Goal: Task Accomplishment & Management: Complete application form

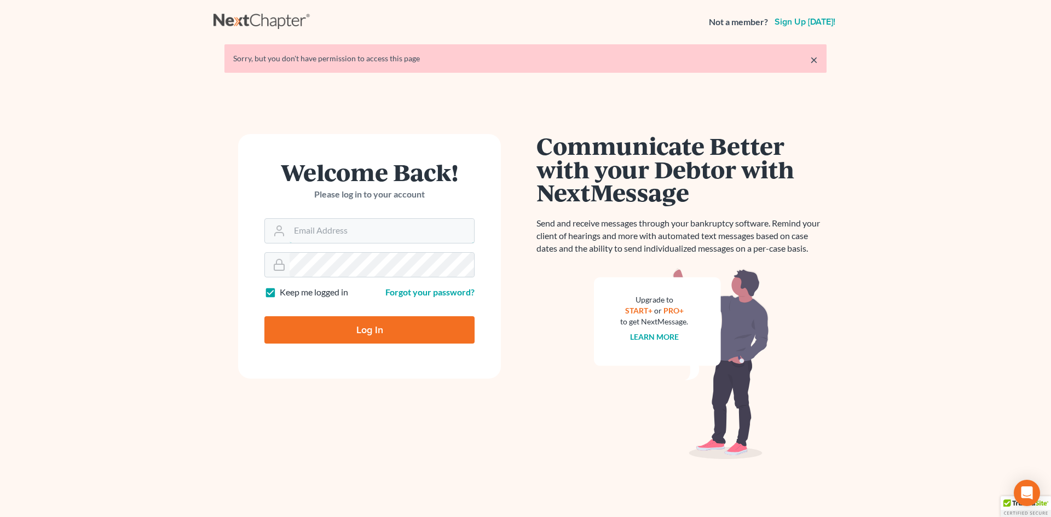
type input "vmajano@scura.com"
click at [339, 333] on input "Log In" at bounding box center [369, 329] width 210 height 27
type input "Thinking..."
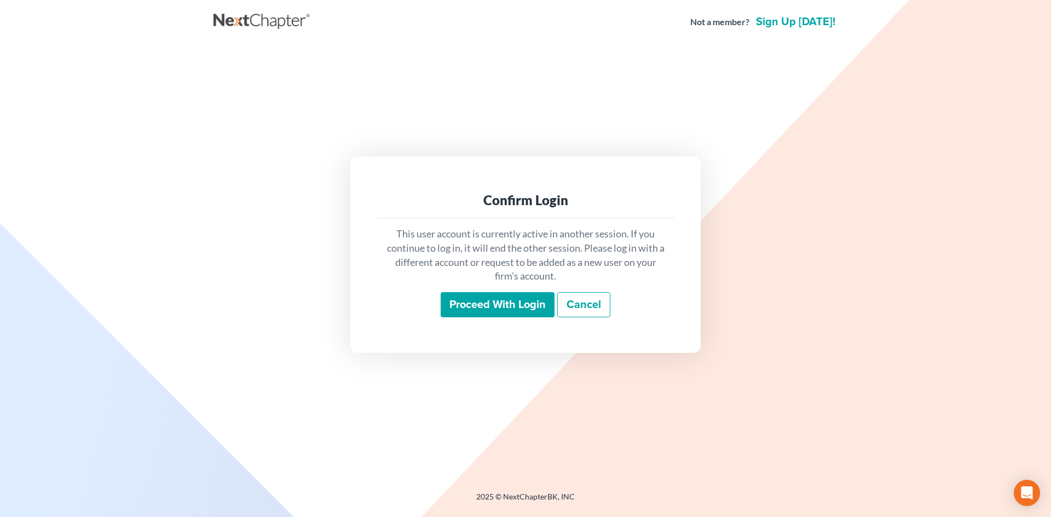
click at [481, 308] on input "Proceed with login" at bounding box center [498, 304] width 114 height 25
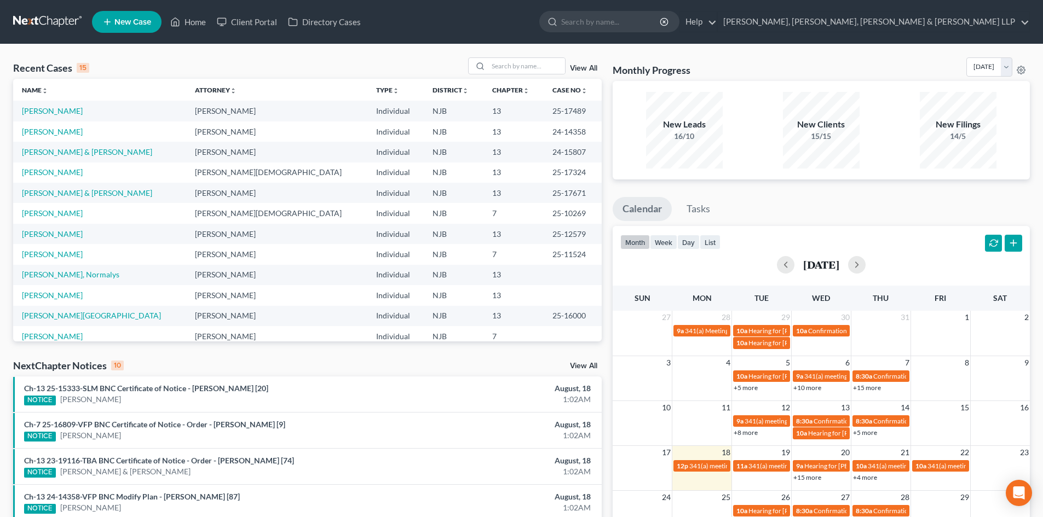
click at [131, 29] on link "New Case" at bounding box center [127, 22] width 70 height 22
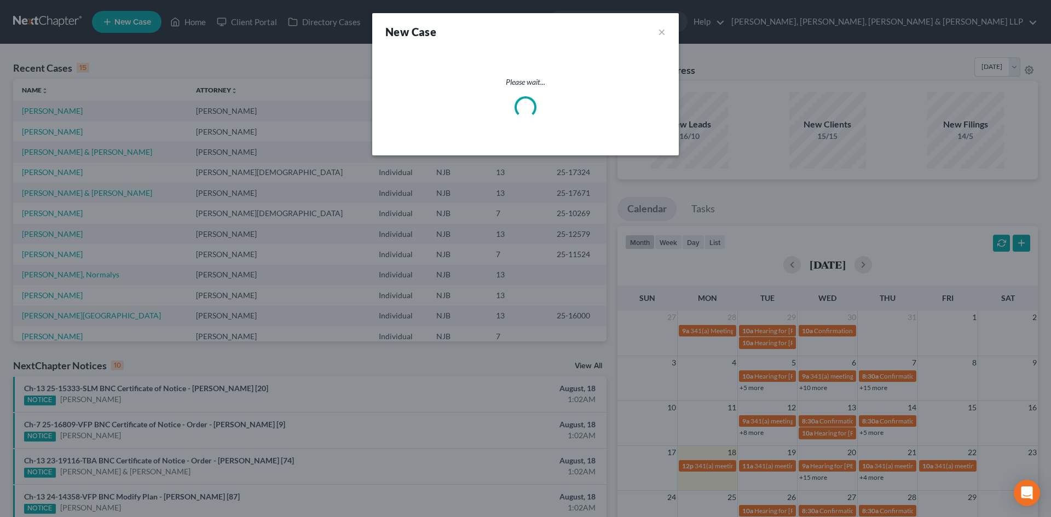
select select "51"
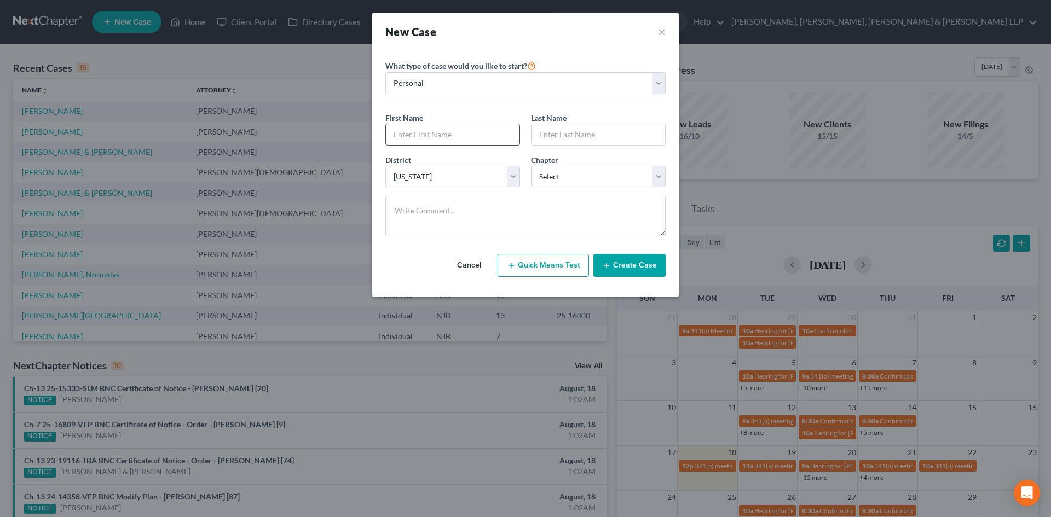
click at [418, 132] on input "text" at bounding box center [453, 134] width 134 height 21
type input "[PERSON_NAME]"
click at [579, 132] on input "text" at bounding box center [599, 134] width 134 height 21
type input "Hamouda"
click at [584, 169] on div "Chapter * Select 7 11 12 13" at bounding box center [599, 170] width 146 height 33
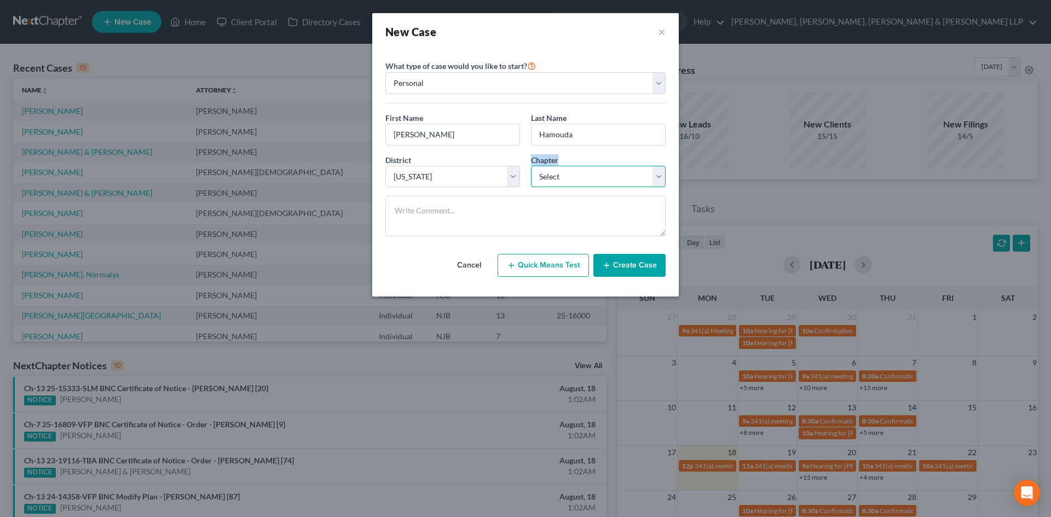
drag, startPoint x: 575, startPoint y: 178, endPoint x: 569, endPoint y: 184, distance: 8.1
click at [574, 180] on select "Select 7 11 12 13" at bounding box center [598, 177] width 135 height 22
select select "0"
click at [531, 166] on select "Select 7 11 12 13" at bounding box center [598, 177] width 135 height 22
click at [617, 257] on button "Create Case" at bounding box center [629, 265] width 72 height 23
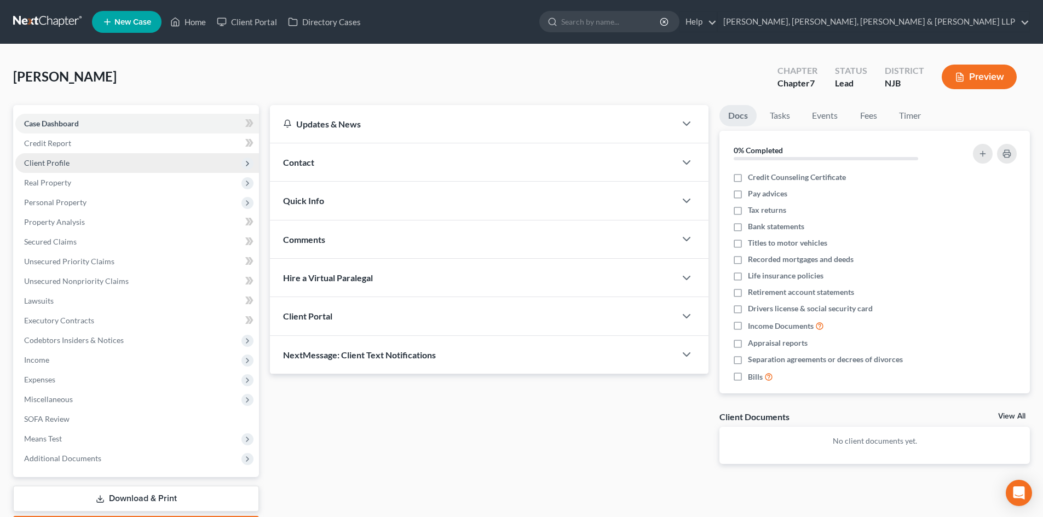
click at [72, 156] on span "Client Profile" at bounding box center [137, 163] width 244 height 20
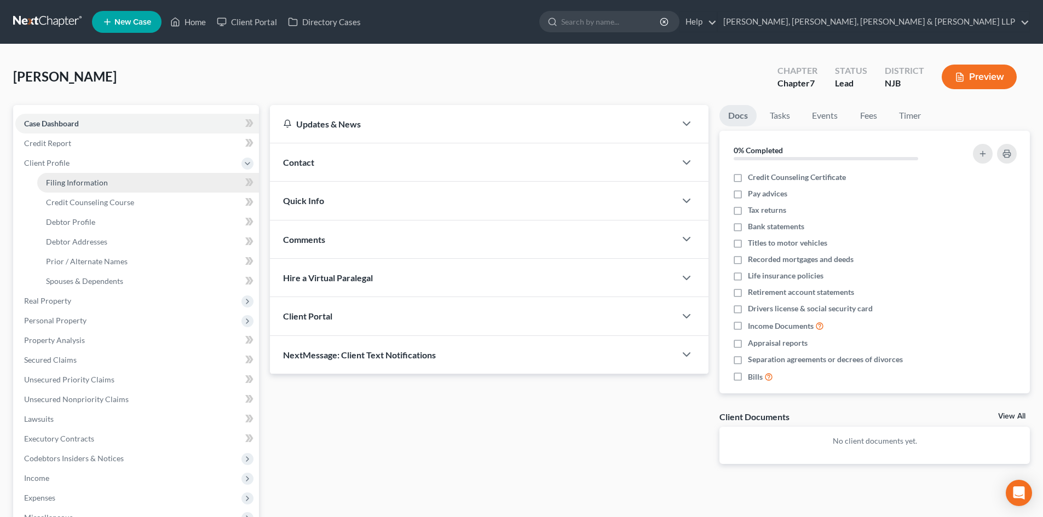
click at [78, 178] on span "Filing Information" at bounding box center [77, 182] width 62 height 9
select select "1"
select select "0"
select select "51"
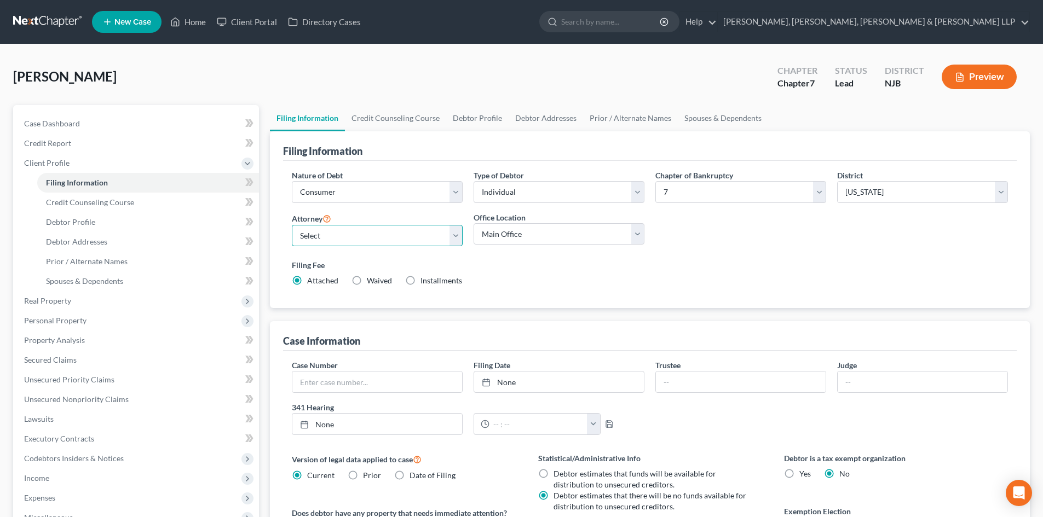
click at [360, 236] on select "Select [PERSON_NAME] - NJB [PERSON_NAME] - NYNB [PERSON_NAME] - NYEB [PERSON_NA…" at bounding box center [377, 236] width 171 height 22
select select "8"
click at [292, 225] on select "Select [PERSON_NAME] - NJB [PERSON_NAME] - NYNB [PERSON_NAME] - NYEB [PERSON_NA…" at bounding box center [377, 236] width 171 height 22
click at [498, 230] on select "Main Office Scura, [GEOGRAPHIC_DATA], [PERSON_NAME], [PERSON_NAME] & [PERSON_NA…" at bounding box center [559, 234] width 171 height 22
select select "0"
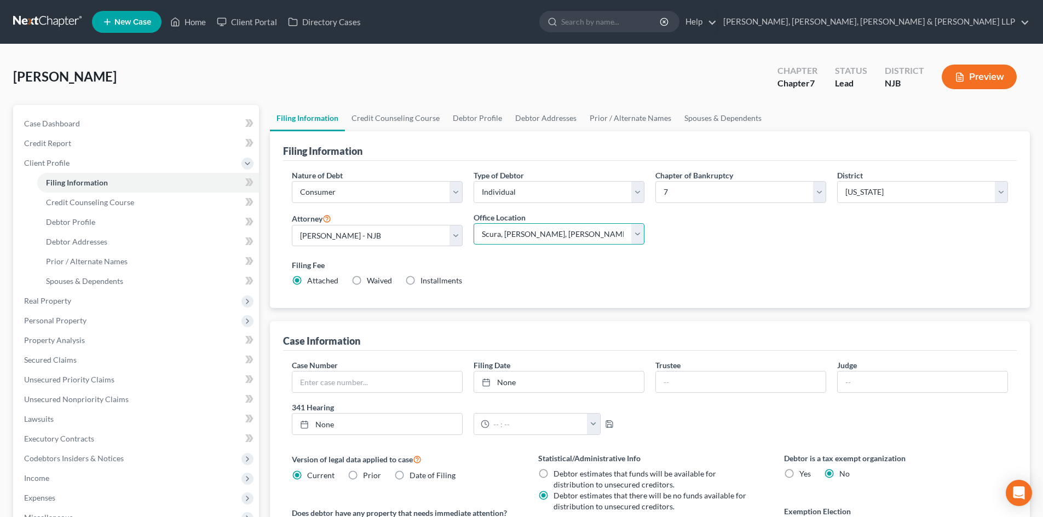
click at [474, 223] on select "Main Office Scura, [GEOGRAPHIC_DATA], [PERSON_NAME], [PERSON_NAME] & [PERSON_NA…" at bounding box center [559, 234] width 171 height 22
click at [384, 119] on link "Credit Counseling Course" at bounding box center [395, 118] width 101 height 26
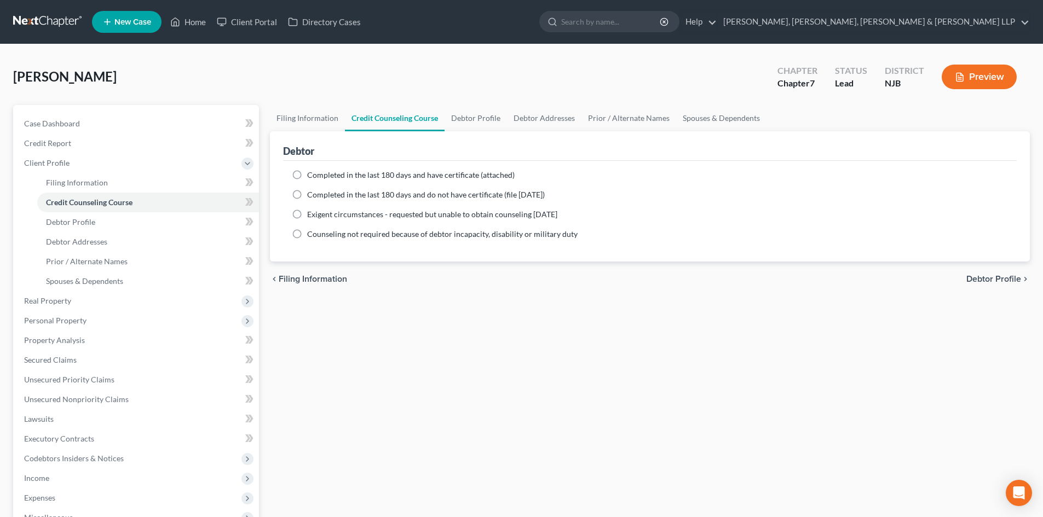
click at [362, 180] on label "Completed in the last 180 days and have certificate (attached)" at bounding box center [410, 175] width 207 height 11
click at [319, 177] on input "Completed in the last 180 days and have certificate (attached)" at bounding box center [314, 173] width 7 height 7
radio input "true"
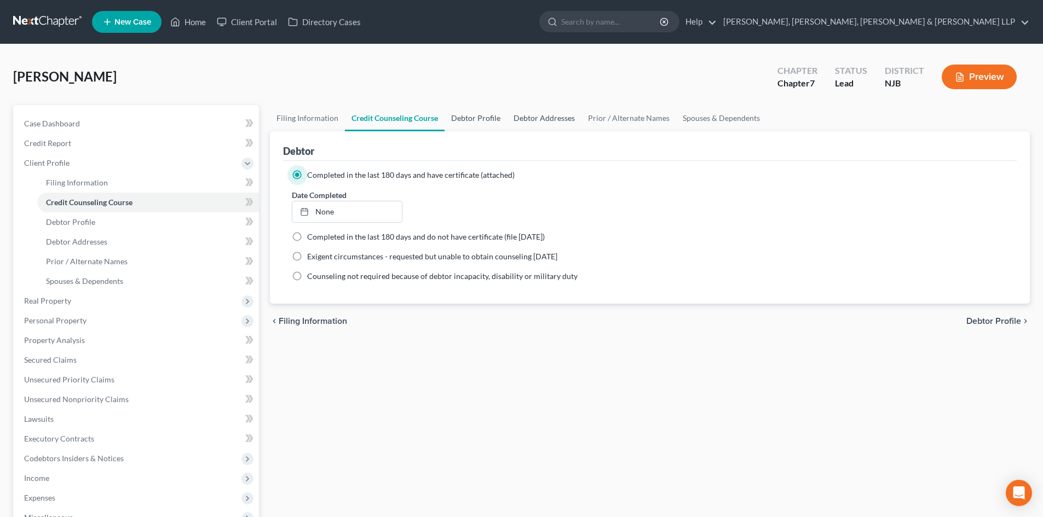
click at [488, 124] on link "Debtor Profile" at bounding box center [475, 118] width 62 height 26
select select "0"
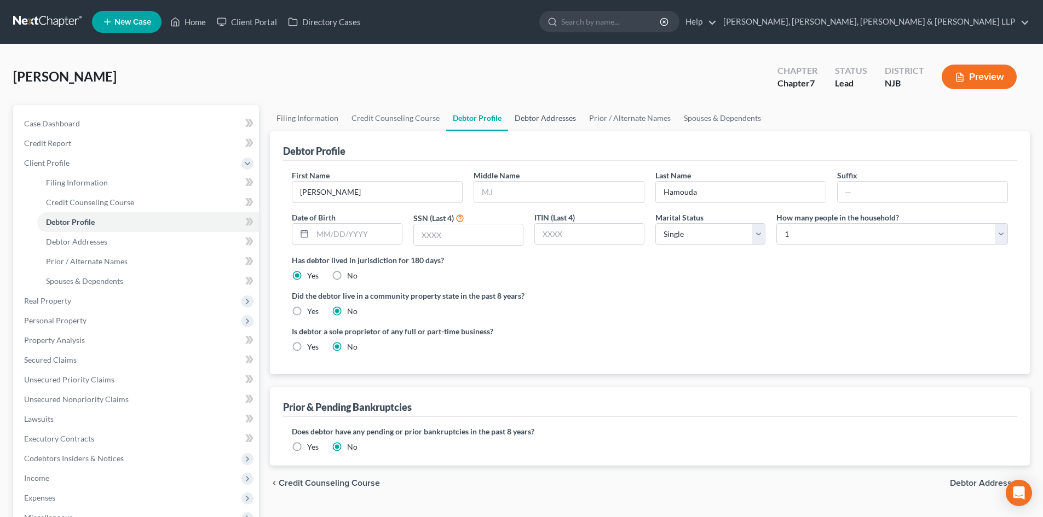
click at [510, 116] on link "Debtor Addresses" at bounding box center [545, 118] width 74 height 26
select select "0"
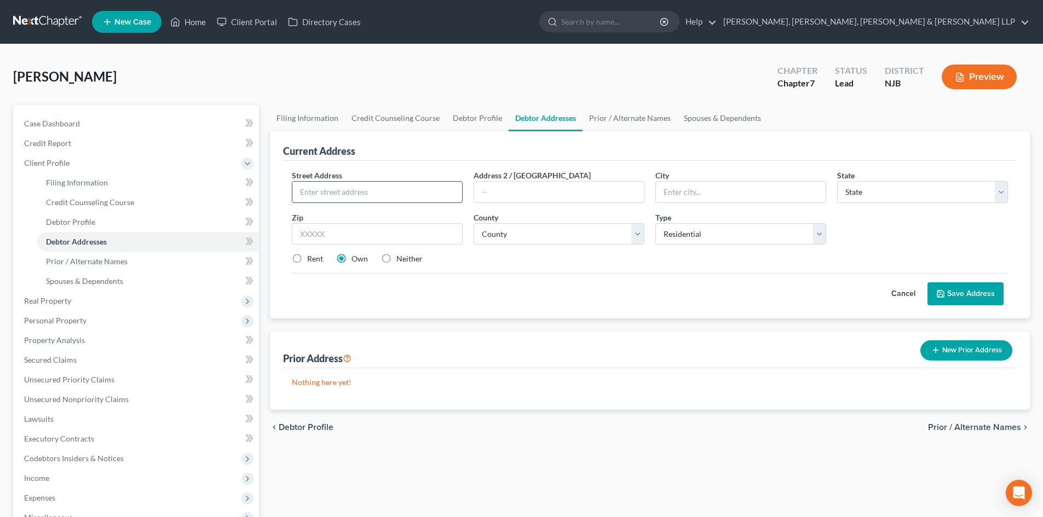
click at [357, 199] on input "text" at bounding box center [377, 192] width 170 height 21
type input "[STREET_ADDRESS]"
click at [322, 223] on input "text" at bounding box center [377, 234] width 171 height 22
type input "07424"
click at [320, 258] on label "Rent" at bounding box center [315, 258] width 16 height 11
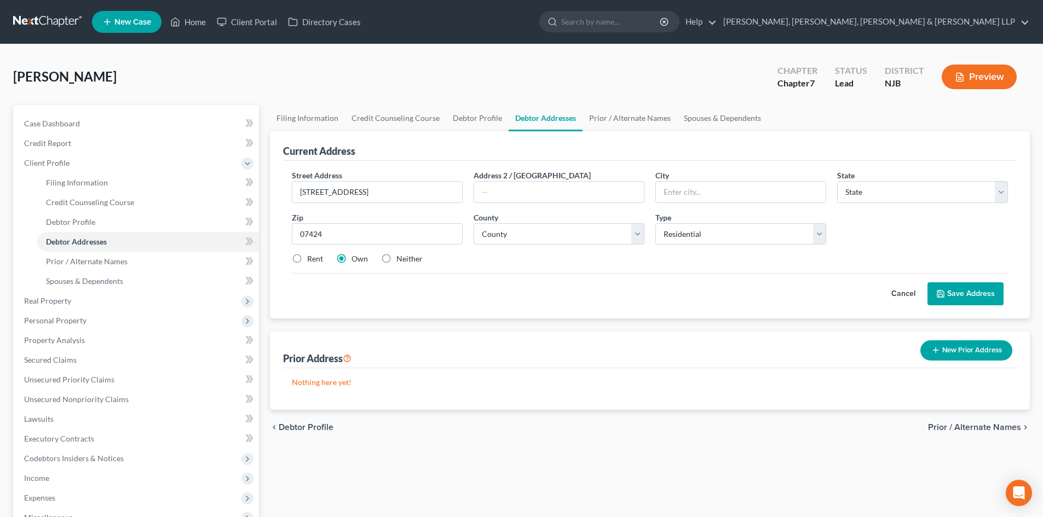
click at [319, 258] on input "Rent" at bounding box center [314, 256] width 7 height 7
radio input "true"
type input "[GEOGRAPHIC_DATA]"
select select "33"
click at [608, 198] on div "Street Address * [STREET_ADDRESS] Address 2 / [GEOGRAPHIC_DATA] * [GEOGRAPHIC_D…" at bounding box center [649, 222] width 727 height 104
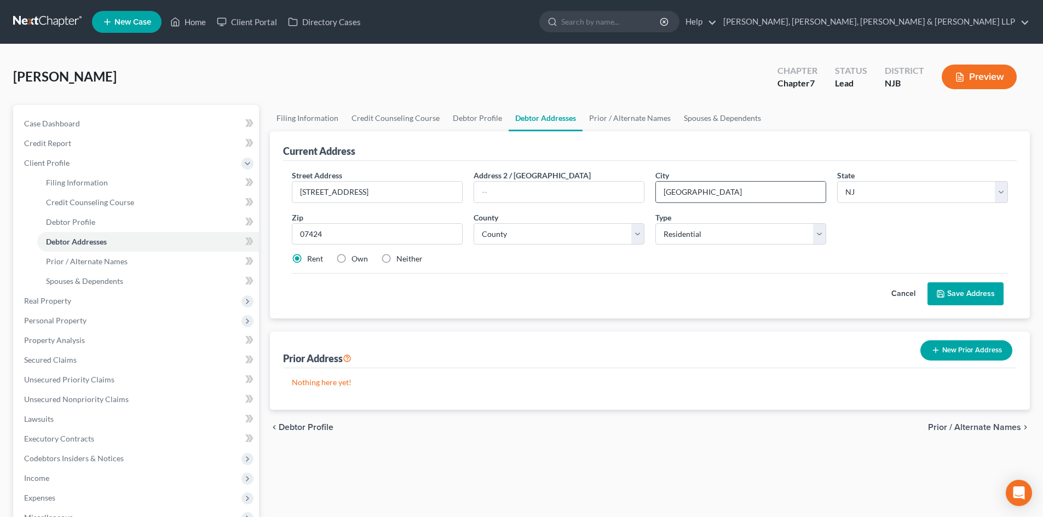
click at [720, 196] on input "[GEOGRAPHIC_DATA]" at bounding box center [741, 192] width 170 height 21
drag, startPoint x: 721, startPoint y: 195, endPoint x: 550, endPoint y: 201, distance: 172.0
click at [550, 201] on div "Street Address * [STREET_ADDRESS] Address 2 / [GEOGRAPHIC_DATA] * [GEOGRAPHIC_D…" at bounding box center [649, 222] width 727 height 104
type input "[GEOGRAPHIC_DATA]"
drag, startPoint x: 737, startPoint y: 192, endPoint x: 636, endPoint y: 194, distance: 101.3
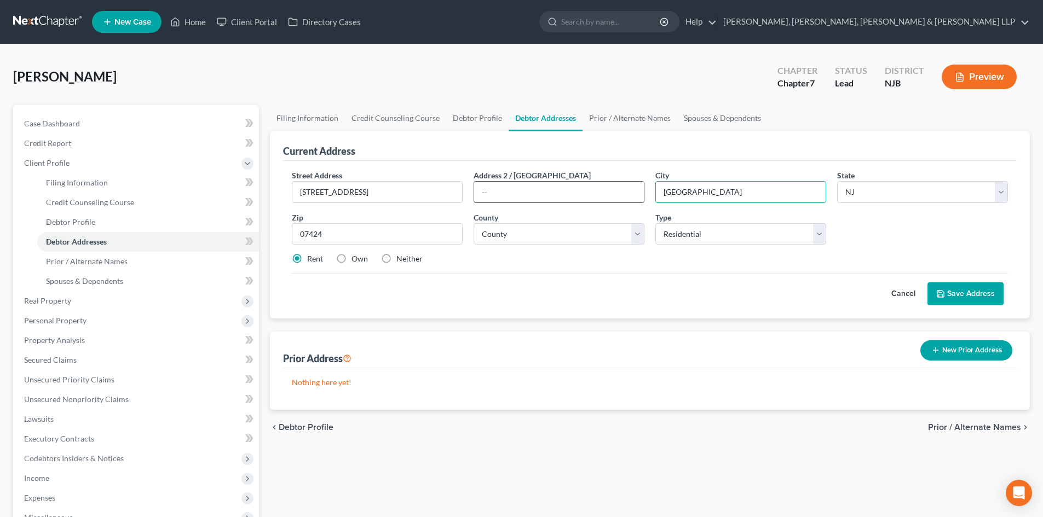
click at [636, 194] on div "Street Address * [STREET_ADDRESS] Address 2 / [GEOGRAPHIC_DATA] * [GEOGRAPHIC_D…" at bounding box center [649, 222] width 727 height 104
click at [506, 240] on select "County [GEOGRAPHIC_DATA] [GEOGRAPHIC_DATA] [GEOGRAPHIC_DATA] [GEOGRAPHIC_DATA] …" at bounding box center [559, 234] width 171 height 22
select select "15"
click at [474, 223] on select "County [GEOGRAPHIC_DATA] [GEOGRAPHIC_DATA] [GEOGRAPHIC_DATA] [GEOGRAPHIC_DATA] …" at bounding box center [559, 234] width 171 height 22
click at [955, 293] on button "Save Address" at bounding box center [965, 293] width 76 height 23
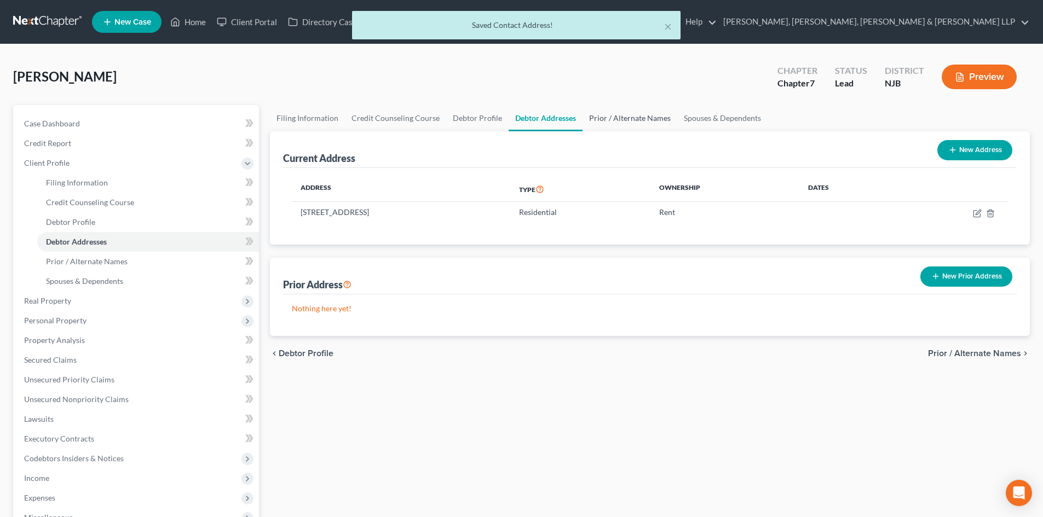
drag, startPoint x: 598, startPoint y: 118, endPoint x: 607, endPoint y: 119, distance: 8.9
click at [598, 118] on link "Prior / Alternate Names" at bounding box center [629, 118] width 95 height 26
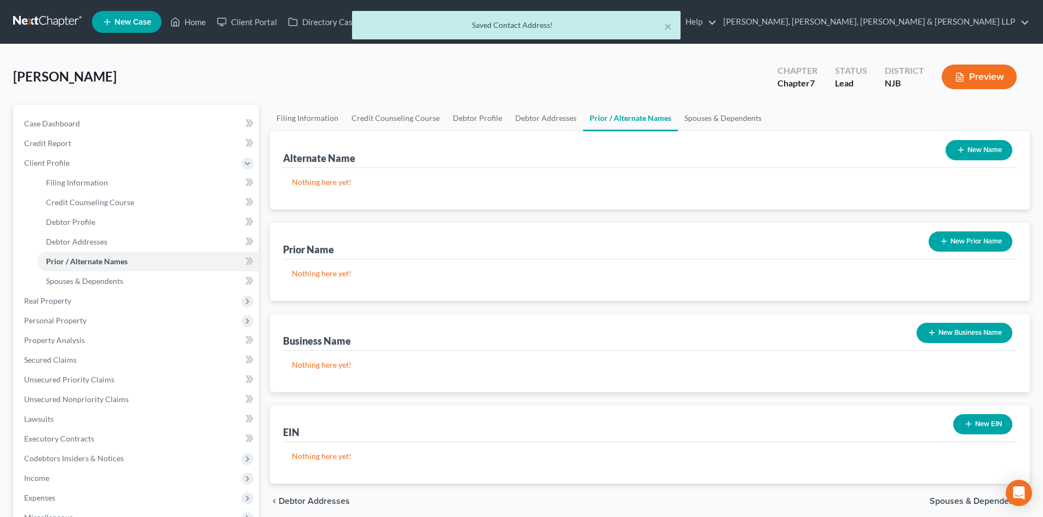
click at [974, 141] on button "New Name" at bounding box center [978, 150] width 67 height 20
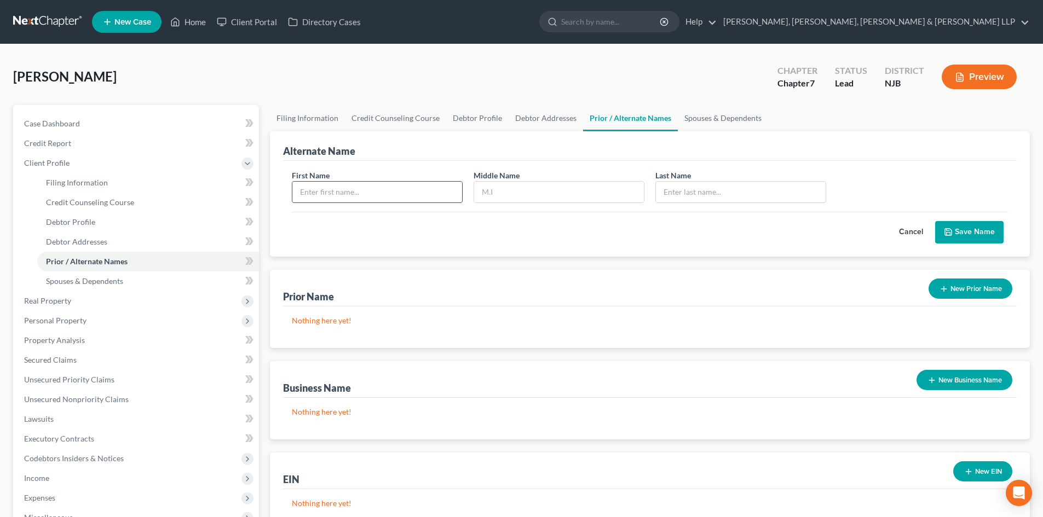
click at [412, 192] on input "text" at bounding box center [377, 192] width 170 height 21
type input "[PERSON_NAME]"
click at [530, 194] on input "text" at bounding box center [559, 192] width 170 height 21
type input "[PERSON_NAME]"
click at [676, 195] on input "text" at bounding box center [741, 192] width 170 height 21
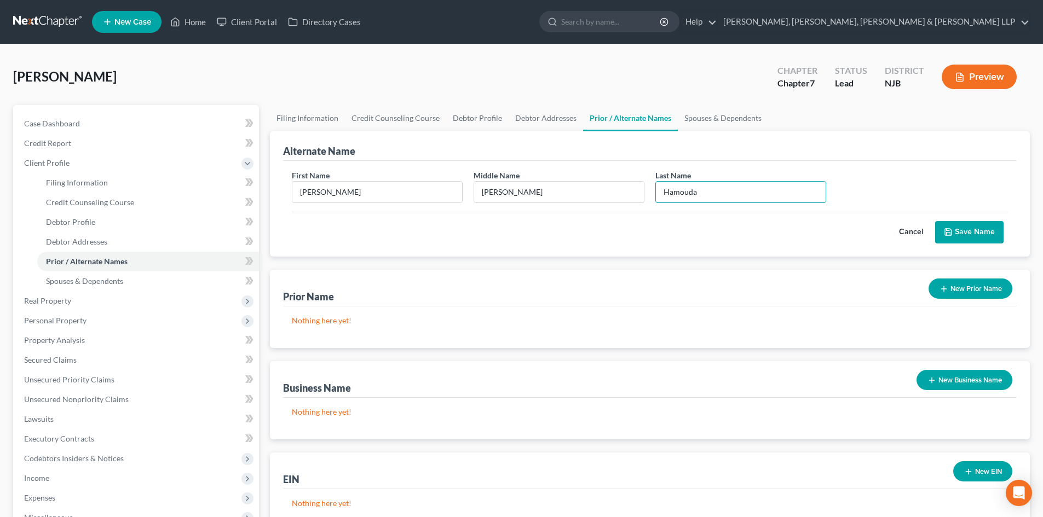
type input "Hamouda"
click at [977, 221] on button "Save Name" at bounding box center [969, 232] width 68 height 23
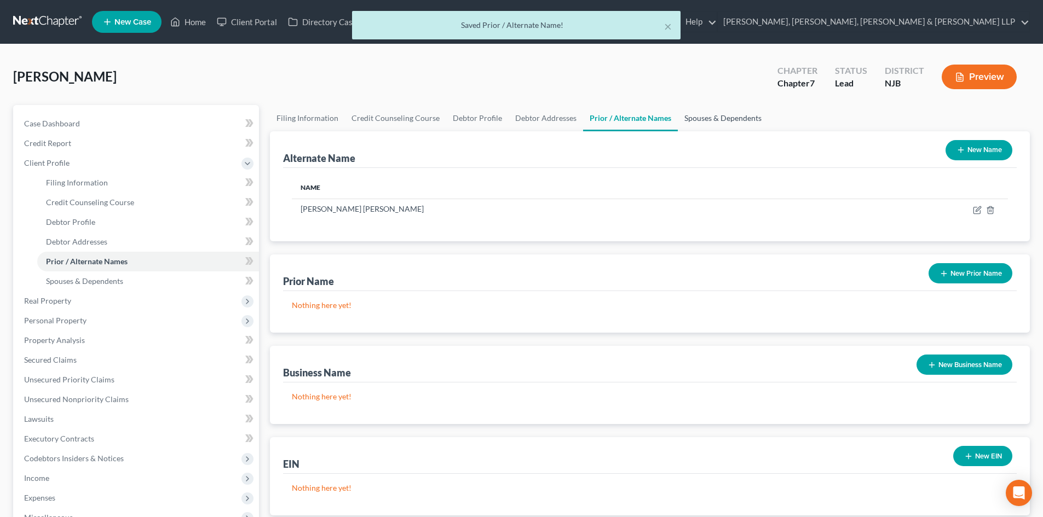
click at [702, 110] on link "Spouses & Dependents" at bounding box center [723, 118] width 90 height 26
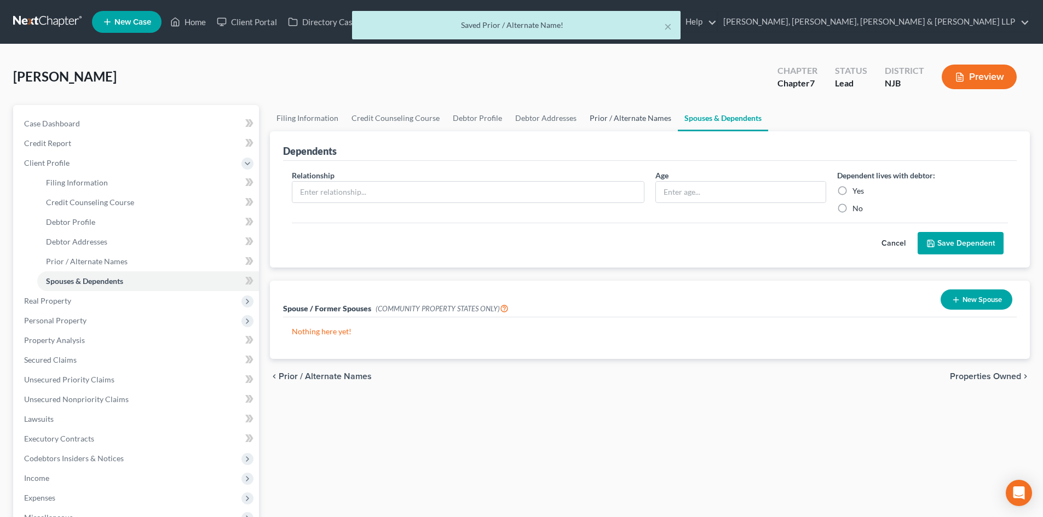
click at [592, 112] on link "Prior / Alternate Names" at bounding box center [630, 118] width 95 height 26
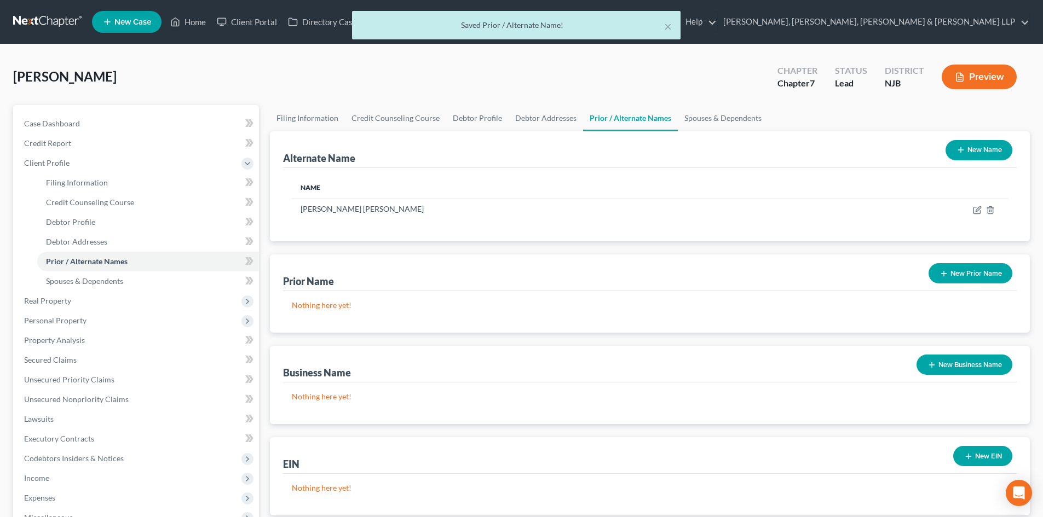
click at [967, 146] on button "New Name" at bounding box center [978, 150] width 67 height 20
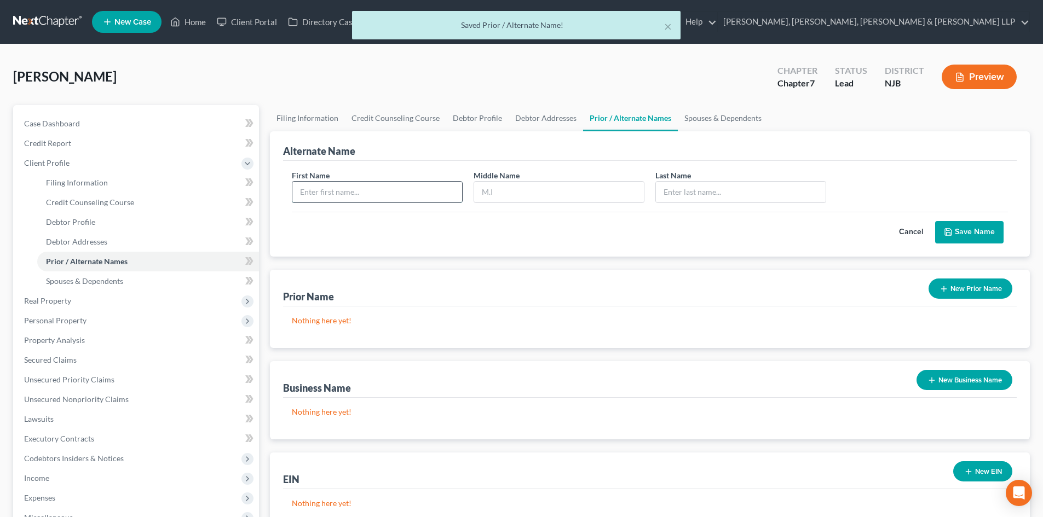
drag, startPoint x: 356, startPoint y: 182, endPoint x: 354, endPoint y: 191, distance: 9.6
click at [355, 191] on input "text" at bounding box center [377, 192] width 170 height 21
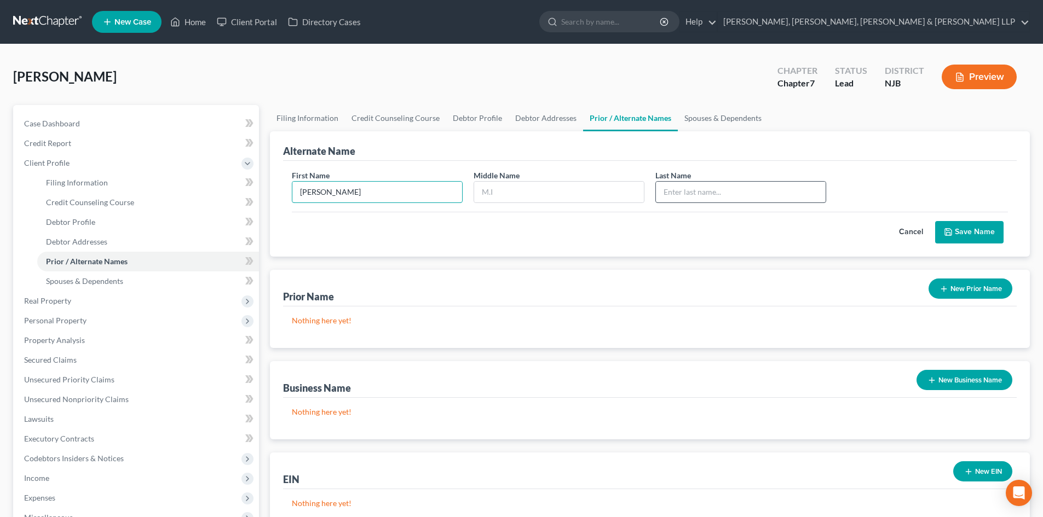
type input "[PERSON_NAME]"
click at [669, 193] on input "text" at bounding box center [741, 192] width 170 height 21
type input "Hamouda"
click at [963, 232] on button "Save Name" at bounding box center [969, 232] width 68 height 23
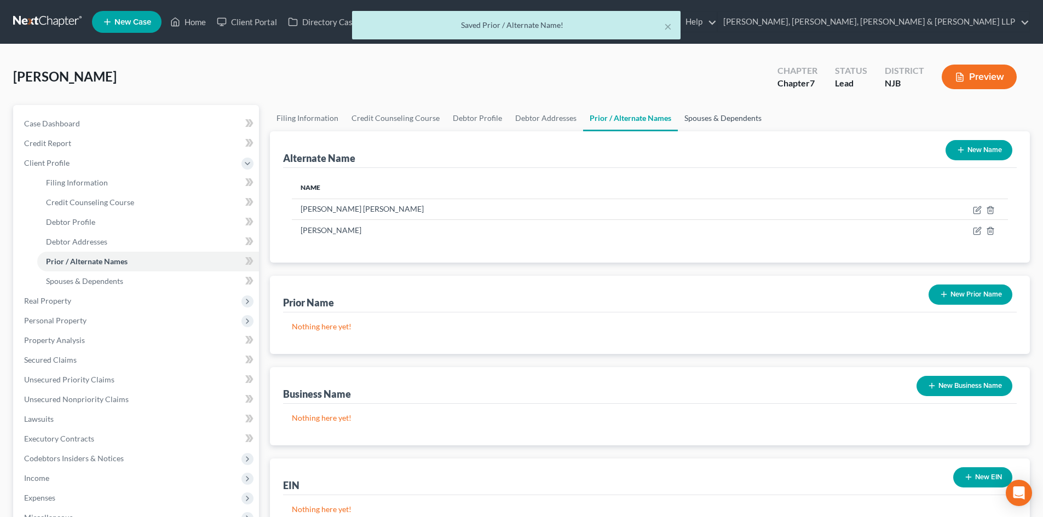
click at [736, 119] on link "Spouses & Dependents" at bounding box center [723, 118] width 90 height 26
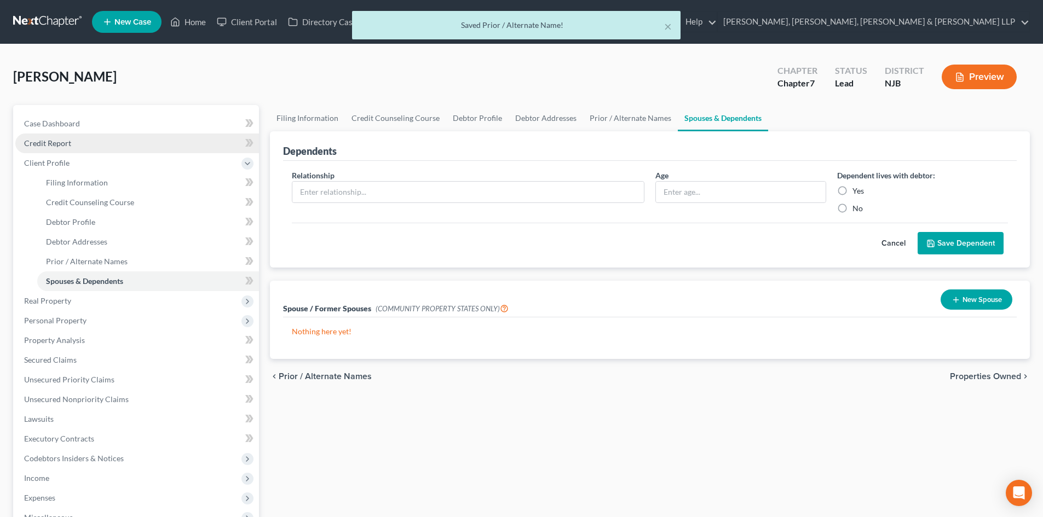
click at [95, 142] on link "Credit Report" at bounding box center [137, 144] width 244 height 20
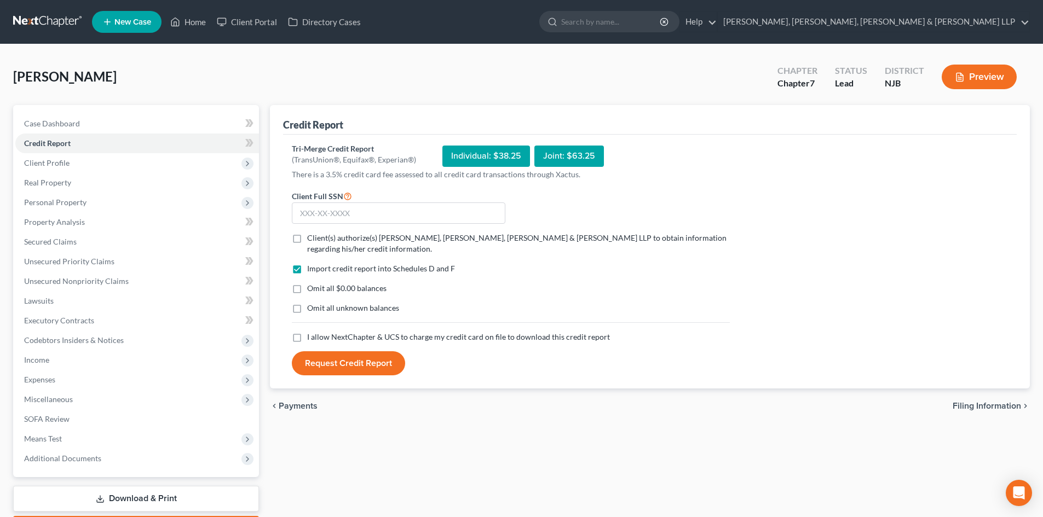
click at [307, 234] on label "Client(s) authorize(s) [PERSON_NAME], [PERSON_NAME], [PERSON_NAME] & [PERSON_NA…" at bounding box center [518, 244] width 423 height 22
click at [311, 234] on input "Client(s) authorize(s) [PERSON_NAME], [PERSON_NAME], [PERSON_NAME] & [PERSON_NA…" at bounding box center [314, 236] width 7 height 7
checkbox input "true"
click at [307, 334] on label "I allow NextChapter & UCS to charge my credit card on file to download this cre…" at bounding box center [458, 337] width 303 height 11
click at [311, 334] on input "I allow NextChapter & UCS to charge my credit card on file to download this cre…" at bounding box center [314, 335] width 7 height 7
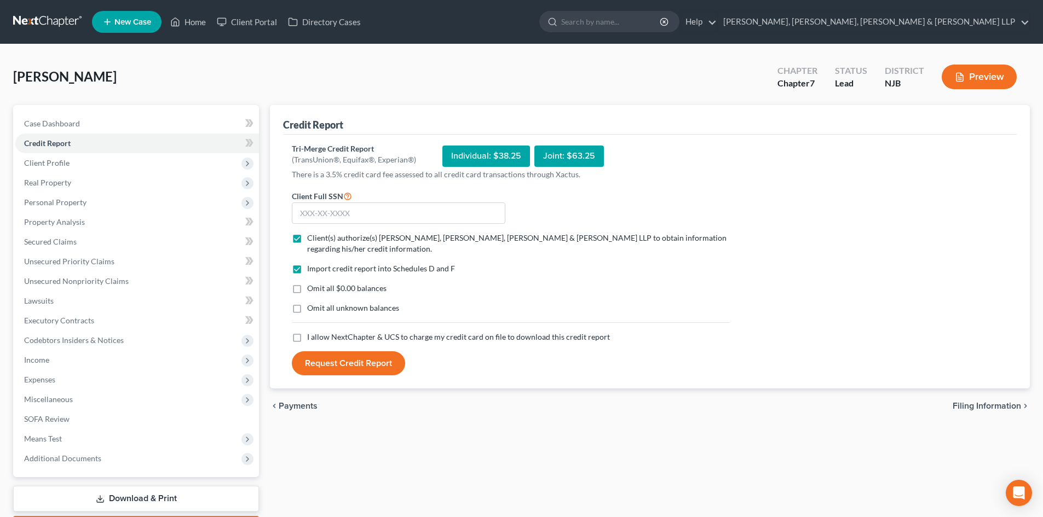
checkbox input "true"
click at [331, 217] on input "text" at bounding box center [398, 214] width 213 height 22
type input "760-48-2436"
click at [339, 359] on button "Request Credit Report" at bounding box center [348, 363] width 113 height 24
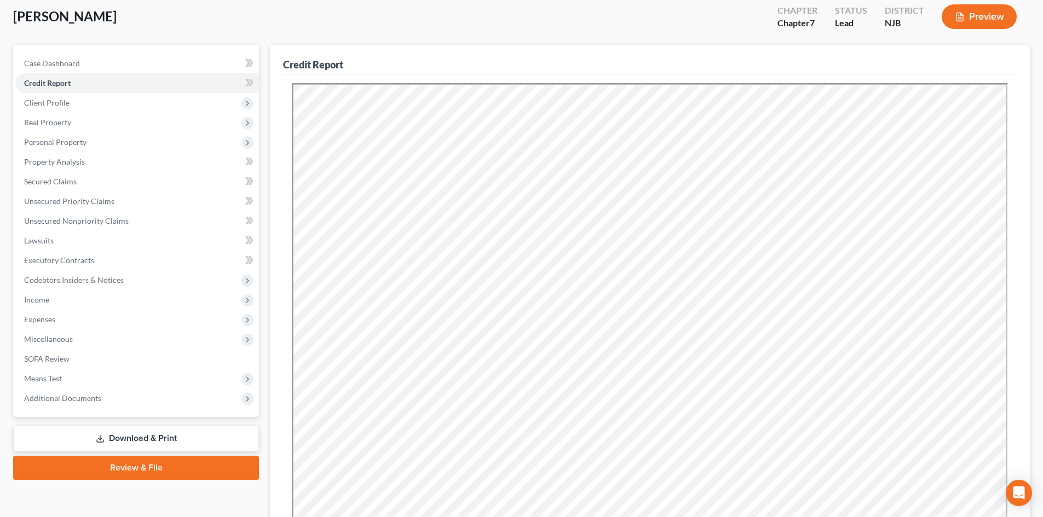
scroll to position [109, 0]
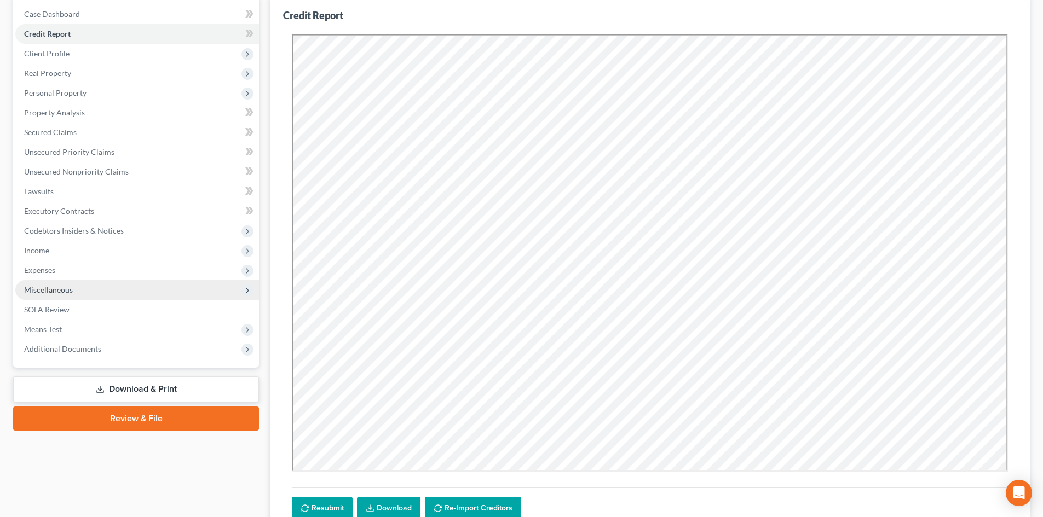
click at [79, 287] on span "Miscellaneous" at bounding box center [137, 290] width 244 height 20
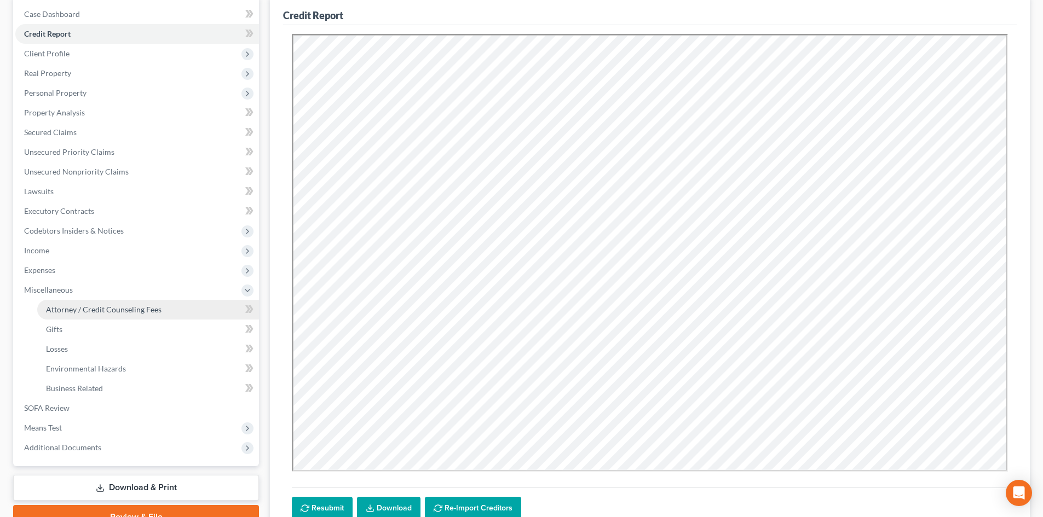
click at [80, 307] on span "Attorney / Credit Counseling Fees" at bounding box center [104, 309] width 116 height 9
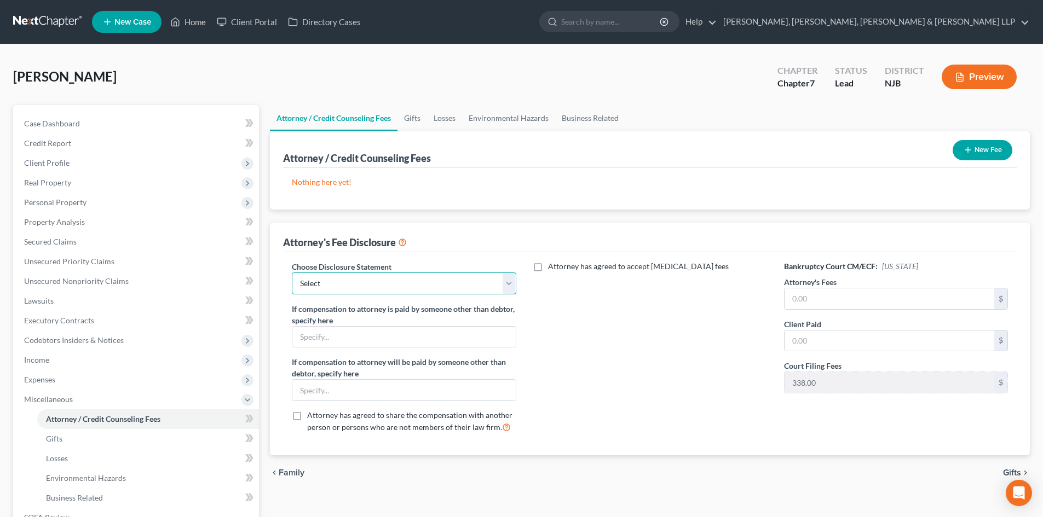
click at [393, 286] on select "Select Chapter 13 Disclosure Statement Chapter 7 Disclosure Statement" at bounding box center [404, 284] width 224 height 22
select select "1"
click at [292, 273] on select "Select Chapter 13 Disclosure Statement Chapter 7 Disclosure Statement" at bounding box center [404, 284] width 224 height 22
click at [798, 301] on input "text" at bounding box center [889, 298] width 210 height 21
type input "2,838.00"
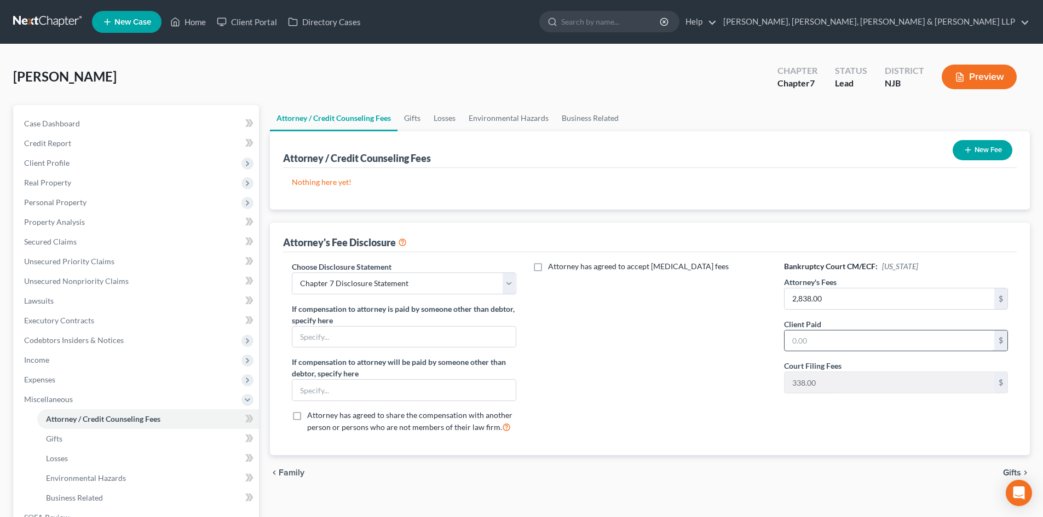
click at [807, 347] on input "text" at bounding box center [889, 341] width 210 height 21
type input "2,838.00"
click at [978, 152] on button "New Fee" at bounding box center [982, 150] width 60 height 20
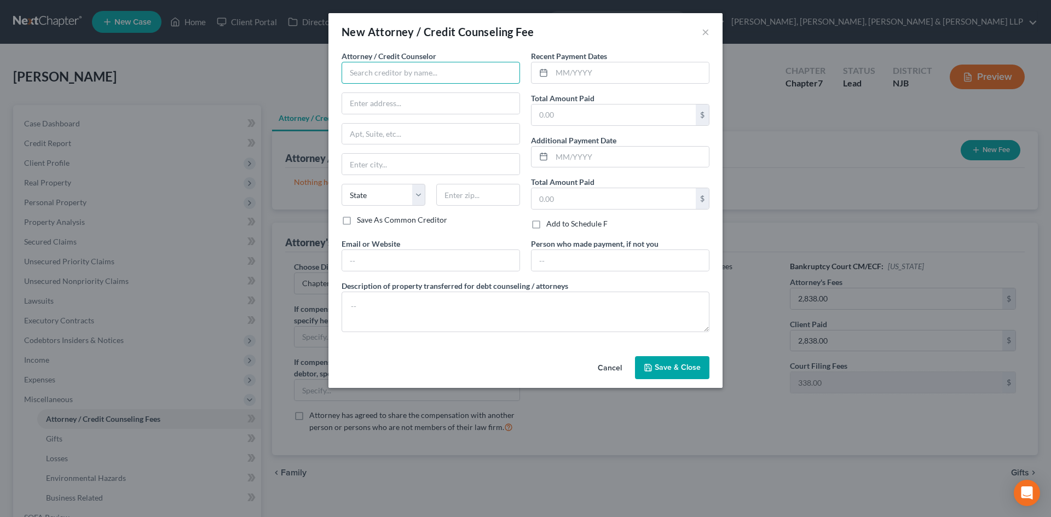
click at [460, 74] on input "text" at bounding box center [431, 73] width 178 height 22
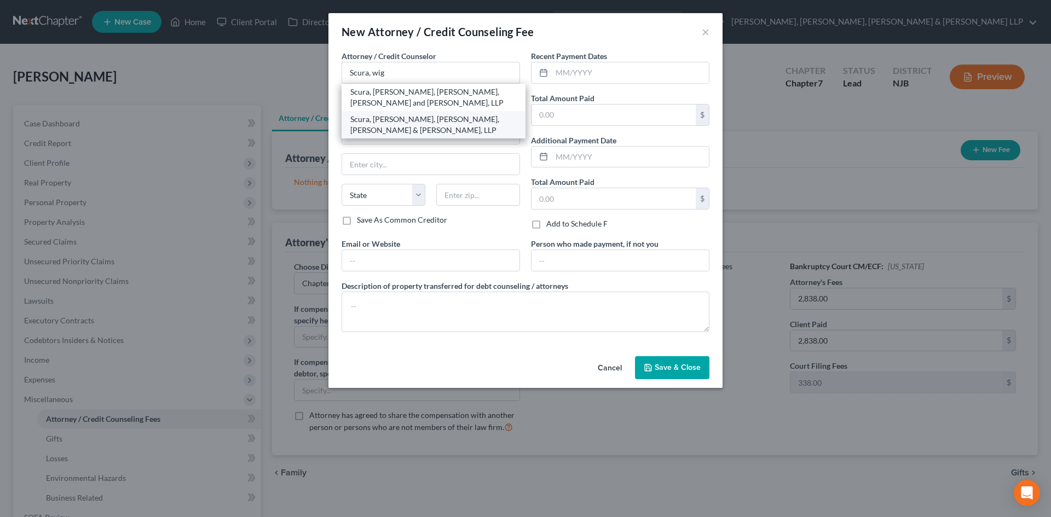
click at [438, 122] on div "Scura, [PERSON_NAME], [PERSON_NAME], [PERSON_NAME] & [PERSON_NAME], LLP" at bounding box center [433, 125] width 166 height 22
type input "Scura, [PERSON_NAME], [PERSON_NAME], [PERSON_NAME] & [PERSON_NAME], LLP"
type input "1599 Hamburg turnpike"
type input "[PERSON_NAME]"
select select "33"
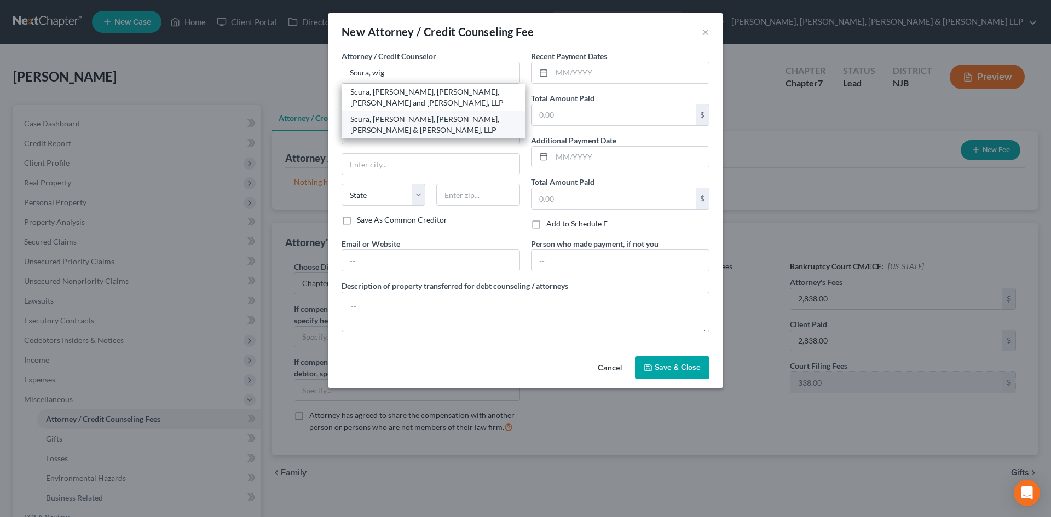
type input "07470"
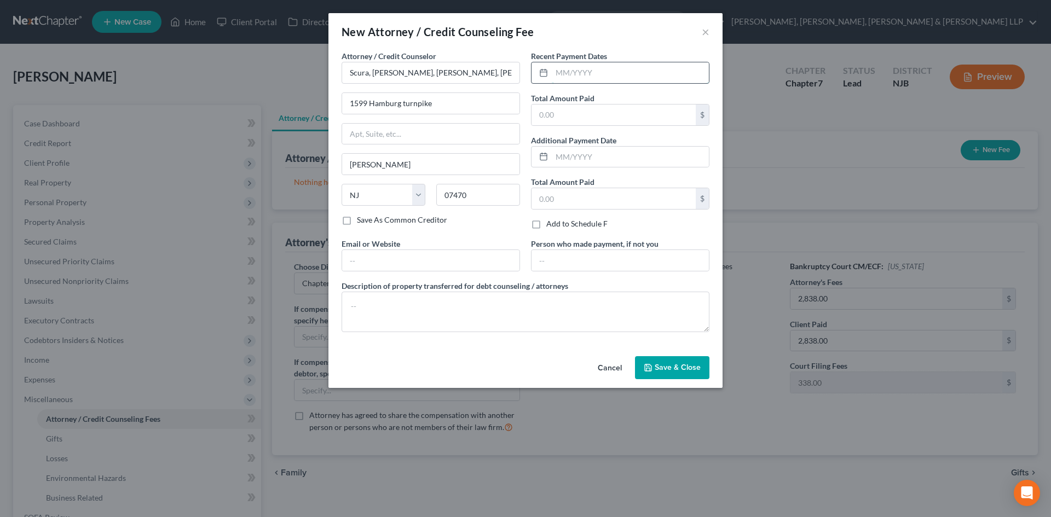
click at [623, 76] on input "text" at bounding box center [630, 72] width 157 height 21
type input "08/2025"
click at [605, 110] on input "text" at bounding box center [614, 115] width 164 height 21
type input "2,838.00"
click at [421, 322] on textarea at bounding box center [526, 312] width 368 height 41
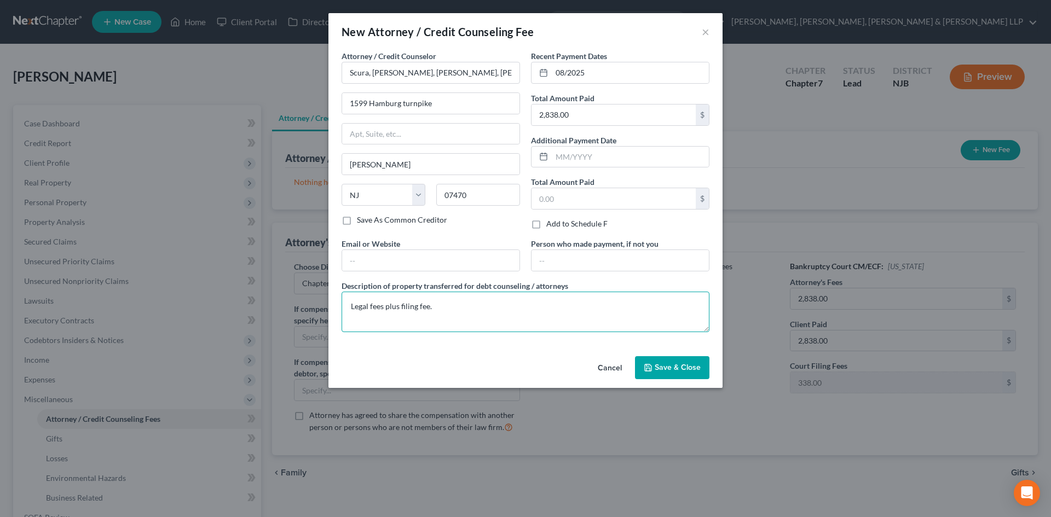
type textarea "Legal fees plus filing fee."
click at [689, 367] on span "Save & Close" at bounding box center [678, 367] width 46 height 9
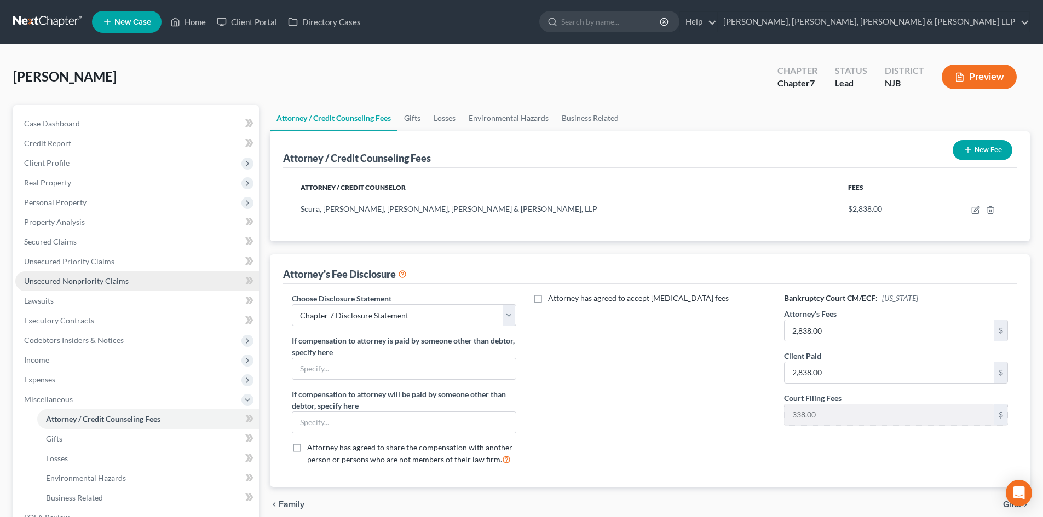
click at [78, 284] on span "Unsecured Nonpriority Claims" at bounding box center [76, 280] width 105 height 9
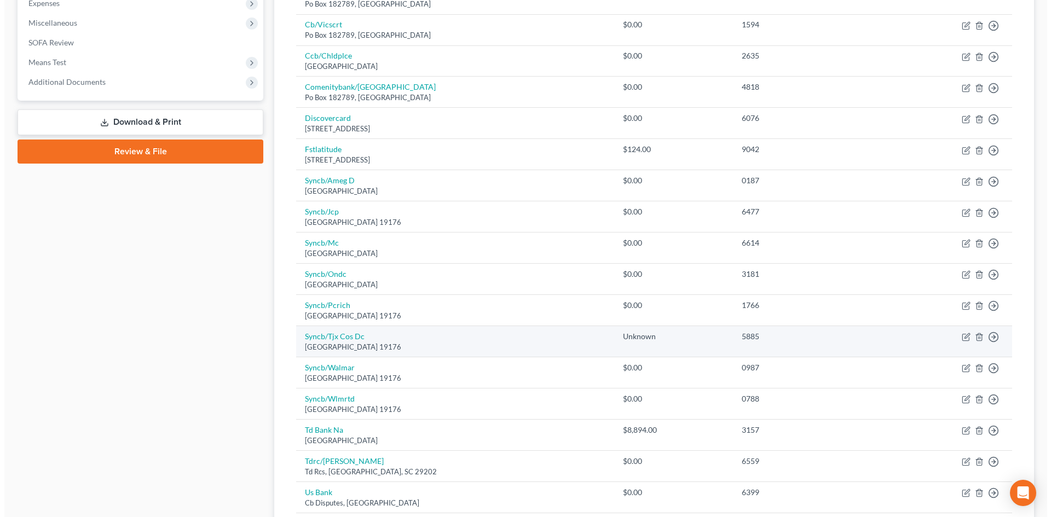
scroll to position [491, 0]
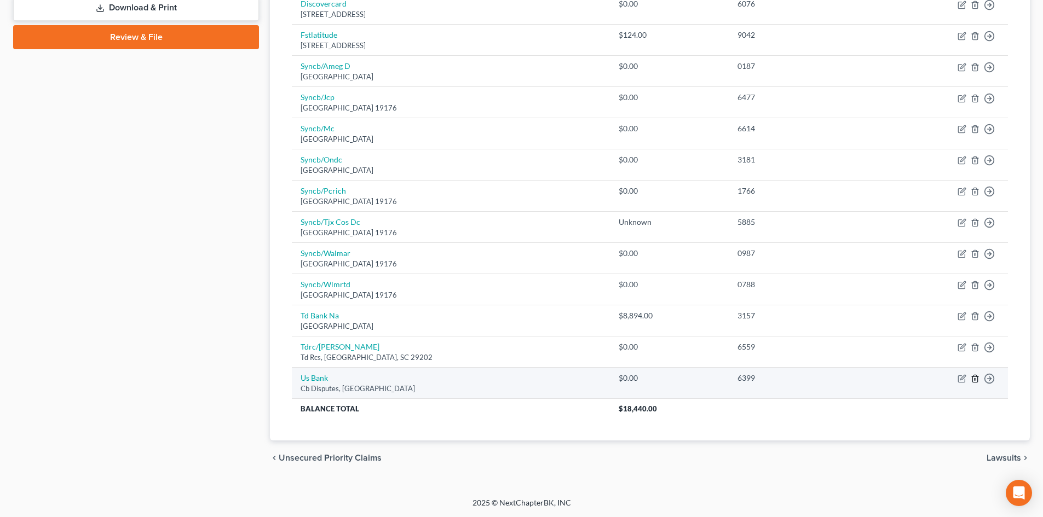
click at [975, 379] on line "button" at bounding box center [975, 380] width 0 height 2
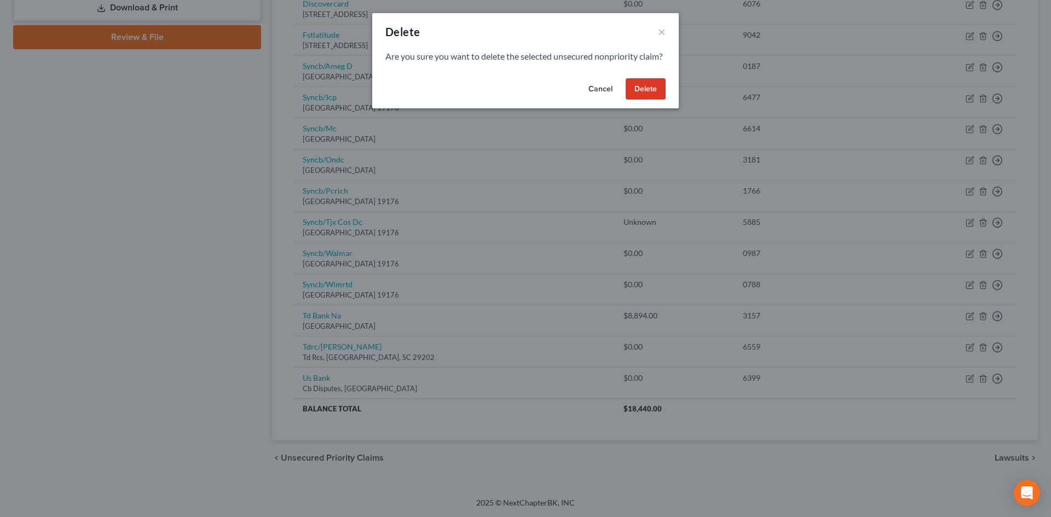
click at [661, 93] on button "Delete" at bounding box center [646, 89] width 40 height 22
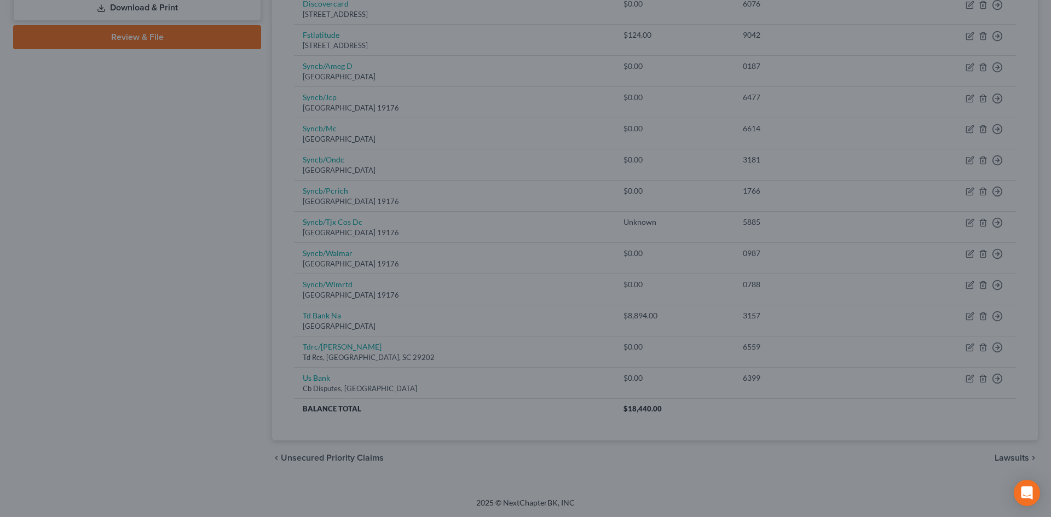
scroll to position [460, 0]
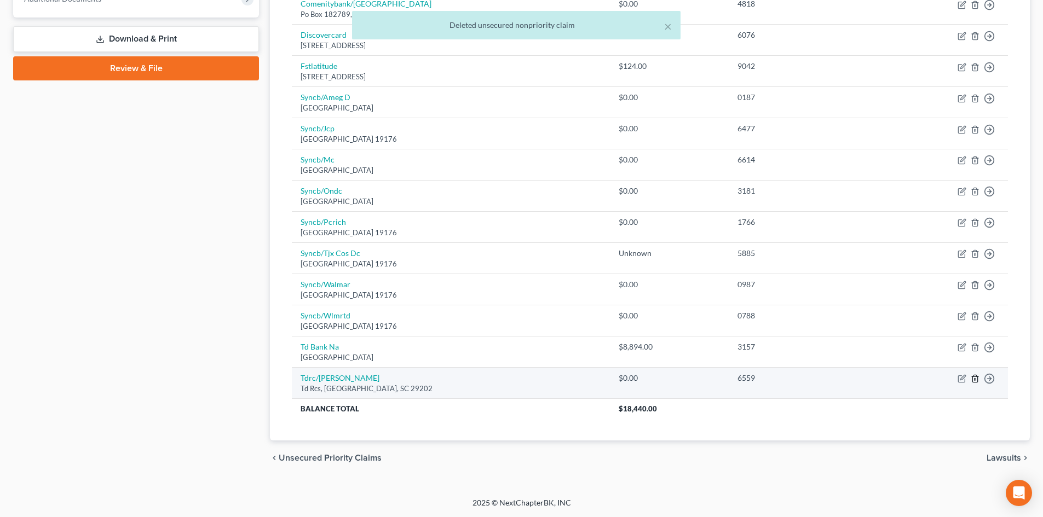
click at [973, 378] on icon "button" at bounding box center [974, 379] width 5 height 7
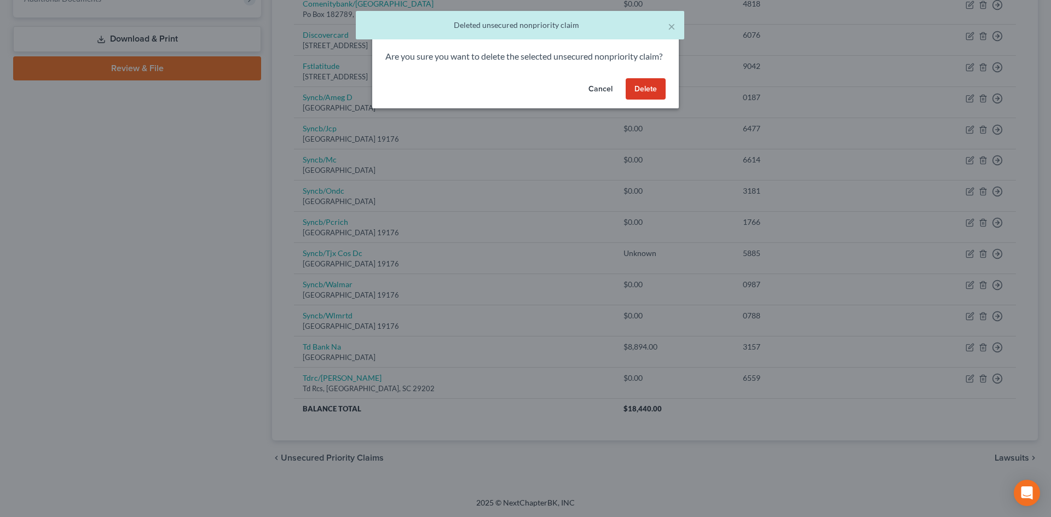
click at [658, 100] on button "Delete" at bounding box center [646, 89] width 40 height 22
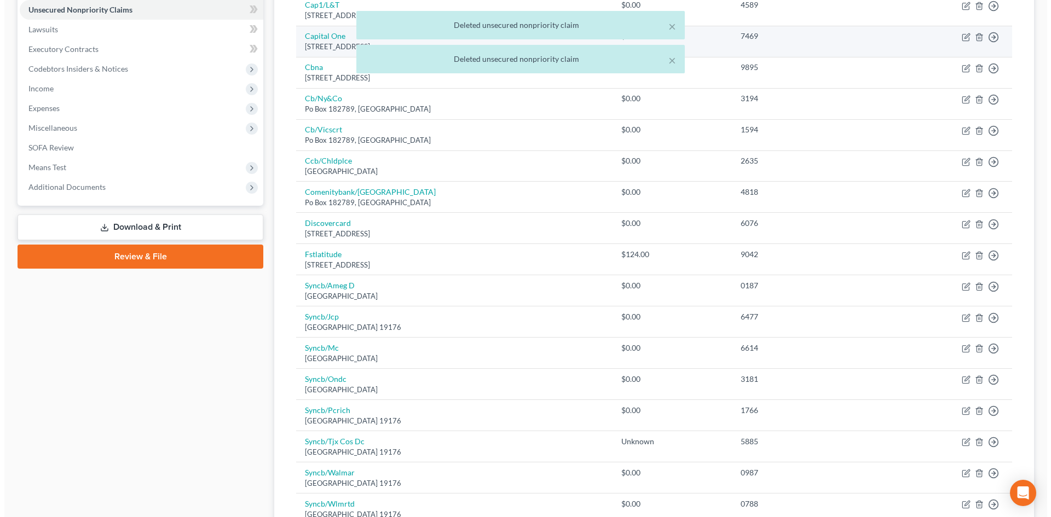
scroll to position [45, 0]
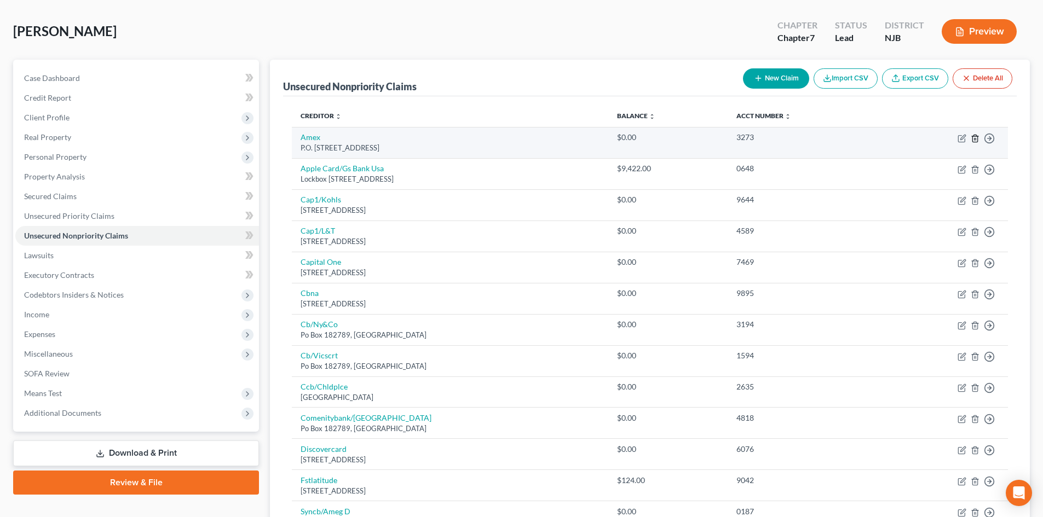
click at [975, 138] on icon "button" at bounding box center [975, 138] width 9 height 9
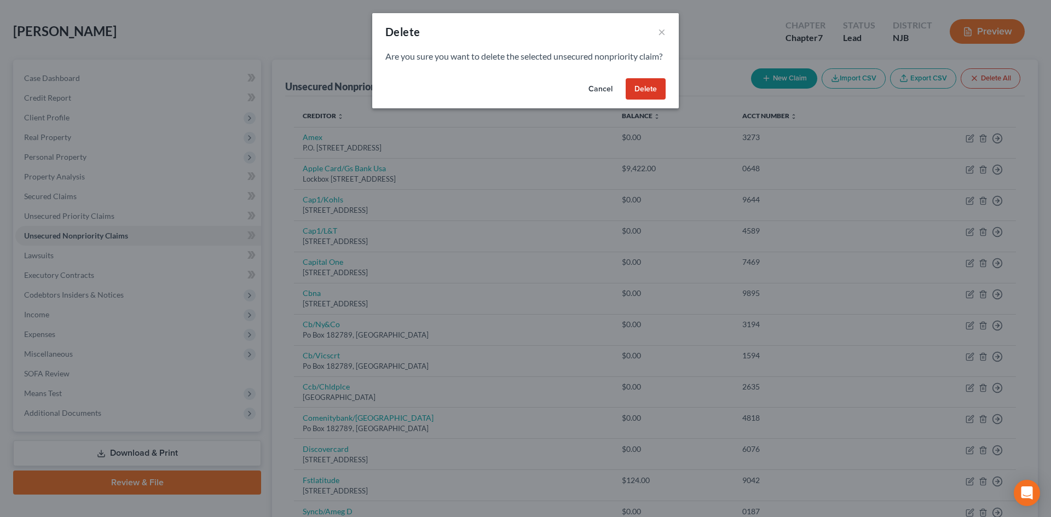
click at [645, 100] on button "Delete" at bounding box center [646, 89] width 40 height 22
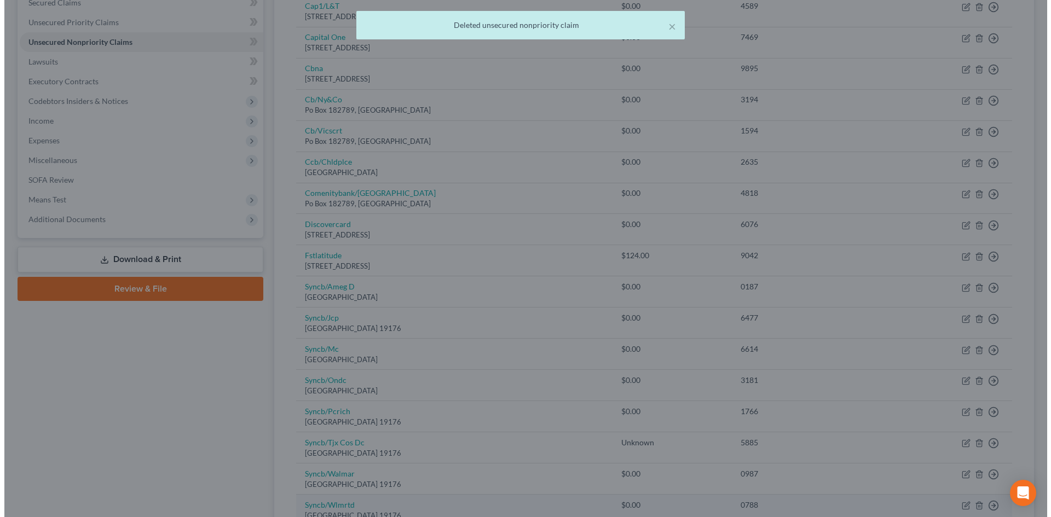
scroll to position [397, 0]
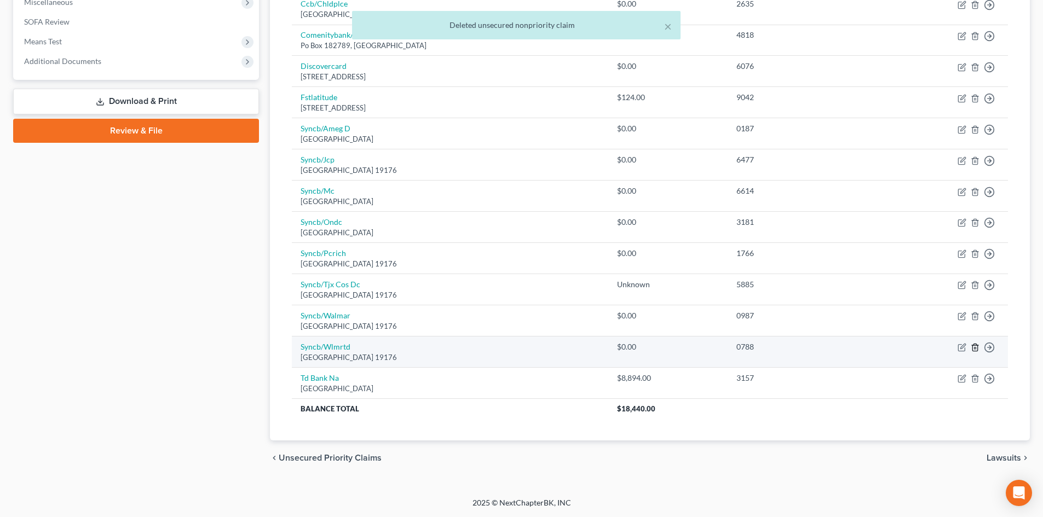
click at [973, 348] on icon "button" at bounding box center [975, 347] width 9 height 9
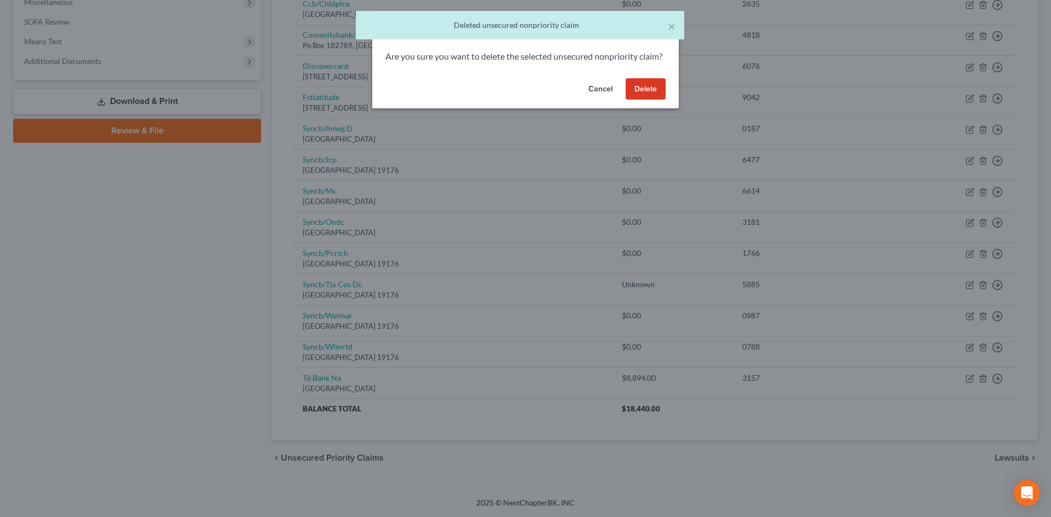
drag, startPoint x: 644, startPoint y: 95, endPoint x: 677, endPoint y: 124, distance: 43.5
click at [645, 95] on button "Delete" at bounding box center [646, 89] width 40 height 22
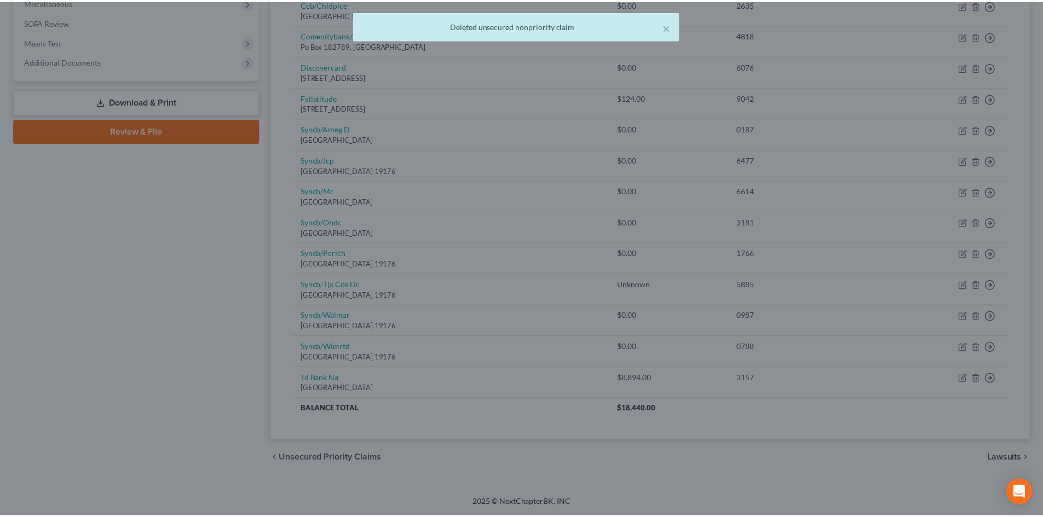
scroll to position [366, 0]
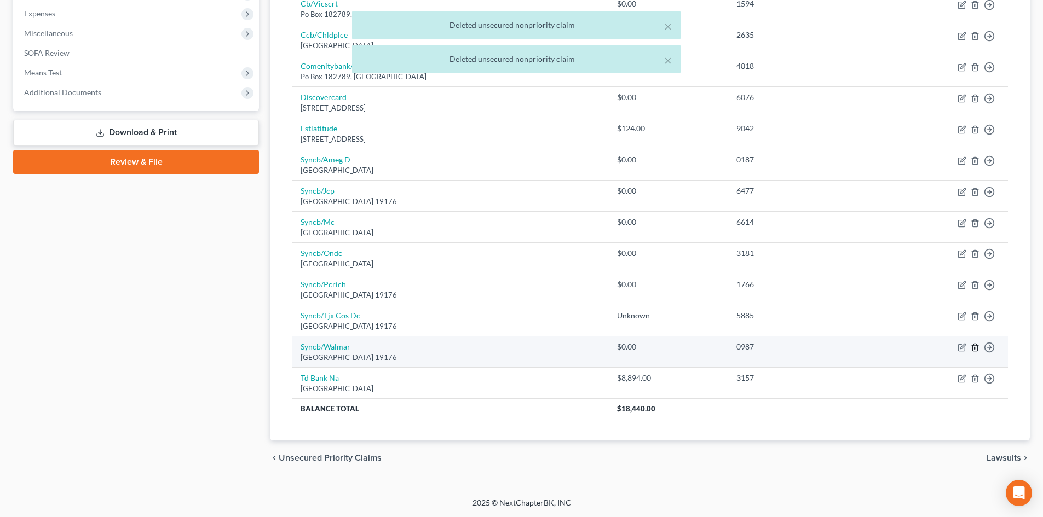
click at [980, 347] on td "Move to D Move to E Move to G Move to Notice Only" at bounding box center [945, 352] width 126 height 31
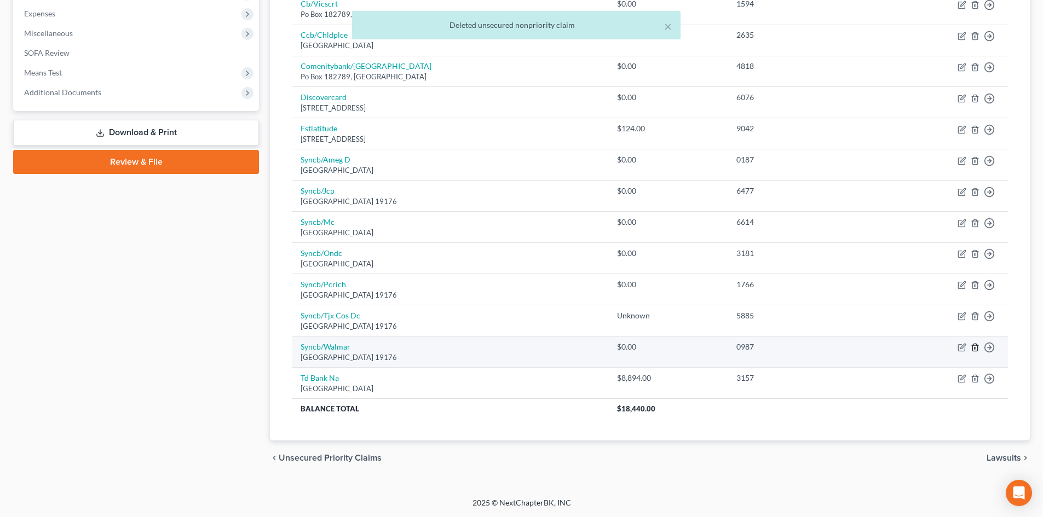
click at [975, 347] on icon "button" at bounding box center [975, 347] width 9 height 9
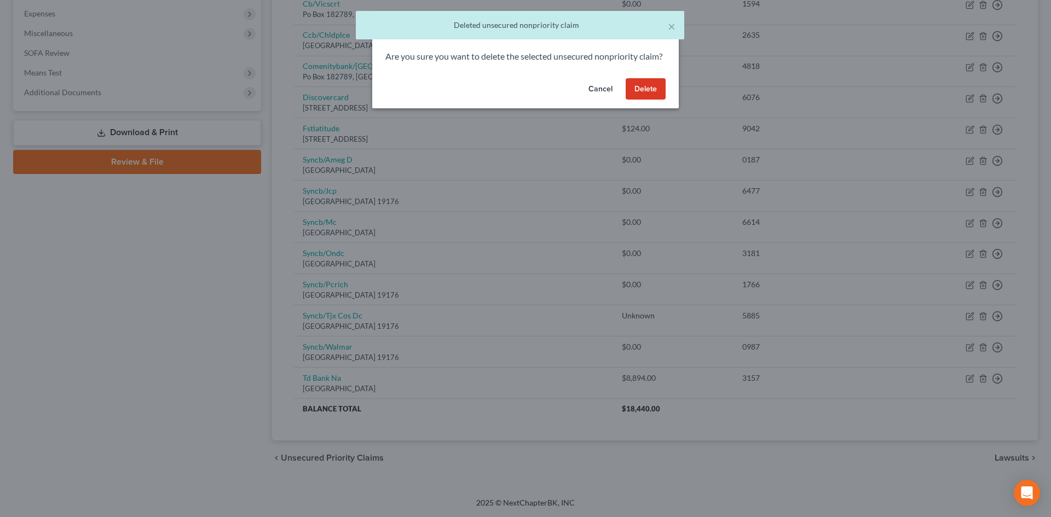
click at [649, 100] on button "Delete" at bounding box center [646, 89] width 40 height 22
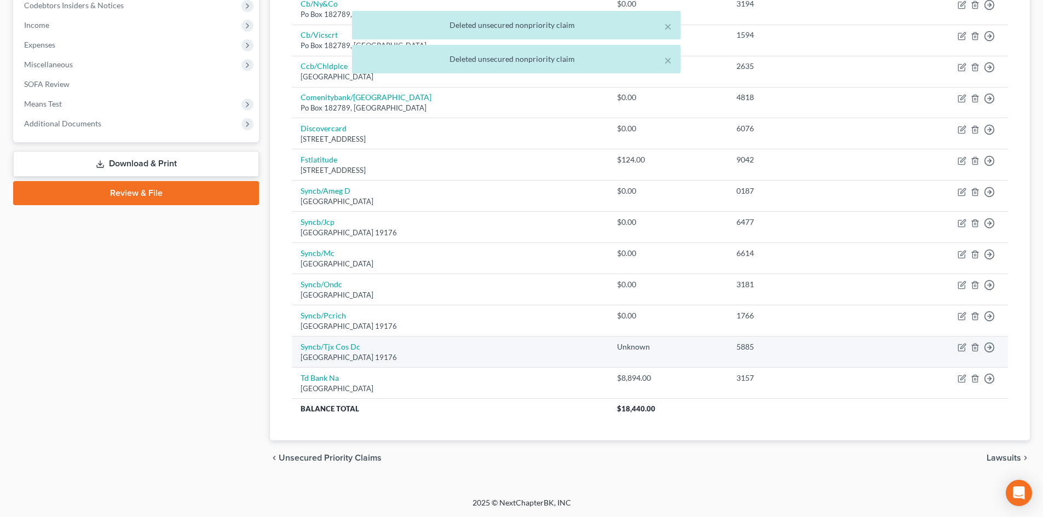
scroll to position [335, 0]
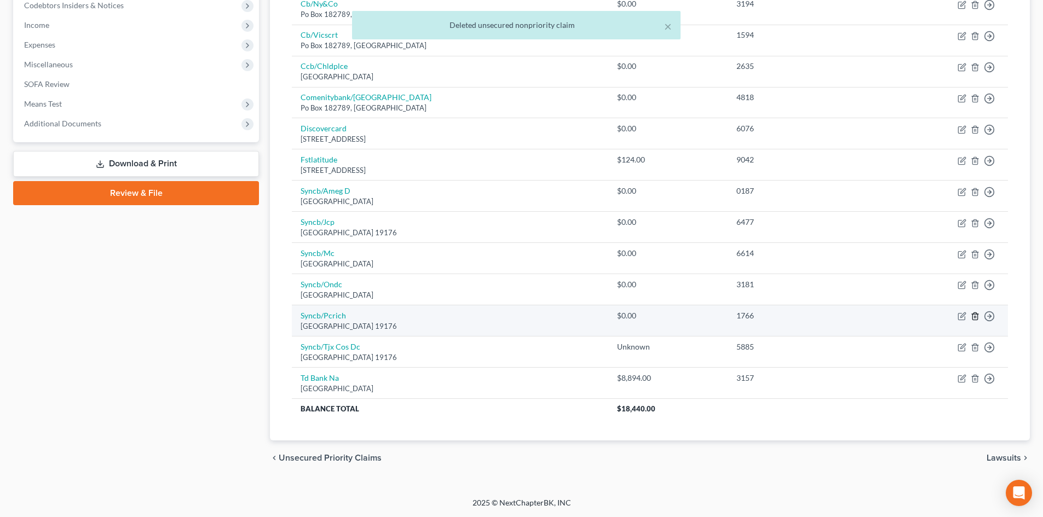
click at [972, 314] on polyline "button" at bounding box center [975, 314] width 7 height 0
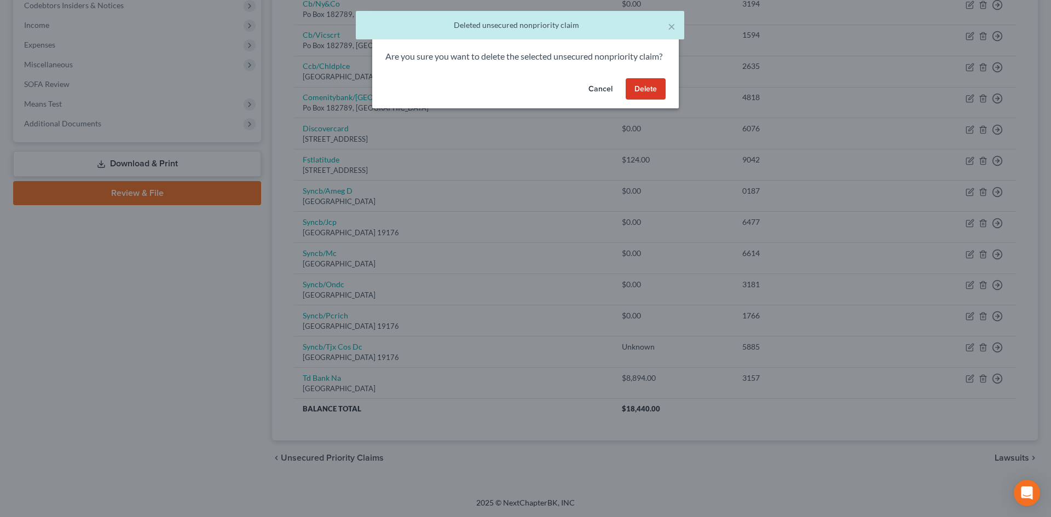
click at [656, 100] on button "Delete" at bounding box center [646, 89] width 40 height 22
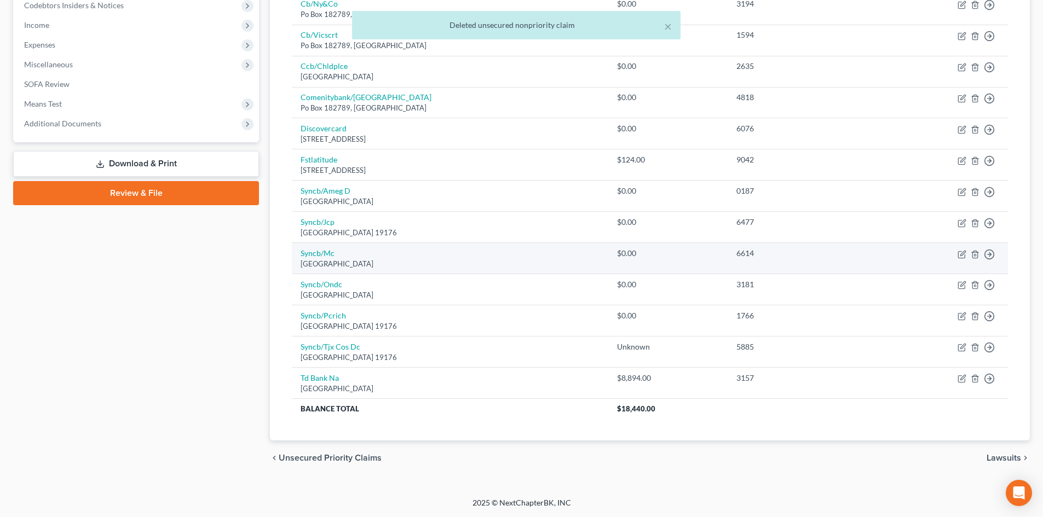
scroll to position [304, 0]
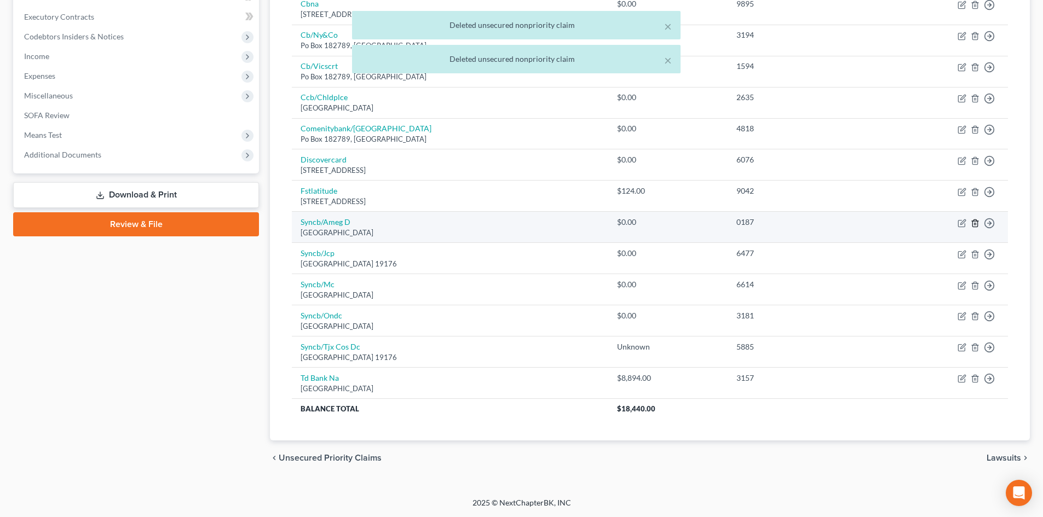
click at [977, 222] on icon "button" at bounding box center [975, 223] width 9 height 9
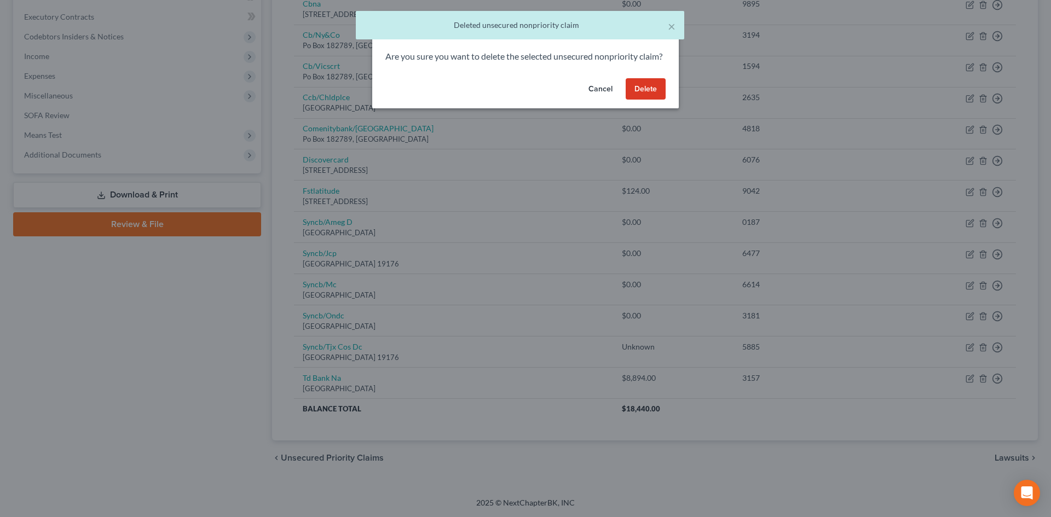
click at [637, 100] on button "Delete" at bounding box center [646, 89] width 40 height 22
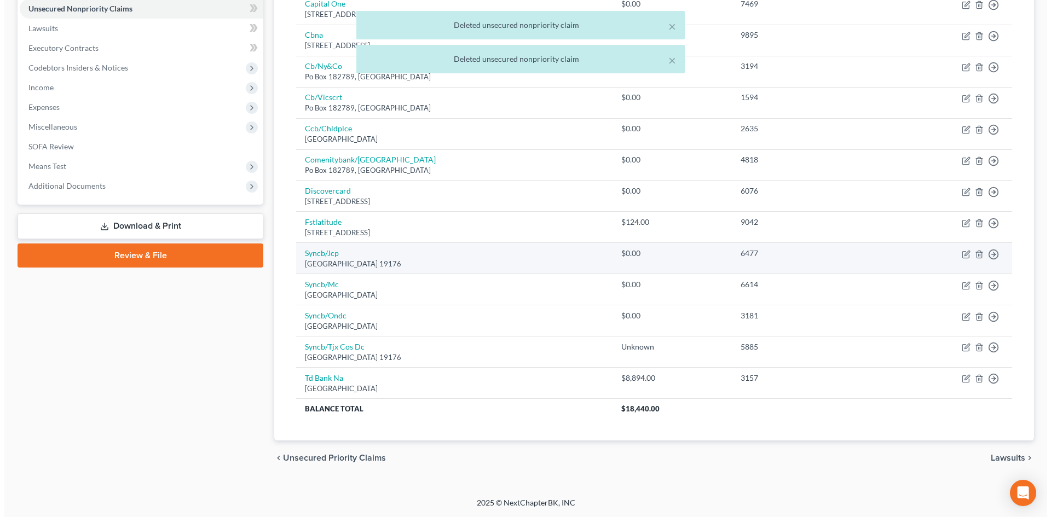
scroll to position [273, 0]
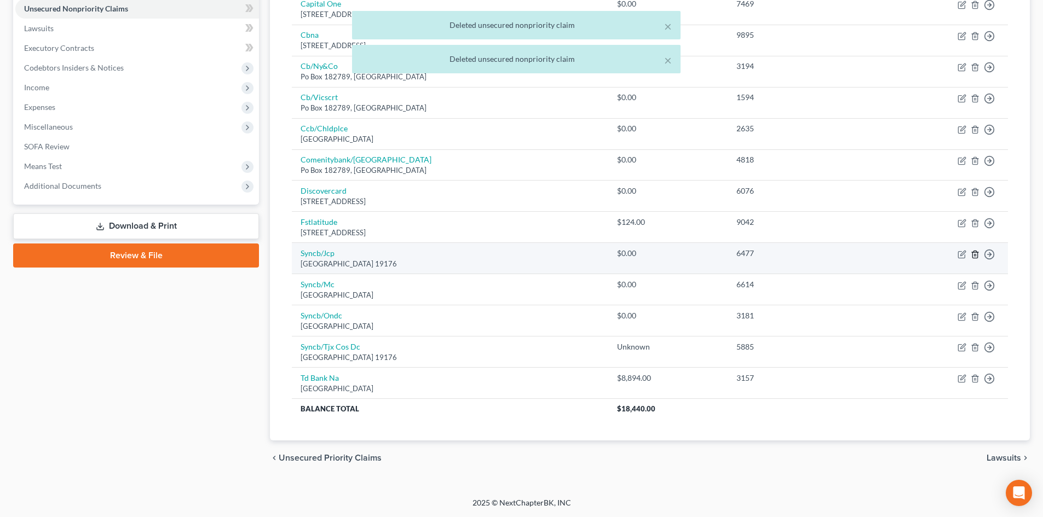
click at [979, 255] on icon "button" at bounding box center [975, 254] width 9 height 9
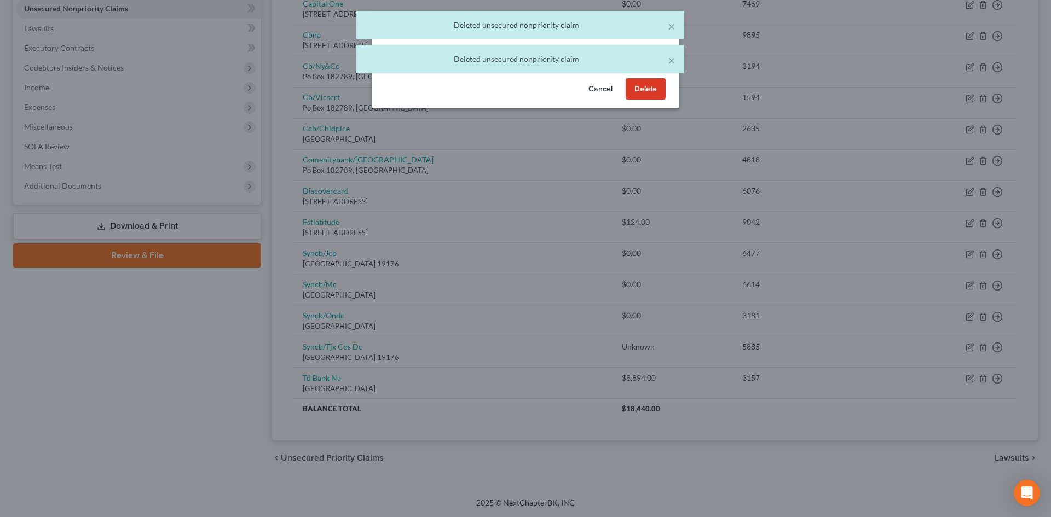
click at [654, 100] on button "Delete" at bounding box center [646, 89] width 40 height 22
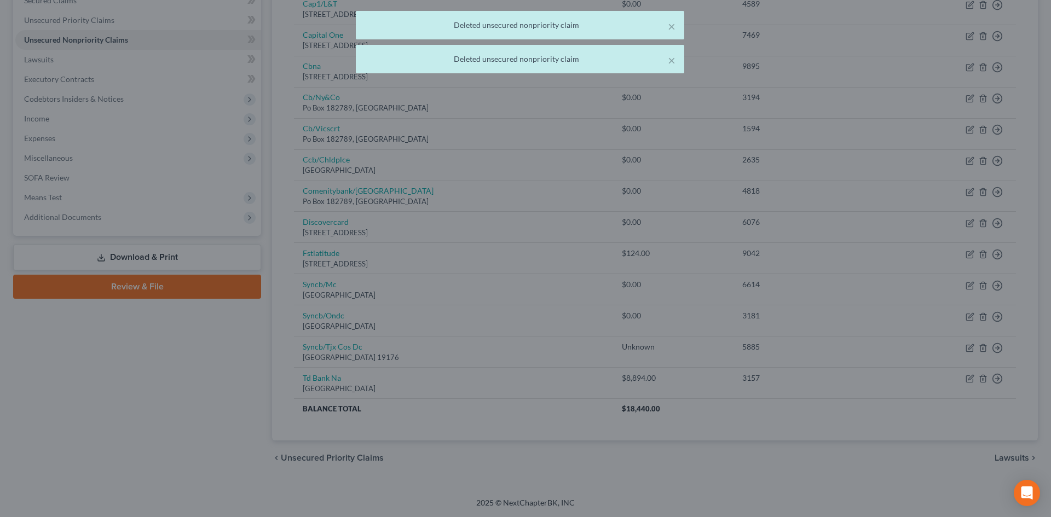
scroll to position [241, 0]
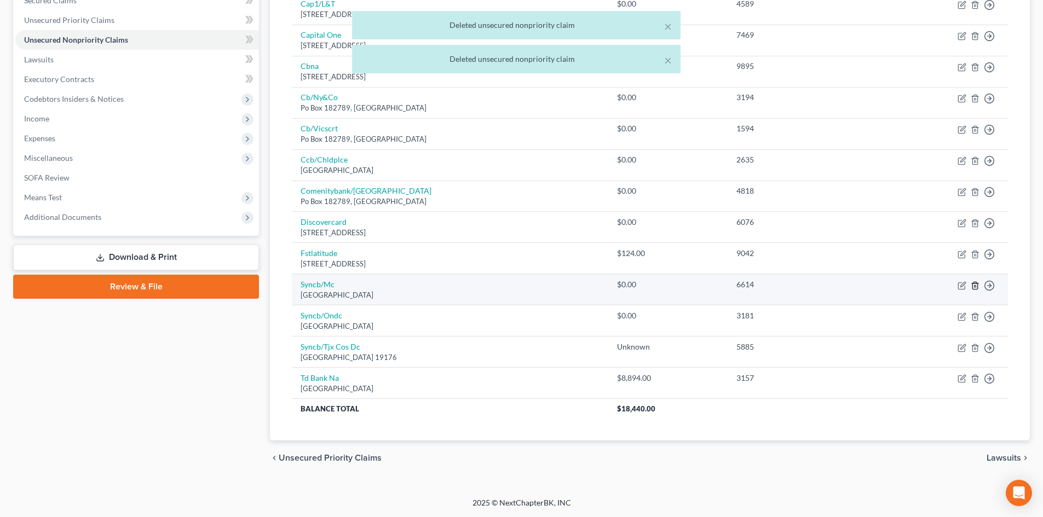
click at [975, 284] on polyline "button" at bounding box center [975, 284] width 7 height 0
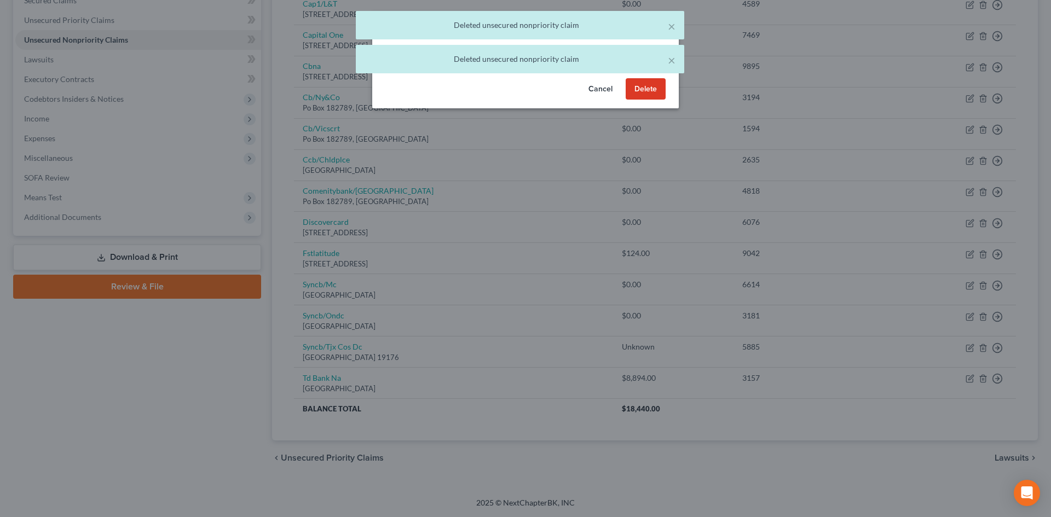
click at [644, 100] on button "Delete" at bounding box center [646, 89] width 40 height 22
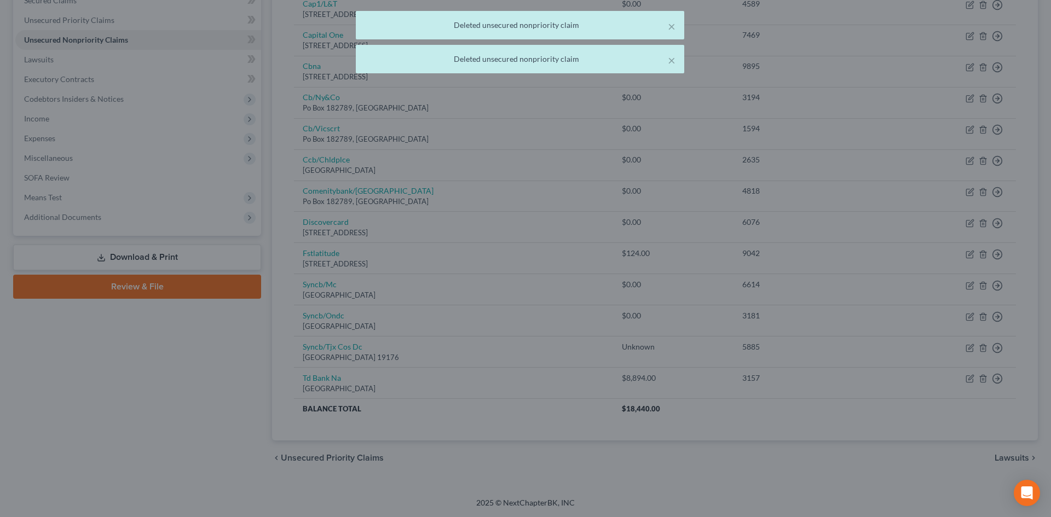
scroll to position [210, 0]
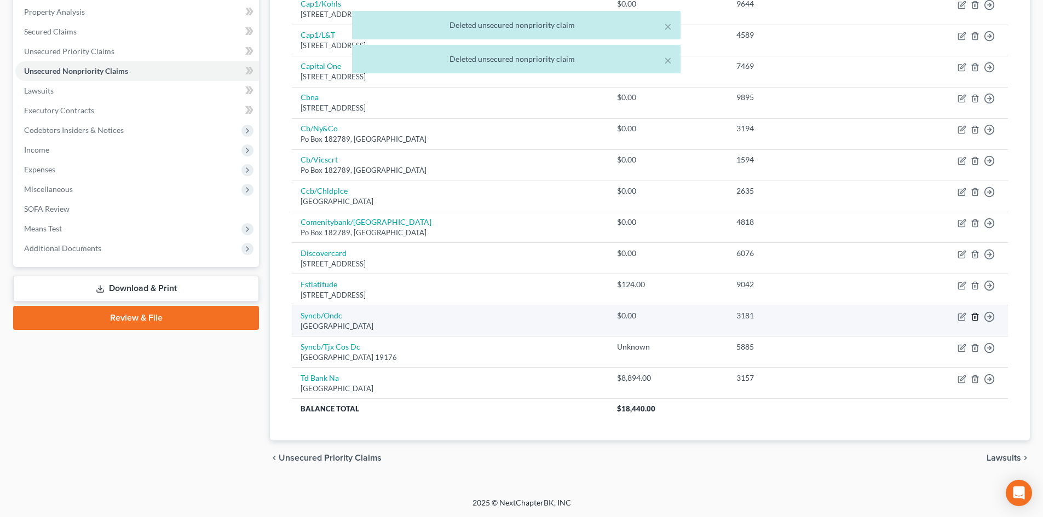
click at [975, 317] on icon "button" at bounding box center [975, 317] width 9 height 9
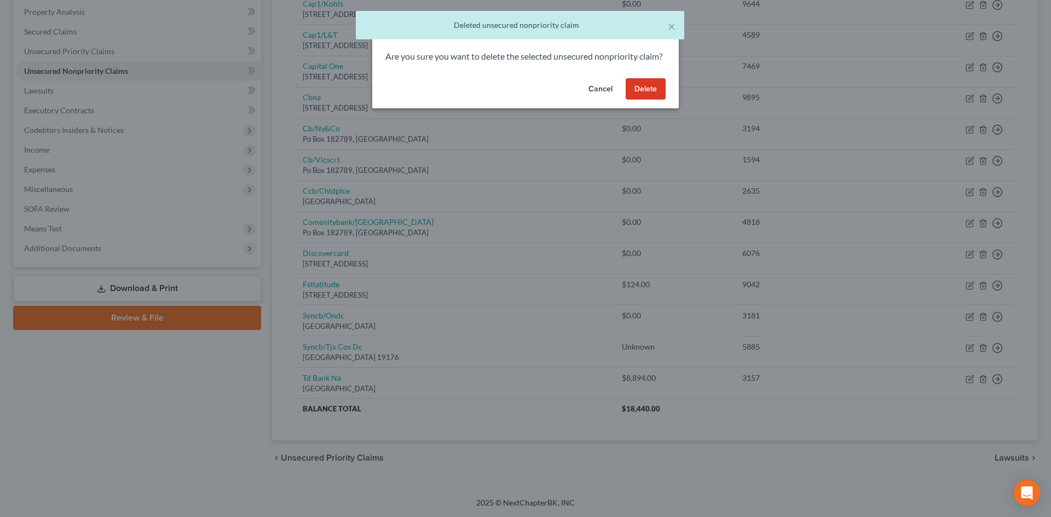
click at [642, 99] on button "Delete" at bounding box center [646, 89] width 40 height 22
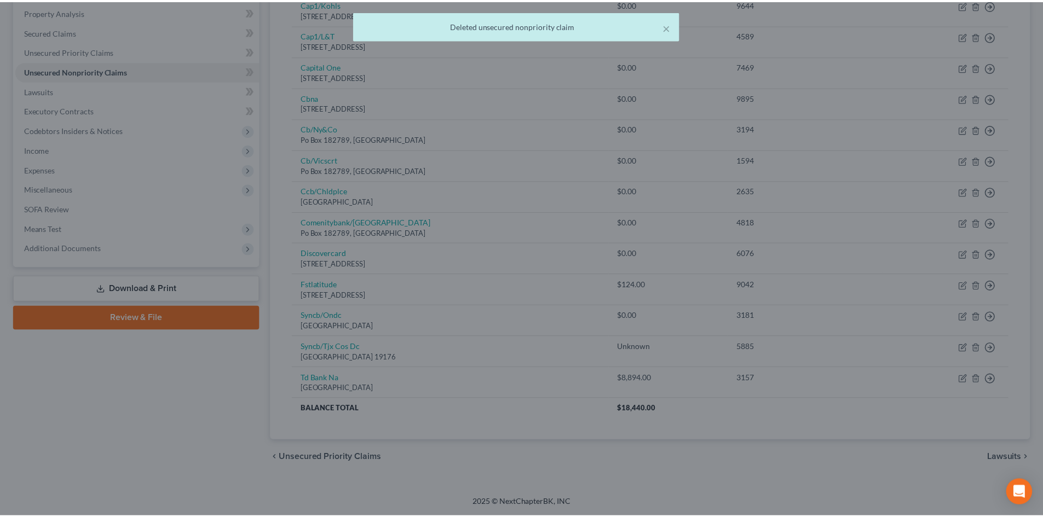
scroll to position [179, 0]
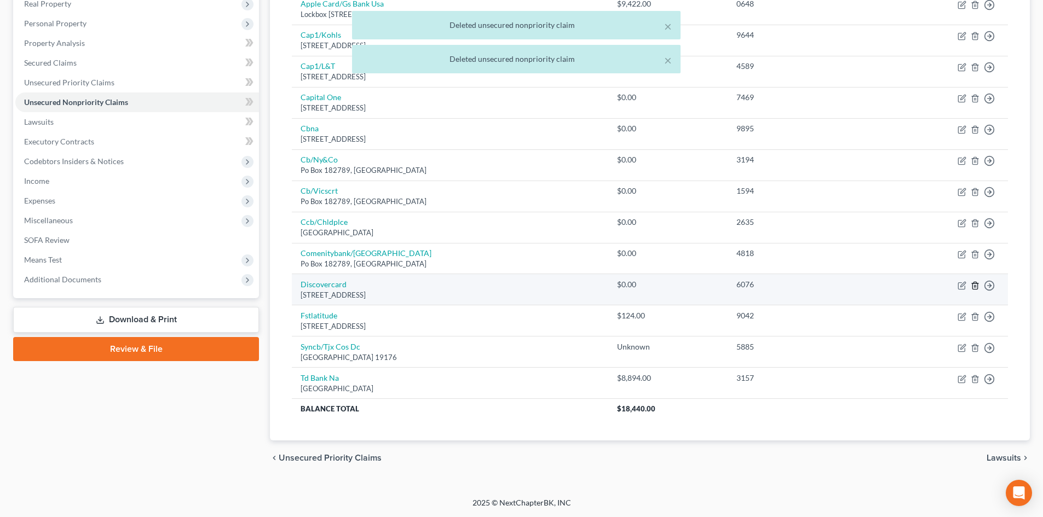
click at [974, 284] on icon "button" at bounding box center [975, 285] width 9 height 9
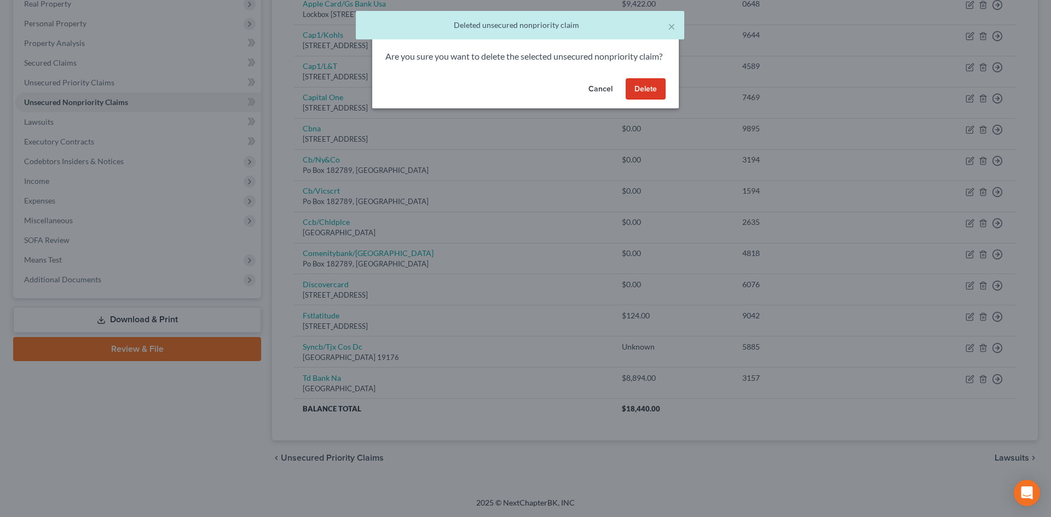
click at [661, 100] on button "Delete" at bounding box center [646, 89] width 40 height 22
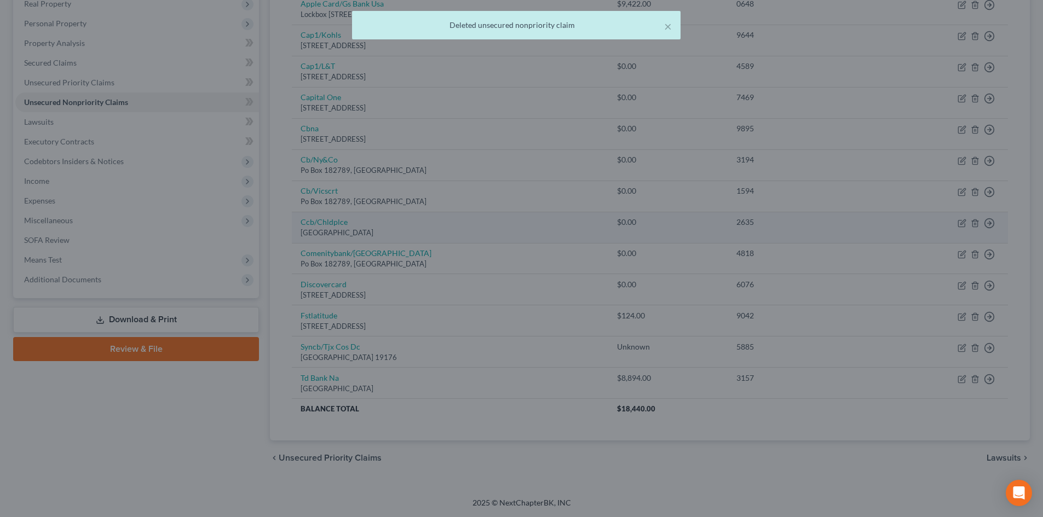
scroll to position [148, 0]
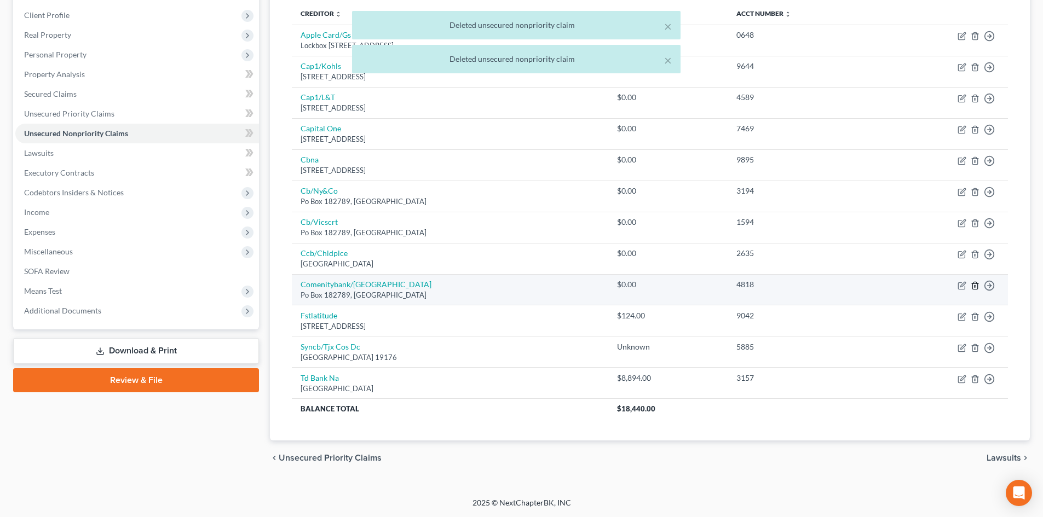
click at [972, 284] on icon "button" at bounding box center [975, 285] width 9 height 9
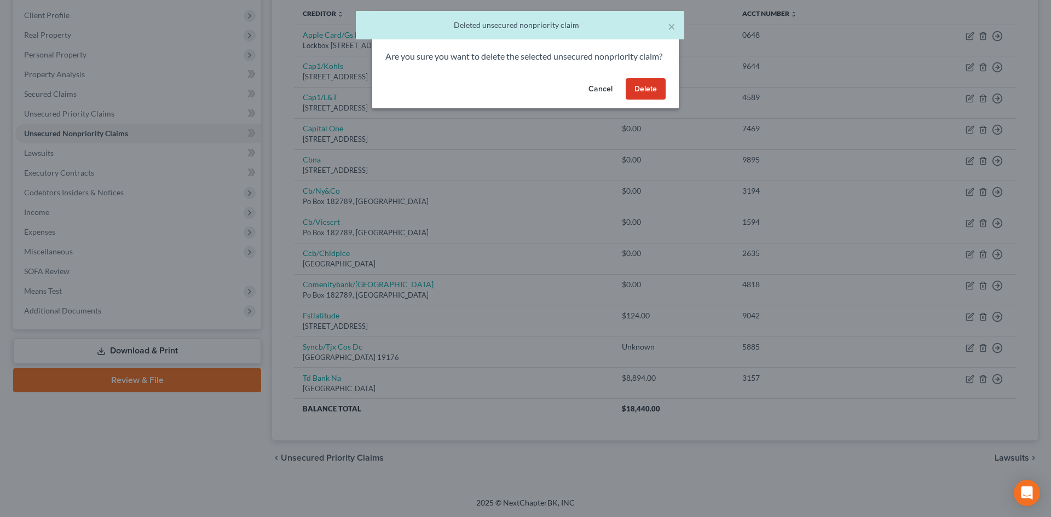
click at [638, 100] on button "Delete" at bounding box center [646, 89] width 40 height 22
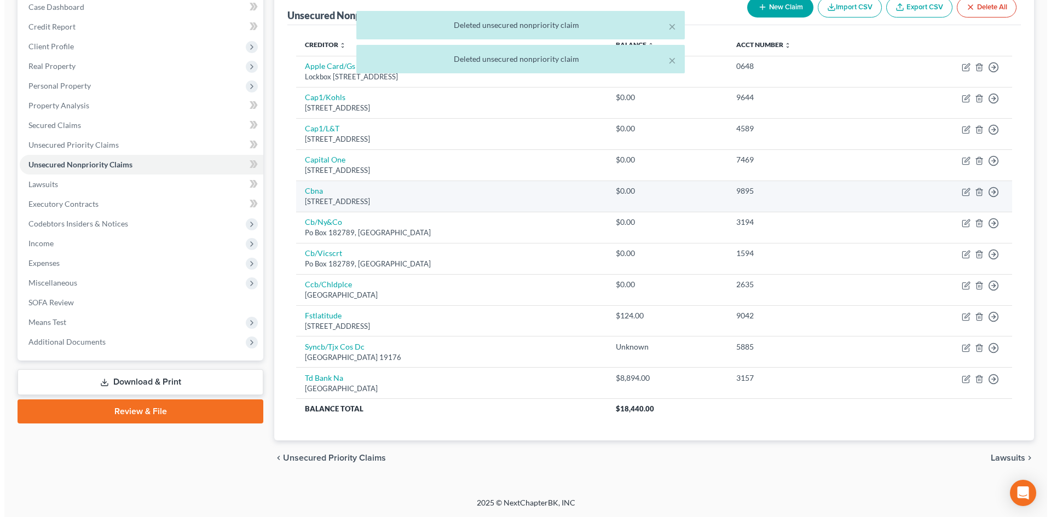
scroll to position [117, 0]
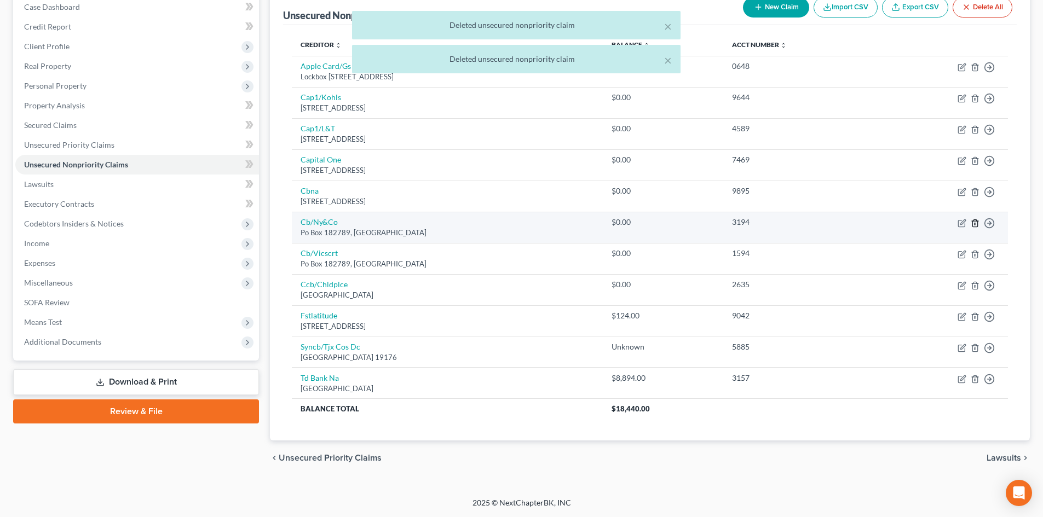
click at [977, 220] on icon "button" at bounding box center [975, 223] width 9 height 9
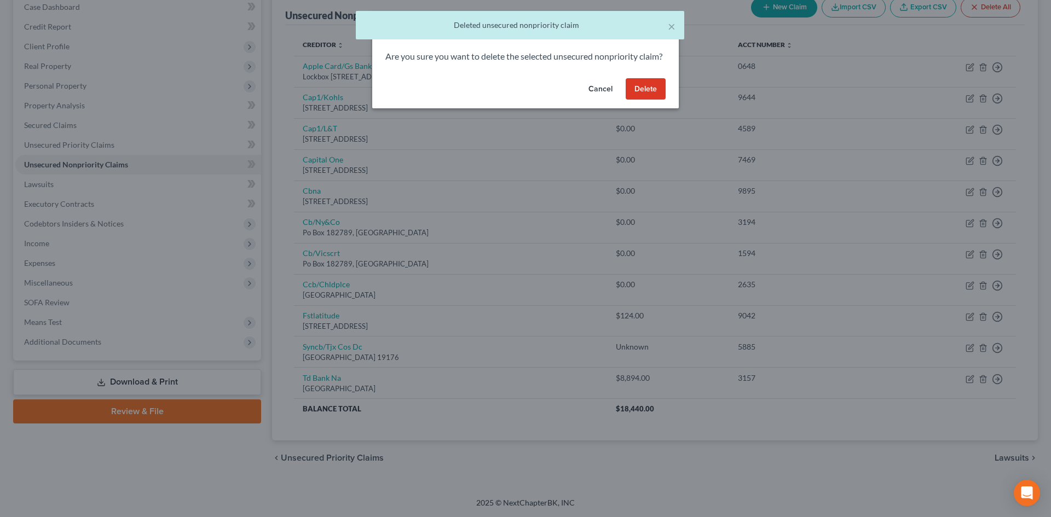
click at [655, 100] on button "Delete" at bounding box center [646, 89] width 40 height 22
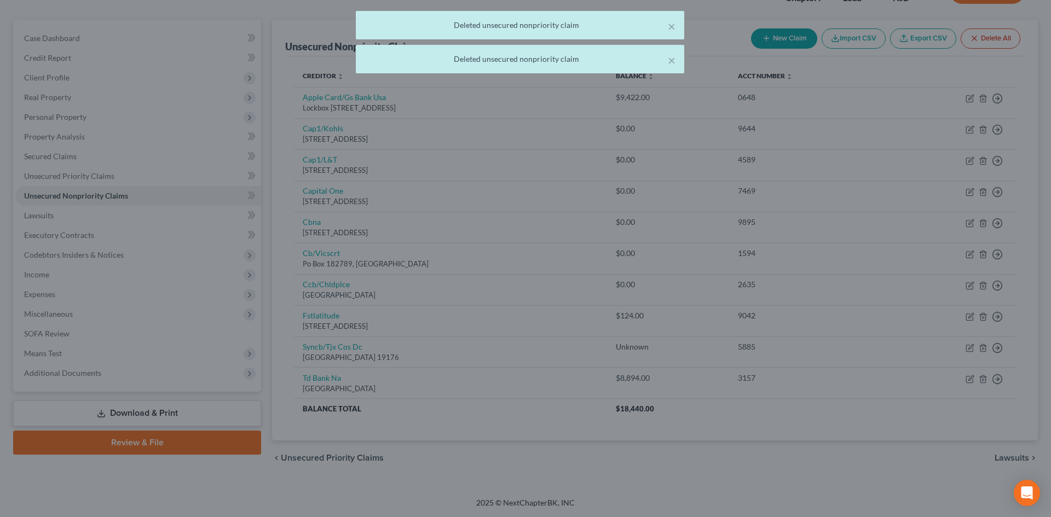
scroll to position [85, 0]
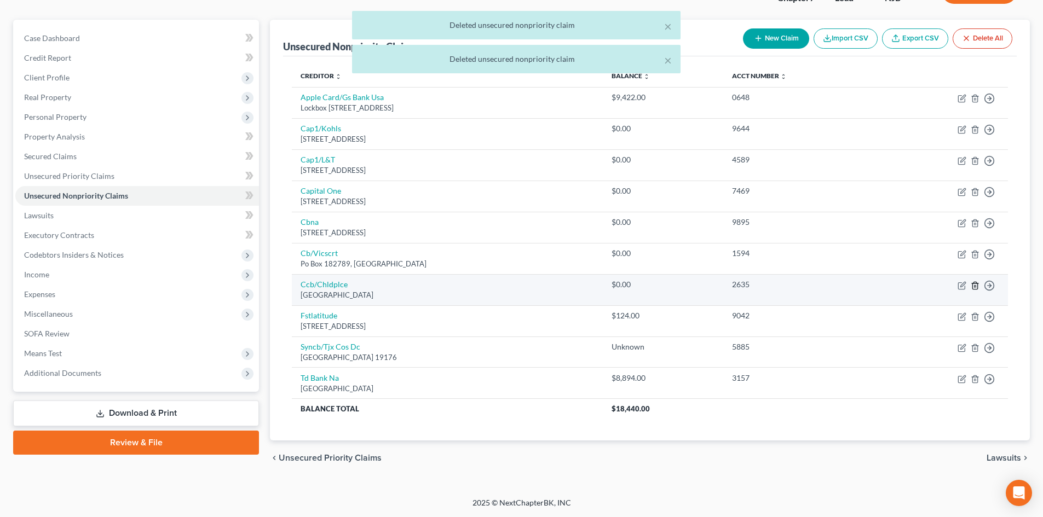
click at [974, 286] on line "button" at bounding box center [974, 286] width 0 height 2
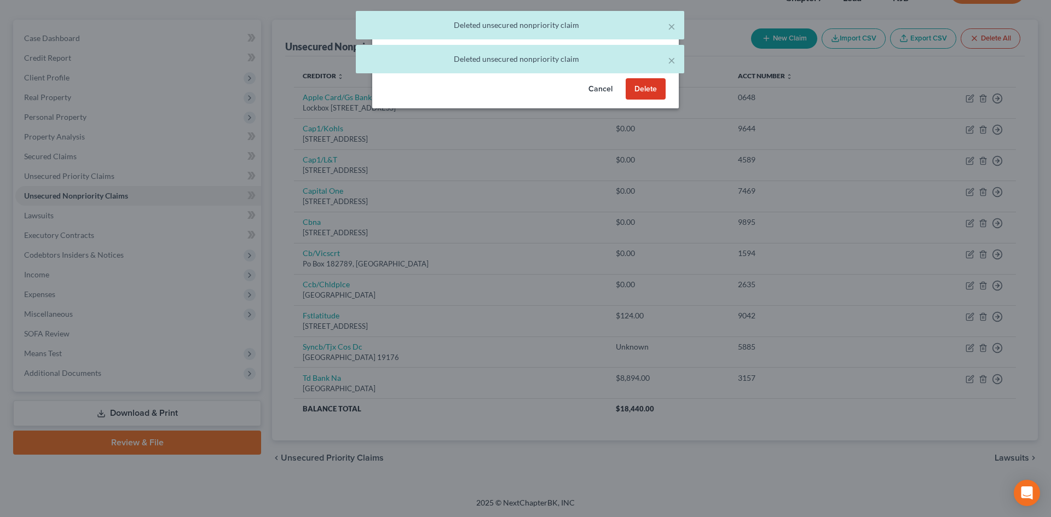
click at [655, 100] on button "Delete" at bounding box center [646, 89] width 40 height 22
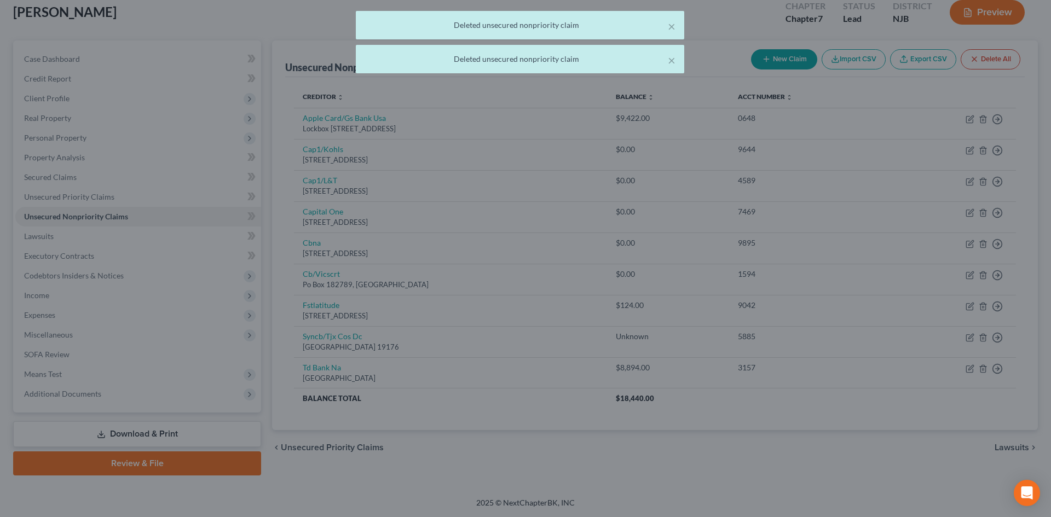
scroll to position [65, 0]
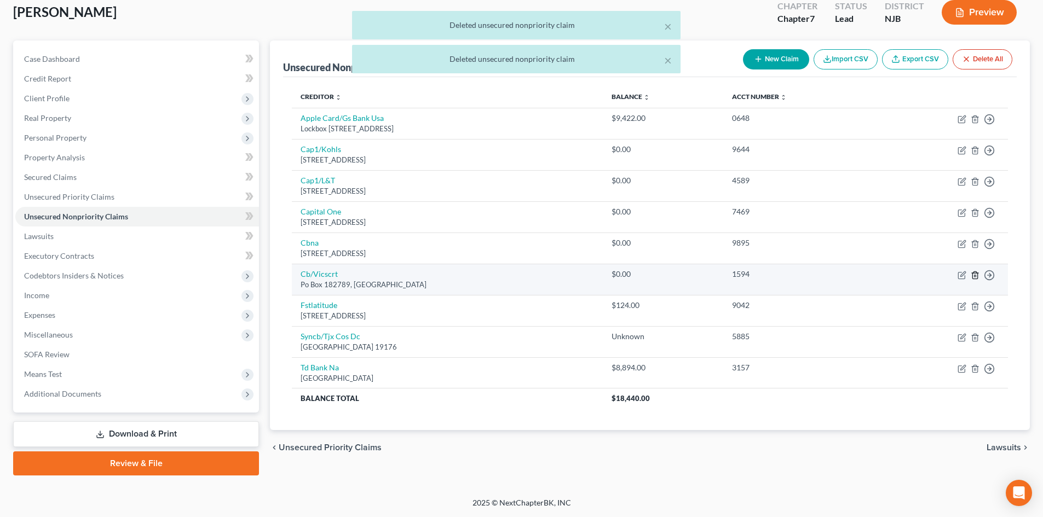
click at [976, 273] on polyline "button" at bounding box center [975, 273] width 7 height 0
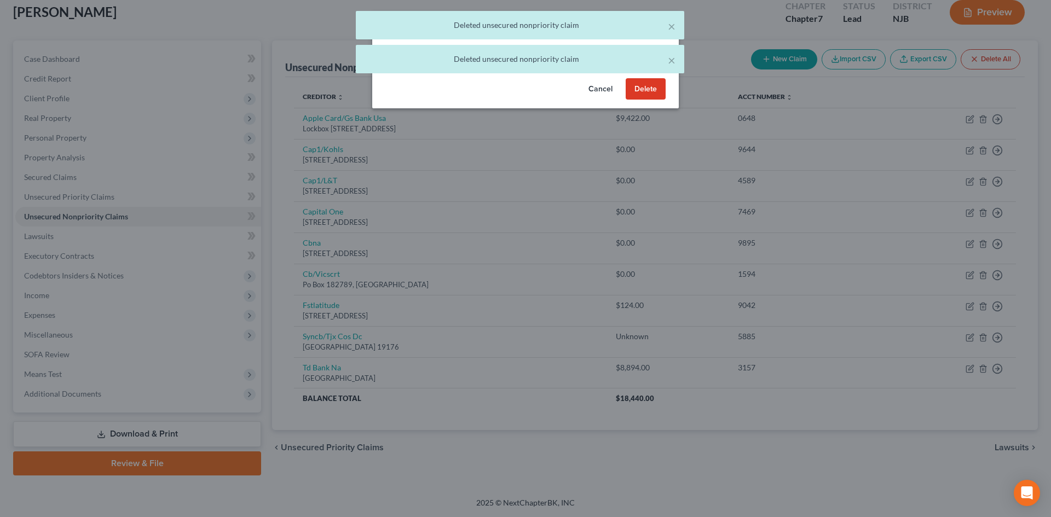
click at [654, 100] on button "Delete" at bounding box center [646, 89] width 40 height 22
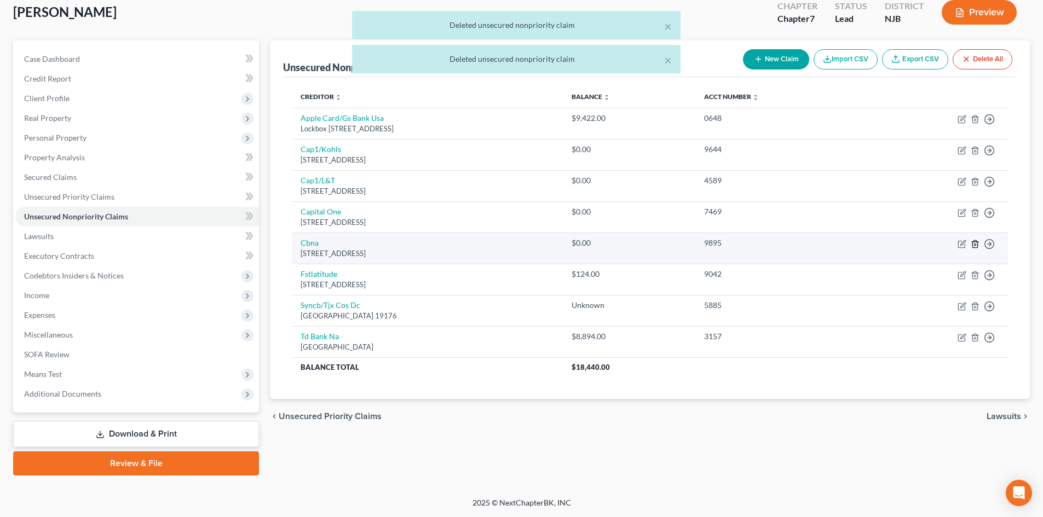
click at [975, 242] on polyline "button" at bounding box center [975, 242] width 7 height 0
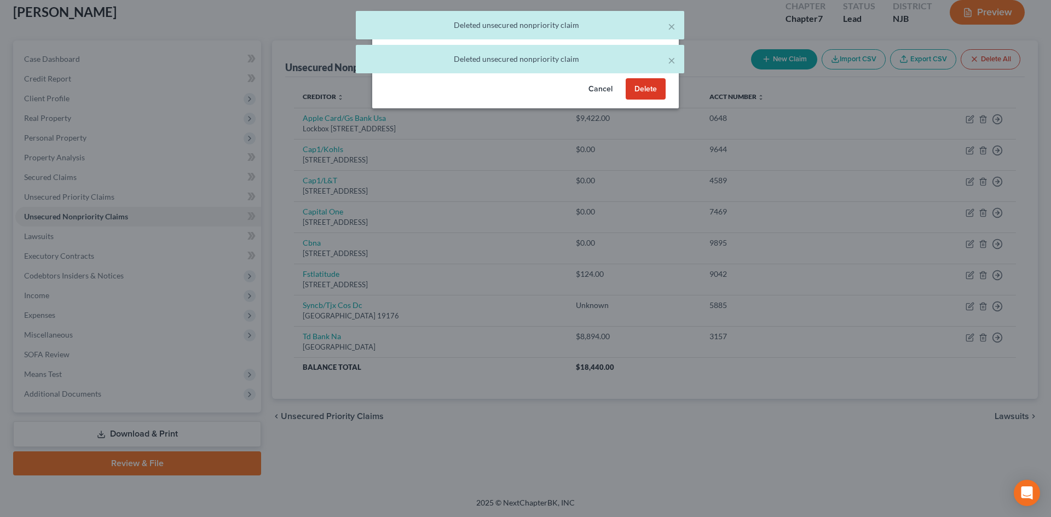
drag, startPoint x: 649, startPoint y: 97, endPoint x: 815, endPoint y: 152, distance: 175.2
click at [651, 97] on button "Delete" at bounding box center [646, 89] width 40 height 22
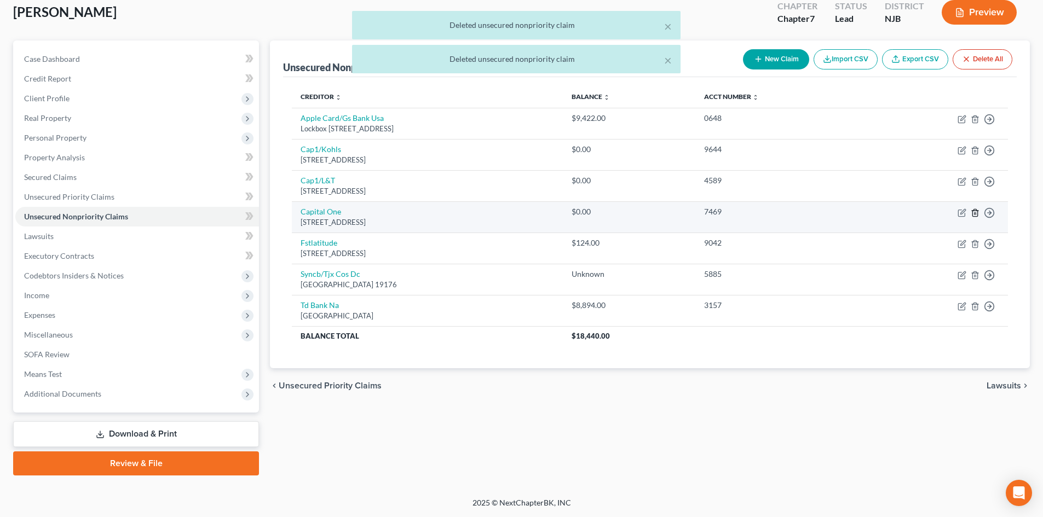
click at [975, 211] on polyline "button" at bounding box center [975, 211] width 7 height 0
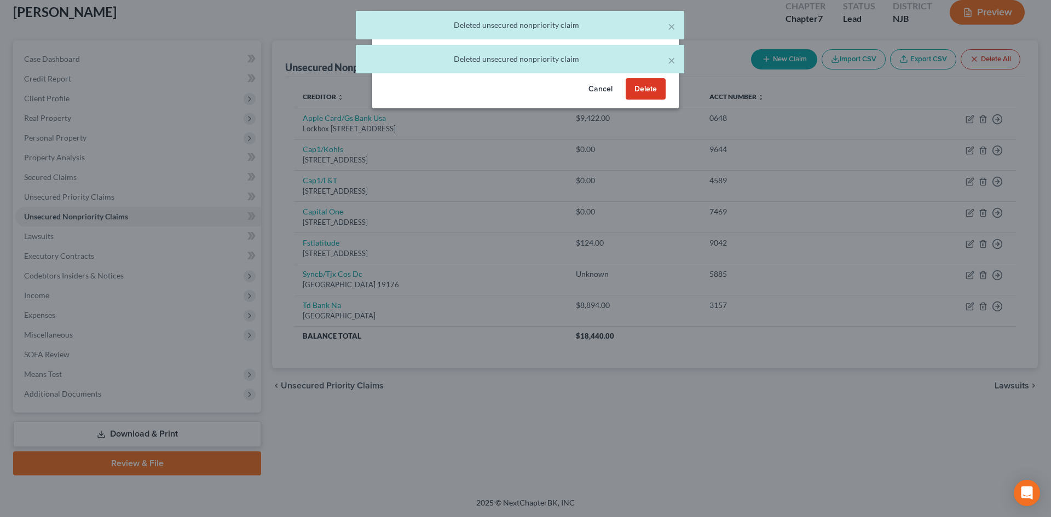
click at [657, 95] on button "Delete" at bounding box center [646, 89] width 40 height 22
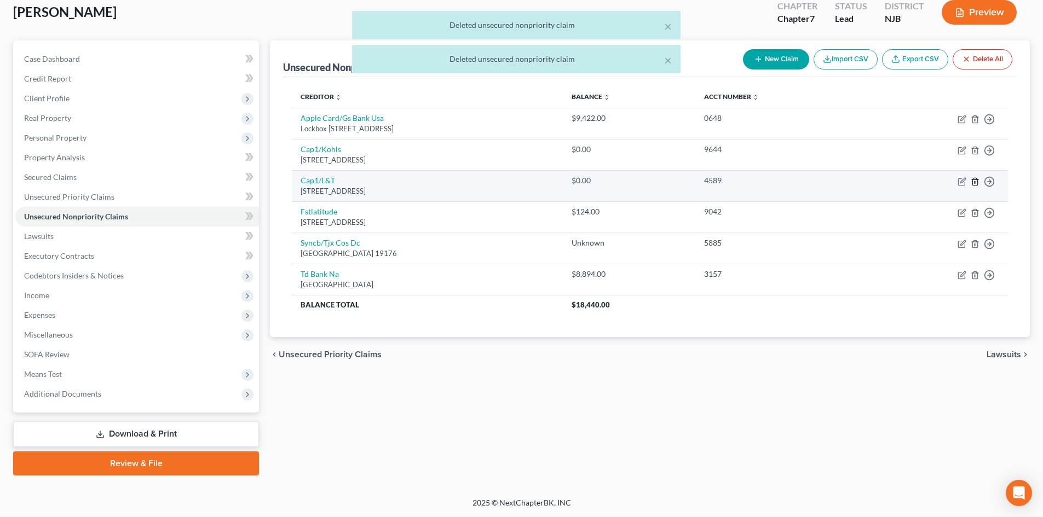
click at [972, 178] on icon "button" at bounding box center [975, 181] width 9 height 9
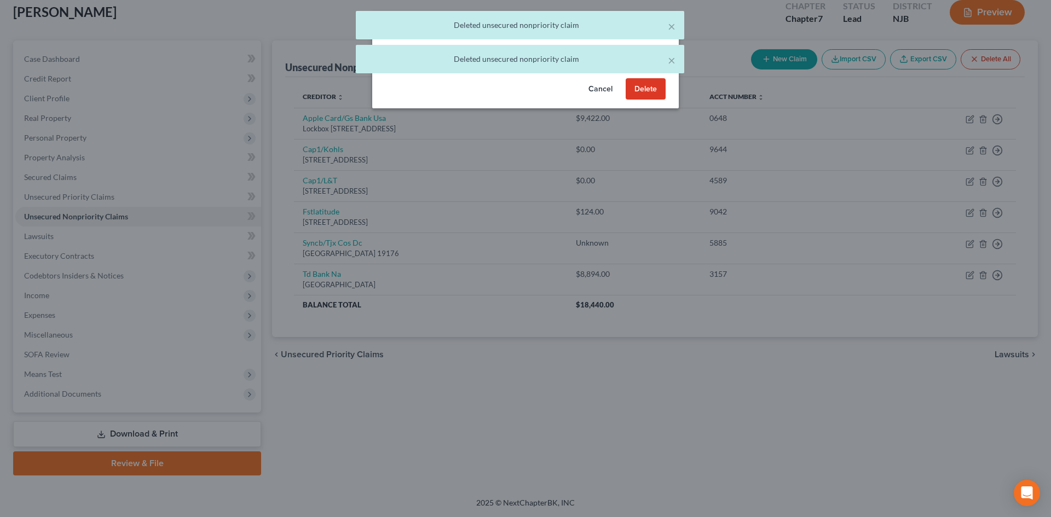
click at [651, 96] on button "Delete" at bounding box center [646, 89] width 40 height 22
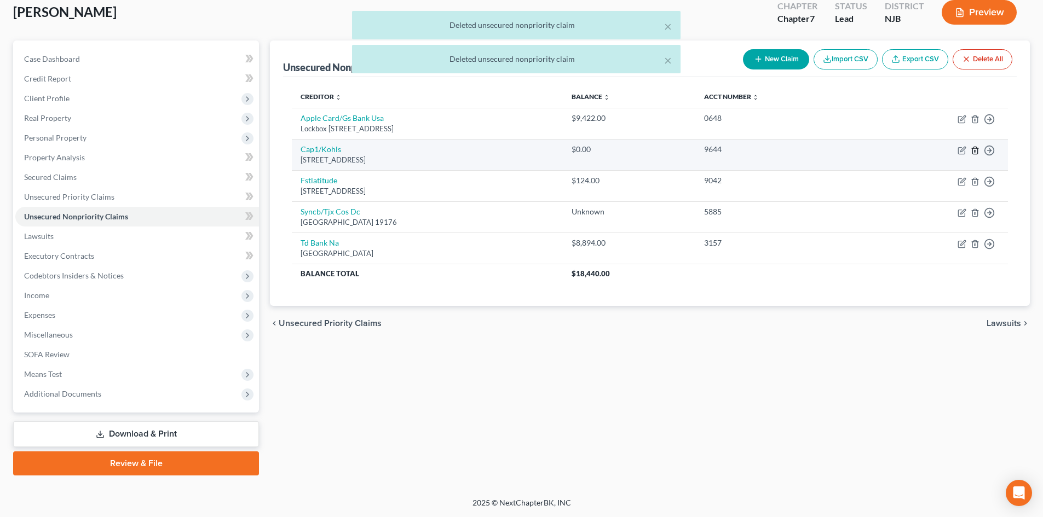
click at [975, 151] on icon "button" at bounding box center [975, 150] width 9 height 9
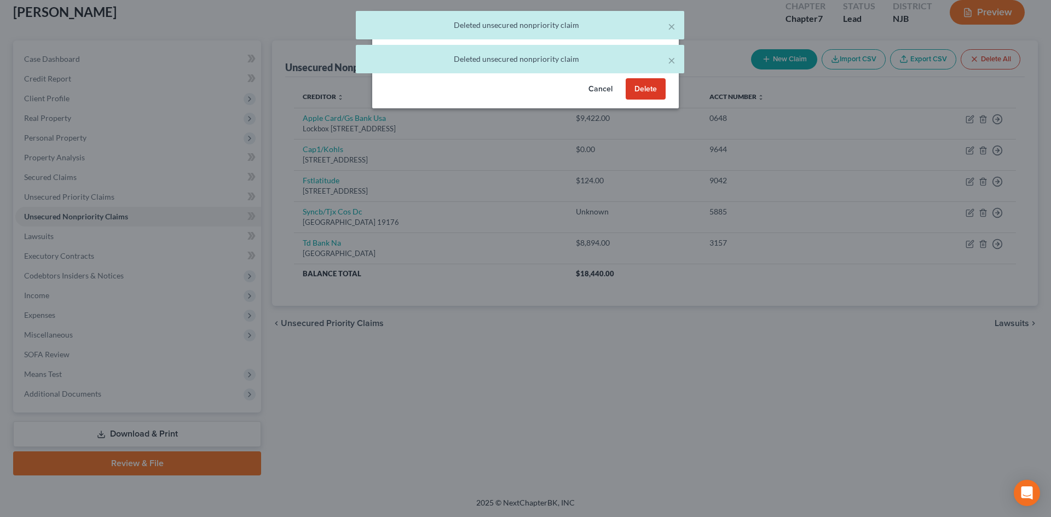
click at [651, 99] on button "Delete" at bounding box center [646, 89] width 40 height 22
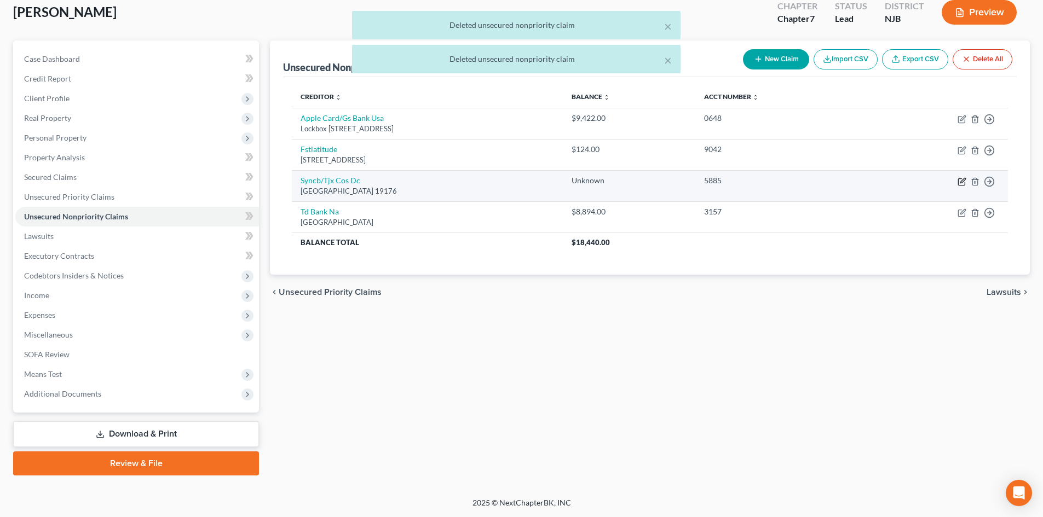
click at [965, 180] on icon "button" at bounding box center [962, 180] width 5 height 5
select select "39"
select select "2"
select select "0"
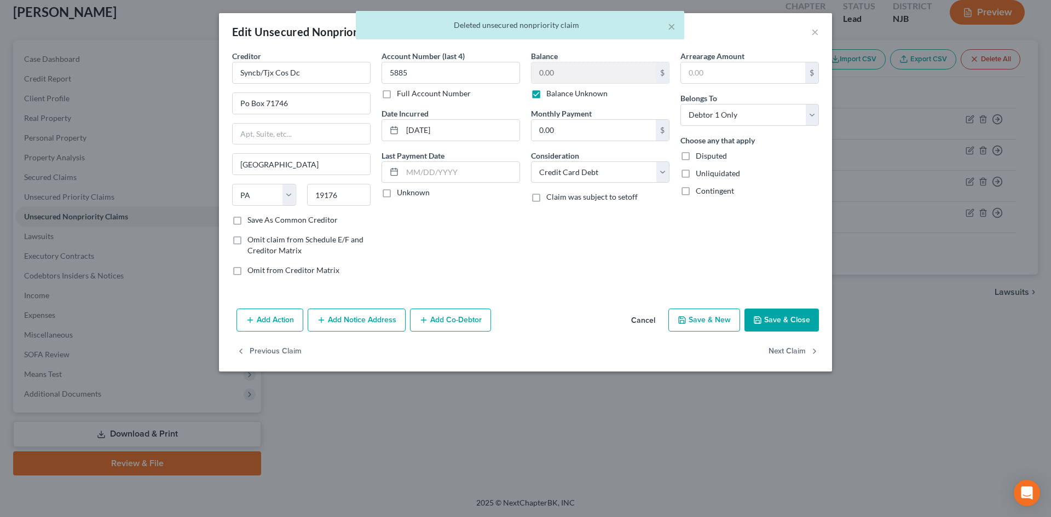
click at [555, 96] on label "Balance Unknown" at bounding box center [576, 93] width 61 height 11
click at [555, 95] on input "Balance Unknown" at bounding box center [554, 91] width 7 height 7
checkbox input "false"
click at [789, 321] on button "Save & Close" at bounding box center [781, 320] width 74 height 23
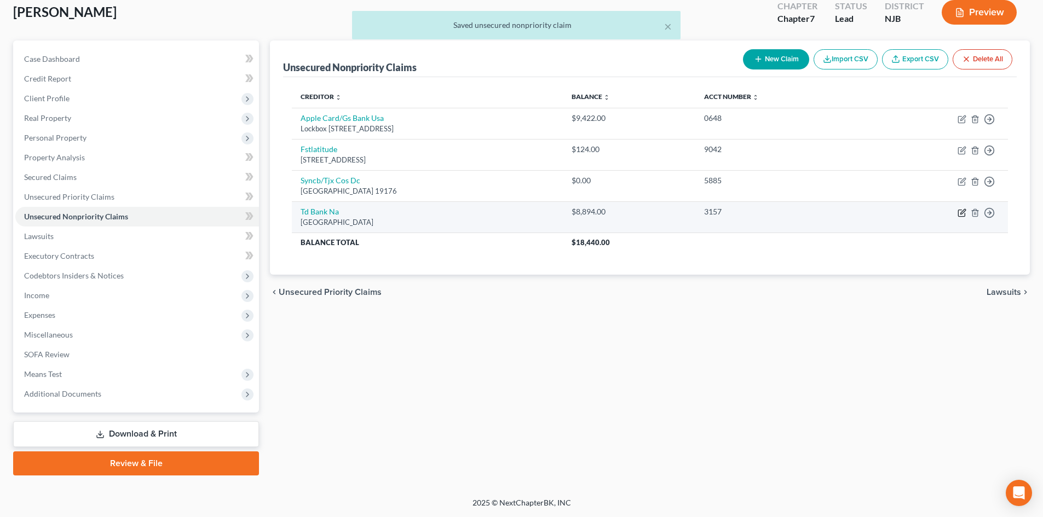
click at [964, 212] on icon "button" at bounding box center [962, 211] width 5 height 5
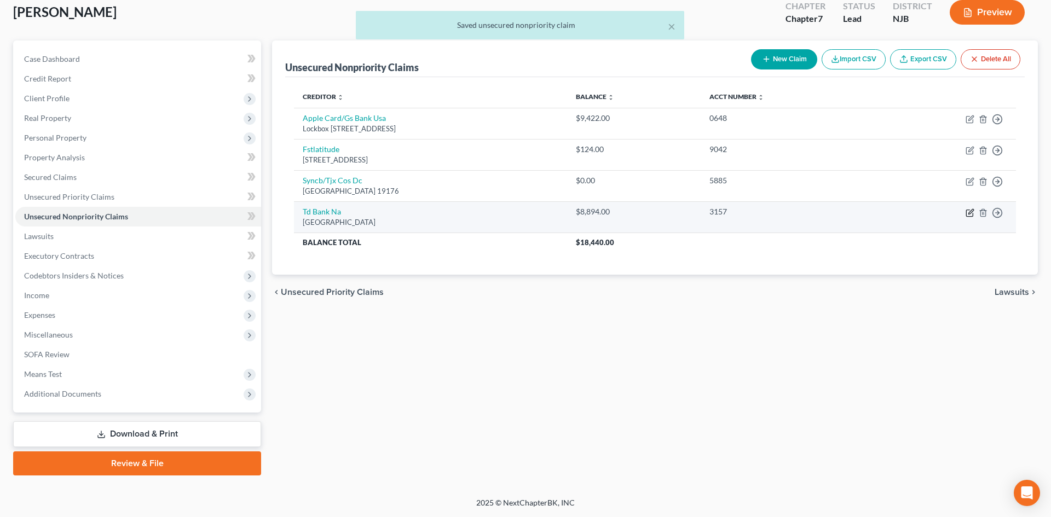
select select "39"
select select "0"
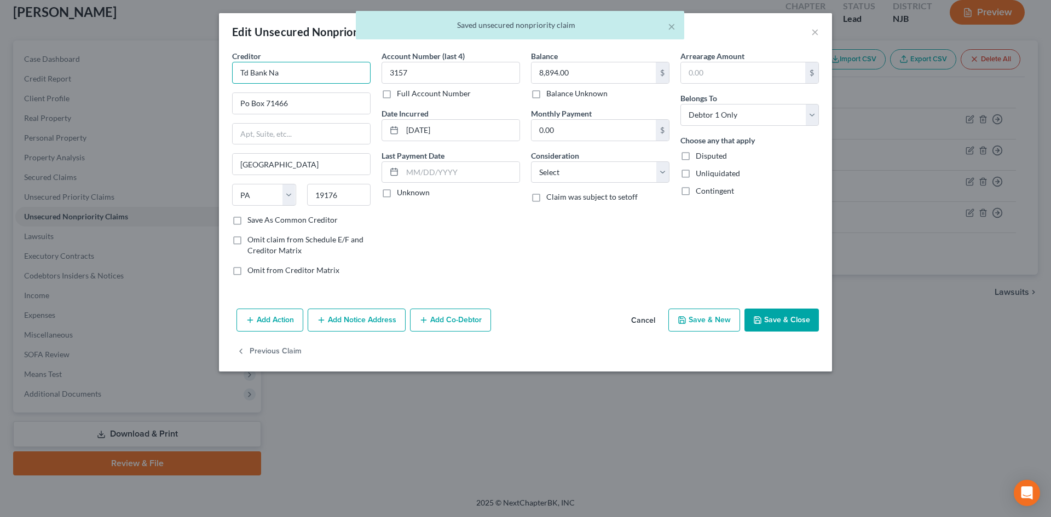
click at [249, 74] on input "Td Bank Na" at bounding box center [301, 73] width 138 height 22
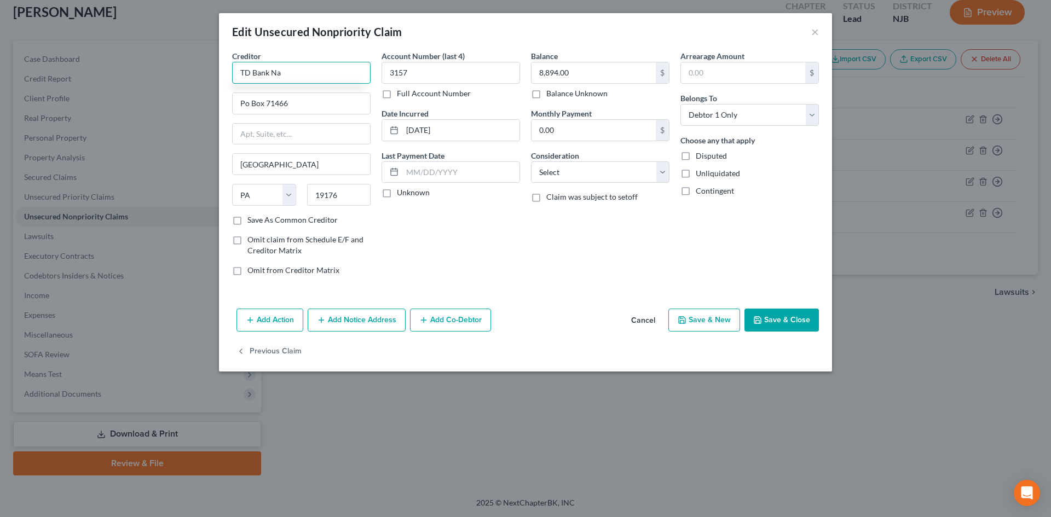
type input "TD Bank Na"
drag, startPoint x: 527, startPoint y: 168, endPoint x: 574, endPoint y: 188, distance: 51.0
click at [525, 168] on div "Creditor * TD Bank Na Po Box 71466 [GEOGRAPHIC_DATA] [US_STATE] AK AR AZ CA CO …" at bounding box center [526, 167] width 598 height 234
click at [589, 175] on select "Select Cable / Satellite Services Collection Agency Credit Card Debt Debt Couns…" at bounding box center [600, 172] width 138 height 22
select select "2"
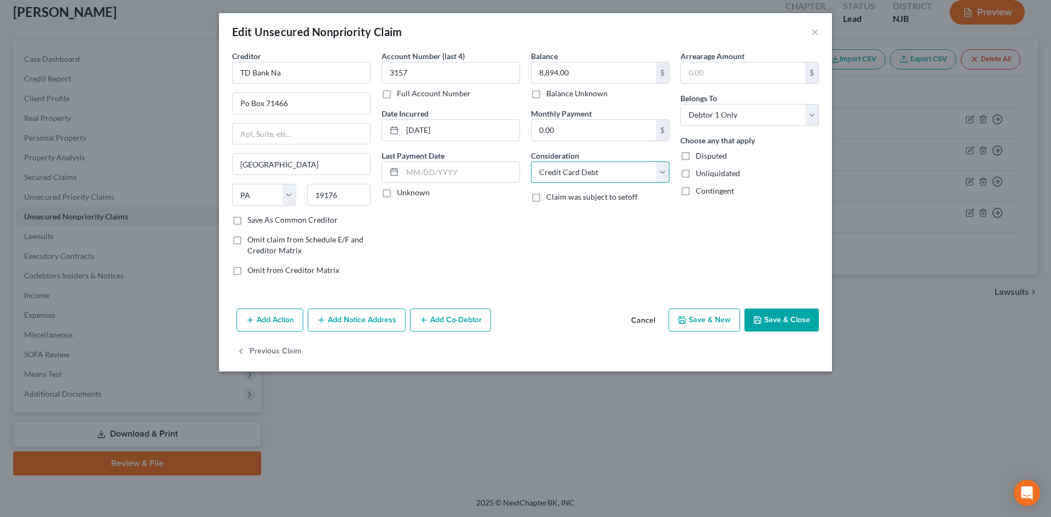
click at [531, 161] on select "Select Cable / Satellite Services Collection Agency Credit Card Debt Debt Couns…" at bounding box center [600, 172] width 138 height 22
click at [799, 320] on button "Save & Close" at bounding box center [781, 320] width 74 height 23
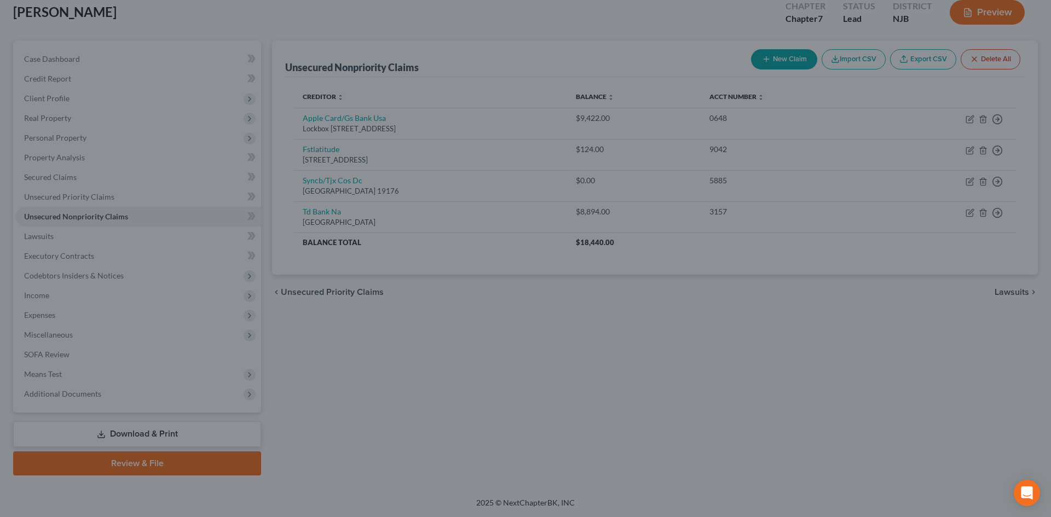
type input "0"
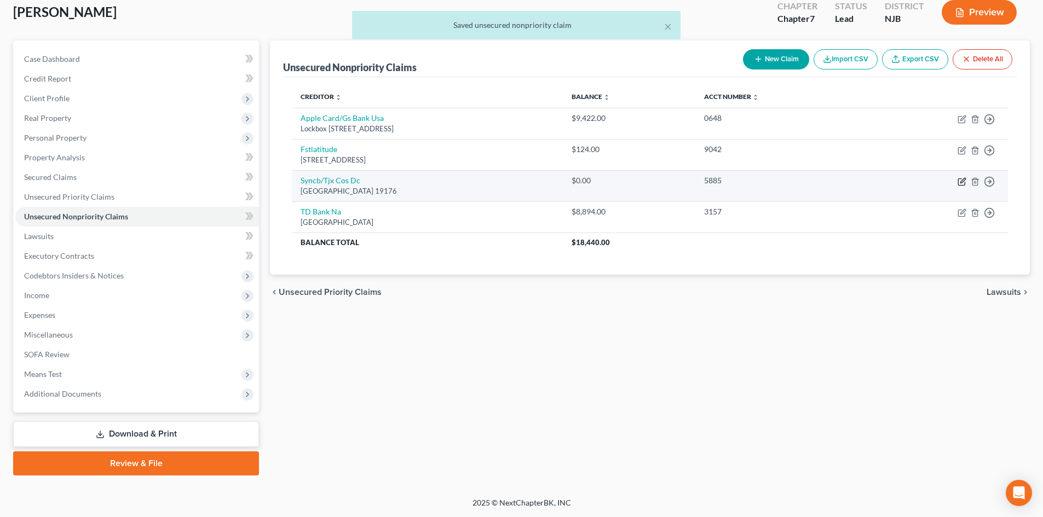
click at [961, 183] on icon "button" at bounding box center [962, 180] width 5 height 5
select select "39"
select select "2"
select select "0"
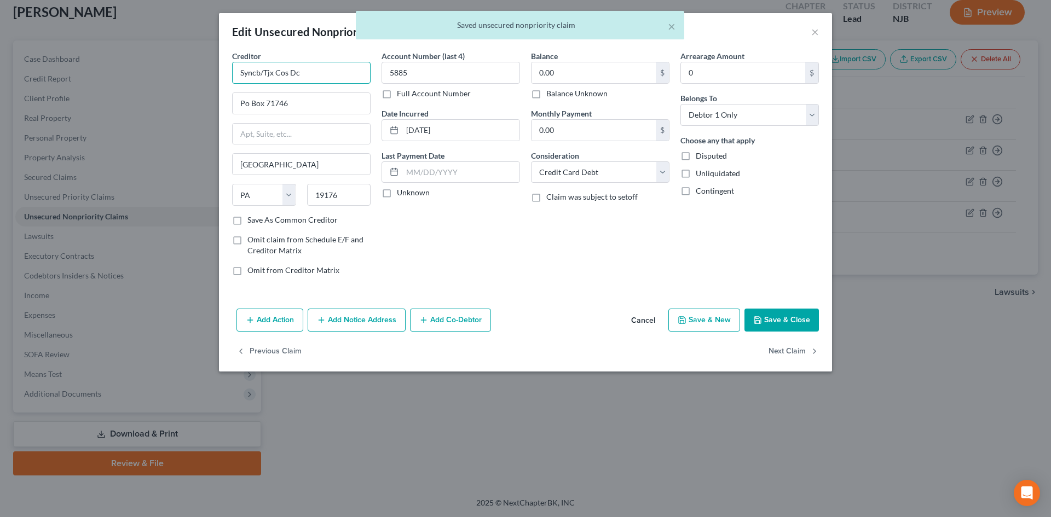
click at [258, 71] on input "Syncb/Tjx Cos Dc" at bounding box center [301, 73] width 138 height 22
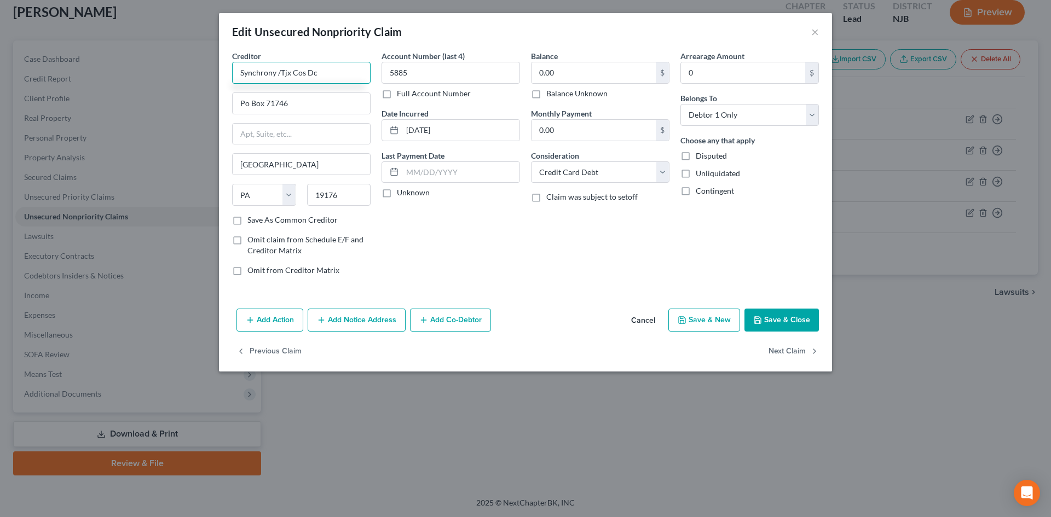
type input "Synchrony /Tjx Cos Dc"
type input "B"
click at [817, 28] on button "×" at bounding box center [815, 31] width 8 height 13
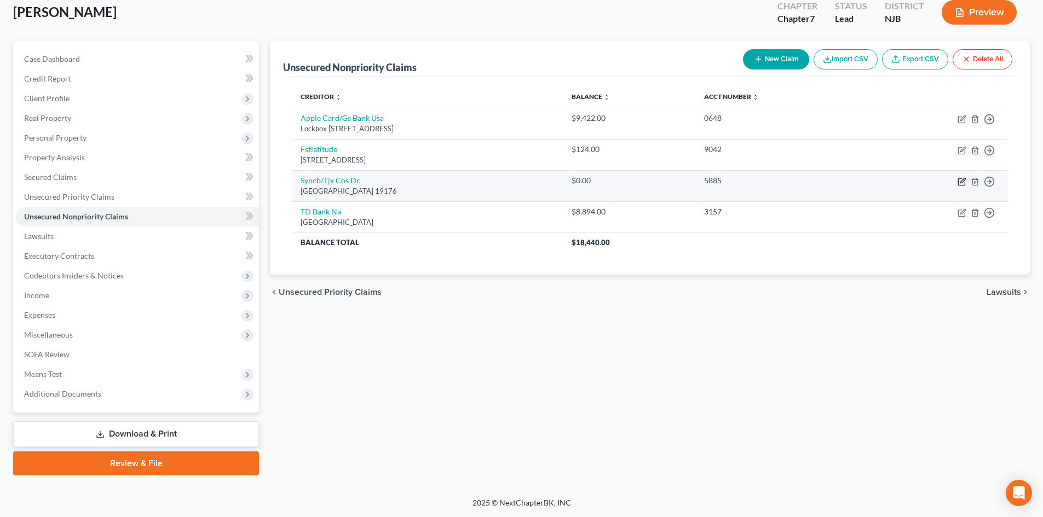
click at [958, 180] on icon "button" at bounding box center [961, 182] width 7 height 7
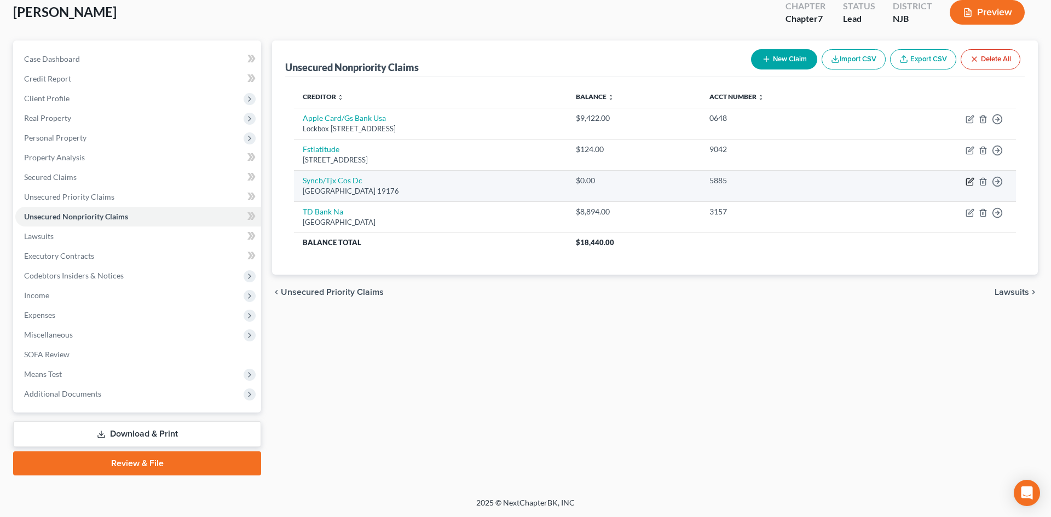
select select "39"
select select "2"
select select "0"
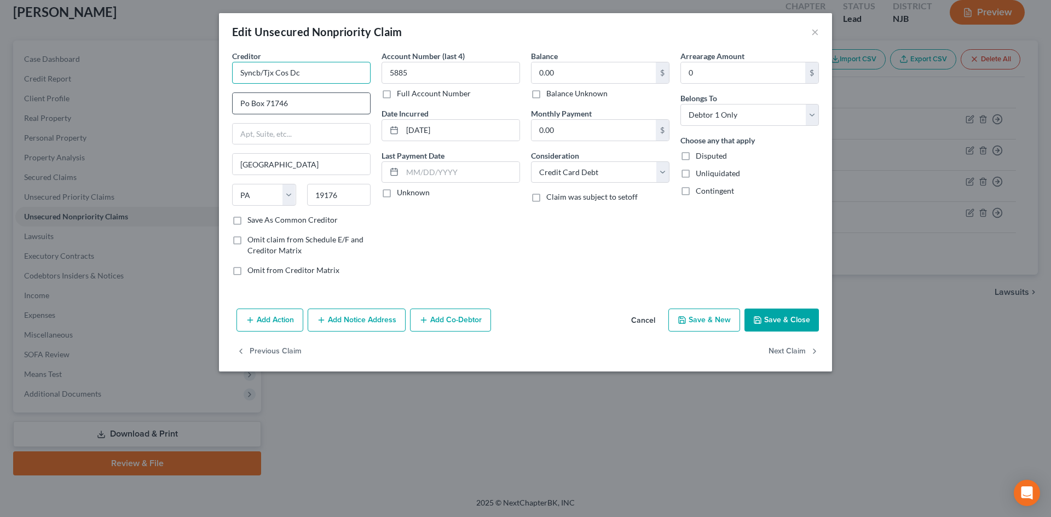
drag, startPoint x: 256, startPoint y: 70, endPoint x: 286, endPoint y: 100, distance: 43.4
click at [254, 72] on input "Syncb/Tjx Cos Dc" at bounding box center [301, 73] width 138 height 22
type input "Synchrony Bank/Tjx Cos Dc"
click at [775, 311] on button "Save & Close" at bounding box center [781, 320] width 74 height 23
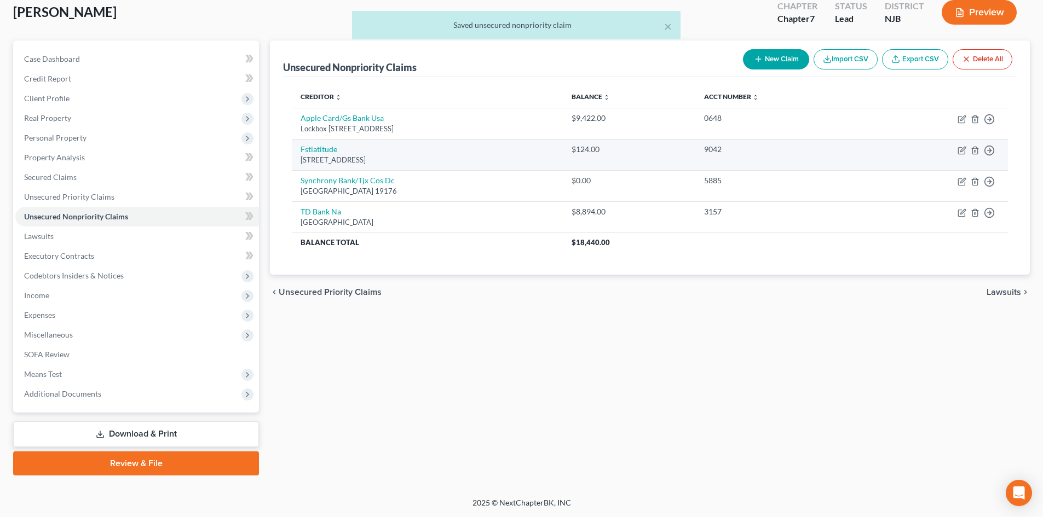
drag, startPoint x: 430, startPoint y: 159, endPoint x: 297, endPoint y: 149, distance: 133.3
click at [297, 149] on td "[STREET_ADDRESS]" at bounding box center [427, 154] width 271 height 31
copy td "[STREET_ADDRESS]"
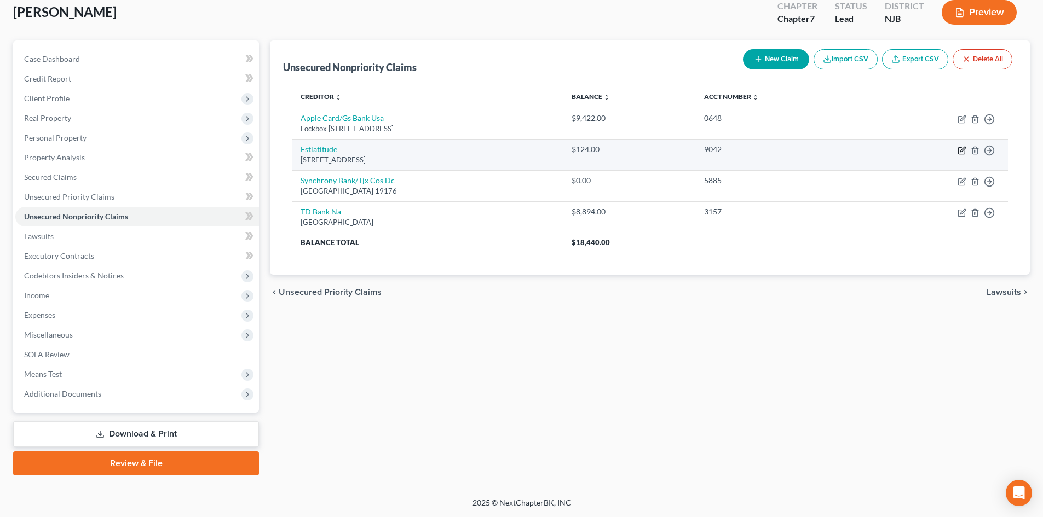
click at [962, 148] on icon "button" at bounding box center [961, 150] width 9 height 9
select select "44"
select select "2"
select select "0"
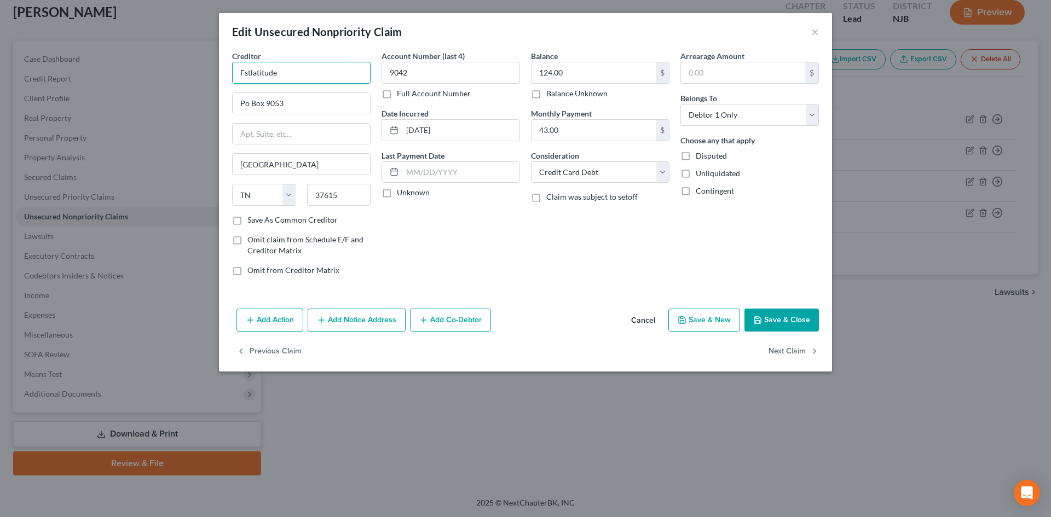
drag, startPoint x: 299, startPoint y: 73, endPoint x: 188, endPoint y: 70, distance: 111.2
click at [184, 70] on div "Edit Unsecured Nonpriority Claim × Creditor * Fstlatitude Po Box [GEOGRAPHIC_DA…" at bounding box center [525, 258] width 1051 height 517
paste input "[STREET_ADDRESS]"
drag, startPoint x: 240, startPoint y: 75, endPoint x: 467, endPoint y: 84, distance: 226.8
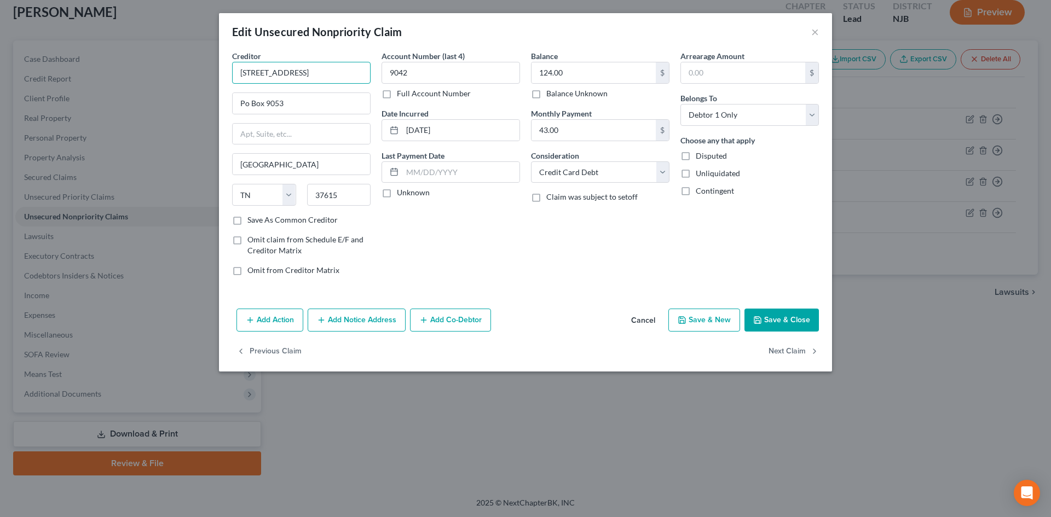
click at [467, 84] on div "Creditor * Fstlatitude Po Box [GEOGRAPHIC_DATA] [GEOGRAPHIC_DATA][US_STATE] CA …" at bounding box center [526, 167] width 598 height 234
paste input "irst Latitude"
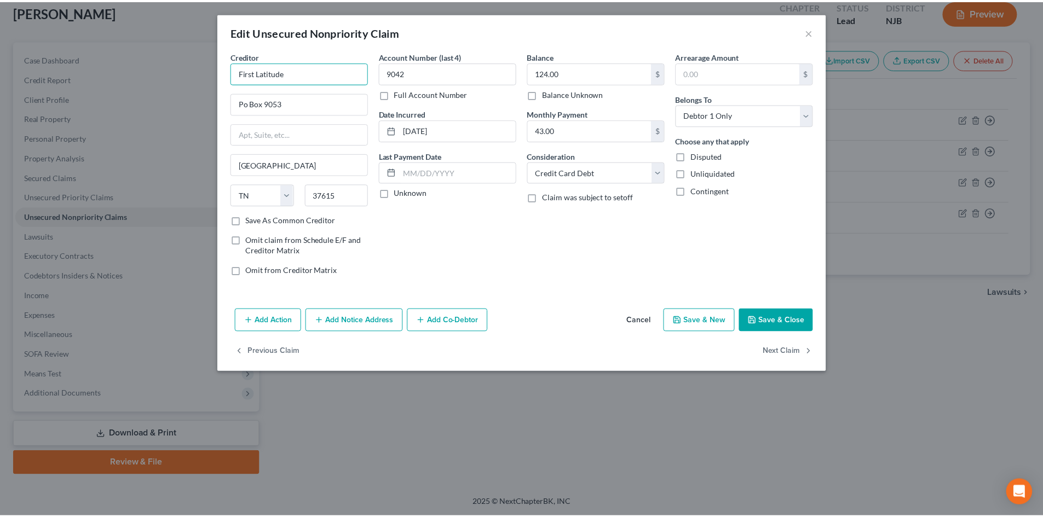
scroll to position [0, 0]
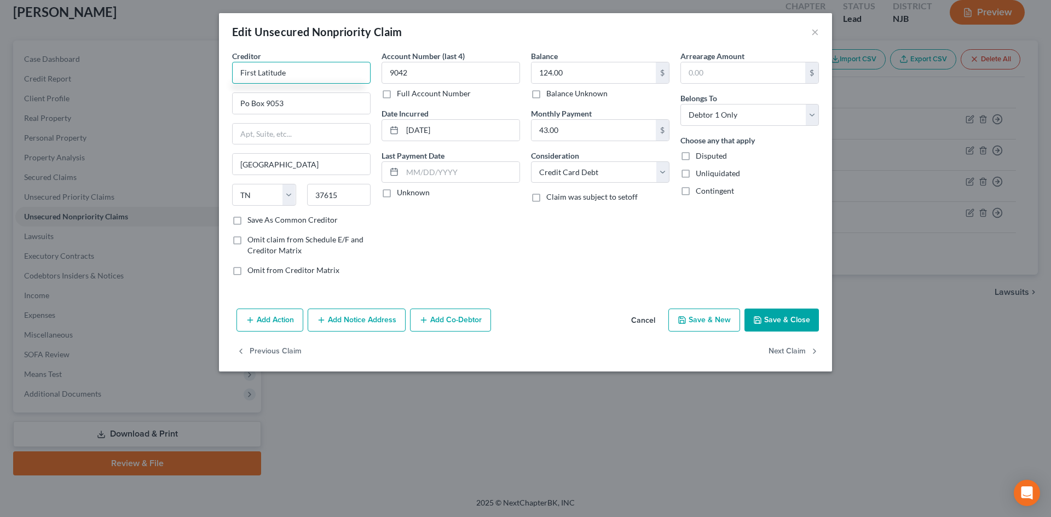
type input "First Latitude"
click at [787, 316] on button "Save & Close" at bounding box center [781, 320] width 74 height 23
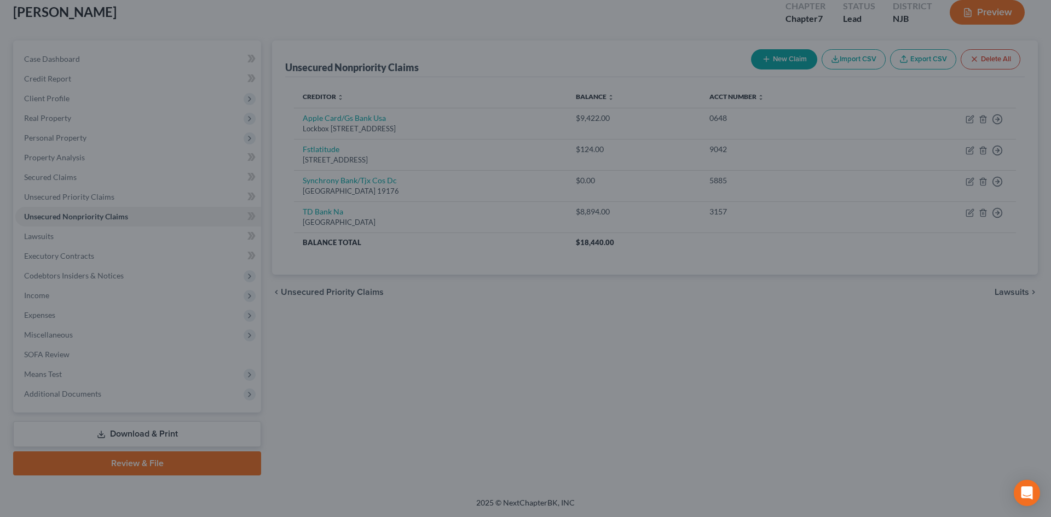
type input "0"
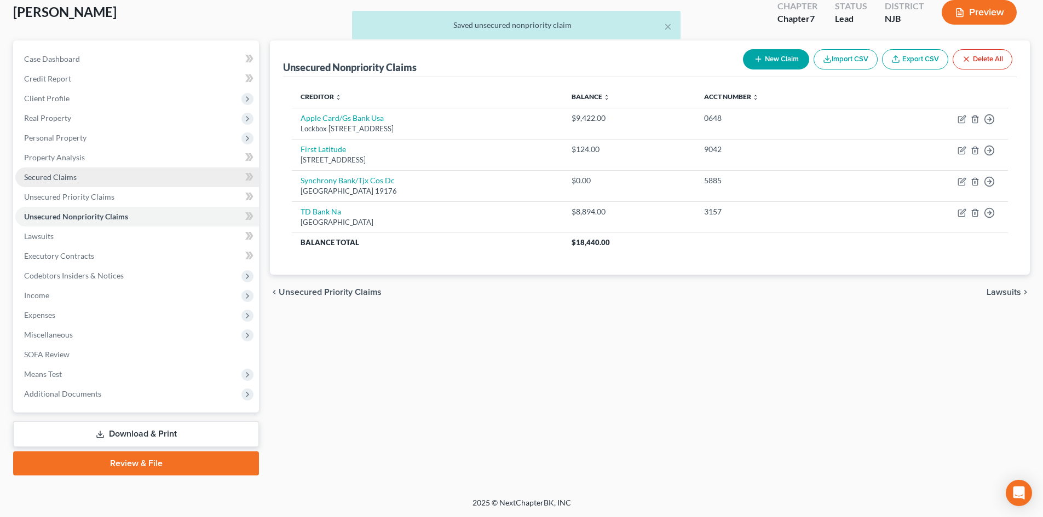
click at [100, 181] on link "Secured Claims" at bounding box center [137, 178] width 244 height 20
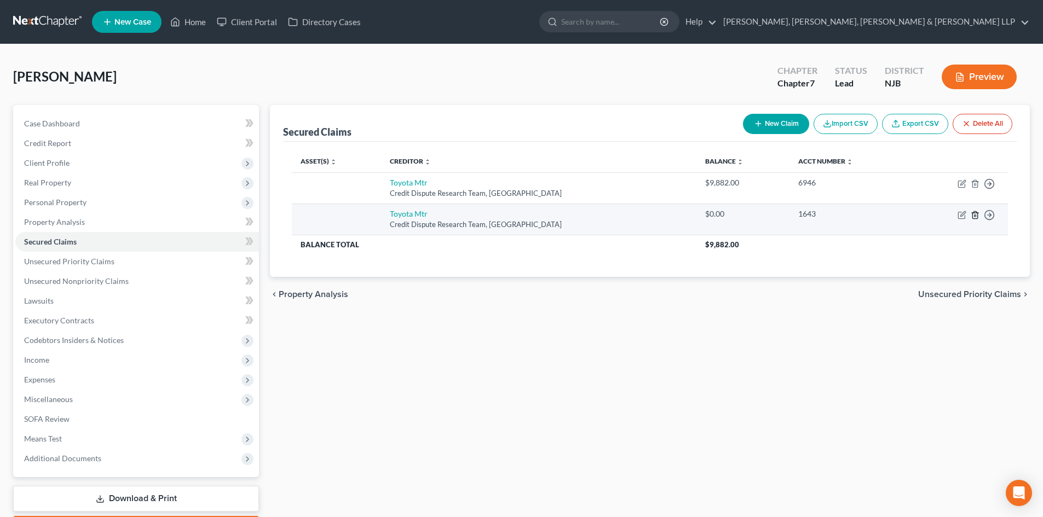
click at [974, 217] on icon "button" at bounding box center [975, 215] width 9 height 9
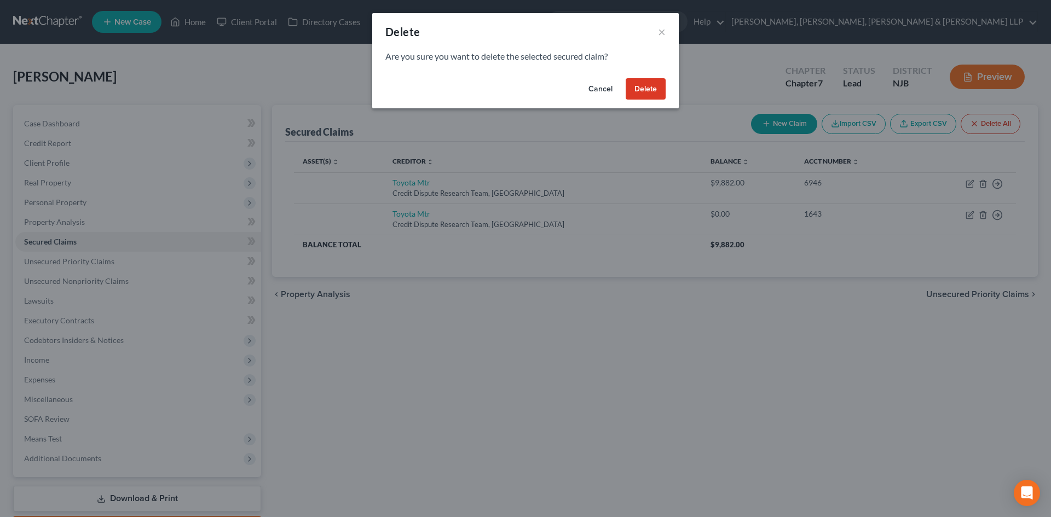
click at [639, 86] on button "Delete" at bounding box center [646, 89] width 40 height 22
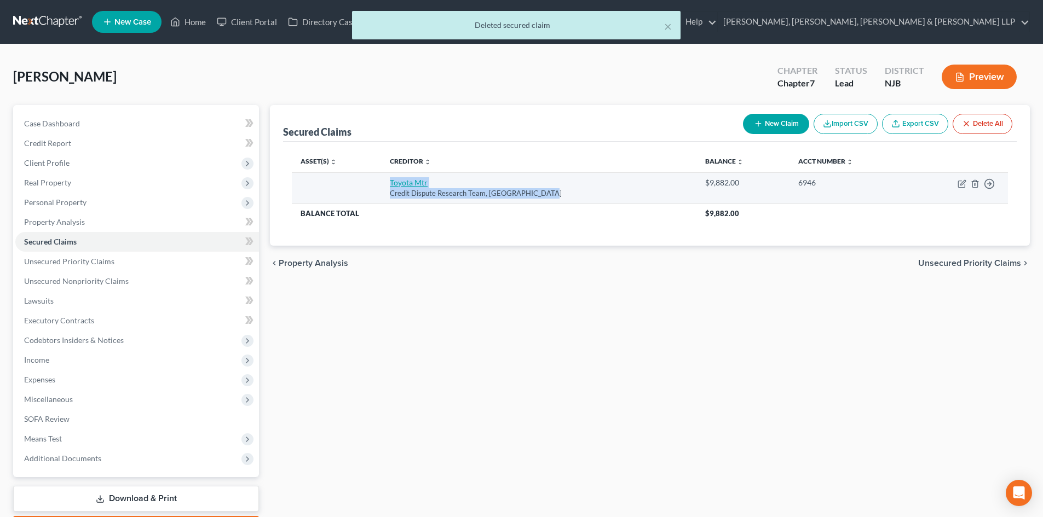
drag, startPoint x: 544, startPoint y: 196, endPoint x: 402, endPoint y: 188, distance: 142.6
click at [394, 187] on td "Toyota Mtr Credit Dispute Research Team, [GEOGRAPHIC_DATA]" at bounding box center [538, 187] width 315 height 31
copy td "Toyota Mtr Credit Dispute Research Team, [GEOGRAPHIC_DATA]"
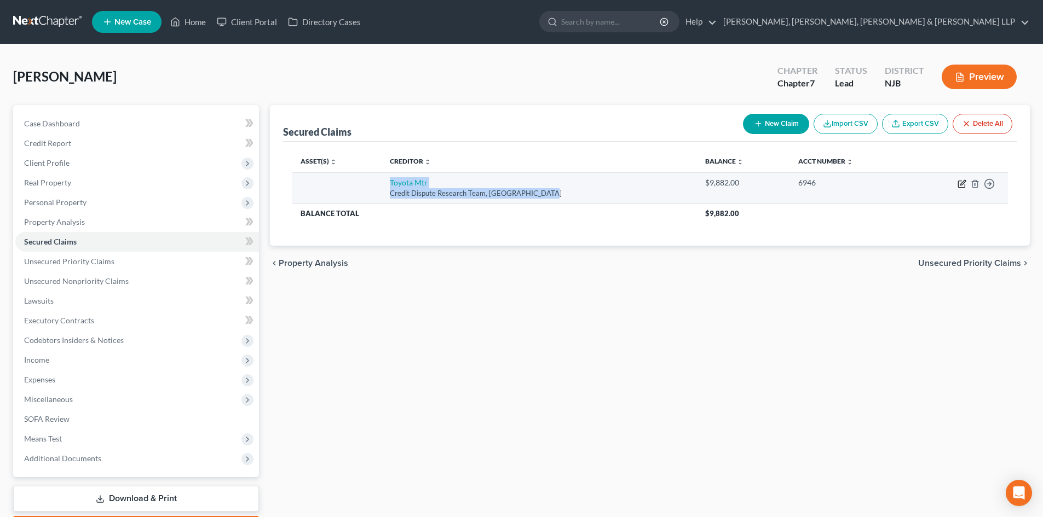
click at [961, 180] on icon "button" at bounding box center [961, 184] width 9 height 9
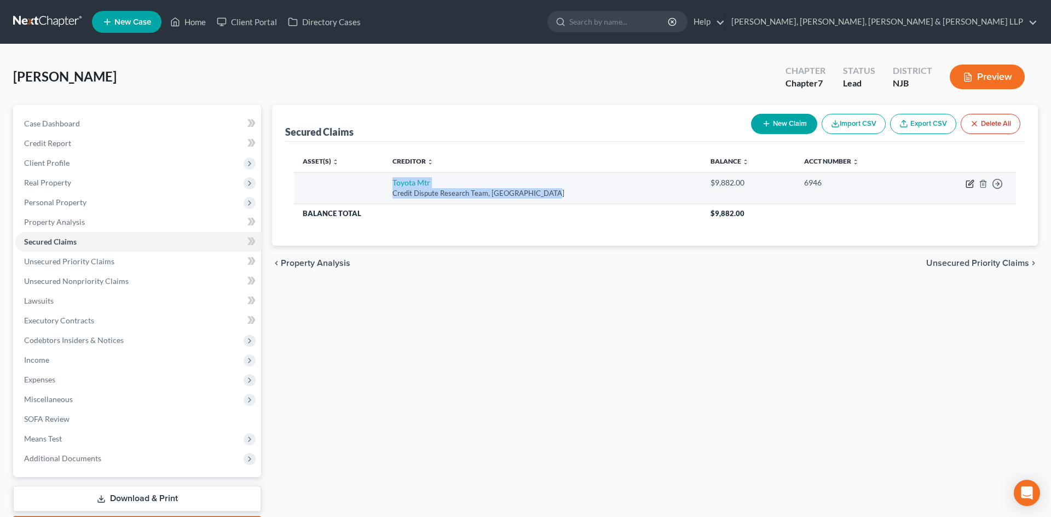
select select "45"
select select "0"
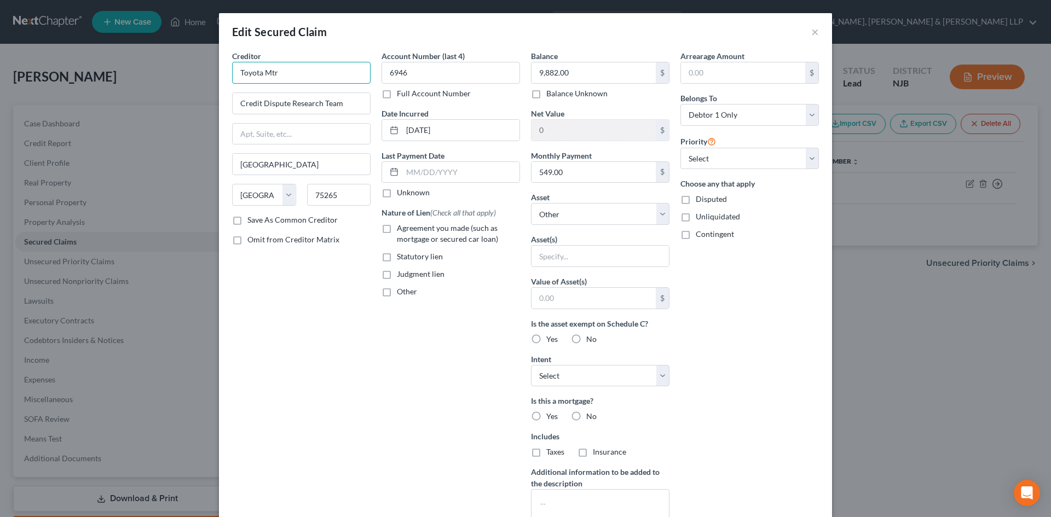
drag, startPoint x: 308, startPoint y: 68, endPoint x: 175, endPoint y: 66, distance: 133.0
click at [175, 66] on div "Edit Secured Claim × Creditor * Toyota Mtr Credit Dispute Research Team [GEOGRA…" at bounding box center [525, 258] width 1051 height 517
paste input "Toyota Motor Credit"
click at [304, 138] on input "text" at bounding box center [301, 134] width 137 height 21
type input "Toyota Motor Credit"
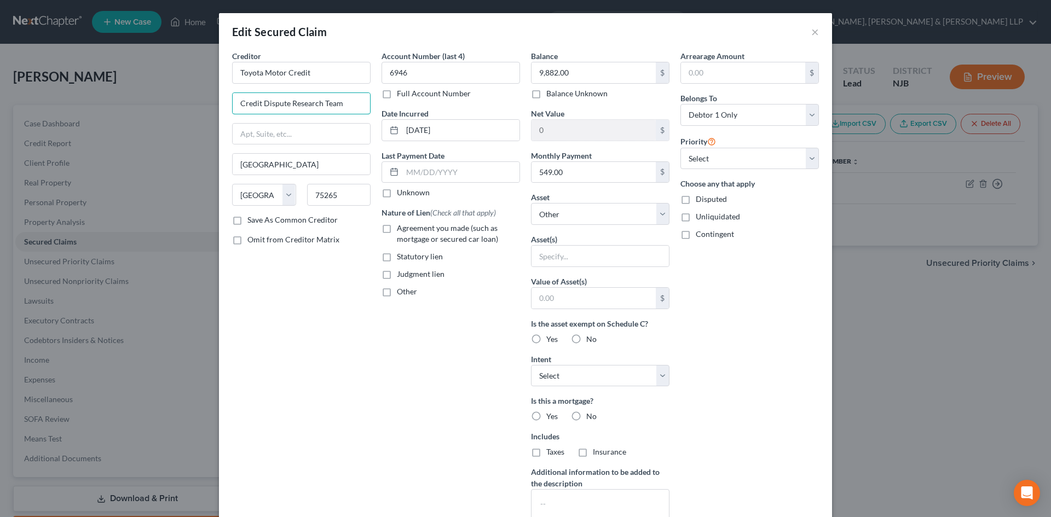
drag, startPoint x: 303, startPoint y: 105, endPoint x: 143, endPoint y: 85, distance: 161.6
click at [122, 89] on div "Edit Secured Claim × Creditor * Toyota Motor Credit Credit Dispute Research Tea…" at bounding box center [525, 258] width 1051 height 517
paste input "[STREET_ADDRESS],"
type input "[STREET_ADDRESS],"
drag, startPoint x: 338, startPoint y: 194, endPoint x: 288, endPoint y: 187, distance: 50.9
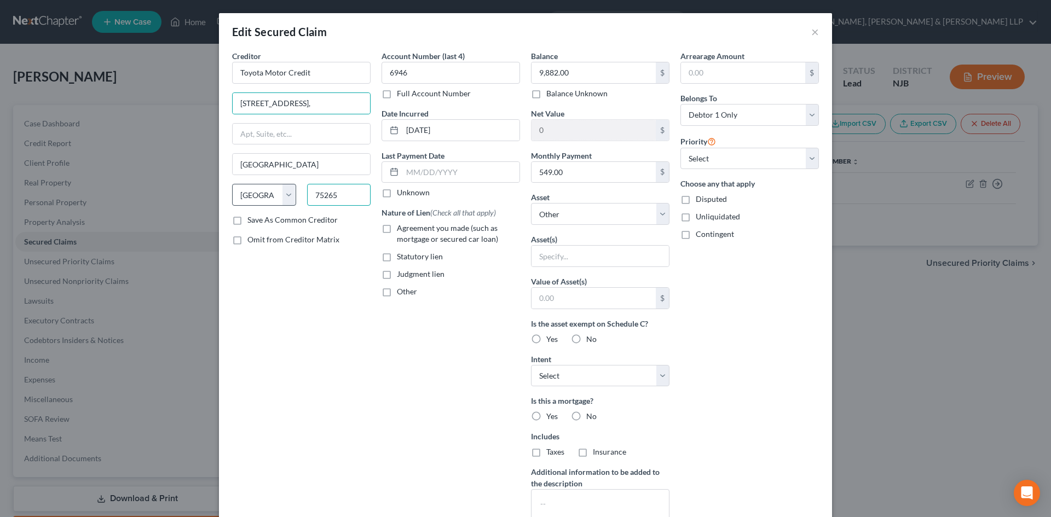
click at [290, 190] on div "State [US_STATE] AK AR AZ CA CO CT DE DC [GEOGRAPHIC_DATA] [GEOGRAPHIC_DATA] GU…" at bounding box center [301, 199] width 149 height 31
paste input "024"
type input "75024"
type input "Plano"
click at [311, 143] on input "text" at bounding box center [301, 134] width 137 height 21
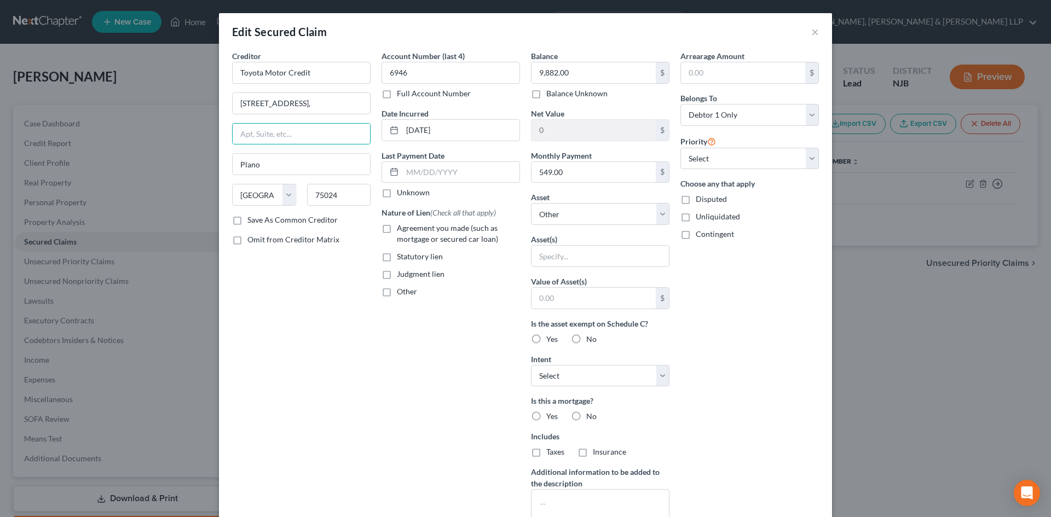
click at [369, 297] on div "Creditor * Toyota Motor Credit [GEOGRAPHIC_DATA] [US_STATE][GEOGRAPHIC_DATA] CA…" at bounding box center [301, 294] width 149 height 488
click at [397, 228] on label "Agreement you made (such as mortgage or secured car loan)" at bounding box center [458, 234] width 123 height 22
click at [401, 228] on input "Agreement you made (such as mortgage or secured car loan)" at bounding box center [404, 226] width 7 height 7
checkbox input "true"
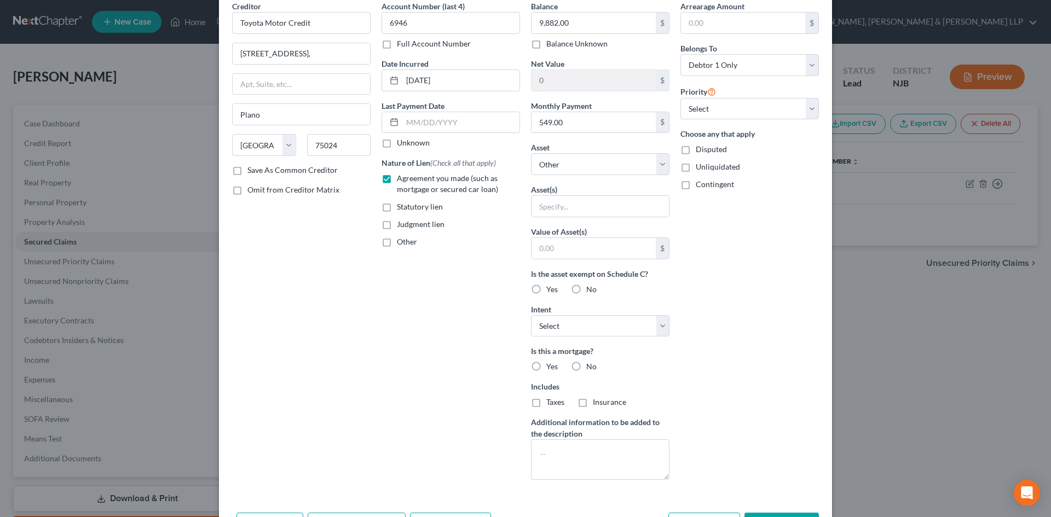
scroll to position [99, 0]
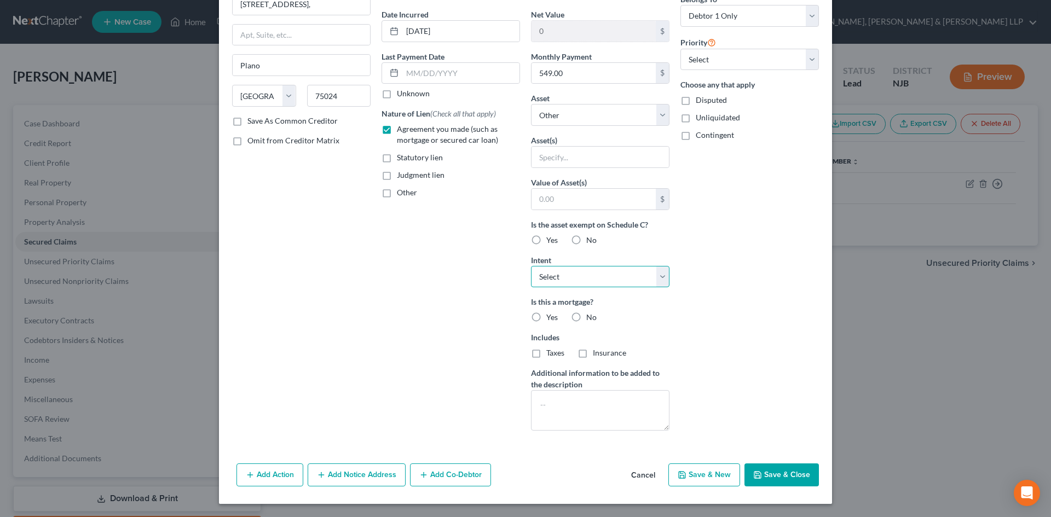
drag, startPoint x: 621, startPoint y: 280, endPoint x: 614, endPoint y: 286, distance: 9.7
click at [620, 280] on select "Select Surrender Redeem Reaffirm Avoid Other" at bounding box center [600, 277] width 138 height 22
select select "2"
click at [531, 266] on select "Select Surrender Redeem Reaffirm Avoid Other" at bounding box center [600, 277] width 138 height 22
click at [790, 469] on button "Save & Close" at bounding box center [781, 475] width 74 height 23
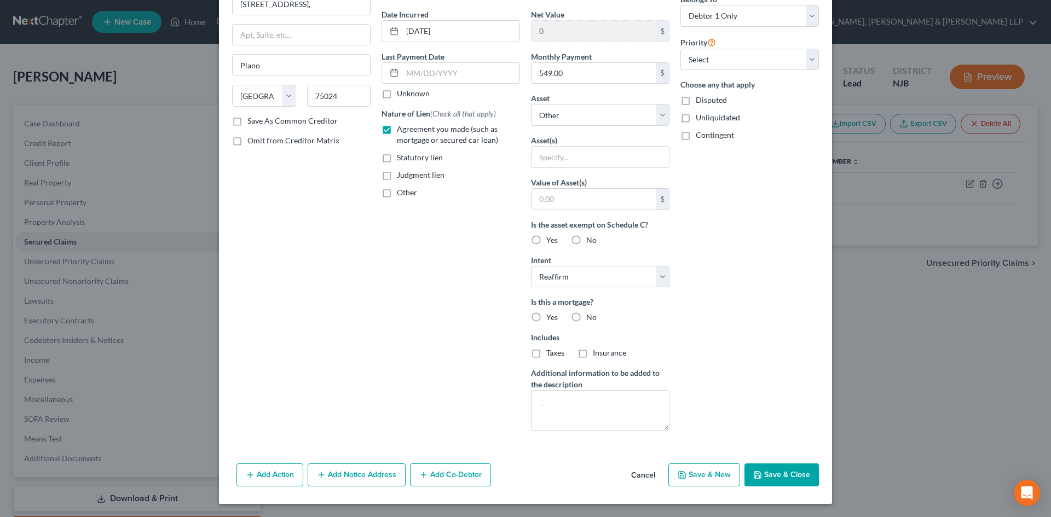
select select
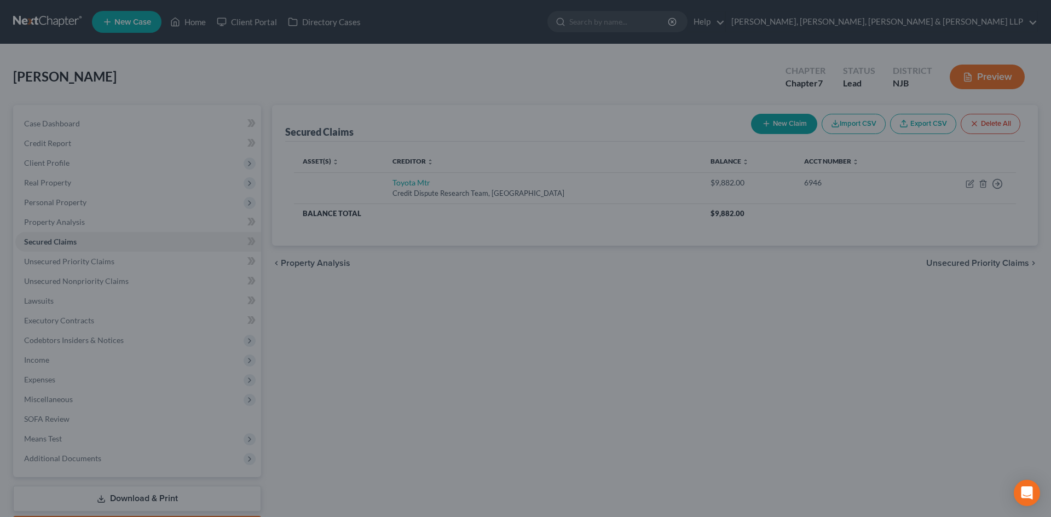
scroll to position [0, 0]
type input "0"
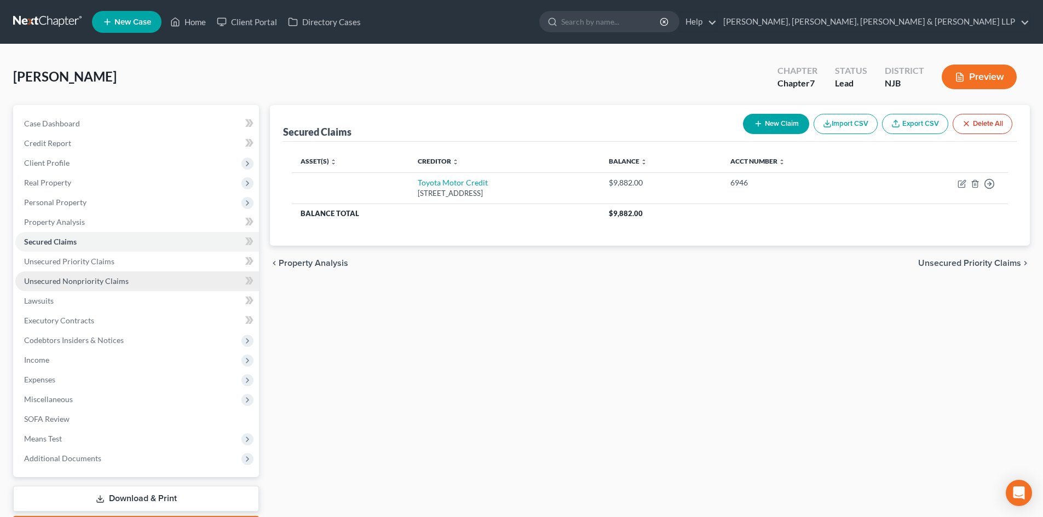
click at [83, 279] on span "Unsecured Nonpriority Claims" at bounding box center [76, 280] width 105 height 9
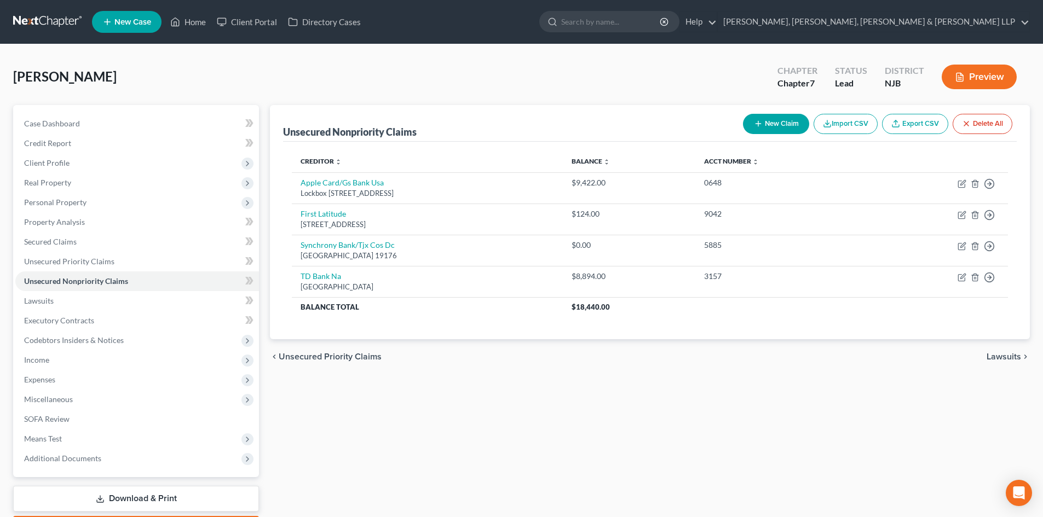
click at [778, 126] on button "New Claim" at bounding box center [776, 124] width 66 height 20
select select "0"
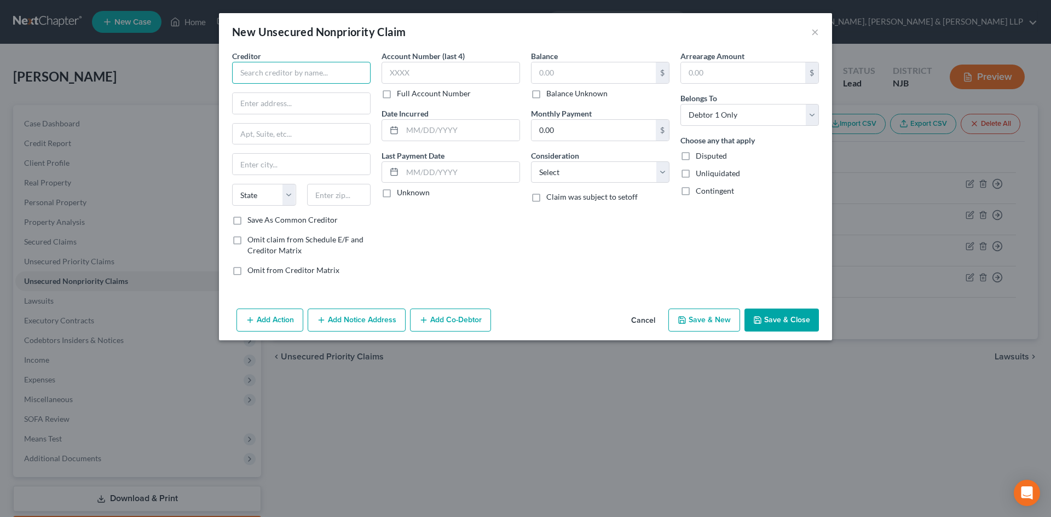
click at [340, 74] on input "text" at bounding box center [301, 73] width 138 height 22
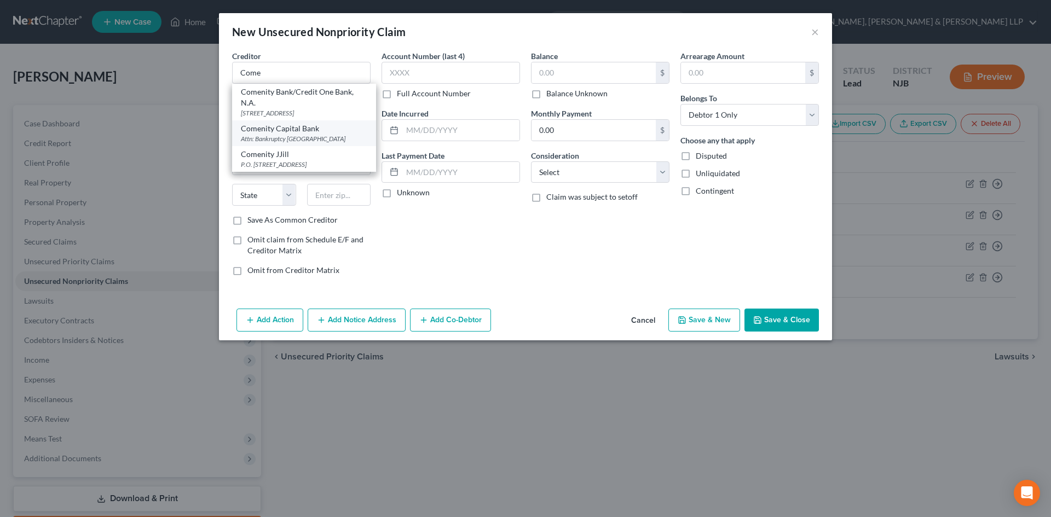
drag, startPoint x: 267, startPoint y: 143, endPoint x: 270, endPoint y: 138, distance: 6.4
click at [266, 143] on div "Comenity Capital Bank Attn: Bankruptcy [STREET_ADDRESS]" at bounding box center [304, 133] width 144 height 26
type input "Comenity Capital Bank"
type input "Attn: Bankruptcy"
type input "PO Box 182125"
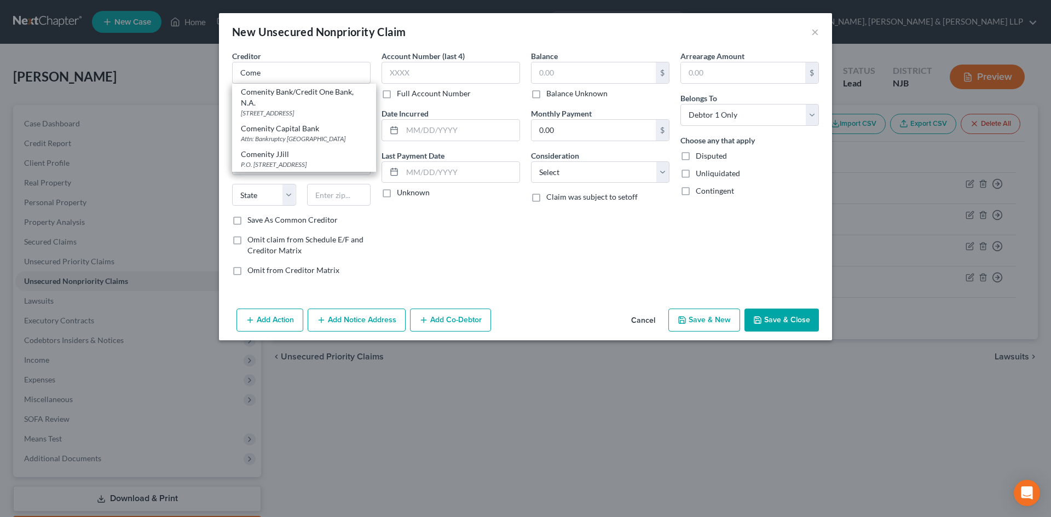
type input "Columbus"
select select "36"
type input "43218"
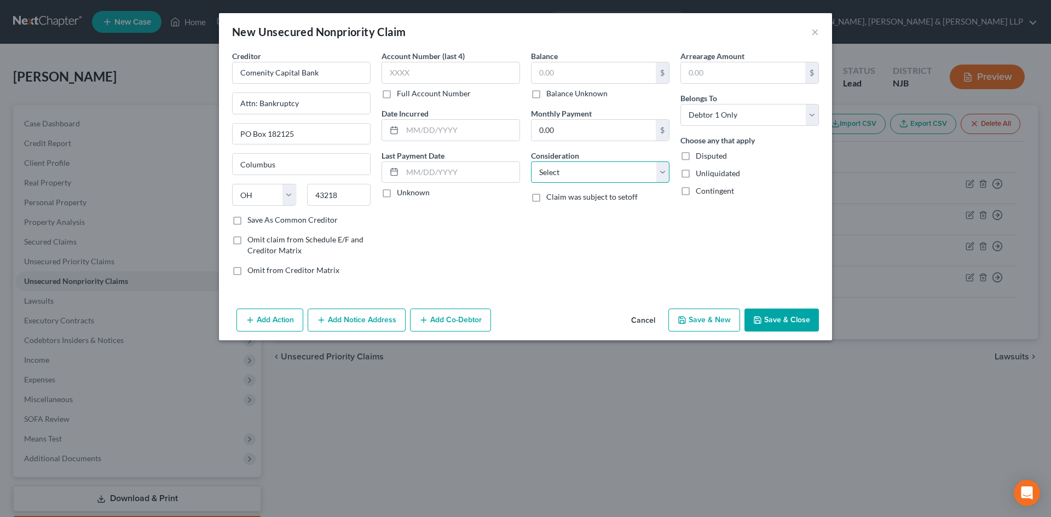
click at [558, 170] on select "Select Cable / Satellite Services Collection Agency Credit Card Debt Debt Couns…" at bounding box center [600, 172] width 138 height 22
select select "2"
click at [531, 161] on select "Select Cable / Satellite Services Collection Agency Credit Card Debt Debt Couns…" at bounding box center [600, 172] width 138 height 22
click at [557, 72] on input "text" at bounding box center [594, 72] width 124 height 21
type input "5"
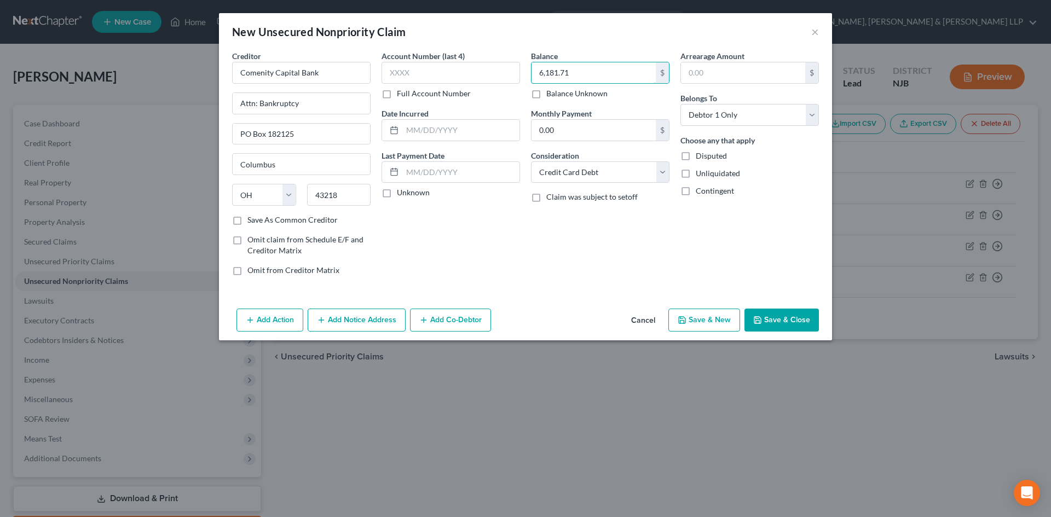
type input "6,181.71"
click at [370, 317] on button "Add Notice Address" at bounding box center [357, 320] width 98 height 23
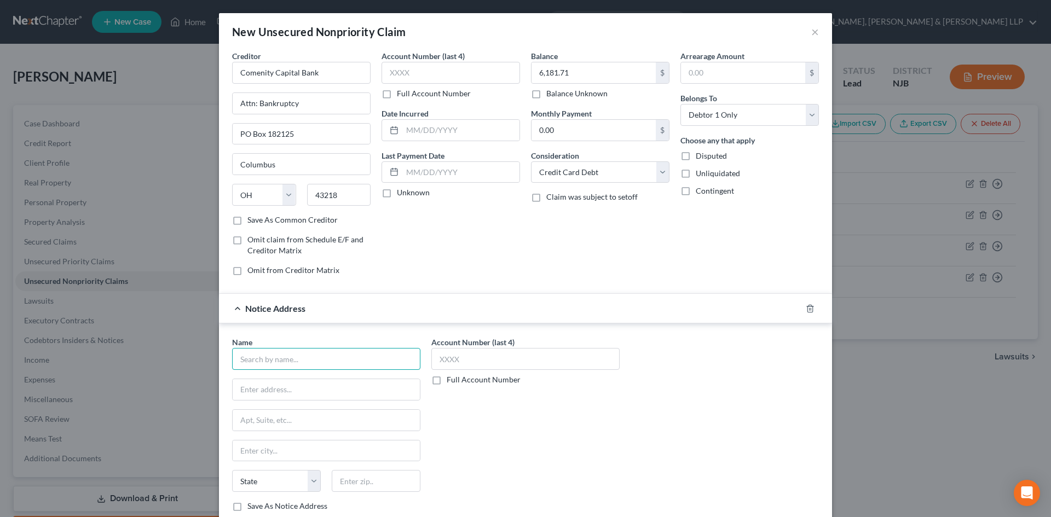
click at [285, 356] on input "text" at bounding box center [326, 359] width 188 height 22
type input "Midland Credit Management, Inc."
type input "P.O. Box 2004"
type input "[PERSON_NAME]"
select select "23"
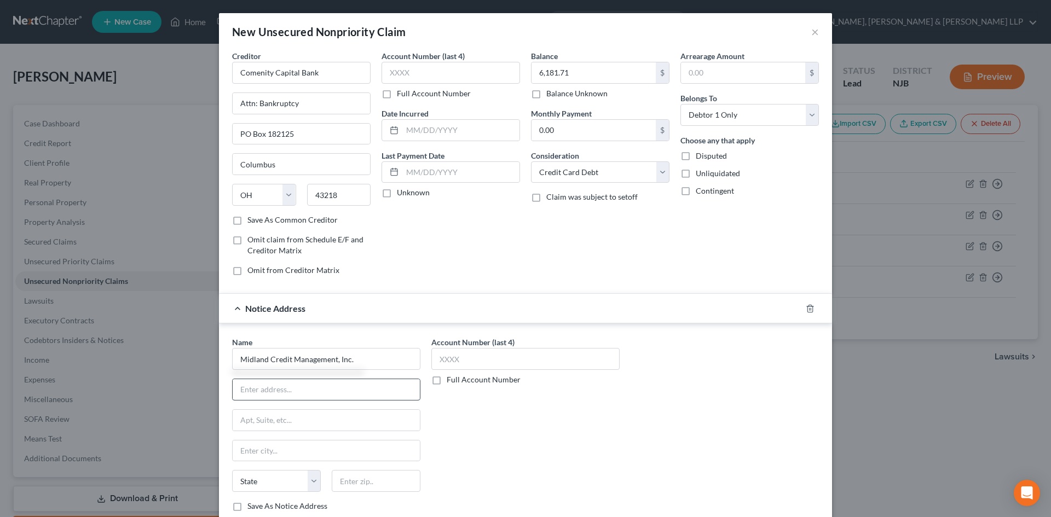
type input "48090"
drag, startPoint x: 293, startPoint y: 389, endPoint x: 200, endPoint y: 397, distance: 94.0
click at [200, 397] on div "New Unsecured Nonpriority Claim × Creditor * Comenity Capital Bank Attn: Bankru…" at bounding box center [525, 258] width 1051 height 517
type input "a"
type input "Attn: [PERSON_NAME]"
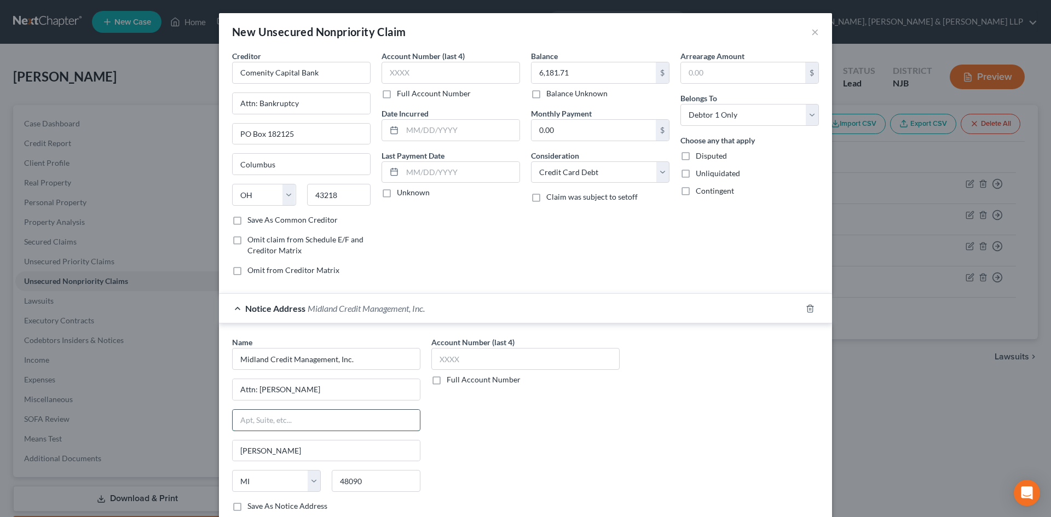
click at [353, 417] on input "text" at bounding box center [326, 420] width 187 height 21
drag, startPoint x: 334, startPoint y: 485, endPoint x: 326, endPoint y: 484, distance: 8.8
click at [327, 484] on div "48090" at bounding box center [376, 481] width 100 height 22
type input "07102"
type input "[GEOGRAPHIC_DATA]"
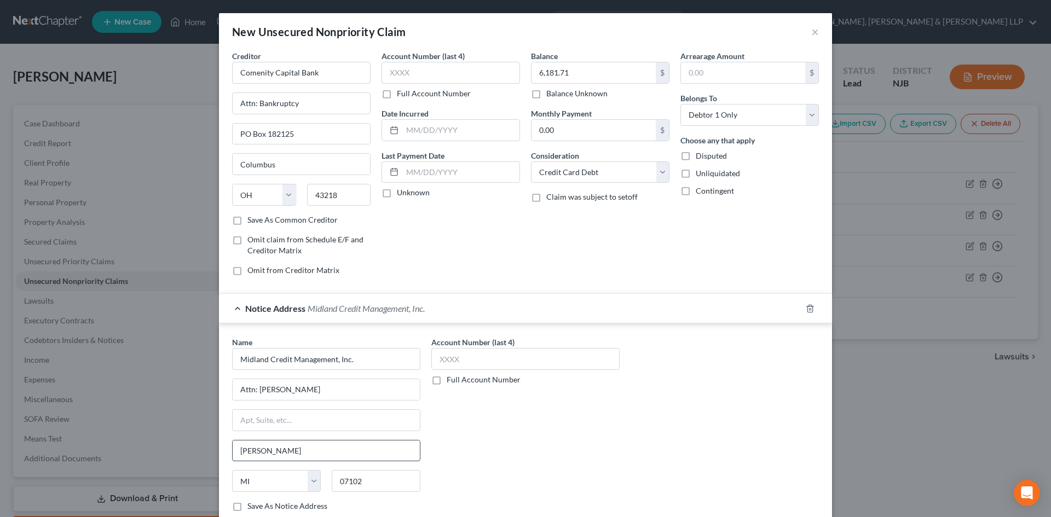
select select "33"
click at [309, 448] on input "[GEOGRAPHIC_DATA]" at bounding box center [326, 451] width 187 height 21
click at [322, 416] on input "text" at bounding box center [326, 420] width 187 height 21
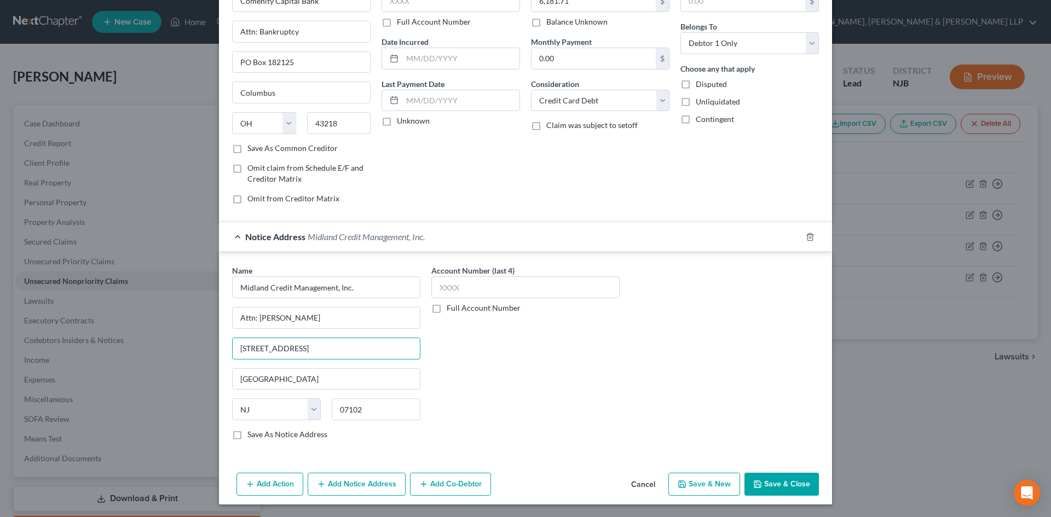
scroll to position [72, 0]
type input "[STREET_ADDRESS]"
click at [793, 483] on button "Save & Close" at bounding box center [781, 483] width 74 height 23
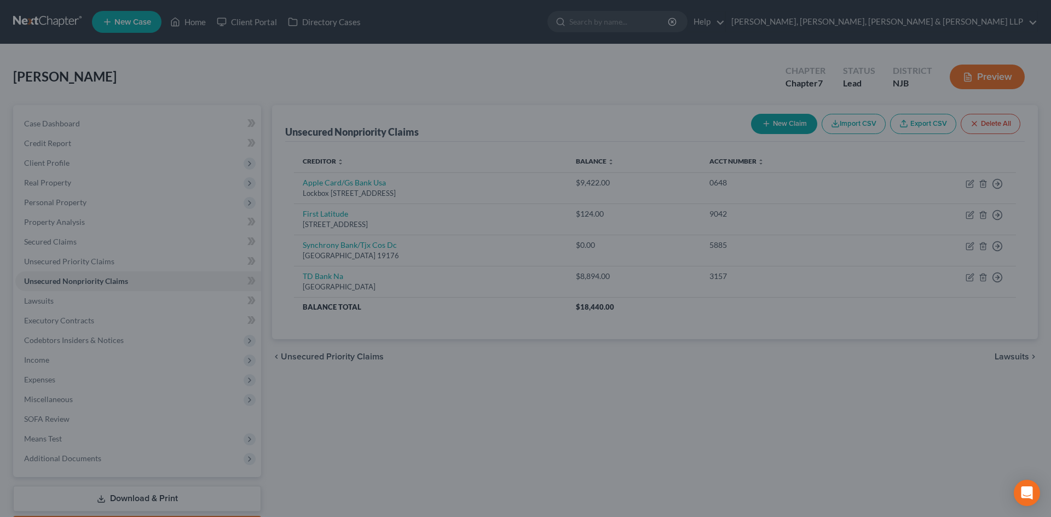
scroll to position [0, 0]
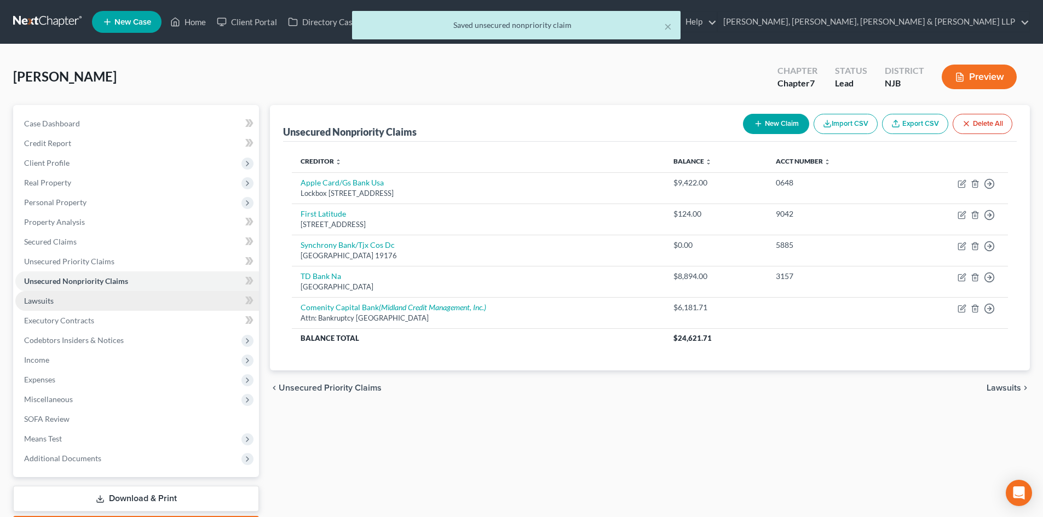
click at [74, 299] on link "Lawsuits" at bounding box center [137, 301] width 244 height 20
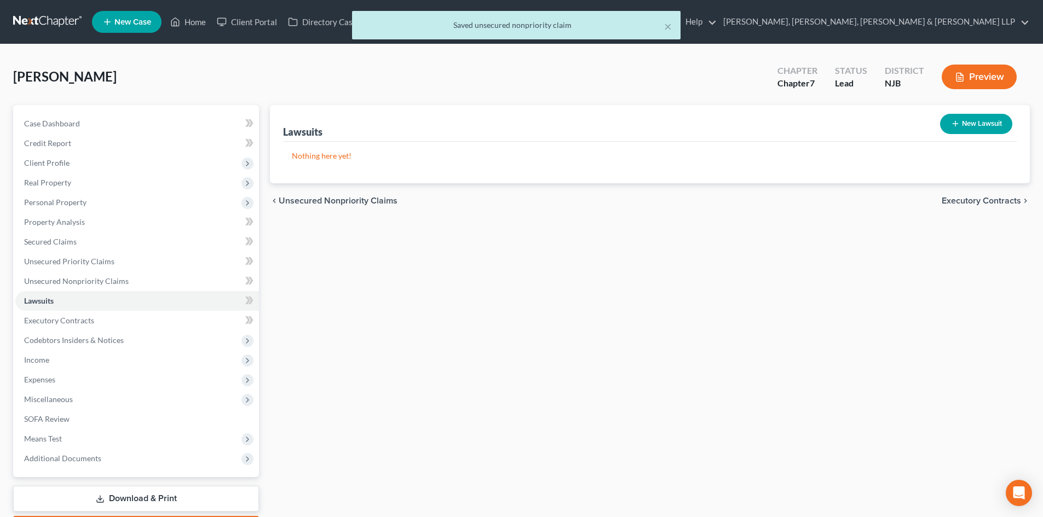
click at [977, 125] on button "New Lawsuit" at bounding box center [976, 124] width 72 height 20
select select "0"
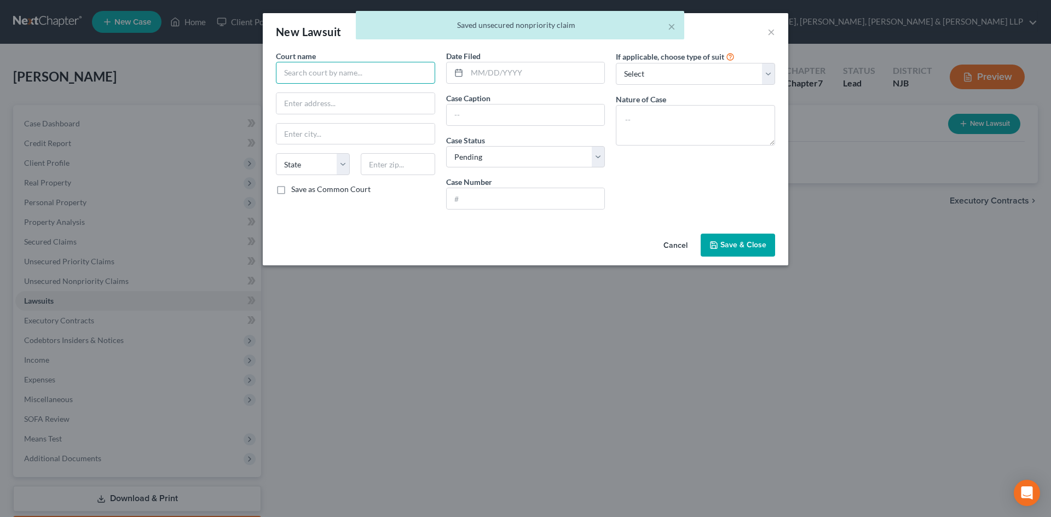
click at [321, 71] on input "text" at bounding box center [355, 73] width 159 height 22
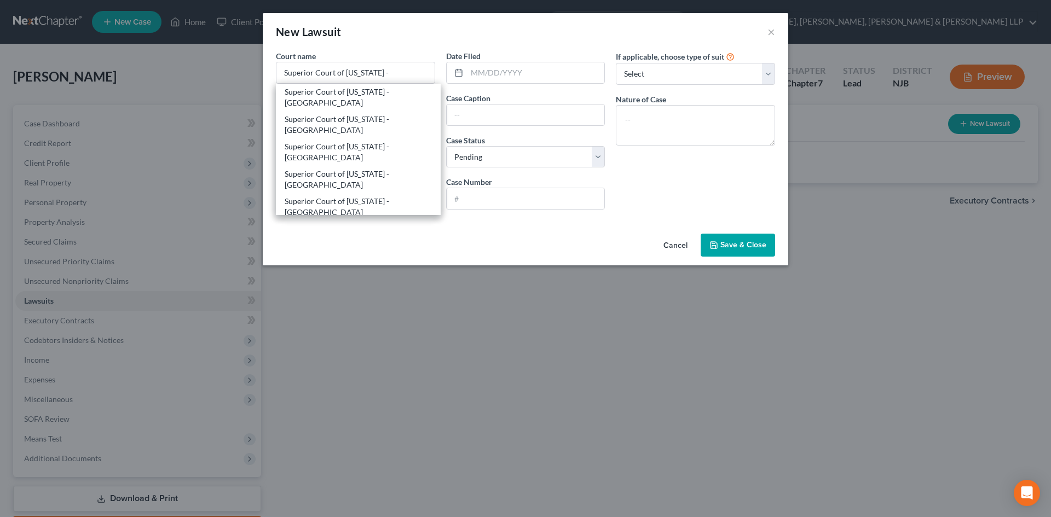
click at [400, 169] on div "Superior Court of [US_STATE] - [GEOGRAPHIC_DATA]" at bounding box center [358, 180] width 147 height 22
type input "Superior Court of [US_STATE] - [GEOGRAPHIC_DATA]"
type input "[STREET_ADDRESS][PERSON_NAME]"
type input "Paterson"
select select "33"
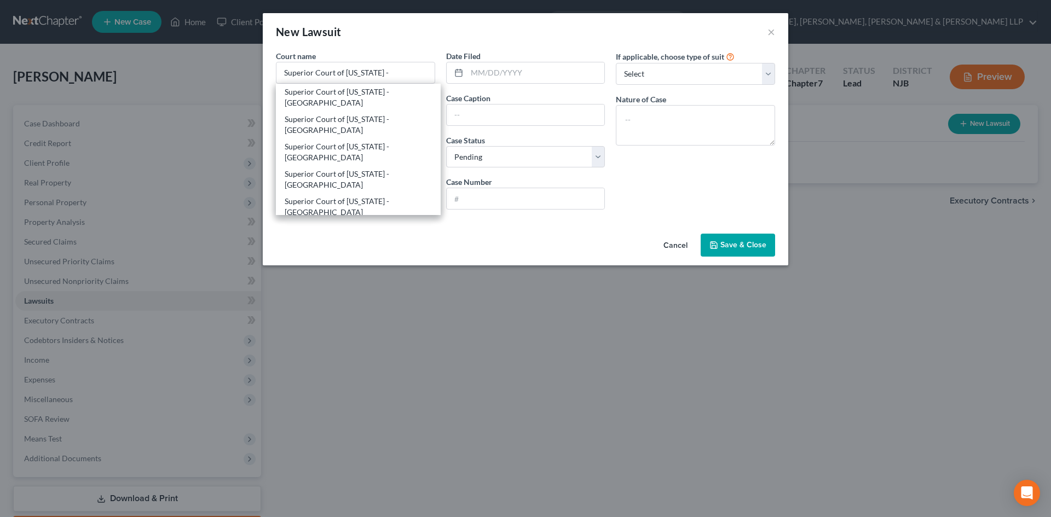
type input "07505"
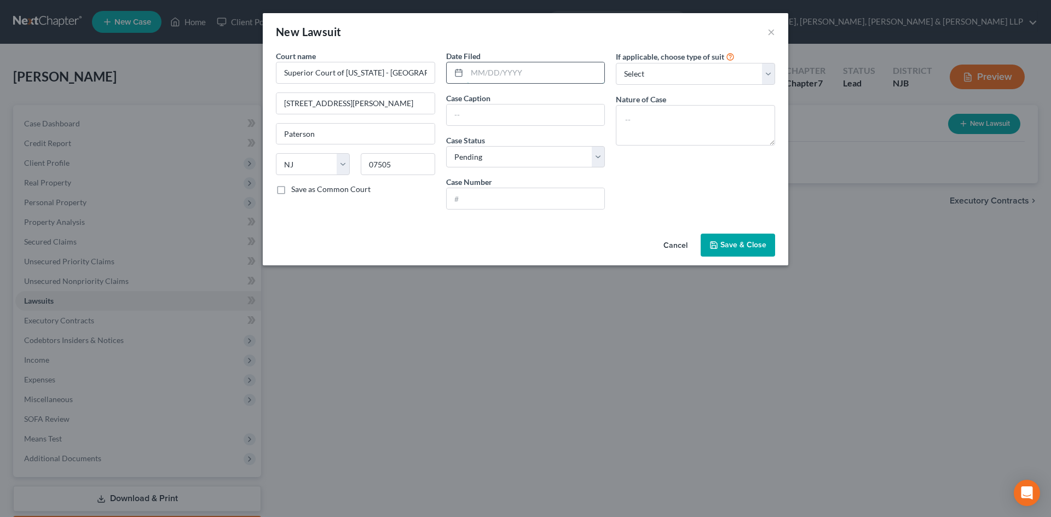
click at [492, 67] on input "text" at bounding box center [536, 72] width 138 height 21
type input "[DATE]"
click at [483, 109] on input "text" at bounding box center [526, 115] width 158 height 21
click at [551, 114] on input "Midland Credit Management vs. [PERSON_NAME]" at bounding box center [526, 115] width 158 height 21
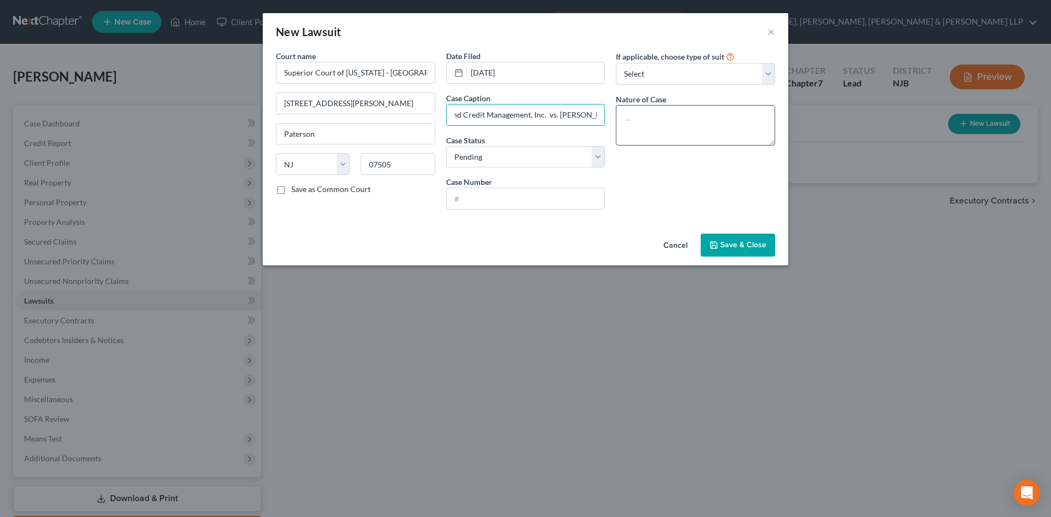
drag, startPoint x: 581, startPoint y: 113, endPoint x: 757, endPoint y: 118, distance: 175.8
click at [755, 118] on div "Court name * Superior Court of [US_STATE] - [GEOGRAPHIC_DATA] [GEOGRAPHIC_DATA]…" at bounding box center [525, 134] width 510 height 168
type input "Midland Credit Management, Inc. vs. [PERSON_NAME]"
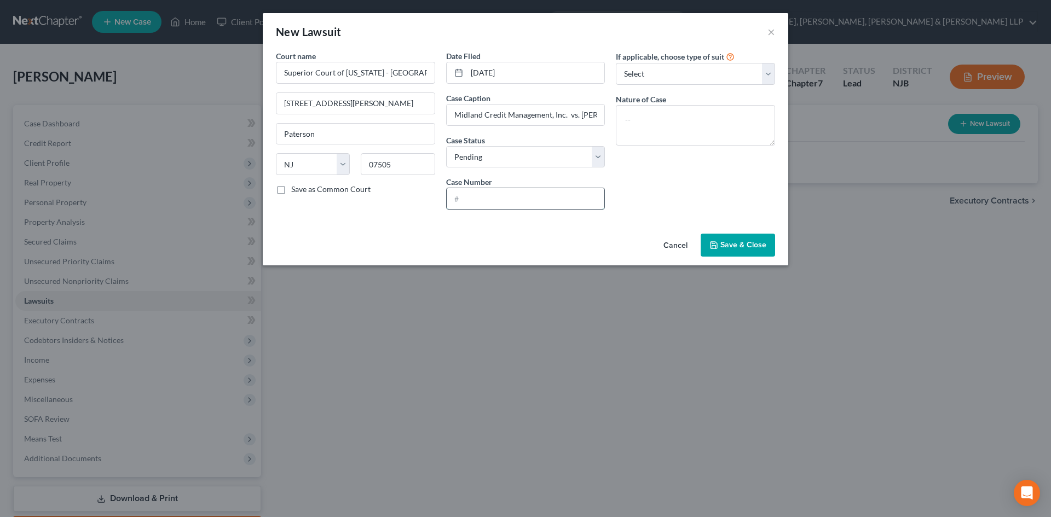
click at [488, 198] on input "text" at bounding box center [526, 198] width 158 height 21
drag, startPoint x: 506, startPoint y: 199, endPoint x: 466, endPoint y: 201, distance: 39.4
click at [466, 201] on input "DC-01075-25" at bounding box center [526, 198] width 158 height 21
type input "DC-011075-25"
click at [747, 242] on span "Save & Close" at bounding box center [743, 244] width 46 height 9
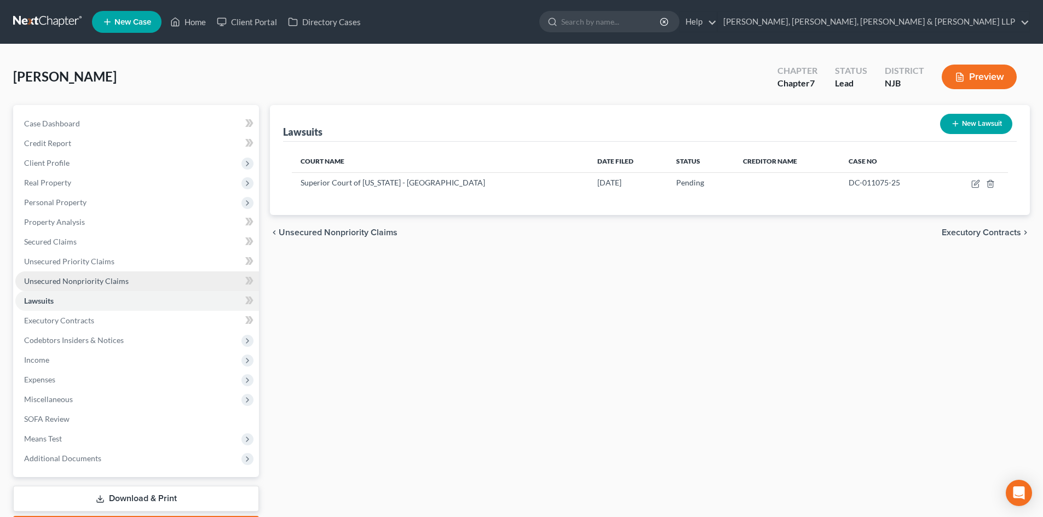
click at [101, 283] on span "Unsecured Nonpriority Claims" at bounding box center [76, 280] width 105 height 9
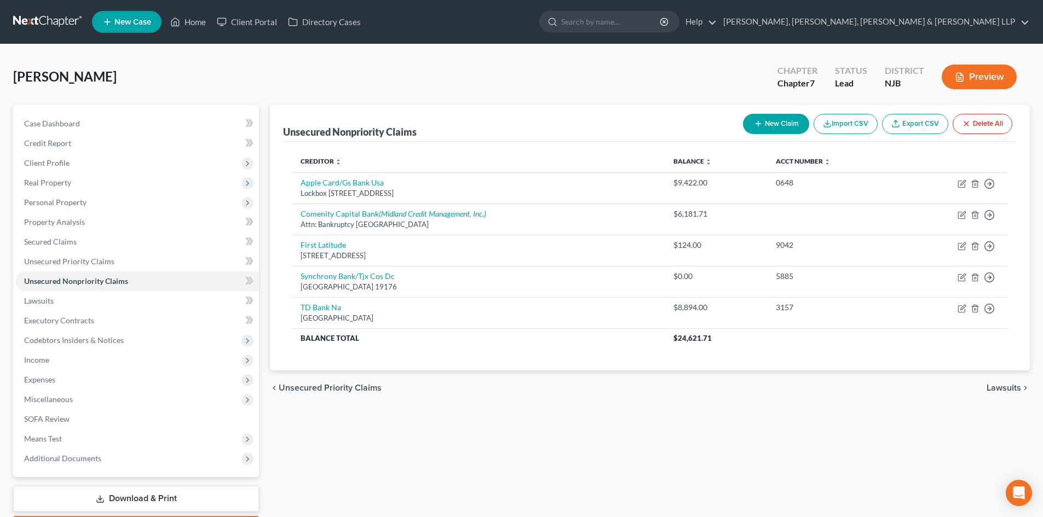
click at [766, 124] on button "New Claim" at bounding box center [776, 124] width 66 height 20
select select "0"
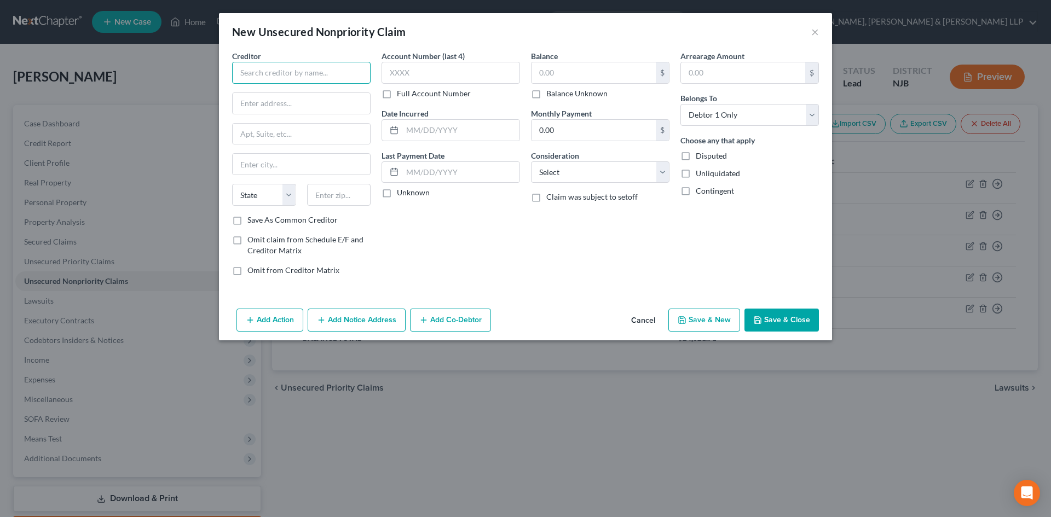
click at [338, 79] on input "text" at bounding box center [301, 73] width 138 height 22
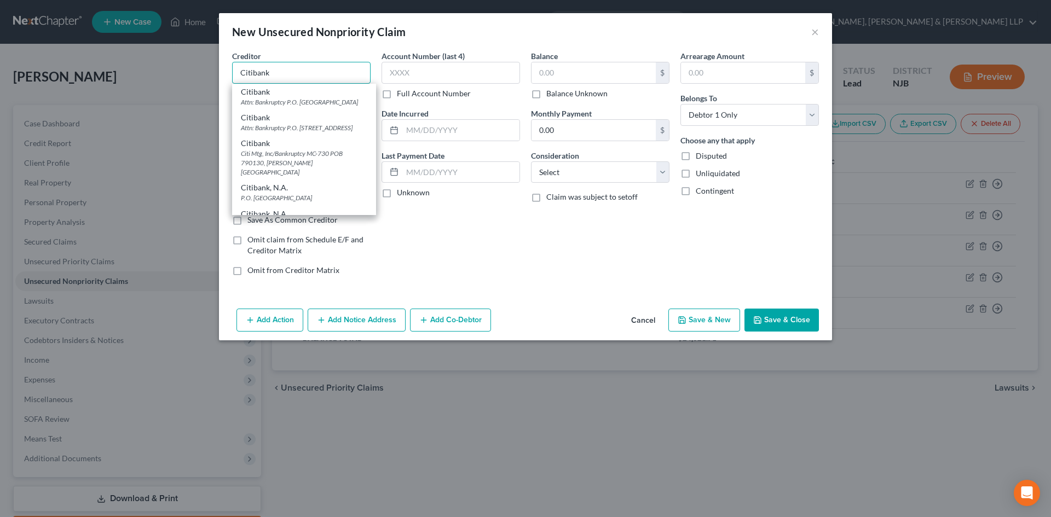
type input "Citibank"
drag, startPoint x: 497, startPoint y: 235, endPoint x: 368, endPoint y: 149, distance: 154.9
click at [495, 235] on div "Account Number (last 4) Full Account Number Date Incurred Last Payment Date Unk…" at bounding box center [450, 167] width 149 height 234
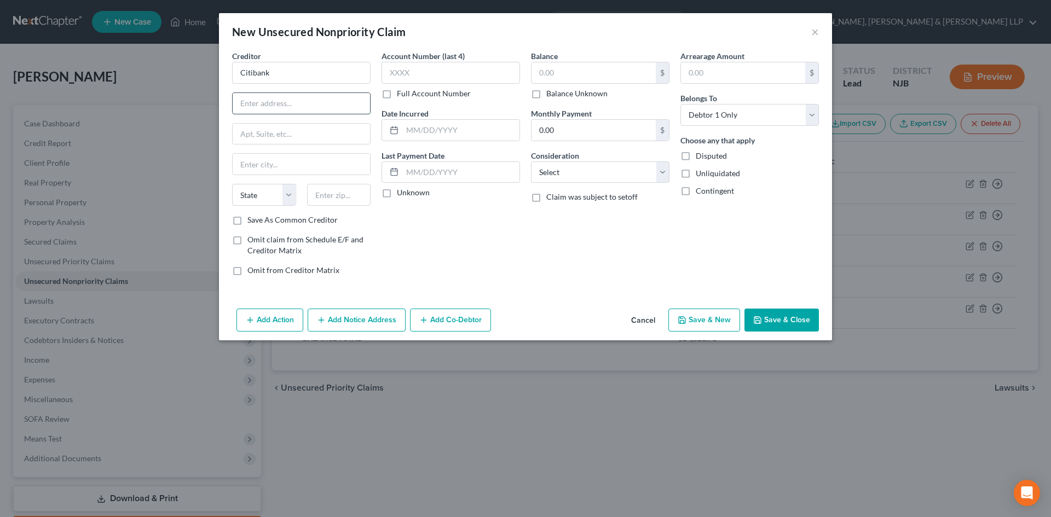
click at [268, 99] on input "text" at bounding box center [301, 103] width 137 height 21
type input "5800 South Corporate Pl"
click at [273, 129] on input "text" at bounding box center [301, 134] width 137 height 21
drag, startPoint x: 458, startPoint y: 256, endPoint x: 385, endPoint y: 234, distance: 76.2
click at [457, 256] on div "Account Number (last 4) Full Account Number Date Incurred Last Payment Date Unk…" at bounding box center [450, 167] width 149 height 234
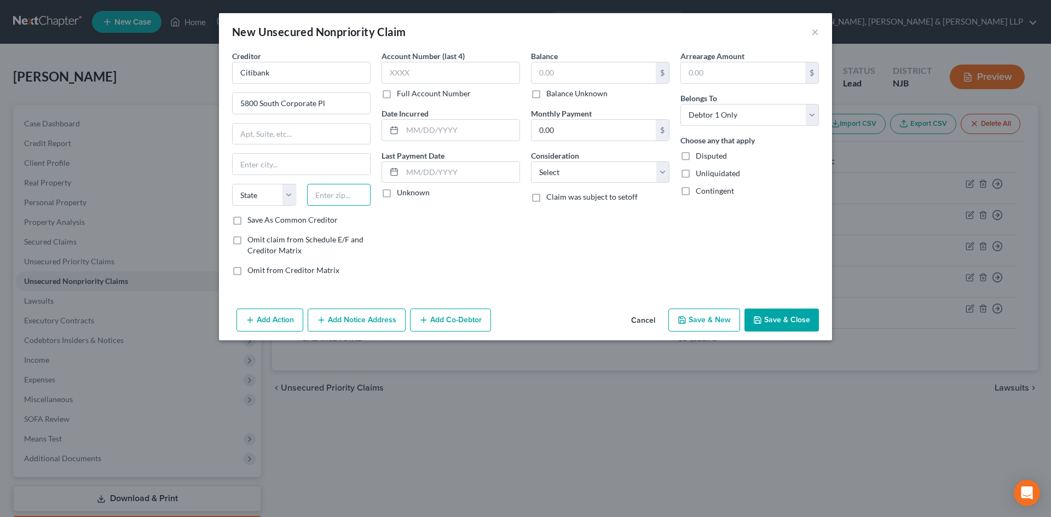
click at [333, 195] on input "text" at bounding box center [339, 195] width 64 height 22
type input "57108"
type input "[GEOGRAPHIC_DATA]"
select select "43"
drag, startPoint x: 322, startPoint y: 142, endPoint x: 331, endPoint y: 139, distance: 9.4
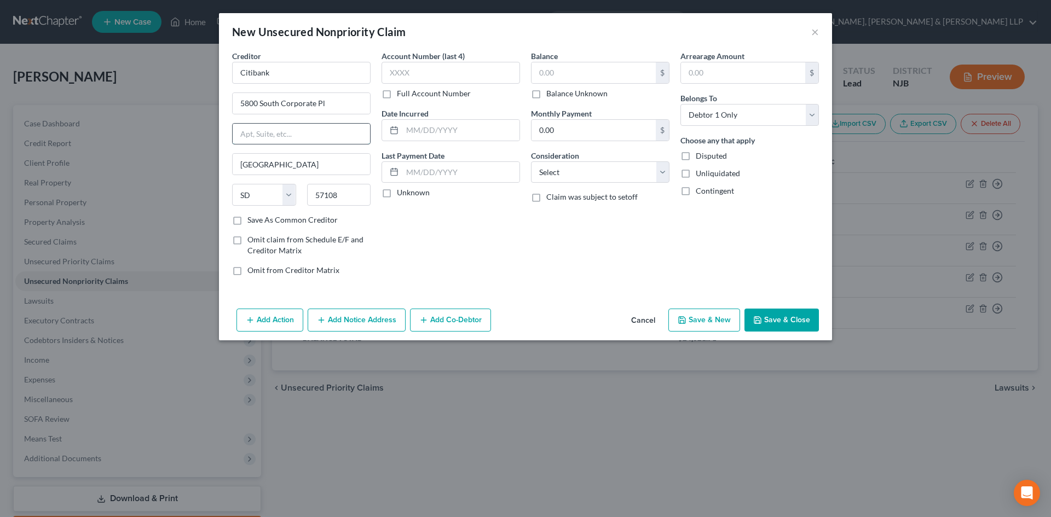
click at [322, 142] on input "text" at bounding box center [301, 134] width 137 height 21
drag, startPoint x: 582, startPoint y: 166, endPoint x: 585, endPoint y: 172, distance: 7.3
click at [582, 165] on select "Select Cable / Satellite Services Collection Agency Credit Card Debt Debt Couns…" at bounding box center [600, 172] width 138 height 22
select select "2"
click at [531, 161] on select "Select Cable / Satellite Services Collection Agency Credit Card Debt Debt Couns…" at bounding box center [600, 172] width 138 height 22
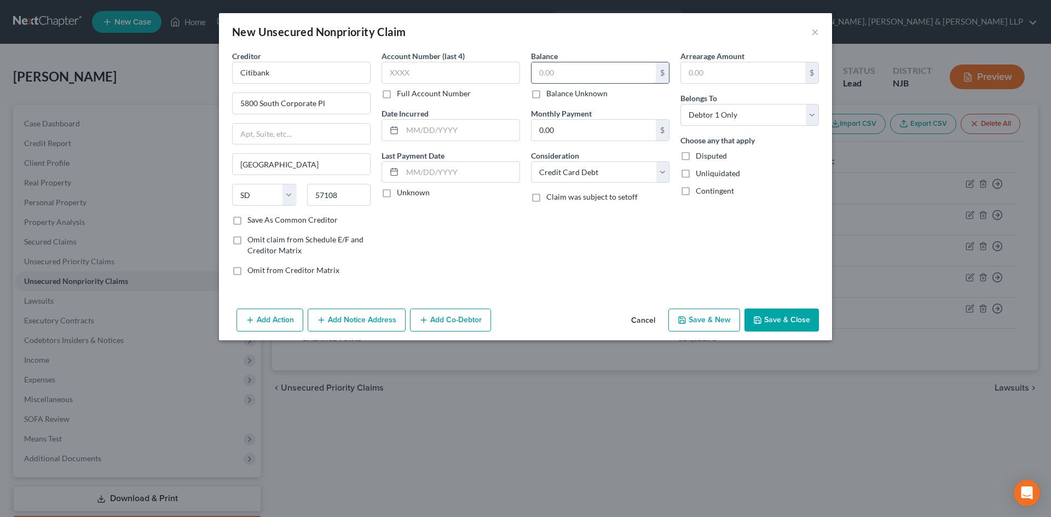
click at [556, 74] on input "text" at bounding box center [594, 72] width 124 height 21
type input "6,526.82"
click at [361, 309] on button "Add Notice Address" at bounding box center [357, 320] width 98 height 23
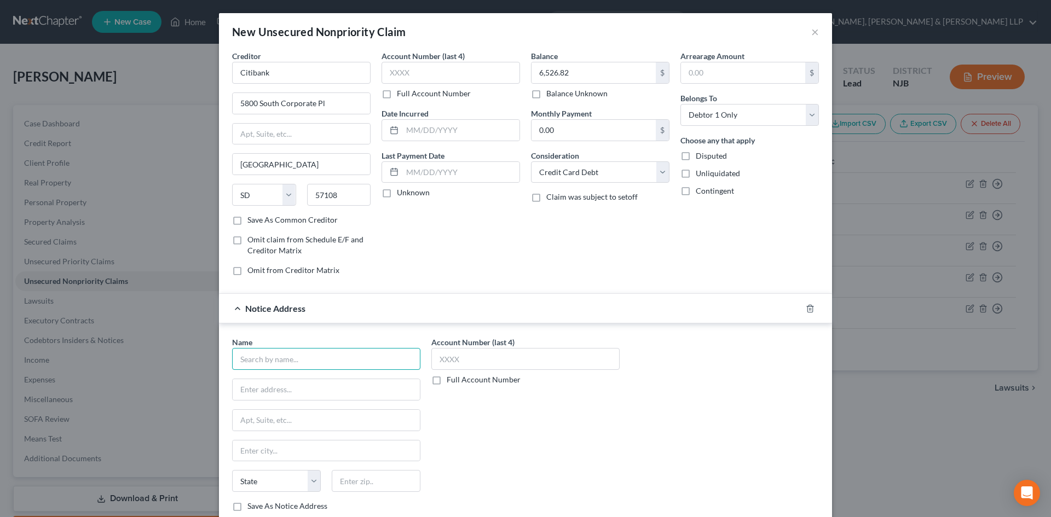
click at [257, 350] on input "text" at bounding box center [326, 359] width 188 height 22
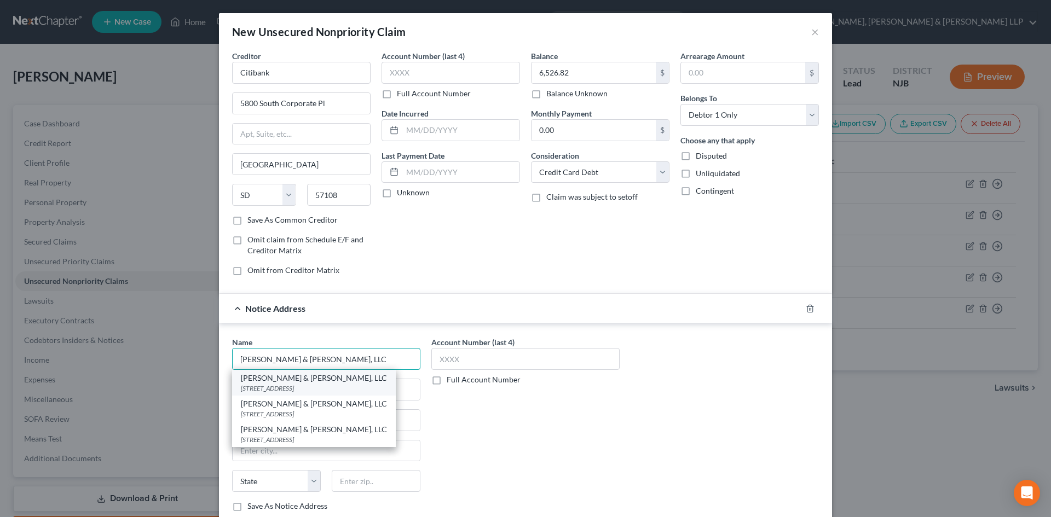
type input "[PERSON_NAME] & [PERSON_NAME], LLC"
click at [330, 392] on div "[STREET_ADDRESS]" at bounding box center [314, 388] width 146 height 9
type input "1787 [GEOGRAPHIC_DATA]"
type input "Suite 32"
type input "[GEOGRAPHIC_DATA]"
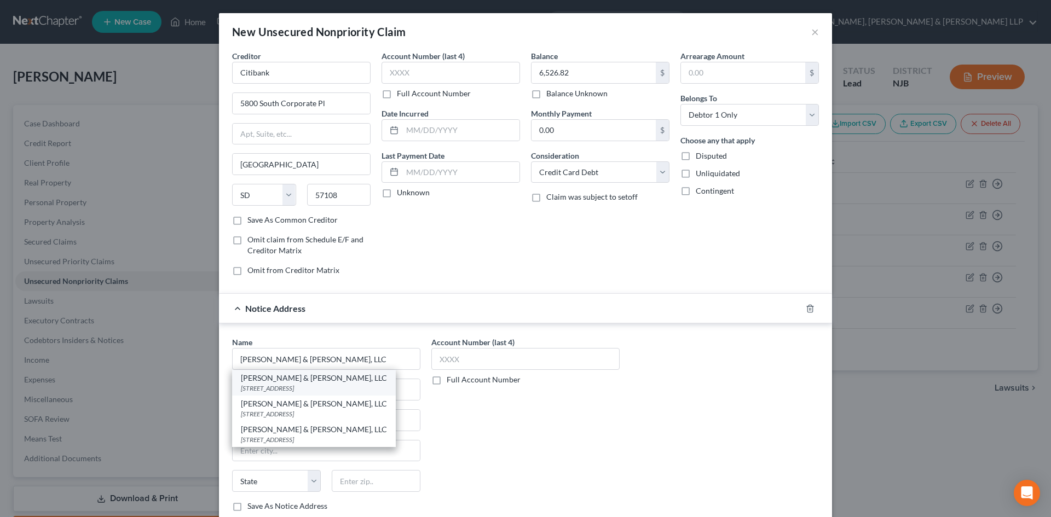
select select "35"
type input "11749"
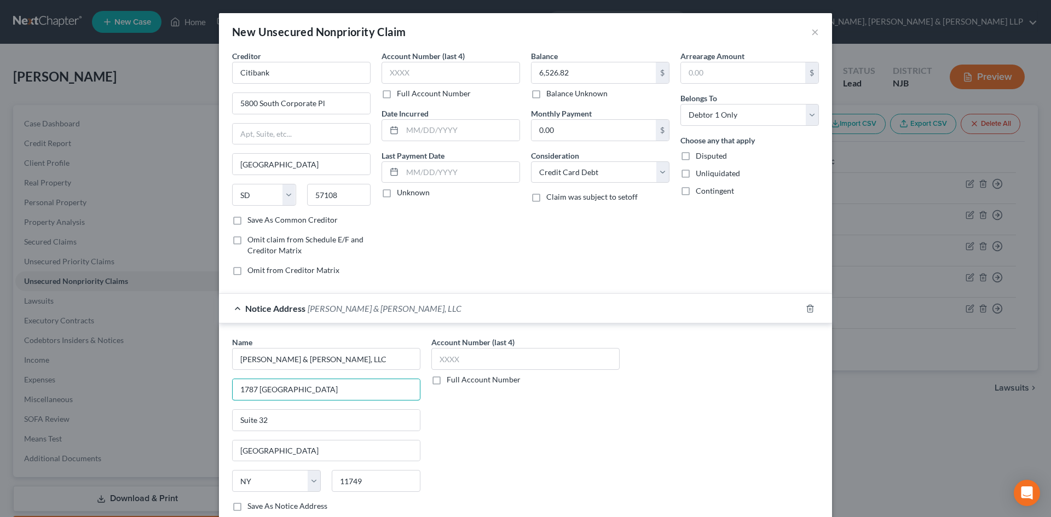
drag, startPoint x: 356, startPoint y: 391, endPoint x: 211, endPoint y: 391, distance: 144.5
click at [211, 391] on div "New Unsecured Nonpriority Claim × Creditor * Citibank 5800 South Corporate Pl […" at bounding box center [525, 258] width 1051 height 517
click at [234, 419] on input "Suite 32" at bounding box center [326, 420] width 187 height 21
paste input "1787 [GEOGRAPHIC_DATA]"
type input "[STREET_ADDRESS]"
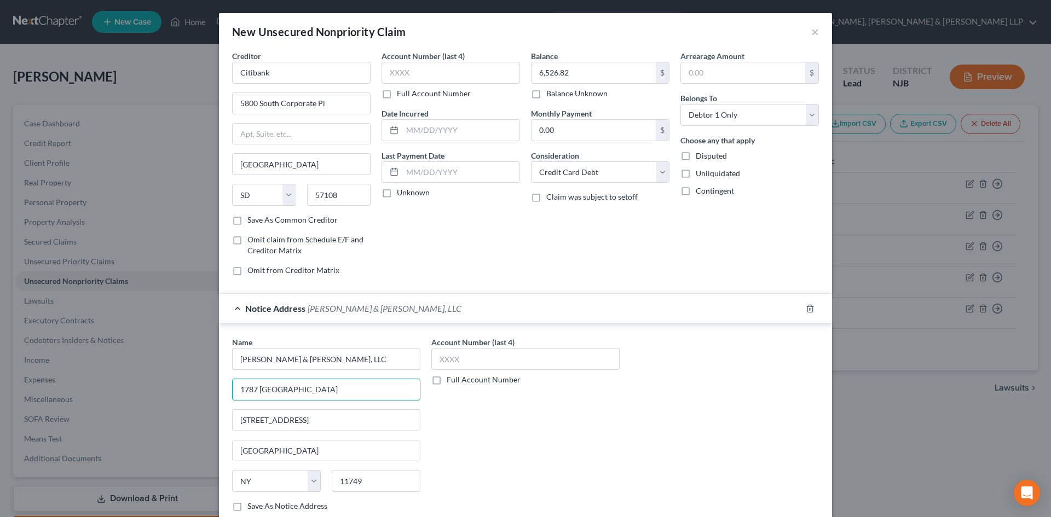
drag, startPoint x: 370, startPoint y: 384, endPoint x: 214, endPoint y: 394, distance: 156.3
click at [219, 394] on div "Name * [PERSON_NAME] & [PERSON_NAME], LLC 1787 [GEOGRAPHIC_DATA] 1787 [GEOGRAPH…" at bounding box center [525, 427] width 613 height 206
type input "a"
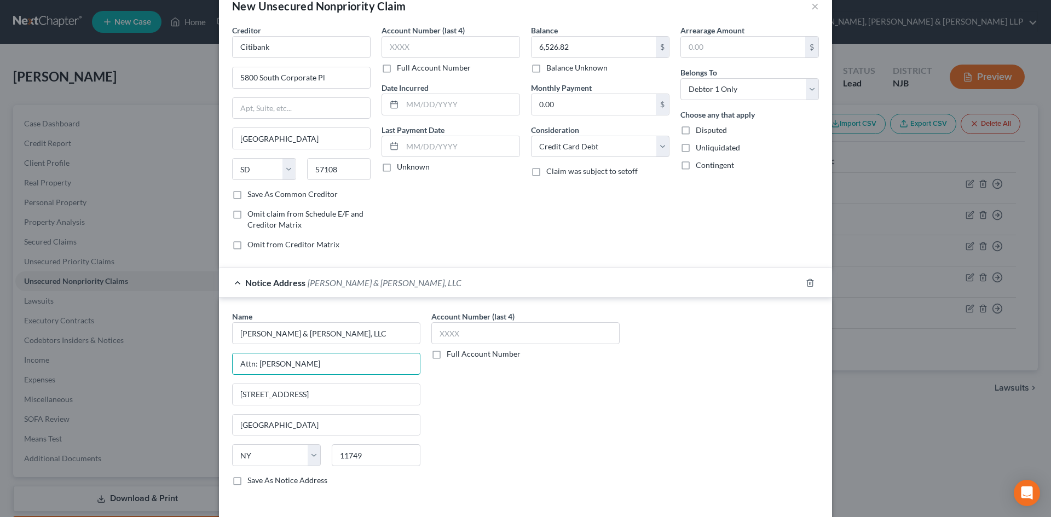
scroll to position [72, 0]
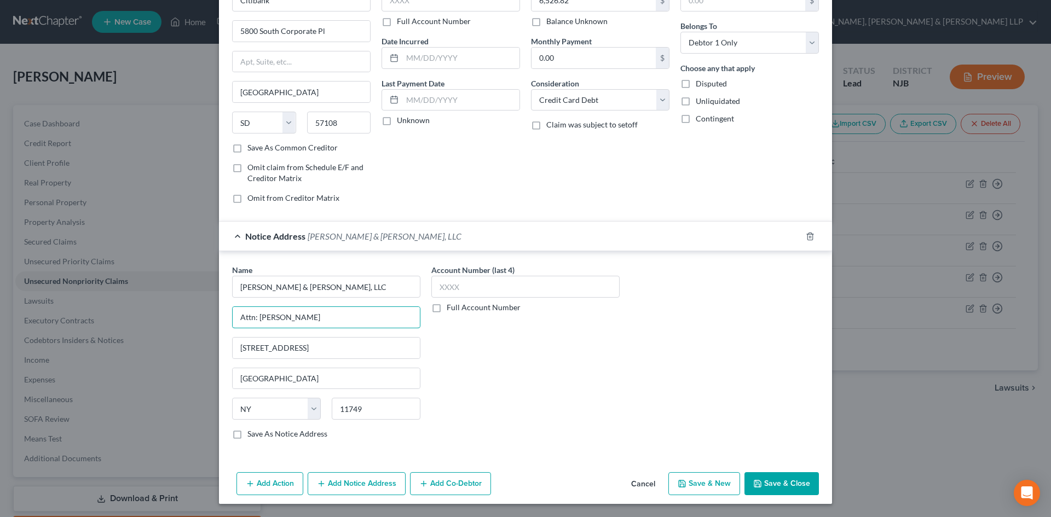
type input "Attn: [PERSON_NAME]"
click at [770, 478] on button "Save & Close" at bounding box center [781, 483] width 74 height 23
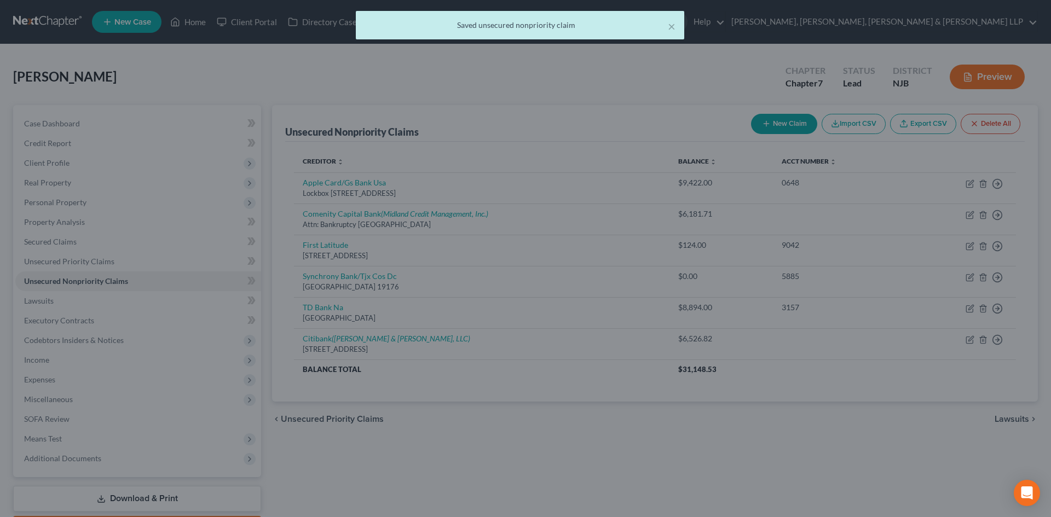
scroll to position [0, 0]
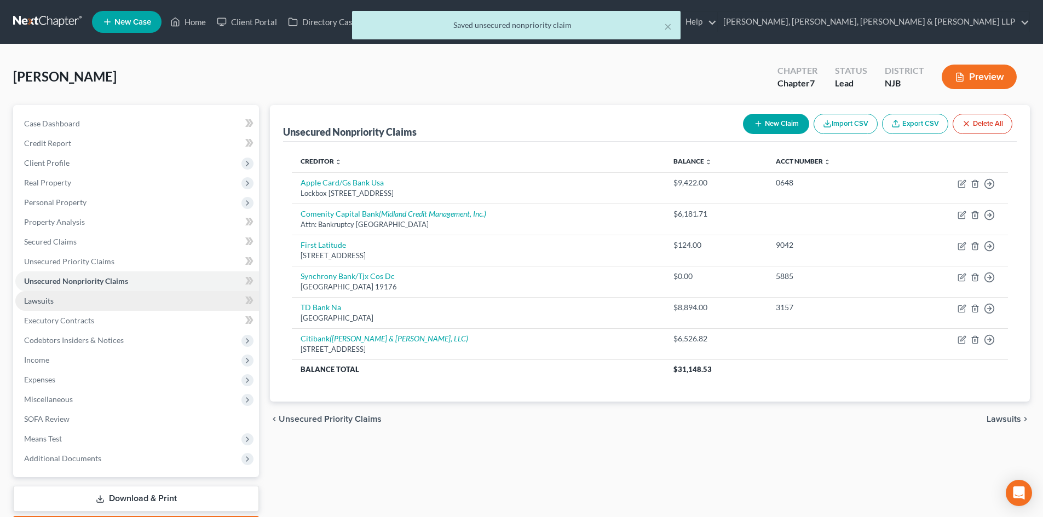
drag, startPoint x: 77, startPoint y: 304, endPoint x: 122, endPoint y: 296, distance: 45.6
click at [77, 304] on link "Lawsuits" at bounding box center [137, 301] width 244 height 20
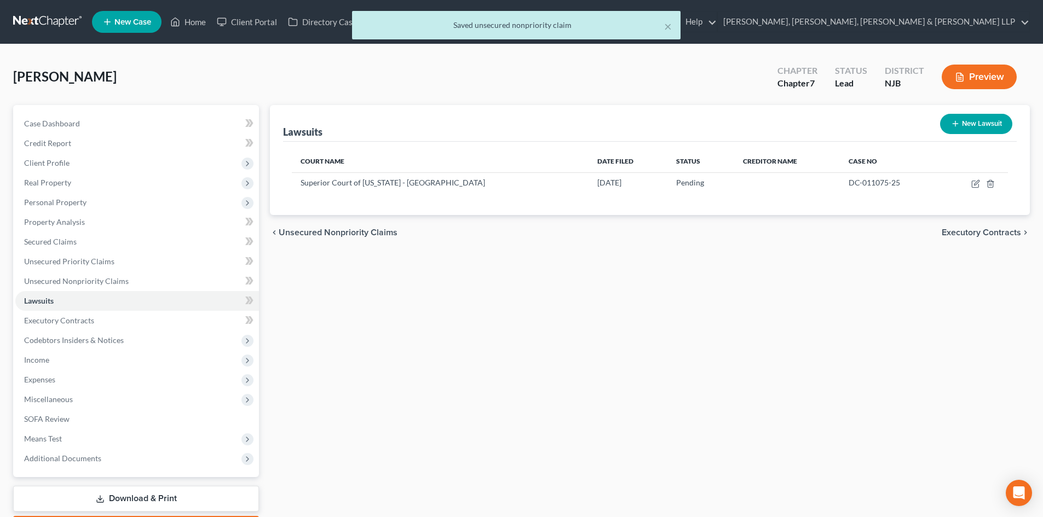
click at [959, 119] on icon "button" at bounding box center [955, 123] width 9 height 9
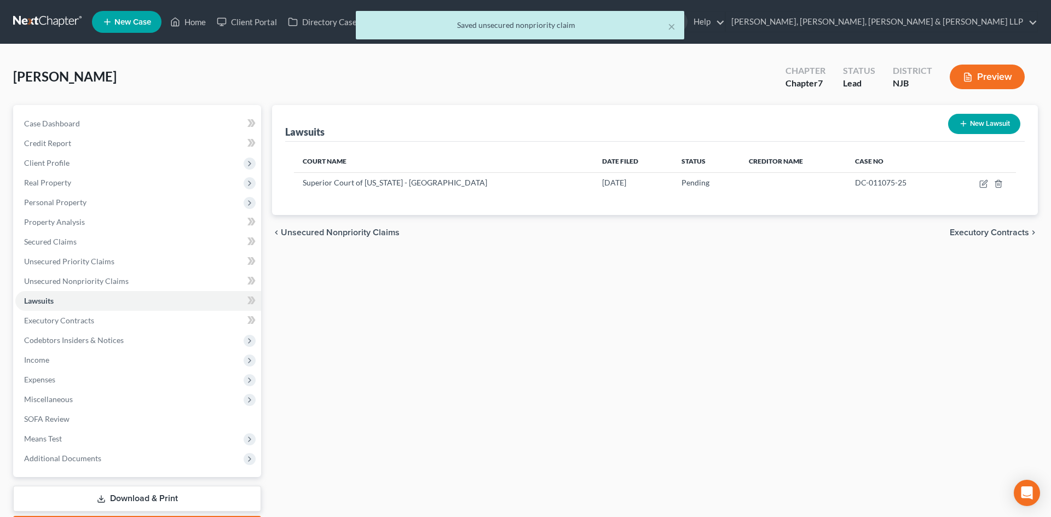
select select "0"
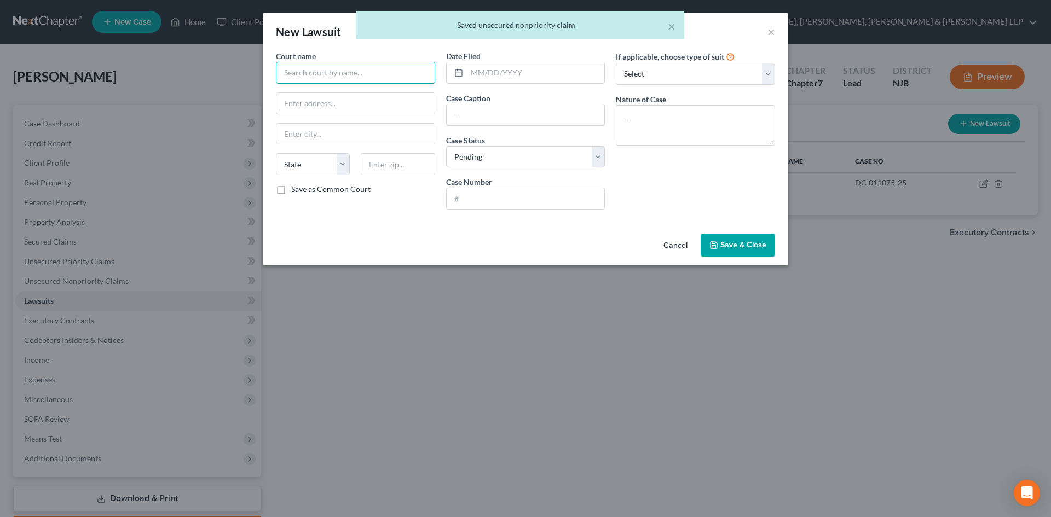
click at [350, 74] on input "text" at bounding box center [355, 73] width 159 height 22
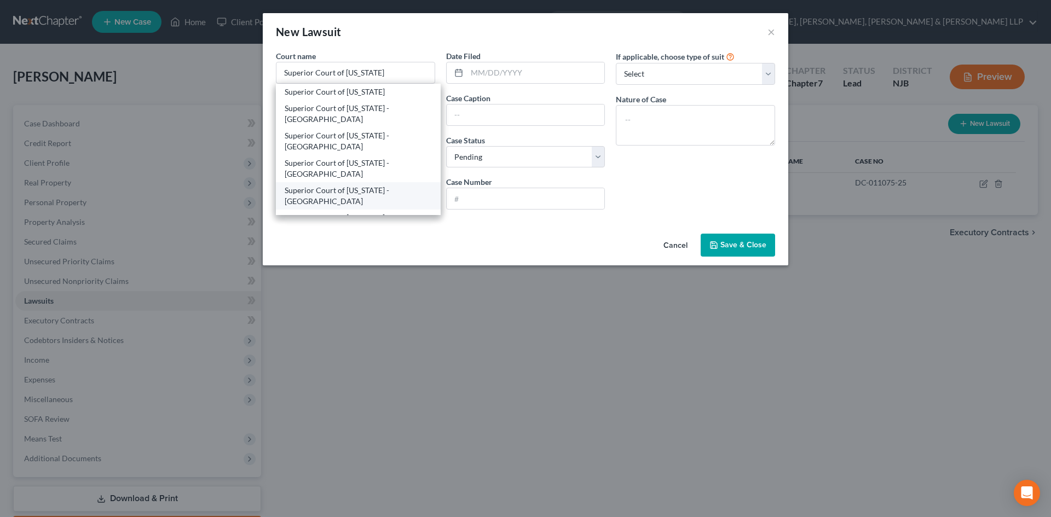
drag, startPoint x: 392, startPoint y: 194, endPoint x: 437, endPoint y: 143, distance: 67.5
click at [392, 194] on div "Superior Court of [US_STATE] - [GEOGRAPHIC_DATA]" at bounding box center [358, 196] width 147 height 22
type input "Superior Court of [US_STATE] - [GEOGRAPHIC_DATA]"
type input "[STREET_ADDRESS][PERSON_NAME]"
type input "Paterson"
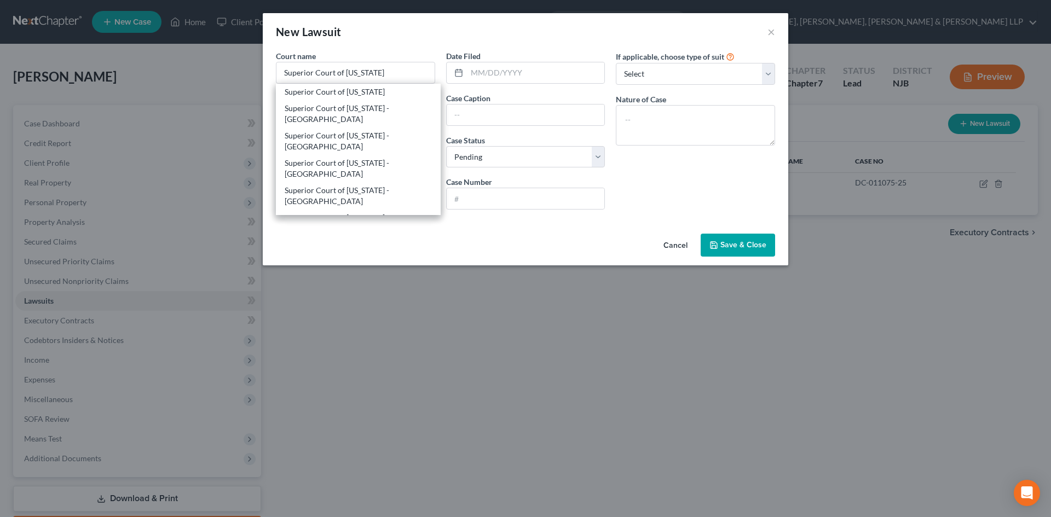
select select "33"
type input "07505"
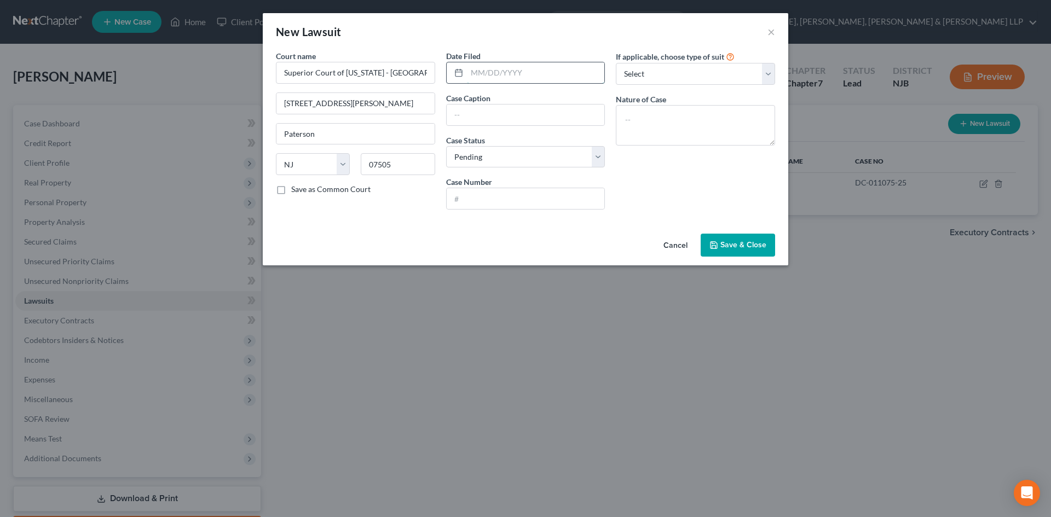
click at [492, 72] on input "text" at bounding box center [536, 72] width 138 height 21
type input "[DATE]"
click at [463, 126] on div "Date Filed [DATE] Case Caption Case Status * Select Pending On Appeal Concluded…" at bounding box center [526, 134] width 170 height 168
click at [472, 117] on input "text" at bounding box center [526, 115] width 158 height 21
type input "Citibank v. [PERSON_NAME]"
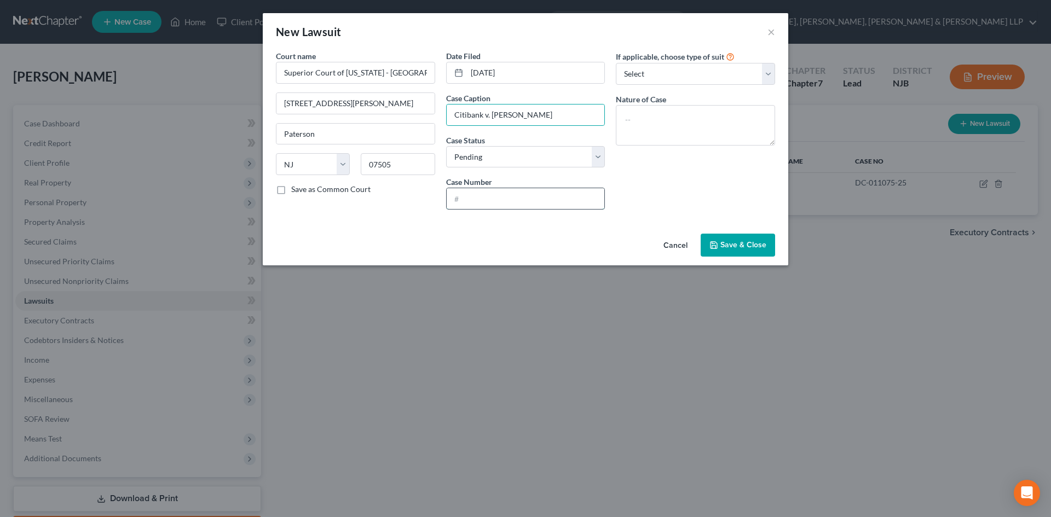
click at [485, 199] on input "text" at bounding box center [526, 198] width 158 height 21
type input "DC-011033-24"
click at [528, 165] on select "Select Pending On Appeal Concluded" at bounding box center [525, 157] width 159 height 22
select select "2"
click at [446, 146] on select "Select Pending On Appeal Concluded" at bounding box center [525, 157] width 159 height 22
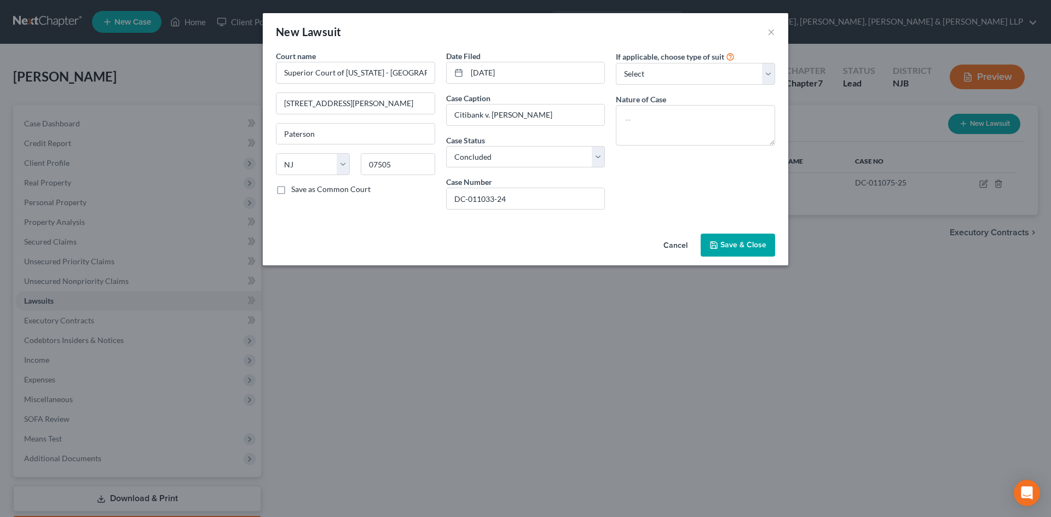
click at [750, 239] on button "Save & Close" at bounding box center [738, 245] width 74 height 23
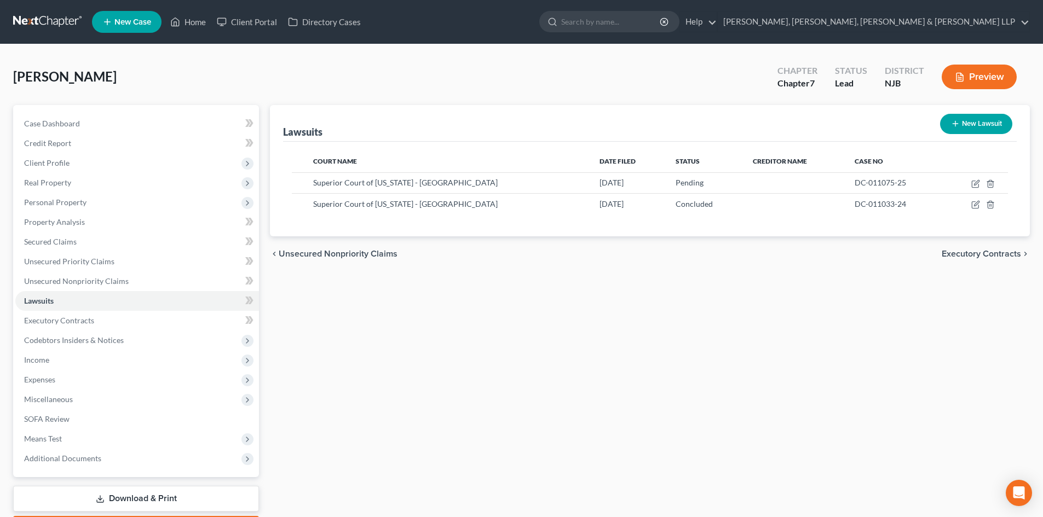
click at [972, 118] on button "New Lawsuit" at bounding box center [976, 124] width 72 height 20
select select "0"
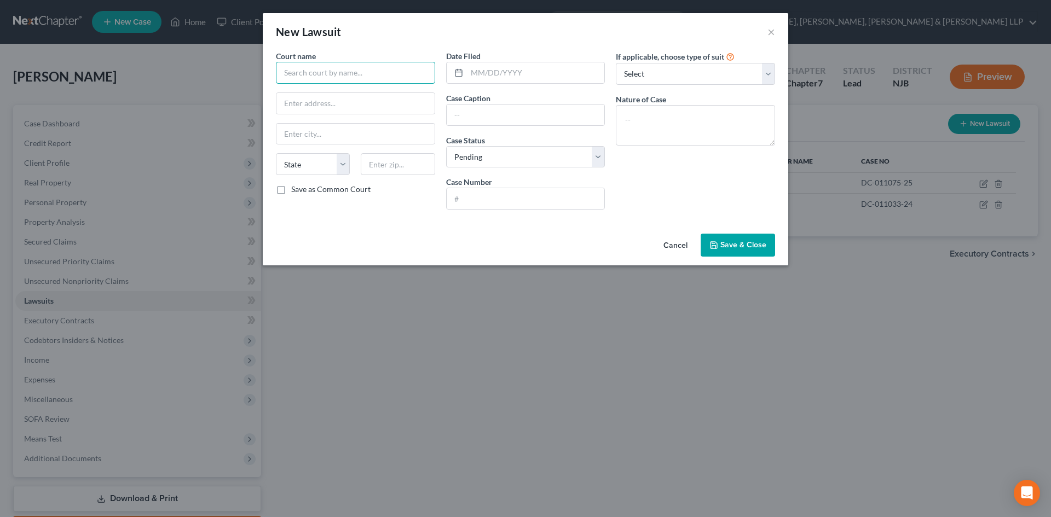
click at [386, 73] on input "text" at bounding box center [355, 73] width 159 height 22
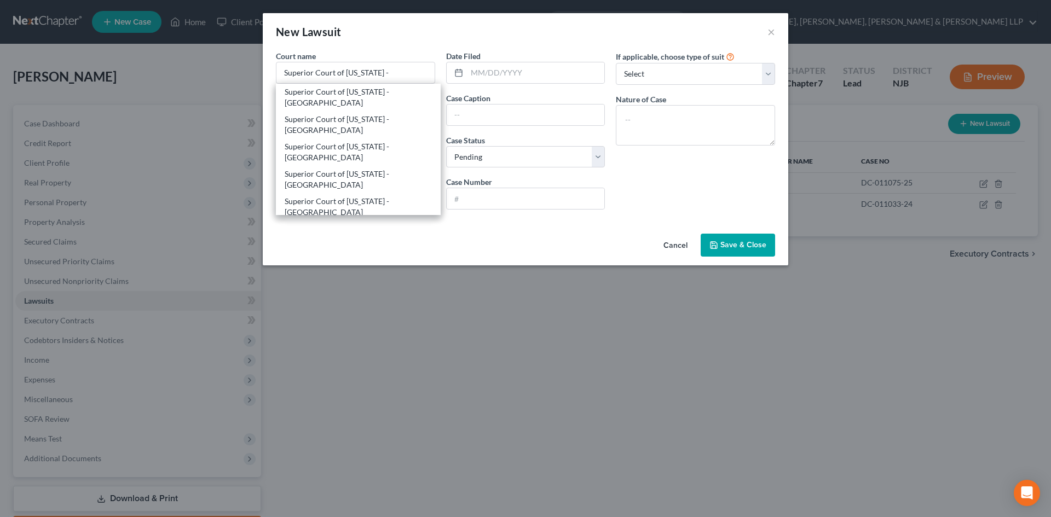
drag, startPoint x: 377, startPoint y: 173, endPoint x: 383, endPoint y: 172, distance: 6.0
click at [377, 174] on div "Superior Court of [US_STATE] - [GEOGRAPHIC_DATA]" at bounding box center [358, 180] width 147 height 22
type input "Superior Court of [US_STATE] - [GEOGRAPHIC_DATA]"
type input "[STREET_ADDRESS][PERSON_NAME]"
type input "Paterson"
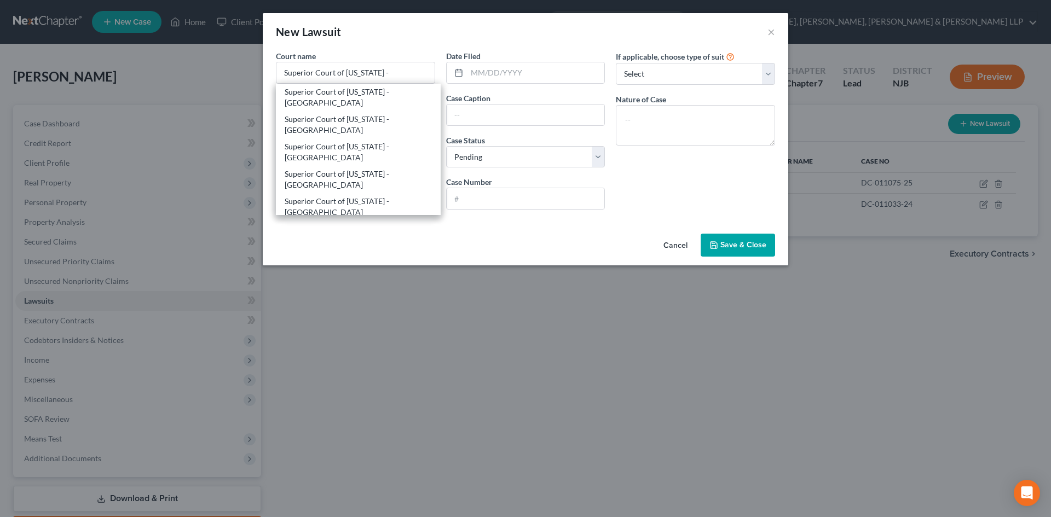
select select "33"
type input "07505"
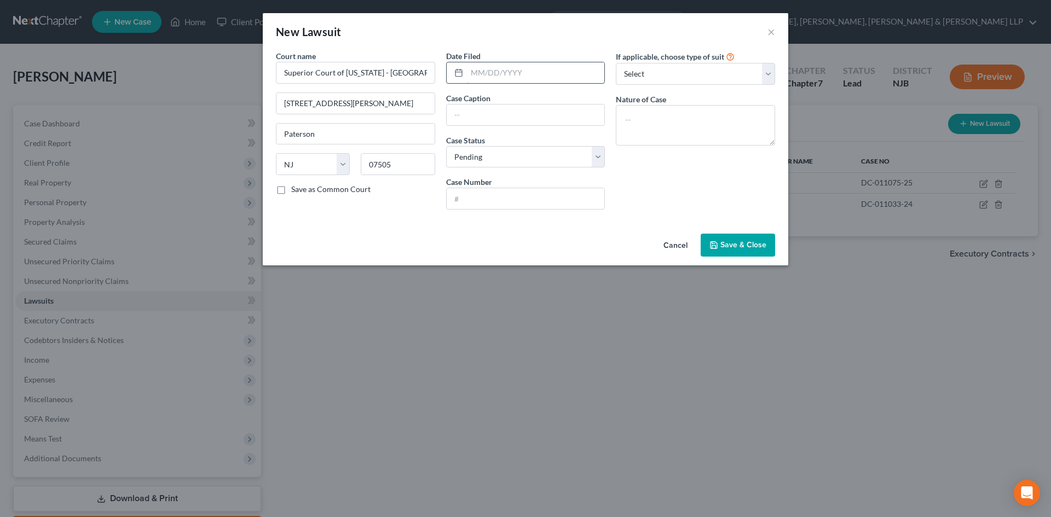
click at [494, 78] on input "text" at bounding box center [536, 72] width 138 height 21
type input "[DATE]"
click at [475, 111] on input "text" at bounding box center [526, 115] width 158 height 21
type input "Citibank v. [PERSON_NAME]"
click at [460, 198] on input "text" at bounding box center [526, 198] width 158 height 21
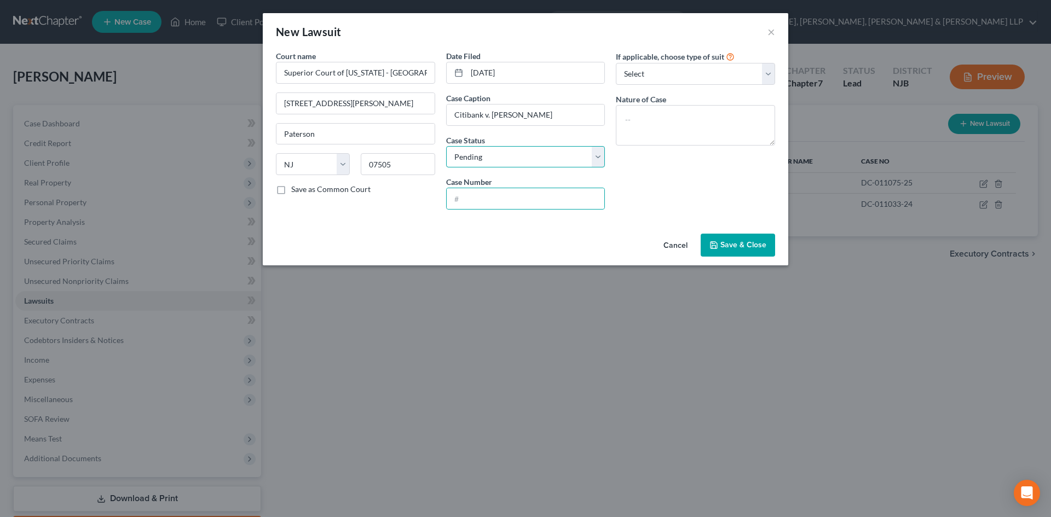
drag, startPoint x: 484, startPoint y: 160, endPoint x: 481, endPoint y: 166, distance: 6.9
click at [484, 160] on select "Select Pending On Appeal Concluded" at bounding box center [525, 157] width 159 height 22
select select "2"
click at [446, 146] on select "Select Pending On Appeal Concluded" at bounding box center [525, 157] width 159 height 22
click at [478, 199] on input "text" at bounding box center [526, 198] width 158 height 21
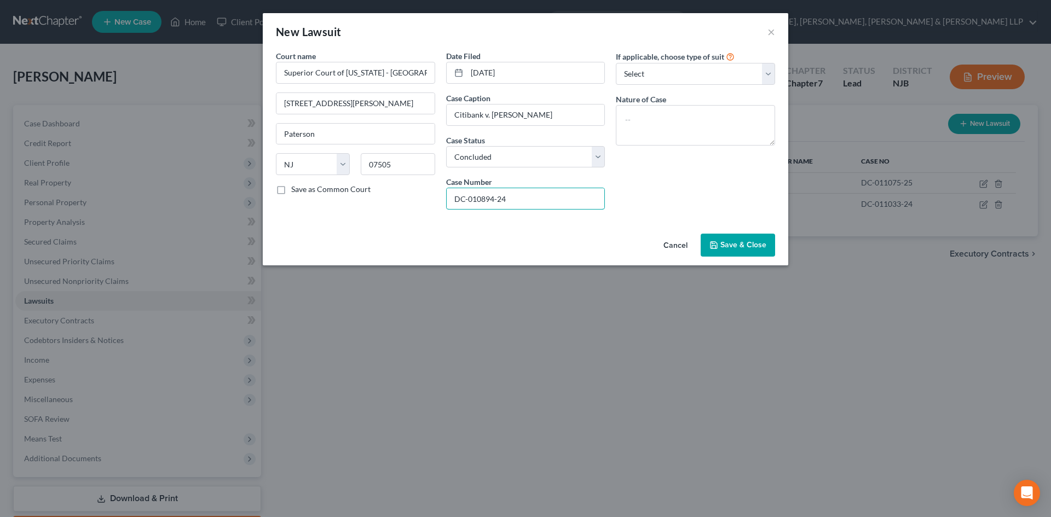
type input "DC-010894-24"
click at [753, 240] on button "Save & Close" at bounding box center [738, 245] width 74 height 23
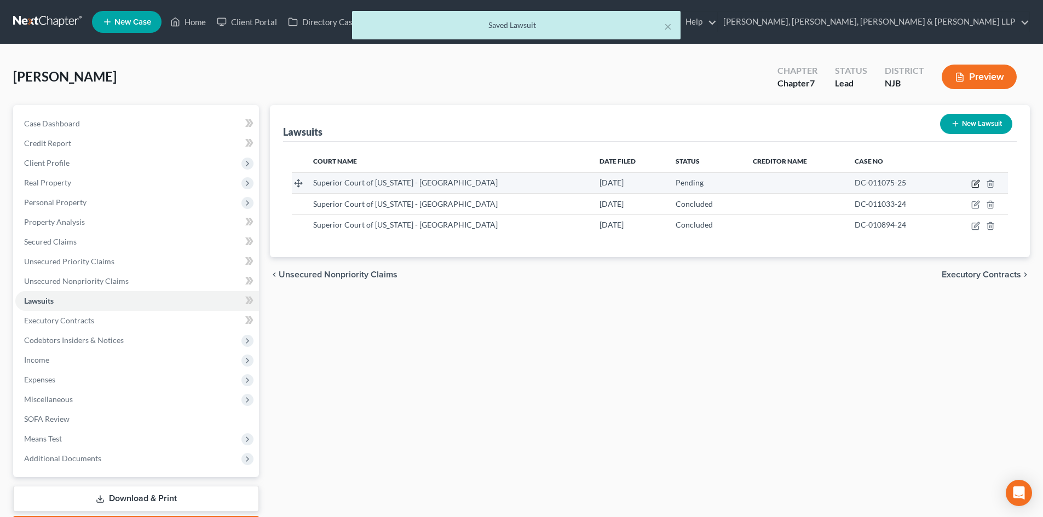
click at [972, 183] on icon "button" at bounding box center [975, 184] width 7 height 7
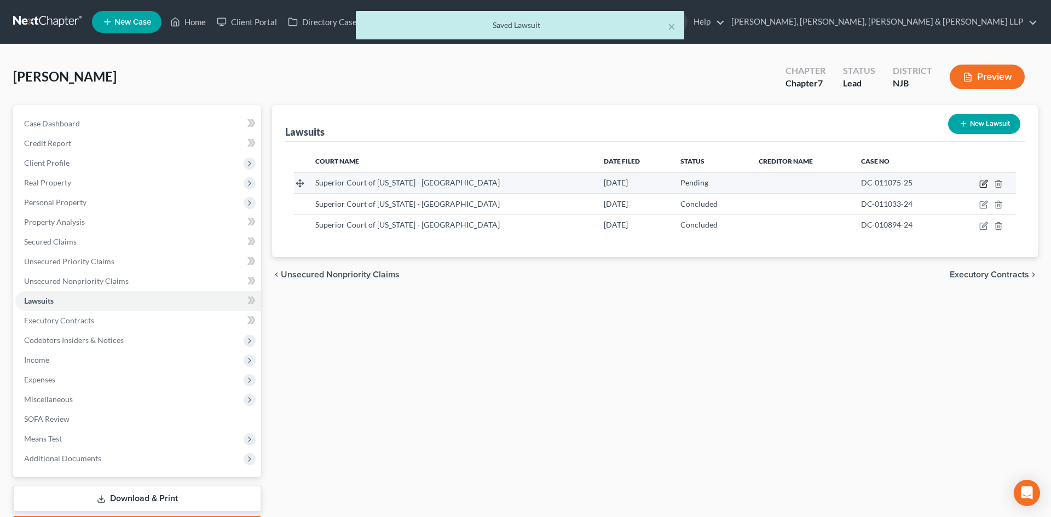
select select "33"
select select "0"
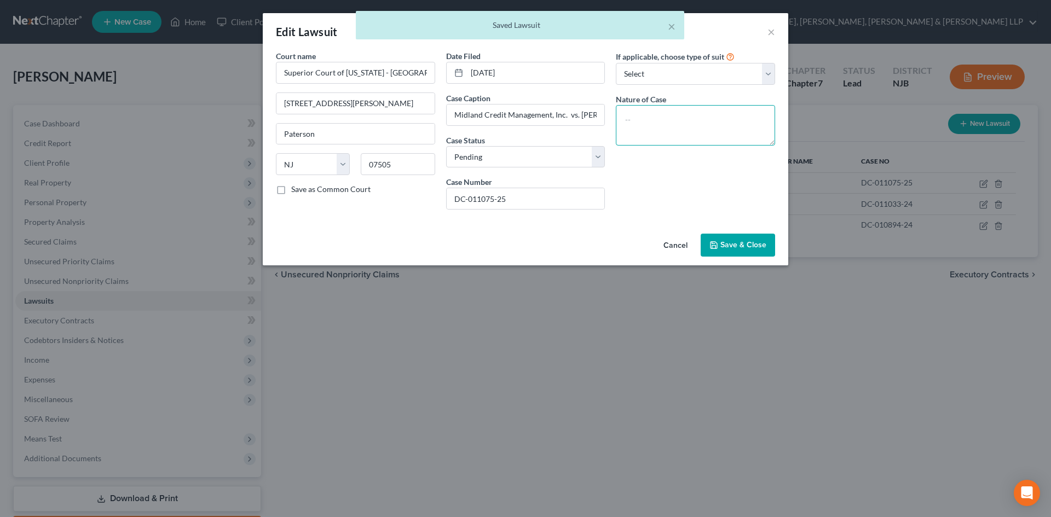
click at [727, 128] on textarea at bounding box center [695, 125] width 159 height 41
type textarea "b"
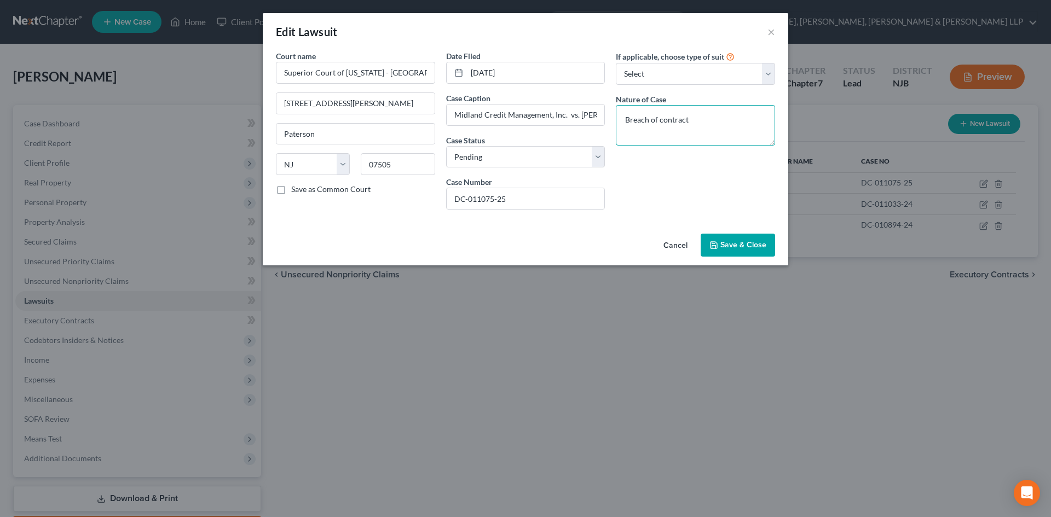
drag, startPoint x: 719, startPoint y: 127, endPoint x: 523, endPoint y: 134, distance: 196.1
click at [523, 134] on div "Court name * Superior Court of [US_STATE] - [GEOGRAPHIC_DATA] [GEOGRAPHIC_DATA]…" at bounding box center [525, 134] width 510 height 168
type textarea "Breach of contract"
click at [757, 242] on span "Save & Close" at bounding box center [743, 244] width 46 height 9
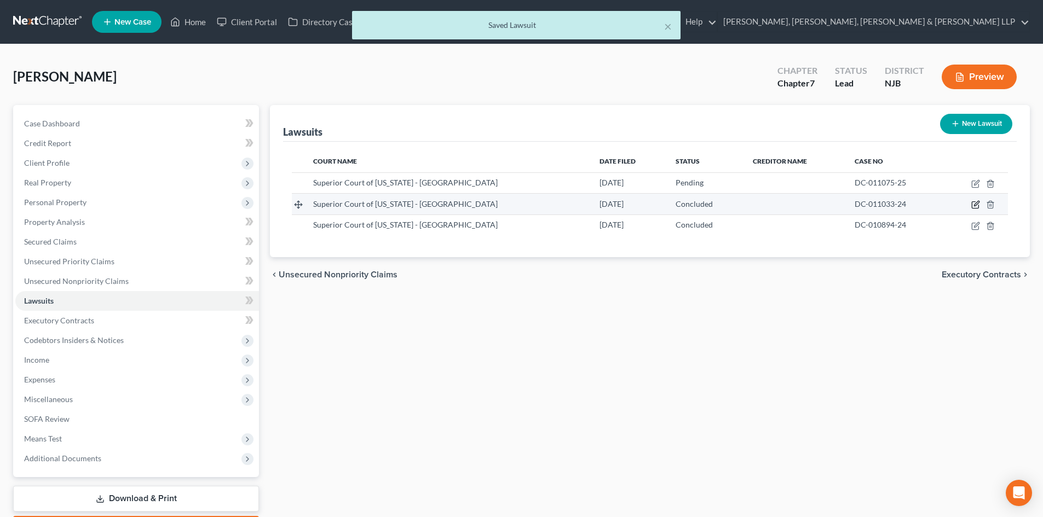
click at [974, 203] on icon "button" at bounding box center [975, 204] width 9 height 9
select select "33"
select select "2"
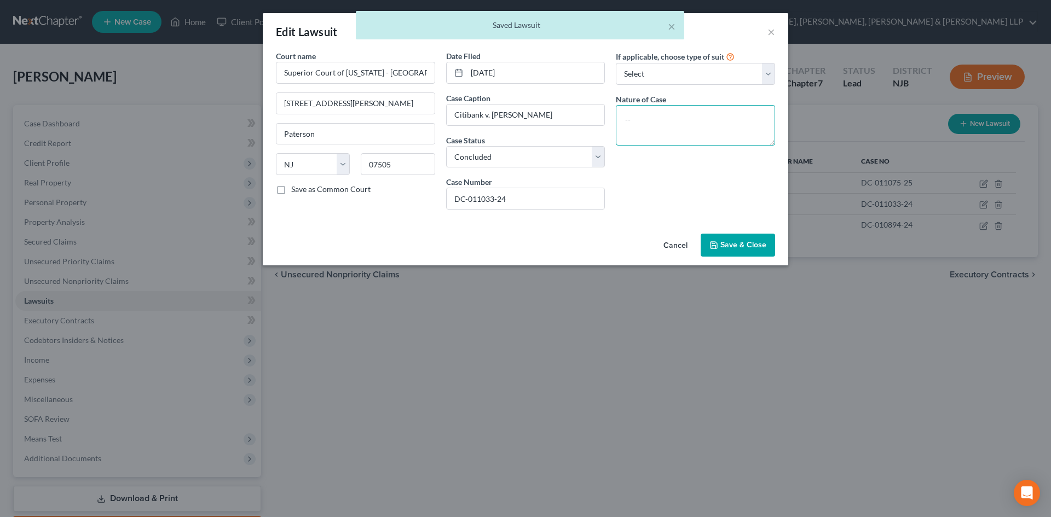
drag, startPoint x: 718, startPoint y: 123, endPoint x: 724, endPoint y: 145, distance: 22.3
click at [717, 123] on textarea at bounding box center [695, 125] width 159 height 41
paste textarea "Breach of contract"
type textarea "Breach of contract"
drag, startPoint x: 747, startPoint y: 245, endPoint x: 766, endPoint y: 245, distance: 19.2
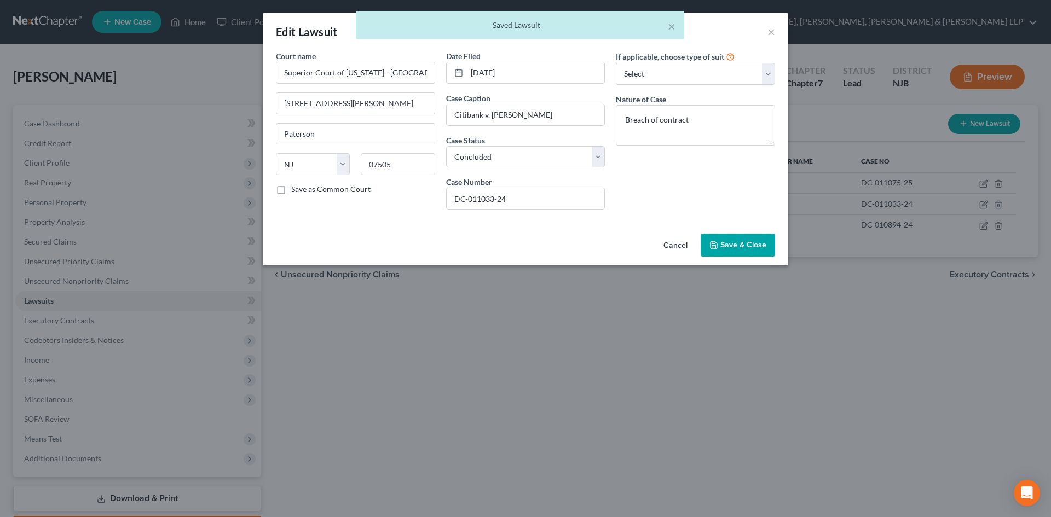
click at [748, 245] on span "Save & Close" at bounding box center [743, 244] width 46 height 9
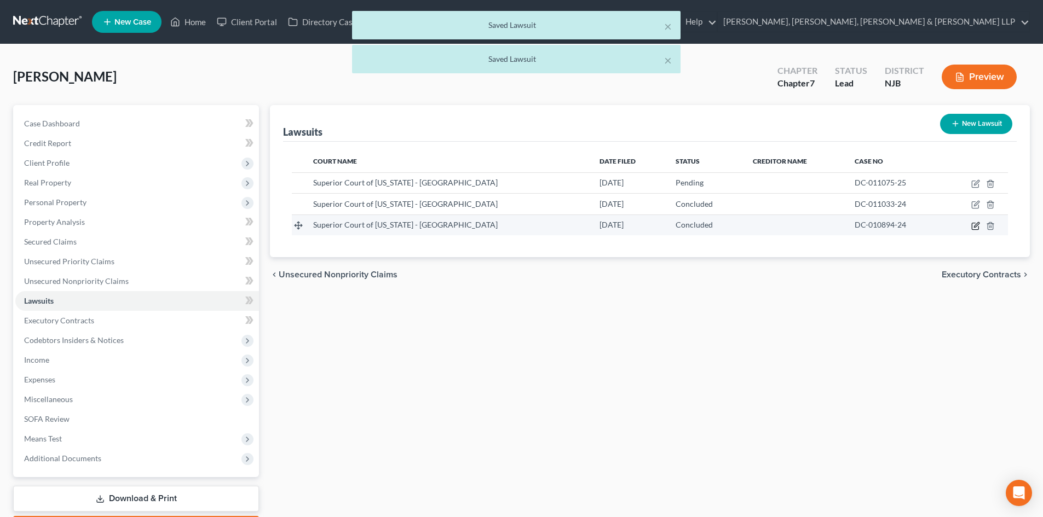
click at [974, 222] on icon "button" at bounding box center [975, 226] width 9 height 9
select select "33"
select select "2"
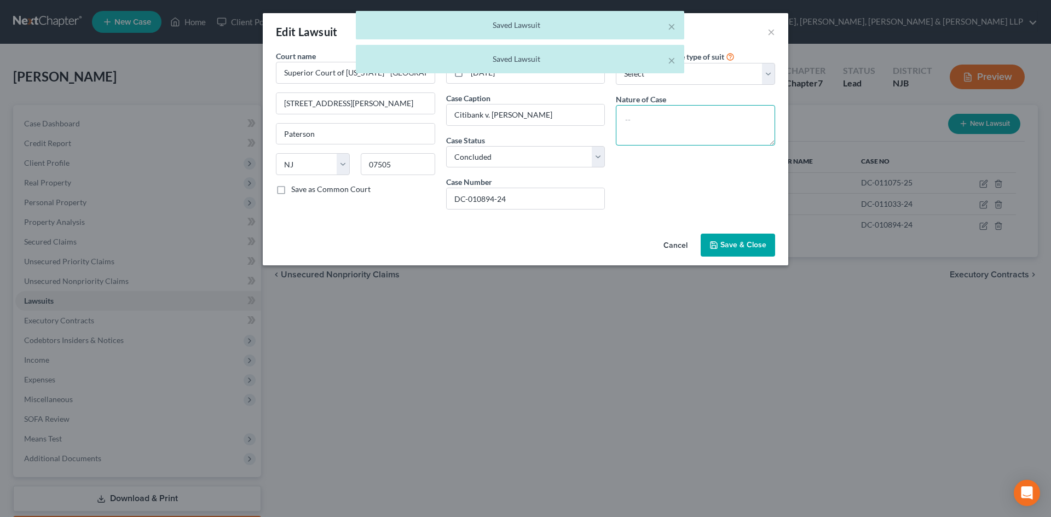
click at [685, 116] on textarea at bounding box center [695, 125] width 159 height 41
paste textarea "Breach of contract"
type textarea "Breach of contract"
click at [753, 238] on button "Save & Close" at bounding box center [738, 245] width 74 height 23
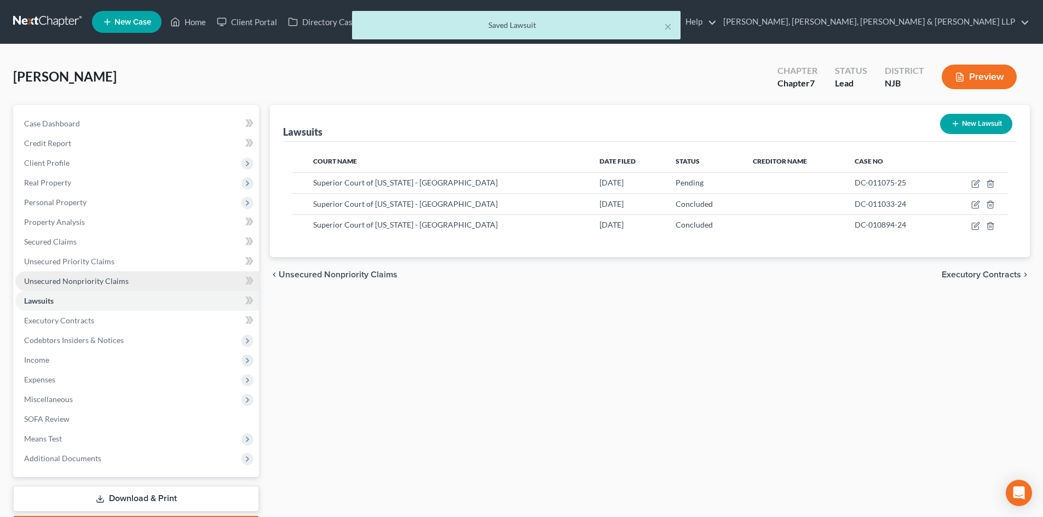
drag, startPoint x: 91, startPoint y: 282, endPoint x: 102, endPoint y: 283, distance: 11.0
click at [92, 283] on span "Unsecured Nonpriority Claims" at bounding box center [76, 280] width 105 height 9
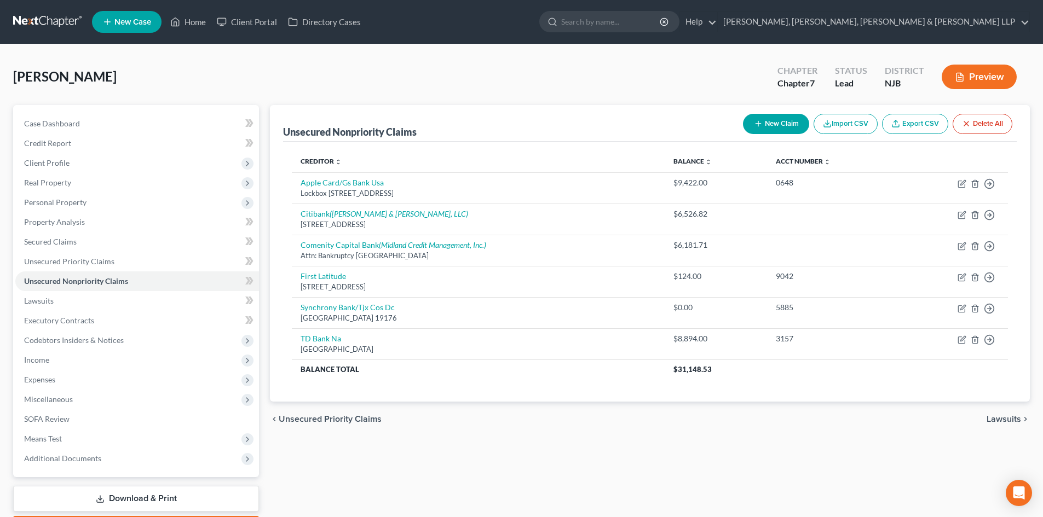
click at [794, 125] on button "New Claim" at bounding box center [776, 124] width 66 height 20
select select "0"
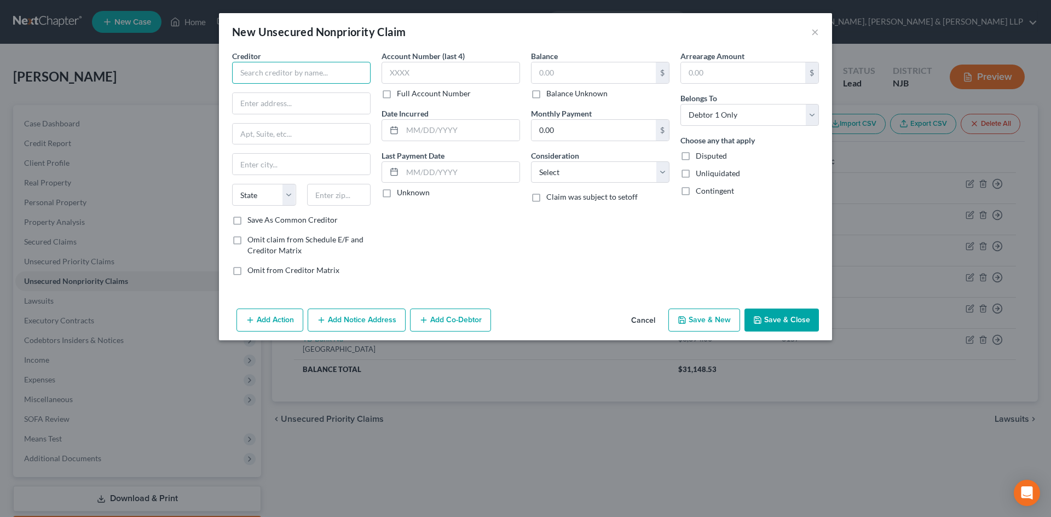
click at [329, 74] on input "text" at bounding box center [301, 73] width 138 height 22
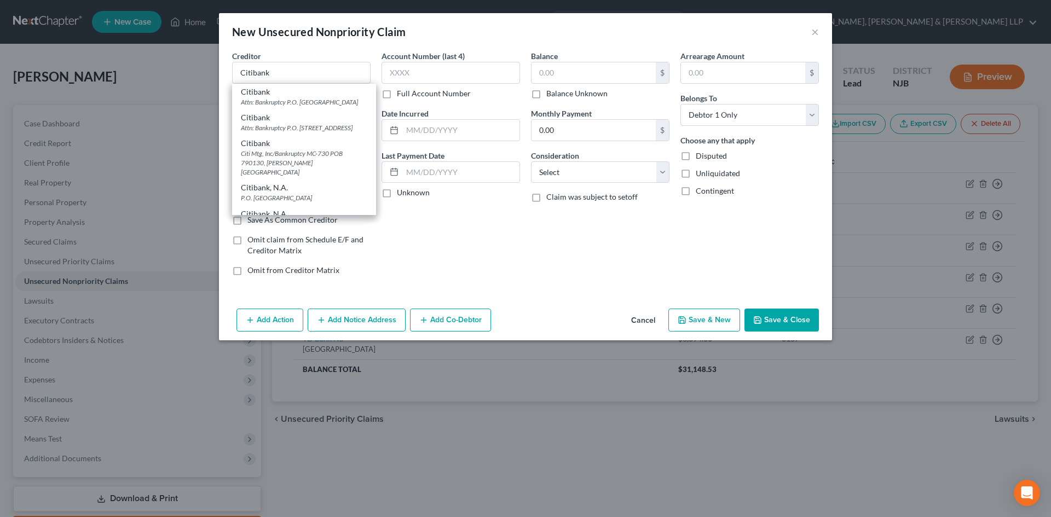
click at [428, 233] on div "Account Number (last 4) Full Account Number Date Incurred Last Payment Date Unk…" at bounding box center [450, 167] width 149 height 234
type input "Citibank"
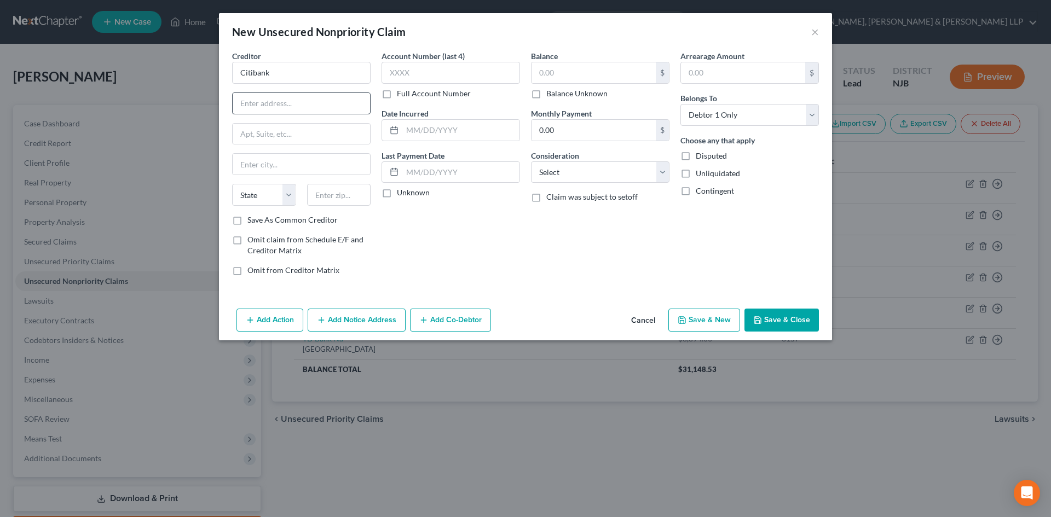
click at [291, 91] on div "Creditor * Citibank State [US_STATE] AK AR AZ CA CO CT DE DC [GEOGRAPHIC_DATA] …" at bounding box center [301, 132] width 138 height 164
click at [295, 105] on input "text" at bounding box center [301, 103] width 137 height 21
type input "[STREET_ADDRESS]"
click at [348, 181] on div "Creditor * Citibank 5800 South Corporate Place State [US_STATE][GEOGRAPHIC_DATA…" at bounding box center [301, 132] width 138 height 164
click at [348, 187] on input "text" at bounding box center [339, 195] width 64 height 22
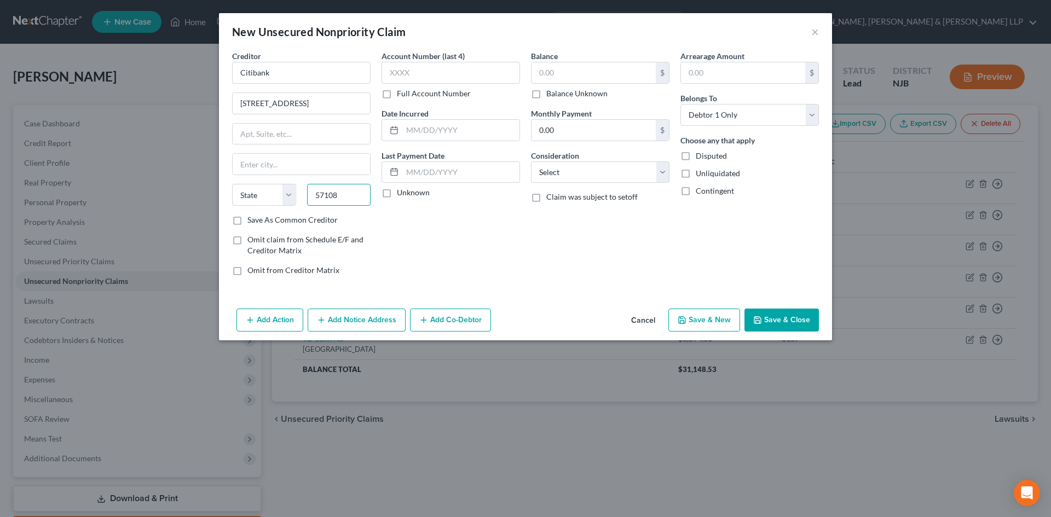
type input "57108"
type input "[GEOGRAPHIC_DATA]"
select select "43"
click at [292, 151] on div "Creditor * Citibank 5800 [GEOGRAPHIC_DATA] [GEOGRAPHIC_DATA] [US_STATE][GEOGRAP…" at bounding box center [301, 132] width 138 height 164
click at [562, 176] on select "Select Cable / Satellite Services Collection Agency Credit Card Debt Debt Couns…" at bounding box center [600, 172] width 138 height 22
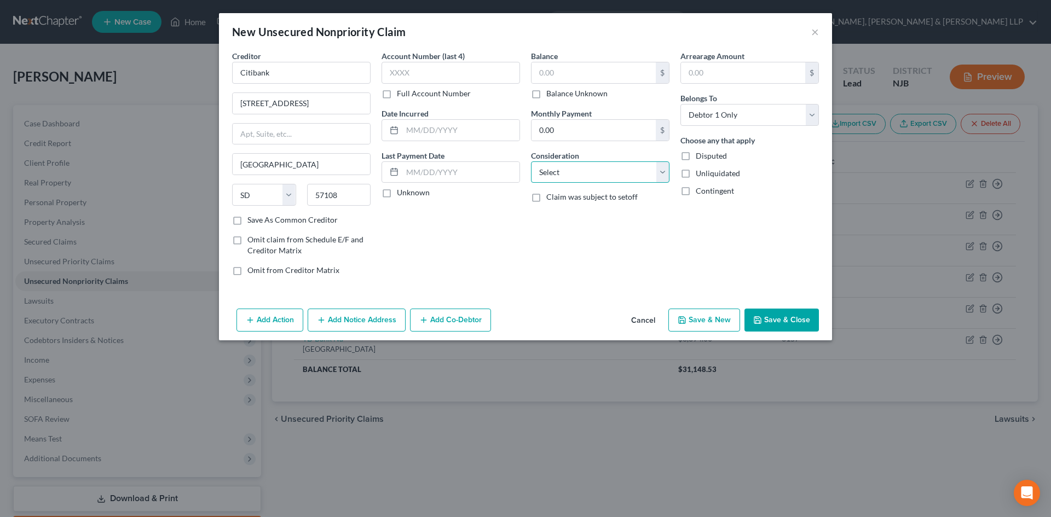
select select "2"
click at [531, 161] on select "Select Cable / Satellite Services Collection Agency Credit Card Debt Debt Couns…" at bounding box center [600, 172] width 138 height 22
click at [597, 77] on input "text" at bounding box center [594, 72] width 124 height 21
type input "8,756.34"
click at [380, 316] on button "Add Notice Address" at bounding box center [357, 320] width 98 height 23
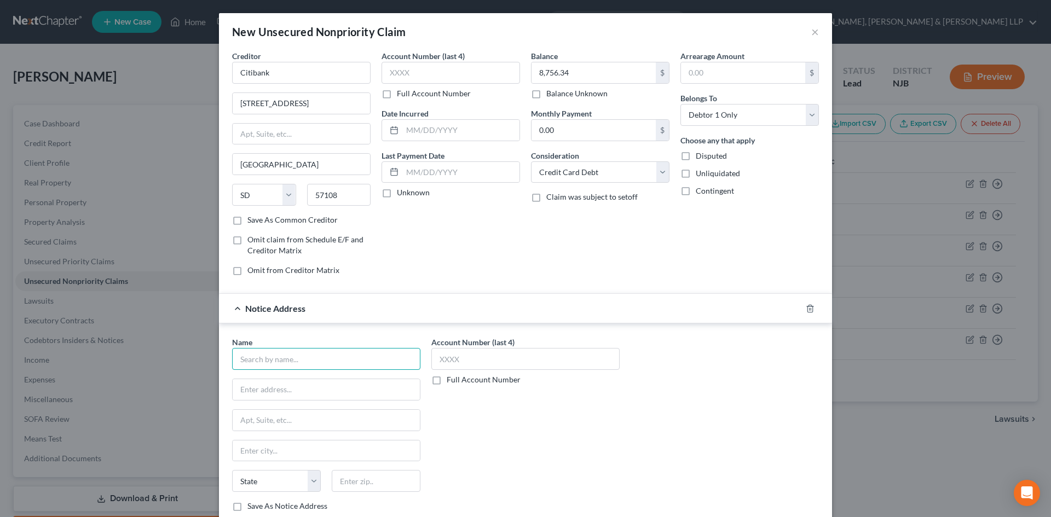
click at [284, 363] on input "text" at bounding box center [326, 359] width 188 height 22
type input "[PERSON_NAME] & [PERSON_NAME], LLC"
click at [258, 389] on input "text" at bounding box center [326, 389] width 187 height 21
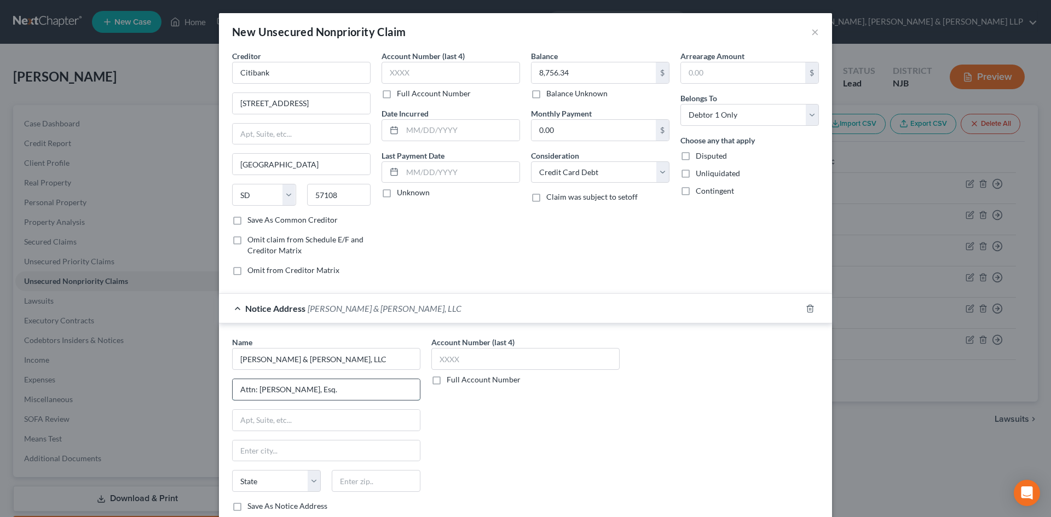
drag, startPoint x: 314, startPoint y: 390, endPoint x: 298, endPoint y: 394, distance: 16.3
click at [298, 394] on input "Attn: [PERSON_NAME], Esq." at bounding box center [326, 389] width 187 height 21
type input "Attn: [PERSON_NAME], Esq."
click at [271, 416] on input "text" at bounding box center [326, 420] width 187 height 21
type input "[STREET_ADDRESS]"
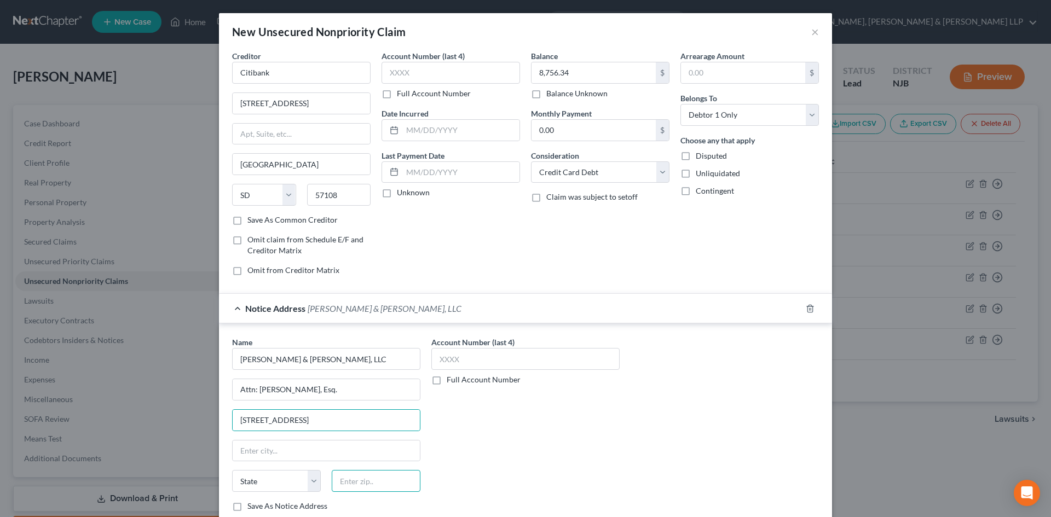
click at [361, 482] on input "text" at bounding box center [376, 481] width 89 height 22
type input "11749"
type input "[GEOGRAPHIC_DATA]"
select select "35"
click at [369, 459] on input "[GEOGRAPHIC_DATA]" at bounding box center [326, 451] width 187 height 21
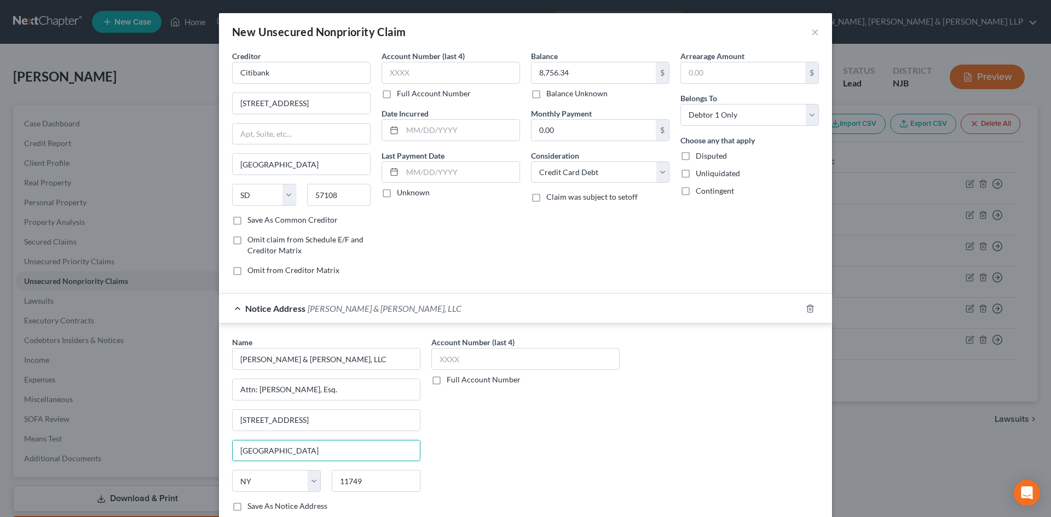
click at [504, 467] on div "Account Number (last 4) Full Account Number" at bounding box center [525, 429] width 199 height 184
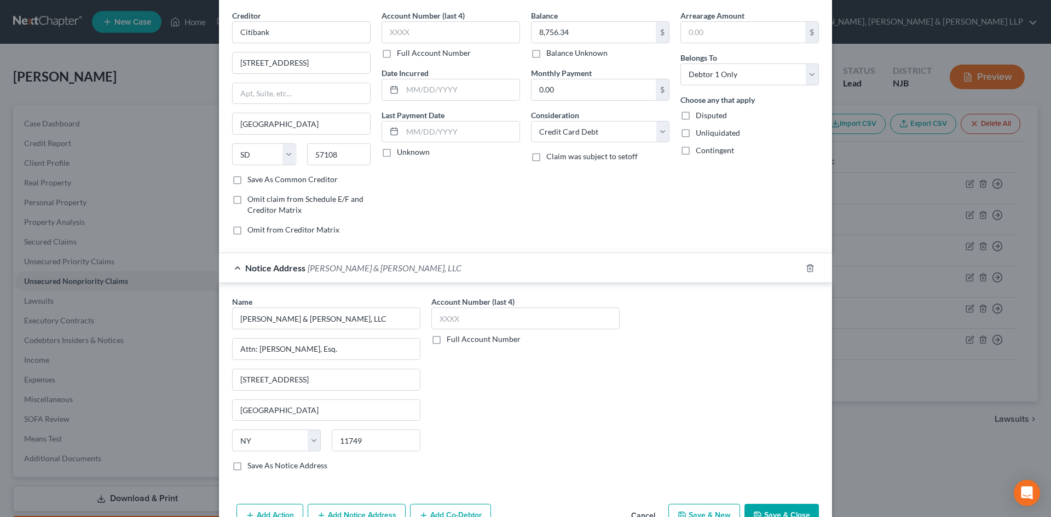
scroll to position [72, 0]
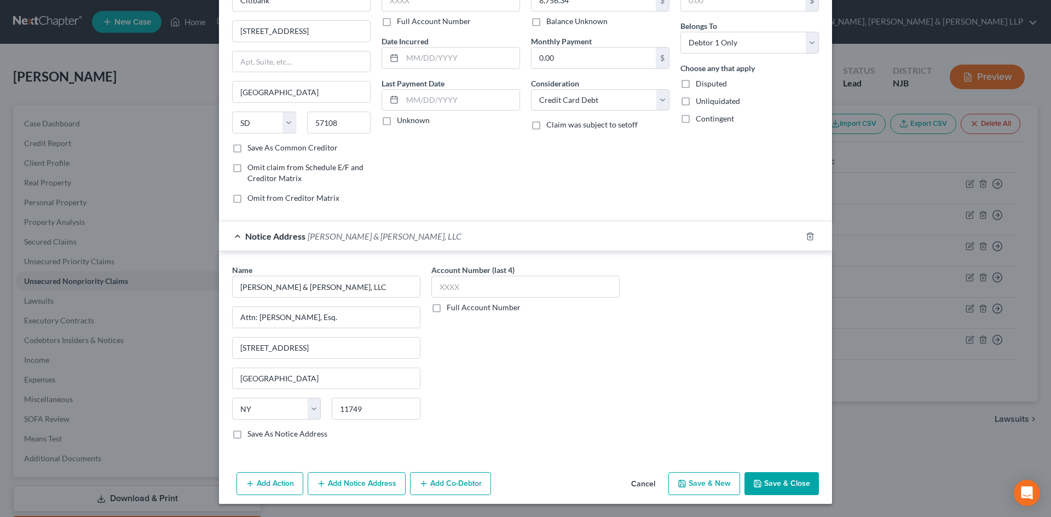
click at [789, 474] on button "Save & Close" at bounding box center [781, 483] width 74 height 23
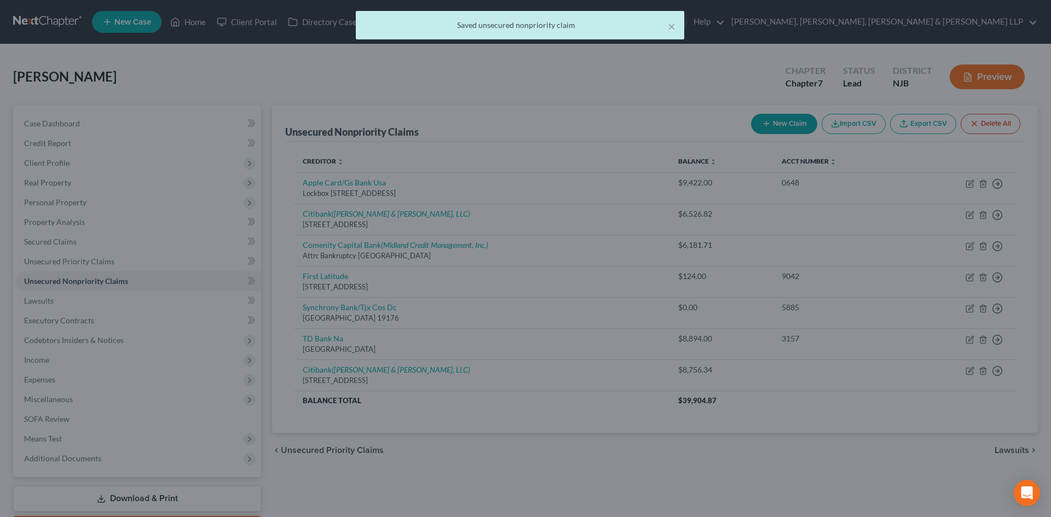
scroll to position [0, 0]
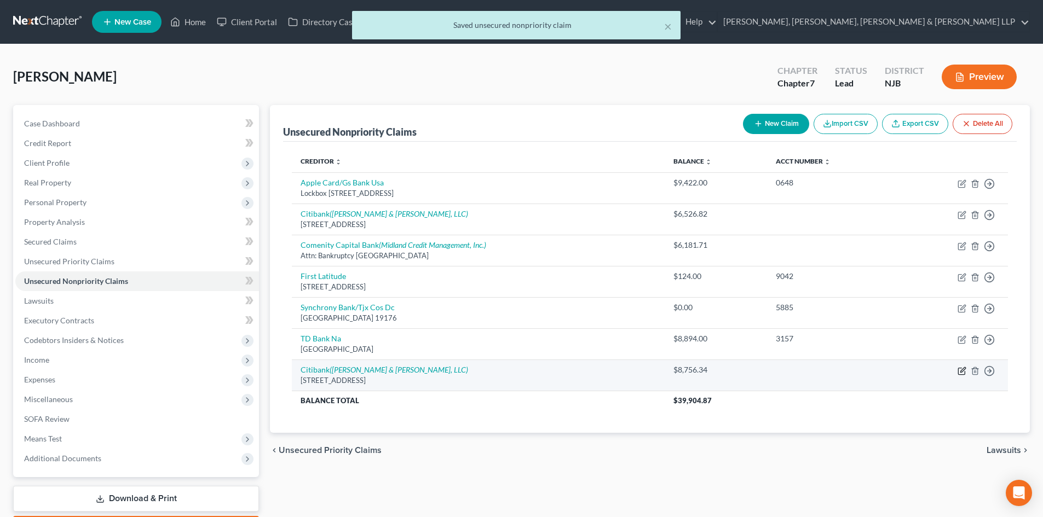
click at [960, 368] on icon "button" at bounding box center [961, 371] width 7 height 7
select select "43"
select select "2"
select select "0"
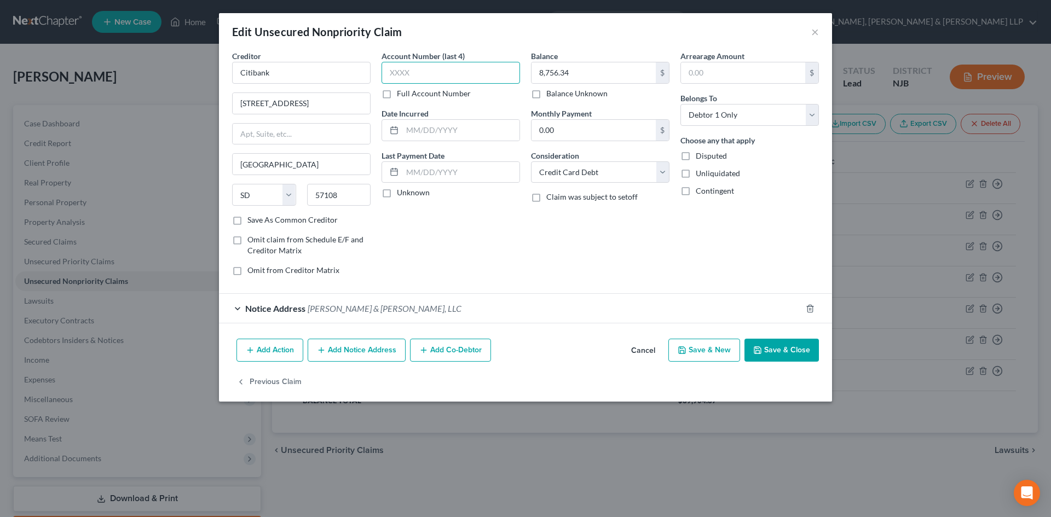
click at [410, 64] on input "text" at bounding box center [451, 73] width 138 height 22
type input "2051"
click at [770, 344] on button "Save & Close" at bounding box center [781, 350] width 74 height 23
type input "0"
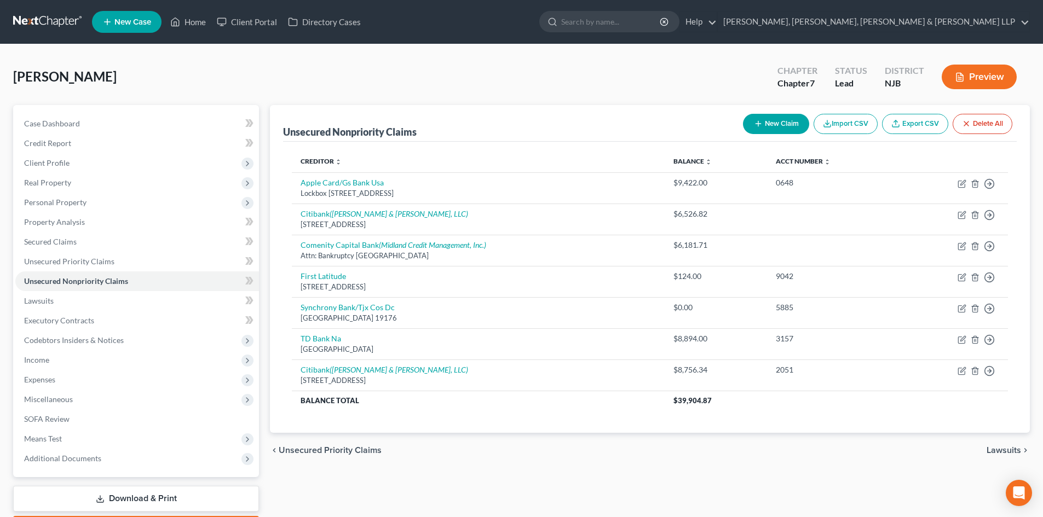
click at [776, 124] on button "New Claim" at bounding box center [776, 124] width 66 height 20
select select "0"
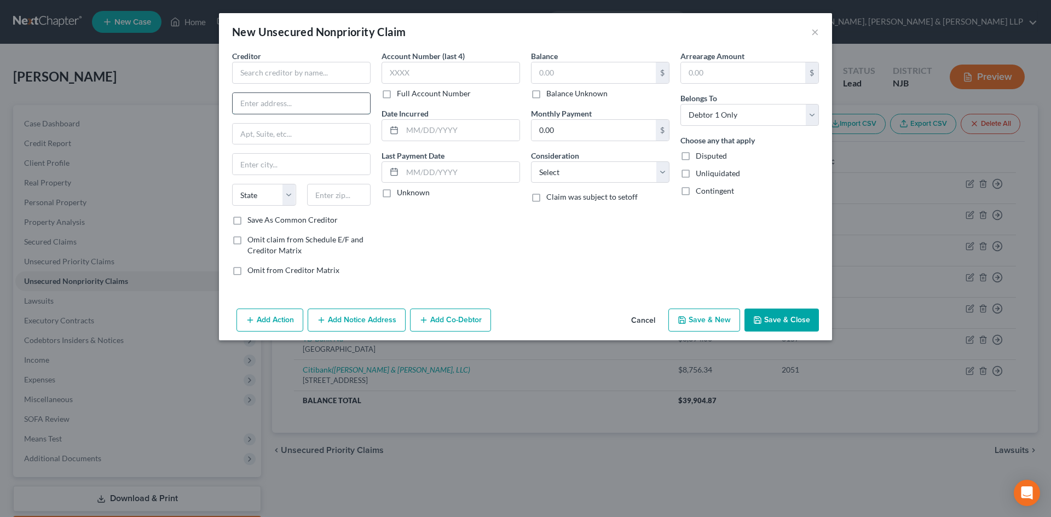
click at [284, 102] on input "text" at bounding box center [301, 103] width 137 height 21
paste input "P.O. [STREET_ADDRESS]"
drag, startPoint x: 334, startPoint y: 103, endPoint x: 369, endPoint y: 103, distance: 34.5
click at [368, 103] on input "P.O. [STREET_ADDRESS]" at bounding box center [301, 103] width 137 height 21
type input "P.O. [STREET_ADDRESS]"
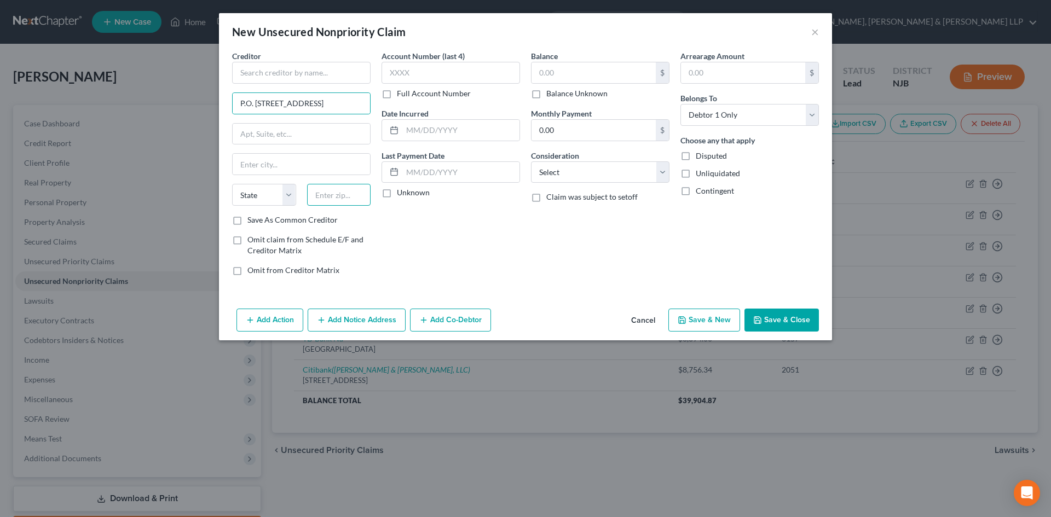
click at [330, 203] on input "text" at bounding box center [339, 195] width 64 height 22
paste input "07509"
type input "07509"
type input "Paterson"
select select "33"
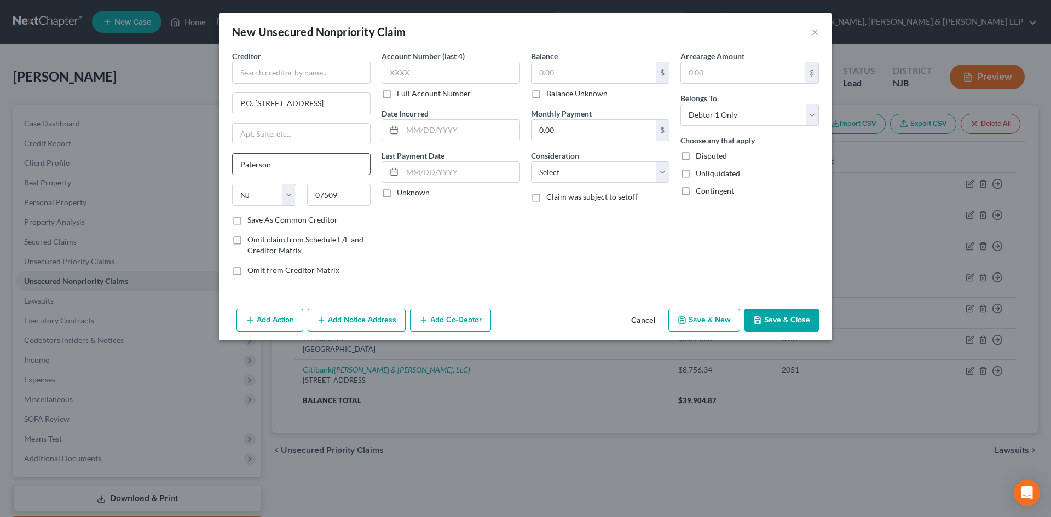
click at [328, 170] on input "Paterson" at bounding box center [301, 164] width 137 height 21
drag, startPoint x: 362, startPoint y: 106, endPoint x: 292, endPoint y: 108, distance: 70.6
click at [286, 107] on input "P.O. [STREET_ADDRESS]" at bounding box center [301, 103] width 137 height 21
type input "P.O. Box 2961"
click at [258, 72] on input "text" at bounding box center [301, 73] width 138 height 22
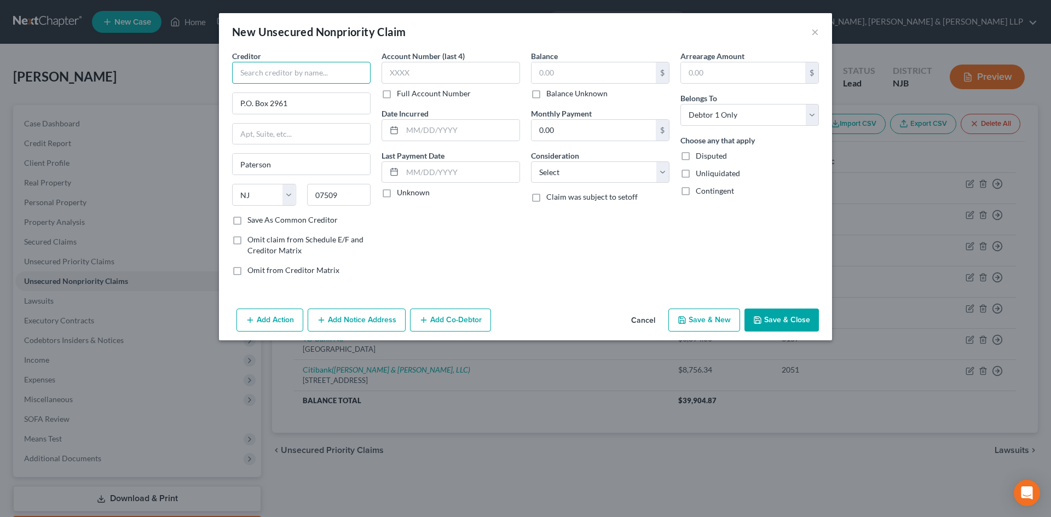
paste input "[PERSON_NAME]"
type input "[PERSON_NAME]"
click at [571, 175] on select "Select Cable / Satellite Services Collection Agency Credit Card Debt Debt Couns…" at bounding box center [600, 172] width 138 height 22
click at [815, 33] on button "×" at bounding box center [815, 31] width 8 height 13
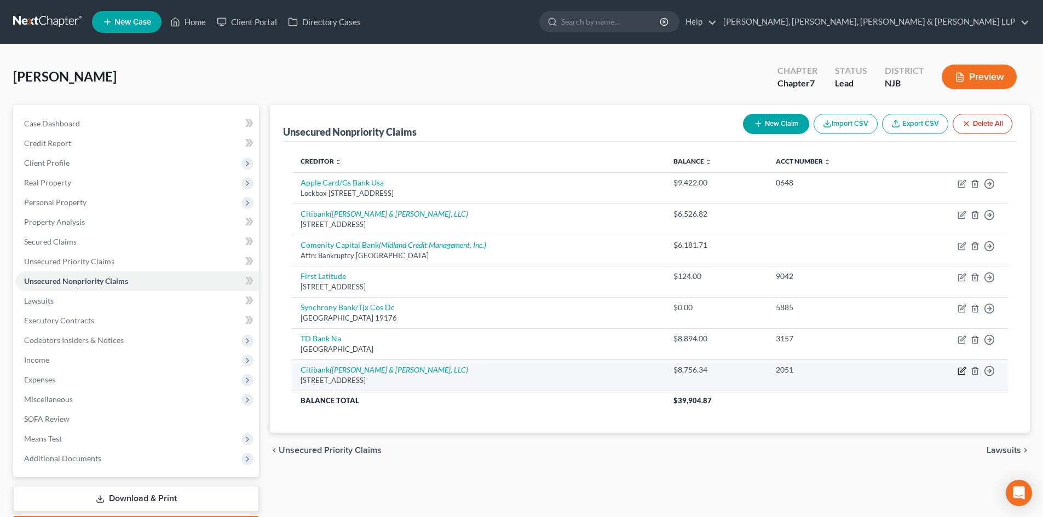
click at [962, 371] on icon "button" at bounding box center [961, 371] width 9 height 9
select select "43"
select select "2"
select select "0"
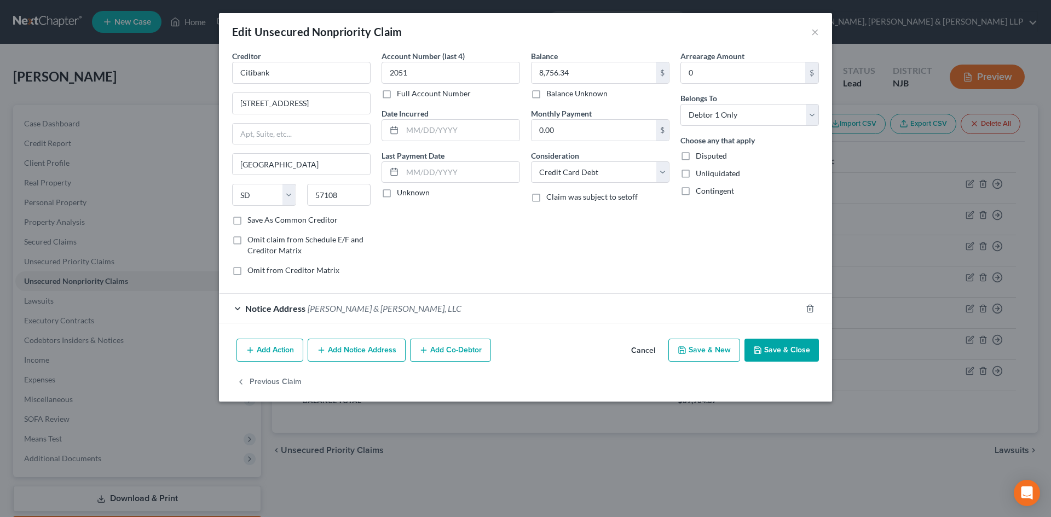
click at [366, 353] on button "Add Notice Address" at bounding box center [357, 350] width 98 height 23
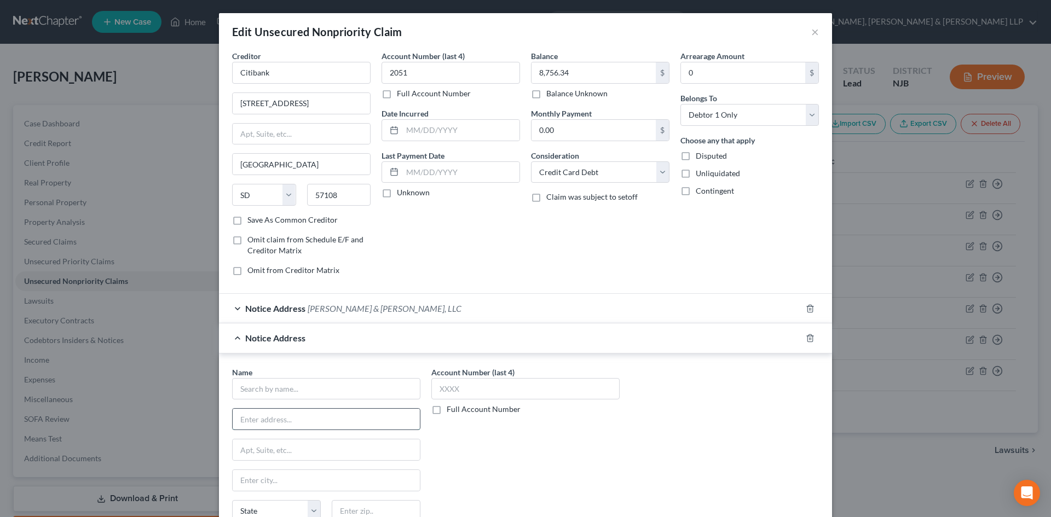
click at [295, 420] on input "text" at bounding box center [326, 419] width 187 height 21
paste input "[PERSON_NAME]"
type input "[PERSON_NAME]"
click at [276, 394] on input "text" at bounding box center [326, 389] width 188 height 22
paste input "[PERSON_NAME]"
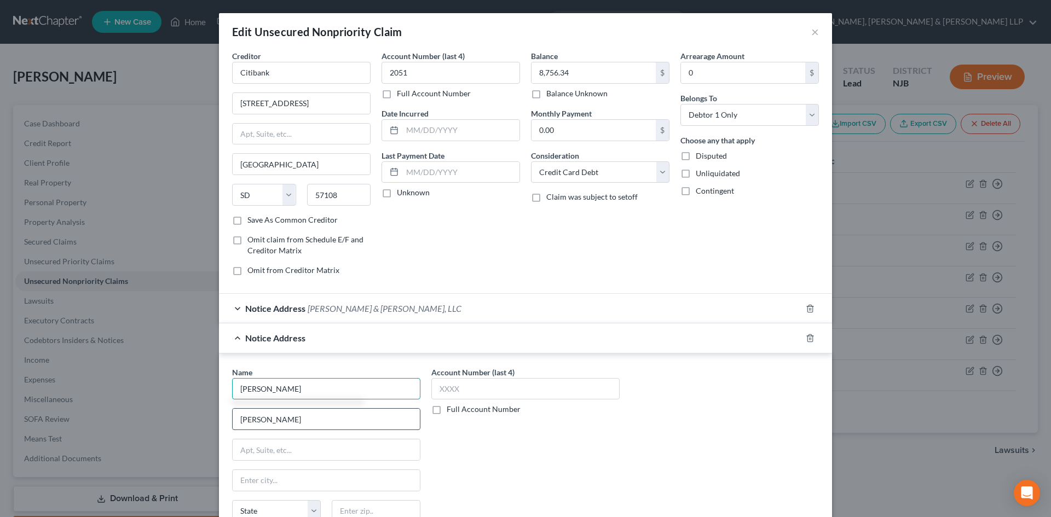
type input "[PERSON_NAME]"
drag, startPoint x: 303, startPoint y: 409, endPoint x: 92, endPoint y: 403, distance: 210.8
click at [92, 403] on div "Edit Unsecured Nonpriority Claim × Creditor * Citibank 5800 South Corporate Pla…" at bounding box center [525, 258] width 1051 height 517
click at [305, 391] on input "[PERSON_NAME]" at bounding box center [326, 389] width 188 height 22
type input "[PERSON_NAME]"
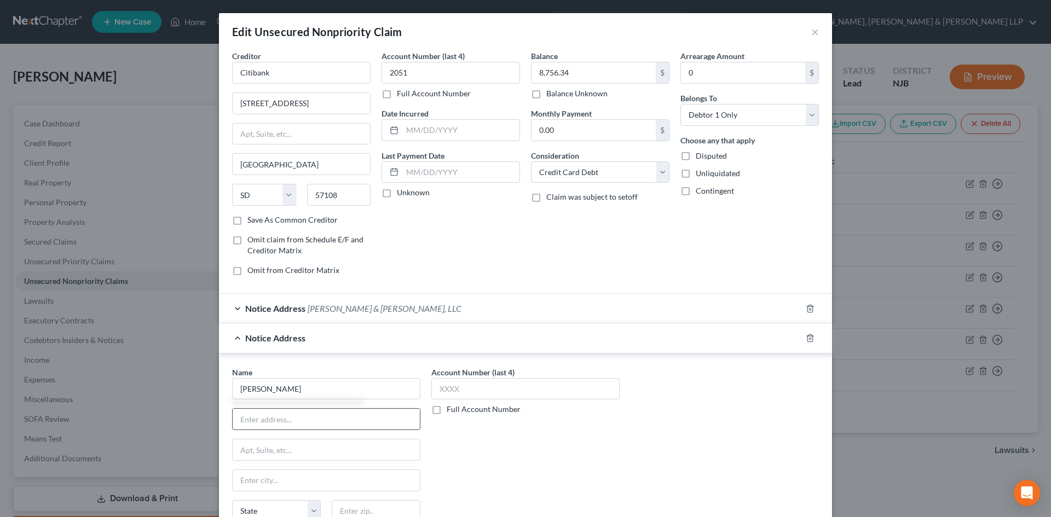
click at [279, 425] on input "text" at bounding box center [326, 419] width 187 height 21
paste input "P.O. [STREET_ADDRESS]"
drag, startPoint x: 331, startPoint y: 417, endPoint x: 385, endPoint y: 418, distance: 54.2
click at [385, 418] on input "P.O. [STREET_ADDRESS]" at bounding box center [326, 419] width 187 height 21
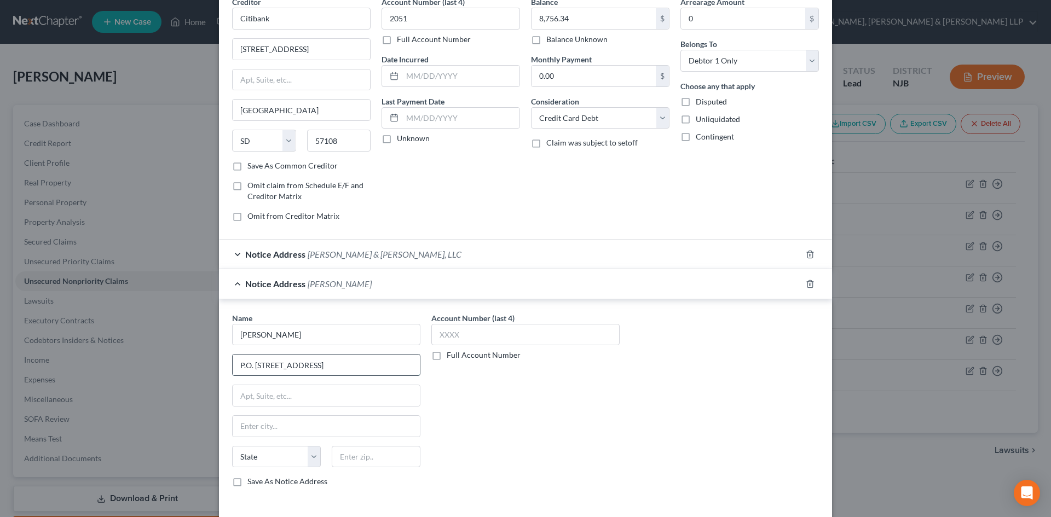
scroll to position [134, 0]
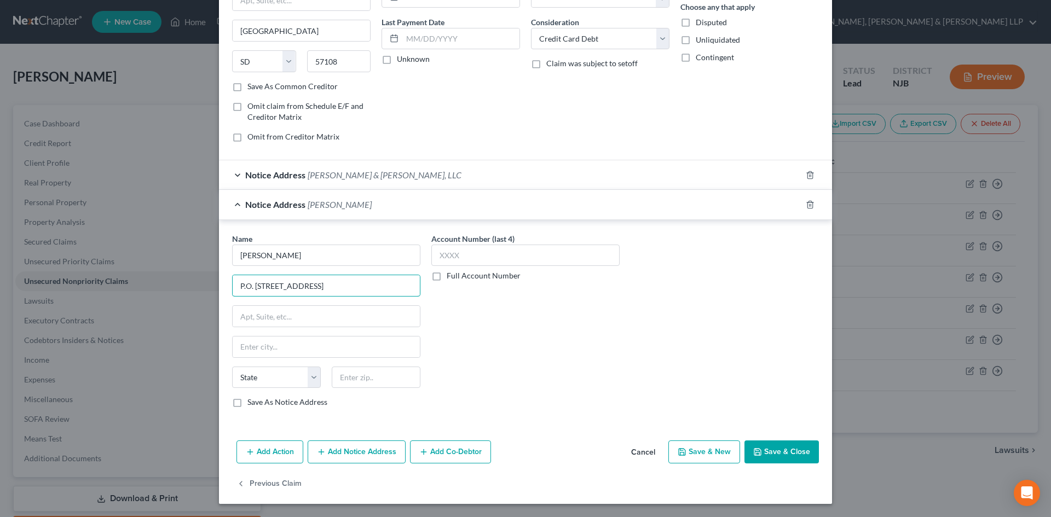
type input "P.O. [STREET_ADDRESS]"
click at [373, 396] on div "State [US_STATE] AK AR AZ CA CO CT DE DC [GEOGRAPHIC_DATA] [GEOGRAPHIC_DATA] GU…" at bounding box center [326, 382] width 199 height 31
click at [377, 381] on input "text" at bounding box center [376, 378] width 89 height 22
paste input "07509"
type input "07509"
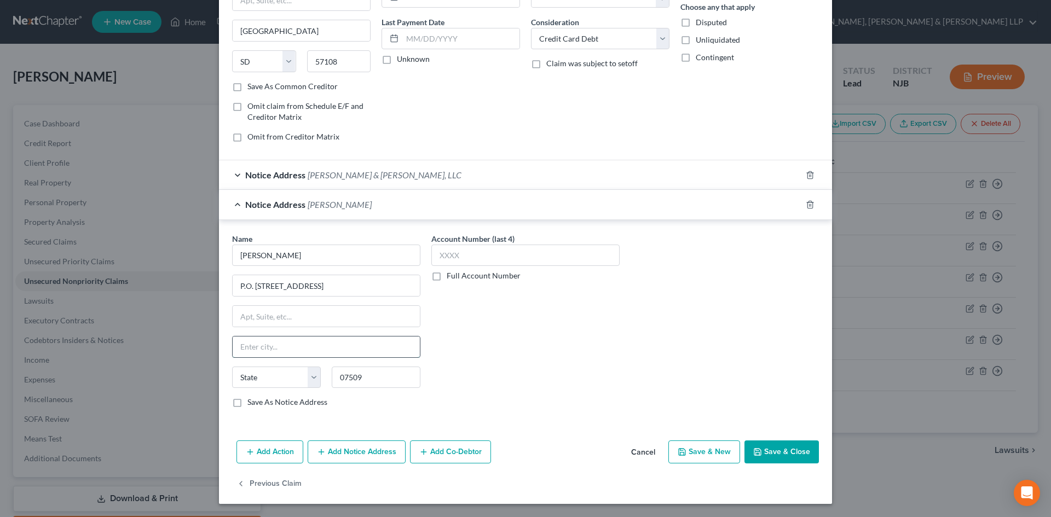
type input "Paterson"
select select "33"
click at [372, 350] on input "Paterson" at bounding box center [326, 347] width 187 height 21
drag, startPoint x: 381, startPoint y: 284, endPoint x: 282, endPoint y: 292, distance: 99.4
click at [282, 292] on input "P.O. [STREET_ADDRESS]" at bounding box center [326, 285] width 187 height 21
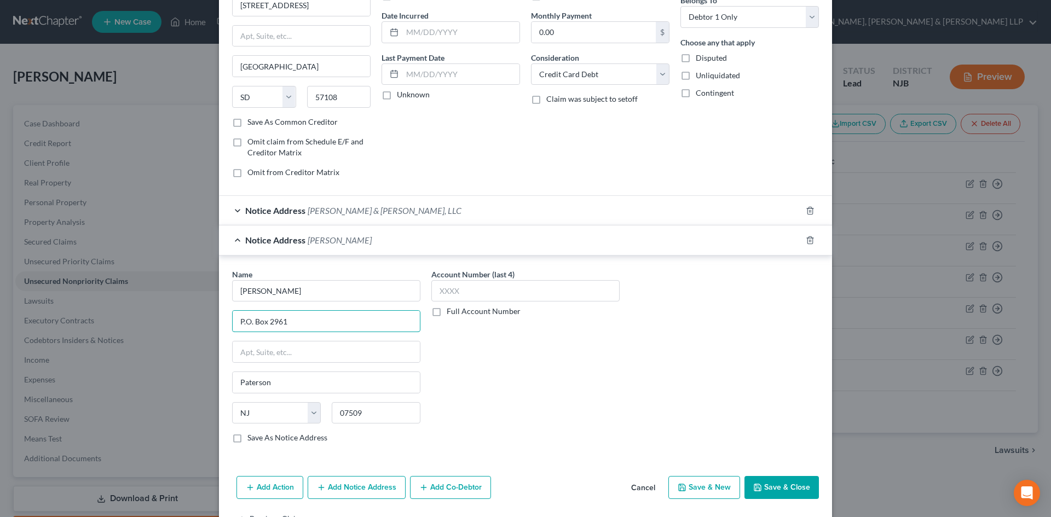
scroll to position [79, 0]
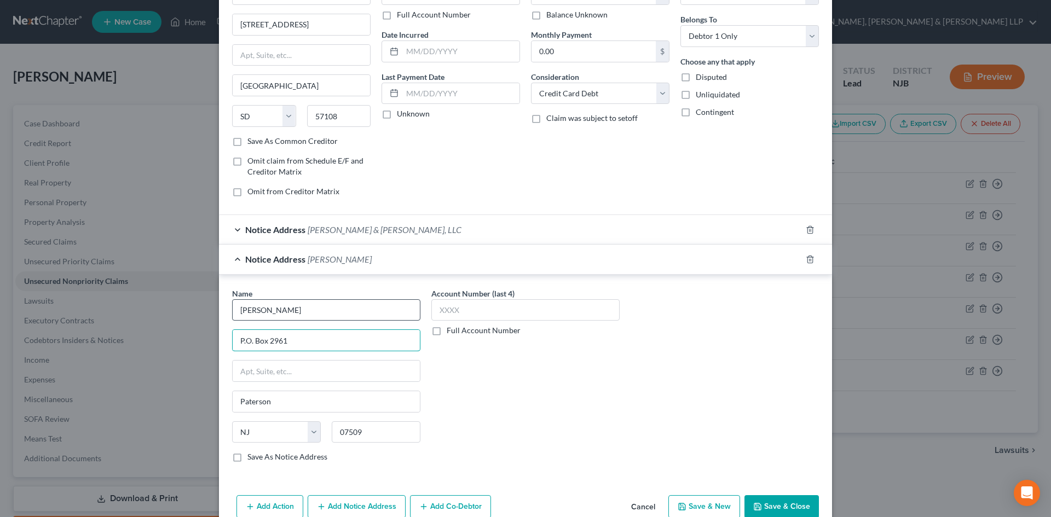
type input "P.O. Box 2961"
click at [337, 311] on input "[PERSON_NAME]" at bounding box center [326, 310] width 188 height 22
type input "[PERSON_NAME], Court Officer"
click at [764, 499] on button "Save & Close" at bounding box center [781, 506] width 74 height 23
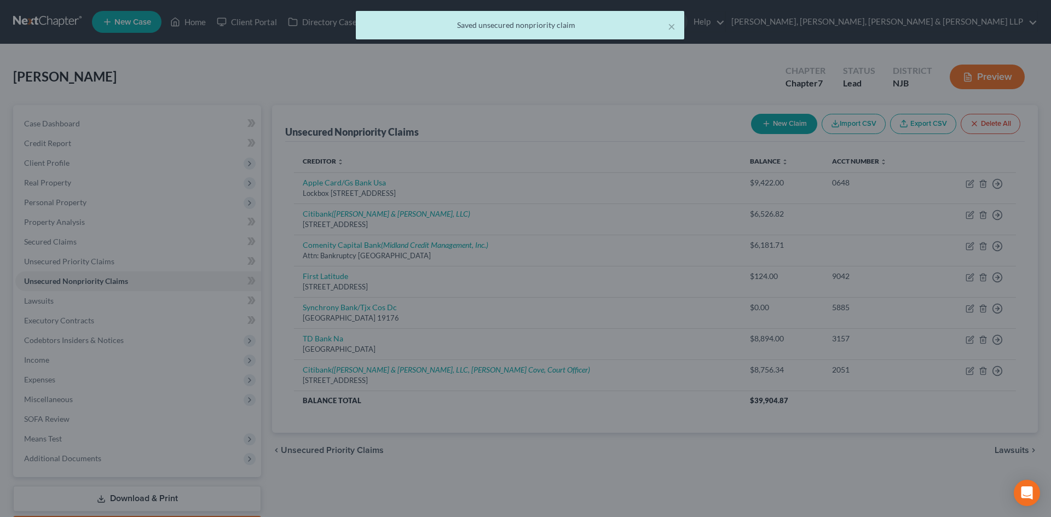
scroll to position [0, 0]
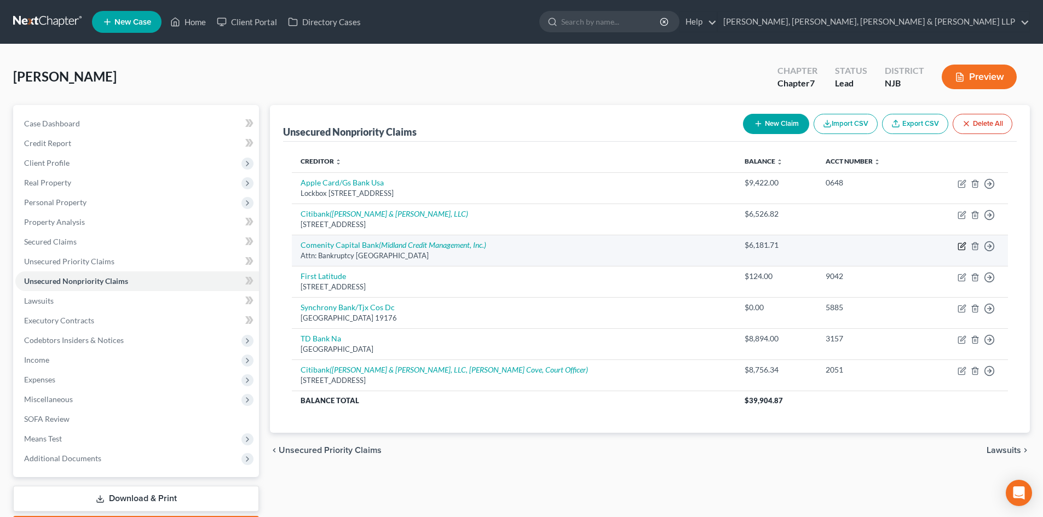
click at [961, 249] on icon "button" at bounding box center [961, 246] width 9 height 9
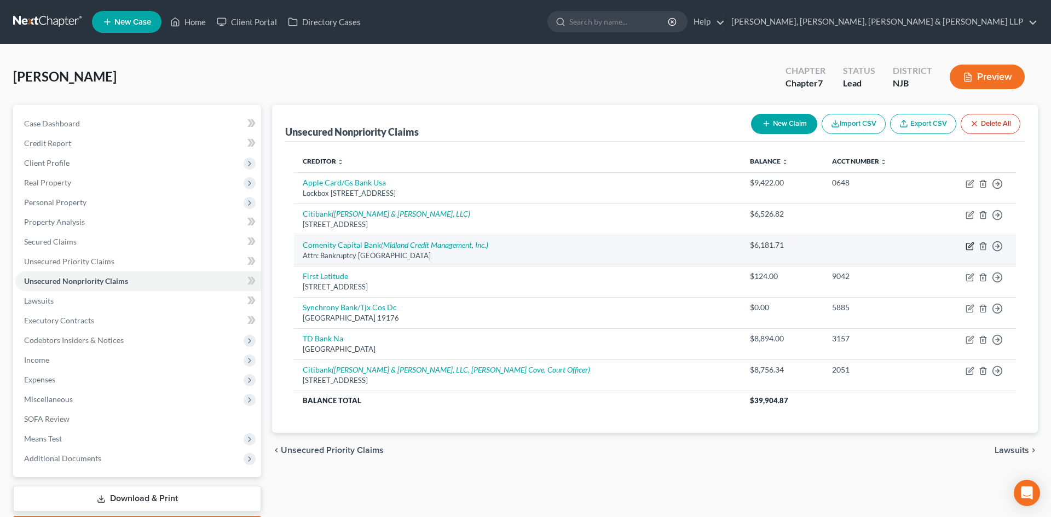
select select "36"
select select "2"
select select "0"
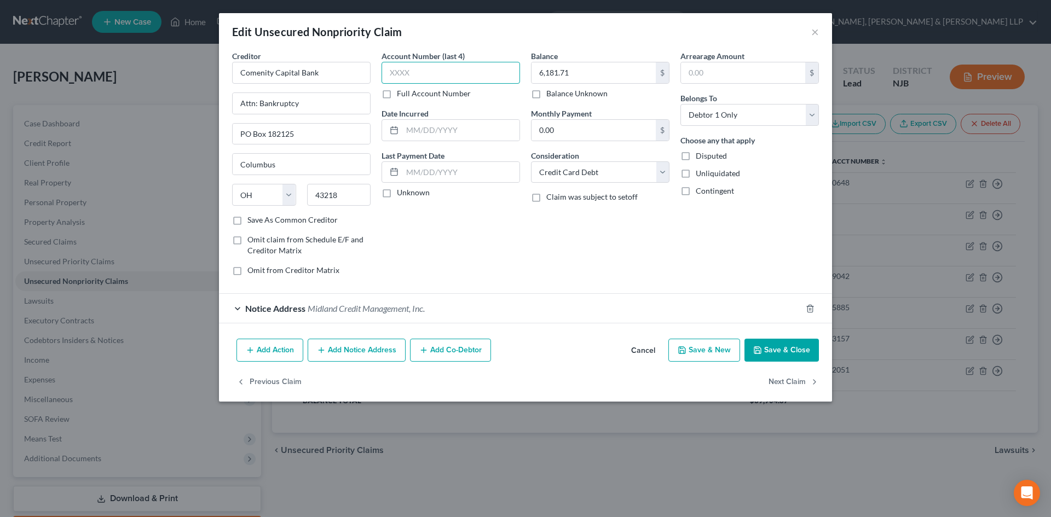
click at [412, 72] on input "text" at bounding box center [451, 73] width 138 height 22
type input "4818"
click at [774, 359] on button "Save & Close" at bounding box center [781, 350] width 74 height 23
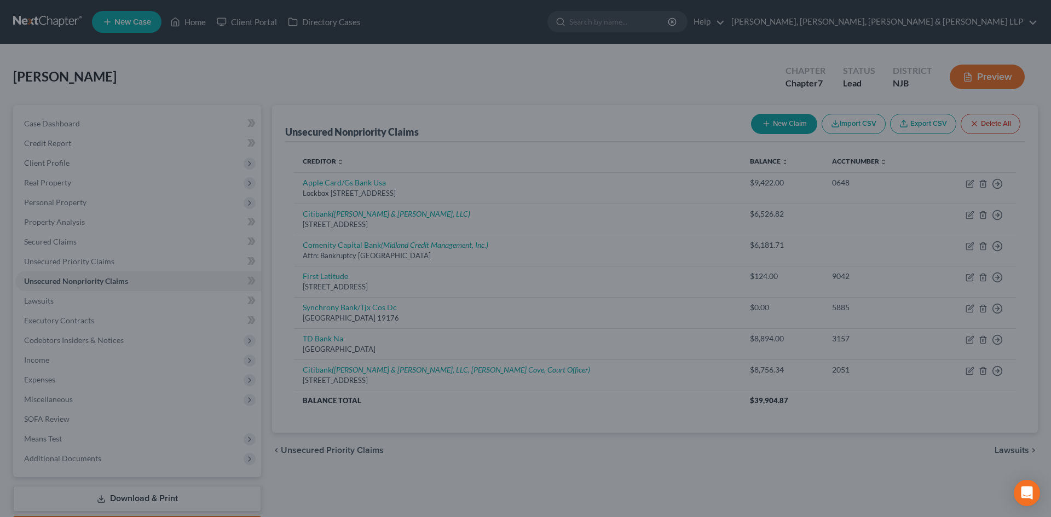
type input "0"
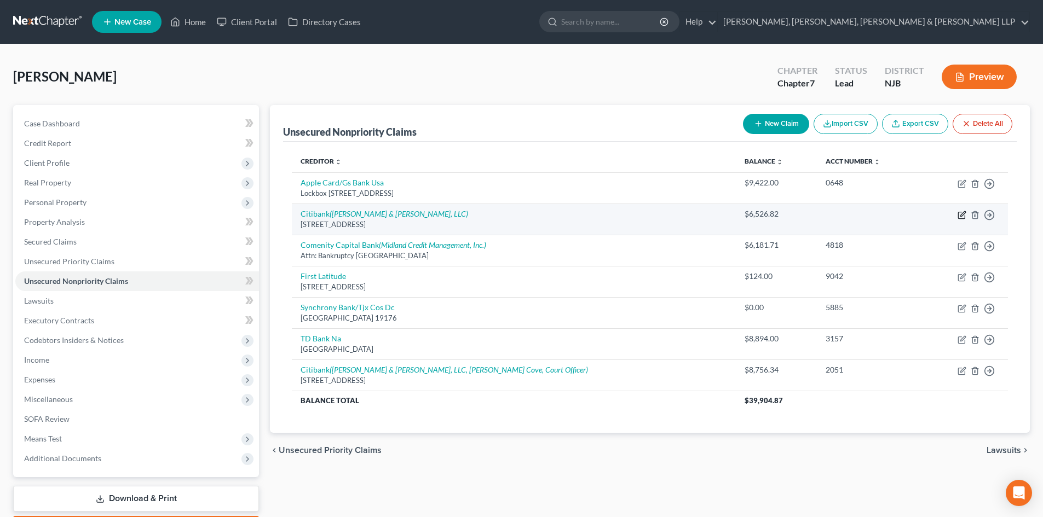
click at [965, 214] on icon "button" at bounding box center [961, 215] width 9 height 9
select select "43"
select select "2"
select select "0"
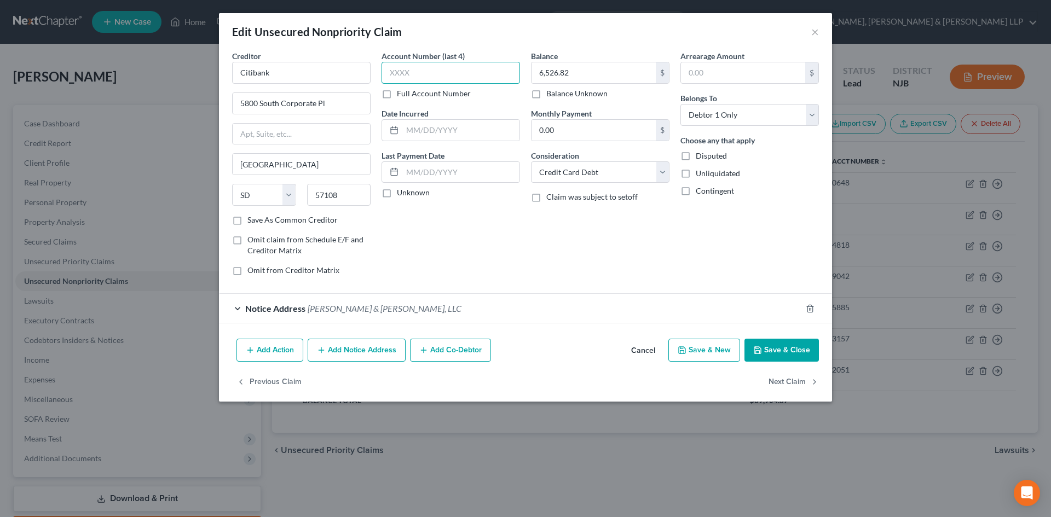
click at [435, 78] on input "text" at bounding box center [451, 73] width 138 height 22
type input "3003"
click at [777, 348] on button "Save & Close" at bounding box center [781, 350] width 74 height 23
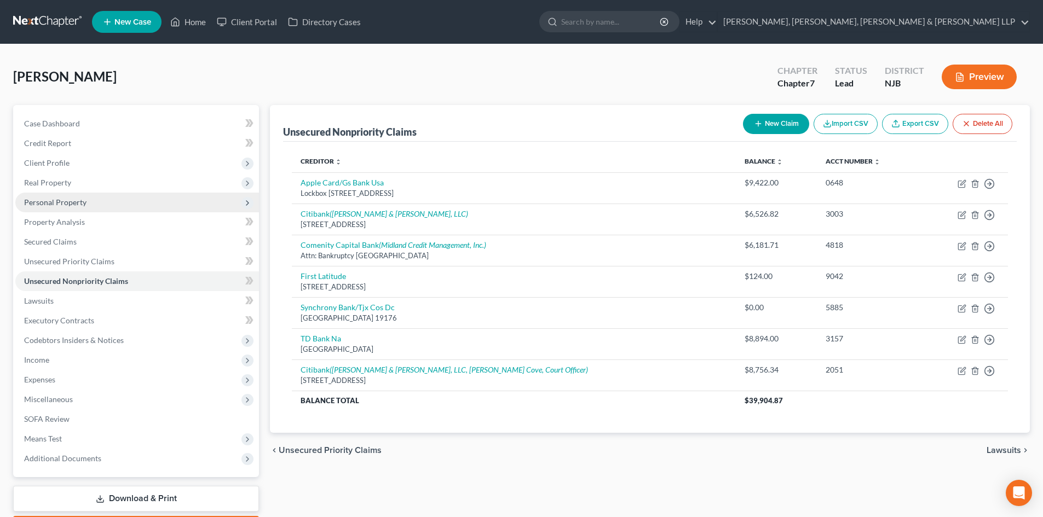
click at [81, 205] on span "Personal Property" at bounding box center [55, 202] width 62 height 9
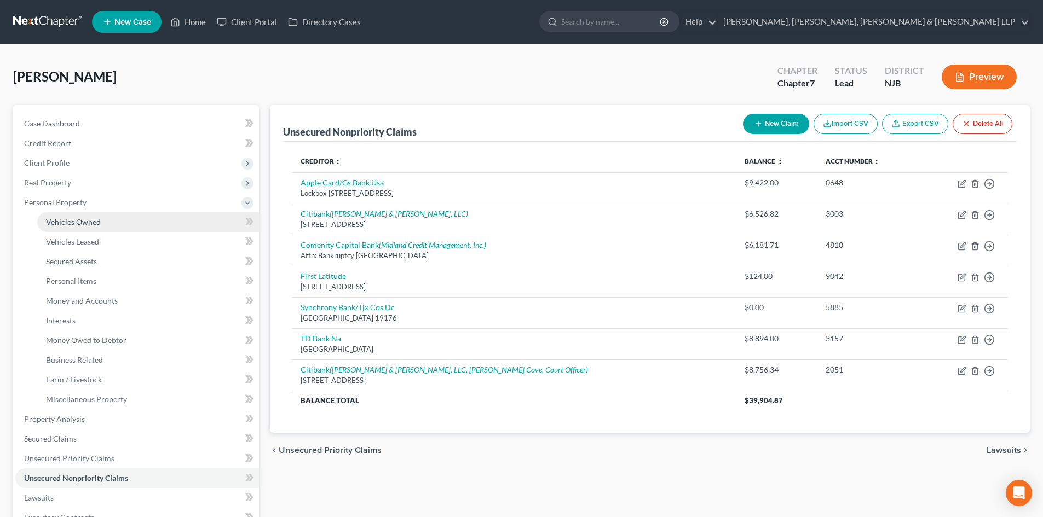
drag, startPoint x: 90, startPoint y: 215, endPoint x: 147, endPoint y: 192, distance: 60.9
click at [91, 216] on link "Vehicles Owned" at bounding box center [148, 222] width 222 height 20
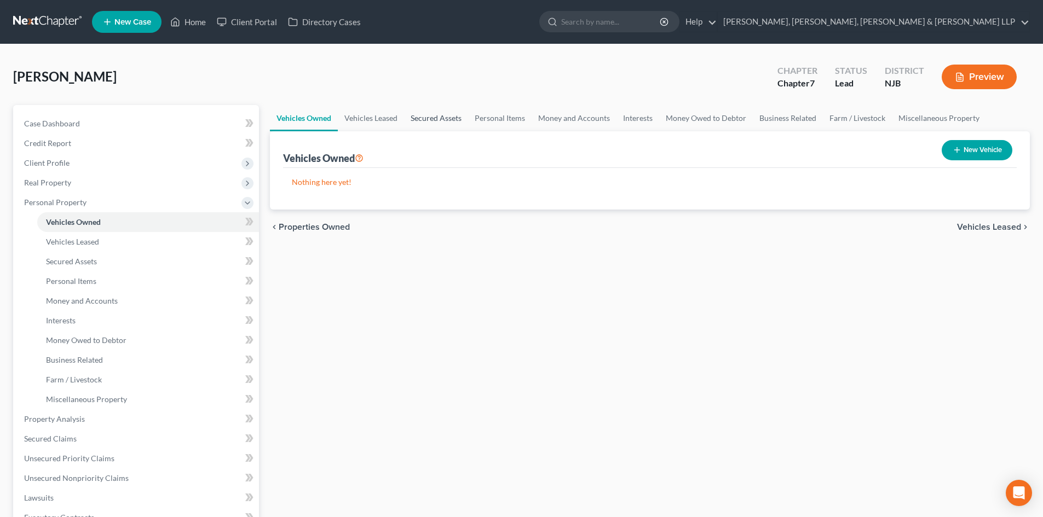
click at [434, 114] on link "Secured Assets" at bounding box center [436, 118] width 64 height 26
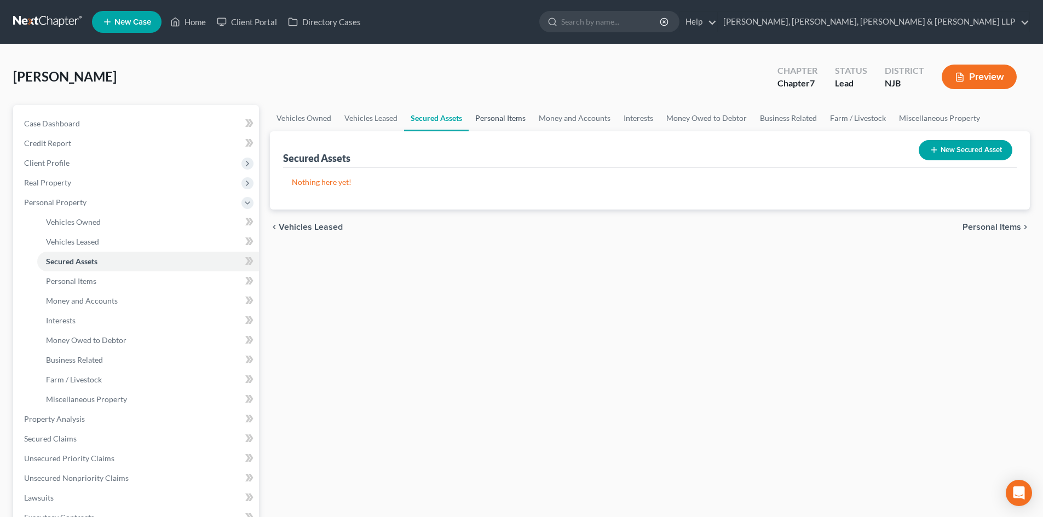
click at [494, 117] on link "Personal Items" at bounding box center [500, 118] width 63 height 26
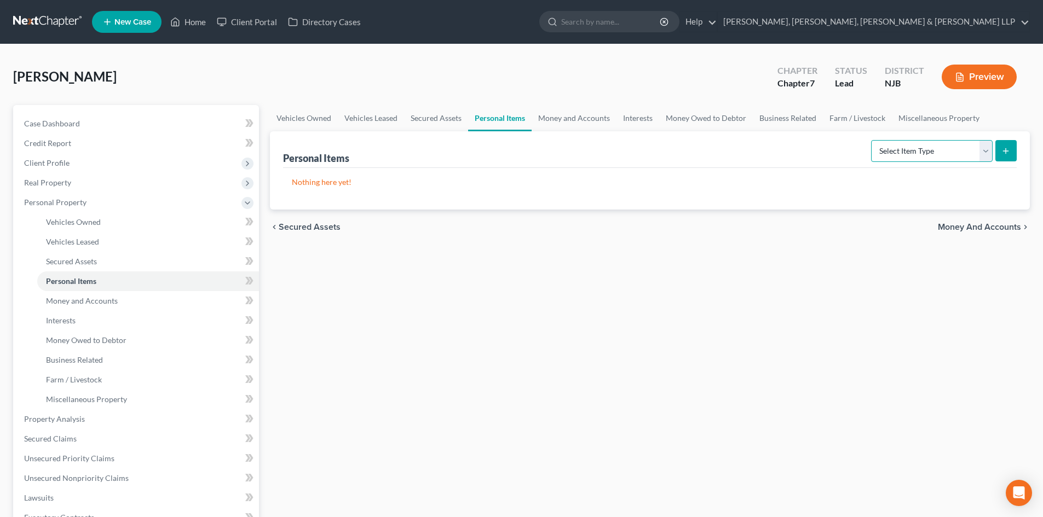
drag, startPoint x: 978, startPoint y: 155, endPoint x: 970, endPoint y: 155, distance: 7.7
click at [977, 155] on select "Select Item Type Clothing Collectibles Of Value Electronics Firearms Household …" at bounding box center [932, 151] width 122 height 22
click at [872, 140] on select "Select Item Type Clothing Collectibles Of Value Electronics Firearms Household …" at bounding box center [932, 151] width 122 height 22
click at [1008, 156] on button "submit" at bounding box center [1005, 150] width 21 height 21
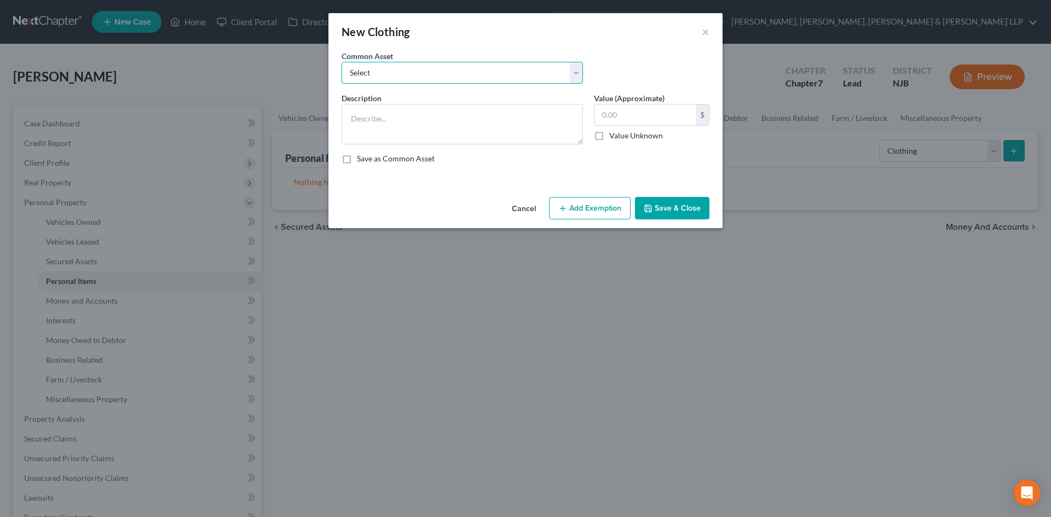
click at [416, 70] on select "Select Clothes, Shoes & Accessories" at bounding box center [462, 73] width 241 height 22
click at [342, 62] on select "Select Clothes, Shoes & Accessories" at bounding box center [462, 73] width 241 height 22
click at [640, 114] on input "300.00" at bounding box center [644, 115] width 101 height 21
click at [591, 201] on button "Add Exemption" at bounding box center [590, 208] width 82 height 23
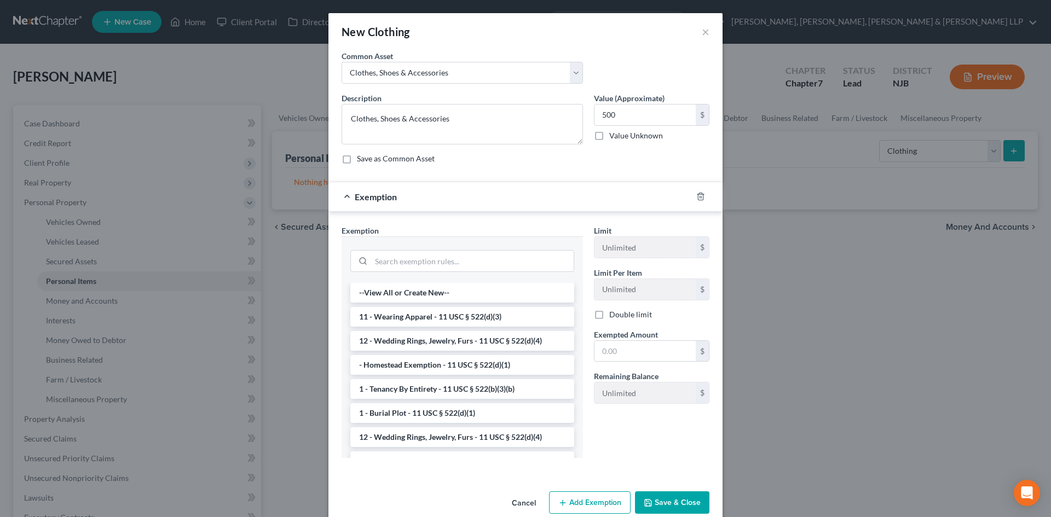
drag, startPoint x: 452, startPoint y: 315, endPoint x: 467, endPoint y: 320, distance: 16.1
click at [451, 316] on li "11 - Wearing Apparel - 11 USC § 522(d)(3)" at bounding box center [462, 317] width 224 height 20
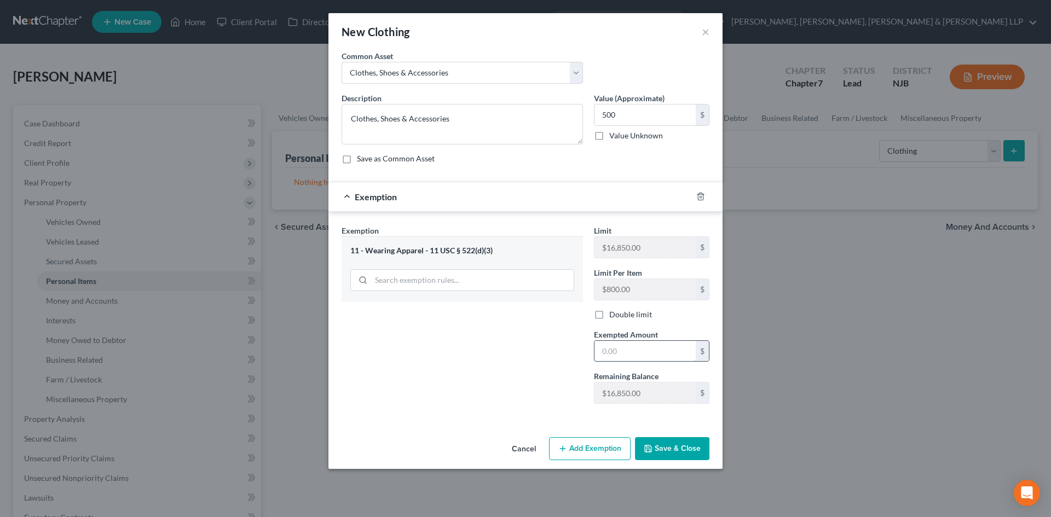
click at [635, 353] on input "text" at bounding box center [644, 351] width 101 height 21
click at [663, 446] on button "Save & Close" at bounding box center [672, 448] width 74 height 23
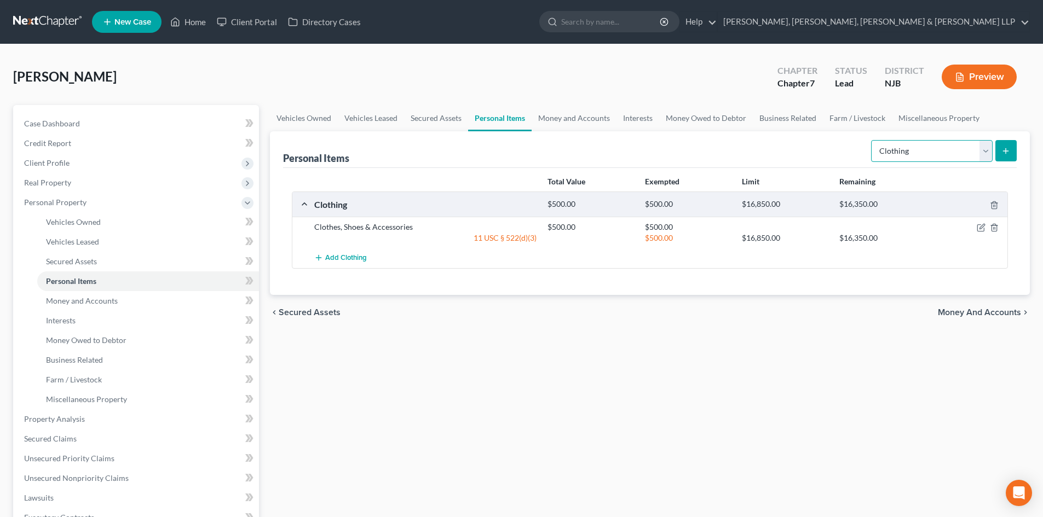
click at [916, 147] on select "Select Item Type Clothing Collectibles Of Value Electronics Firearms Household …" at bounding box center [932, 151] width 122 height 22
click at [872, 140] on select "Select Item Type Clothing Collectibles Of Value Electronics Firearms Household …" at bounding box center [932, 151] width 122 height 22
click at [998, 147] on button "submit" at bounding box center [1005, 150] width 21 height 21
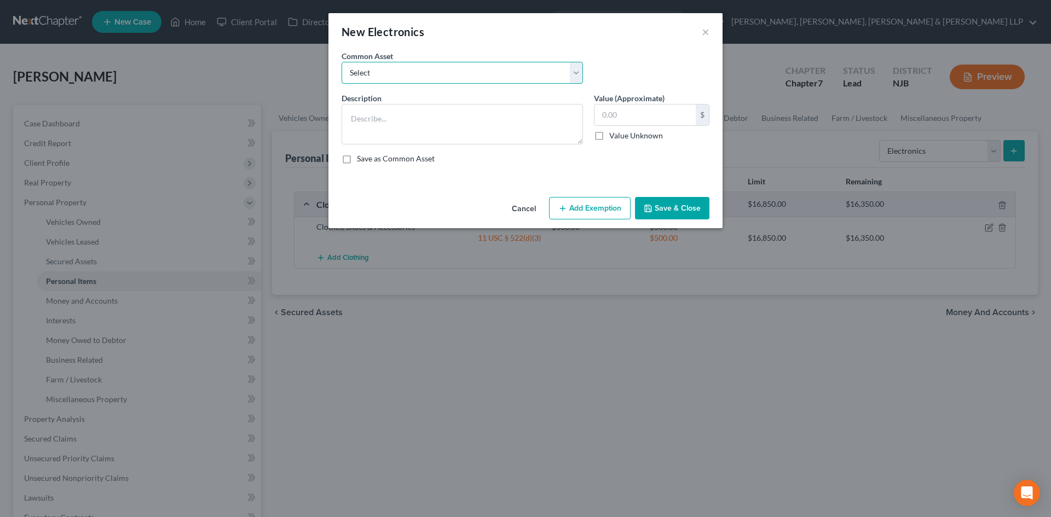
drag, startPoint x: 500, startPoint y: 71, endPoint x: 478, endPoint y: 83, distance: 25.5
click at [499, 72] on select "Select Cellphone, TVs Electronic Appliances" at bounding box center [462, 73] width 241 height 22
click at [342, 62] on select "Select Cellphone, TVs Electronic Appliances" at bounding box center [462, 73] width 241 height 22
click at [669, 124] on input "200.00" at bounding box center [644, 115] width 101 height 21
click at [602, 213] on button "Add Exemption" at bounding box center [590, 208] width 82 height 23
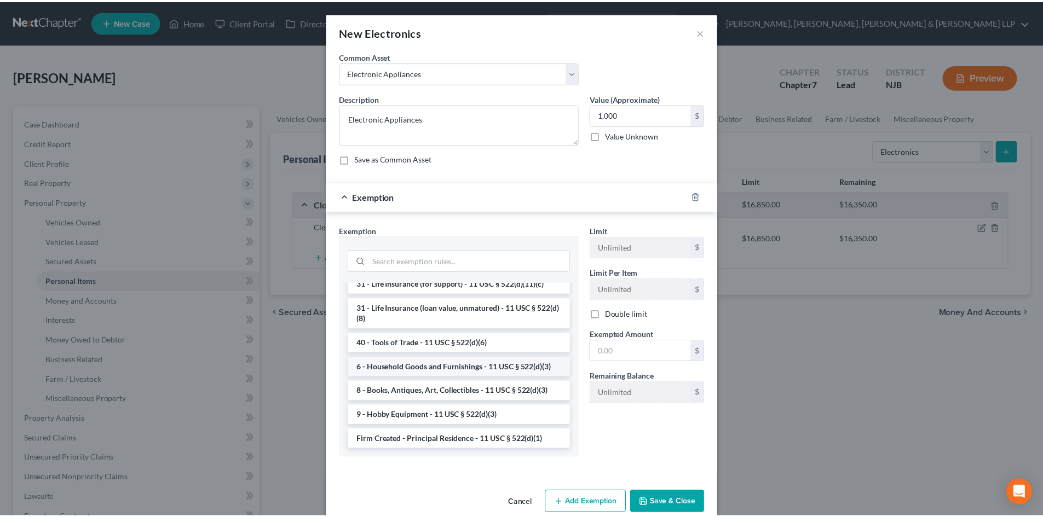
scroll to position [904, 0]
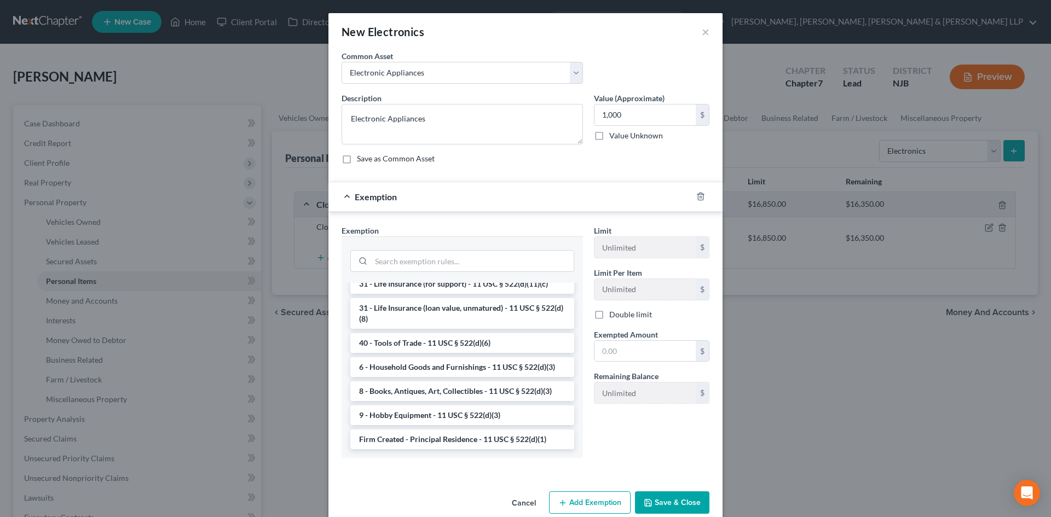
drag, startPoint x: 448, startPoint y: 363, endPoint x: 579, endPoint y: 365, distance: 131.4
click at [447, 364] on li "6 - Household Goods and Furnishings - 11 USC § 522(d)(3)" at bounding box center [462, 367] width 224 height 20
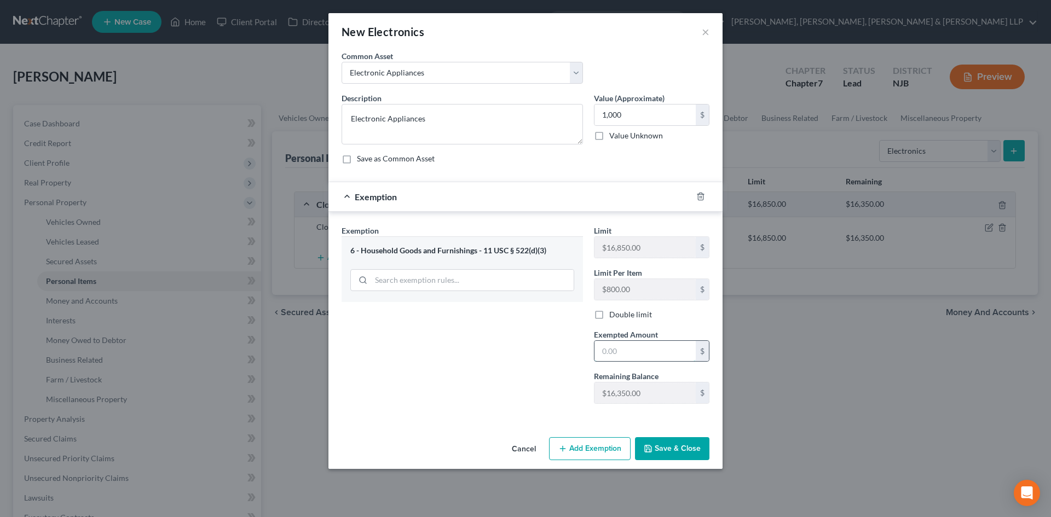
click at [617, 350] on input "text" at bounding box center [644, 351] width 101 height 21
drag, startPoint x: 498, startPoint y: 359, endPoint x: 535, endPoint y: 388, distance: 47.6
click at [498, 361] on div "Exemption Set must be selected for CA. Exemption * 6 - Household Goods and Furn…" at bounding box center [462, 319] width 252 height 188
click at [676, 447] on button "Save & Close" at bounding box center [672, 448] width 74 height 23
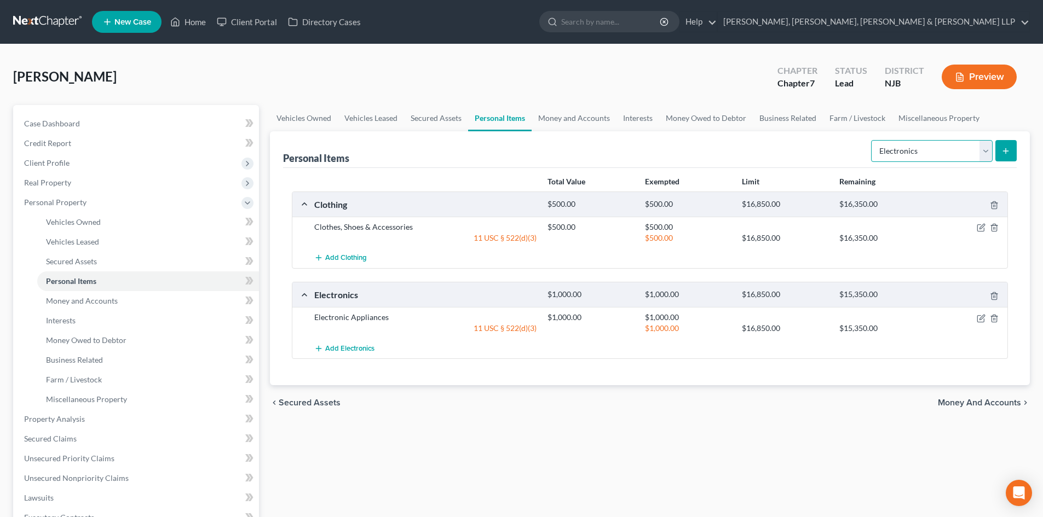
click at [932, 158] on select "Select Item Type Clothing Collectibles Of Value Electronics Firearms Household …" at bounding box center [932, 151] width 122 height 22
click at [872, 140] on select "Select Item Type Clothing Collectibles Of Value Electronics Firearms Household …" at bounding box center [932, 151] width 122 height 22
click at [995, 148] on button "submit" at bounding box center [1005, 150] width 21 height 21
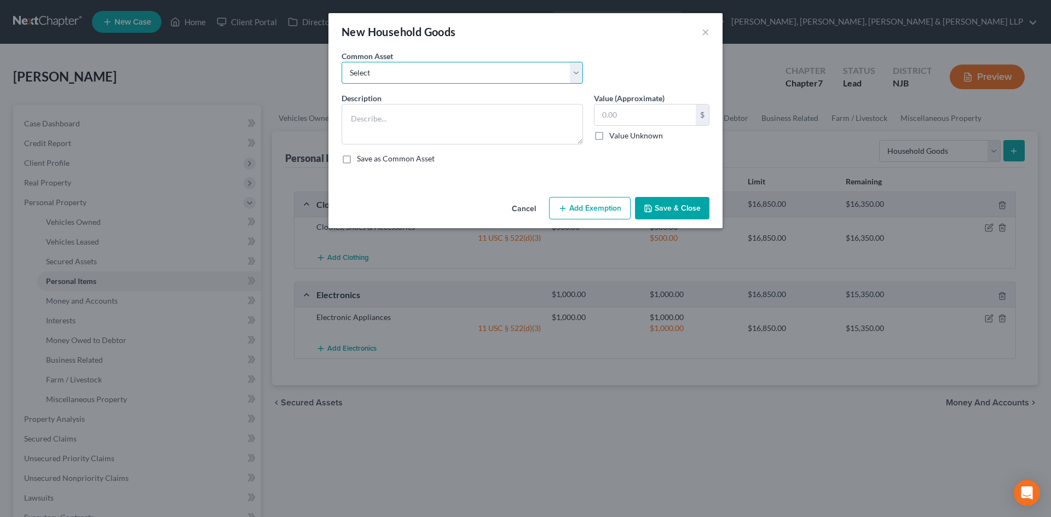
click at [549, 78] on select "Select Household items" at bounding box center [462, 73] width 241 height 22
click at [342, 62] on select "Select Household items" at bounding box center [462, 73] width 241 height 22
click at [653, 122] on input "2,000.00" at bounding box center [644, 115] width 101 height 21
click at [597, 201] on button "Add Exemption" at bounding box center [590, 208] width 82 height 23
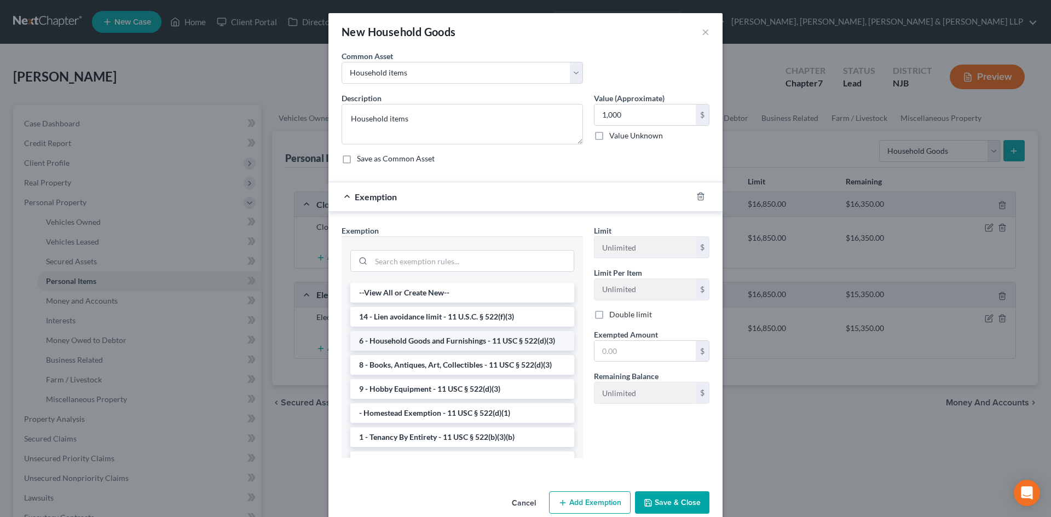
click at [443, 338] on li "6 - Household Goods and Furnishings - 11 USC § 522(d)(3)" at bounding box center [462, 341] width 224 height 20
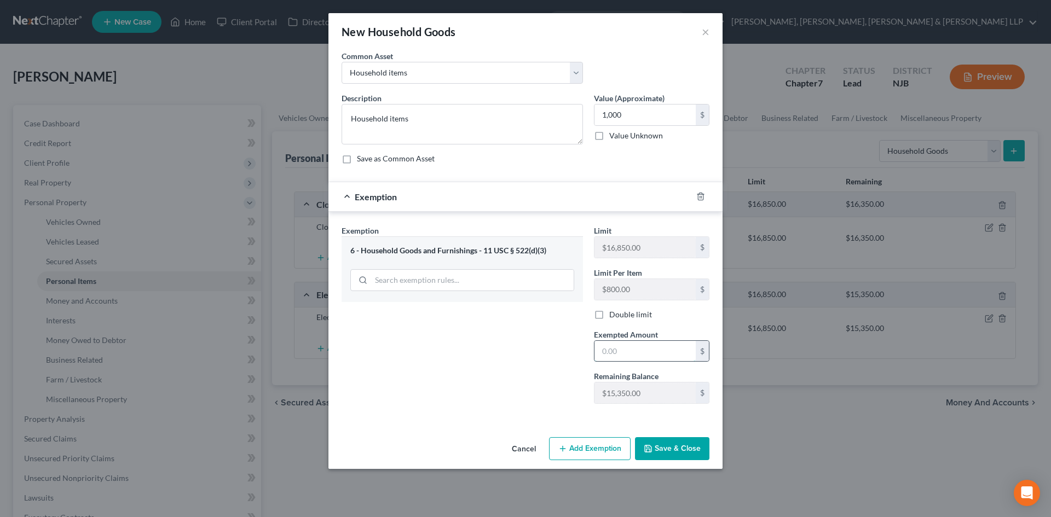
click at [633, 353] on input "text" at bounding box center [644, 351] width 101 height 21
drag, startPoint x: 536, startPoint y: 376, endPoint x: 631, endPoint y: 424, distance: 107.0
click at [538, 377] on div "Exemption Set must be selected for CA. Exemption * 6 - Household Goods and Furn…" at bounding box center [462, 319] width 252 height 188
drag, startPoint x: 665, startPoint y: 440, endPoint x: 685, endPoint y: 429, distance: 22.3
click at [666, 440] on button "Save & Close" at bounding box center [672, 448] width 74 height 23
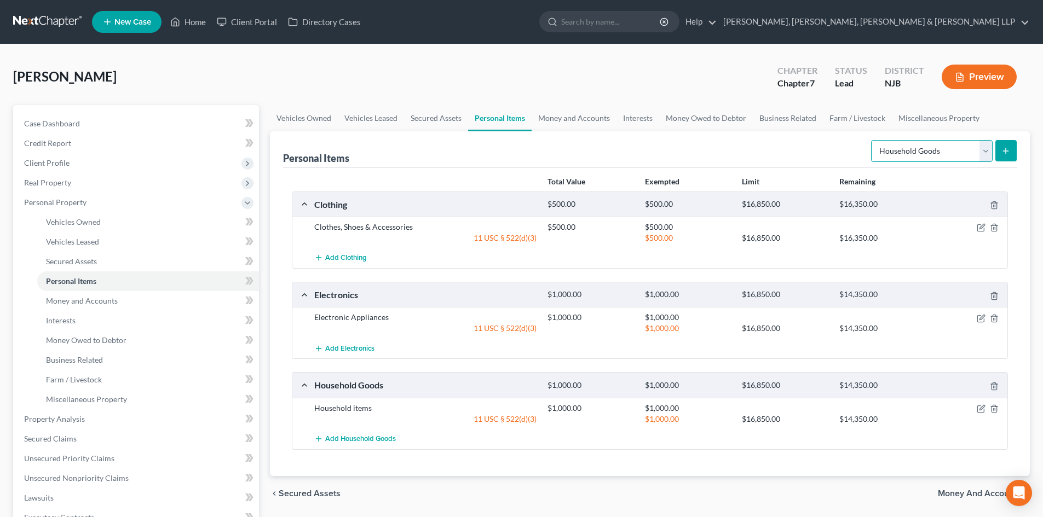
click at [956, 148] on select "Select Item Type Clothing Collectibles Of Value Electronics Firearms Household …" at bounding box center [932, 151] width 122 height 22
click at [872, 140] on select "Select Item Type Clothing Collectibles Of Value Electronics Firearms Household …" at bounding box center [932, 151] width 122 height 22
click at [1010, 155] on button "submit" at bounding box center [1005, 150] width 21 height 21
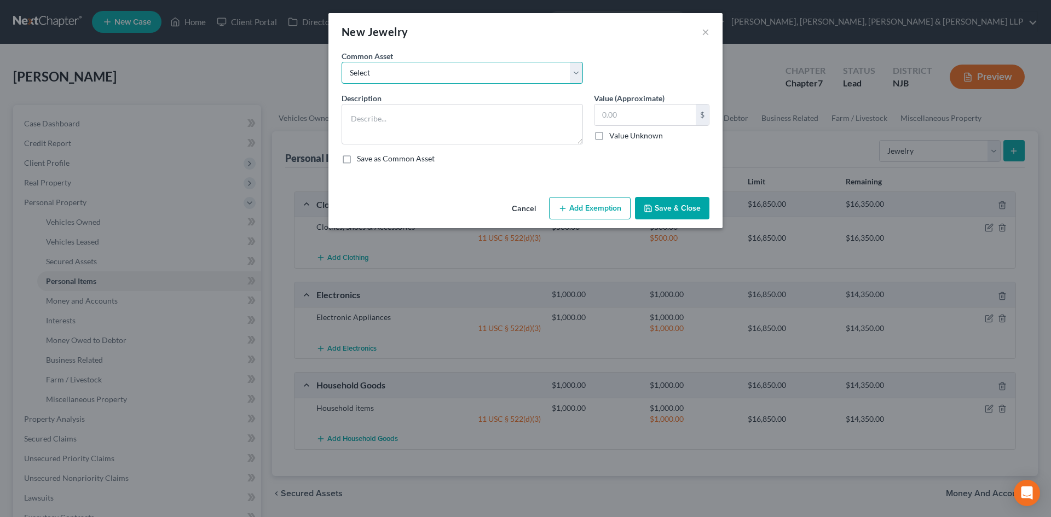
drag, startPoint x: 509, startPoint y: 68, endPoint x: 496, endPoint y: 79, distance: 17.0
click at [508, 68] on select "Select Jewelry" at bounding box center [462, 73] width 241 height 22
click at [342, 62] on select "Select Jewelry" at bounding box center [462, 73] width 241 height 22
drag, startPoint x: 483, startPoint y: 71, endPoint x: 471, endPoint y: 83, distance: 17.4
click at [480, 73] on select "Select Jewelry" at bounding box center [462, 73] width 241 height 22
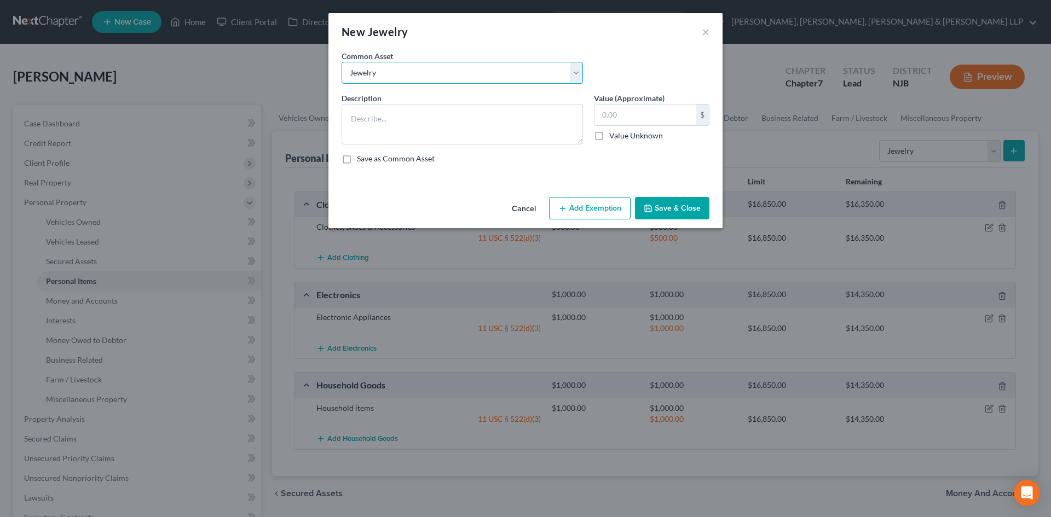
click at [342, 62] on select "Select Jewelry" at bounding box center [462, 73] width 241 height 22
click at [636, 114] on input "150.00" at bounding box center [644, 115] width 101 height 21
click at [588, 205] on button "Add Exemption" at bounding box center [590, 208] width 82 height 23
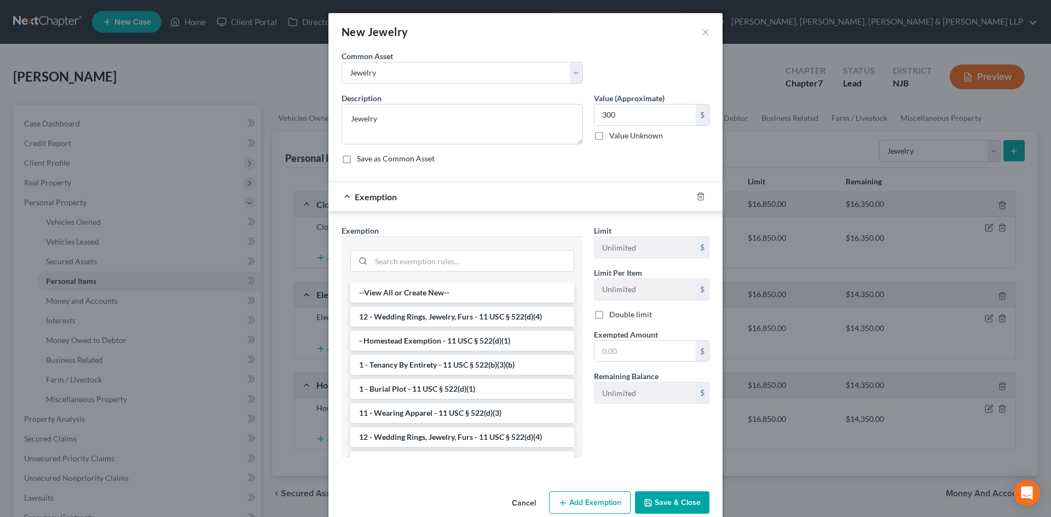
drag, startPoint x: 453, startPoint y: 316, endPoint x: 590, endPoint y: 348, distance: 140.6
click at [454, 316] on li "12 - Wedding Rings, Jewelry, Furs - 11 USC § 522(d)(4)" at bounding box center [462, 317] width 224 height 20
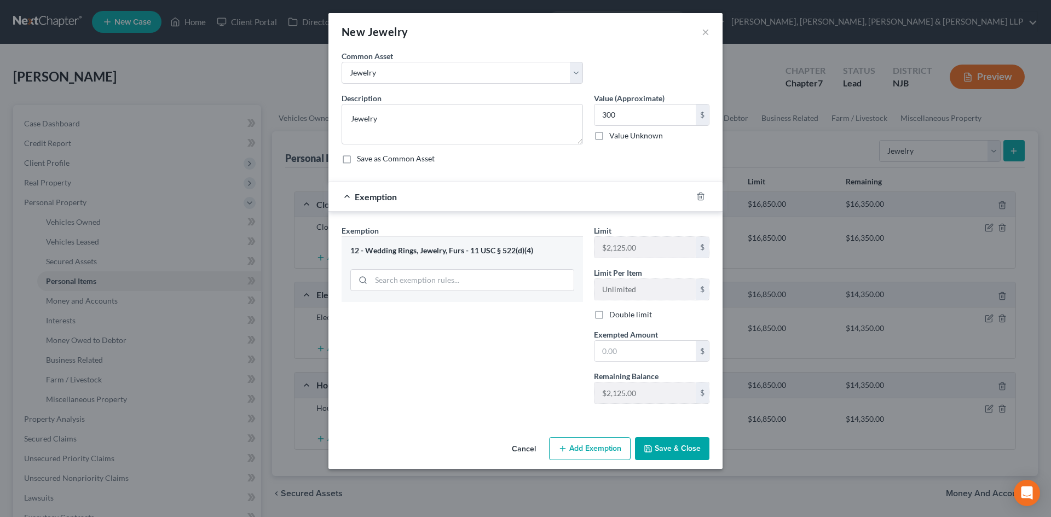
click at [643, 364] on div "Limit $2,125.00 $ Limit Per Item Unlimited $ Double limit Exempted Amount * $ R…" at bounding box center [651, 319] width 126 height 188
click at [627, 362] on div "Limit $2,125.00 $ Limit Per Item Unlimited $ Double limit Exempted Amount * $ R…" at bounding box center [651, 319] width 126 height 188
drag, startPoint x: 627, startPoint y: 347, endPoint x: 606, endPoint y: 347, distance: 20.8
click at [626, 347] on input "text" at bounding box center [644, 351] width 101 height 21
drag, startPoint x: 530, startPoint y: 344, endPoint x: 662, endPoint y: 404, distance: 144.3
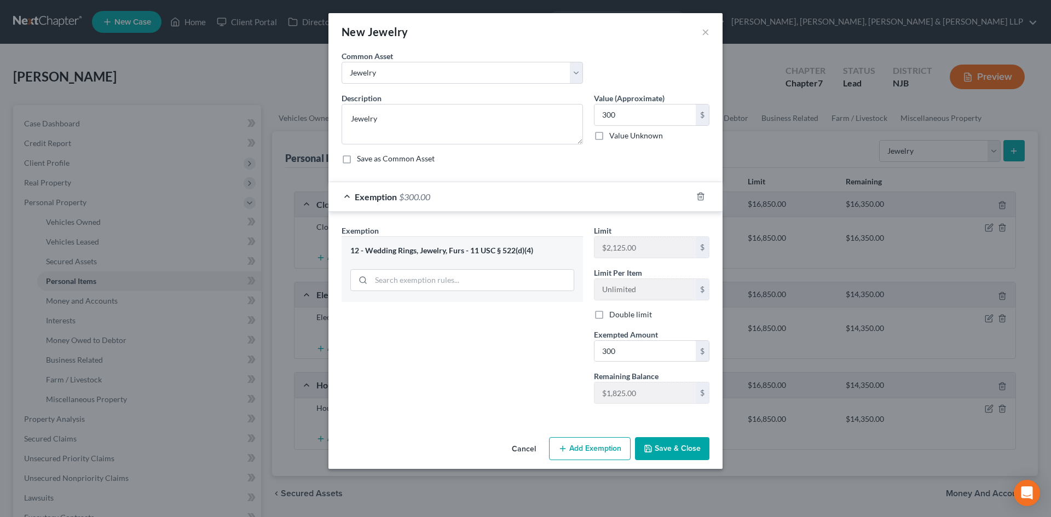
click at [531, 344] on div "Exemption Set must be selected for CA. Exemption * 12 - Wedding Rings, Jewelry,…" at bounding box center [462, 319] width 252 height 188
click at [688, 441] on button "Save & Close" at bounding box center [672, 448] width 74 height 23
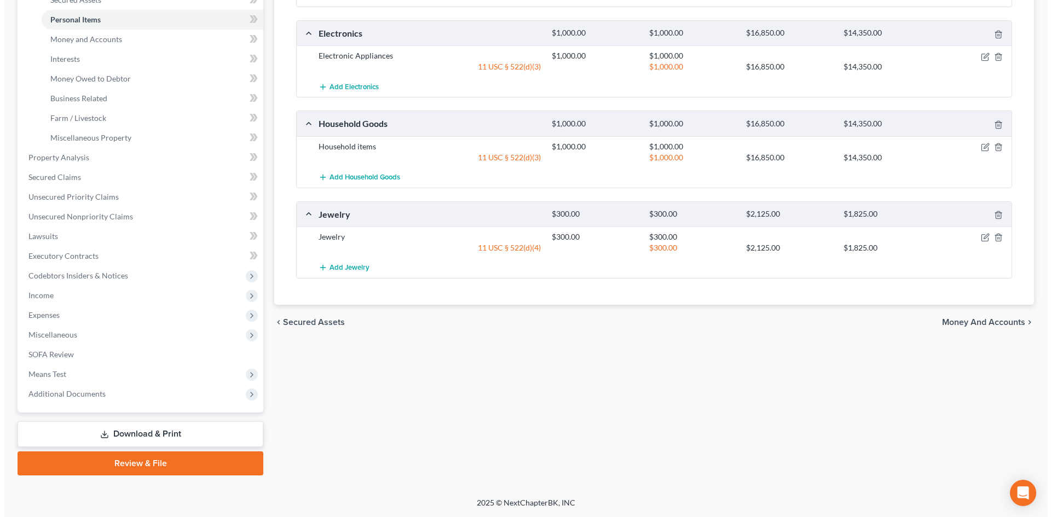
scroll to position [0, 0]
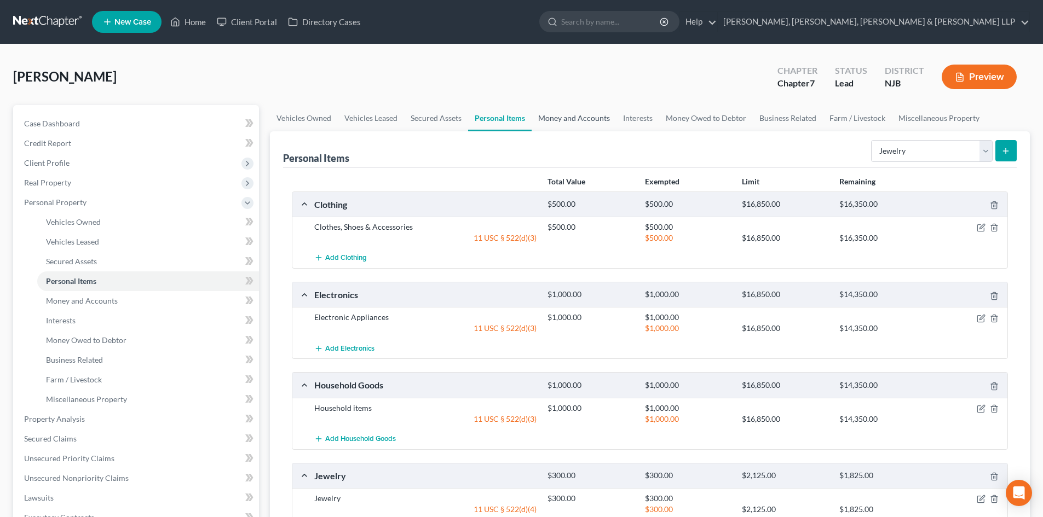
click at [587, 111] on link "Money and Accounts" at bounding box center [574, 118] width 85 height 26
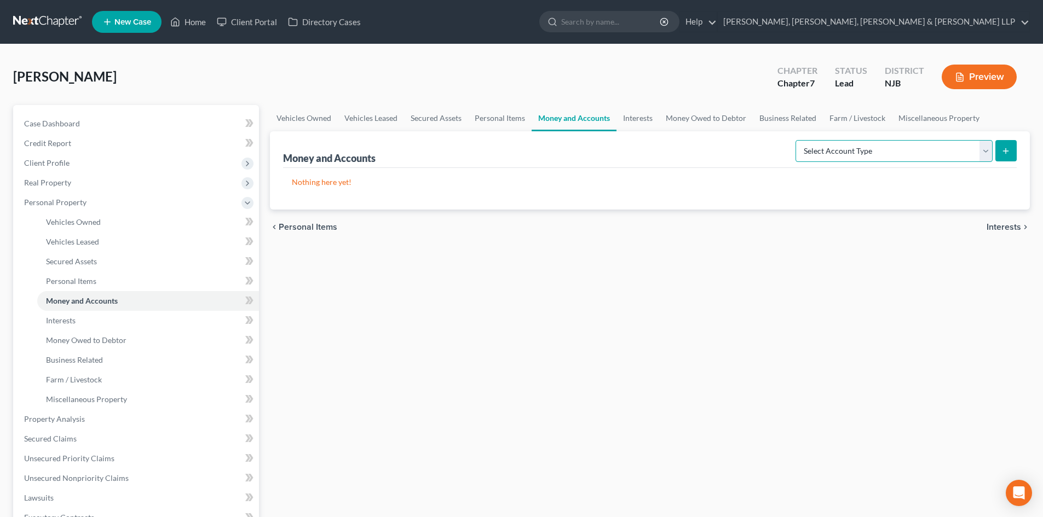
drag, startPoint x: 825, startPoint y: 152, endPoint x: 834, endPoint y: 160, distance: 12.0
click at [825, 152] on select "Select Account Type Brokerage Cash on Hand Certificates of Deposit Checking Acc…" at bounding box center [893, 151] width 197 height 22
click at [798, 140] on select "Select Account Type Brokerage Cash on Hand Certificates of Deposit Checking Acc…" at bounding box center [893, 151] width 197 height 22
click at [843, 149] on select "Select Account Type Brokerage Cash on Hand Certificates of Deposit Checking Acc…" at bounding box center [893, 151] width 197 height 22
click at [798, 140] on select "Select Account Type Brokerage Cash on Hand Certificates of Deposit Checking Acc…" at bounding box center [893, 151] width 197 height 22
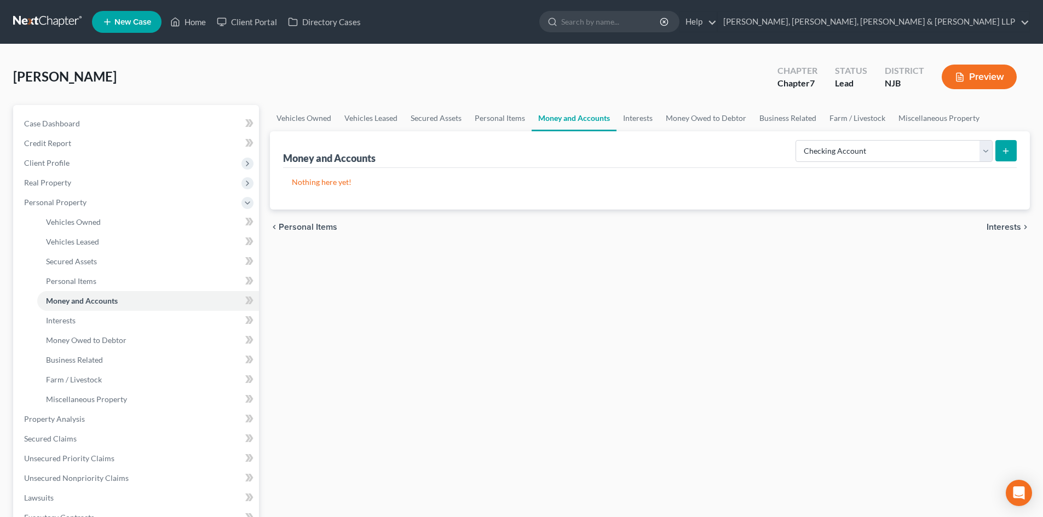
click at [1013, 149] on button "submit" at bounding box center [1005, 150] width 21 height 21
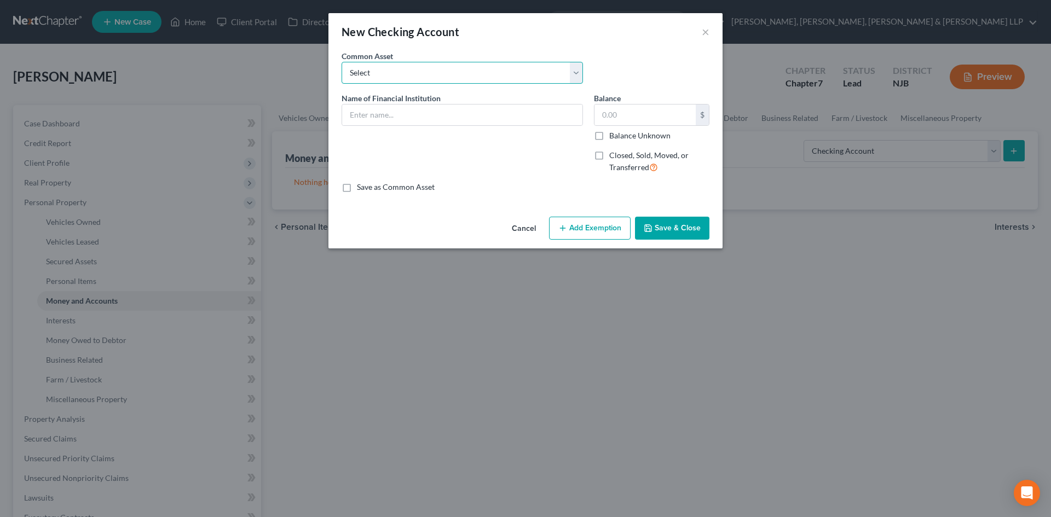
drag, startPoint x: 367, startPoint y: 71, endPoint x: 369, endPoint y: 82, distance: 11.2
click at [367, 71] on select "Select TD Bank Valley National Bank Bank of America [PERSON_NAME] Fargo Bank, […" at bounding box center [462, 73] width 241 height 22
click at [342, 62] on select "Select TD Bank Valley National Bank Bank of America [PERSON_NAME] Fargo Bank, […" at bounding box center [462, 73] width 241 height 22
click at [409, 116] on input "TD Bank" at bounding box center [462, 115] width 240 height 21
click at [642, 116] on input "2,300.00" at bounding box center [644, 115] width 101 height 21
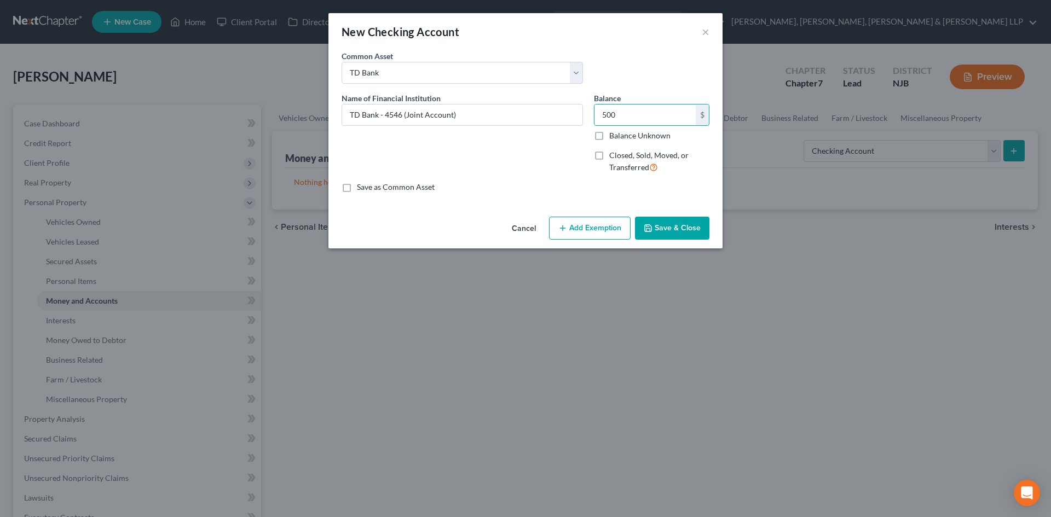
click at [598, 234] on button "Add Exemption" at bounding box center [590, 228] width 82 height 23
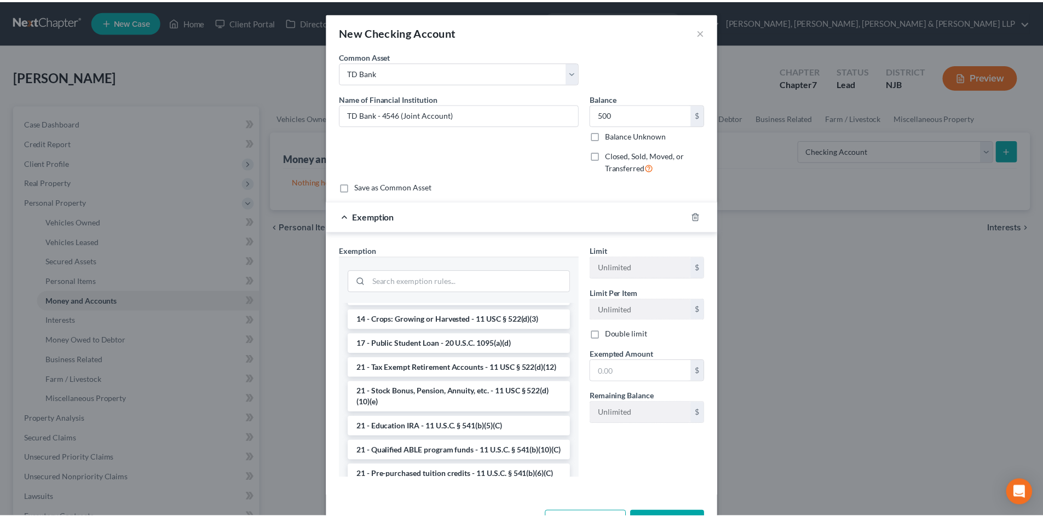
scroll to position [219, 0]
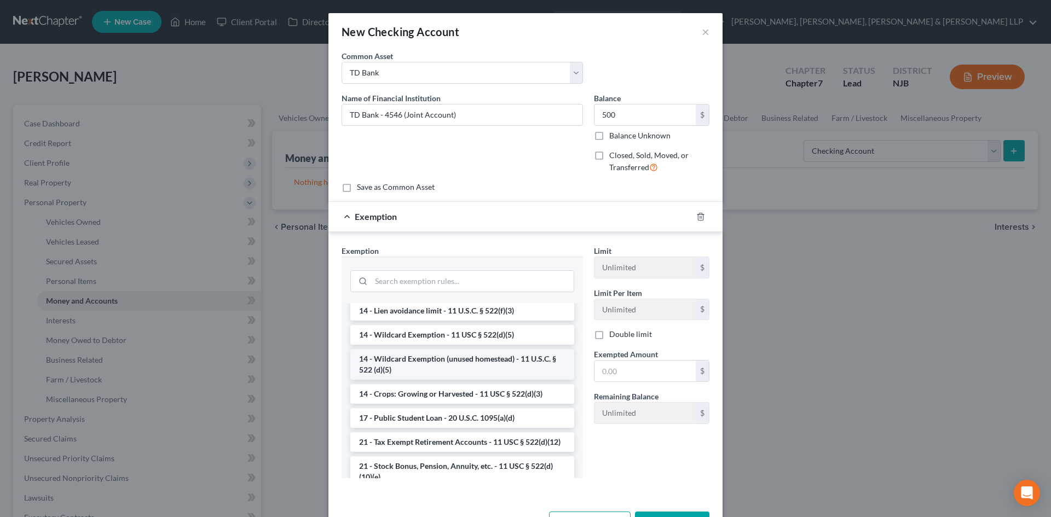
click at [427, 367] on li "14 - Wildcard Exemption (unused homestead) - 11 U.S.C. § 522 (d)(5)" at bounding box center [462, 364] width 224 height 31
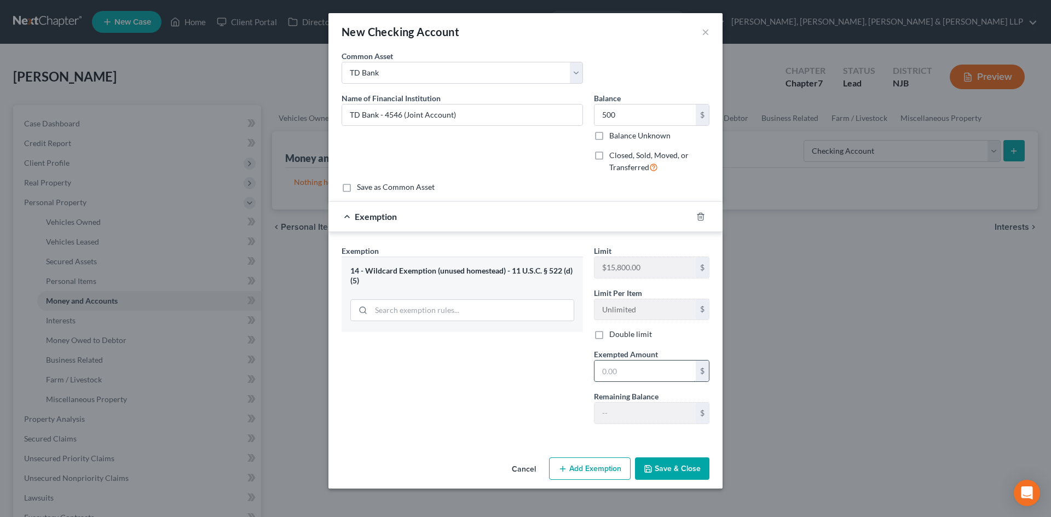
click at [632, 371] on input "text" at bounding box center [644, 371] width 101 height 21
drag, startPoint x: 473, startPoint y: 376, endPoint x: 534, endPoint y: 390, distance: 62.5
click at [477, 376] on div "Exemption Set must be selected for CA. Exemption * 14 - Wildcard Exemption (unu…" at bounding box center [462, 339] width 252 height 188
click at [669, 478] on button "Save & Close" at bounding box center [672, 469] width 74 height 23
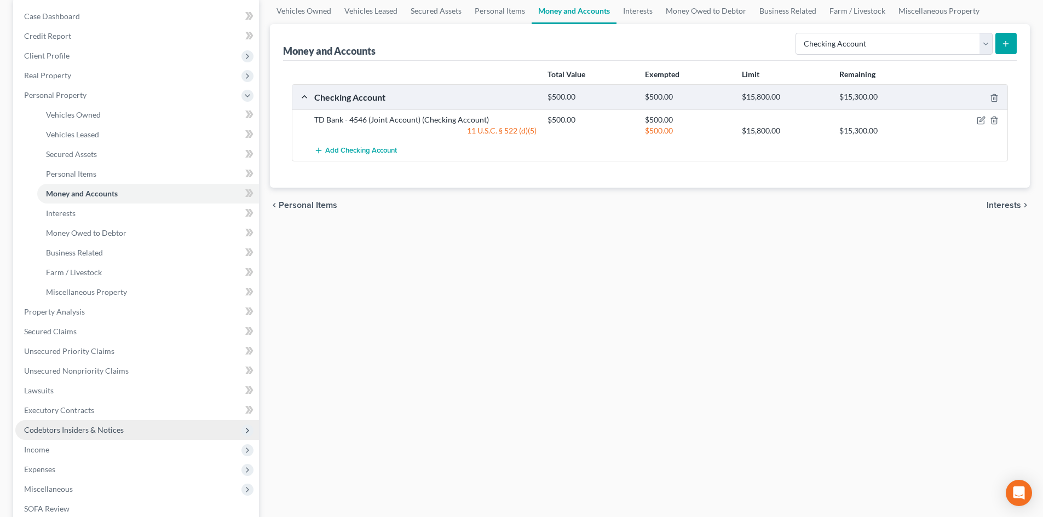
scroll to position [109, 0]
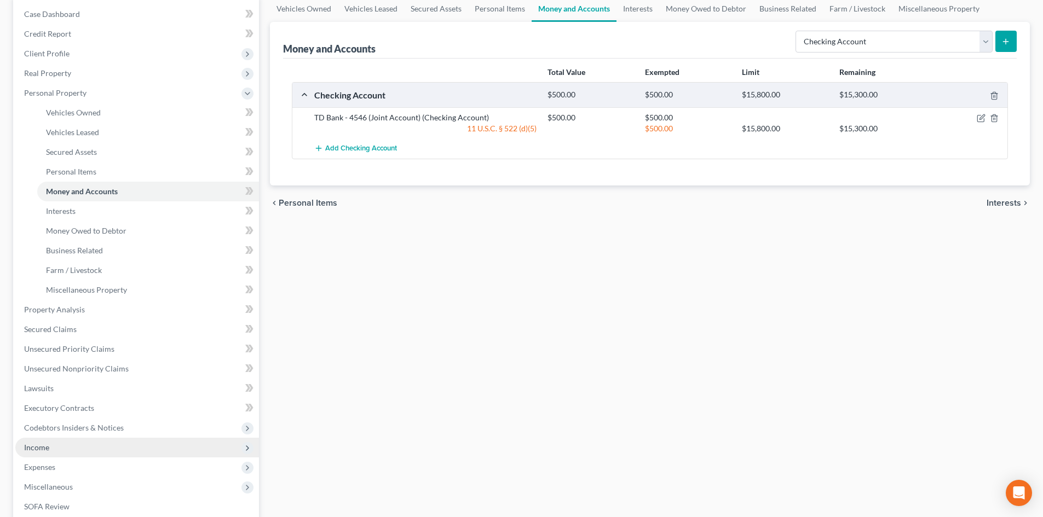
click at [51, 449] on span "Income" at bounding box center [137, 448] width 244 height 20
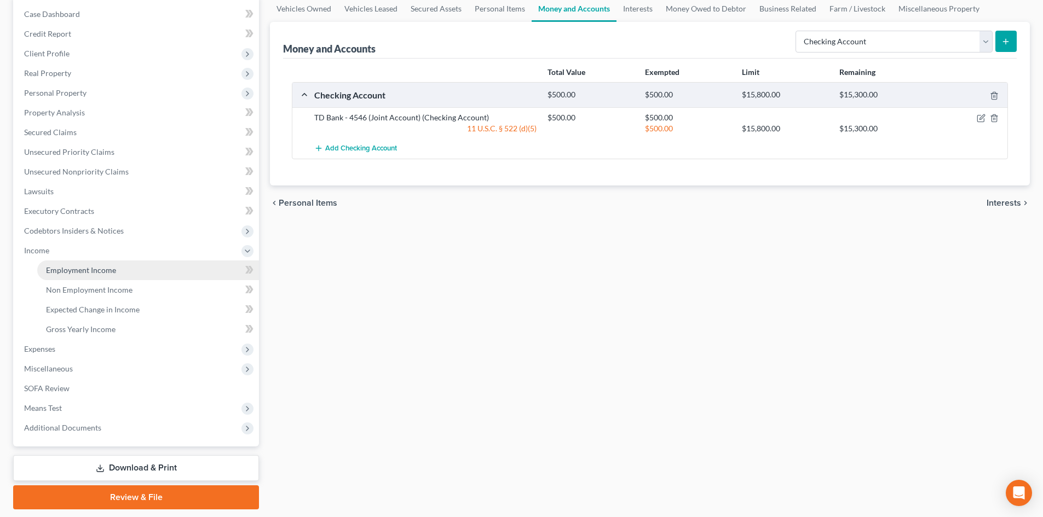
click at [72, 262] on link "Employment Income" at bounding box center [148, 271] width 222 height 20
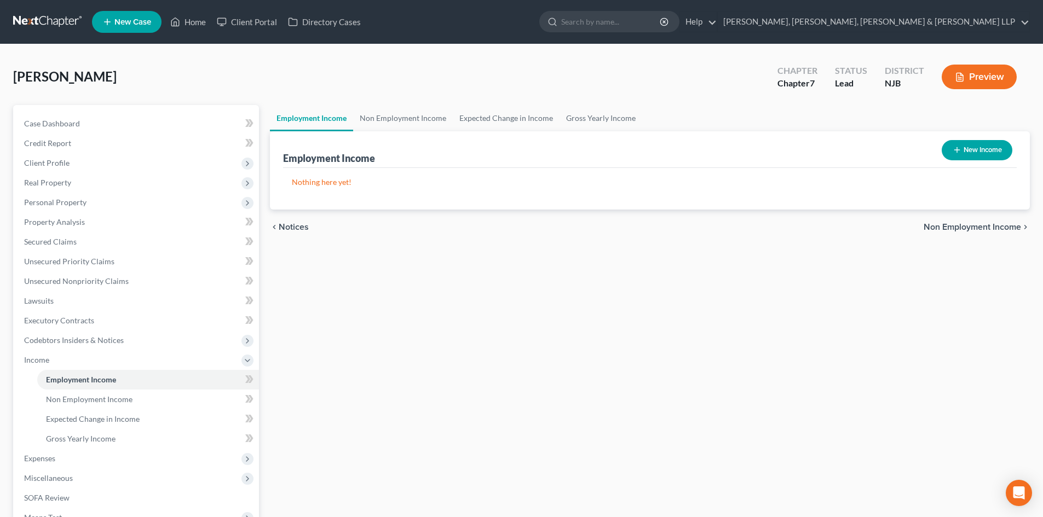
click at [965, 148] on button "New Income" at bounding box center [977, 150] width 71 height 20
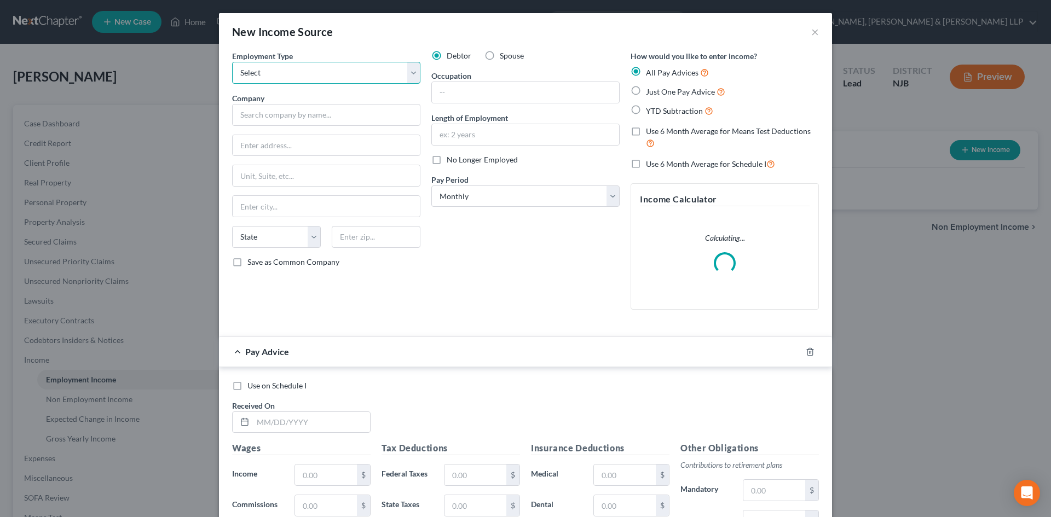
click at [339, 72] on select "Select Full or [DEMOGRAPHIC_DATA] Employment Self Employment" at bounding box center [326, 73] width 188 height 22
click at [232, 62] on select "Select Full or [DEMOGRAPHIC_DATA] Employment Self Employment" at bounding box center [326, 73] width 188 height 22
click at [290, 110] on input "text" at bounding box center [326, 115] width 188 height 22
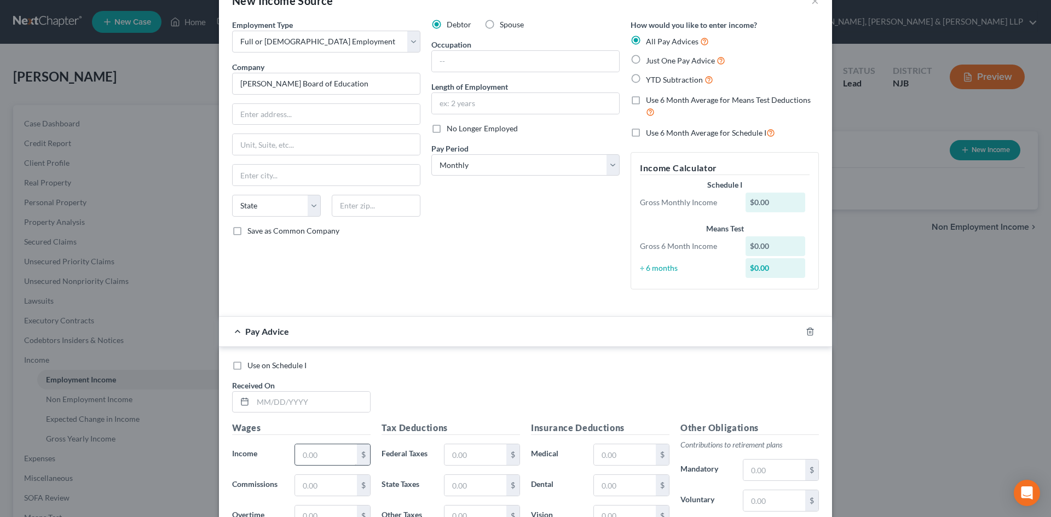
scroll to position [109, 0]
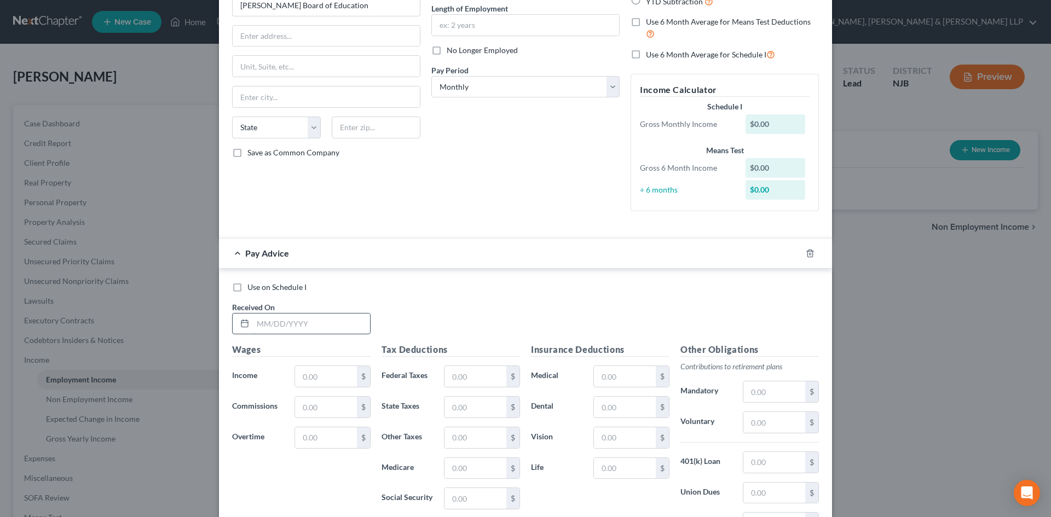
click at [301, 331] on input "text" at bounding box center [311, 324] width 117 height 21
click at [312, 373] on input "text" at bounding box center [326, 376] width 62 height 21
click at [453, 376] on input "text" at bounding box center [475, 376] width 62 height 21
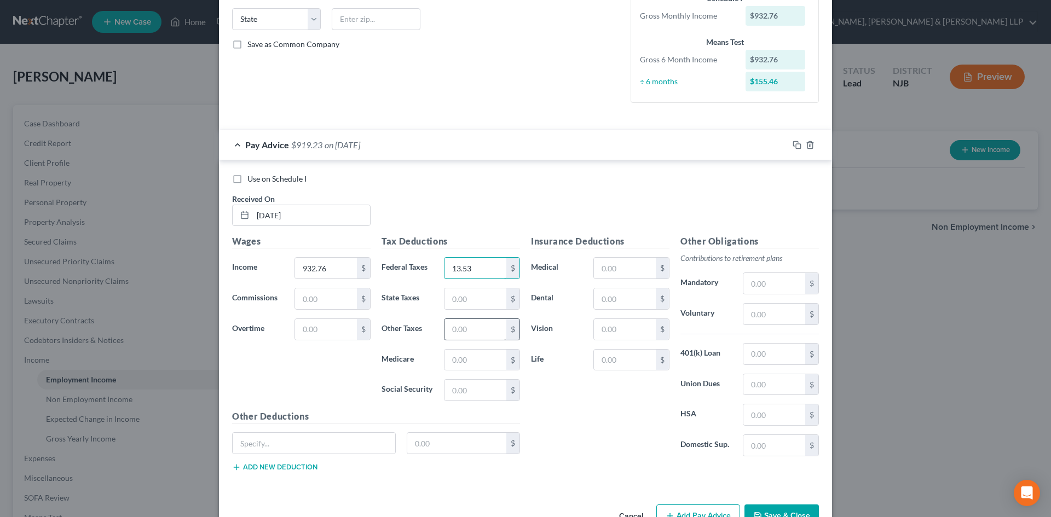
scroll to position [219, 0]
click at [472, 303] on input "text" at bounding box center [475, 297] width 62 height 21
click at [475, 355] on input "text" at bounding box center [475, 359] width 62 height 21
click at [456, 390] on input "text" at bounding box center [475, 389] width 62 height 21
click at [470, 361] on input "text" at bounding box center [475, 359] width 62 height 21
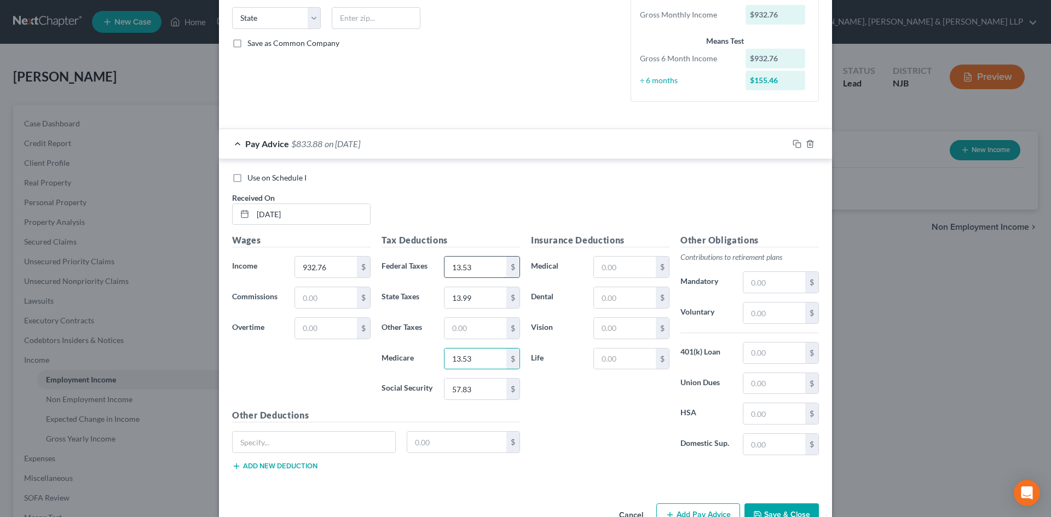
click at [474, 269] on input "13.53" at bounding box center [475, 267] width 62 height 21
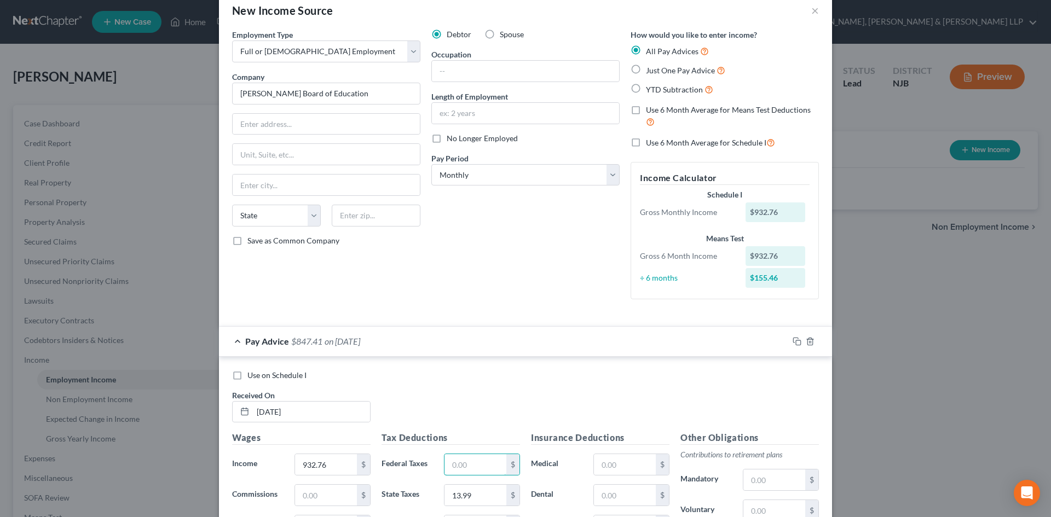
scroll to position [250, 0]
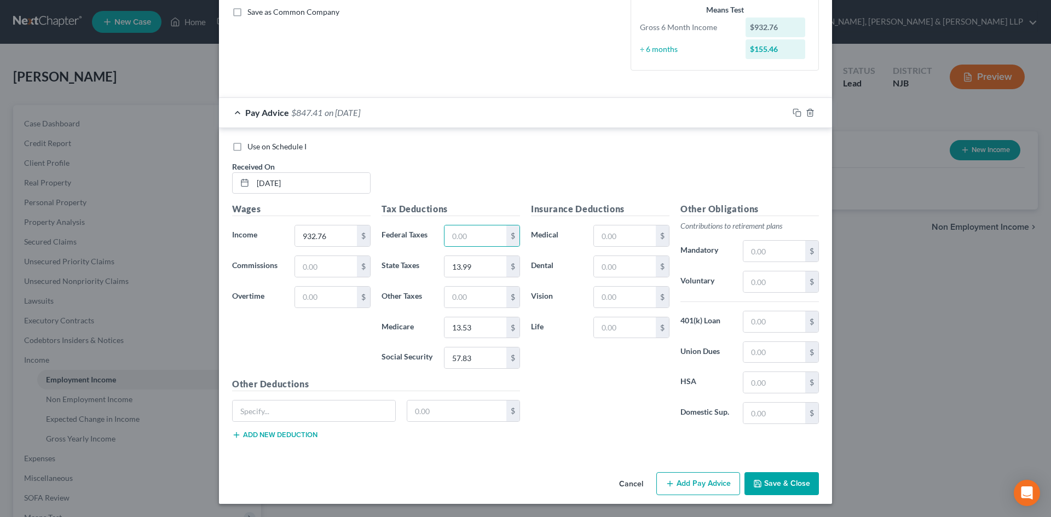
click at [782, 482] on button "Save & Close" at bounding box center [781, 483] width 74 height 23
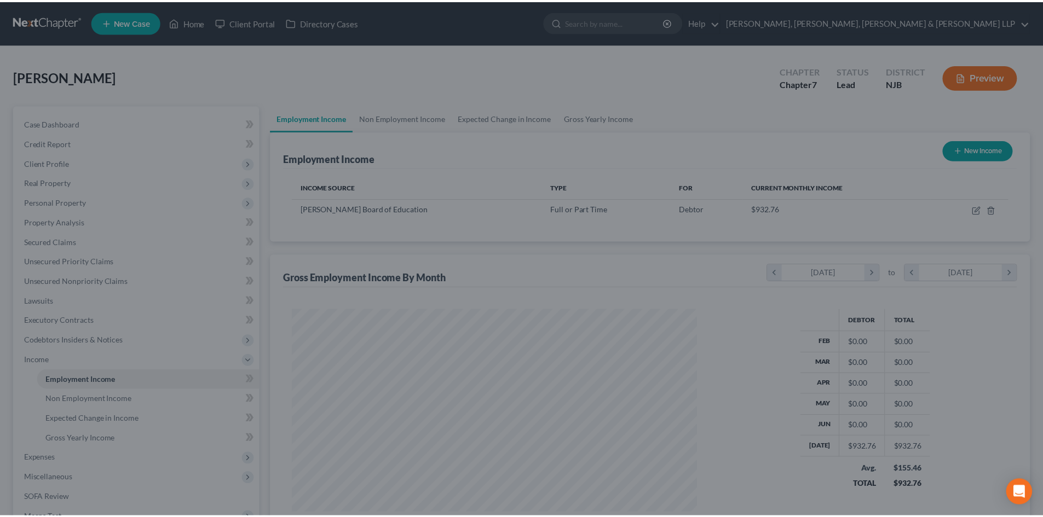
scroll to position [547203, 546977]
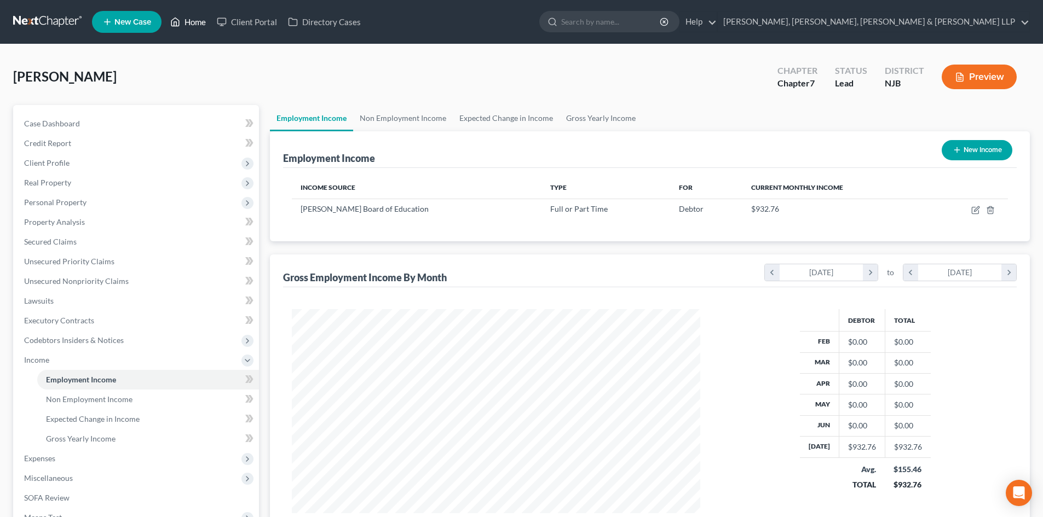
click at [198, 24] on link "Home" at bounding box center [188, 22] width 47 height 20
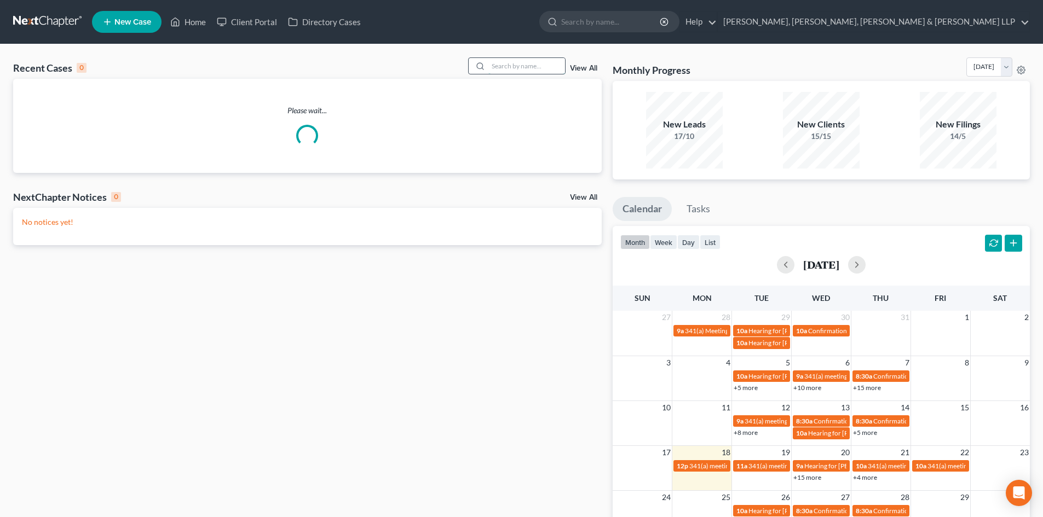
click at [537, 67] on input "search" at bounding box center [526, 66] width 77 height 16
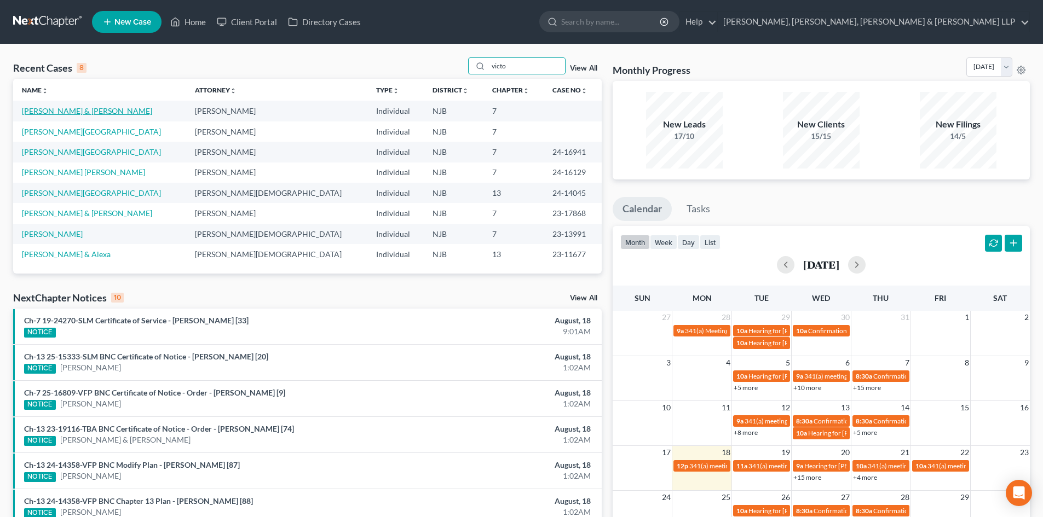
click at [68, 110] on link "[PERSON_NAME] & [PERSON_NAME]" at bounding box center [87, 110] width 130 height 9
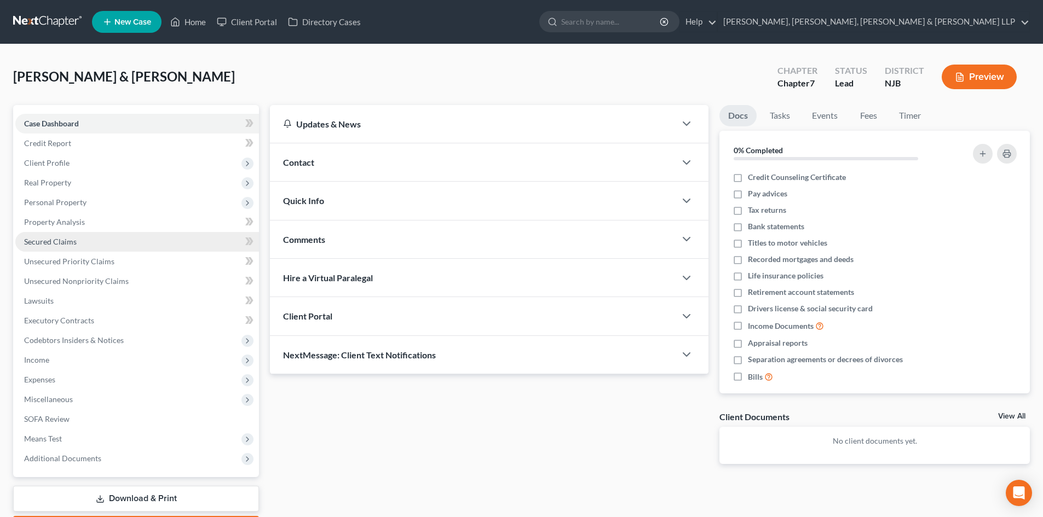
click at [58, 239] on span "Secured Claims" at bounding box center [50, 241] width 53 height 9
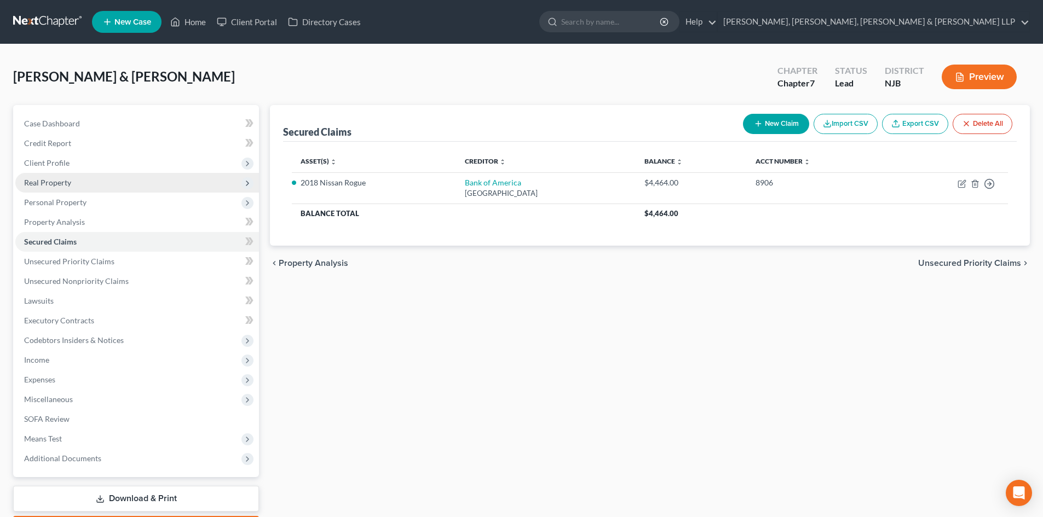
click at [90, 183] on span "Real Property" at bounding box center [137, 183] width 244 height 20
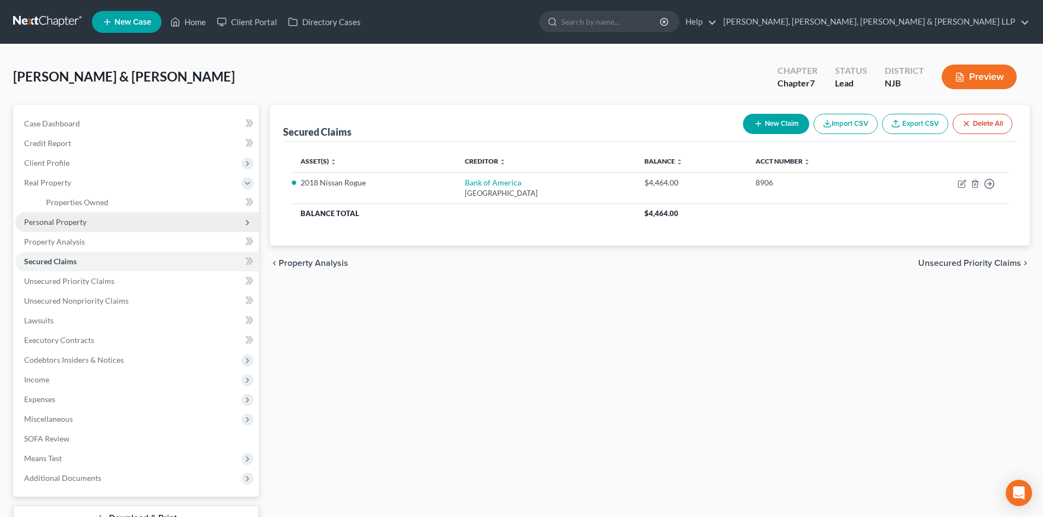
click at [78, 217] on span "Personal Property" at bounding box center [55, 221] width 62 height 9
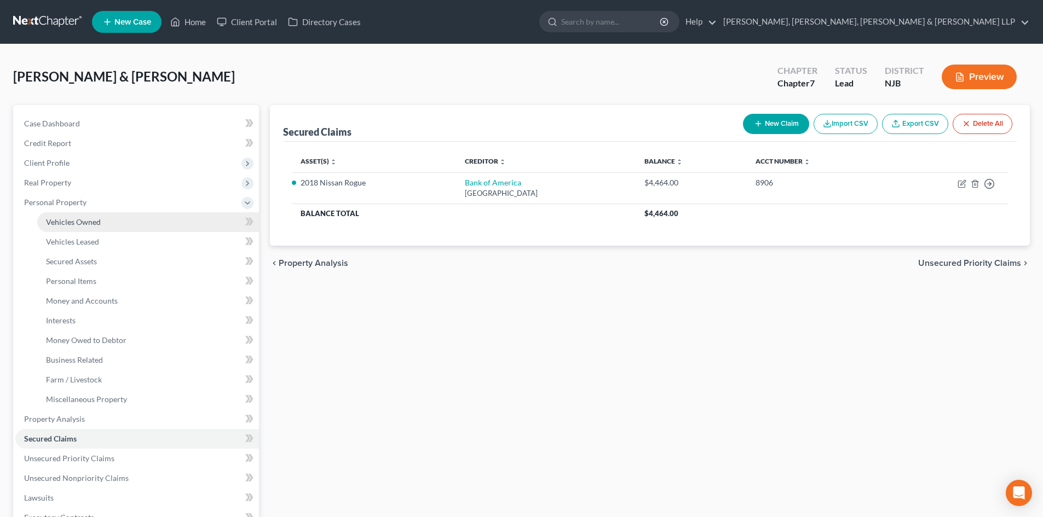
click at [102, 222] on link "Vehicles Owned" at bounding box center [148, 222] width 222 height 20
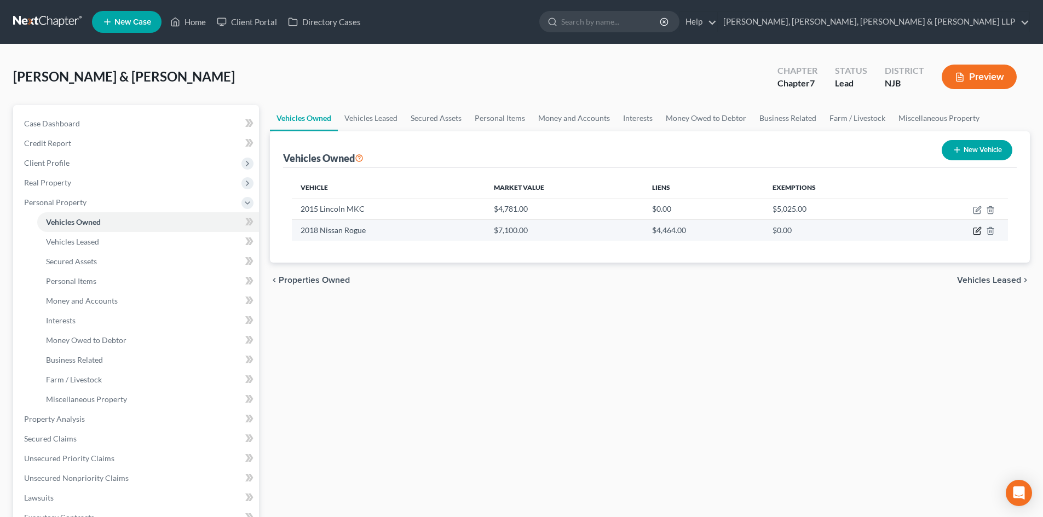
click at [977, 234] on icon "button" at bounding box center [977, 231] width 9 height 9
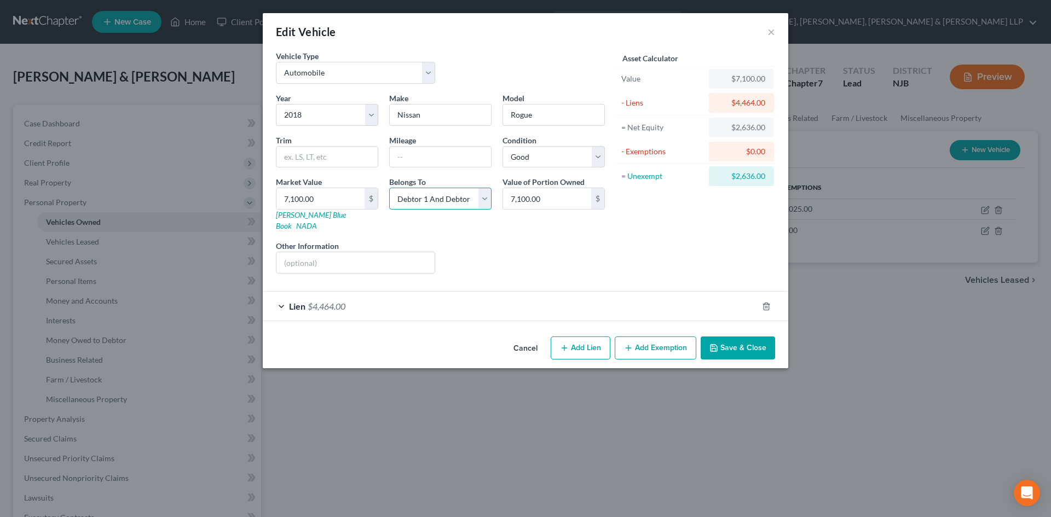
click at [431, 203] on select "Select Debtor 1 Only Debtor 2 Only Debtor 1 And Debtor 2 Only At Least One Of T…" at bounding box center [440, 199] width 102 height 22
click at [389, 188] on select "Select Debtor 1 Only Debtor 2 Only Debtor 1 And Debtor 2 Only At Least One Of T…" at bounding box center [440, 199] width 102 height 22
click at [420, 293] on div "Lien $4,464.00" at bounding box center [510, 306] width 495 height 29
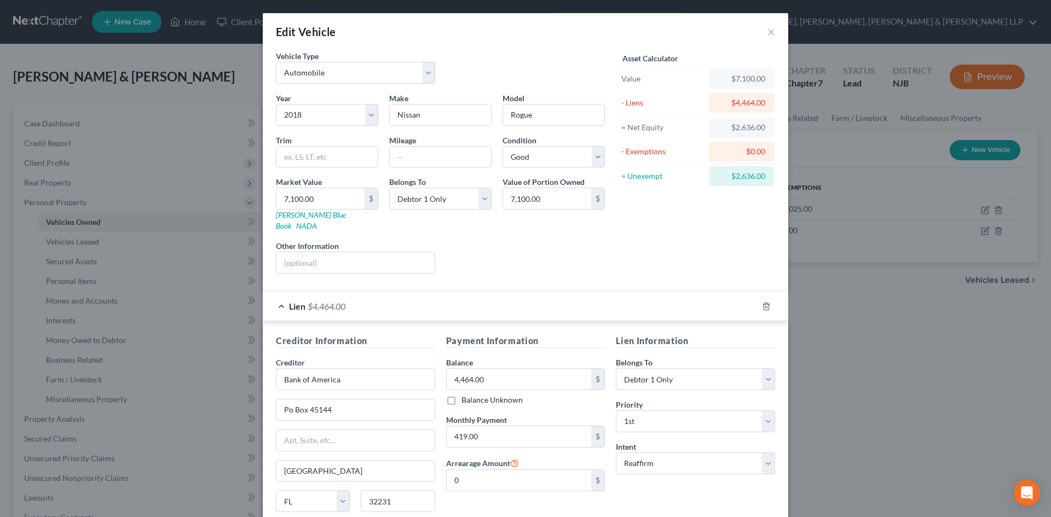
click at [428, 293] on div "Lien $4,464.00" at bounding box center [510, 306] width 495 height 29
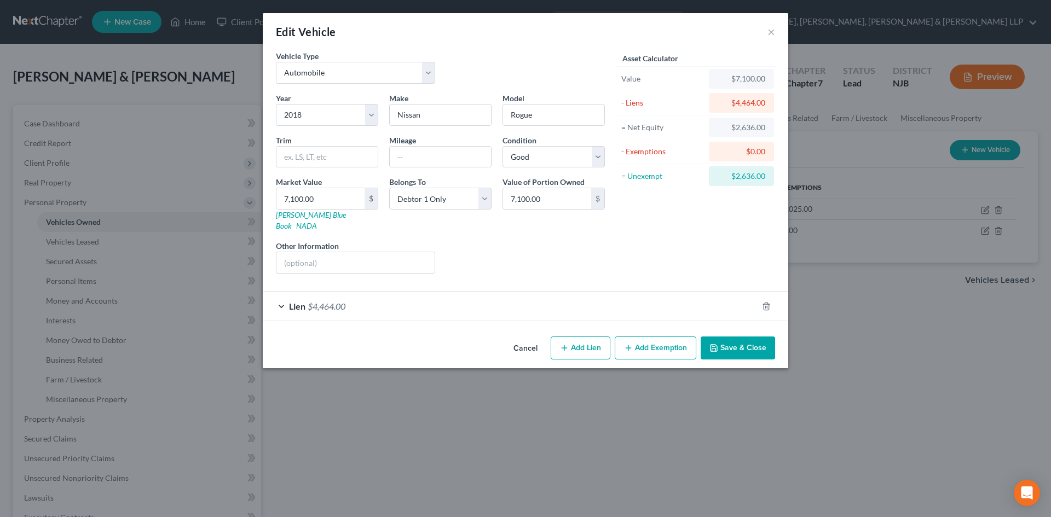
drag, startPoint x: 741, startPoint y: 335, endPoint x: 750, endPoint y: 334, distance: 8.8
click at [743, 337] on button "Save & Close" at bounding box center [738, 348] width 74 height 23
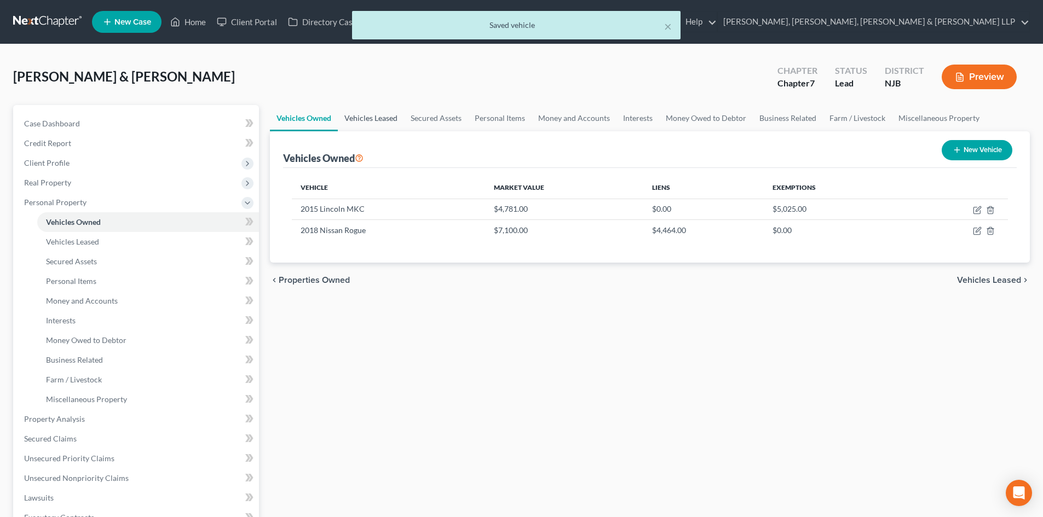
click at [386, 117] on link "Vehicles Leased" at bounding box center [371, 118] width 66 height 26
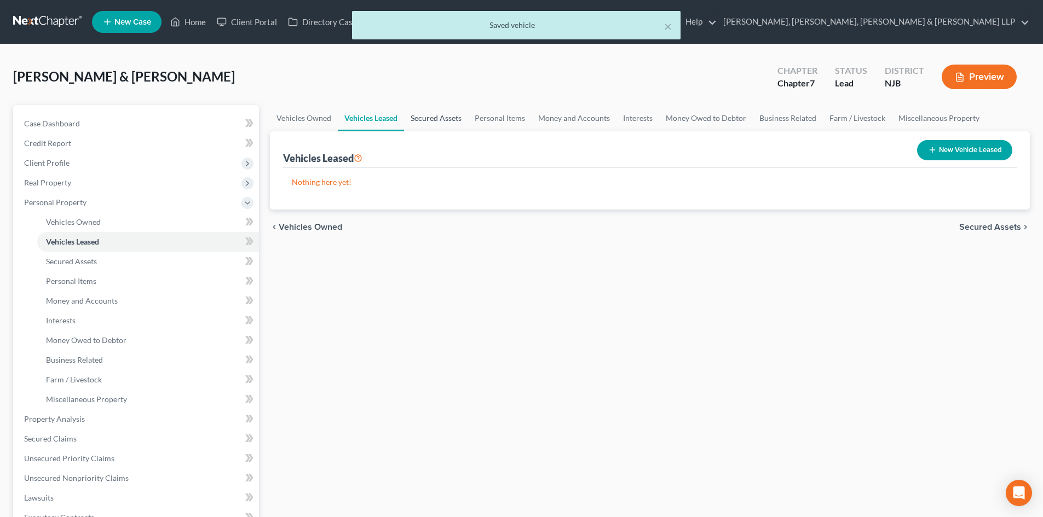
click at [437, 117] on link "Secured Assets" at bounding box center [436, 118] width 64 height 26
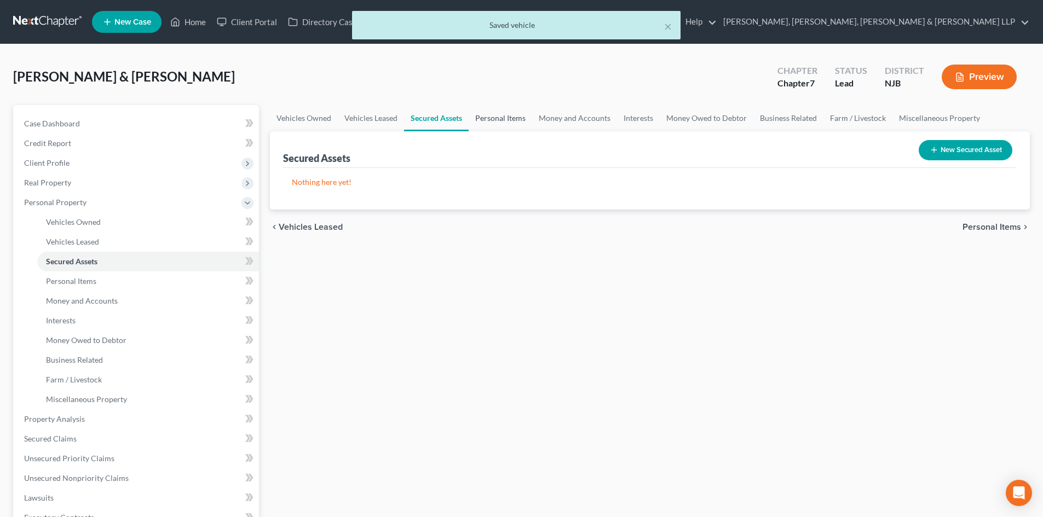
click at [486, 116] on link "Personal Items" at bounding box center [500, 118] width 63 height 26
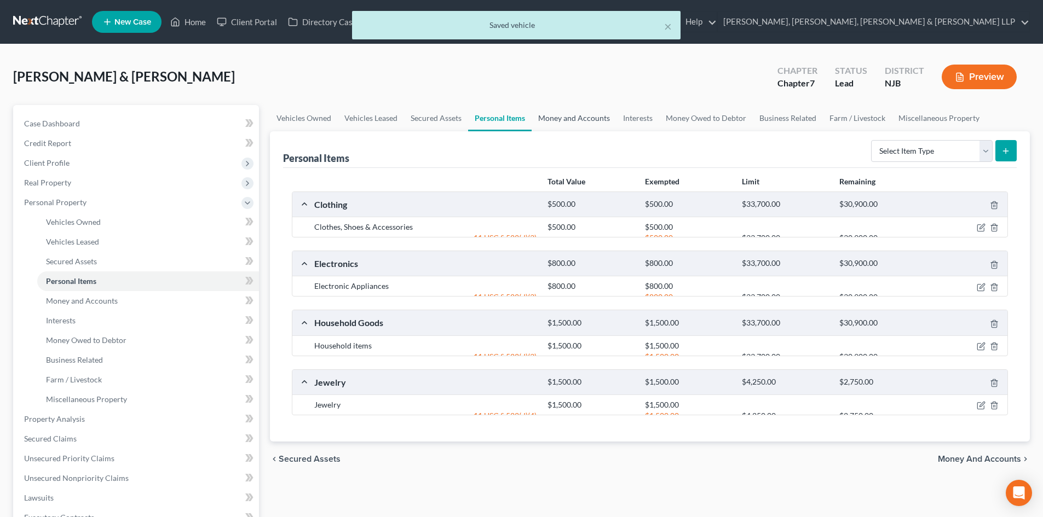
click at [552, 116] on link "Money and Accounts" at bounding box center [574, 118] width 85 height 26
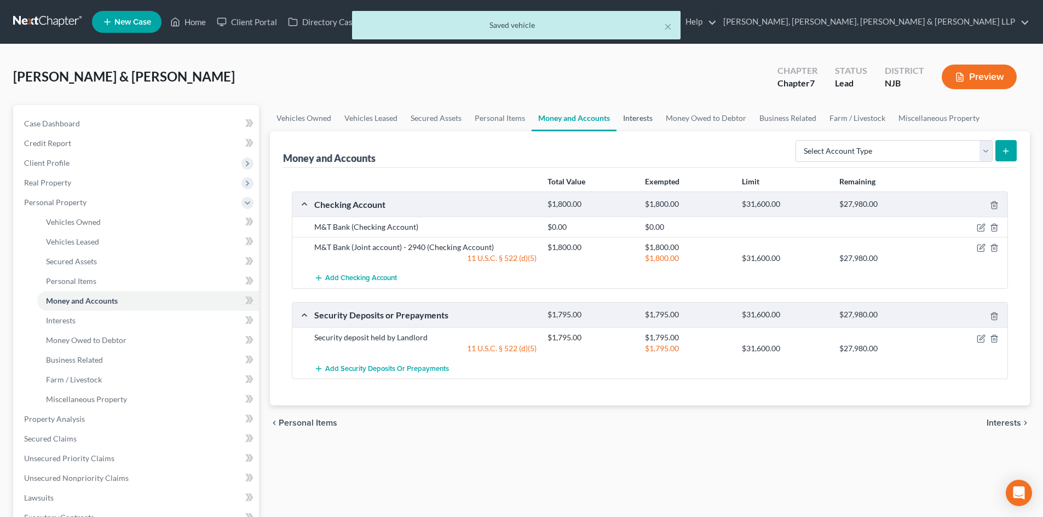
click at [654, 113] on link "Interests" at bounding box center [637, 118] width 43 height 26
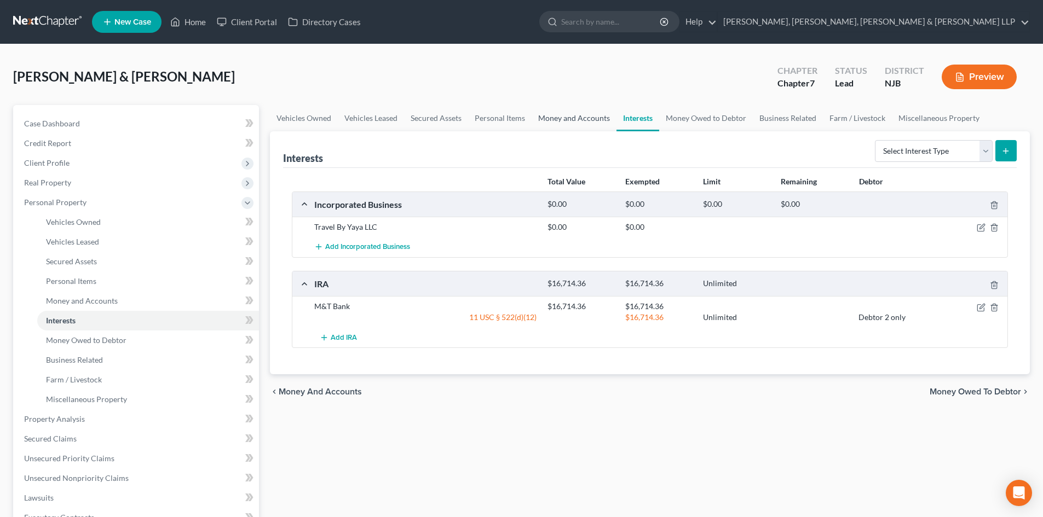
click at [593, 114] on link "Money and Accounts" at bounding box center [574, 118] width 85 height 26
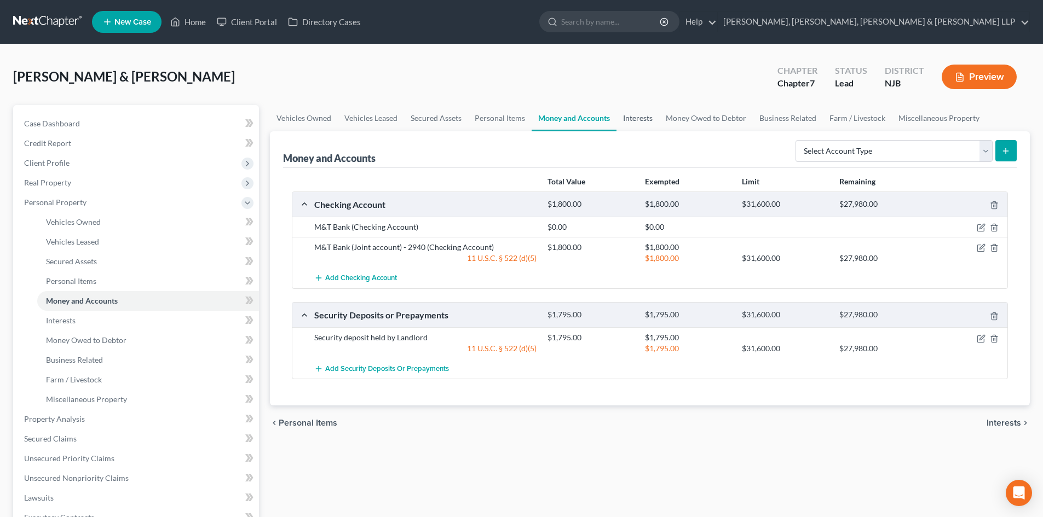
click at [644, 117] on link "Interests" at bounding box center [637, 118] width 43 height 26
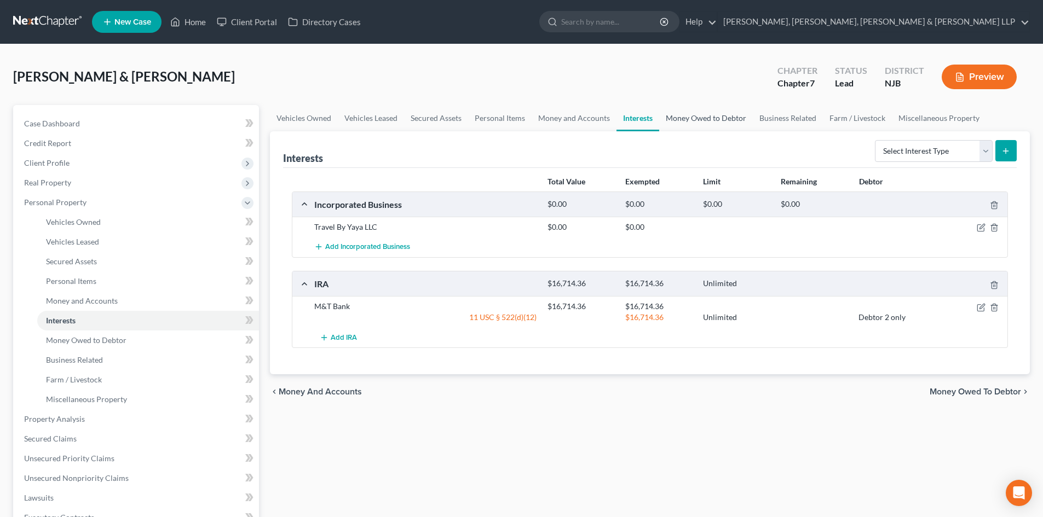
click at [708, 117] on link "Money Owed to Debtor" at bounding box center [706, 118] width 94 height 26
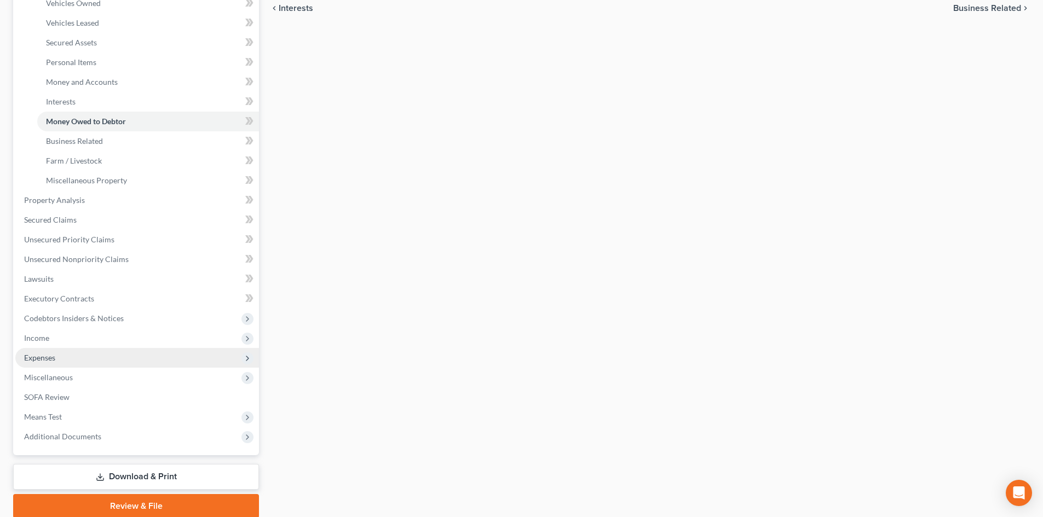
click at [71, 348] on span "Expenses" at bounding box center [137, 358] width 244 height 20
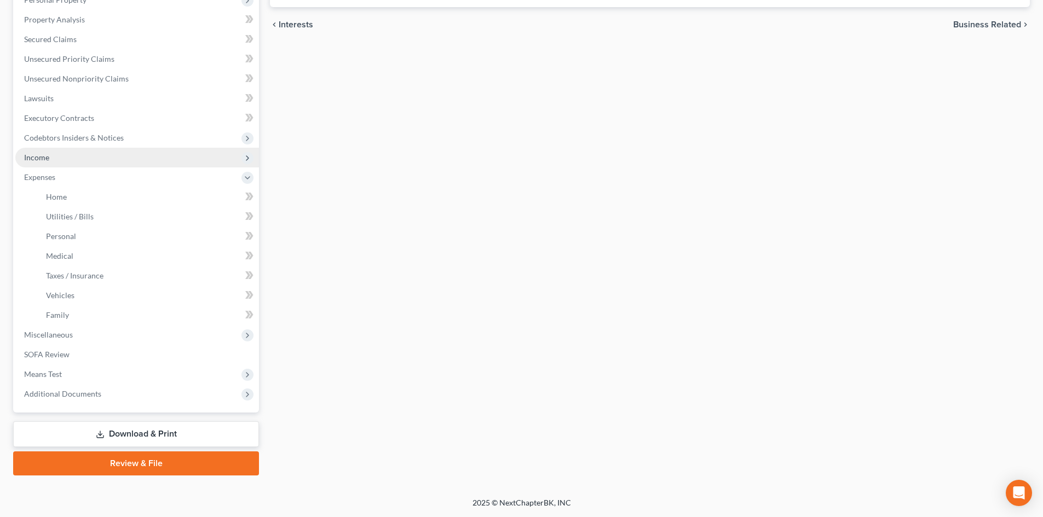
click at [68, 161] on span "Income" at bounding box center [137, 158] width 244 height 20
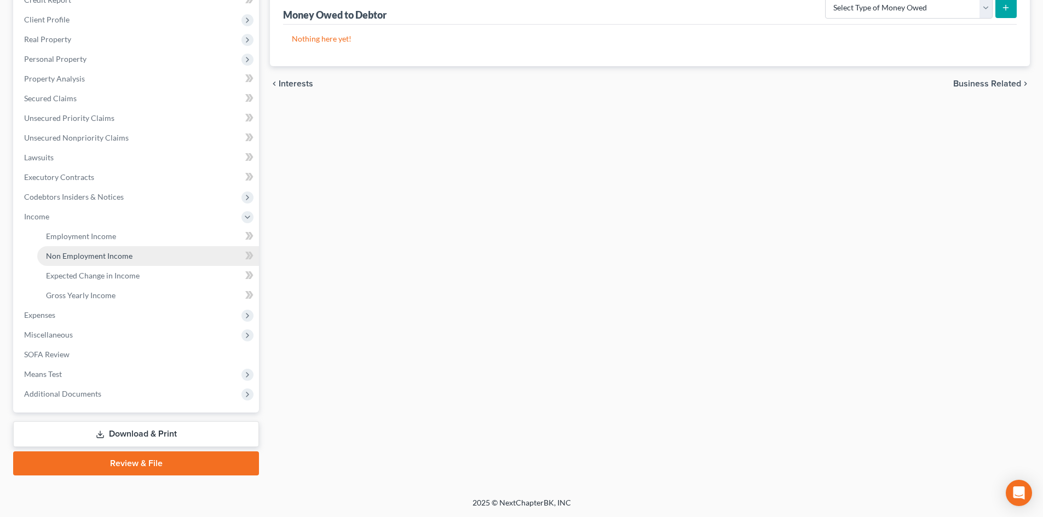
scroll to position [143, 0]
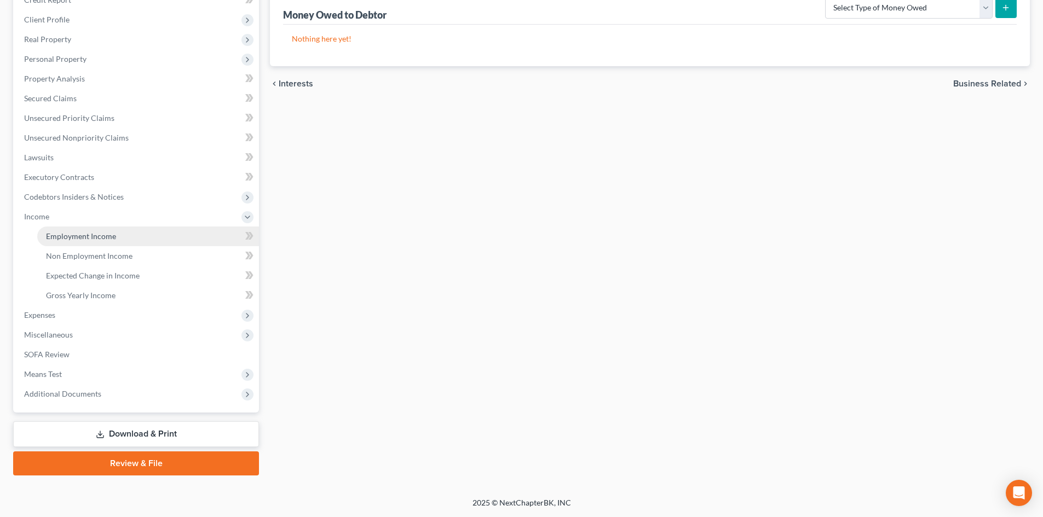
click at [95, 232] on span "Employment Income" at bounding box center [81, 236] width 70 height 9
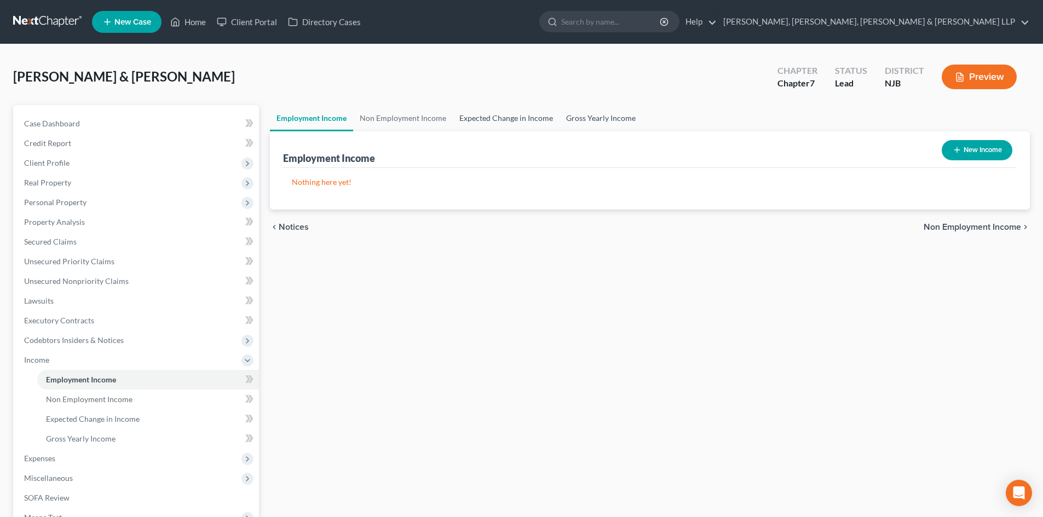
drag, startPoint x: 537, startPoint y: 121, endPoint x: 557, endPoint y: 116, distance: 20.5
click at [536, 120] on link "Expected Change in Income" at bounding box center [506, 118] width 107 height 26
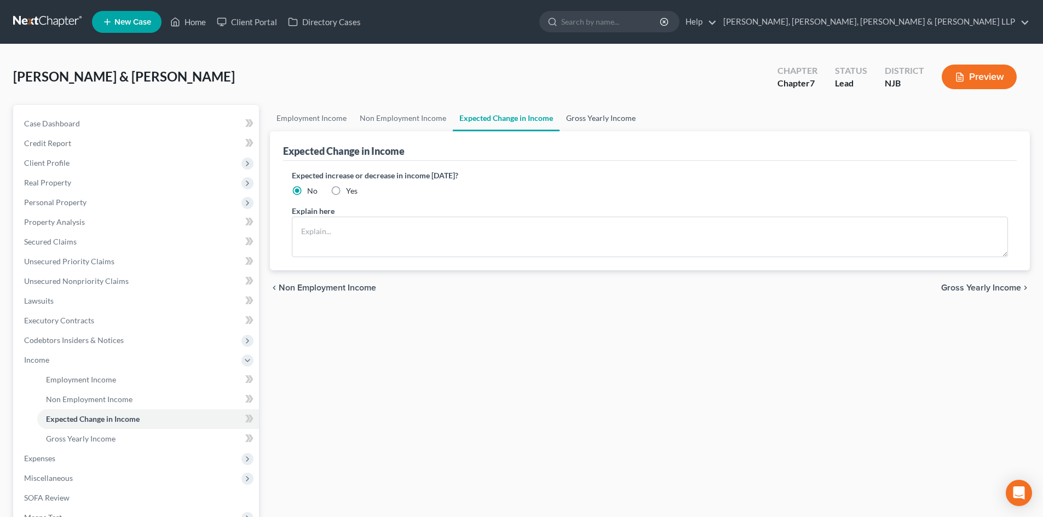
click at [590, 119] on link "Gross Yearly Income" at bounding box center [600, 118] width 83 height 26
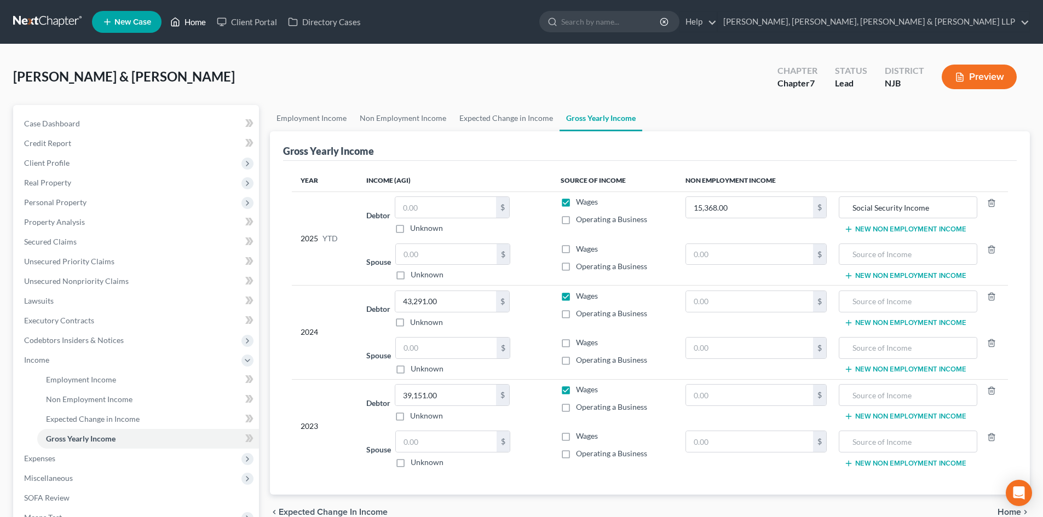
click at [187, 26] on link "Home" at bounding box center [188, 22] width 47 height 20
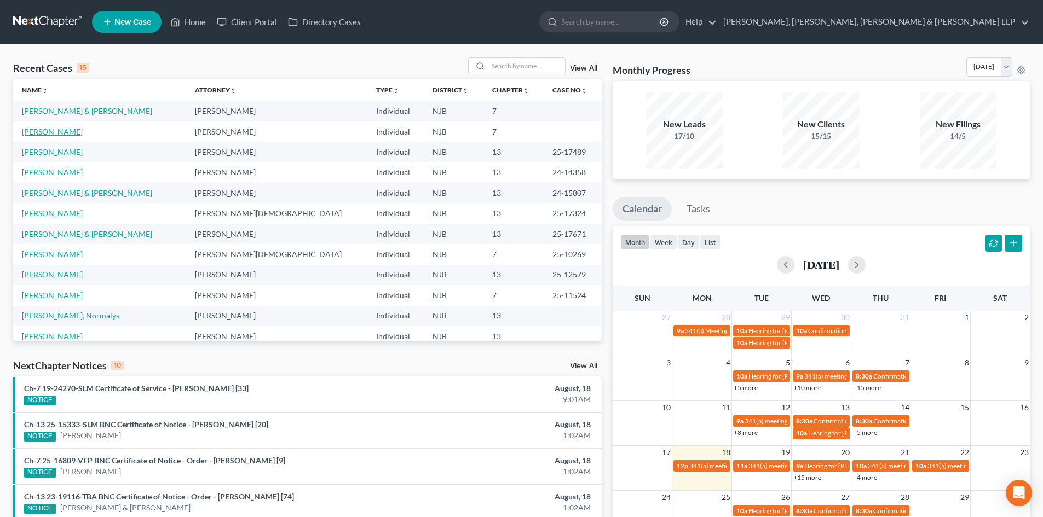
click at [57, 135] on link "[PERSON_NAME]" at bounding box center [52, 131] width 61 height 9
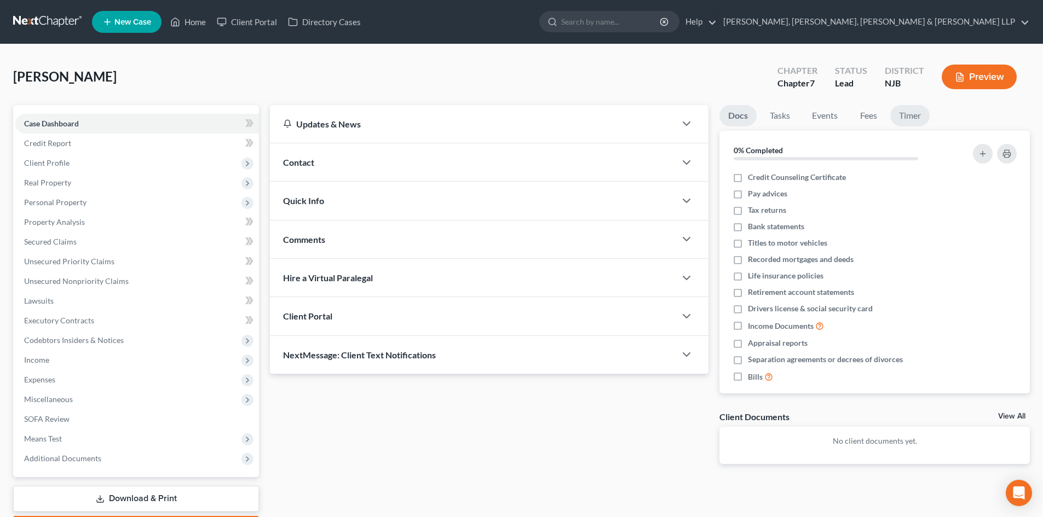
click at [921, 115] on link "Timer" at bounding box center [909, 115] width 39 height 21
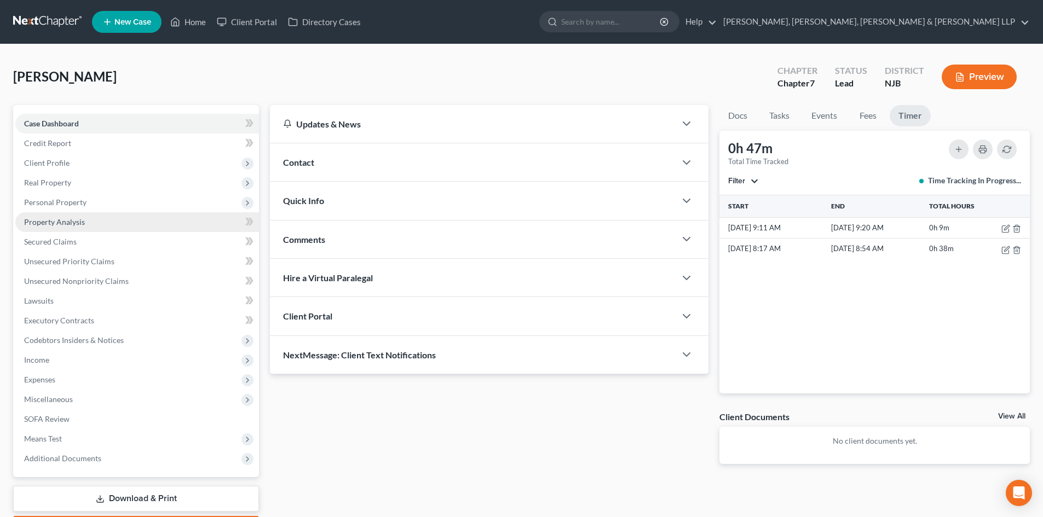
click at [85, 229] on link "Property Analysis" at bounding box center [137, 222] width 244 height 20
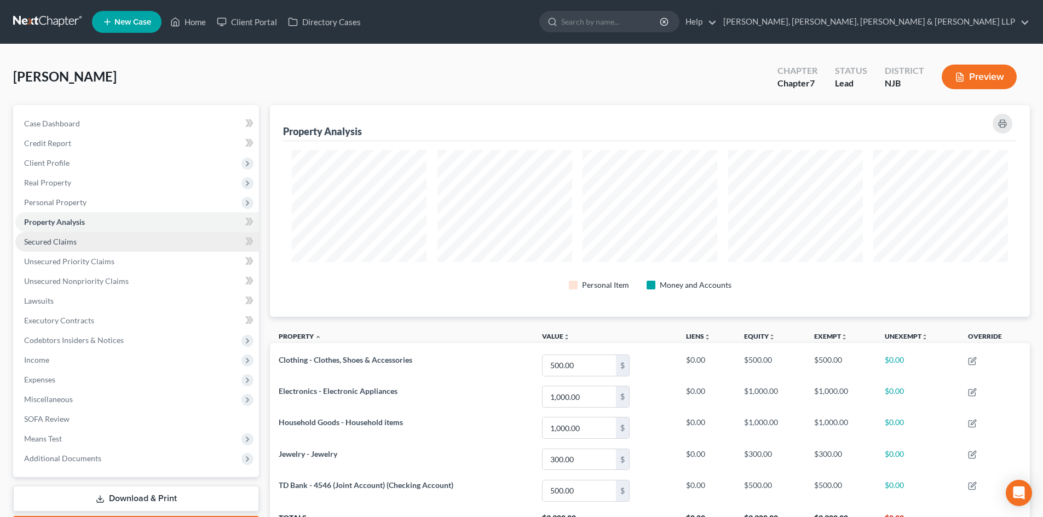
click at [85, 243] on link "Secured Claims" at bounding box center [137, 242] width 244 height 20
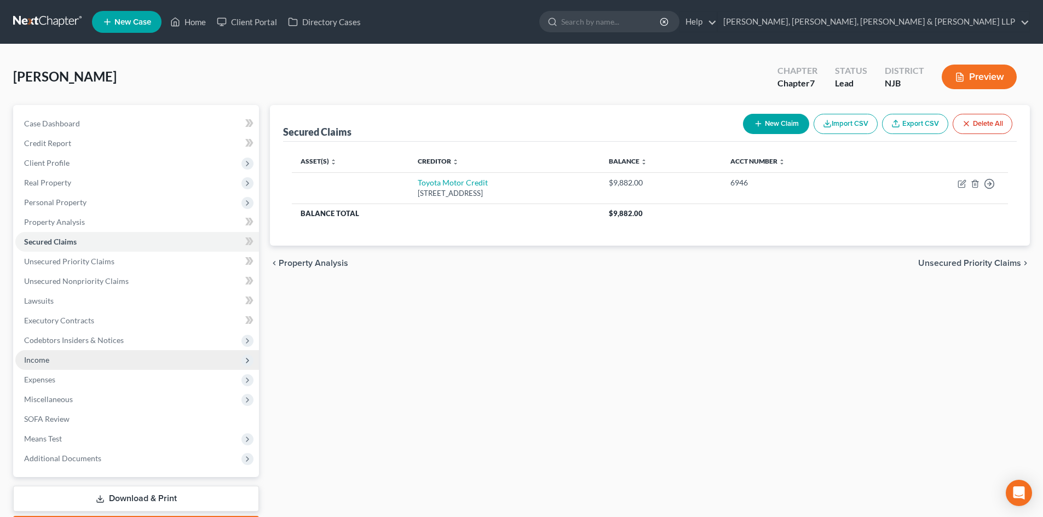
click at [59, 367] on span "Income" at bounding box center [137, 360] width 244 height 20
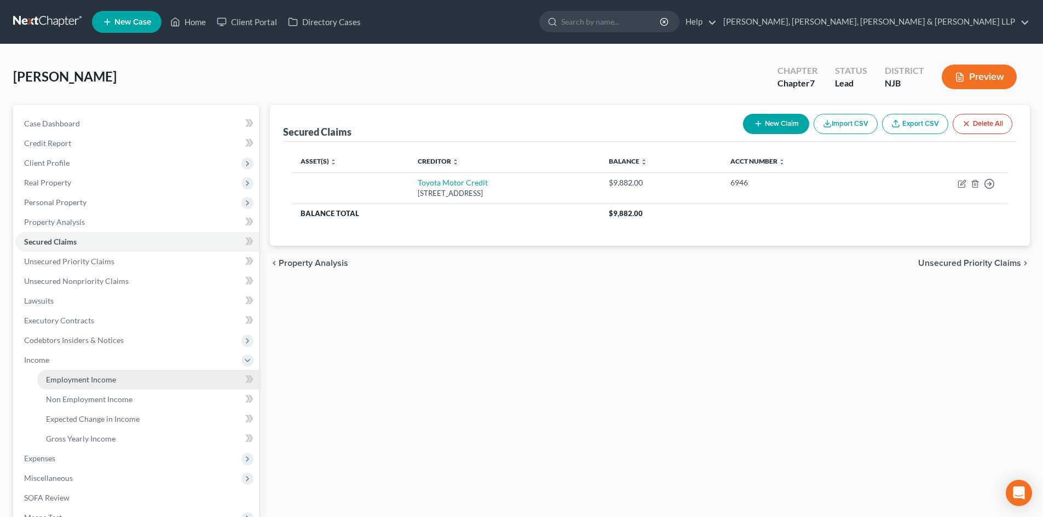
click at [76, 379] on span "Employment Income" at bounding box center [81, 379] width 70 height 9
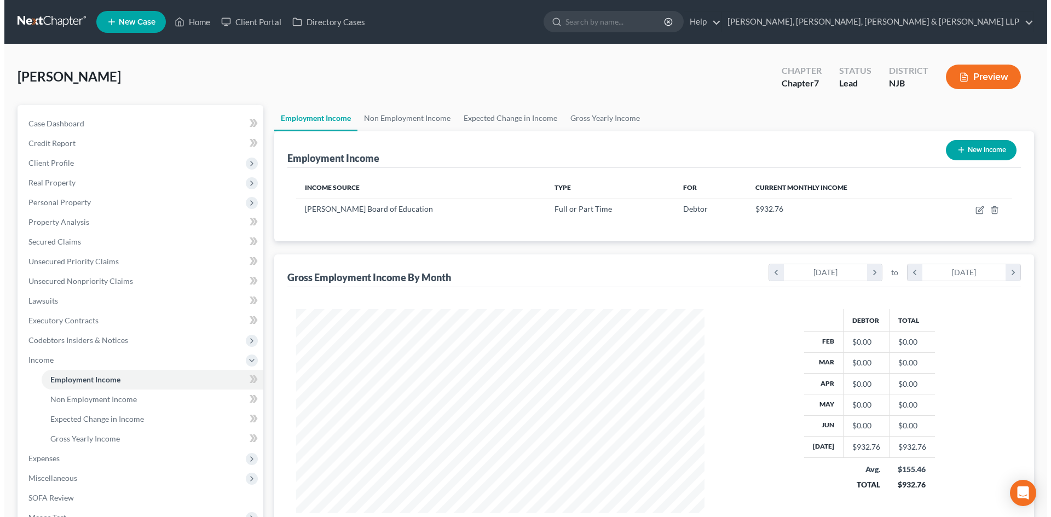
scroll to position [204, 430]
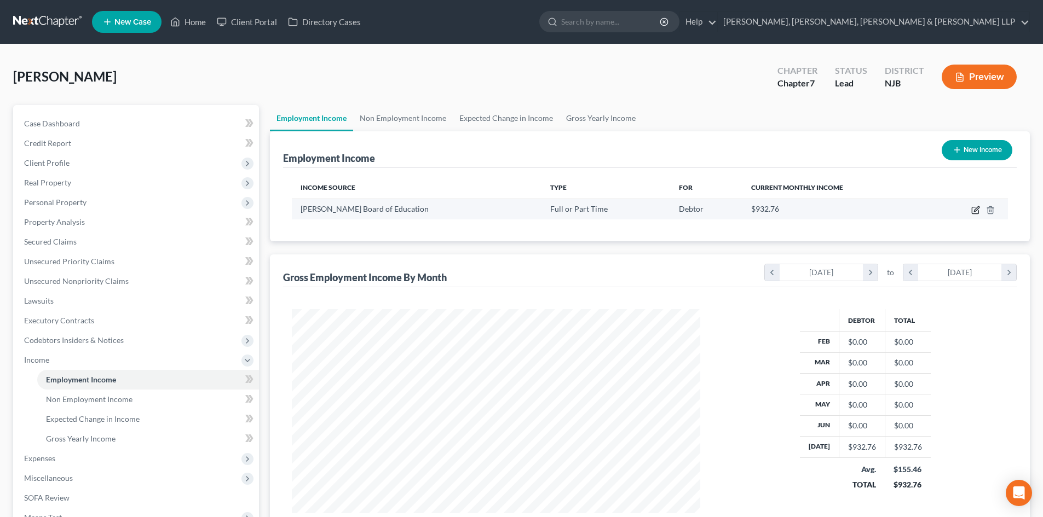
click at [974, 209] on icon "button" at bounding box center [975, 210] width 9 height 9
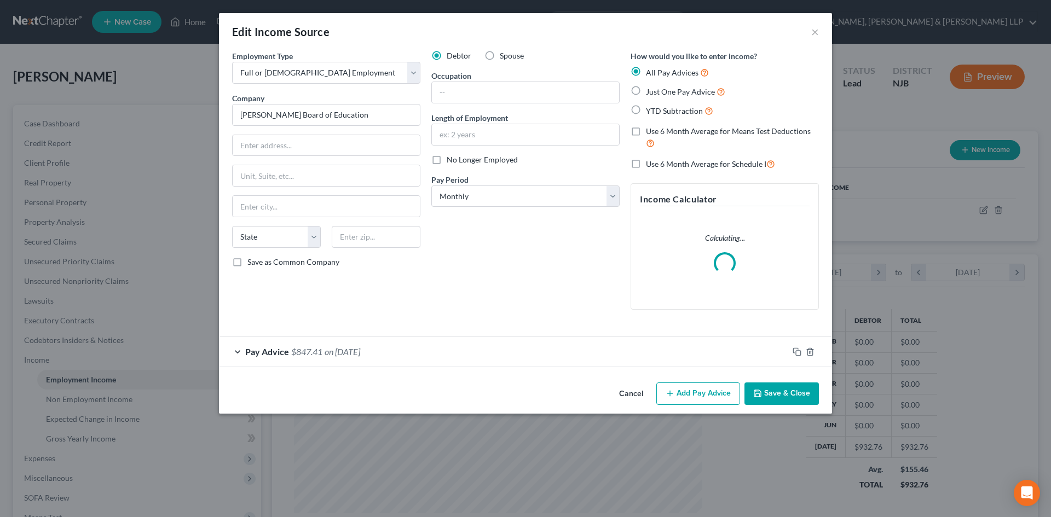
scroll to position [206, 434]
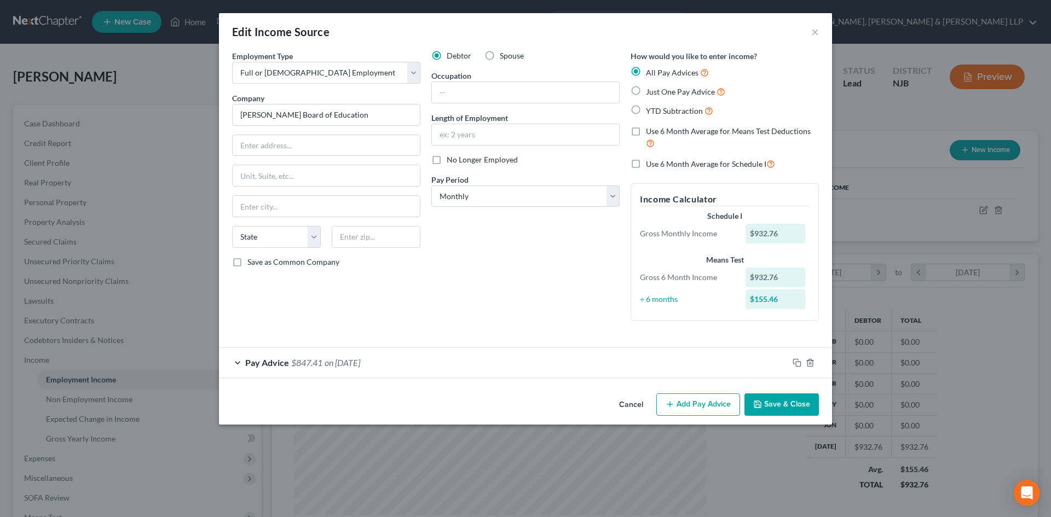
click at [373, 368] on div "Pay Advice $847.41 on [DATE]" at bounding box center [503, 362] width 569 height 29
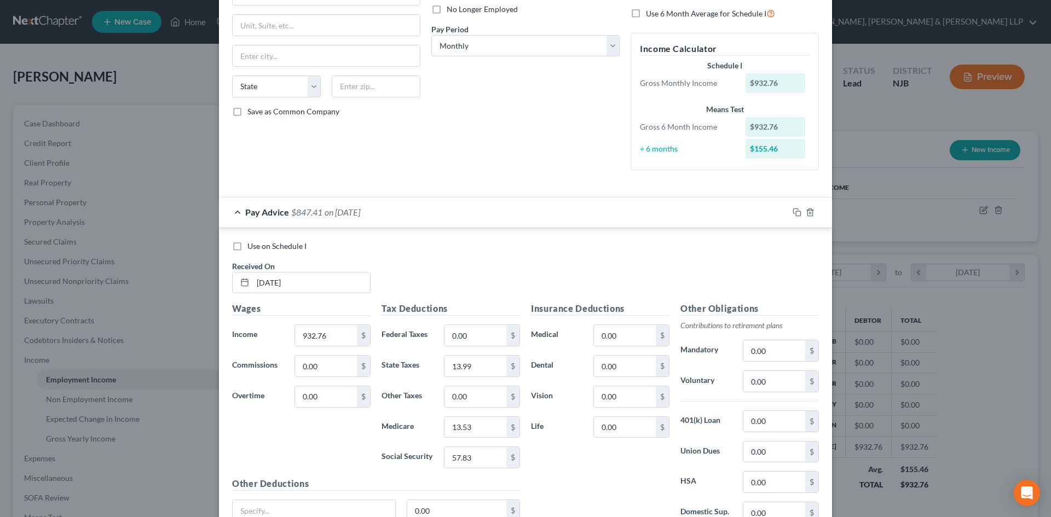
scroll to position [164, 0]
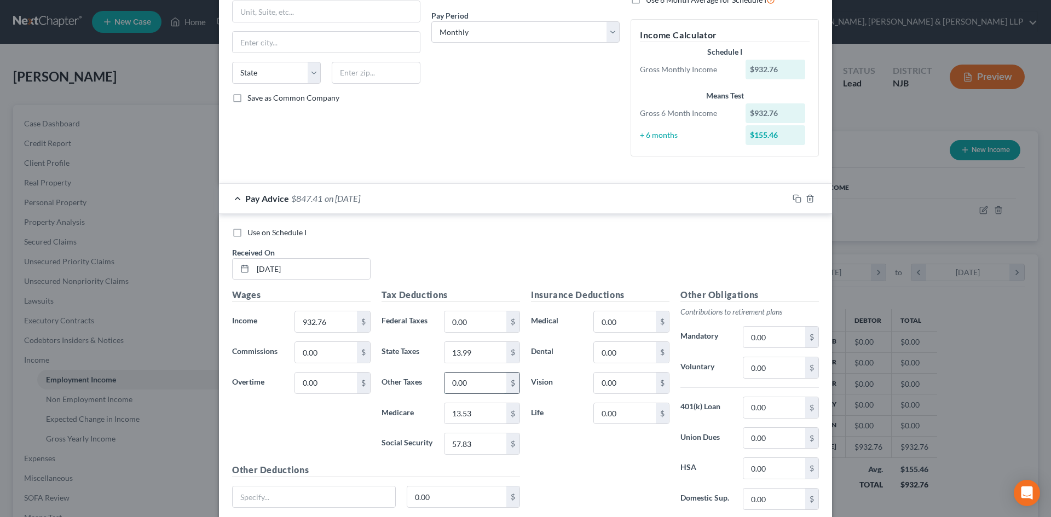
click at [470, 392] on input "0.00" at bounding box center [475, 383] width 62 height 21
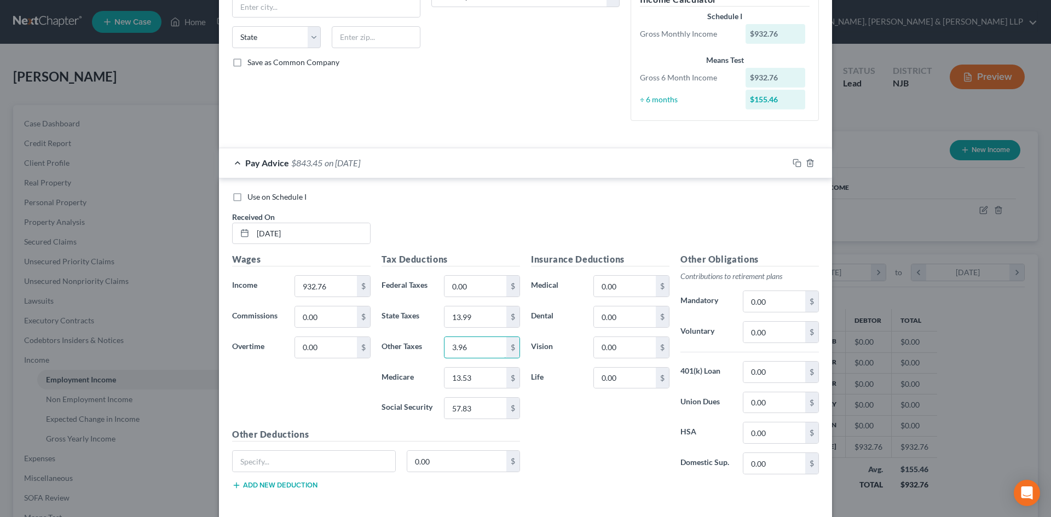
scroll to position [219, 0]
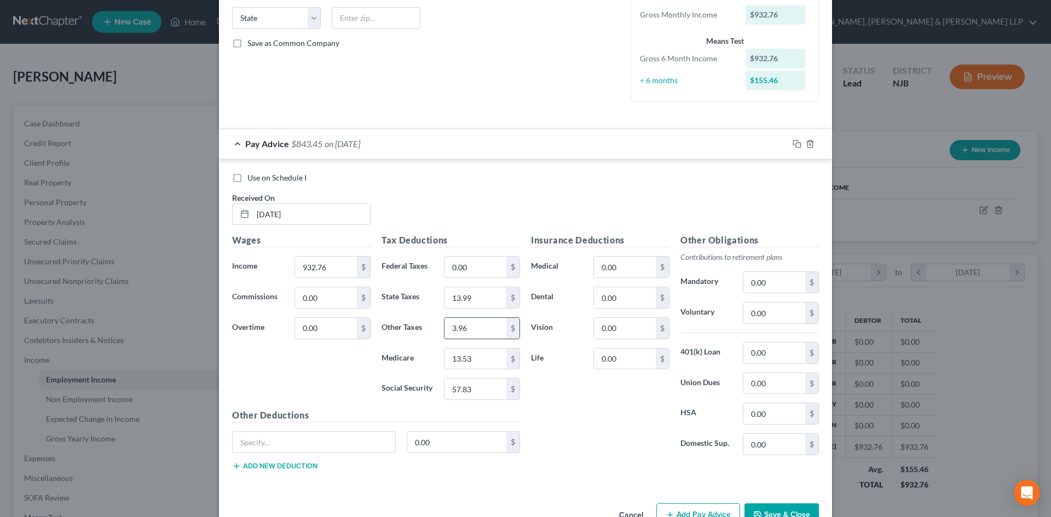
click at [474, 336] on input "3.96" at bounding box center [475, 328] width 62 height 21
drag, startPoint x: 442, startPoint y: 334, endPoint x: 428, endPoint y: 336, distance: 14.3
click at [431, 336] on div "Other Taxes 3.96 $" at bounding box center [450, 328] width 149 height 22
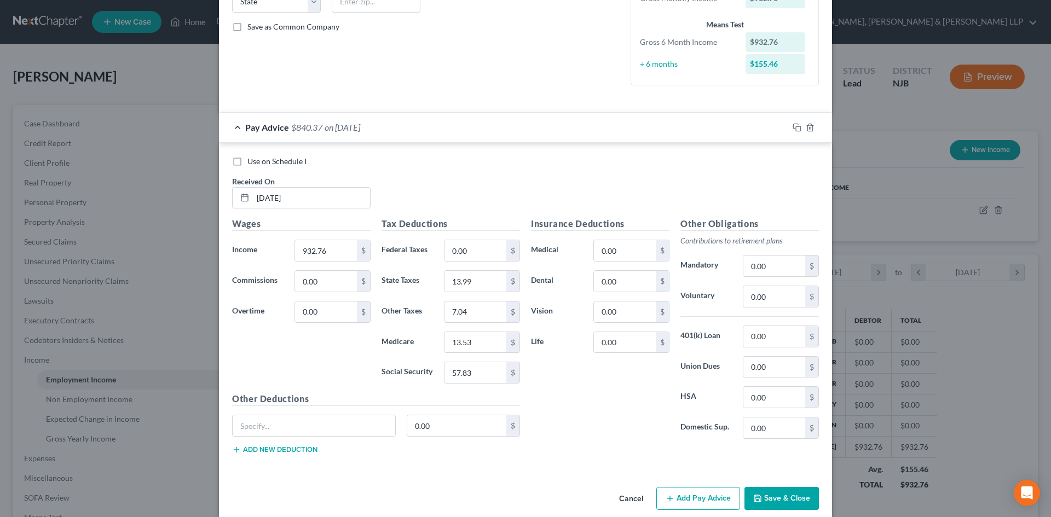
scroll to position [250, 0]
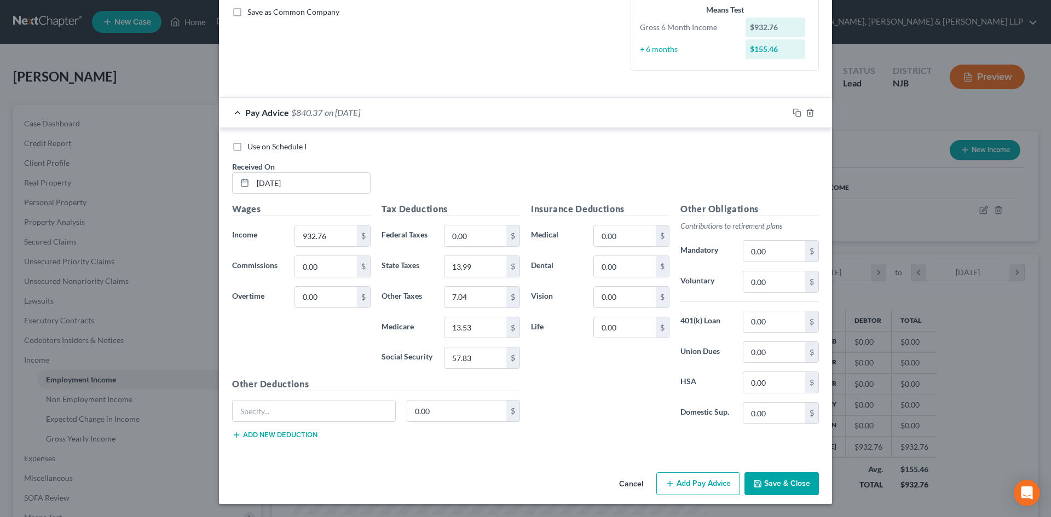
click at [705, 483] on button "Add Pay Advice" at bounding box center [698, 483] width 84 height 23
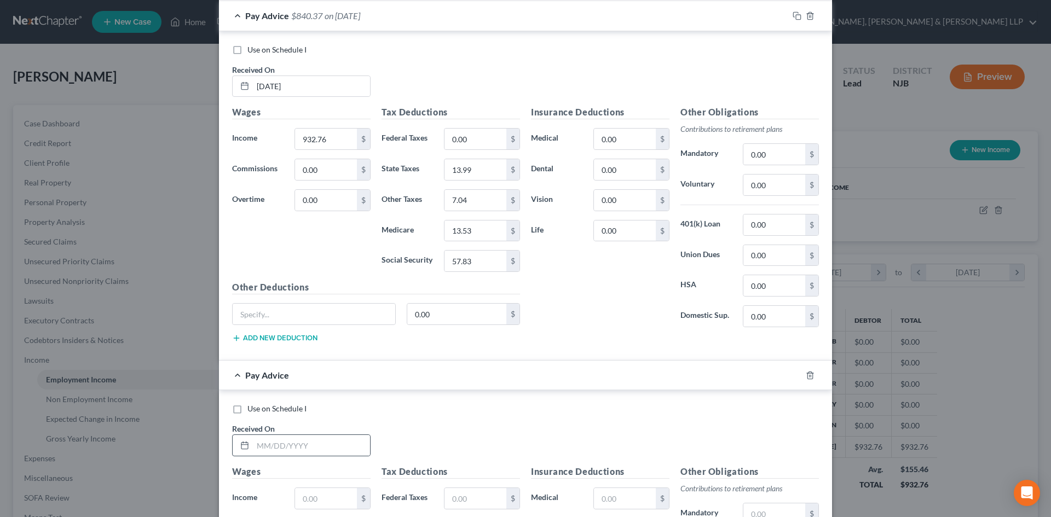
scroll to position [524, 0]
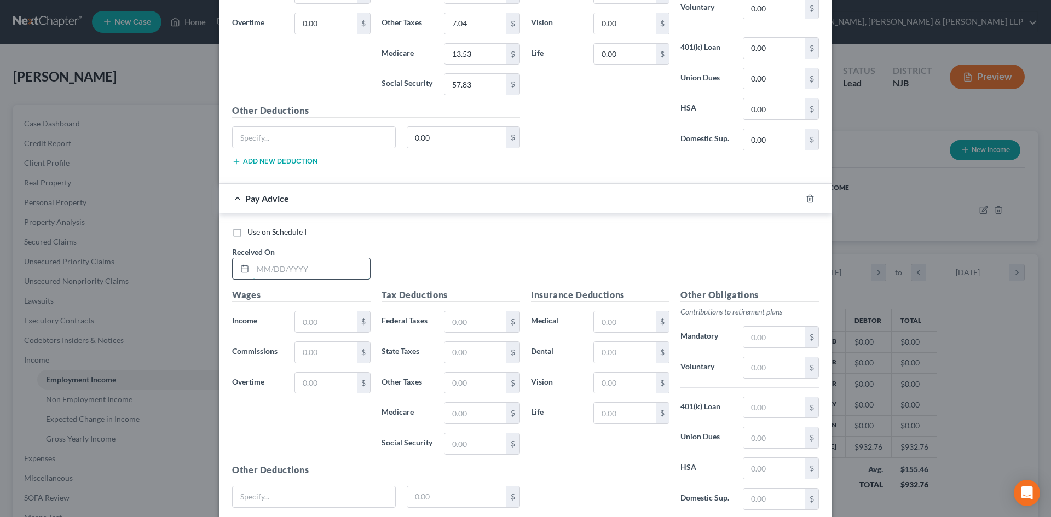
click at [281, 267] on input "text" at bounding box center [311, 268] width 117 height 21
click at [328, 321] on input "text" at bounding box center [326, 321] width 62 height 21
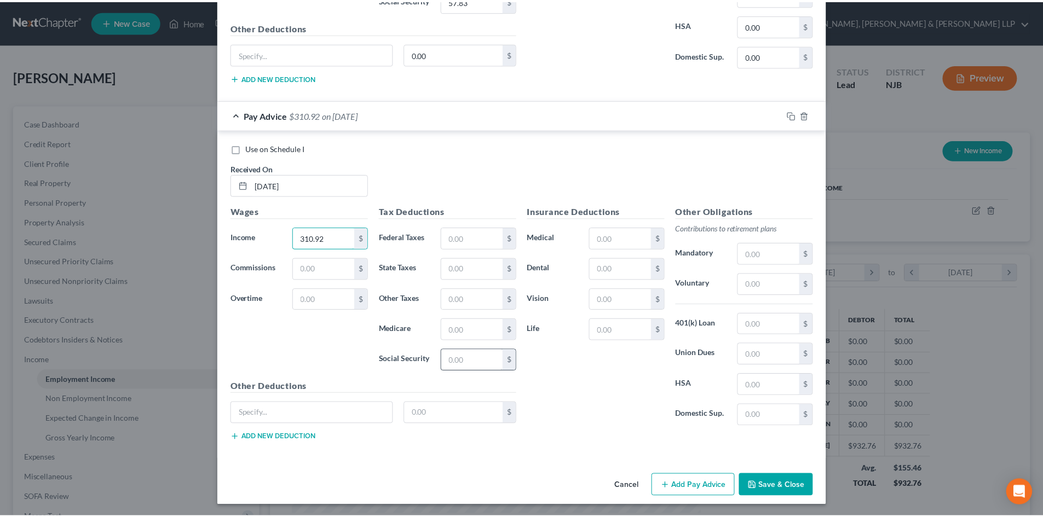
scroll to position [609, 0]
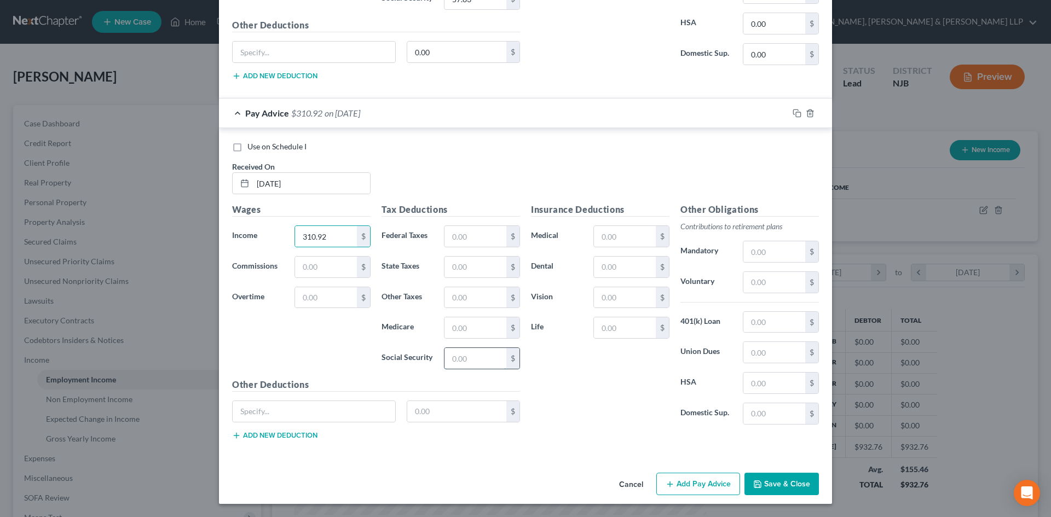
click at [462, 362] on input "text" at bounding box center [475, 358] width 62 height 21
click at [475, 333] on input "text" at bounding box center [475, 327] width 62 height 21
click at [463, 273] on input "text" at bounding box center [475, 267] width 62 height 21
click at [469, 296] on input "text" at bounding box center [475, 297] width 62 height 21
click at [452, 265] on input "text" at bounding box center [475, 267] width 62 height 21
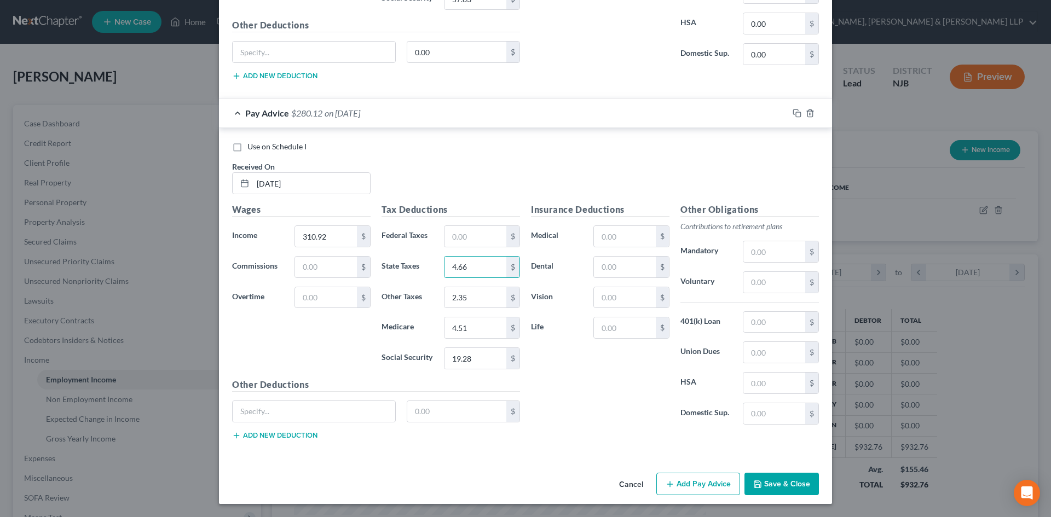
click at [748, 482] on button "Save & Close" at bounding box center [781, 484] width 74 height 23
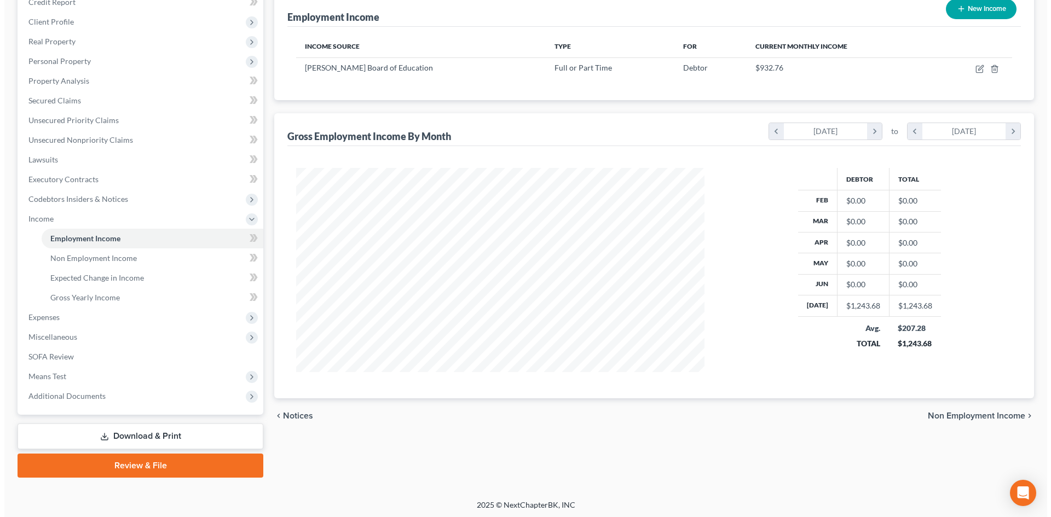
scroll to position [143, 0]
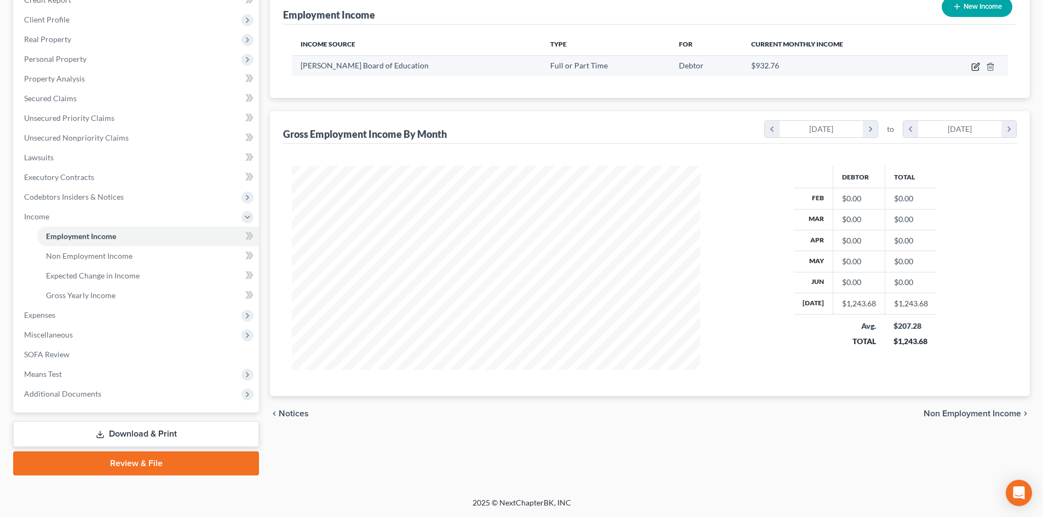
click at [976, 67] on icon "button" at bounding box center [976, 65] width 5 height 5
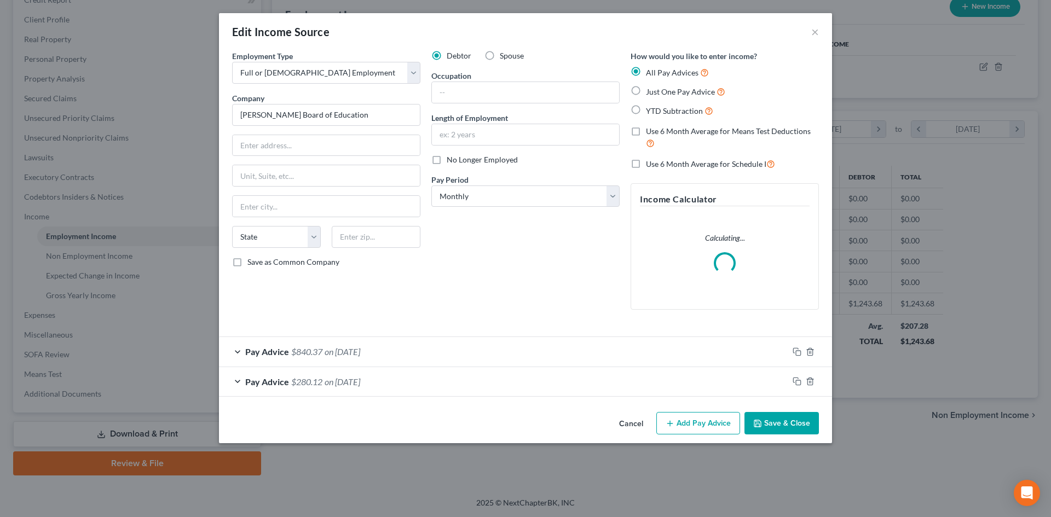
scroll to position [206, 434]
click at [712, 417] on button "Add Pay Advice" at bounding box center [698, 423] width 84 height 23
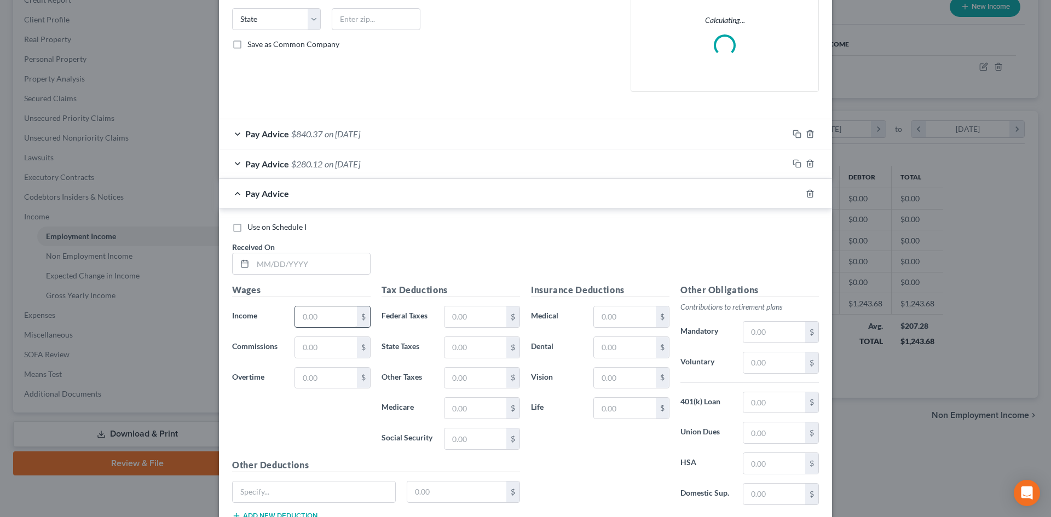
scroll to position [219, 0]
click at [294, 272] on input "text" at bounding box center [311, 262] width 117 height 21
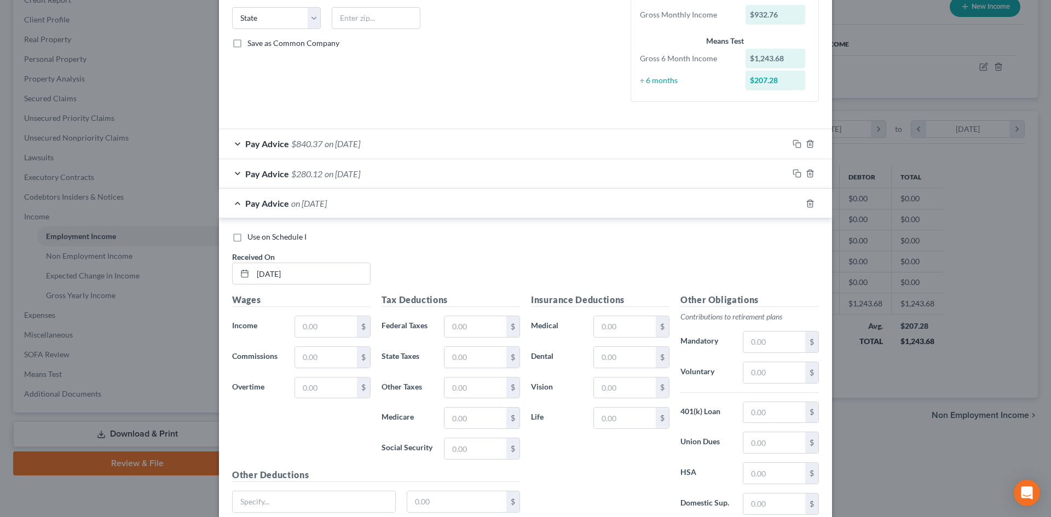
click at [290, 329] on div "$" at bounding box center [332, 327] width 87 height 22
click at [320, 333] on input "text" at bounding box center [326, 326] width 62 height 21
click at [449, 325] on input "text" at bounding box center [475, 326] width 62 height 21
click at [457, 454] on input "text" at bounding box center [475, 448] width 62 height 21
click at [457, 421] on input "text" at bounding box center [475, 418] width 62 height 21
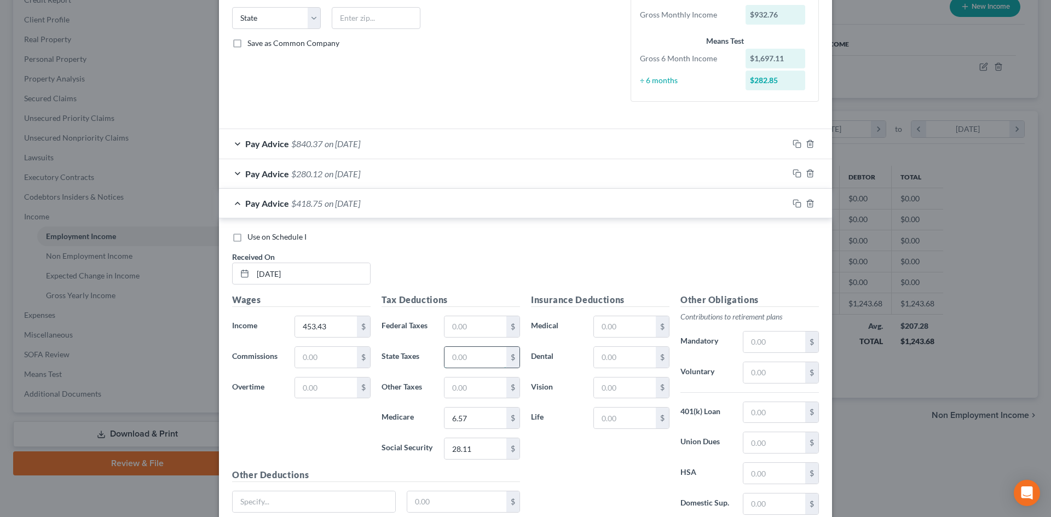
click at [461, 355] on input "text" at bounding box center [475, 357] width 62 height 21
click at [484, 392] on input "text" at bounding box center [475, 388] width 62 height 21
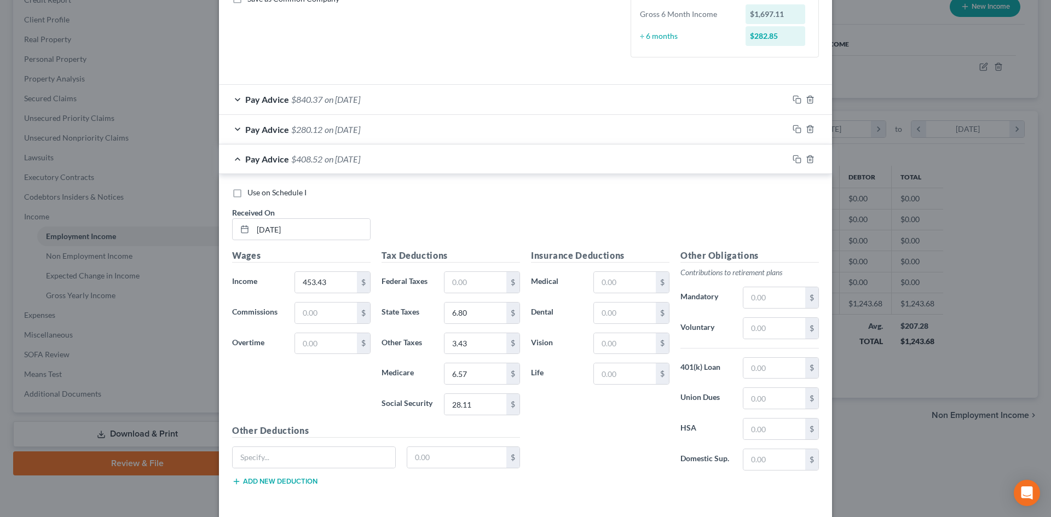
scroll to position [309, 0]
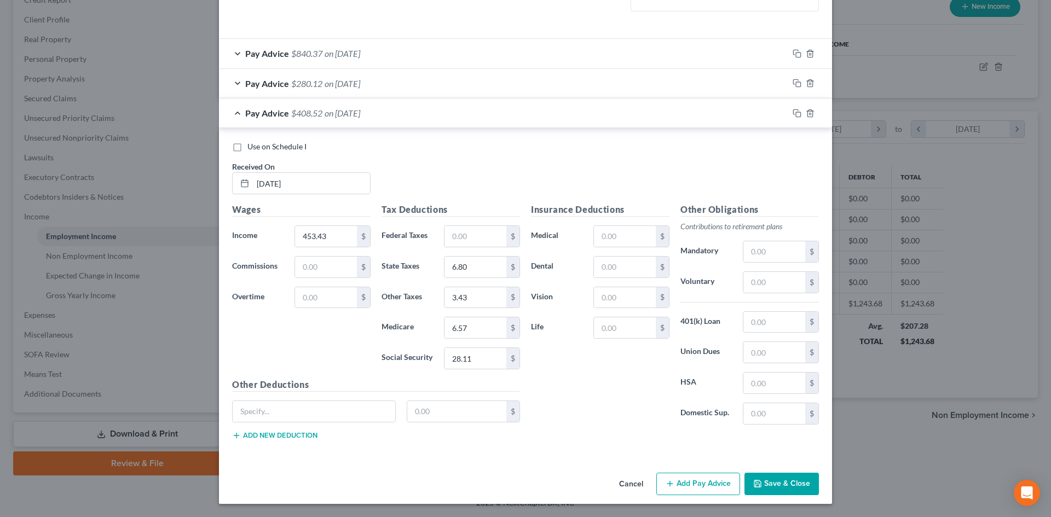
click at [699, 486] on button "Add Pay Advice" at bounding box center [698, 484] width 84 height 23
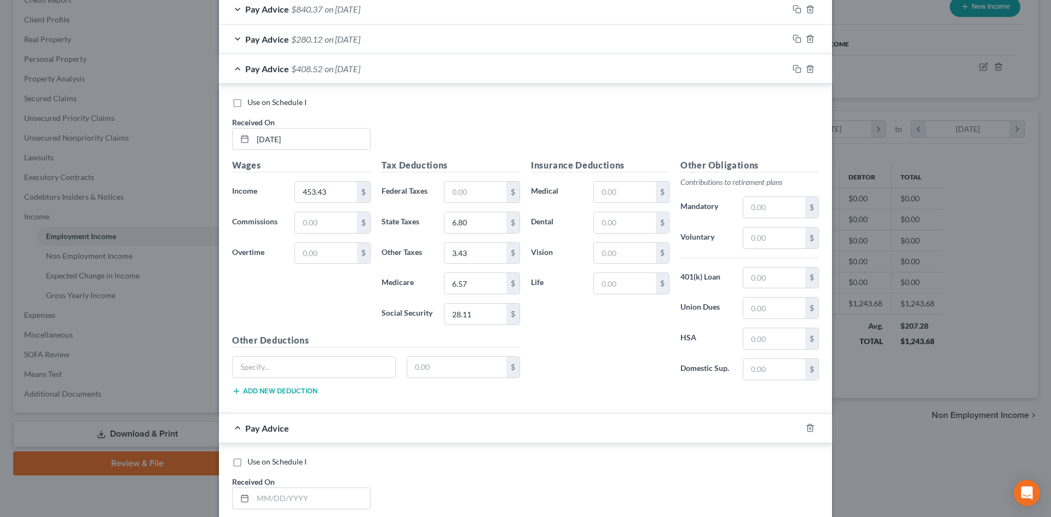
scroll to position [474, 0]
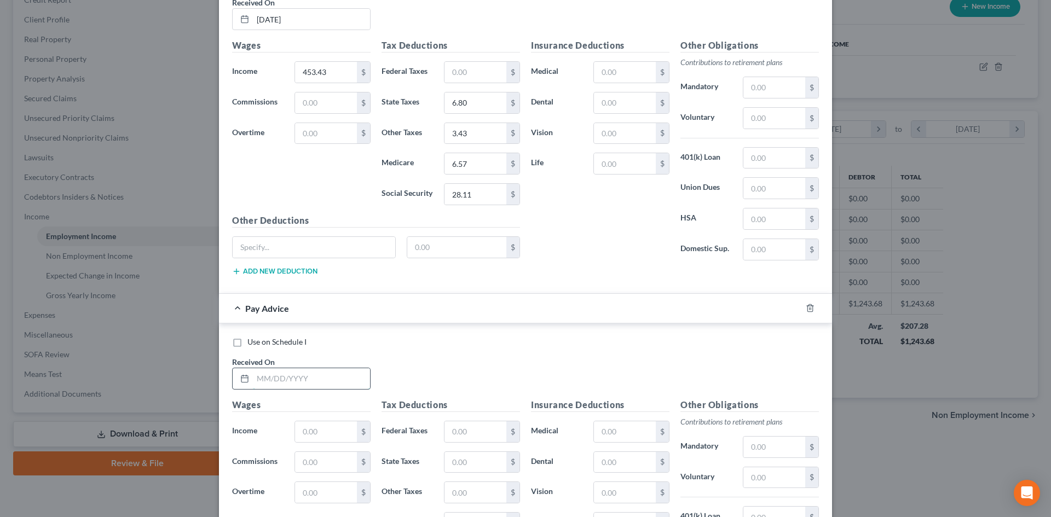
click at [298, 384] on input "text" at bounding box center [311, 378] width 117 height 21
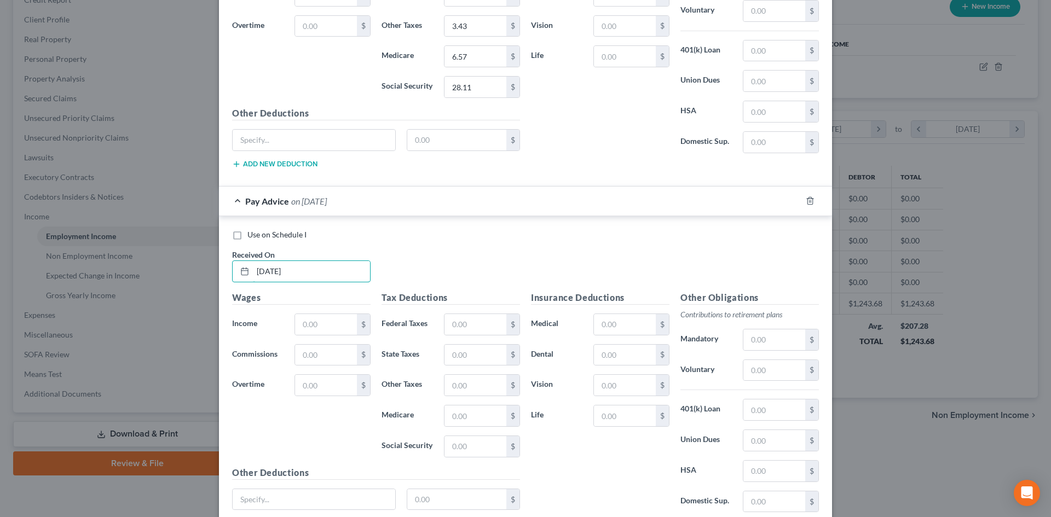
scroll to position [583, 0]
click at [331, 320] on input "text" at bounding box center [326, 322] width 62 height 21
click at [454, 326] on input "text" at bounding box center [475, 322] width 62 height 21
click at [452, 359] on input "text" at bounding box center [475, 353] width 62 height 21
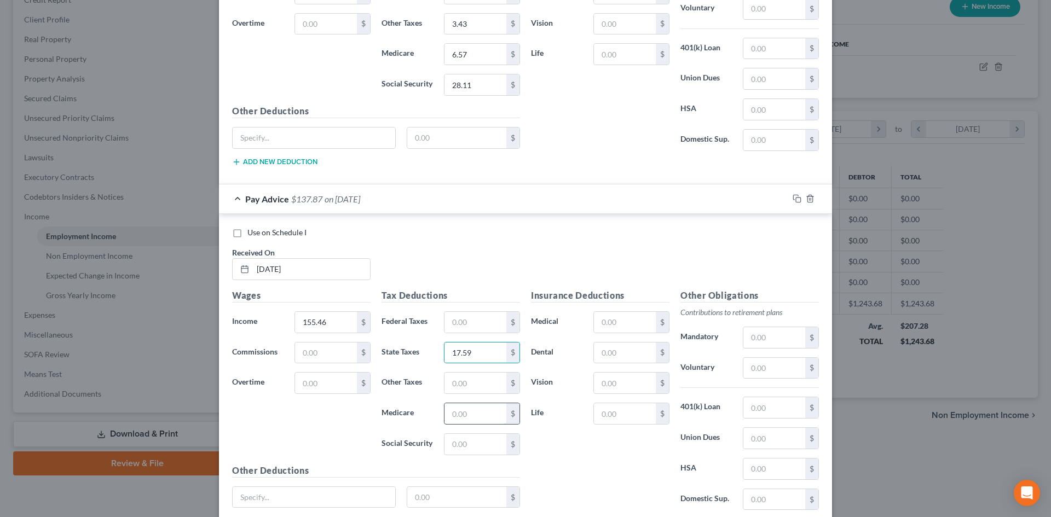
click at [452, 410] on input "text" at bounding box center [475, 413] width 62 height 21
click at [455, 441] on input "text" at bounding box center [475, 444] width 62 height 21
click at [758, 369] on input "text" at bounding box center [774, 368] width 62 height 21
click at [497, 325] on input "text" at bounding box center [475, 322] width 62 height 21
click at [444, 380] on input "text" at bounding box center [475, 383] width 62 height 21
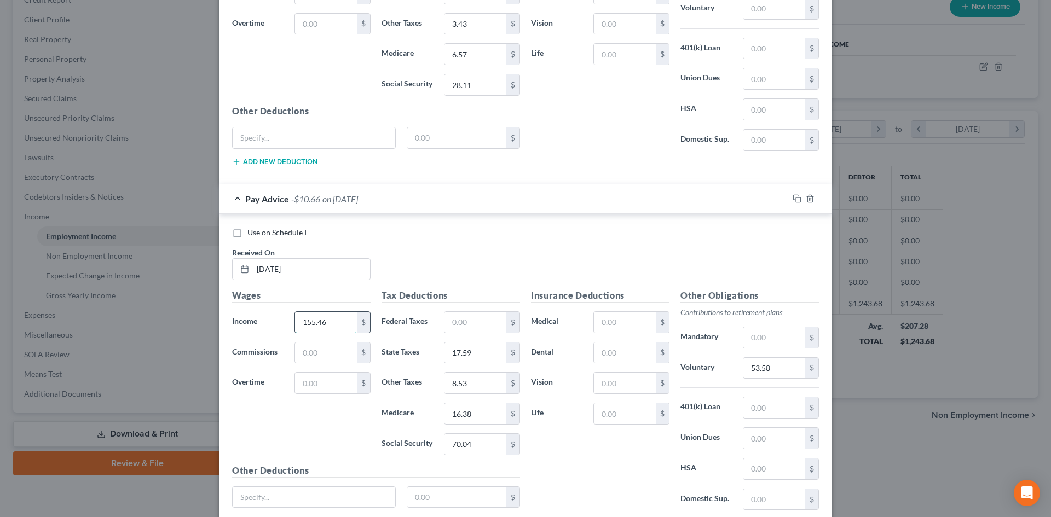
click at [339, 327] on input "155.46" at bounding box center [326, 322] width 62 height 21
click at [776, 373] on input "53.58" at bounding box center [774, 368] width 62 height 21
click at [761, 367] on input "text" at bounding box center [774, 368] width 62 height 21
click at [432, 247] on div "Use on Schedule I Received On * [DATE]" at bounding box center [526, 258] width 598 height 62
click at [310, 346] on input "text" at bounding box center [326, 353] width 62 height 21
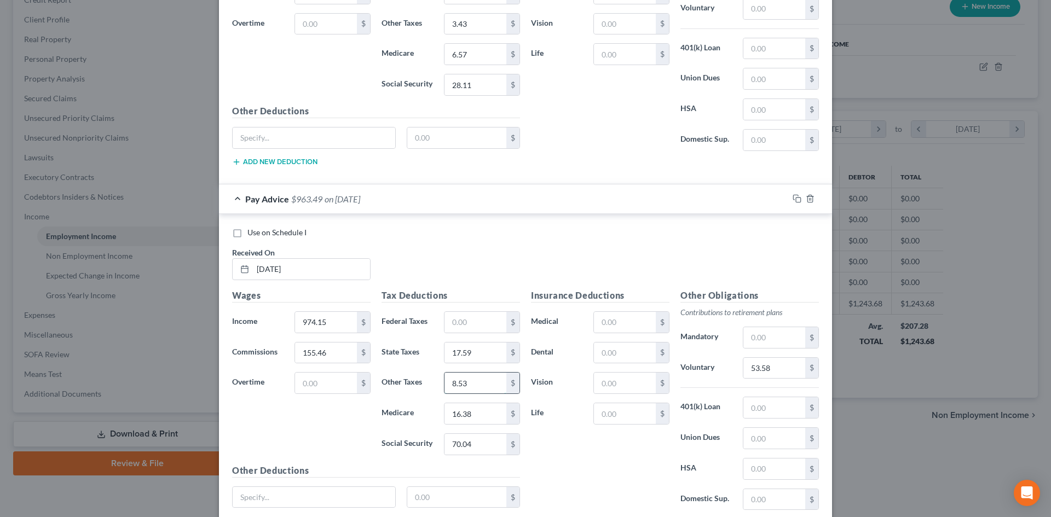
click at [462, 386] on input "8.53" at bounding box center [475, 383] width 62 height 21
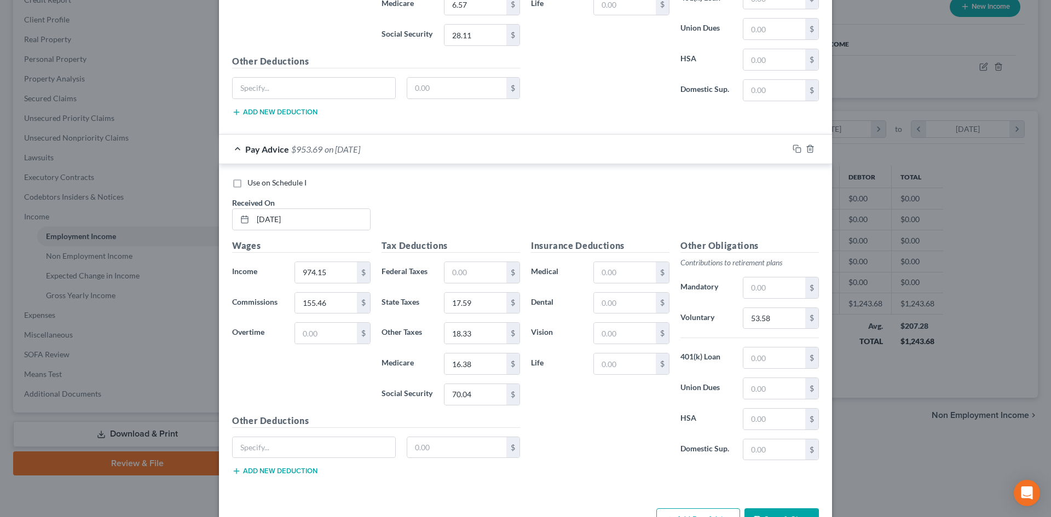
scroll to position [669, 0]
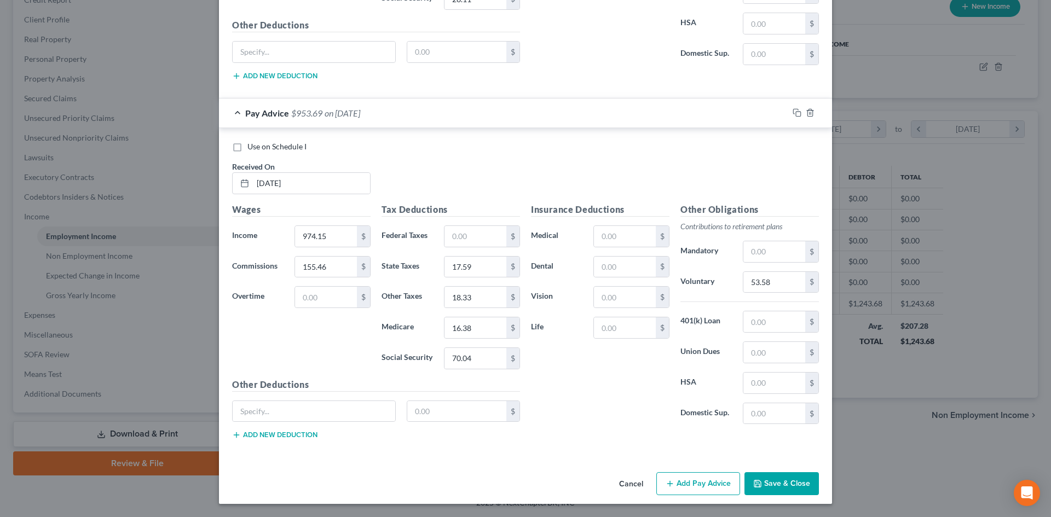
click at [692, 476] on button "Add Pay Advice" at bounding box center [698, 483] width 84 height 23
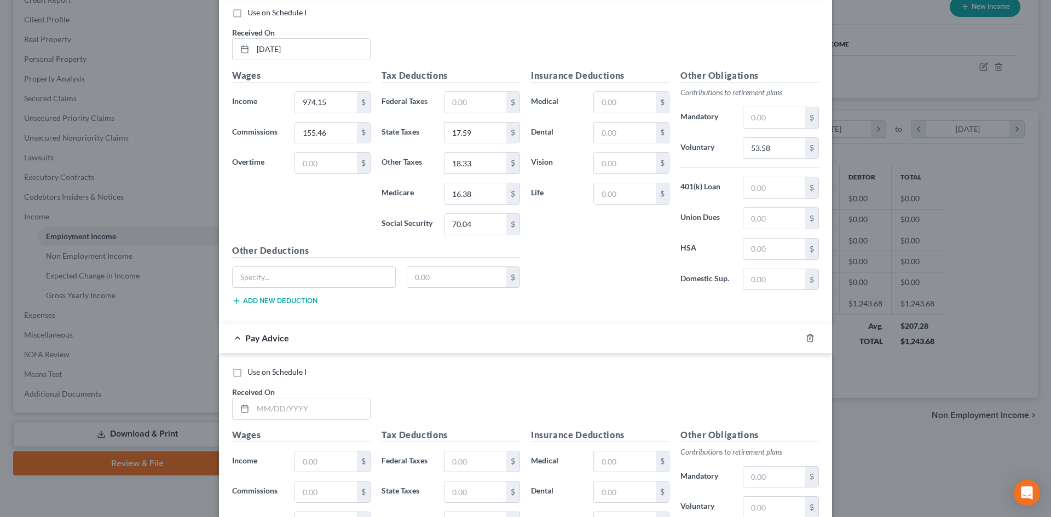
scroll to position [888, 0]
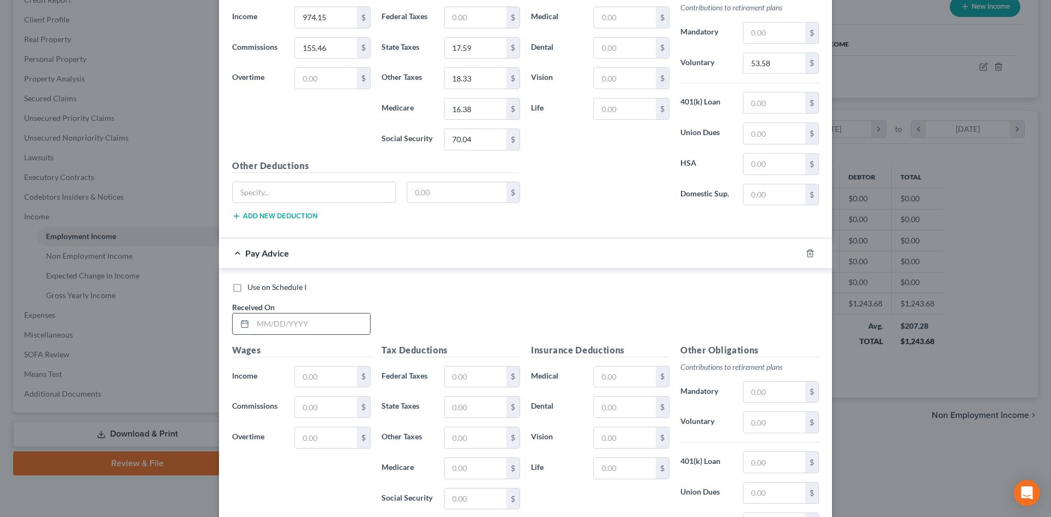
click at [282, 328] on input "text" at bounding box center [311, 324] width 117 height 21
click at [321, 382] on input "text" at bounding box center [326, 377] width 62 height 21
drag, startPoint x: 322, startPoint y: 380, endPoint x: 249, endPoint y: 380, distance: 73.4
click at [249, 380] on div "Income * 06 $" at bounding box center [301, 377] width 149 height 22
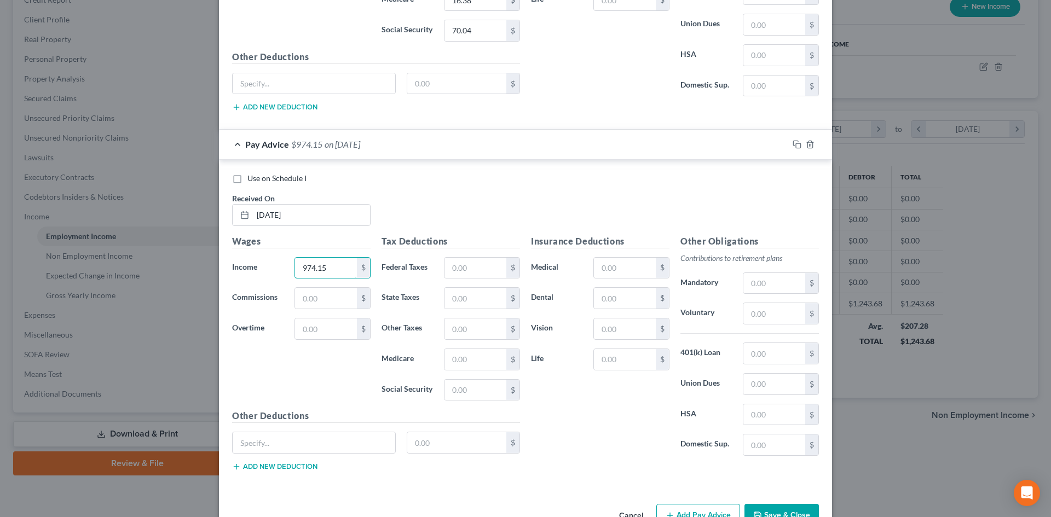
scroll to position [997, 0]
click at [329, 299] on input "text" at bounding box center [326, 297] width 62 height 21
click at [460, 272] on input "text" at bounding box center [475, 267] width 62 height 21
click at [476, 298] on input "text" at bounding box center [475, 297] width 62 height 21
click at [452, 353] on input "text" at bounding box center [475, 359] width 62 height 21
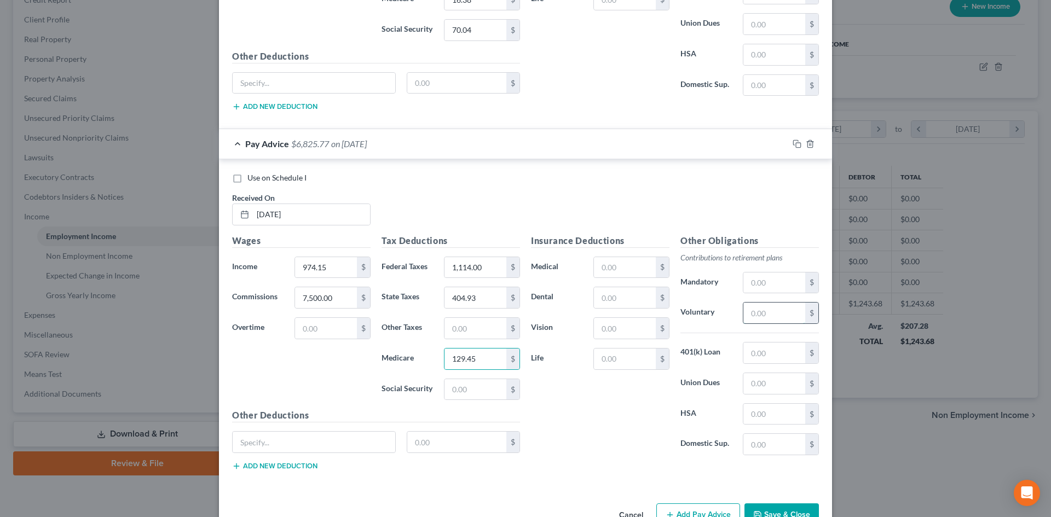
click at [760, 315] on input "text" at bounding box center [774, 313] width 62 height 21
click at [467, 345] on div "Tax Deductions Federal Taxes 1,114.00 $ State Taxes 404.93 $ Other Taxes $ Medi…" at bounding box center [450, 321] width 149 height 175
click at [465, 336] on input "text" at bounding box center [475, 328] width 62 height 21
click at [470, 397] on input "text" at bounding box center [475, 389] width 62 height 21
click at [325, 337] on input "text" at bounding box center [326, 328] width 62 height 21
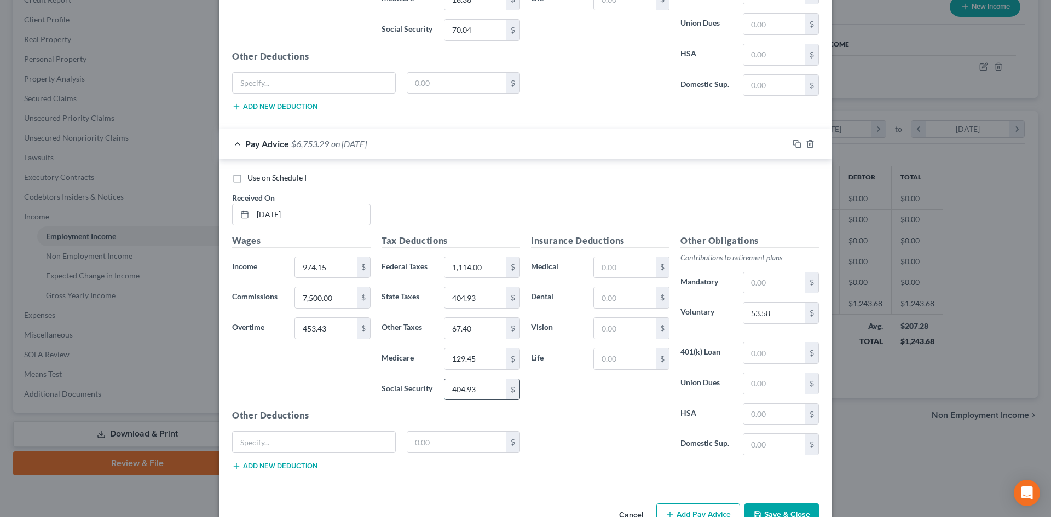
click at [482, 396] on input "404.93" at bounding box center [475, 389] width 62 height 21
click at [466, 332] on input "67.40" at bounding box center [475, 328] width 62 height 21
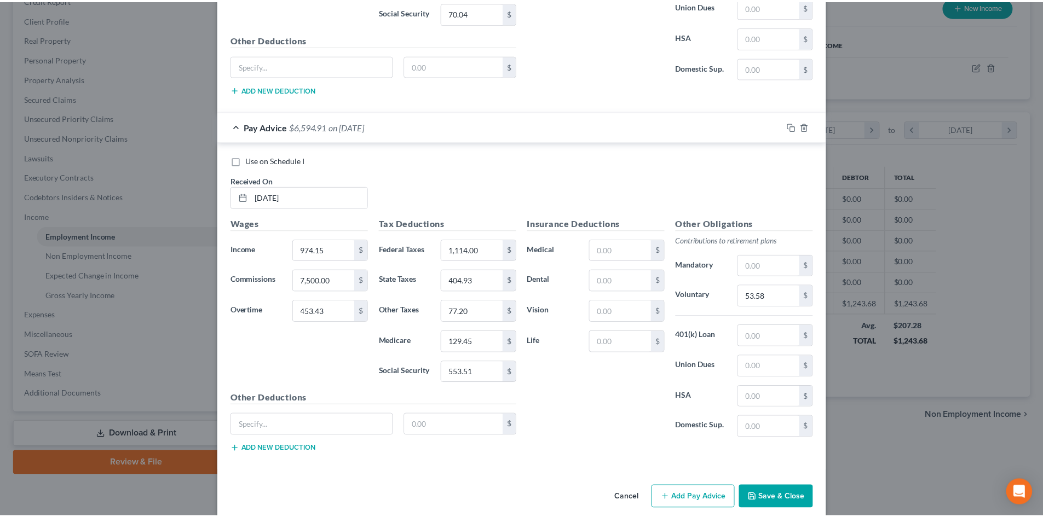
scroll to position [1029, 0]
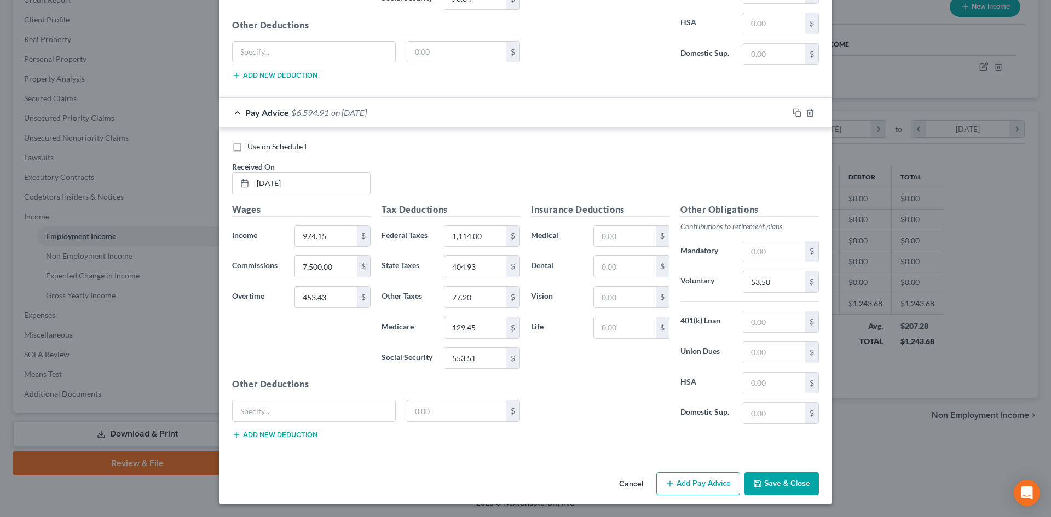
click at [788, 483] on button "Save & Close" at bounding box center [781, 483] width 74 height 23
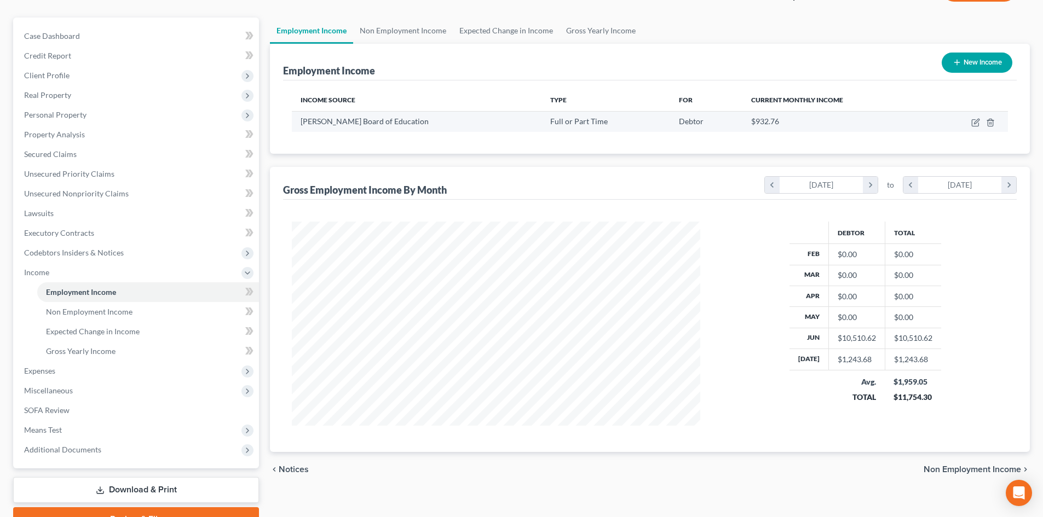
scroll to position [34, 0]
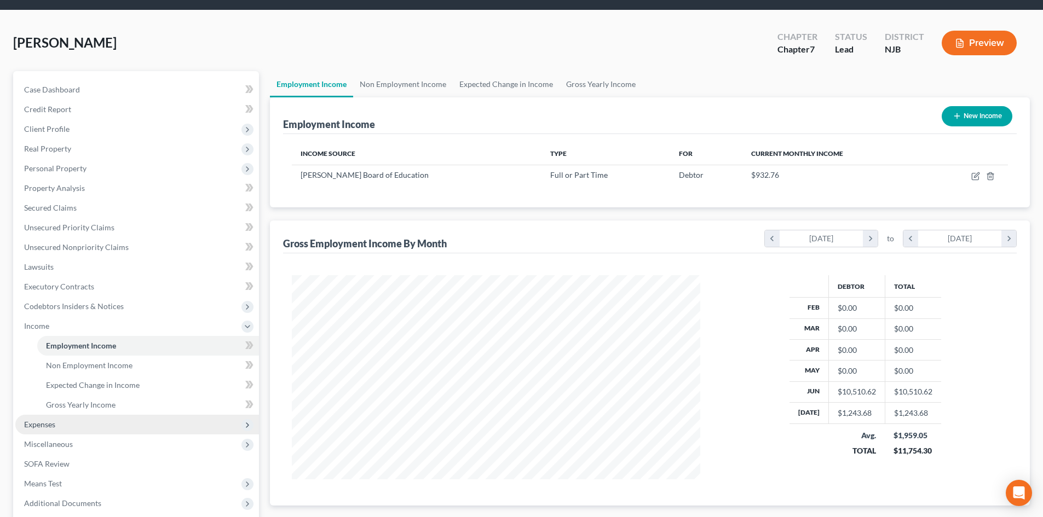
click at [61, 421] on span "Expenses" at bounding box center [137, 425] width 244 height 20
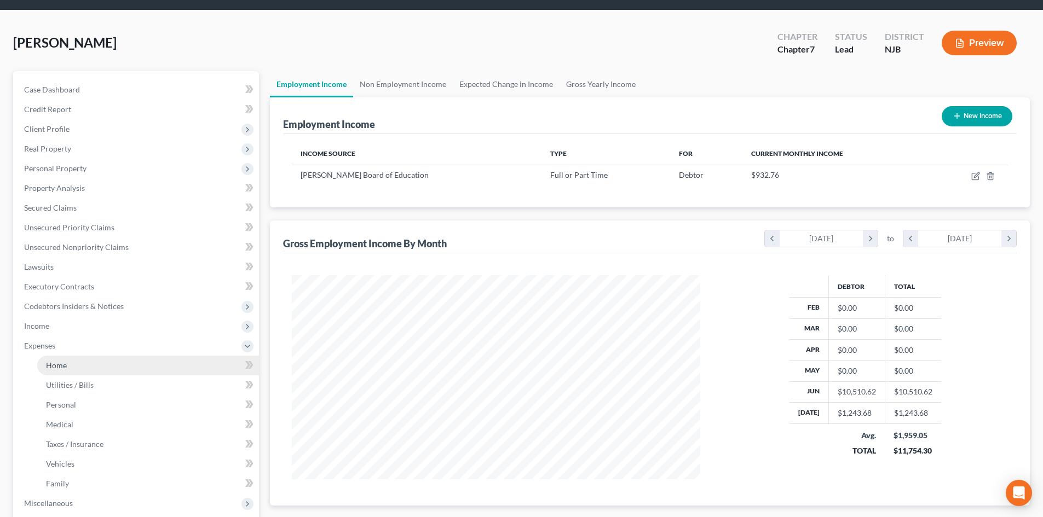
click at [80, 363] on link "Home" at bounding box center [148, 366] width 222 height 20
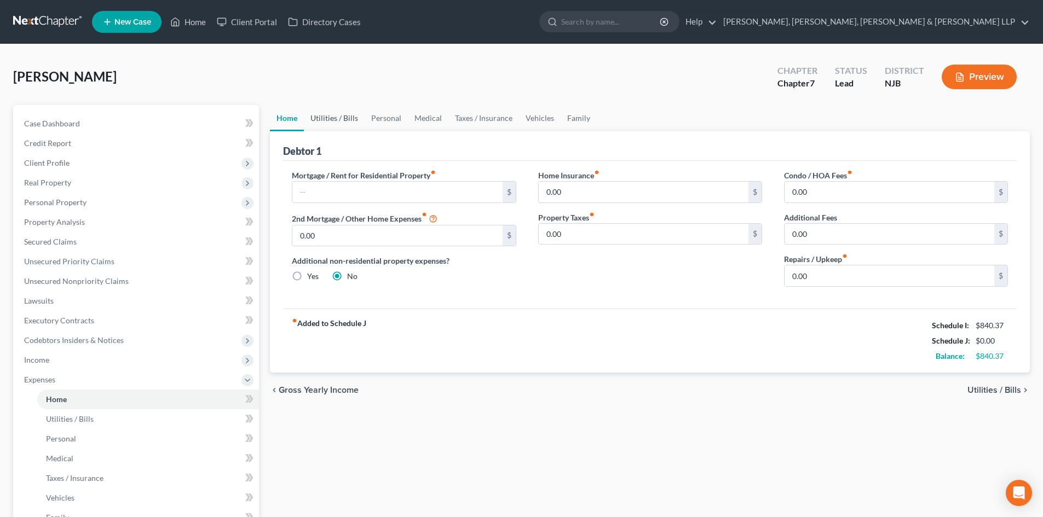
click at [343, 114] on link "Utilities / Bills" at bounding box center [334, 118] width 61 height 26
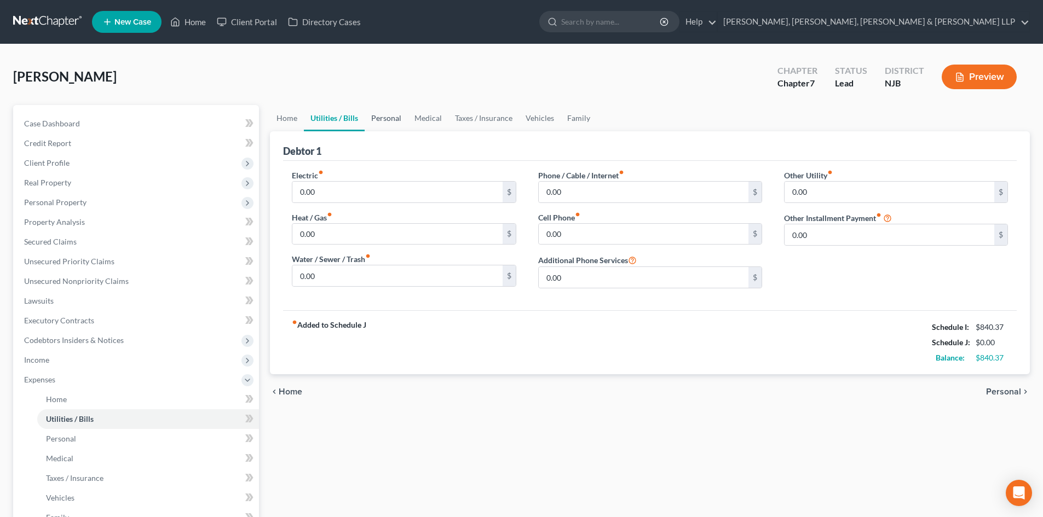
click at [390, 111] on link "Personal" at bounding box center [386, 118] width 43 height 26
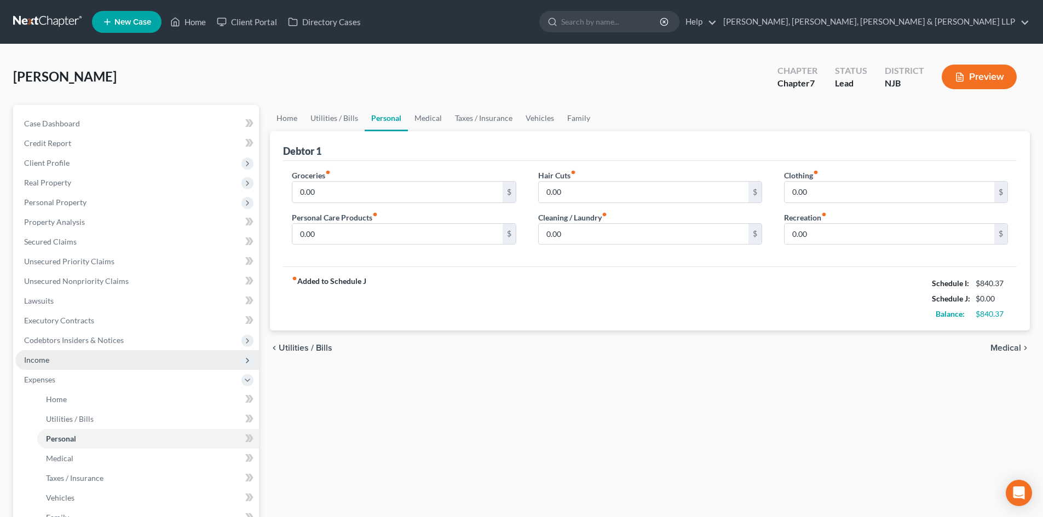
click at [79, 359] on span "Income" at bounding box center [137, 360] width 244 height 20
click at [79, 376] on span "Employment Income" at bounding box center [81, 379] width 70 height 9
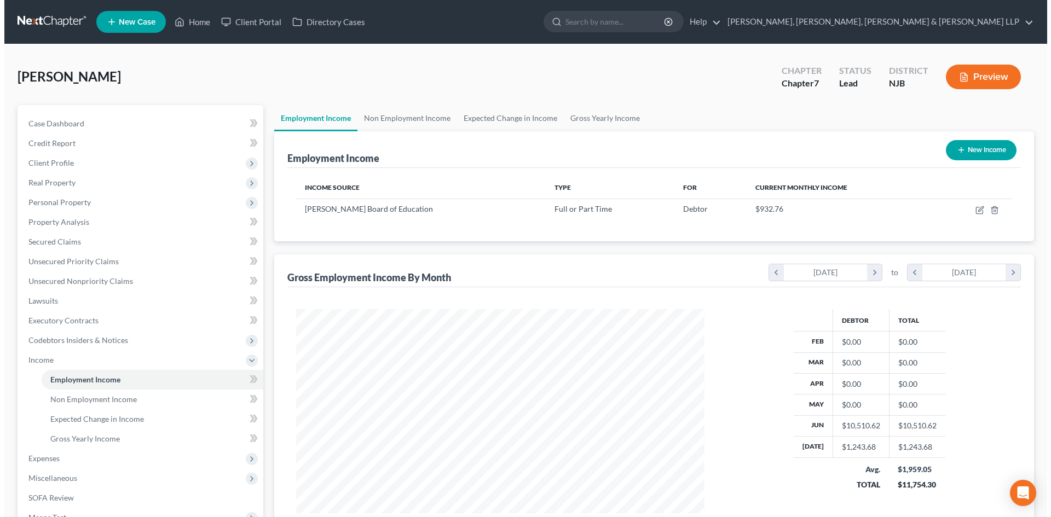
scroll to position [204, 430]
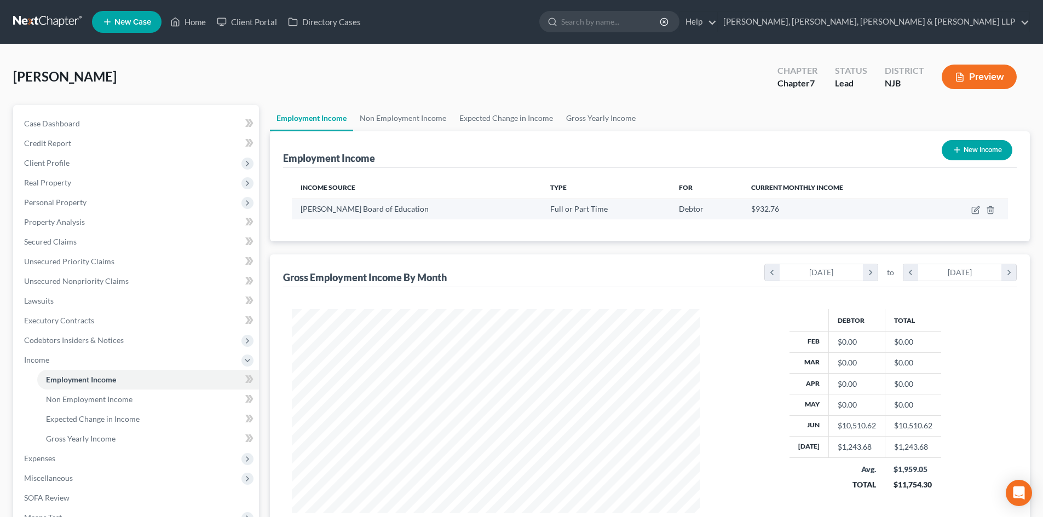
click at [969, 209] on td at bounding box center [969, 209] width 78 height 21
click at [977, 207] on icon "button" at bounding box center [976, 208] width 5 height 5
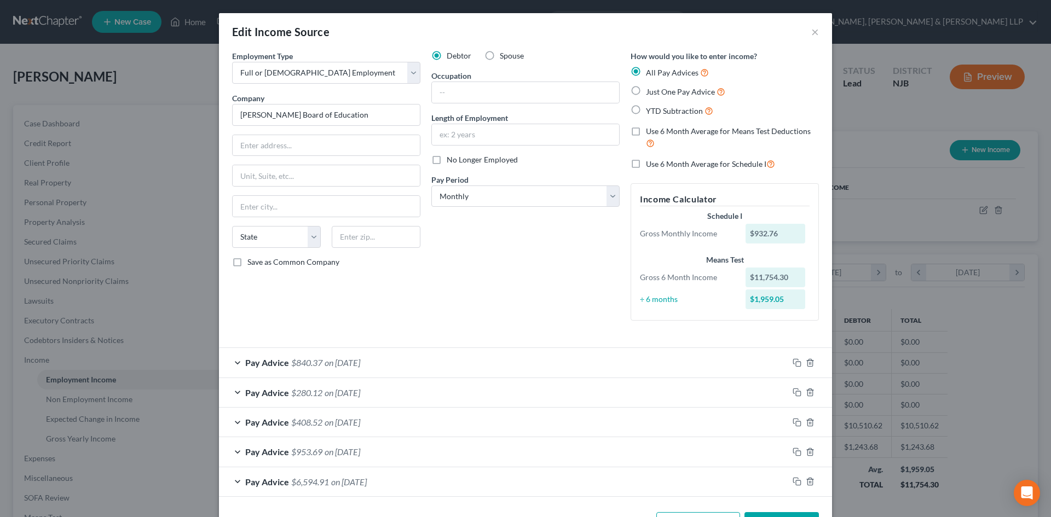
scroll to position [39, 0]
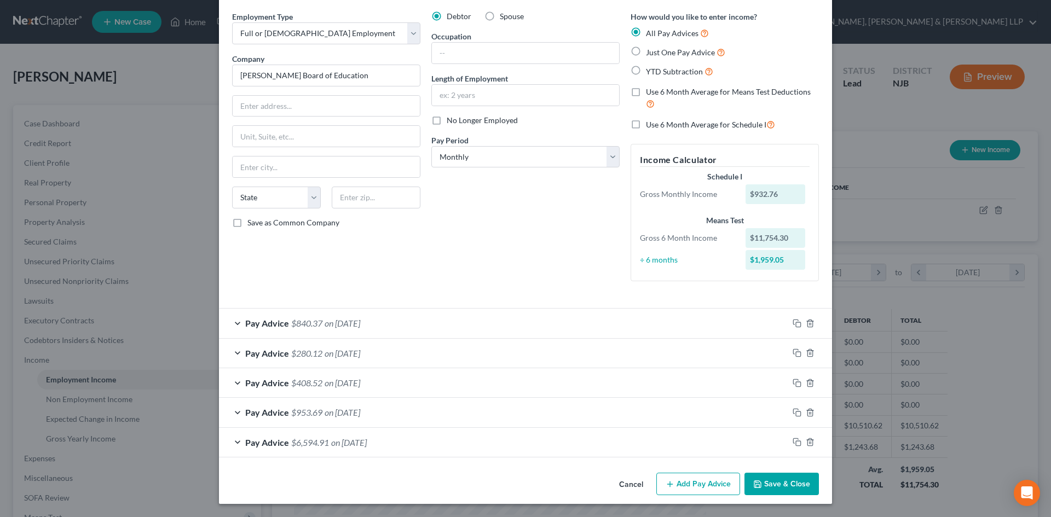
click at [400, 439] on div "Pay Advice $6,594.91 on [DATE]" at bounding box center [503, 442] width 569 height 29
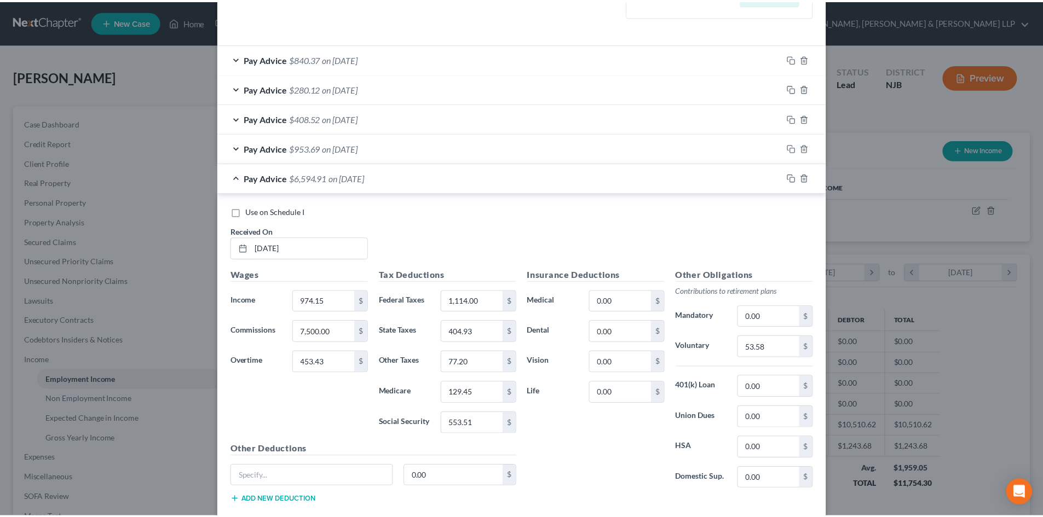
scroll to position [369, 0]
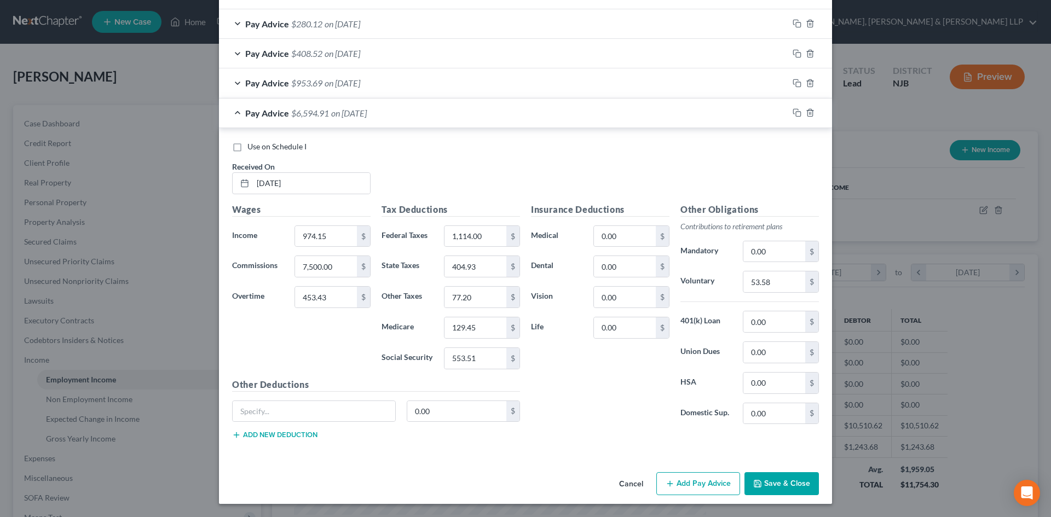
click at [765, 481] on button "Save & Close" at bounding box center [781, 483] width 74 height 23
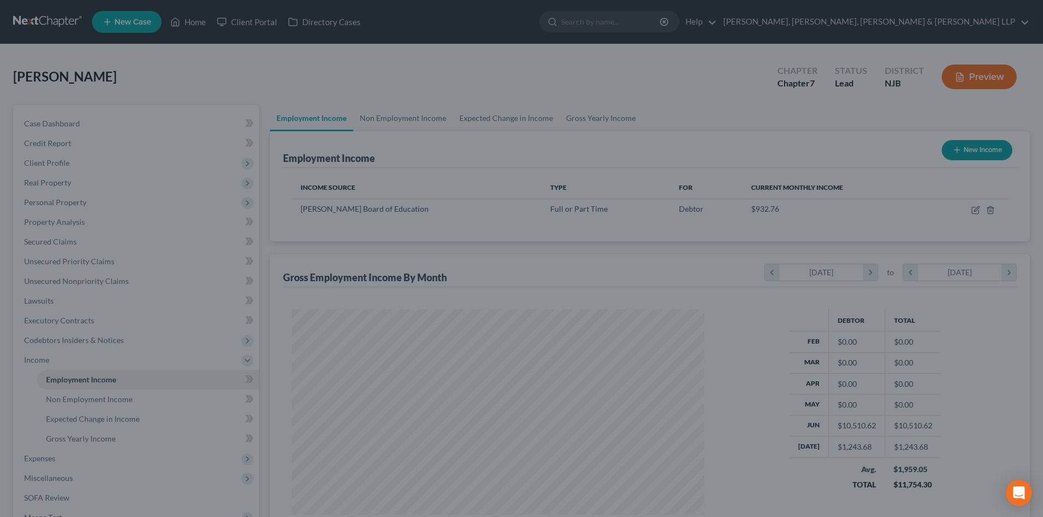
scroll to position [547203, 546977]
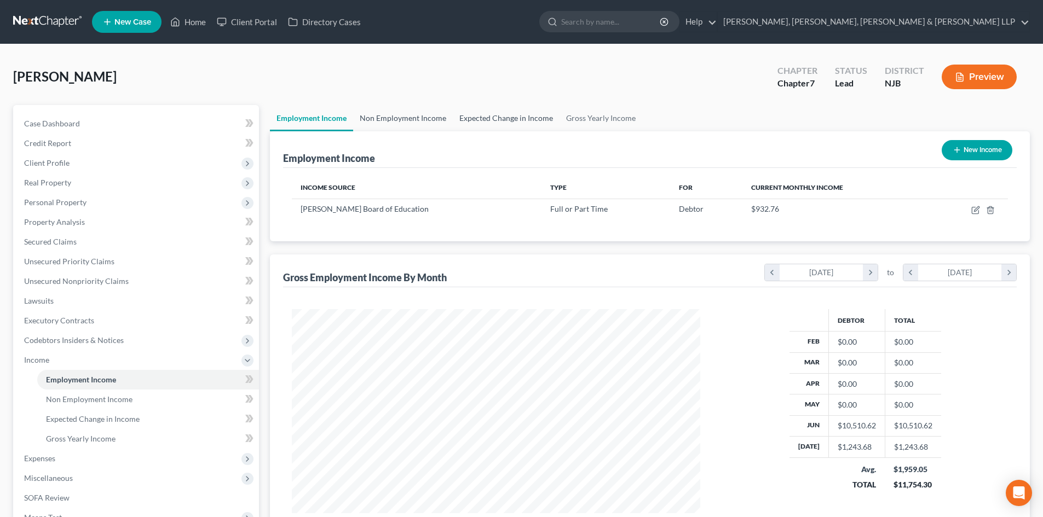
drag, startPoint x: 411, startPoint y: 119, endPoint x: 477, endPoint y: 115, distance: 66.9
click at [411, 119] on link "Non Employment Income" at bounding box center [403, 118] width 100 height 26
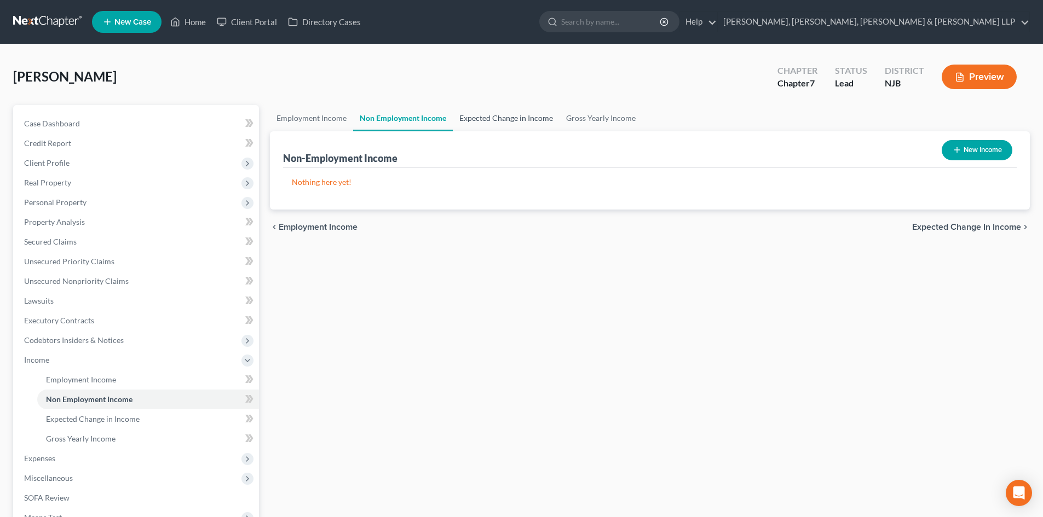
click at [497, 115] on link "Expected Change in Income" at bounding box center [506, 118] width 107 height 26
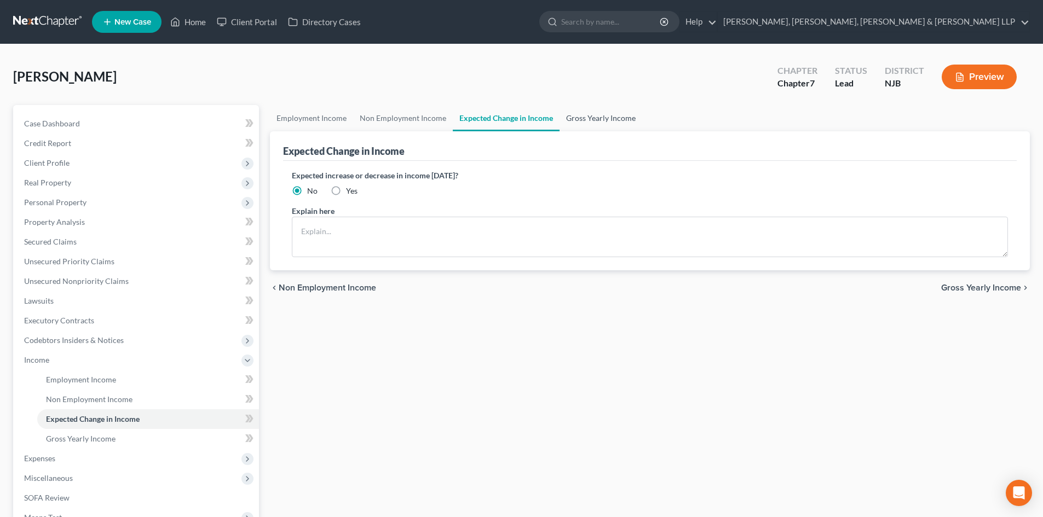
click at [593, 113] on link "Gross Yearly Income" at bounding box center [600, 118] width 83 height 26
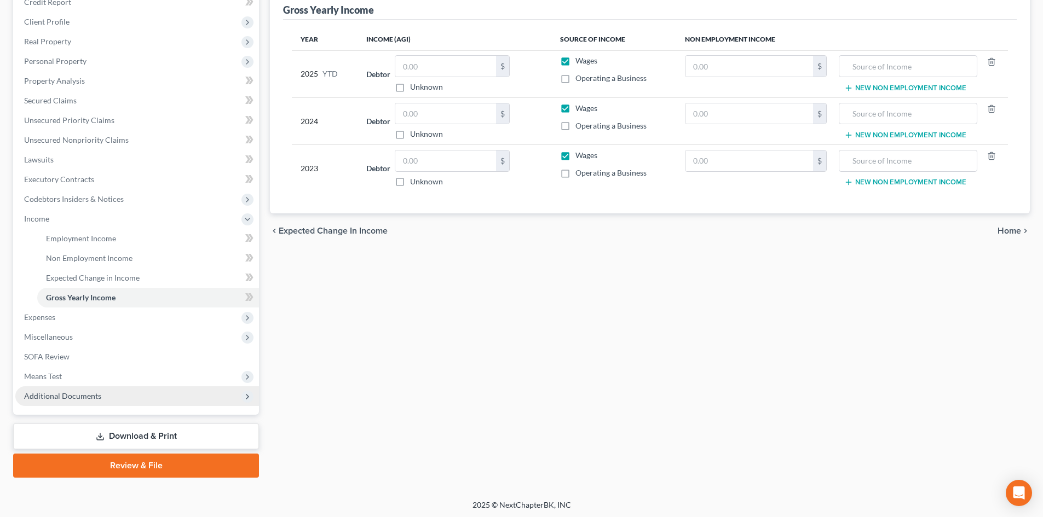
scroll to position [143, 0]
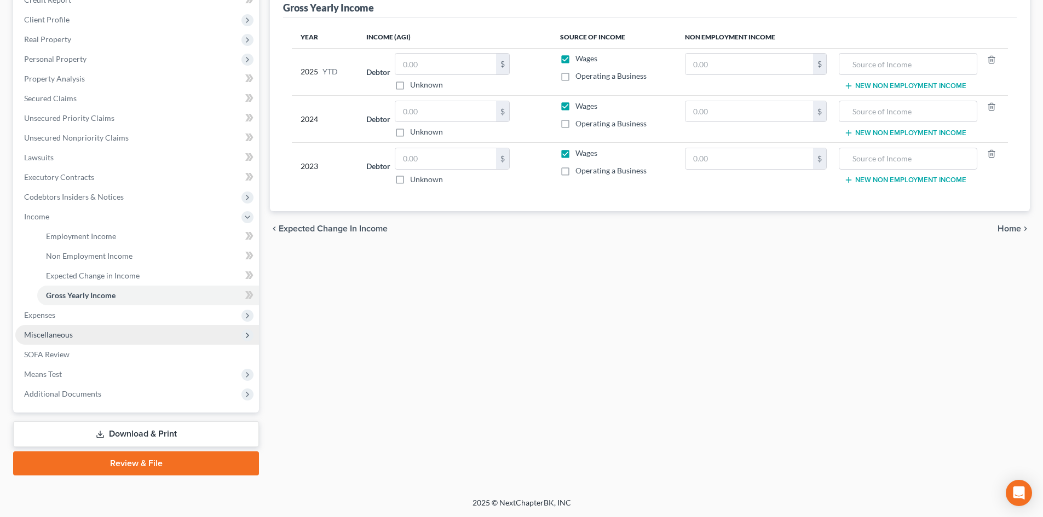
click at [90, 338] on span "Miscellaneous" at bounding box center [137, 335] width 244 height 20
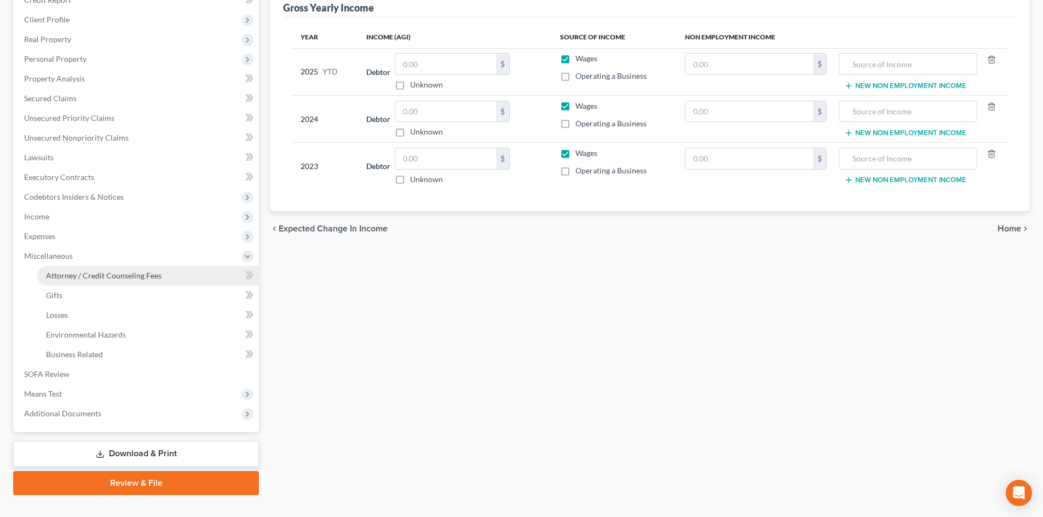
drag, startPoint x: 114, startPoint y: 276, endPoint x: 149, endPoint y: 264, distance: 37.0
click at [115, 276] on span "Attorney / Credit Counseling Fees" at bounding box center [104, 275] width 116 height 9
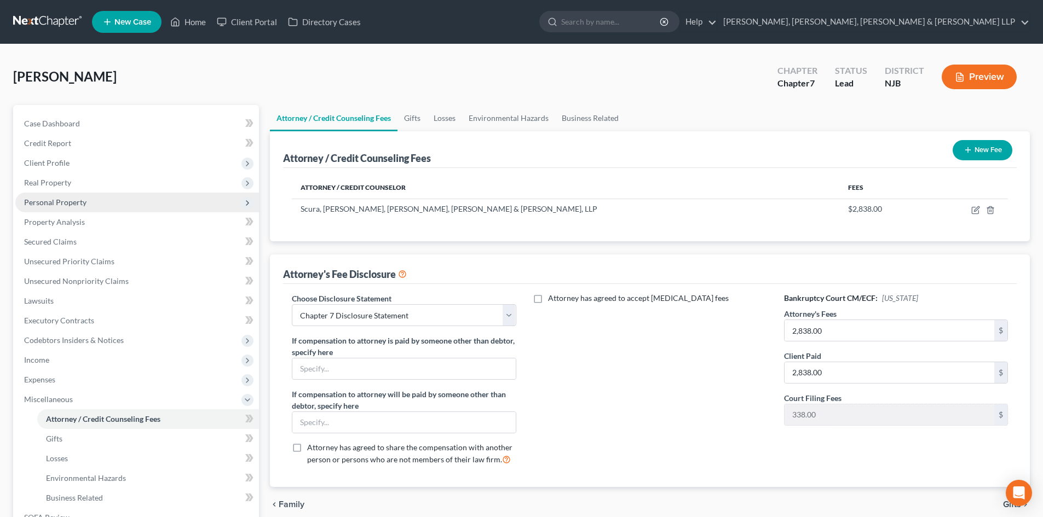
click at [75, 200] on span "Personal Property" at bounding box center [55, 202] width 62 height 9
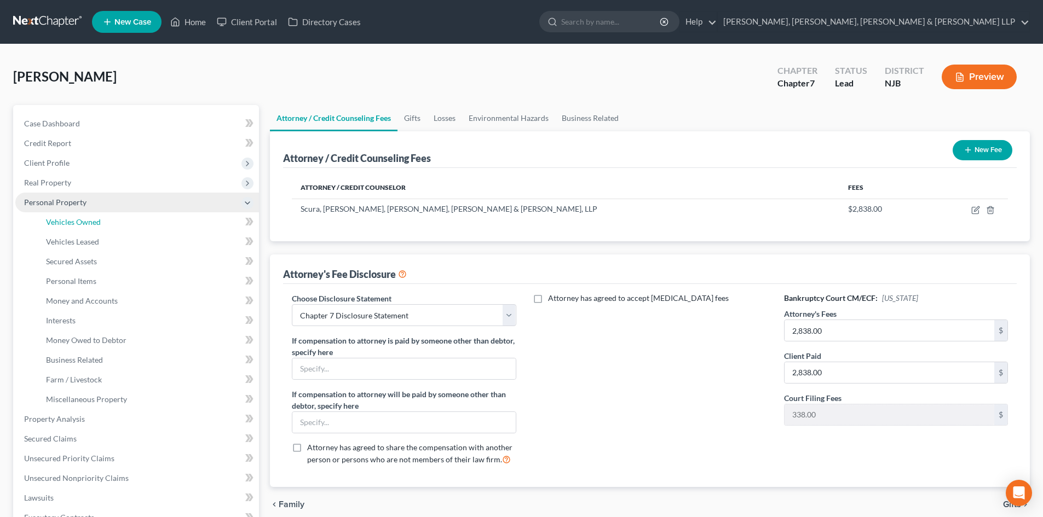
click at [73, 222] on span "Vehicles Owned" at bounding box center [73, 221] width 55 height 9
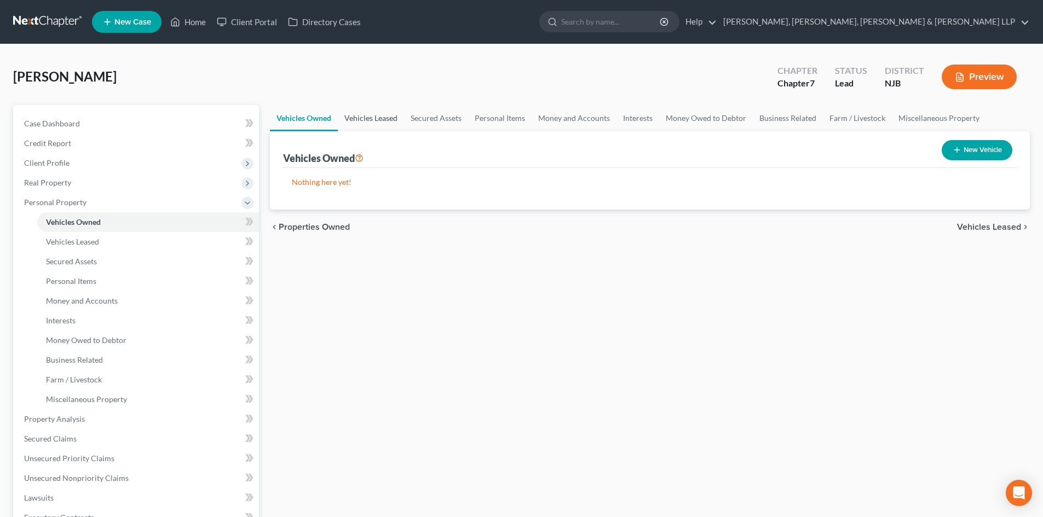
drag, startPoint x: 373, startPoint y: 115, endPoint x: 399, endPoint y: 114, distance: 25.7
click at [373, 115] on link "Vehicles Leased" at bounding box center [371, 118] width 66 height 26
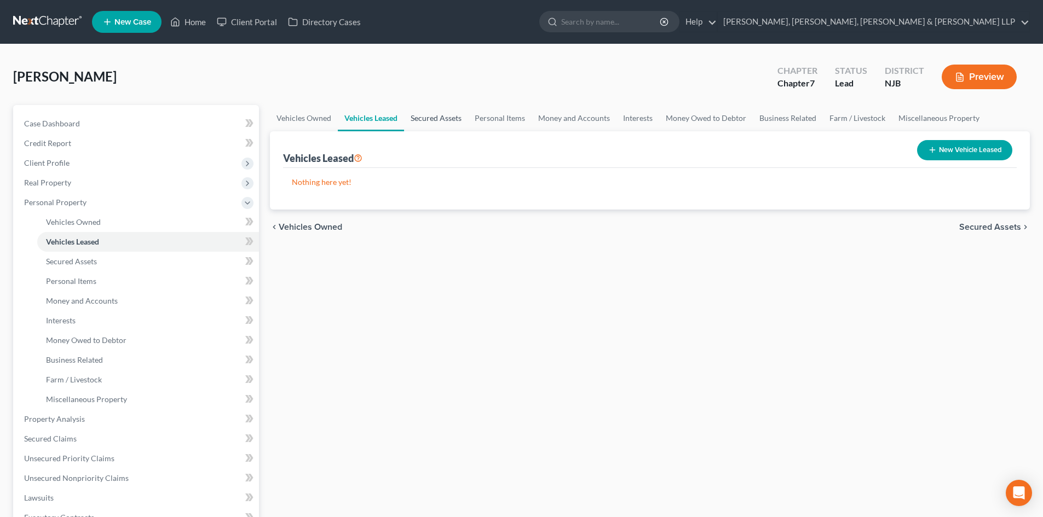
click at [452, 116] on link "Secured Assets" at bounding box center [436, 118] width 64 height 26
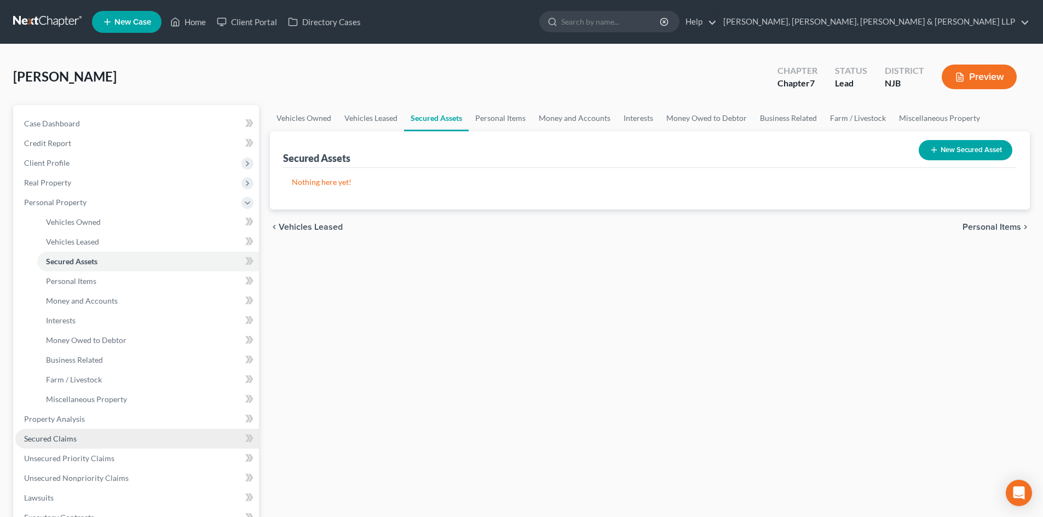
click at [59, 431] on link "Secured Claims" at bounding box center [137, 439] width 244 height 20
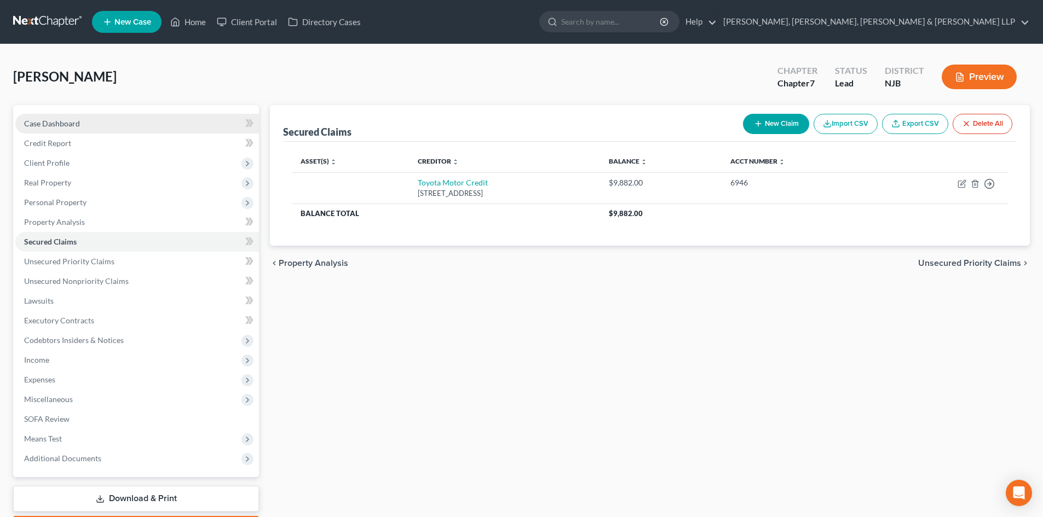
click at [101, 125] on link "Case Dashboard" at bounding box center [137, 124] width 244 height 20
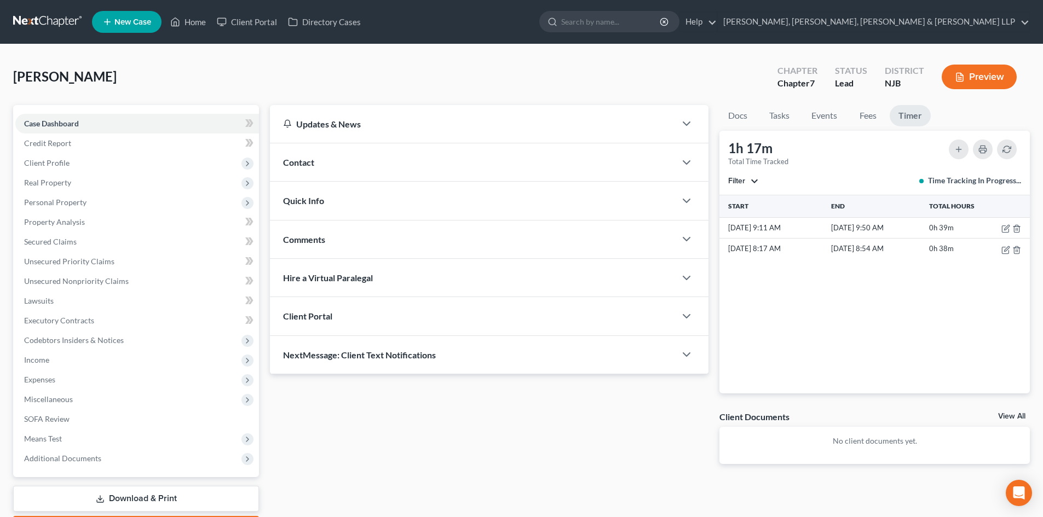
drag, startPoint x: 904, startPoint y: 102, endPoint x: 885, endPoint y: 105, distance: 19.9
click at [904, 102] on div "[PERSON_NAME] Upgraded Chapter Chapter 7 Status [GEOGRAPHIC_DATA] [GEOGRAPHIC_D…" at bounding box center [521, 81] width 1017 height 48
drag, startPoint x: 78, startPoint y: 204, endPoint x: 78, endPoint y: 218, distance: 14.2
click at [78, 204] on span "Personal Property" at bounding box center [55, 202] width 62 height 9
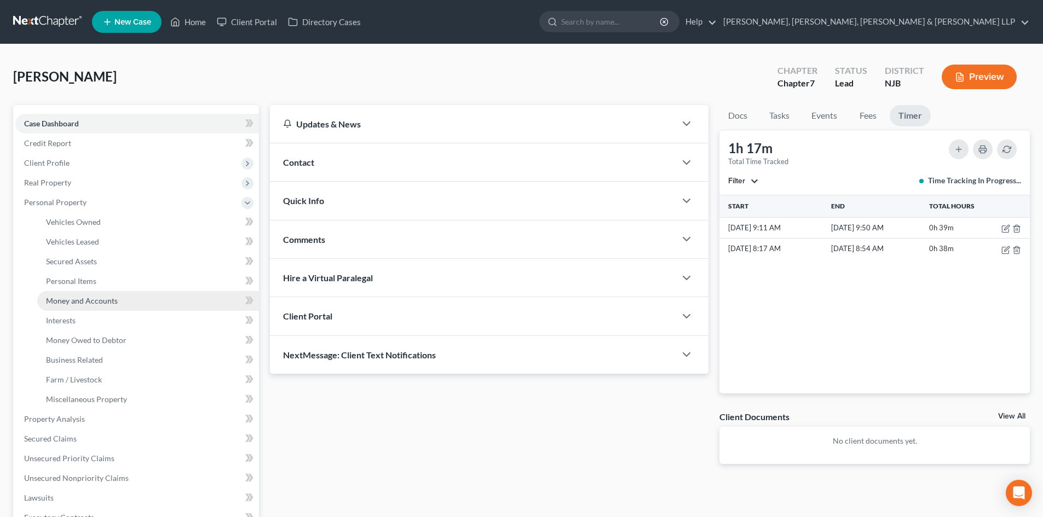
click at [90, 297] on span "Money and Accounts" at bounding box center [82, 300] width 72 height 9
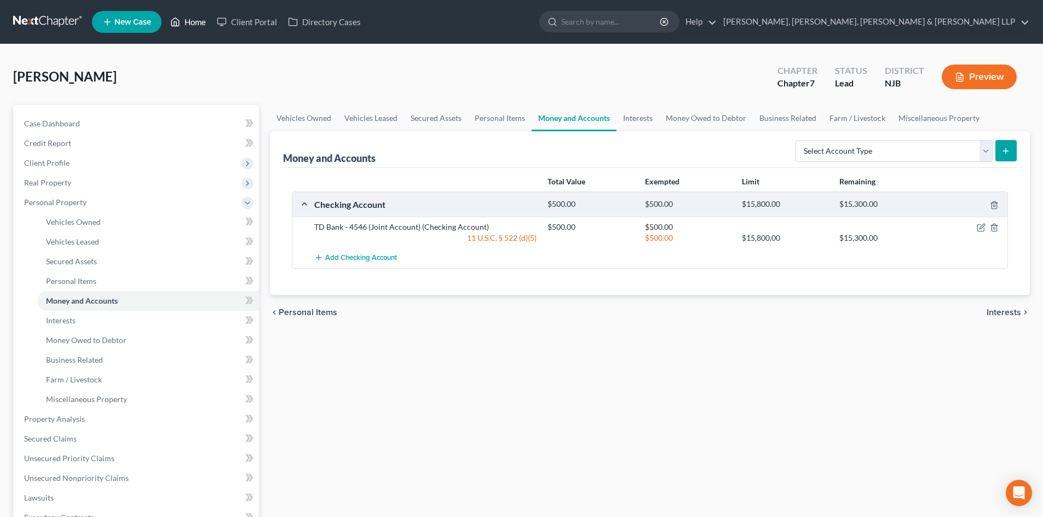
click at [203, 21] on link "Home" at bounding box center [188, 22] width 47 height 20
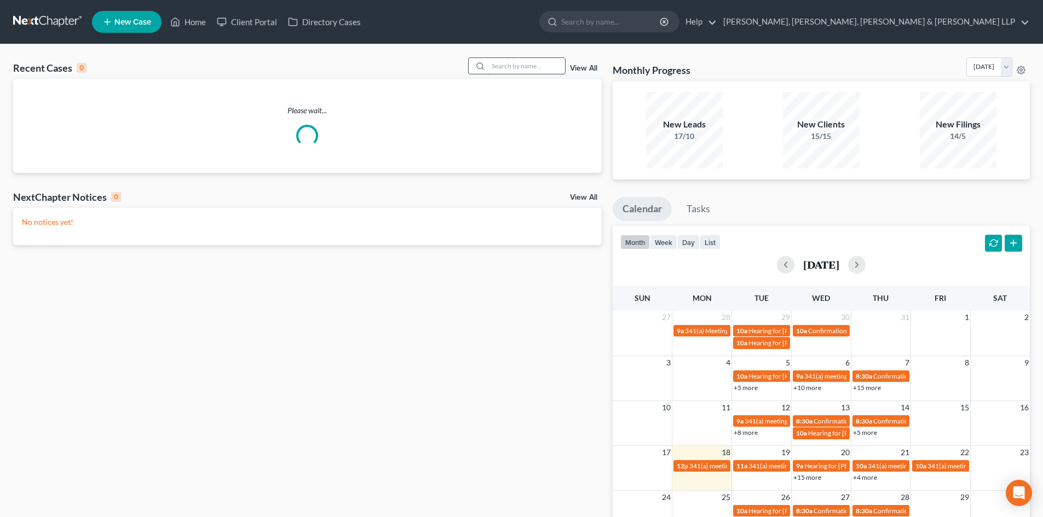
click at [518, 65] on input "search" at bounding box center [526, 66] width 77 height 16
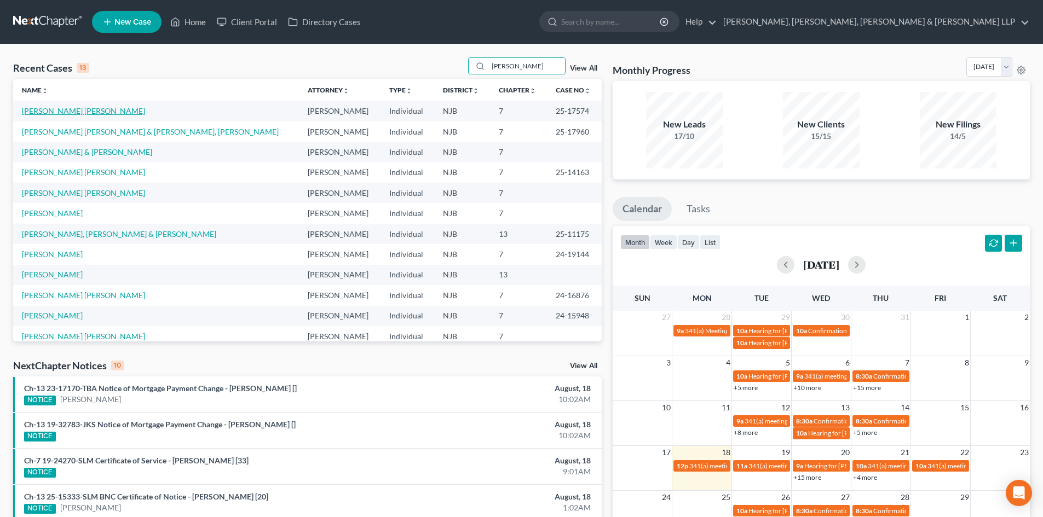
click at [66, 110] on link "[PERSON_NAME] [PERSON_NAME]" at bounding box center [83, 110] width 123 height 9
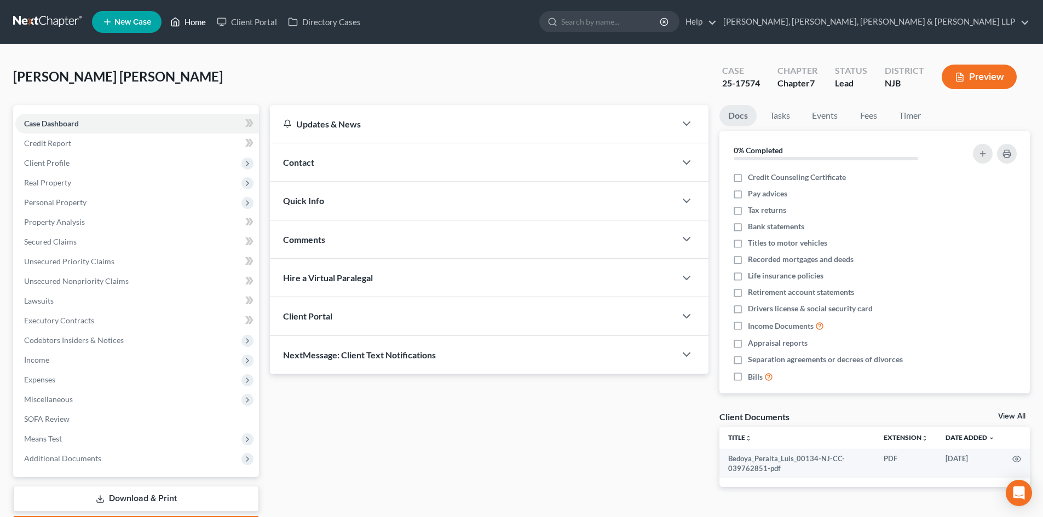
click at [193, 16] on link "Home" at bounding box center [188, 22] width 47 height 20
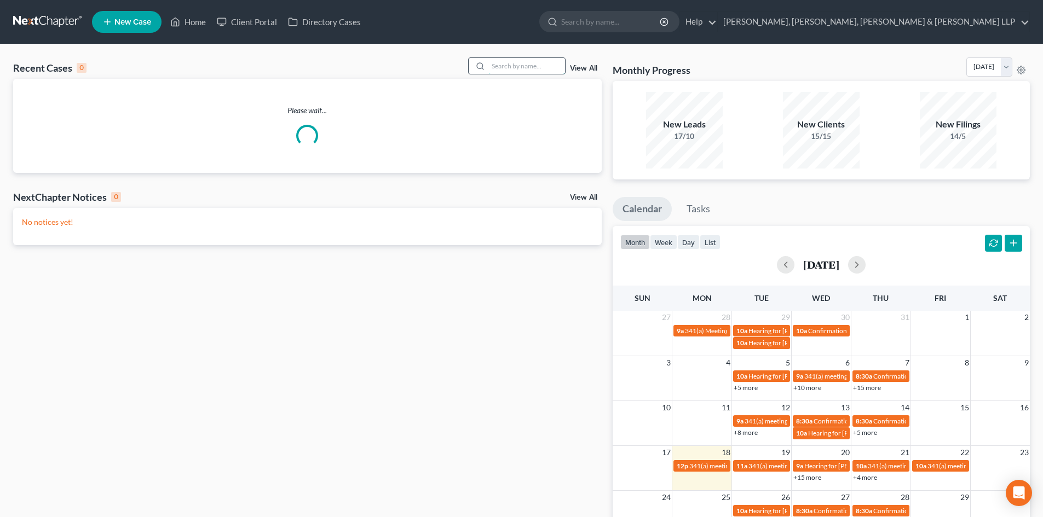
click at [505, 68] on input "search" at bounding box center [526, 66] width 77 height 16
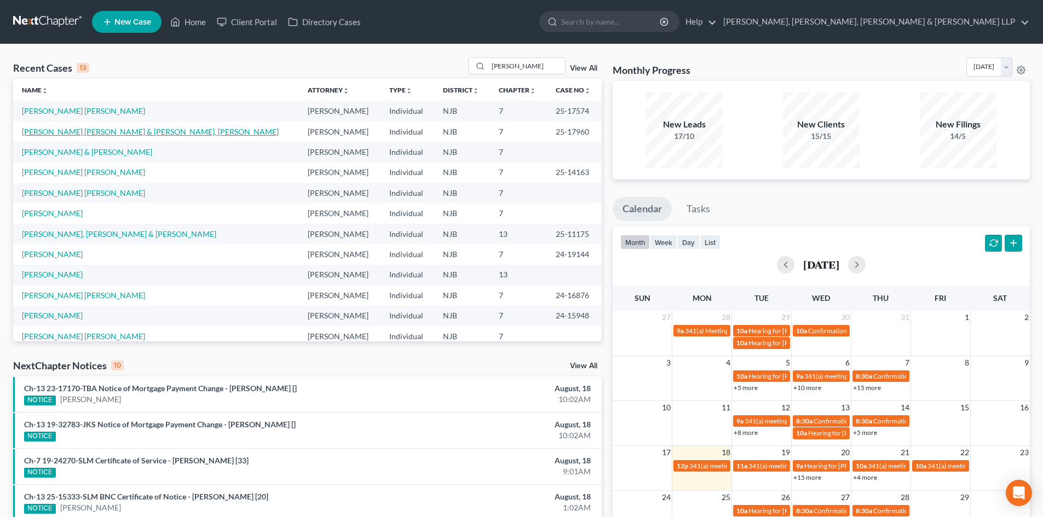
click at [83, 130] on link "[PERSON_NAME] [PERSON_NAME] & [PERSON_NAME], [PERSON_NAME]" at bounding box center [150, 131] width 257 height 9
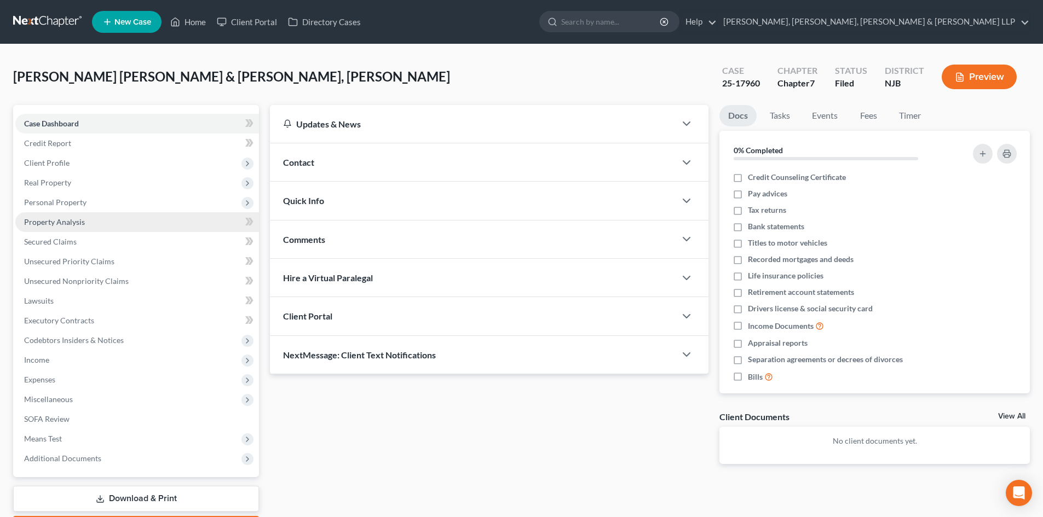
drag, startPoint x: 76, startPoint y: 199, endPoint x: 89, endPoint y: 230, distance: 33.6
click at [76, 199] on span "Personal Property" at bounding box center [55, 202] width 62 height 9
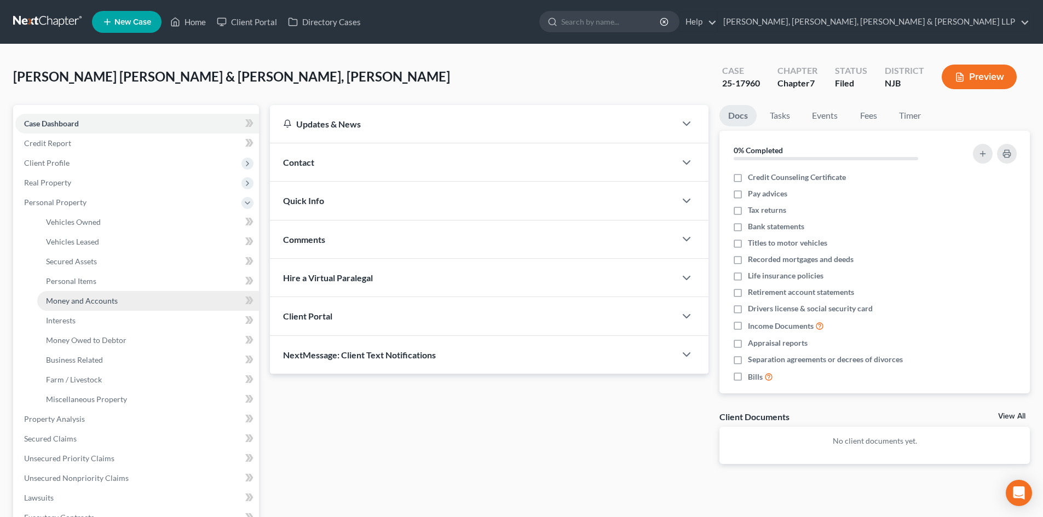
click at [101, 299] on span "Money and Accounts" at bounding box center [82, 300] width 72 height 9
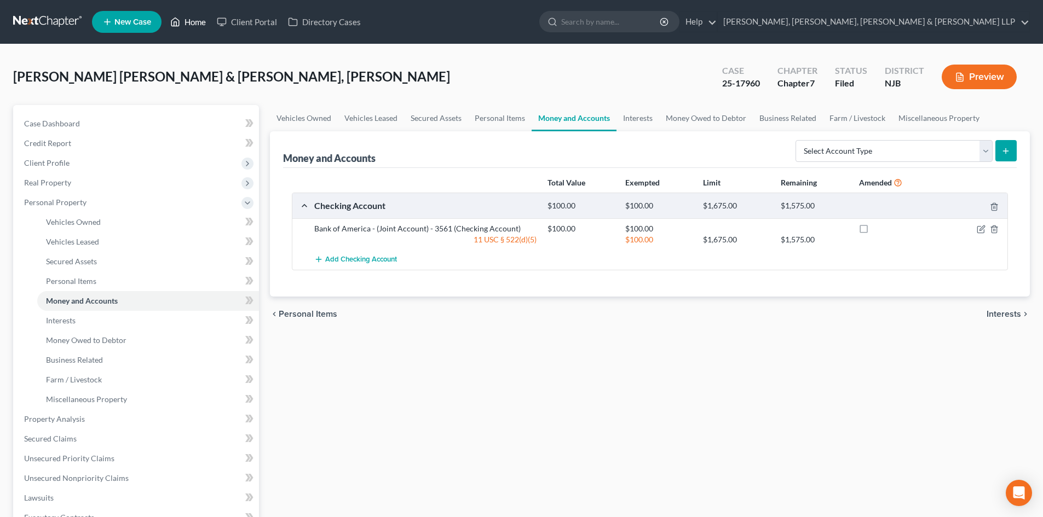
click at [192, 22] on link "Home" at bounding box center [188, 22] width 47 height 20
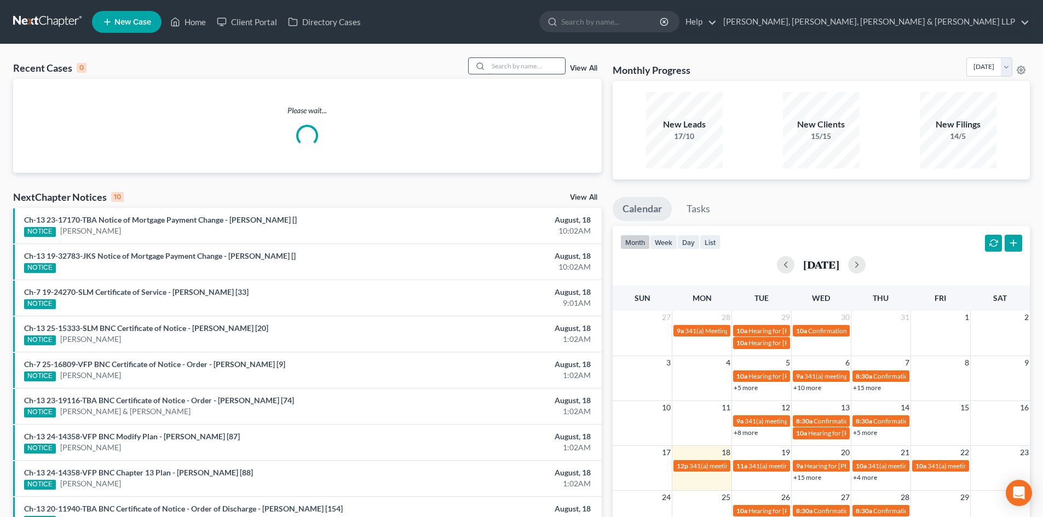
click at [511, 70] on input "search" at bounding box center [526, 66] width 77 height 16
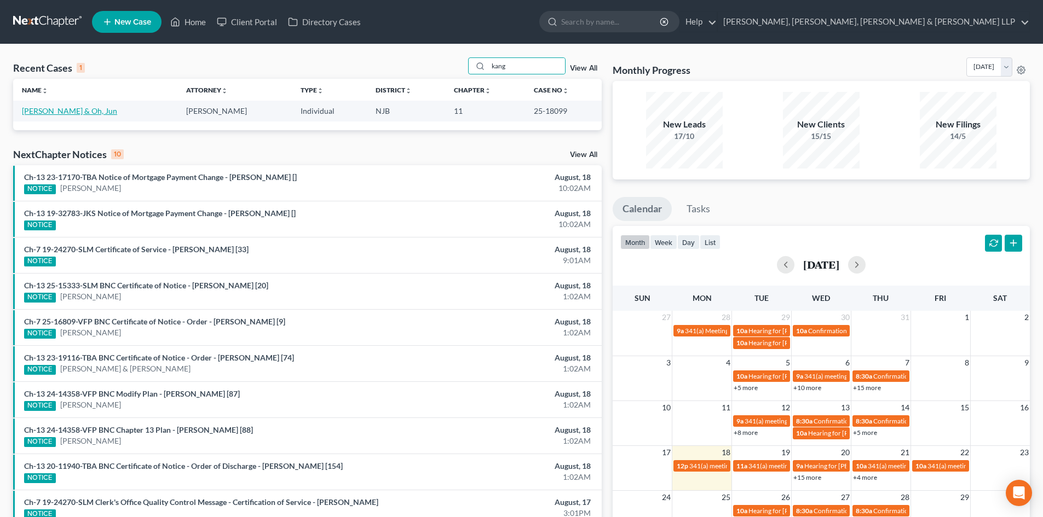
click at [62, 111] on link "[PERSON_NAME] & Oh, Jun" at bounding box center [69, 110] width 95 height 9
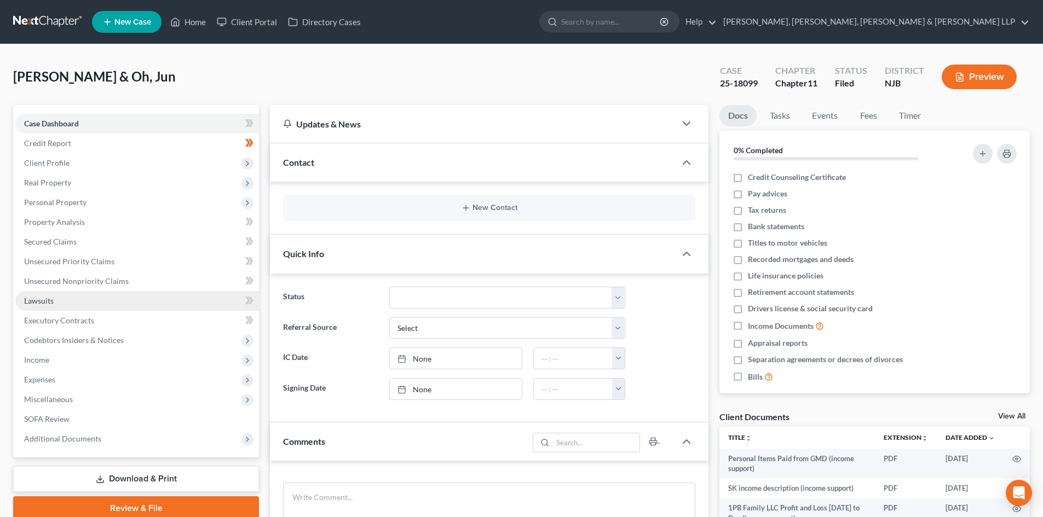
click at [64, 301] on link "Lawsuits" at bounding box center [137, 301] width 244 height 20
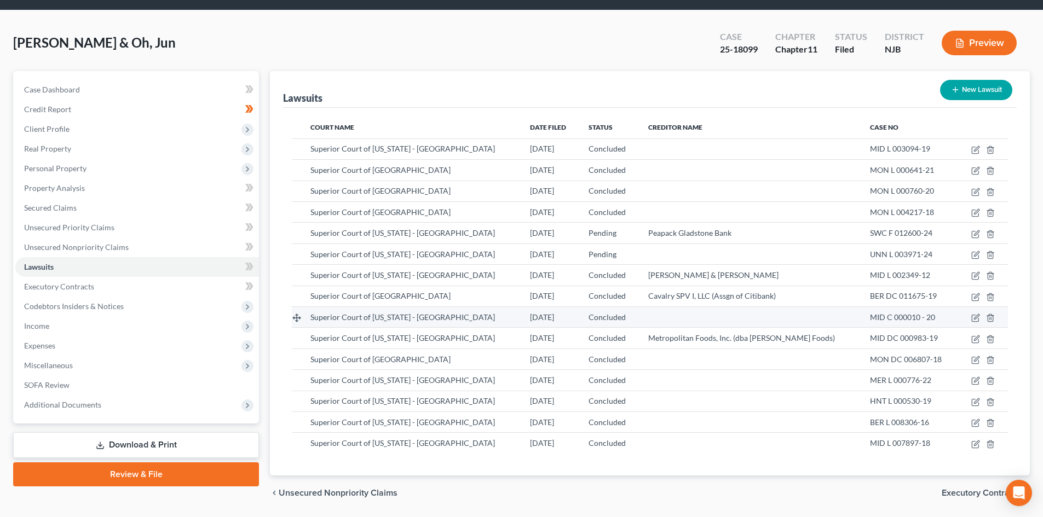
scroll to position [69, 0]
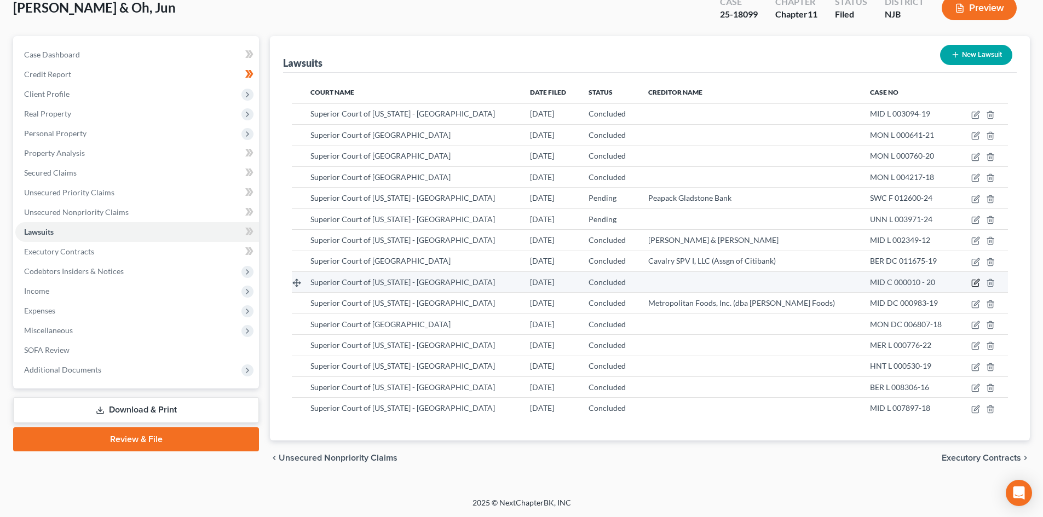
click at [975, 284] on icon "button" at bounding box center [975, 283] width 9 height 9
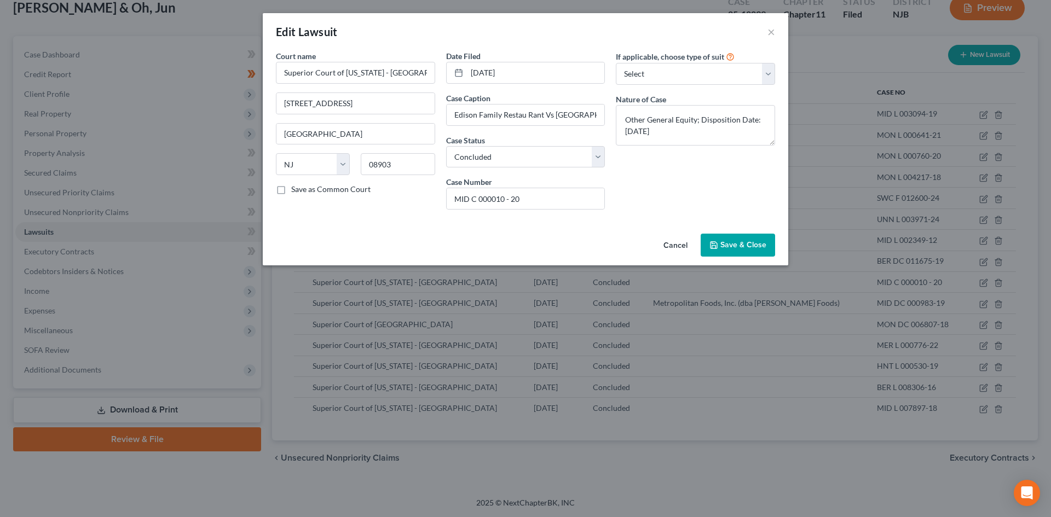
click at [722, 240] on span "Save & Close" at bounding box center [743, 244] width 46 height 9
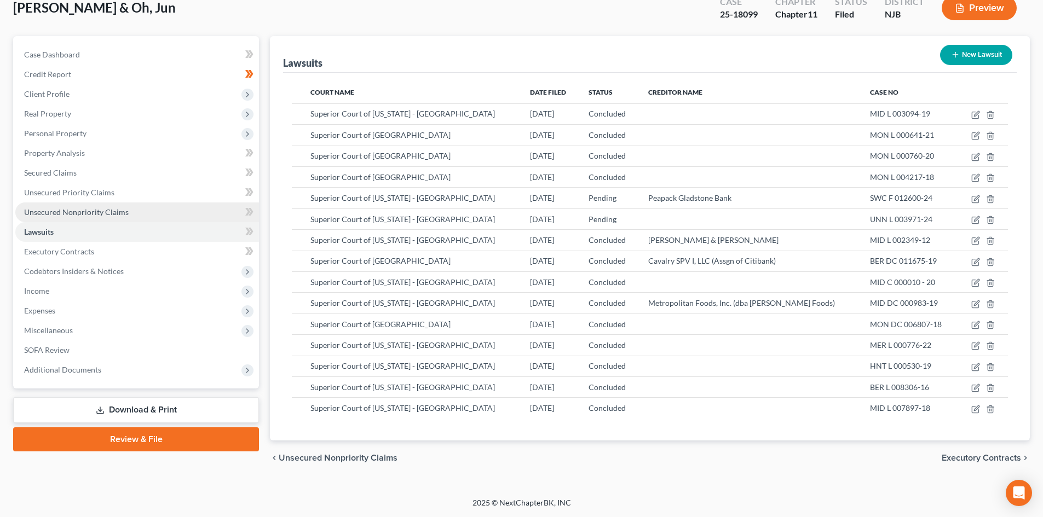
click at [108, 210] on span "Unsecured Nonpriority Claims" at bounding box center [76, 211] width 105 height 9
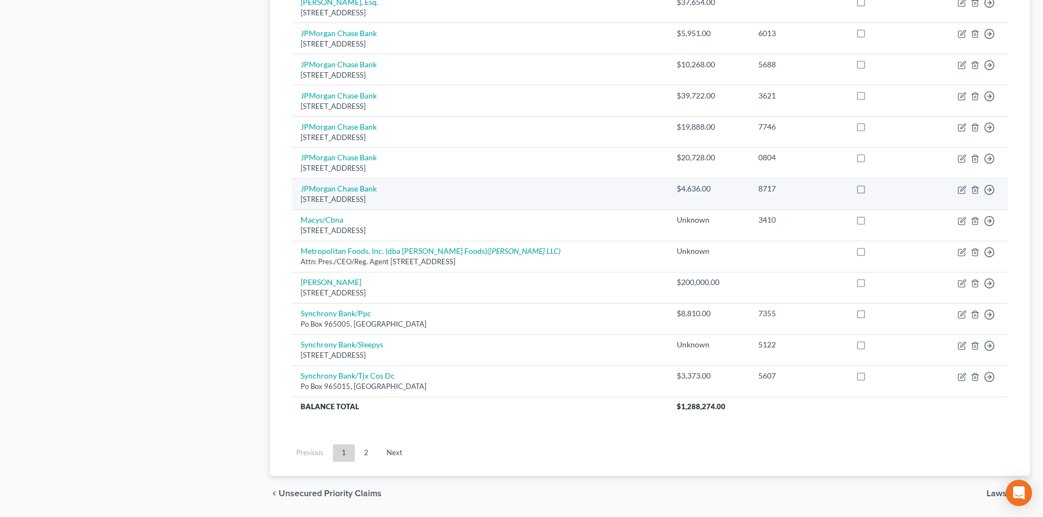
scroll to position [750, 0]
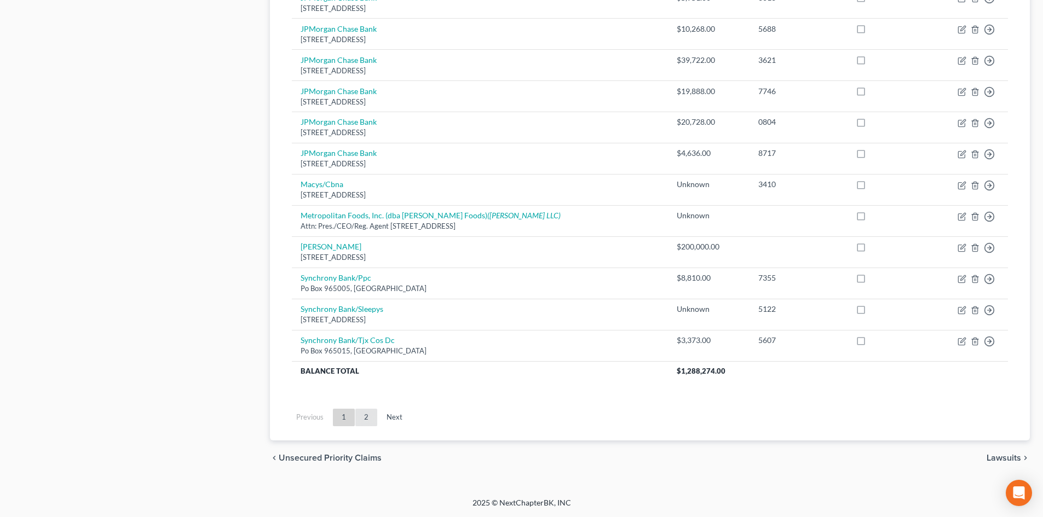
click at [370, 418] on link "2" at bounding box center [366, 418] width 22 height 18
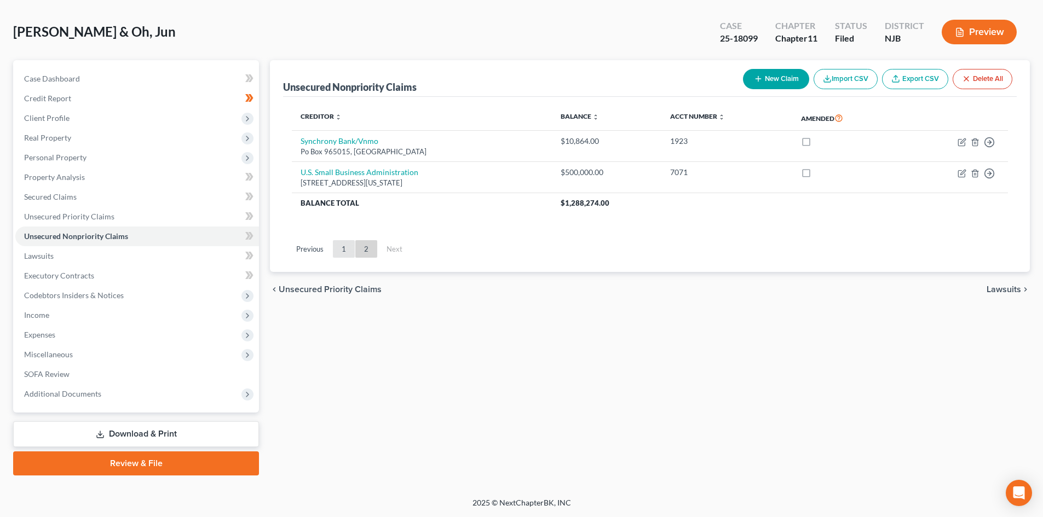
click at [346, 249] on link "1" at bounding box center [344, 249] width 22 height 18
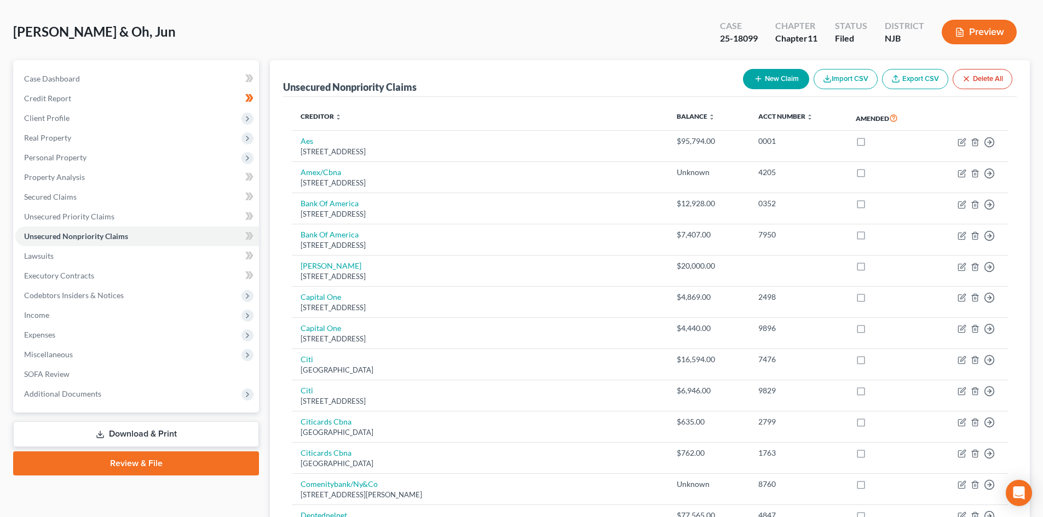
click at [765, 75] on button "New Claim" at bounding box center [776, 79] width 66 height 20
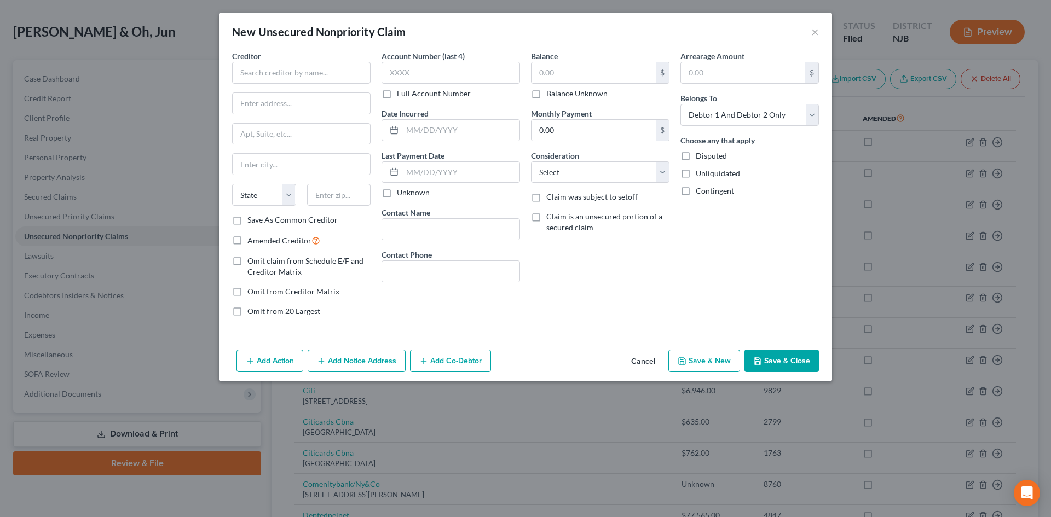
click at [355, 360] on button "Add Notice Address" at bounding box center [357, 361] width 98 height 23
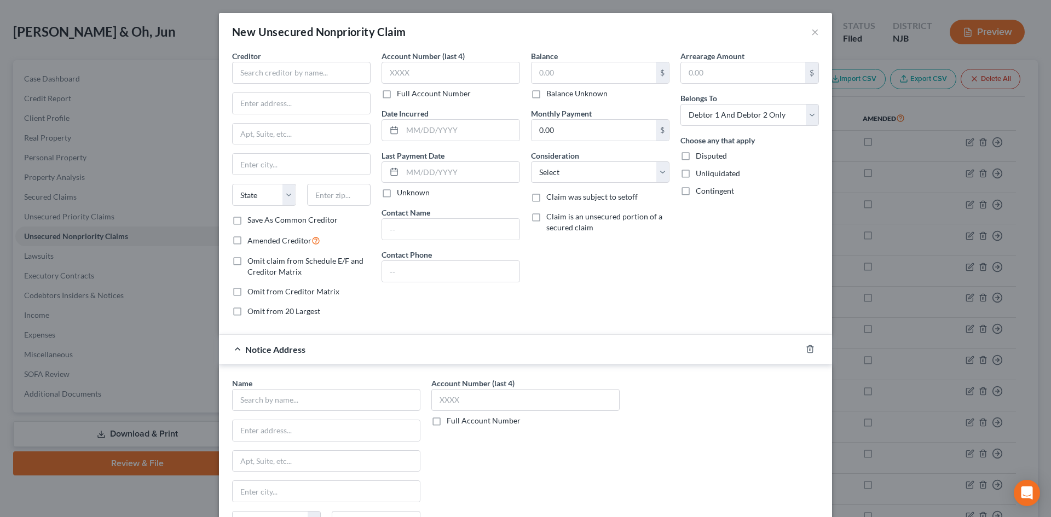
click at [316, 350] on div "Notice Address" at bounding box center [510, 349] width 582 height 29
click at [809, 349] on icon "button" at bounding box center [809, 349] width 5 height 7
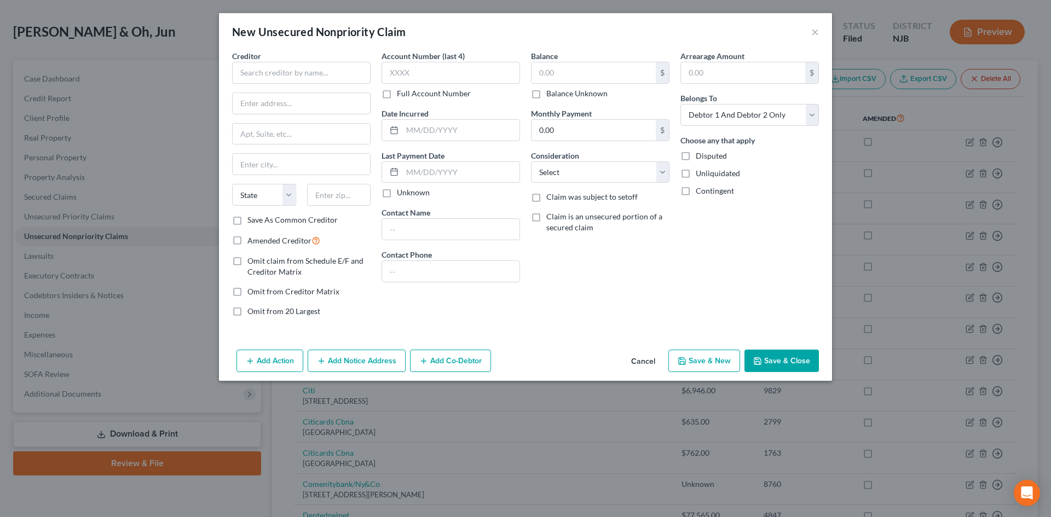
click at [479, 356] on button "Add Co-Debtor" at bounding box center [450, 361] width 81 height 23
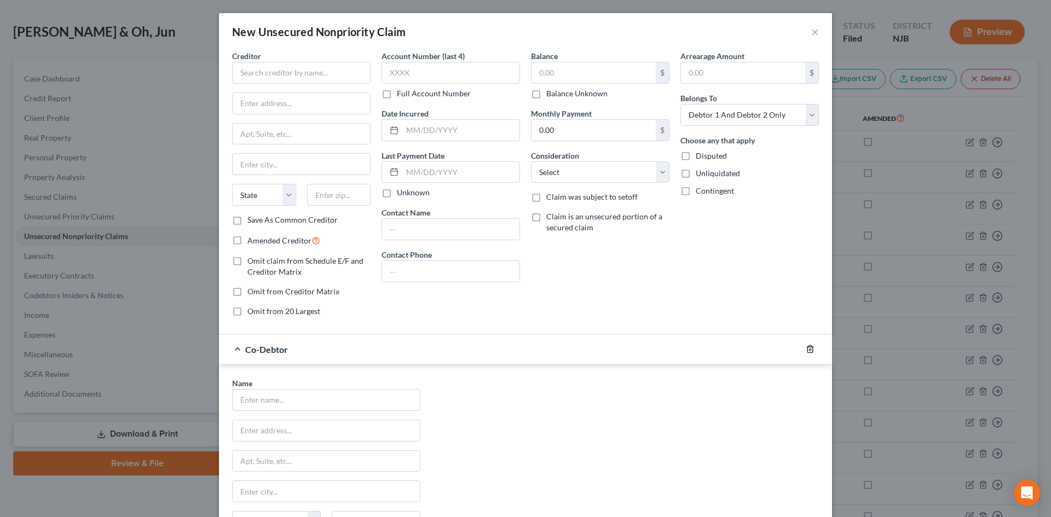
click at [806, 349] on icon "button" at bounding box center [810, 349] width 9 height 9
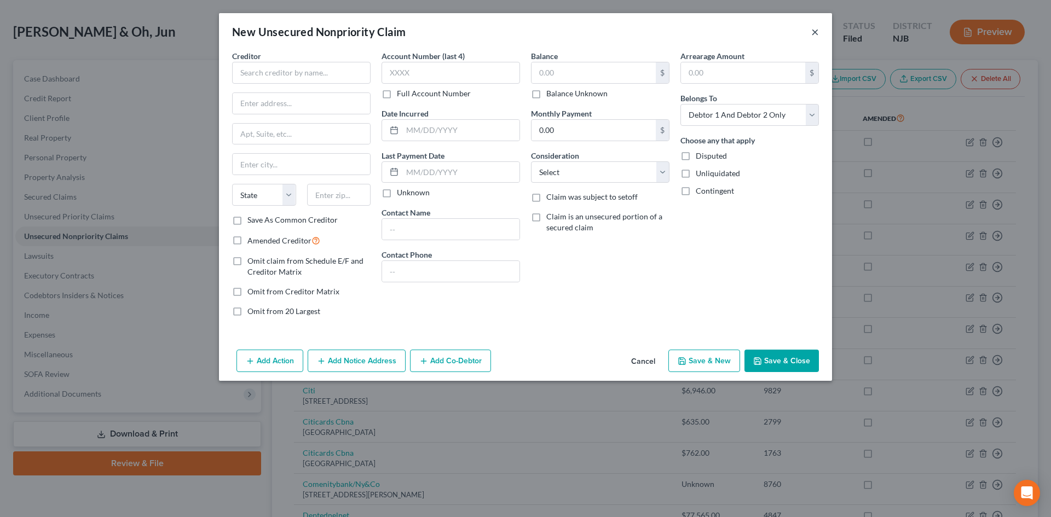
drag, startPoint x: 815, startPoint y: 32, endPoint x: 802, endPoint y: 28, distance: 13.0
click at [815, 31] on button "×" at bounding box center [815, 31] width 8 height 13
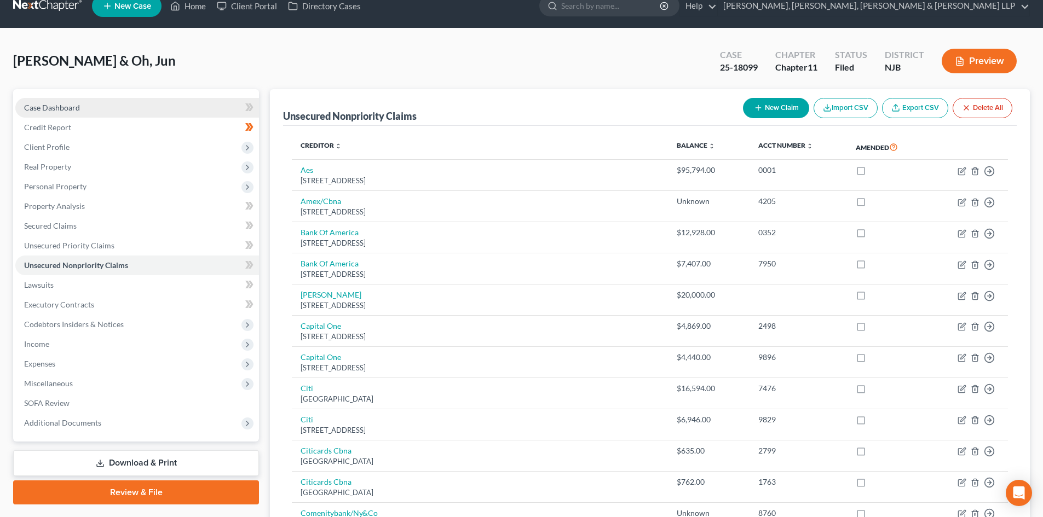
scroll to position [0, 0]
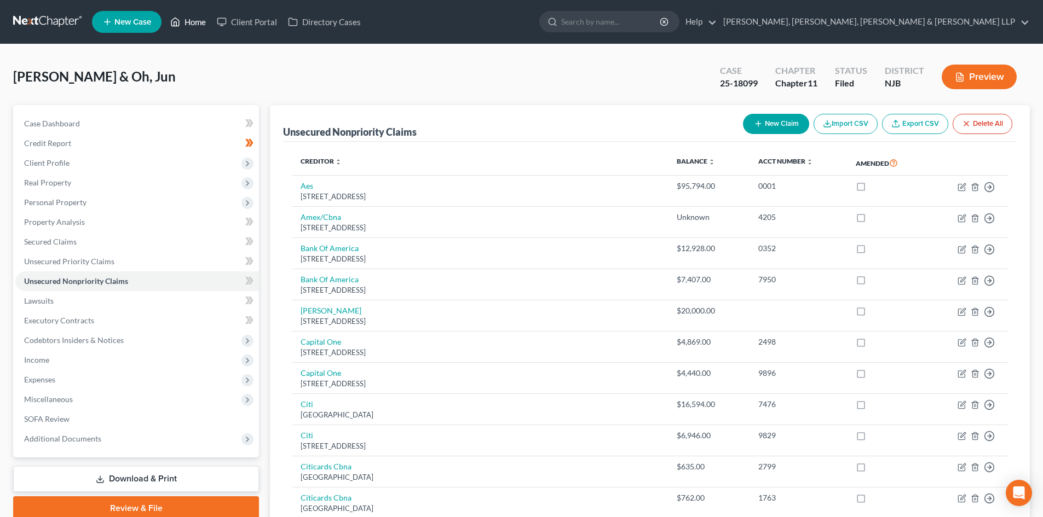
click at [195, 18] on link "Home" at bounding box center [188, 22] width 47 height 20
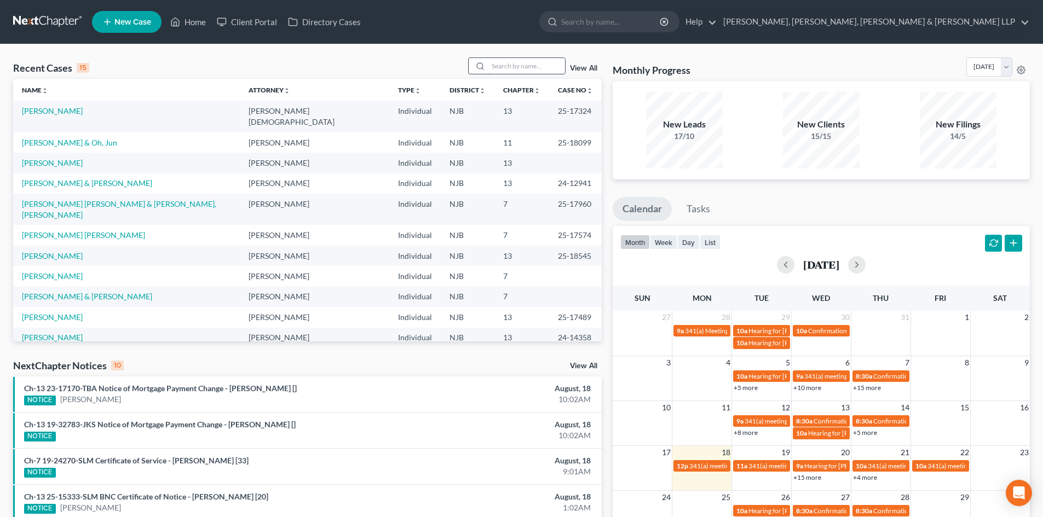
click at [527, 71] on input "search" at bounding box center [526, 66] width 77 height 16
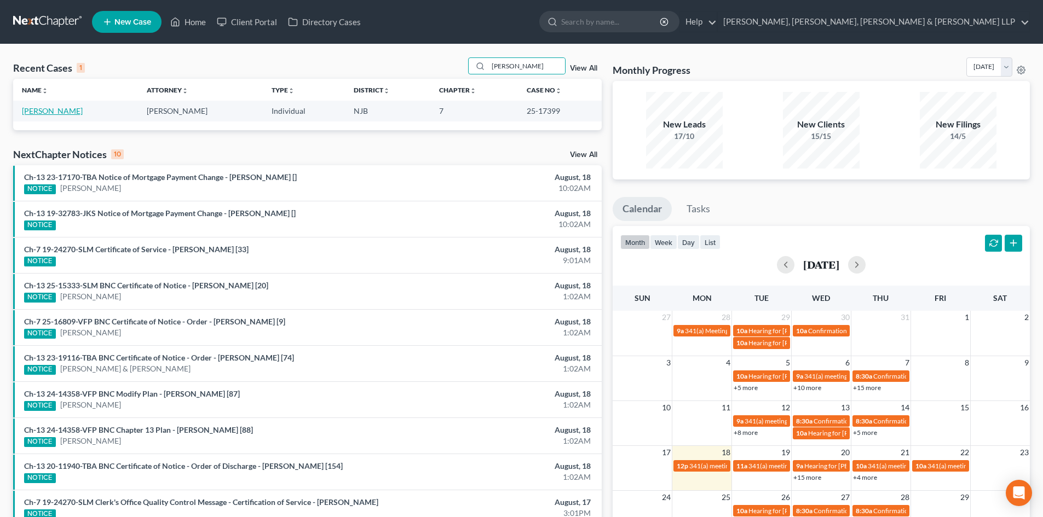
click at [59, 112] on link "[PERSON_NAME]" at bounding box center [52, 110] width 61 height 9
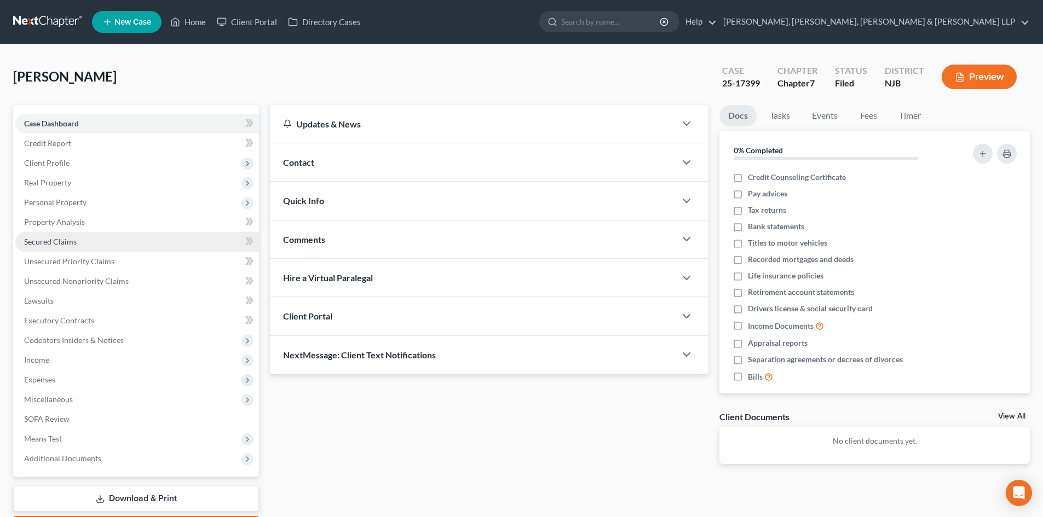
click at [67, 237] on span "Secured Claims" at bounding box center [50, 241] width 53 height 9
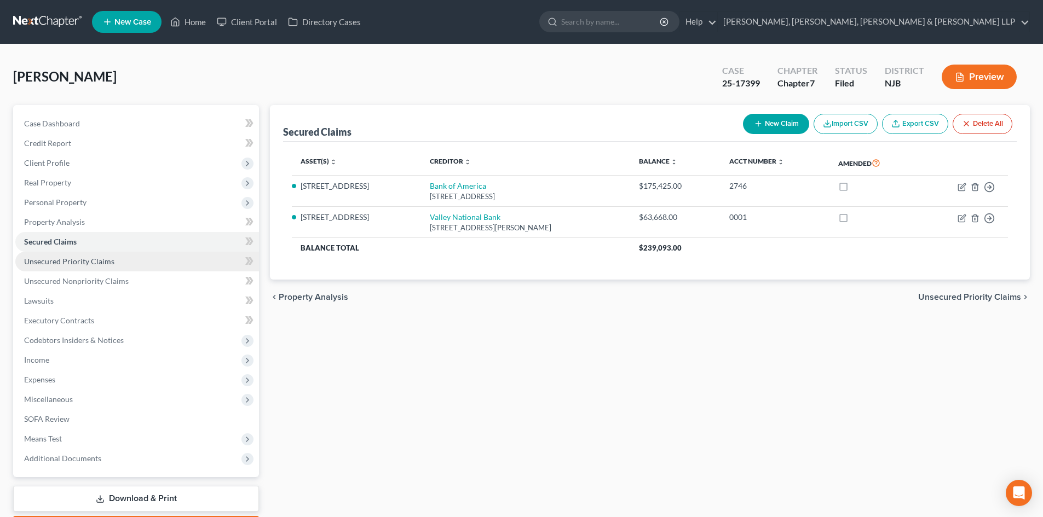
click at [149, 269] on link "Unsecured Priority Claims" at bounding box center [137, 262] width 244 height 20
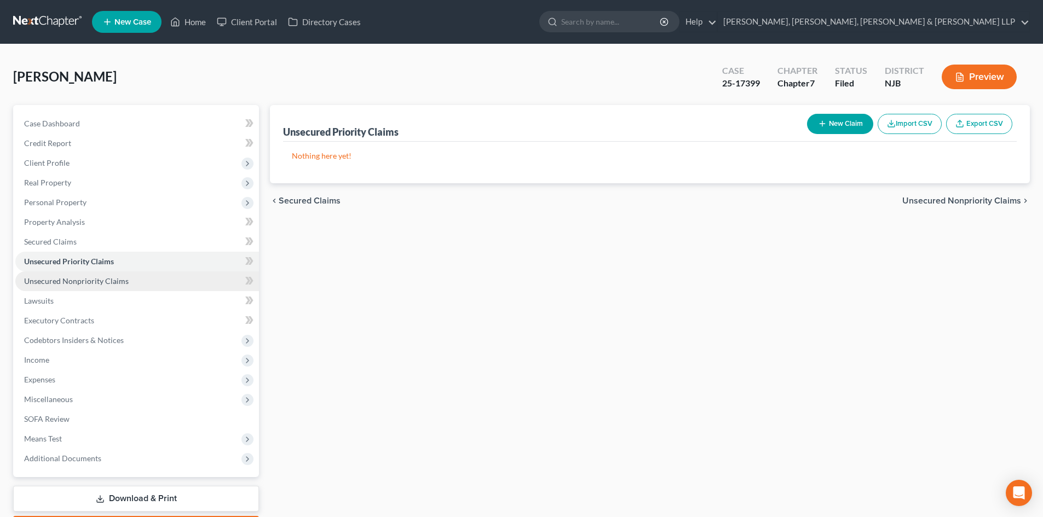
click at [137, 272] on link "Unsecured Nonpriority Claims" at bounding box center [137, 282] width 244 height 20
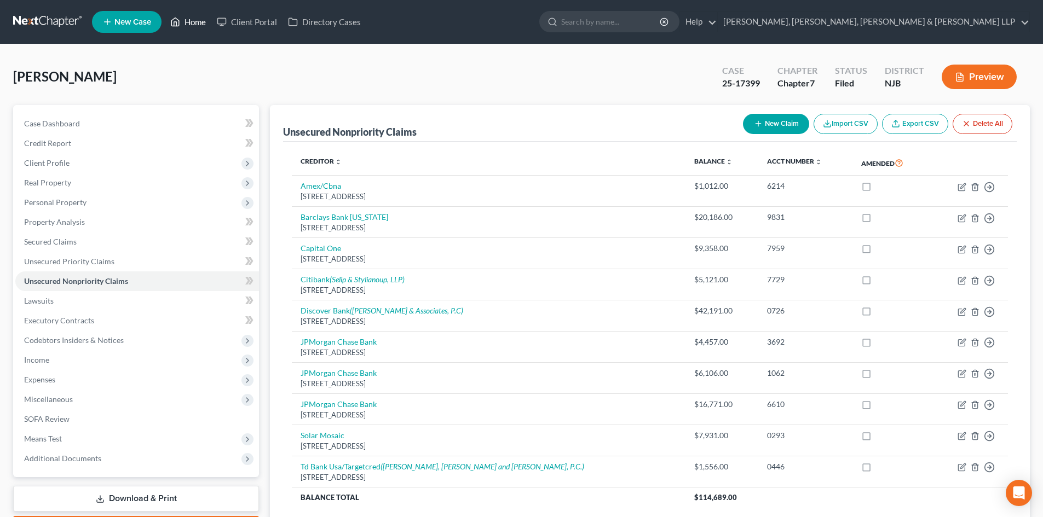
click at [198, 21] on link "Home" at bounding box center [188, 22] width 47 height 20
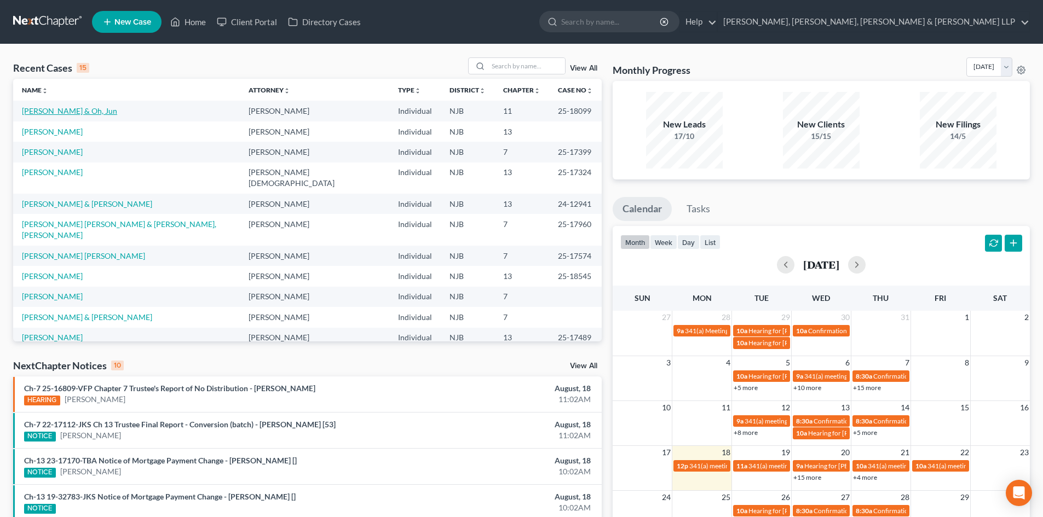
click at [67, 114] on link "[PERSON_NAME] & Oh, Jun" at bounding box center [69, 110] width 95 height 9
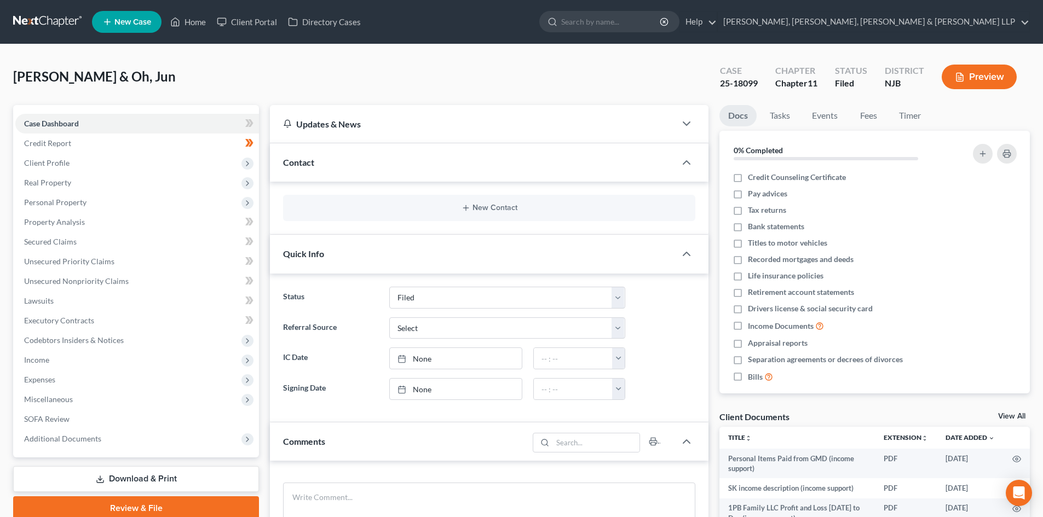
click at [145, 477] on link "Download & Print" at bounding box center [136, 479] width 246 height 26
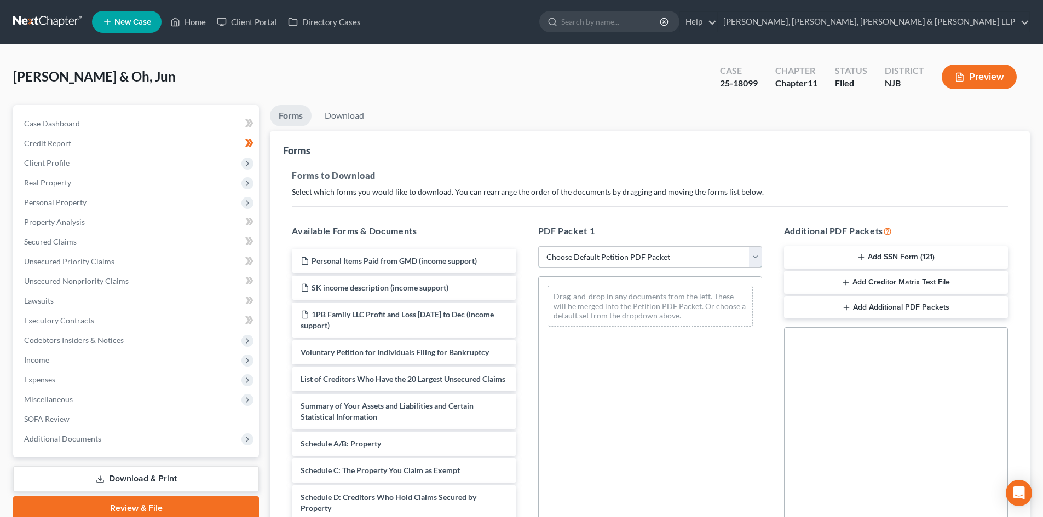
click at [570, 255] on select "Choose Default Petition PDF Packet Complete Bankruptcy Petition (all forms and …" at bounding box center [650, 257] width 224 height 22
click at [538, 246] on select "Choose Default Petition PDF Packet Complete Bankruptcy Petition (all forms and …" at bounding box center [650, 257] width 224 height 22
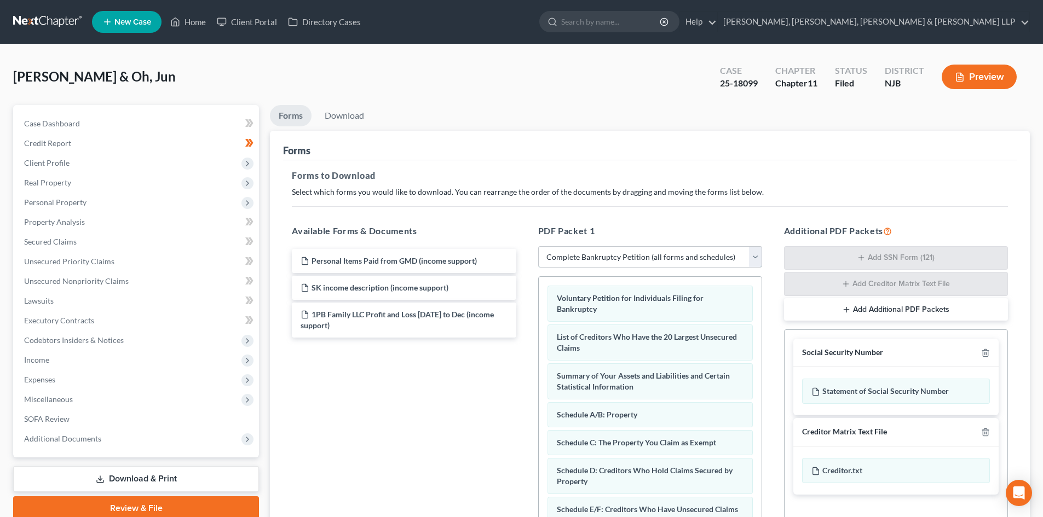
scroll to position [160, 0]
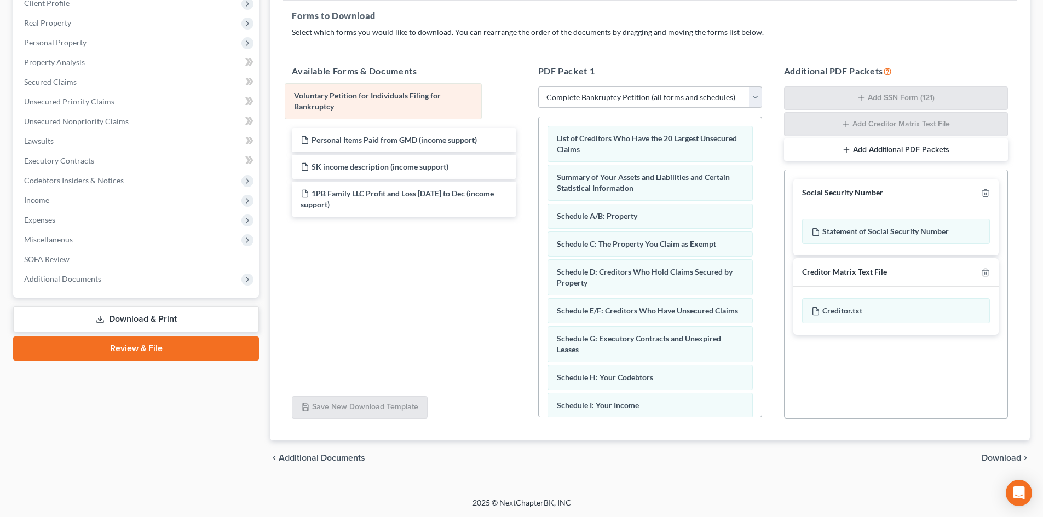
drag, startPoint x: 603, startPoint y: 145, endPoint x: 340, endPoint y: 102, distance: 266.2
click at [539, 117] on div "Voluntary Petition for Individuals Filing for Bankruptcy Voluntary Petition for…" at bounding box center [650, 422] width 223 height 610
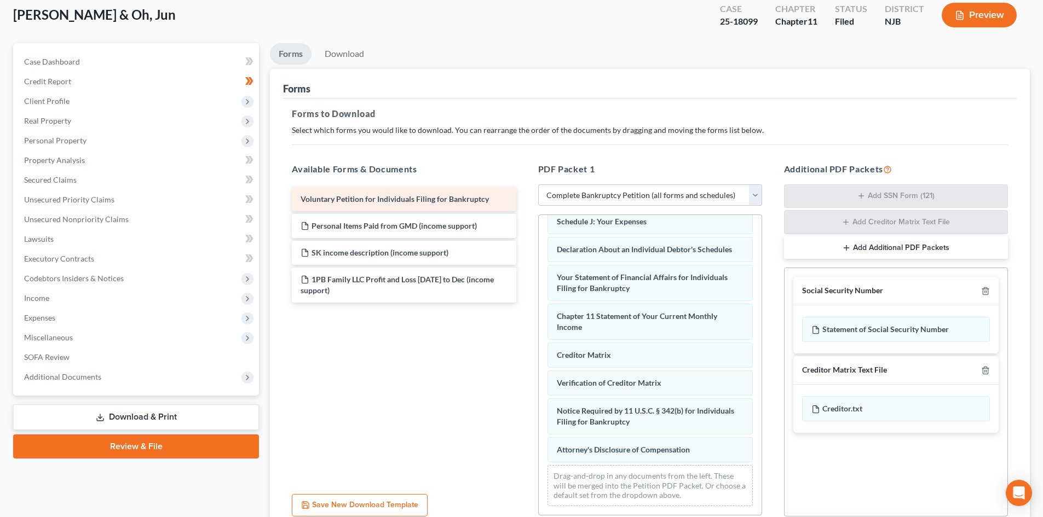
scroll to position [50, 0]
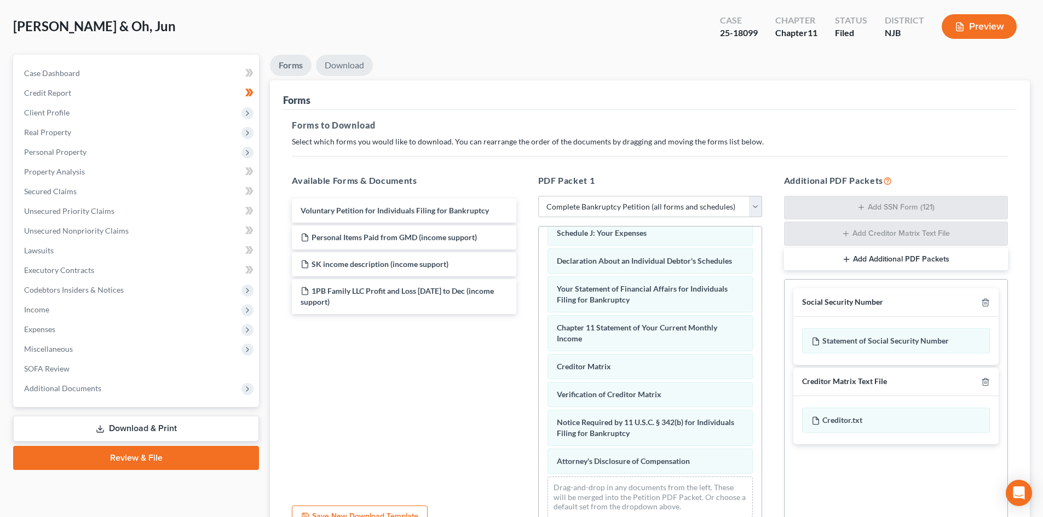
click at [357, 73] on link "Download" at bounding box center [344, 65] width 57 height 21
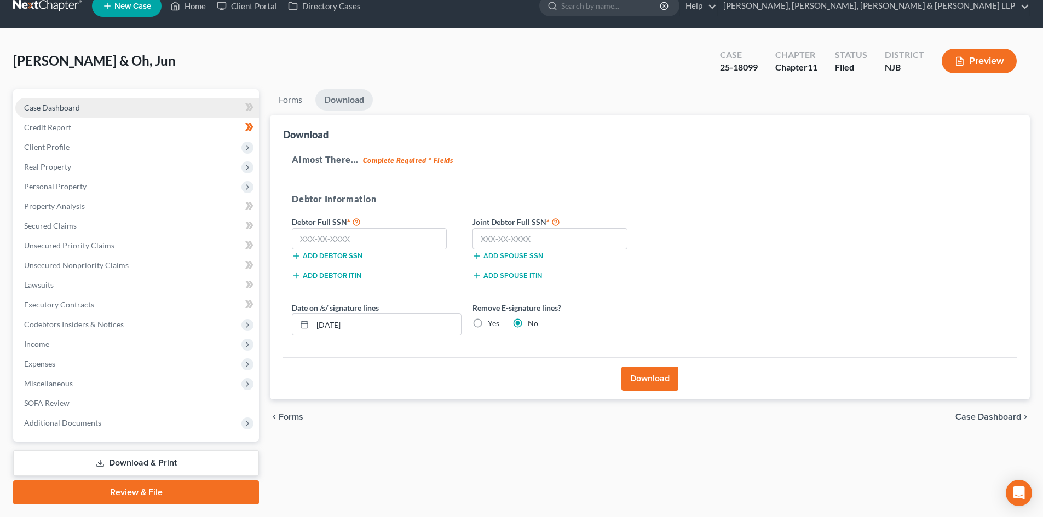
scroll to position [0, 0]
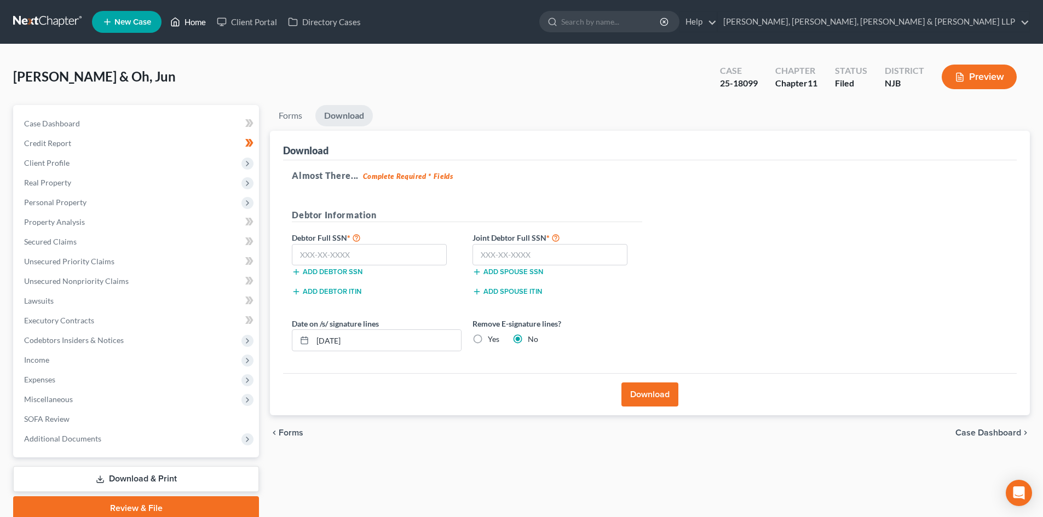
click at [198, 21] on link "Home" at bounding box center [188, 22] width 47 height 20
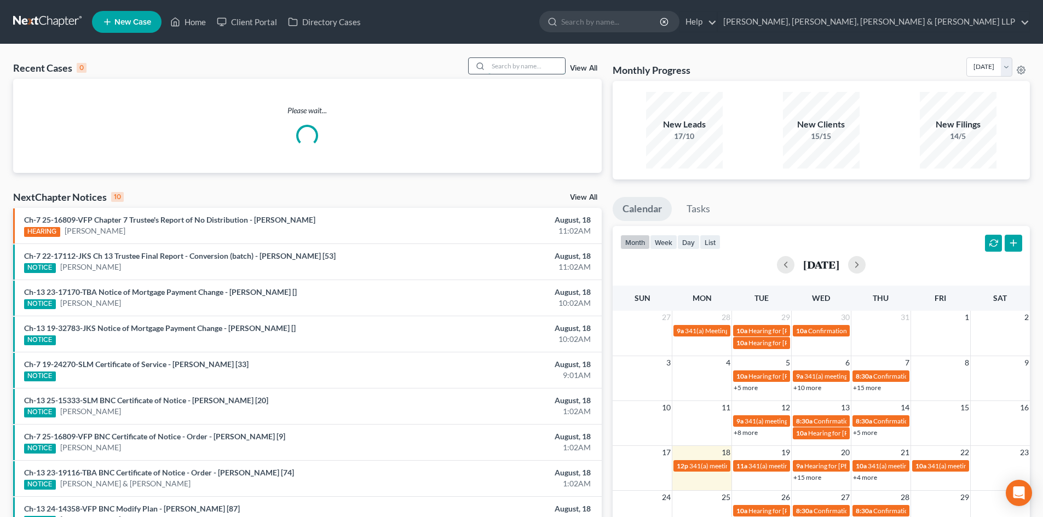
drag, startPoint x: 528, startPoint y: 69, endPoint x: 519, endPoint y: 71, distance: 8.9
click at [528, 70] on input "search" at bounding box center [526, 66] width 77 height 16
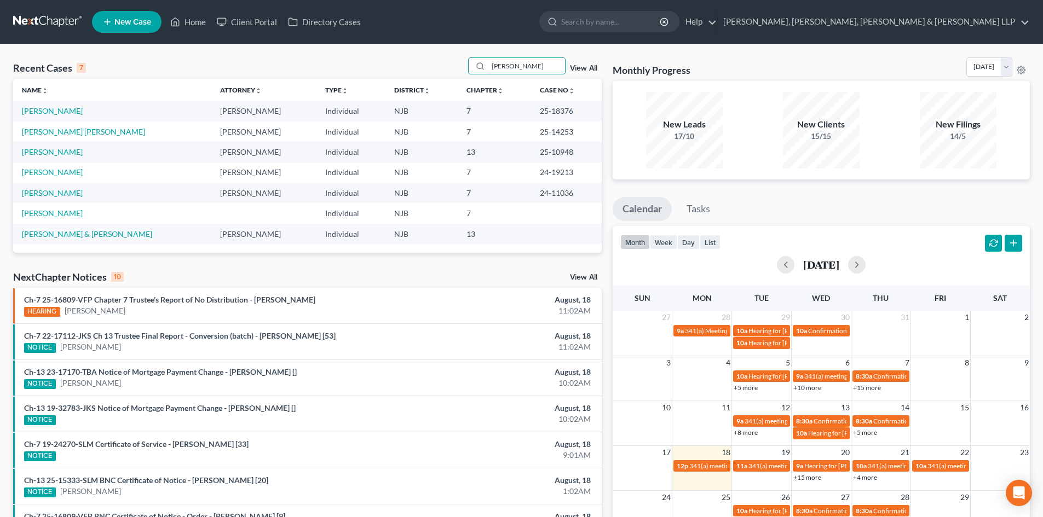
drag, startPoint x: 468, startPoint y: 70, endPoint x: 458, endPoint y: 71, distance: 10.5
click at [459, 71] on div "Recent Cases 7 [PERSON_NAME] View All" at bounding box center [307, 67] width 588 height 21
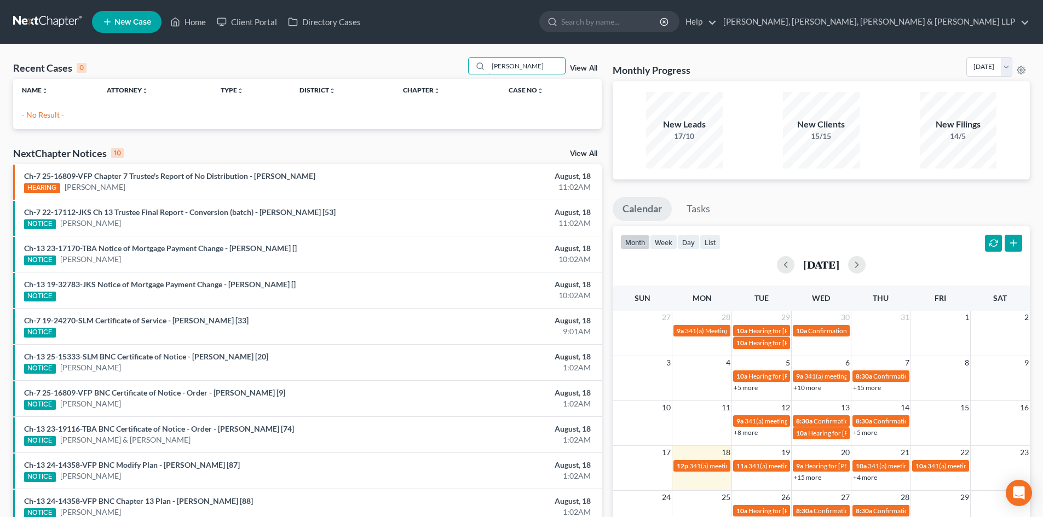
drag, startPoint x: 473, startPoint y: 68, endPoint x: 409, endPoint y: 73, distance: 63.7
click at [409, 73] on div "Recent Cases 0 [PERSON_NAME] View All" at bounding box center [307, 67] width 588 height 21
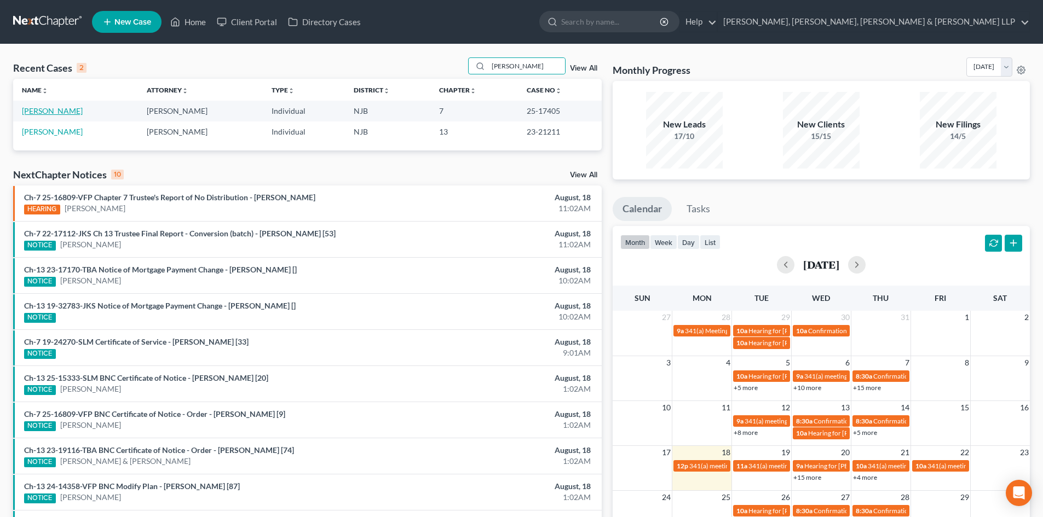
click at [45, 112] on link "[PERSON_NAME]" at bounding box center [52, 110] width 61 height 9
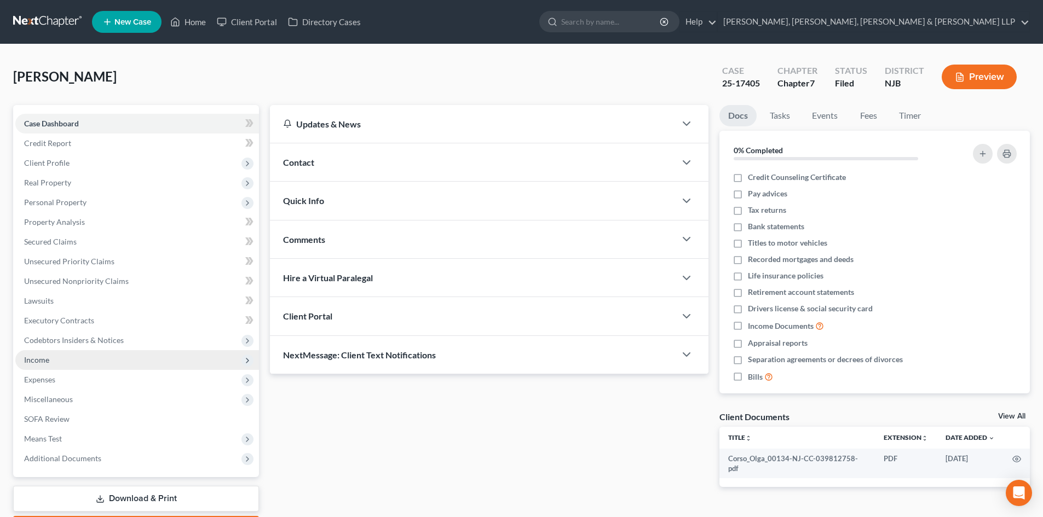
click at [75, 360] on span "Income" at bounding box center [137, 360] width 244 height 20
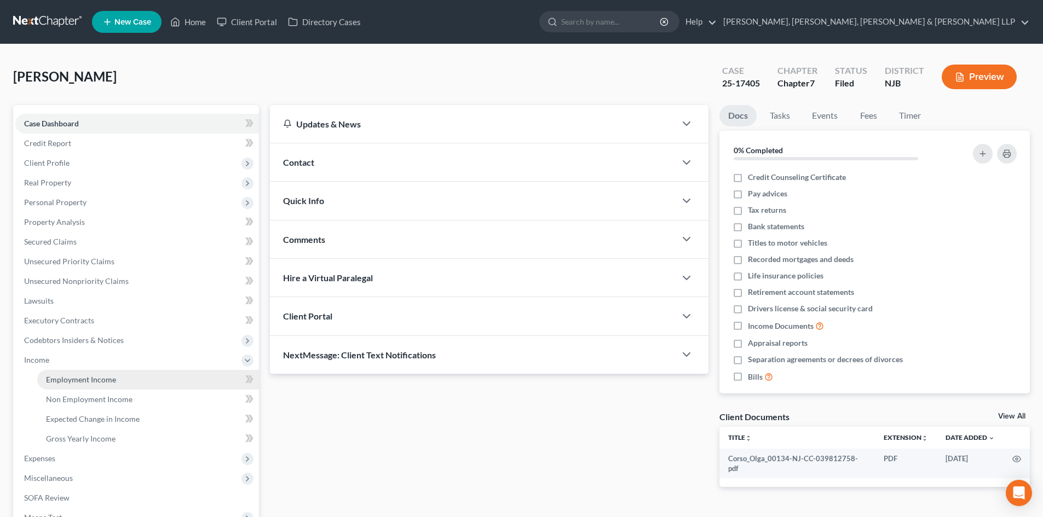
click at [106, 380] on span "Employment Income" at bounding box center [81, 379] width 70 height 9
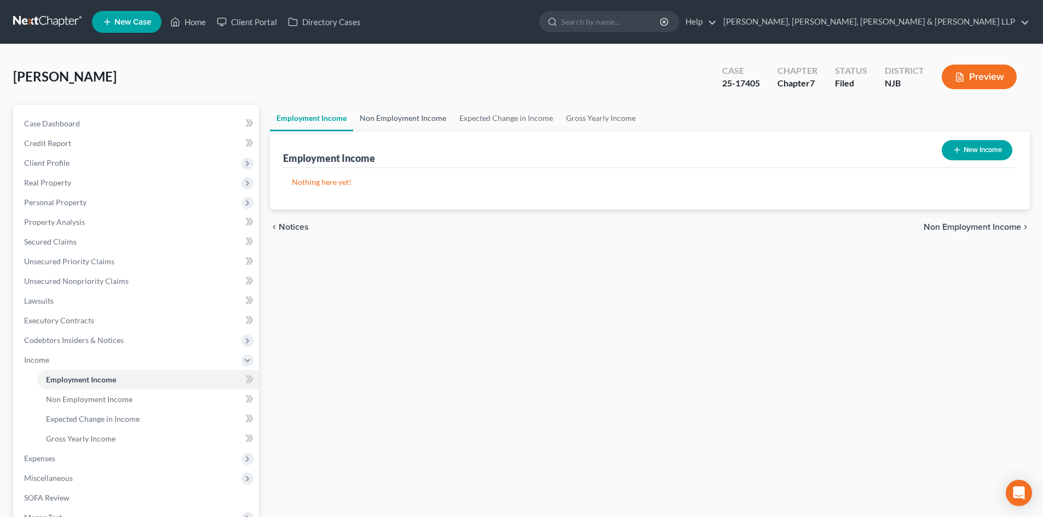
click at [419, 117] on link "Non Employment Income" at bounding box center [403, 118] width 100 height 26
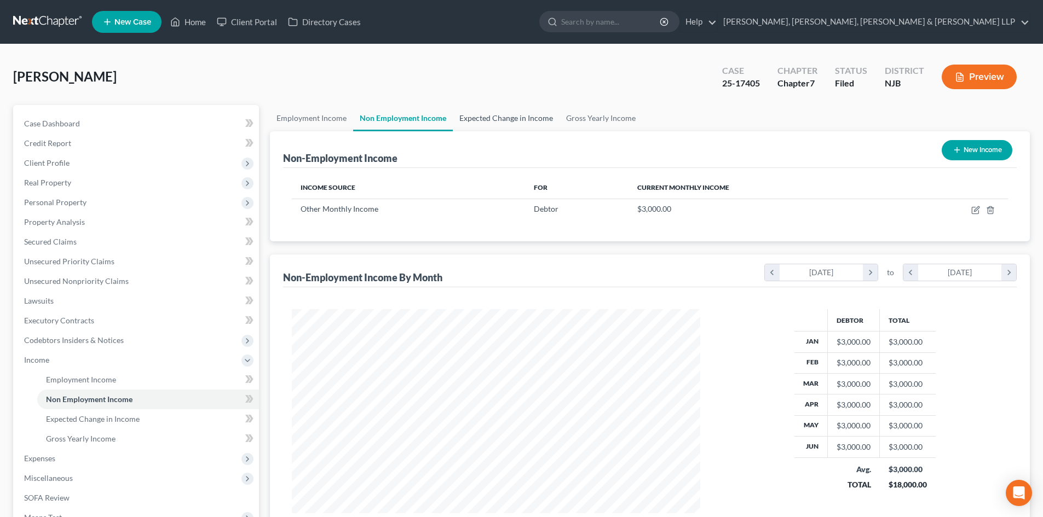
scroll to position [204, 430]
click at [494, 117] on link "Expected Change in Income" at bounding box center [506, 118] width 107 height 26
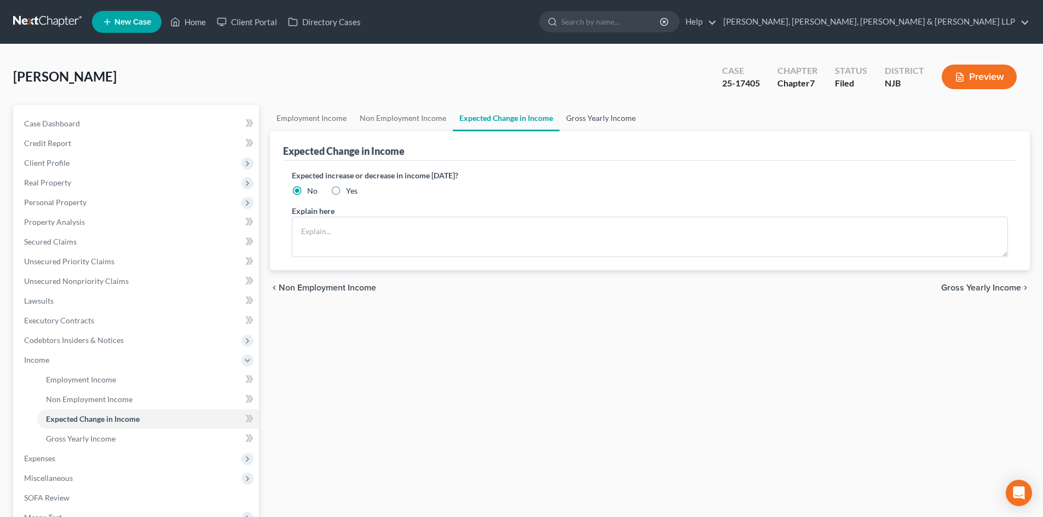
click at [598, 117] on link "Gross Yearly Income" at bounding box center [600, 118] width 83 height 26
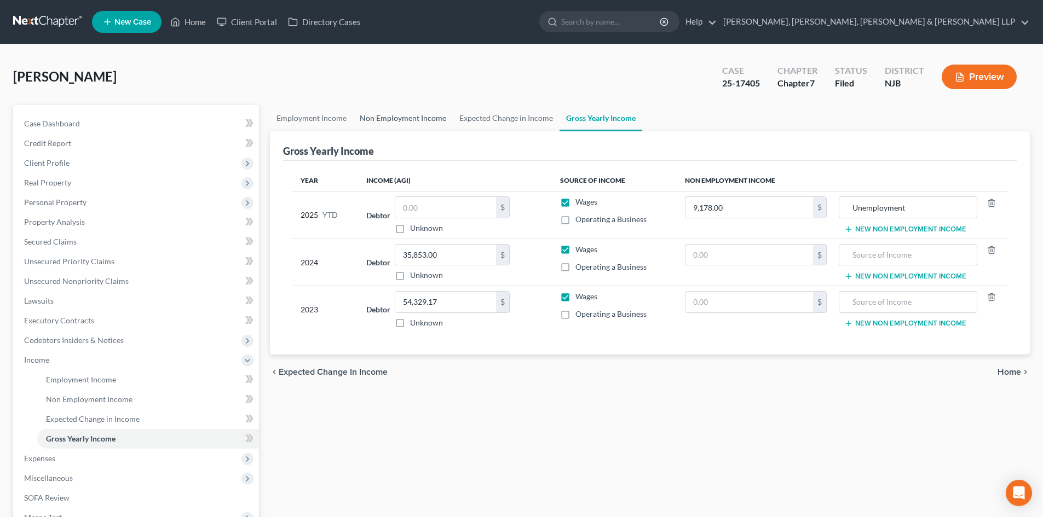
click at [398, 117] on link "Non Employment Income" at bounding box center [403, 118] width 100 height 26
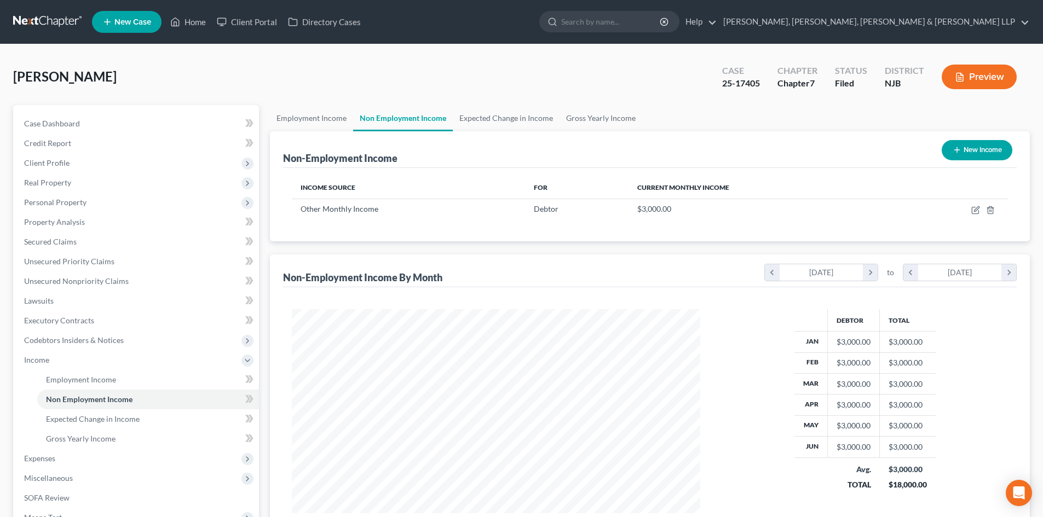
scroll to position [204, 430]
click at [615, 118] on link "Gross Yearly Income" at bounding box center [600, 118] width 83 height 26
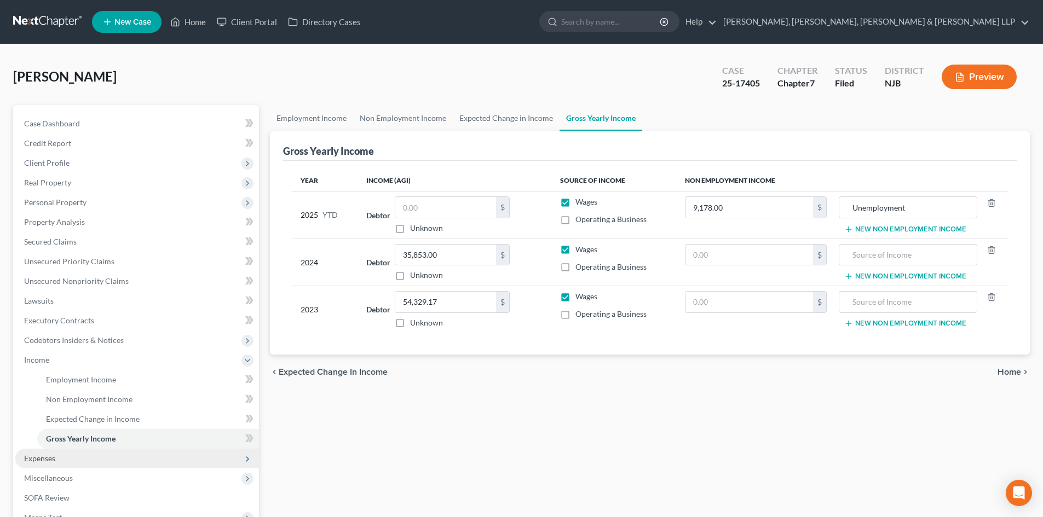
click at [55, 455] on span "Expenses" at bounding box center [39, 458] width 31 height 9
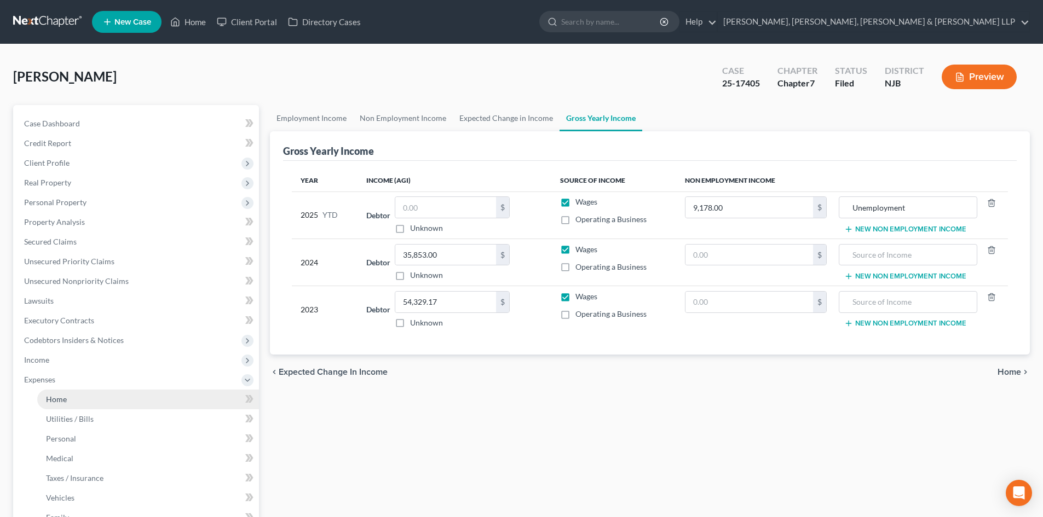
click at [57, 399] on span "Home" at bounding box center [56, 399] width 21 height 9
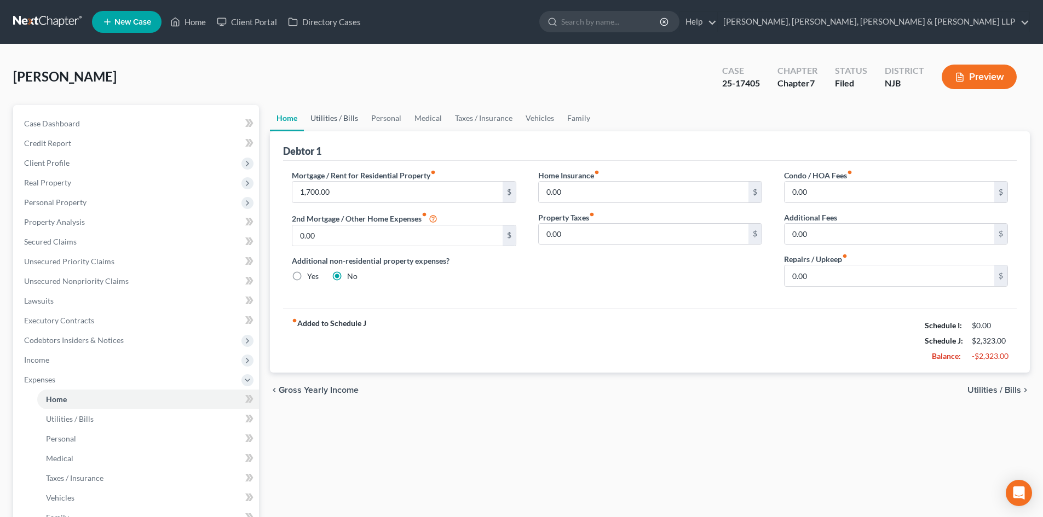
click at [340, 119] on link "Utilities / Bills" at bounding box center [334, 118] width 61 height 26
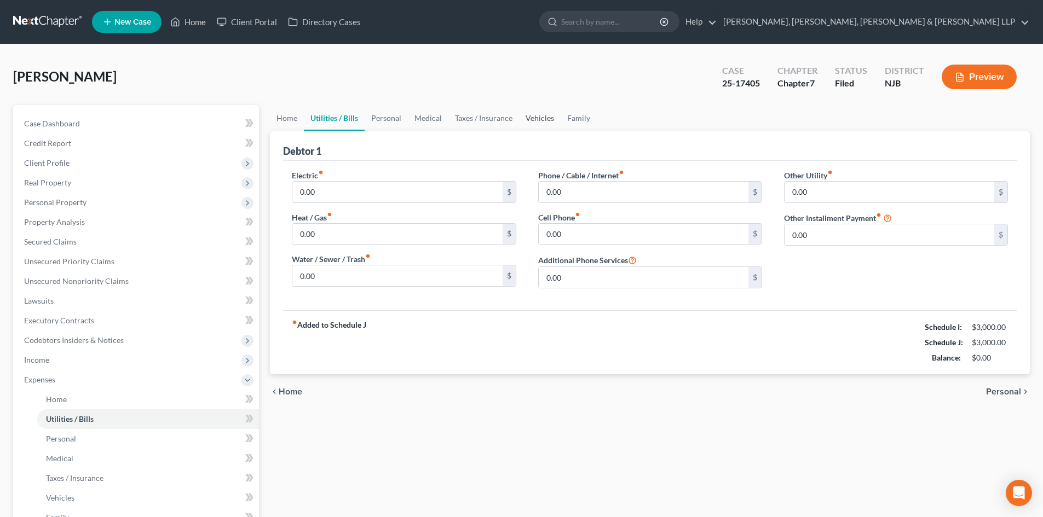
click at [555, 119] on link "Vehicles" at bounding box center [540, 118] width 42 height 26
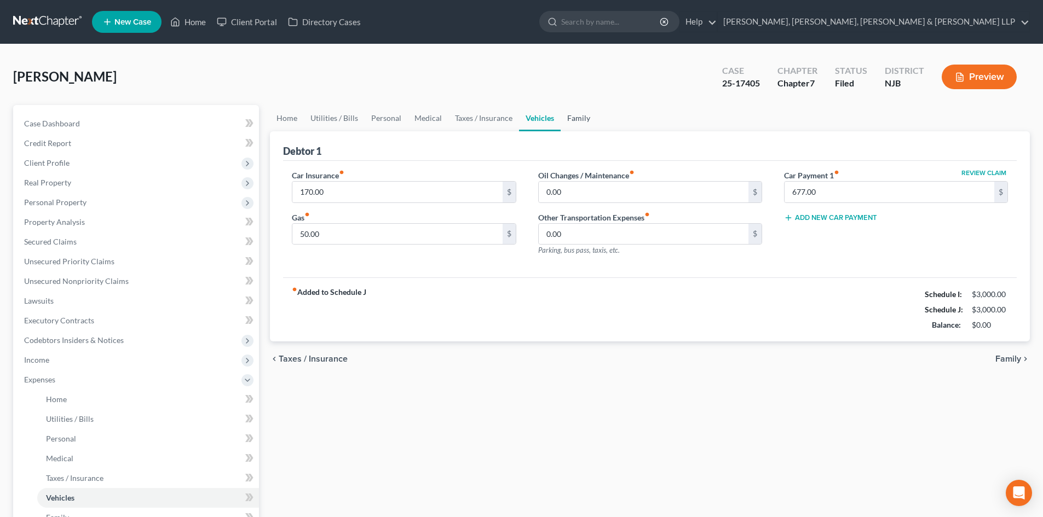
click at [565, 116] on link "Family" at bounding box center [579, 118] width 36 height 26
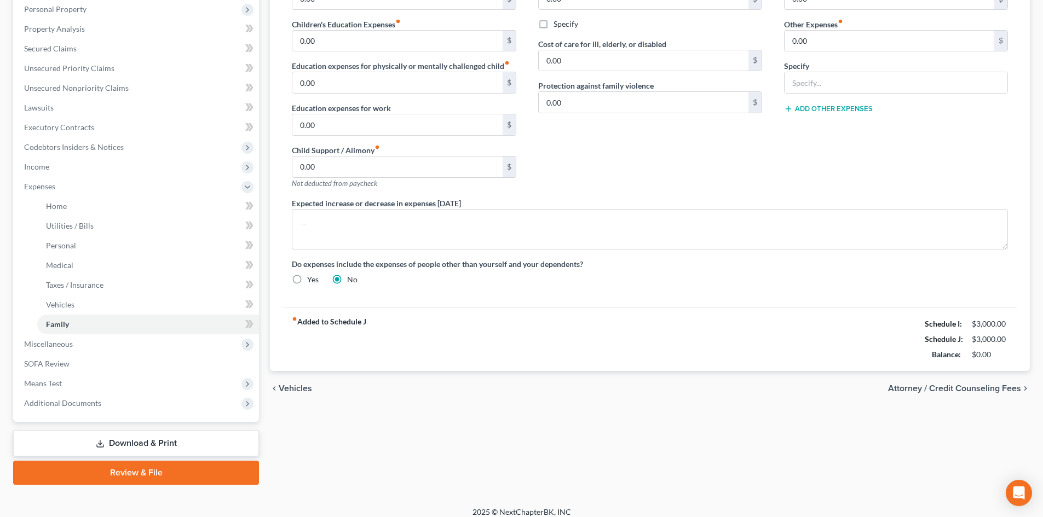
scroll to position [203, 0]
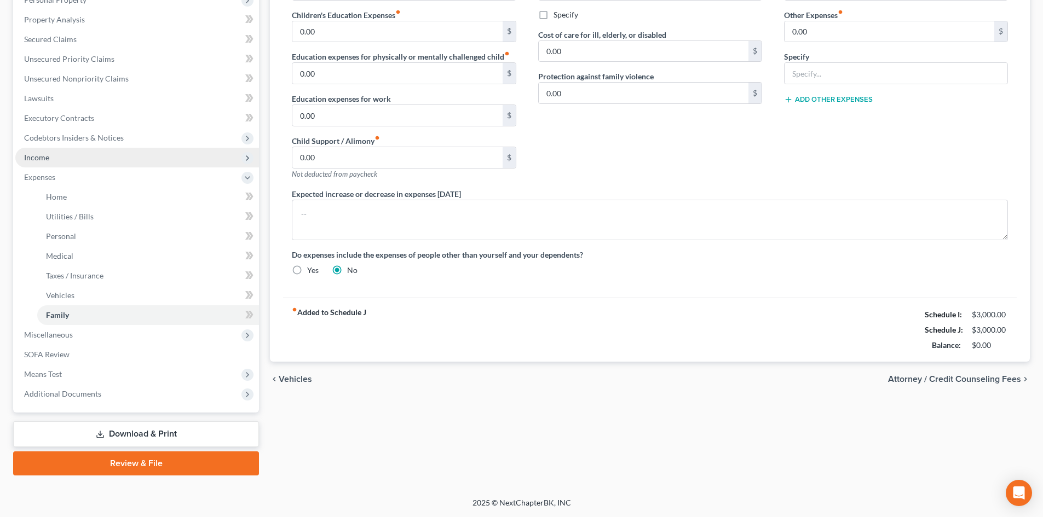
click at [60, 161] on span "Income" at bounding box center [137, 158] width 244 height 20
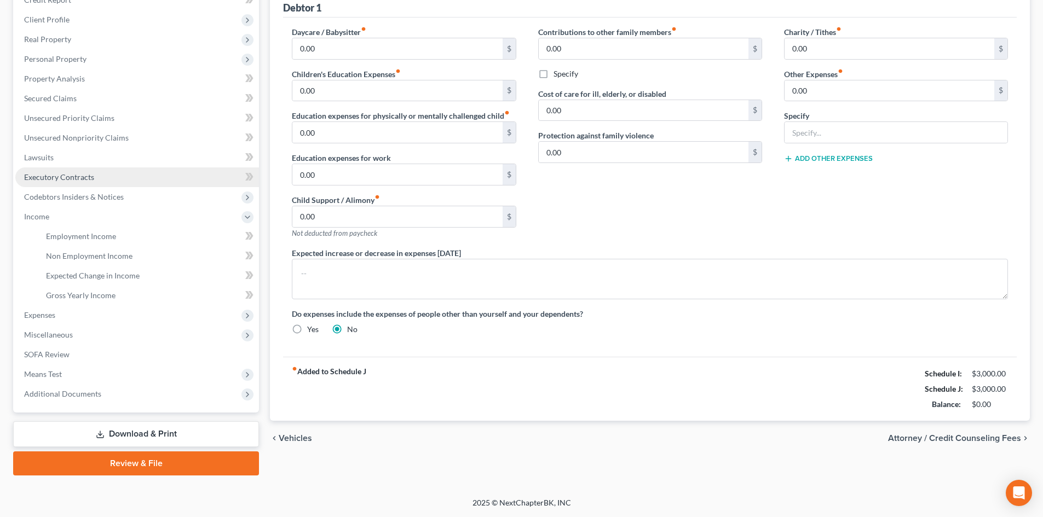
scroll to position [143, 0]
drag, startPoint x: 80, startPoint y: 289, endPoint x: 95, endPoint y: 283, distance: 16.0
click at [80, 290] on link "Gross Yearly Income" at bounding box center [148, 296] width 222 height 20
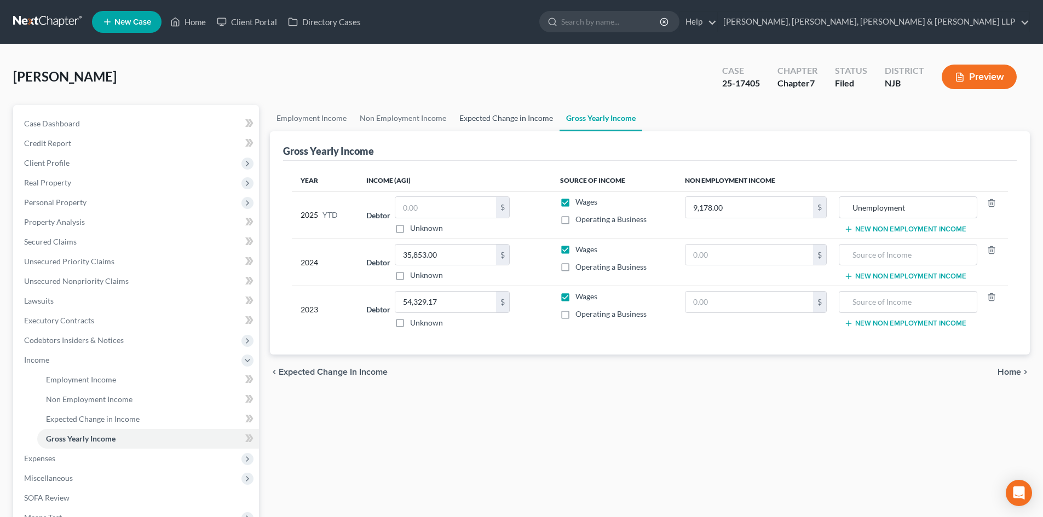
click at [504, 125] on link "Expected Change in Income" at bounding box center [506, 118] width 107 height 26
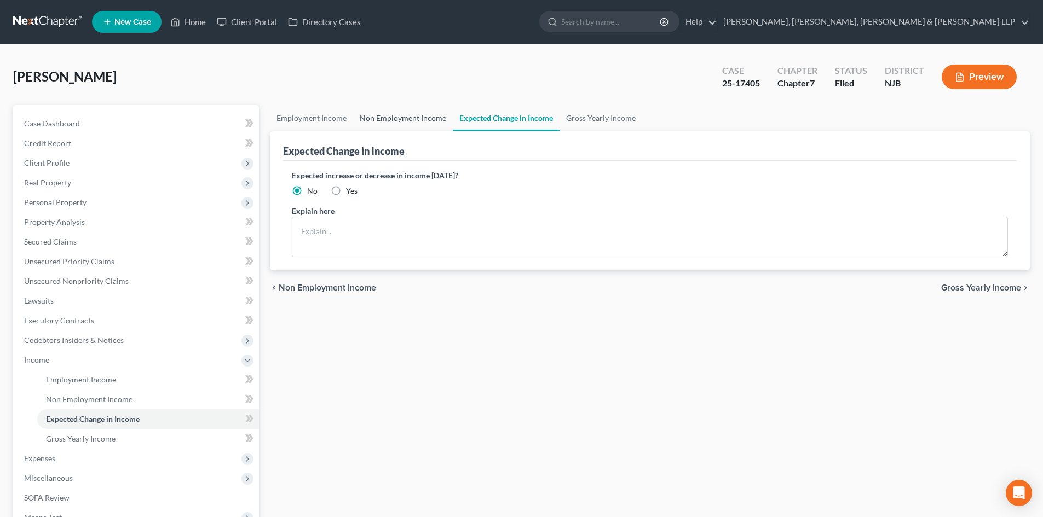
click at [418, 116] on link "Non Employment Income" at bounding box center [403, 118] width 100 height 26
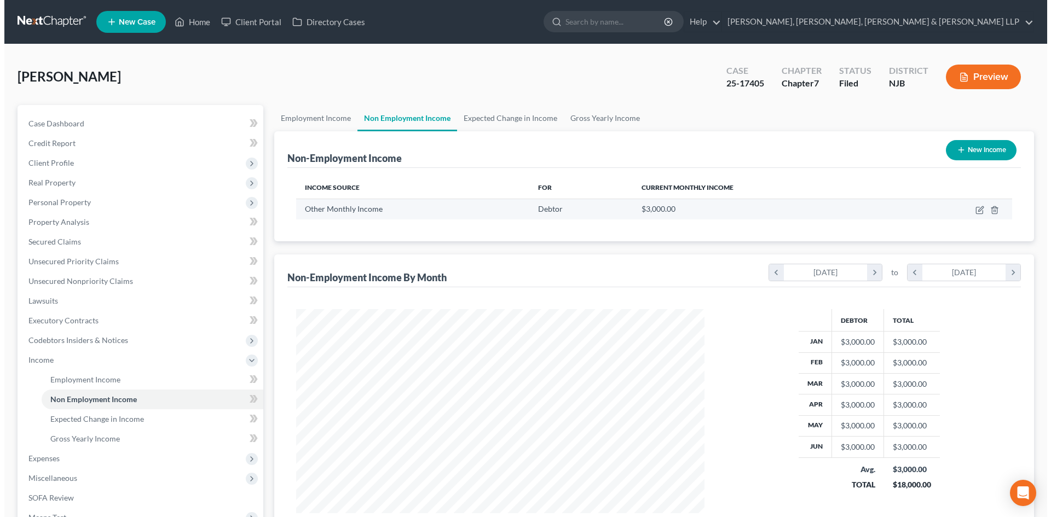
scroll to position [204, 430]
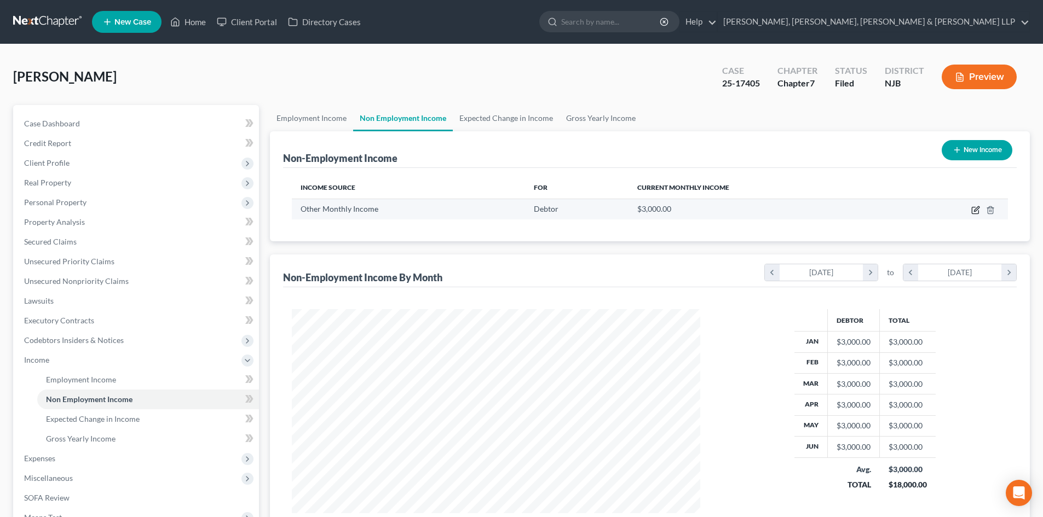
click at [976, 208] on icon "button" at bounding box center [975, 210] width 9 height 9
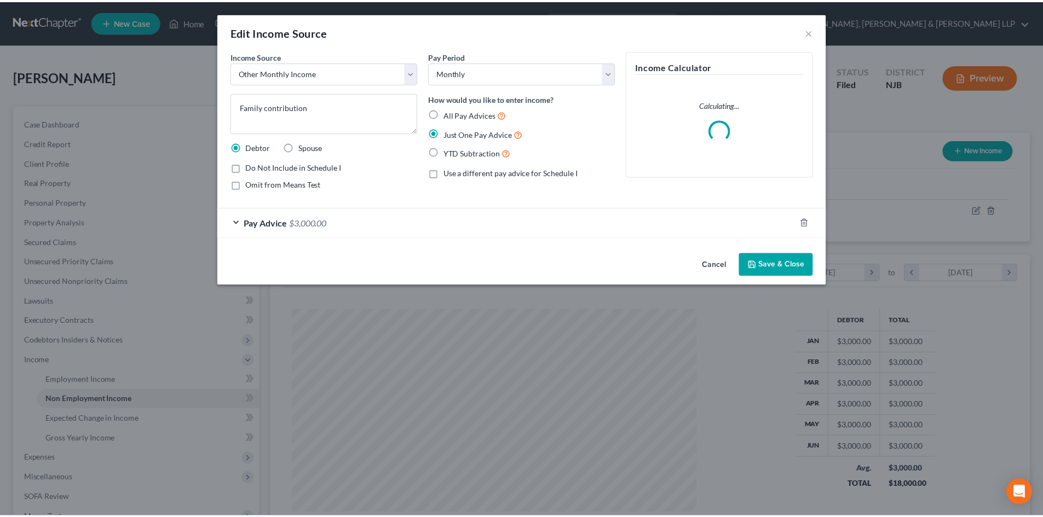
scroll to position [206, 434]
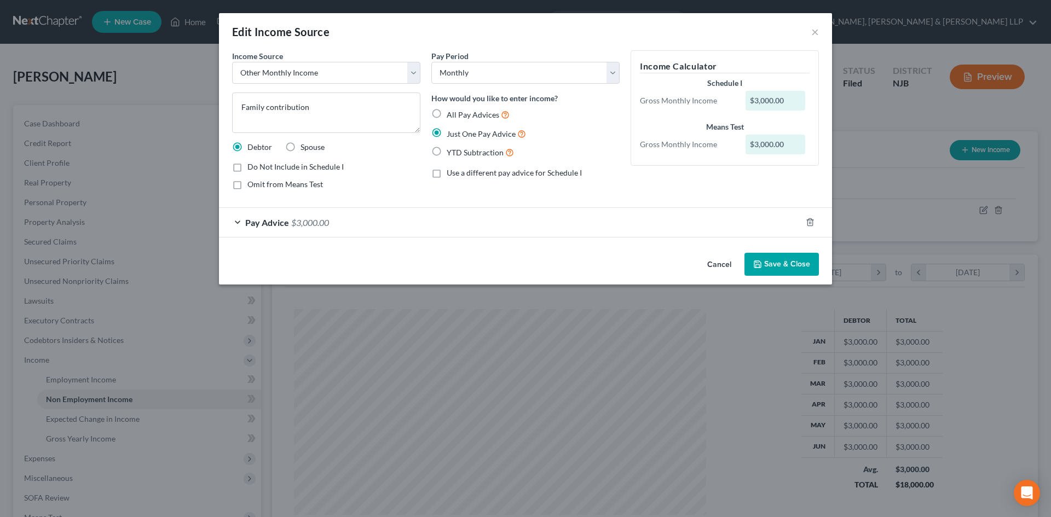
click at [782, 269] on button "Save & Close" at bounding box center [781, 264] width 74 height 23
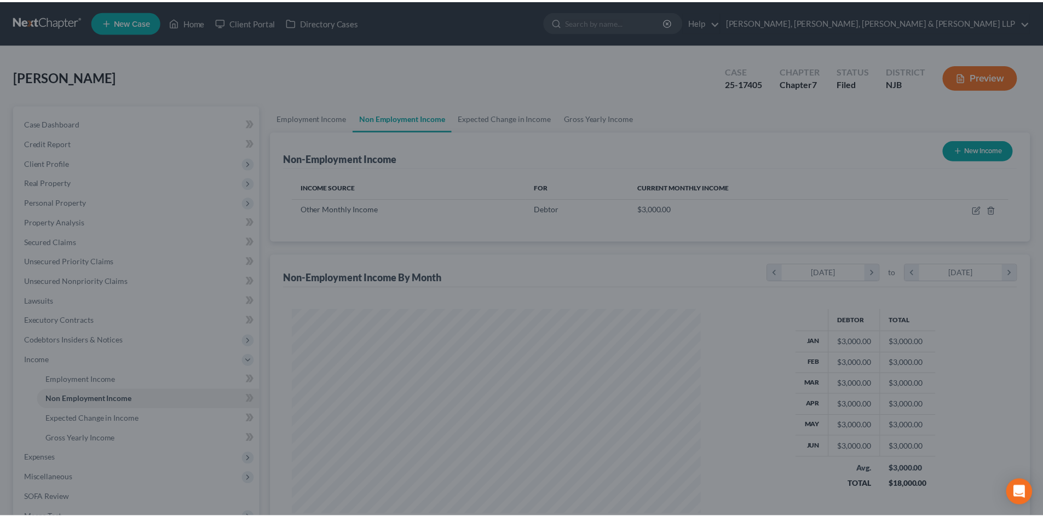
scroll to position [547203, 546977]
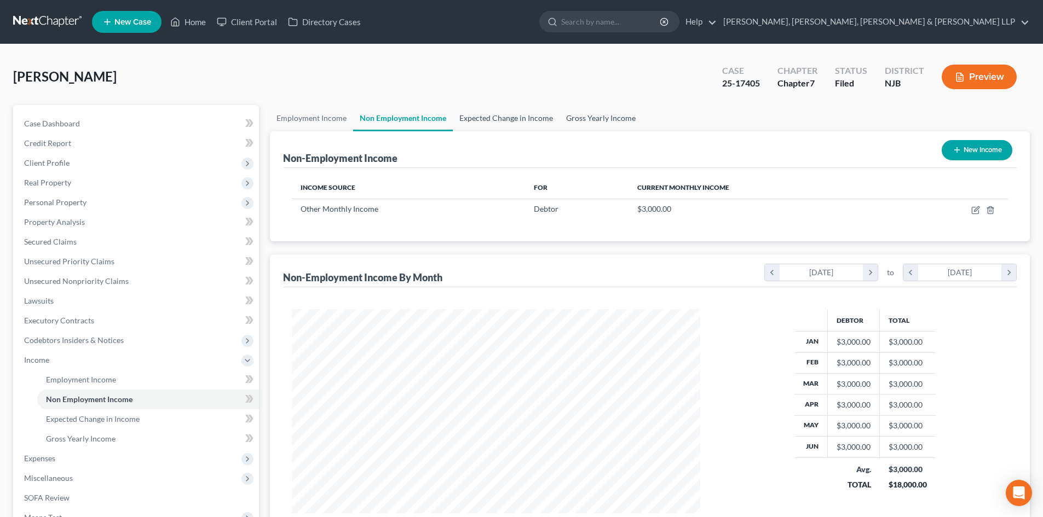
drag, startPoint x: 504, startPoint y: 119, endPoint x: 596, endPoint y: 111, distance: 92.4
click at [504, 119] on link "Expected Change in Income" at bounding box center [506, 118] width 107 height 26
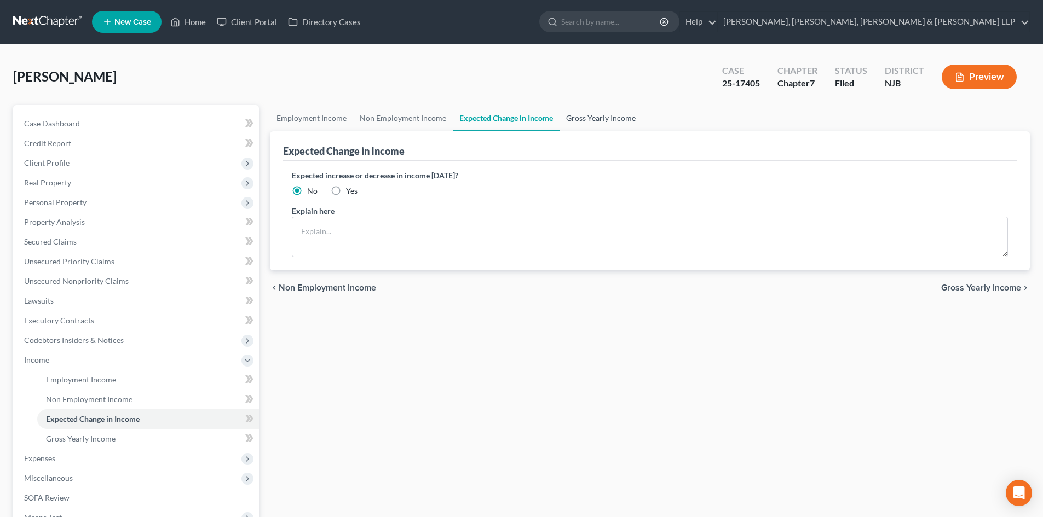
click at [608, 114] on link "Gross Yearly Income" at bounding box center [600, 118] width 83 height 26
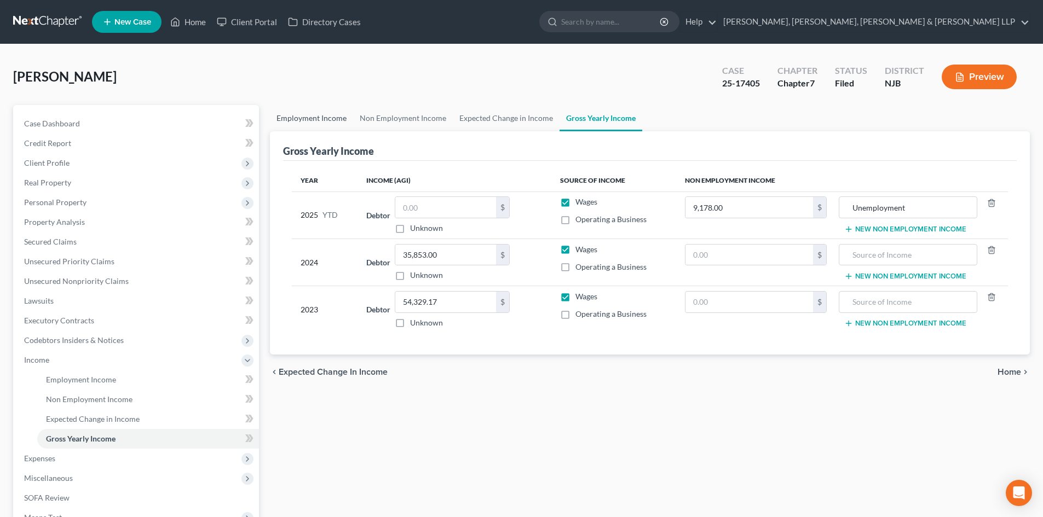
click at [307, 118] on link "Employment Income" at bounding box center [311, 118] width 83 height 26
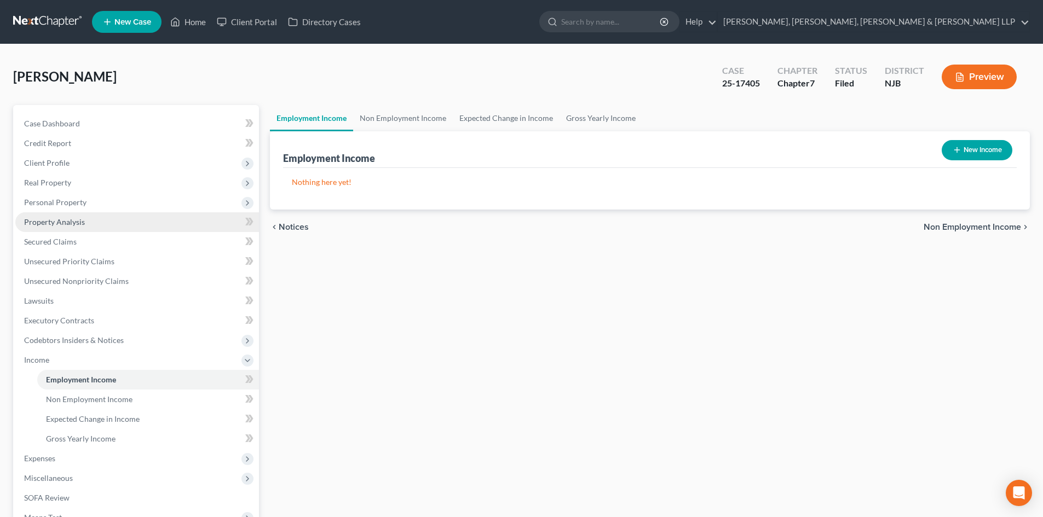
click at [94, 203] on span "Personal Property" at bounding box center [137, 203] width 244 height 20
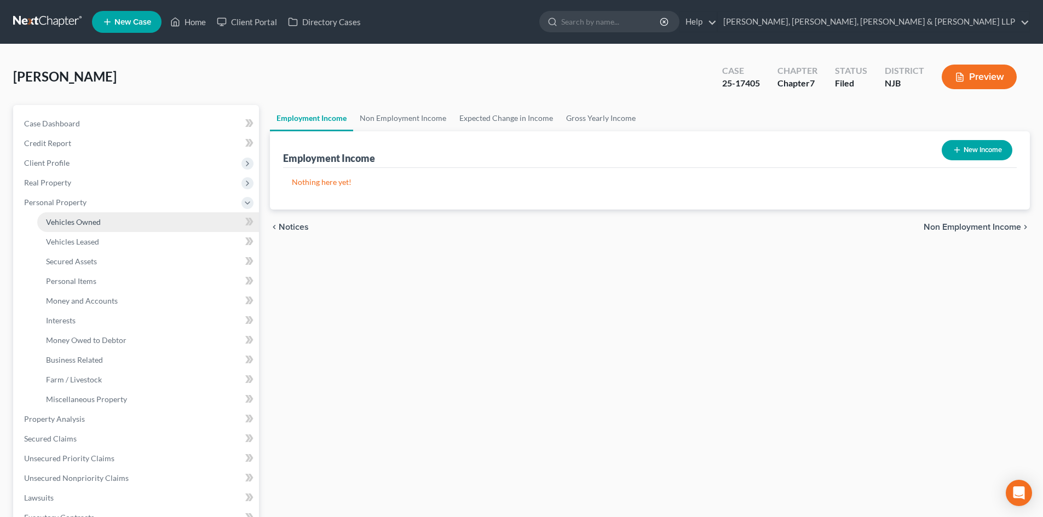
click at [87, 221] on span "Vehicles Owned" at bounding box center [73, 221] width 55 height 9
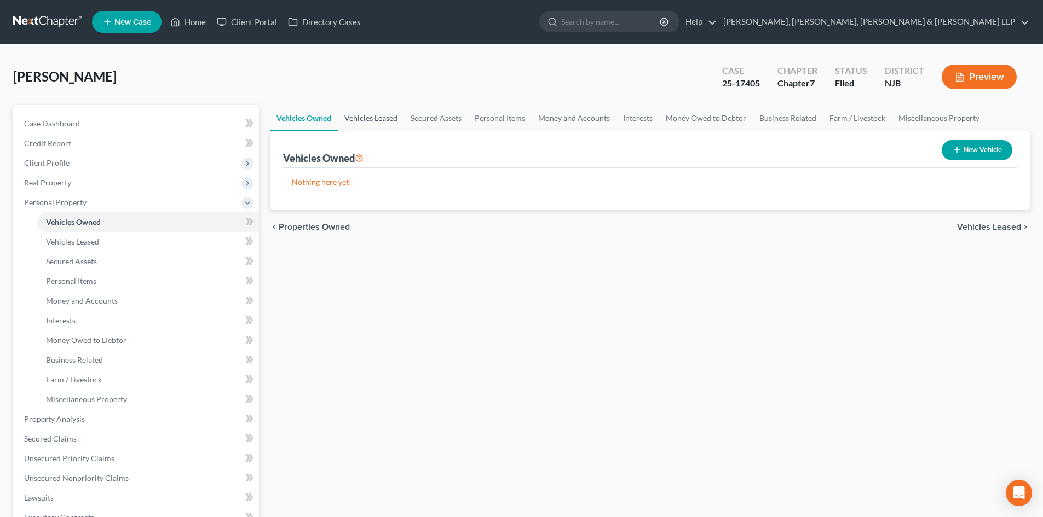
click at [362, 119] on link "Vehicles Leased" at bounding box center [371, 118] width 66 height 26
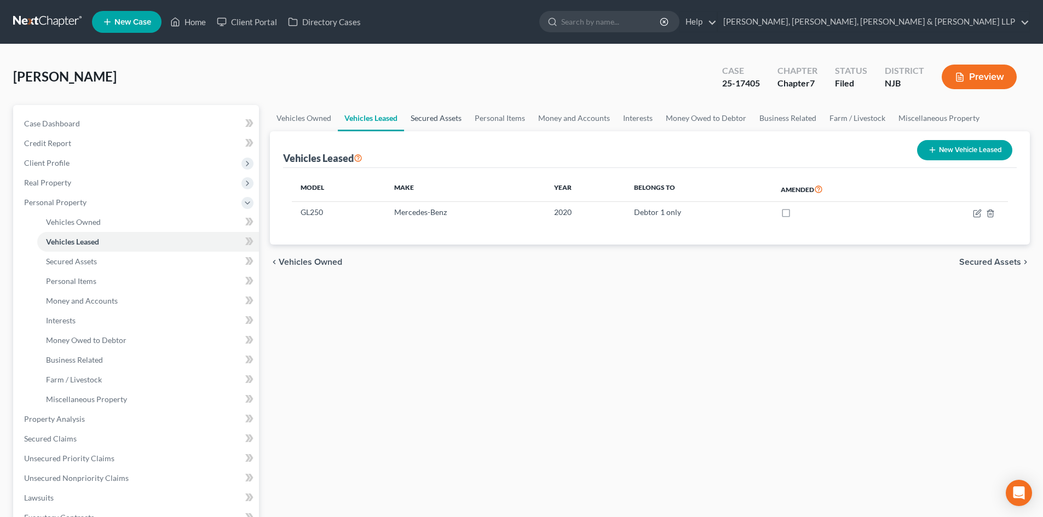
drag, startPoint x: 430, startPoint y: 115, endPoint x: 463, endPoint y: 115, distance: 33.4
click at [431, 115] on link "Secured Assets" at bounding box center [436, 118] width 64 height 26
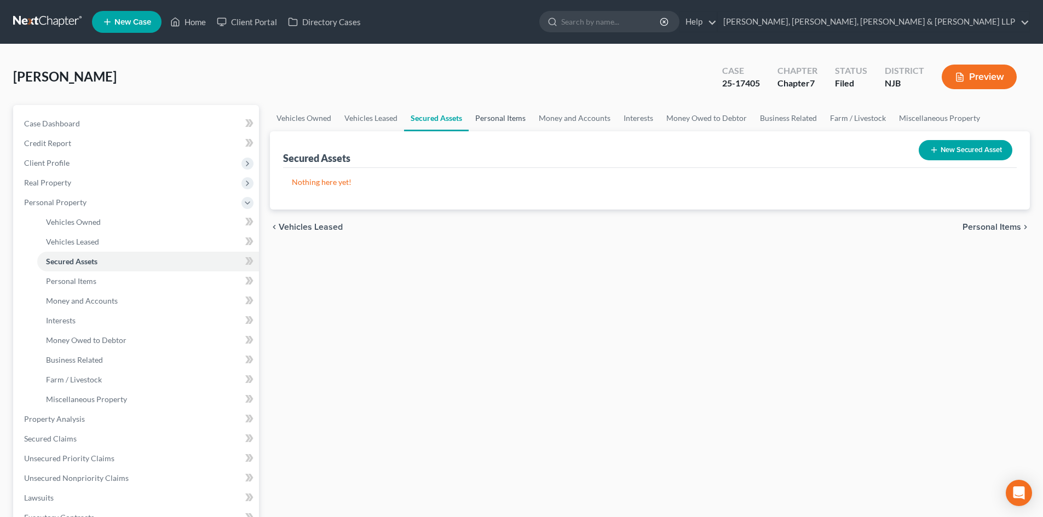
click at [510, 115] on link "Personal Items" at bounding box center [500, 118] width 63 height 26
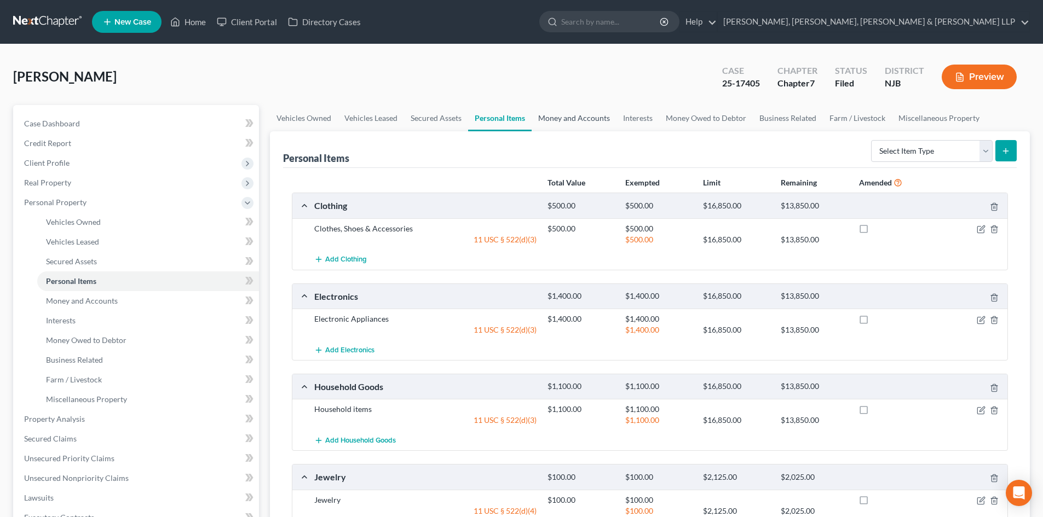
drag, startPoint x: 562, startPoint y: 117, endPoint x: 602, endPoint y: 117, distance: 40.0
click at [563, 117] on link "Money and Accounts" at bounding box center [574, 118] width 85 height 26
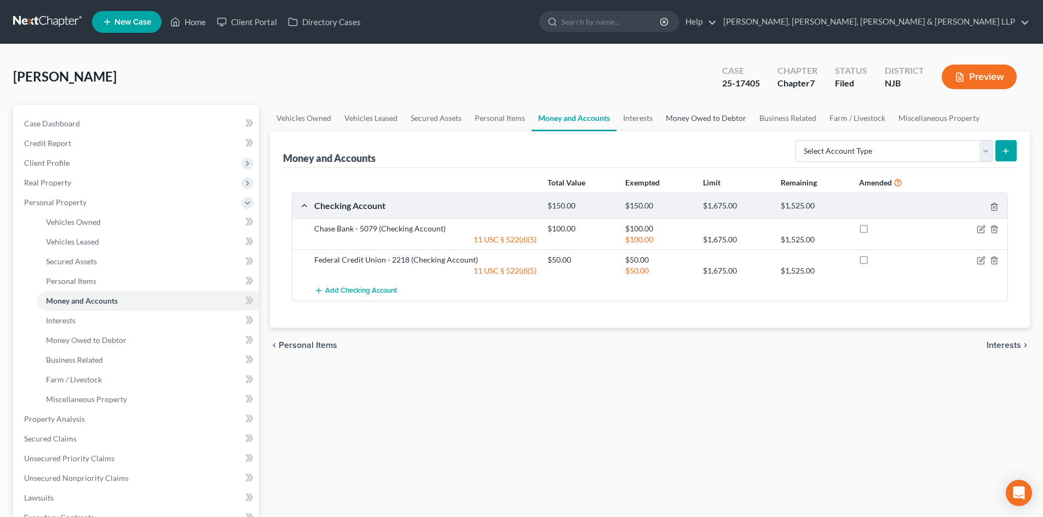
click at [672, 114] on link "Money Owed to Debtor" at bounding box center [706, 118] width 94 height 26
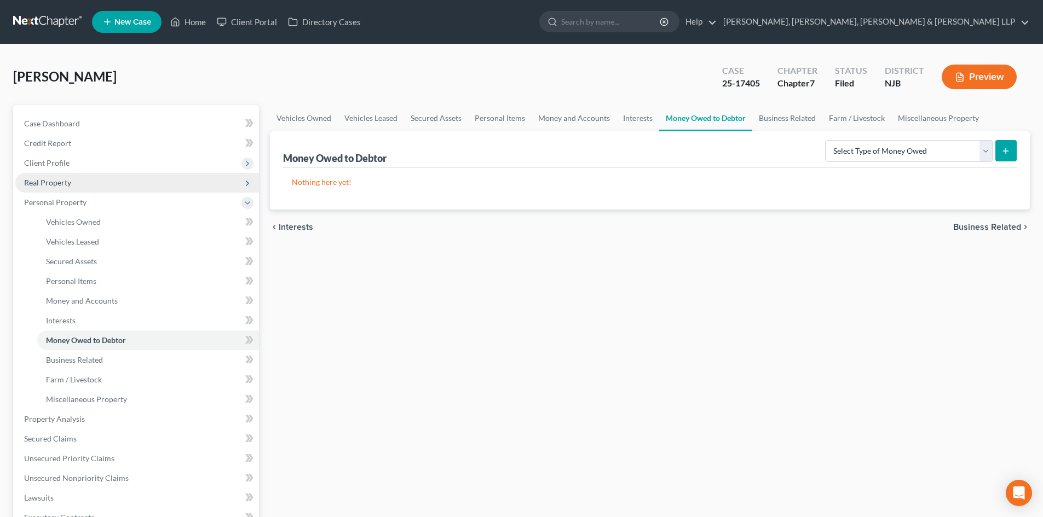
click at [85, 169] on span "Client Profile" at bounding box center [137, 163] width 244 height 20
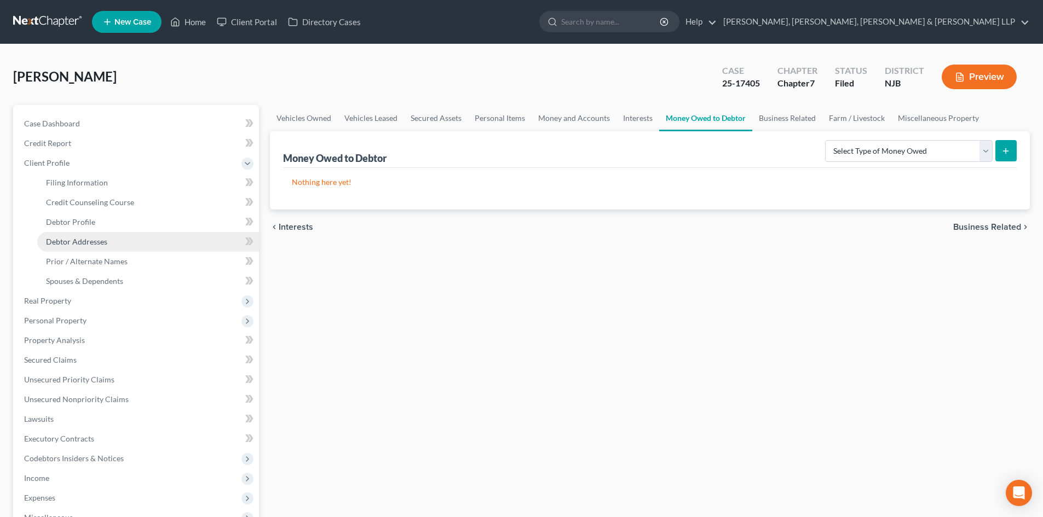
click at [97, 239] on span "Debtor Addresses" at bounding box center [76, 241] width 61 height 9
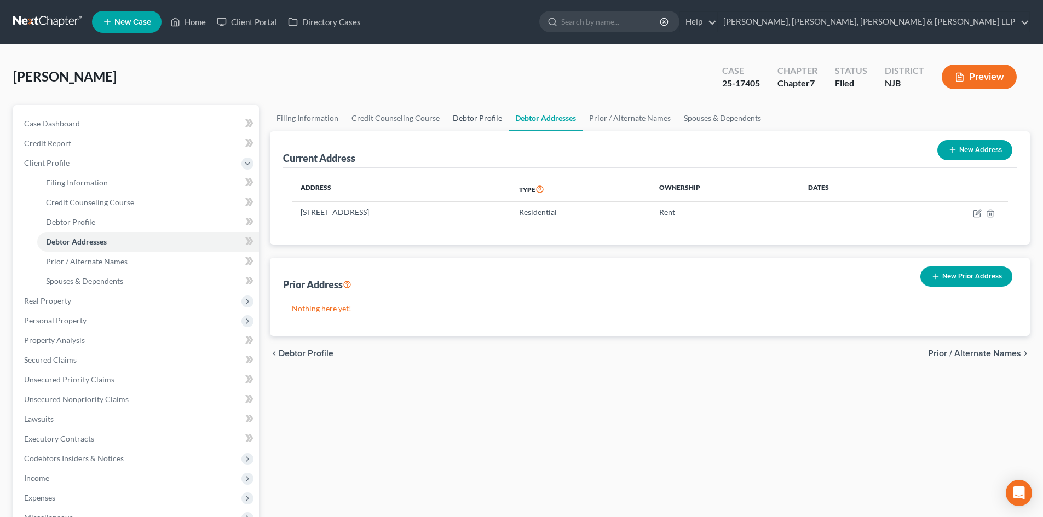
click at [470, 121] on link "Debtor Profile" at bounding box center [477, 118] width 62 height 26
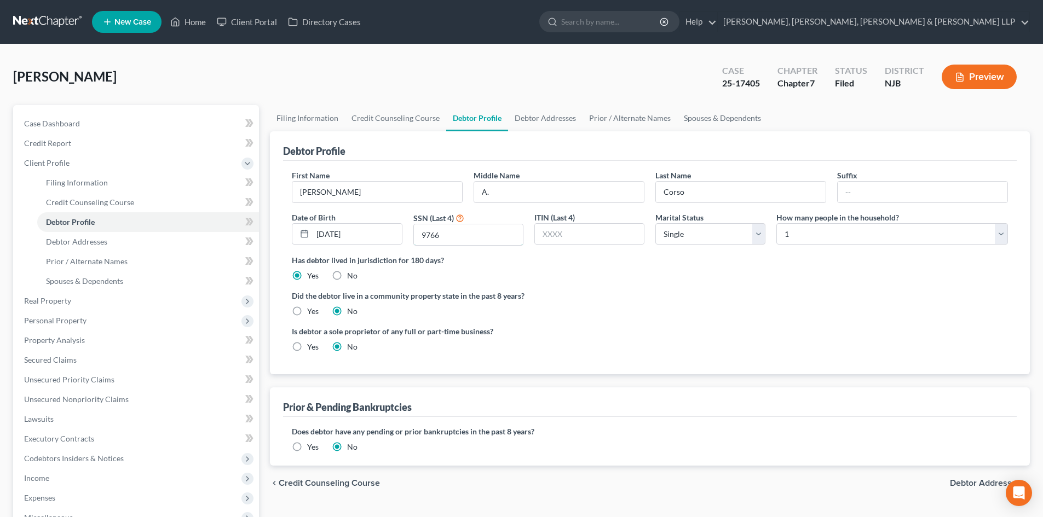
click at [399, 236] on div "First Name [PERSON_NAME] Middle Name A. Last Name [PERSON_NAME] Suffix Date of …" at bounding box center [649, 212] width 727 height 85
drag, startPoint x: 200, startPoint y: 24, endPoint x: 299, endPoint y: 36, distance: 99.3
click at [200, 24] on link "Home" at bounding box center [188, 22] width 47 height 20
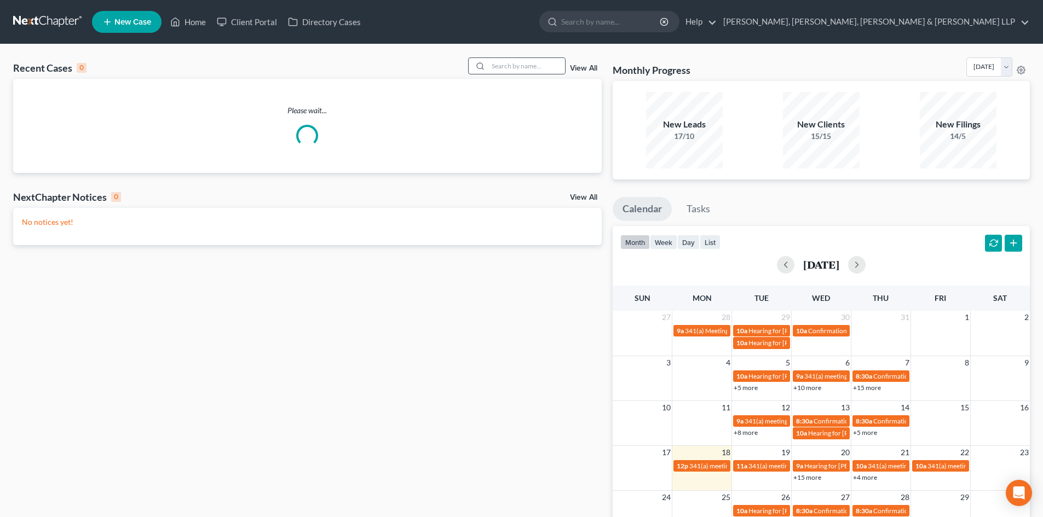
click at [487, 65] on div at bounding box center [479, 66] width 20 height 16
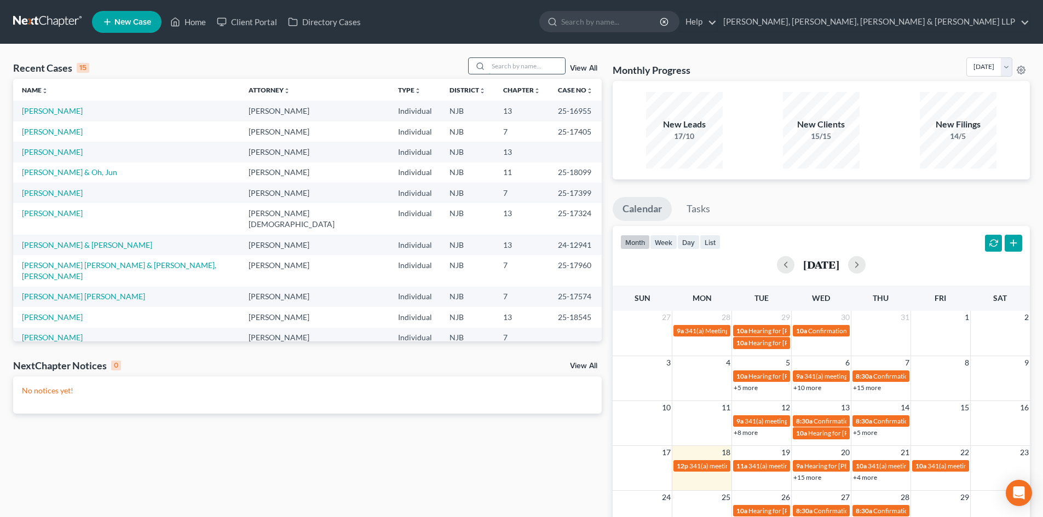
click at [497, 69] on input "search" at bounding box center [526, 66] width 77 height 16
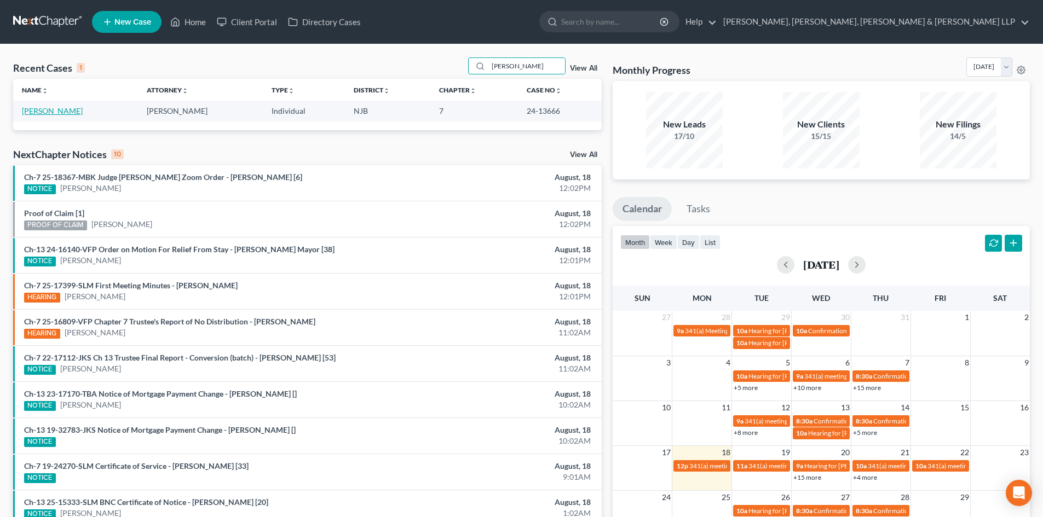
click at [72, 109] on link "[PERSON_NAME]" at bounding box center [52, 110] width 61 height 9
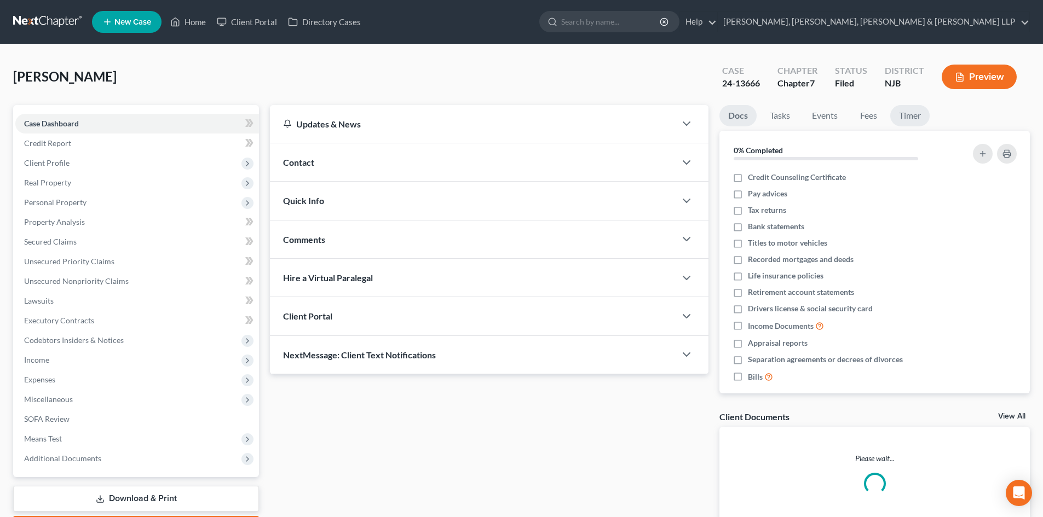
click at [907, 112] on link "Timer" at bounding box center [909, 115] width 39 height 21
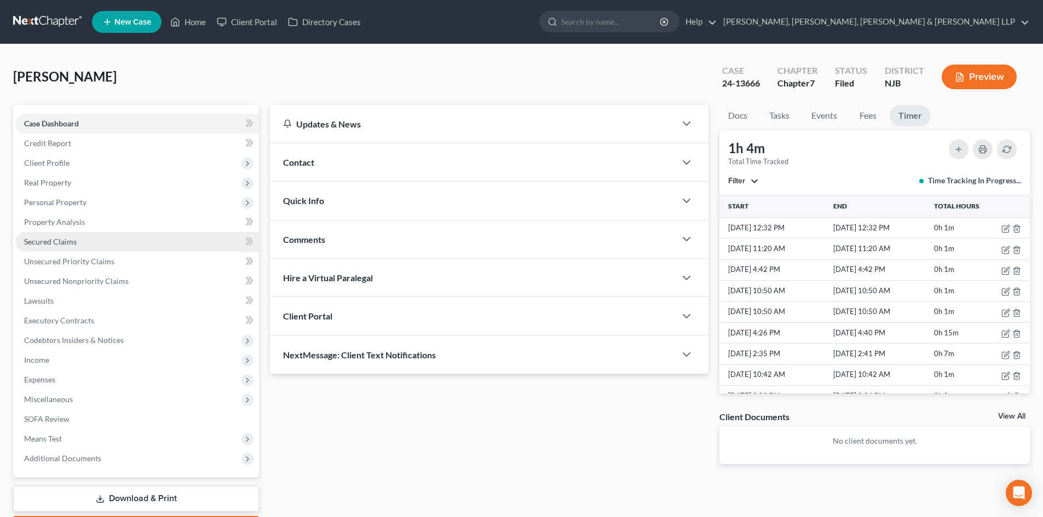
click at [83, 241] on link "Secured Claims" at bounding box center [137, 242] width 244 height 20
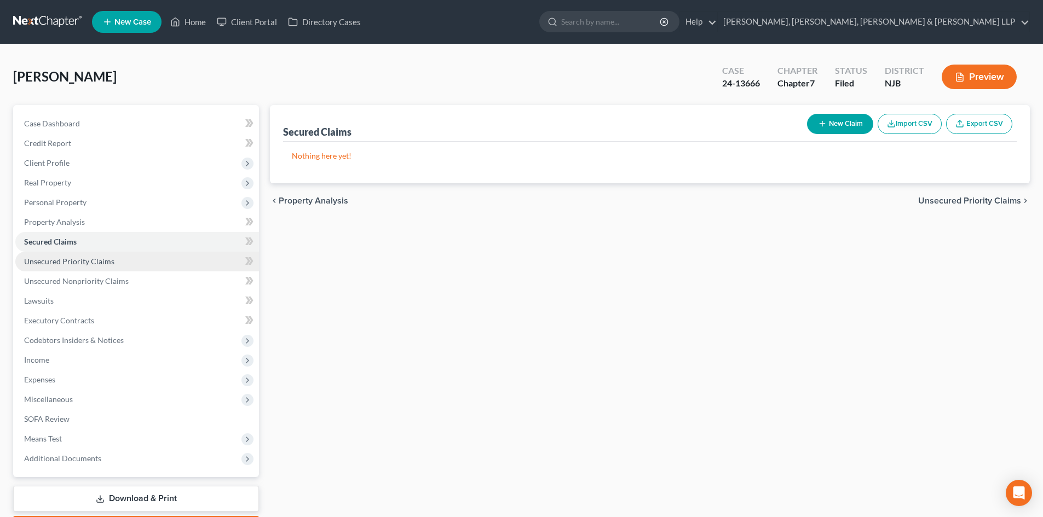
click at [114, 261] on link "Unsecured Priority Claims" at bounding box center [137, 262] width 244 height 20
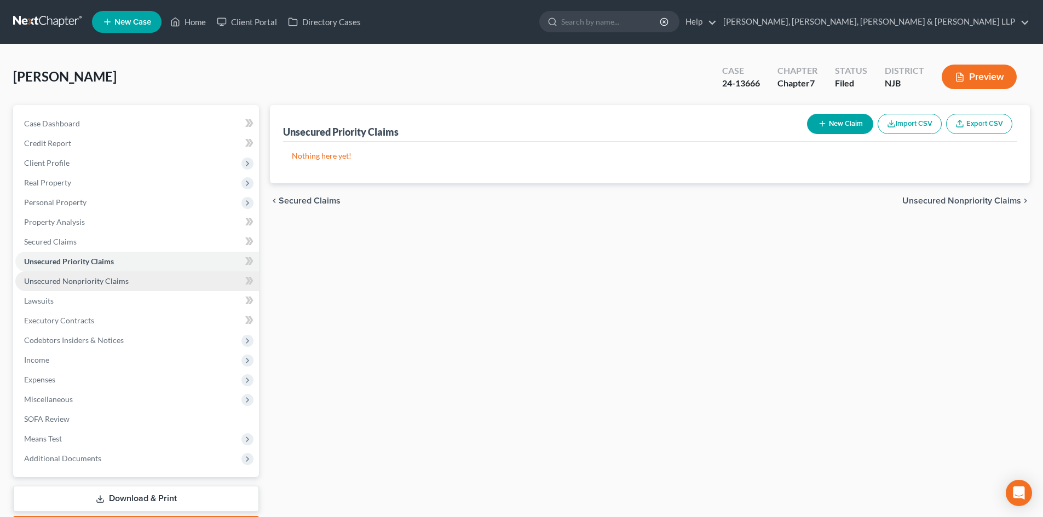
click at [113, 278] on span "Unsecured Nonpriority Claims" at bounding box center [76, 280] width 105 height 9
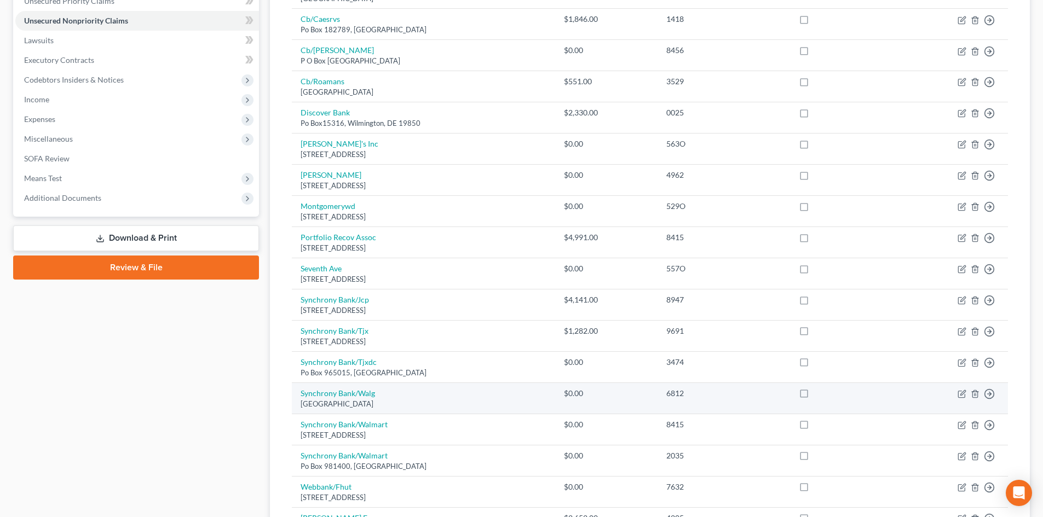
scroll to position [55, 0]
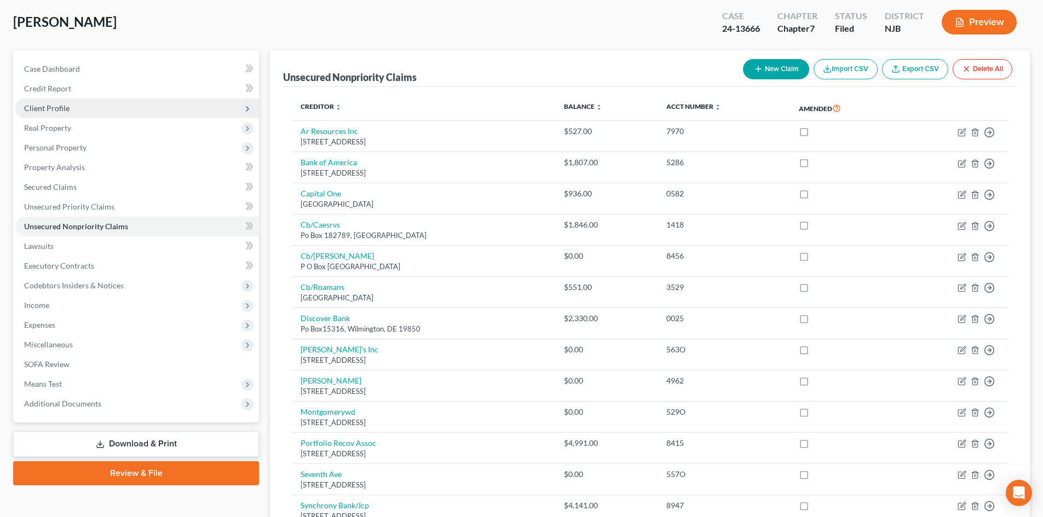
click at [77, 116] on span "Client Profile" at bounding box center [137, 109] width 244 height 20
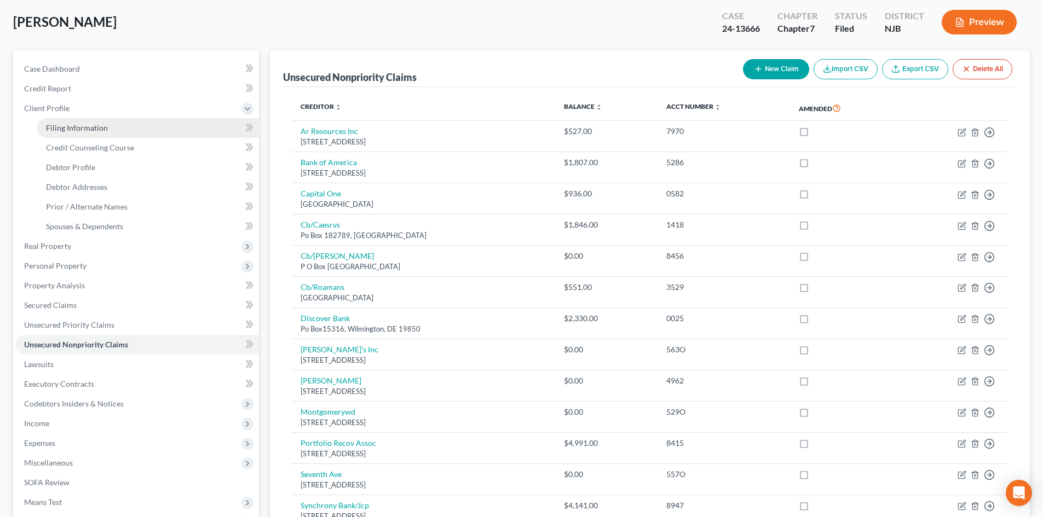
click at [82, 128] on span "Filing Information" at bounding box center [77, 127] width 62 height 9
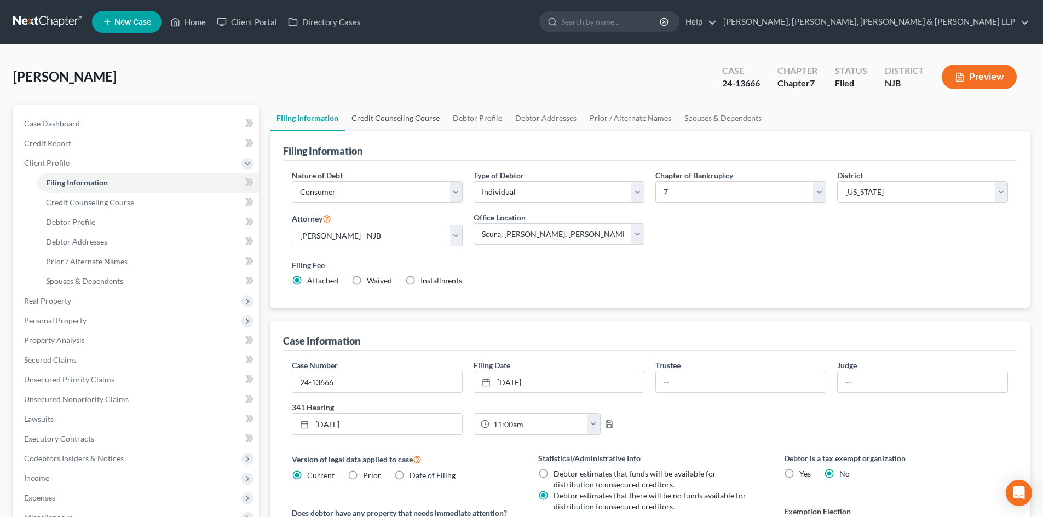
click at [376, 116] on link "Credit Counseling Course" at bounding box center [395, 118] width 101 height 26
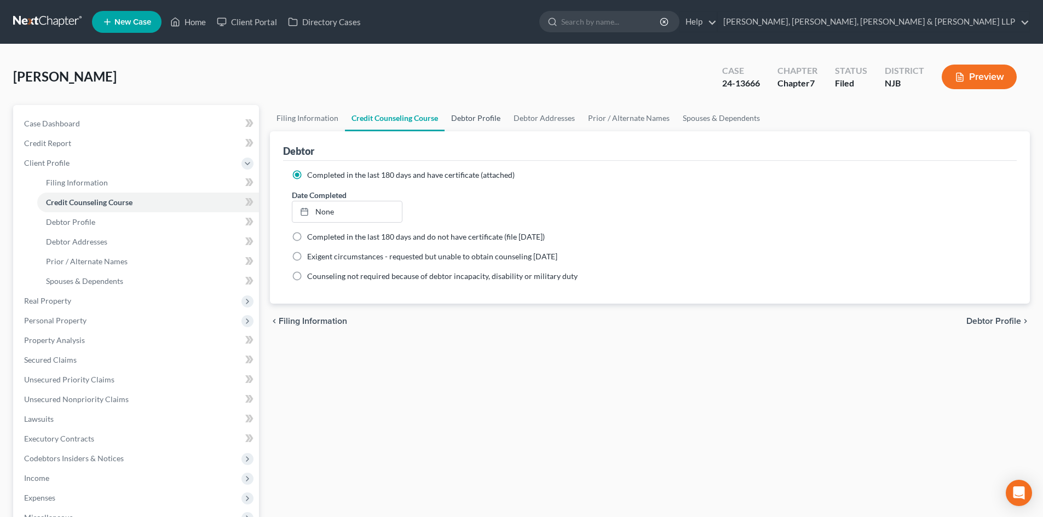
click at [477, 125] on link "Debtor Profile" at bounding box center [475, 118] width 62 height 26
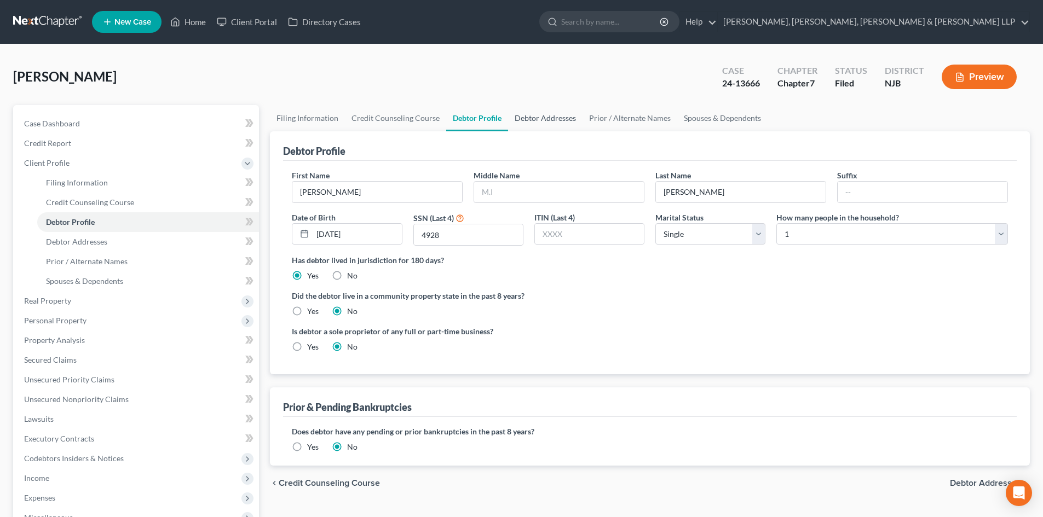
click at [528, 123] on link "Debtor Addresses" at bounding box center [545, 118] width 74 height 26
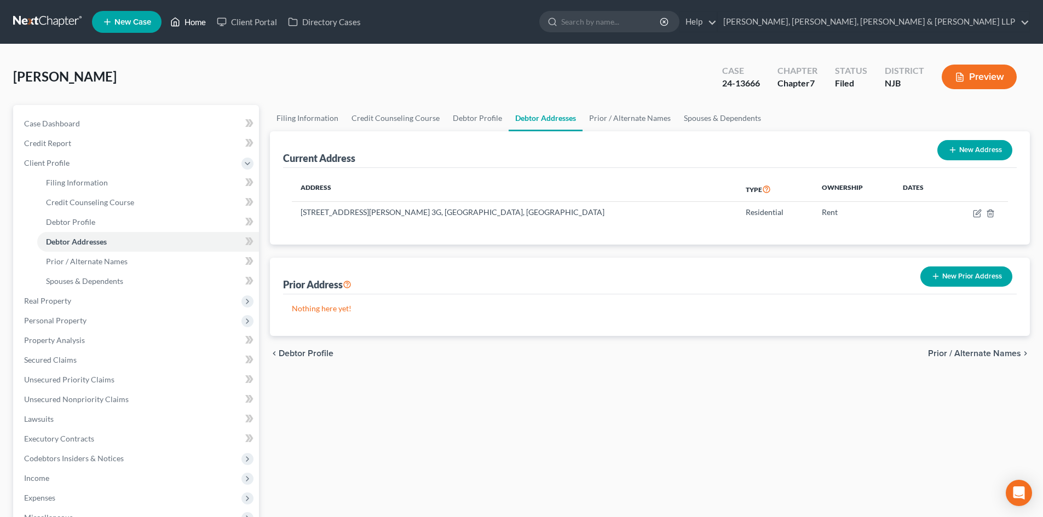
click at [194, 23] on link "Home" at bounding box center [188, 22] width 47 height 20
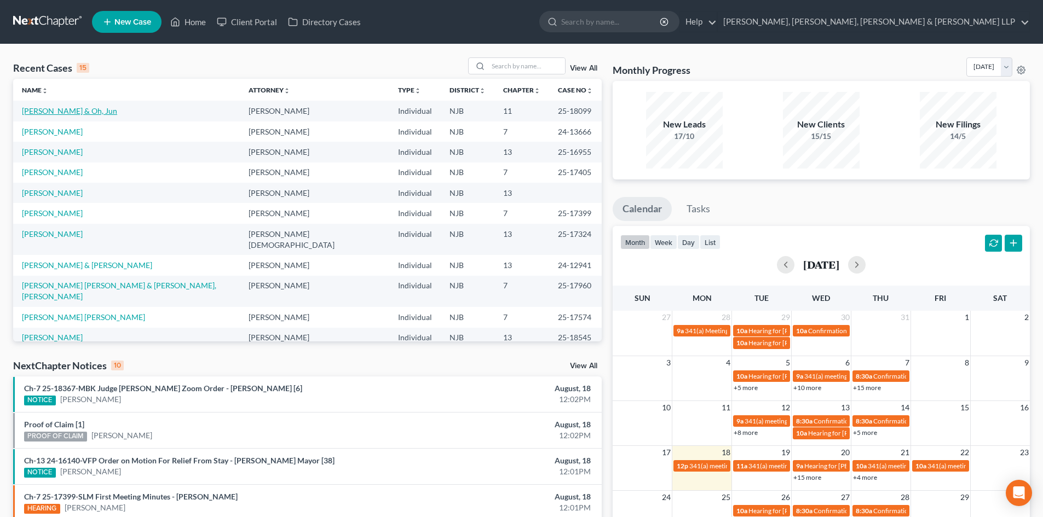
click at [72, 112] on link "[PERSON_NAME] & Oh, Jun" at bounding box center [69, 110] width 95 height 9
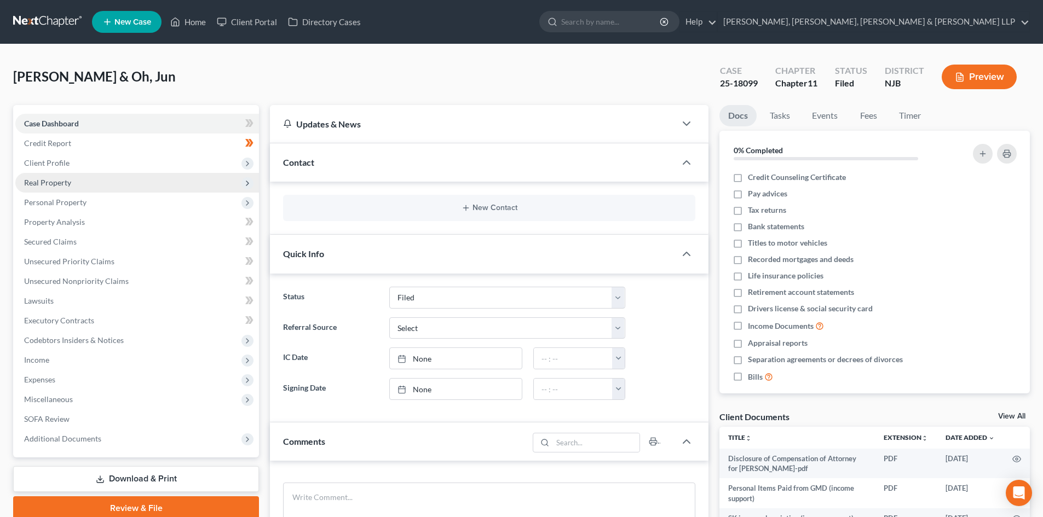
click at [63, 184] on span "Real Property" at bounding box center [47, 182] width 47 height 9
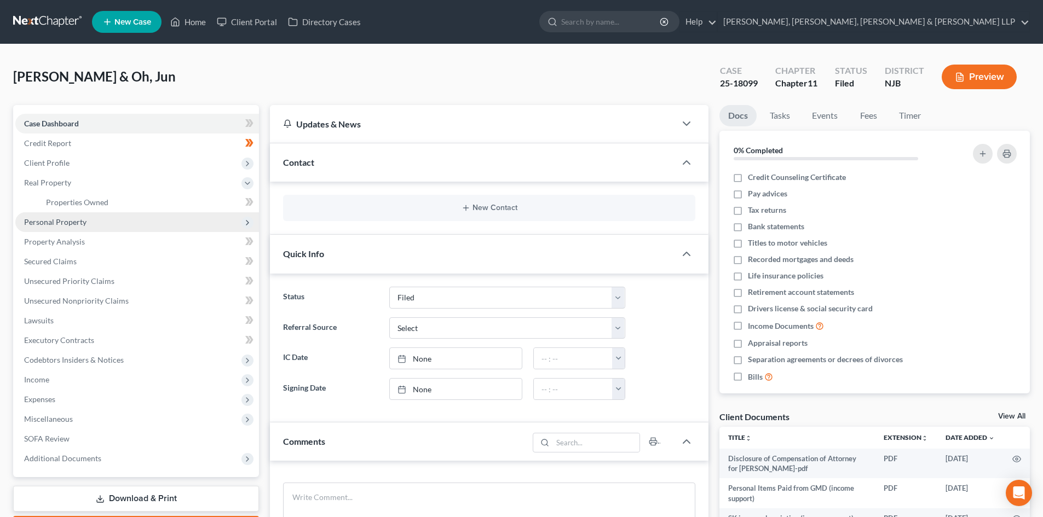
click at [71, 224] on span "Personal Property" at bounding box center [55, 221] width 62 height 9
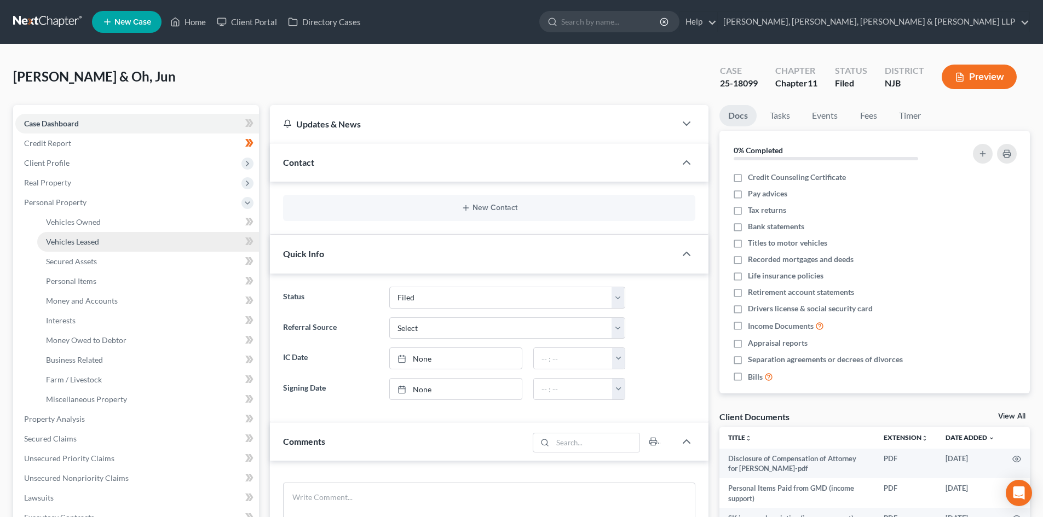
click at [79, 237] on span "Vehicles Leased" at bounding box center [72, 241] width 53 height 9
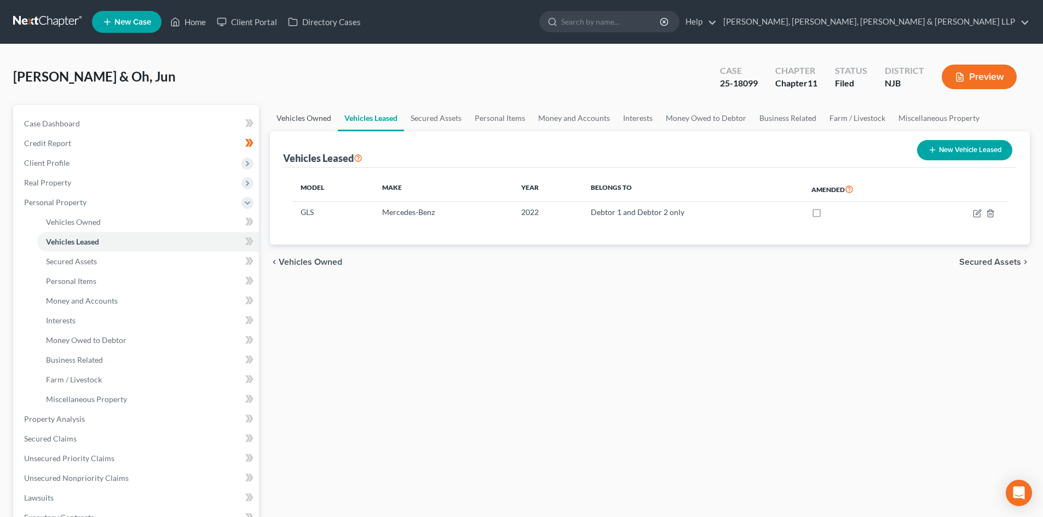
click at [309, 118] on link "Vehicles Owned" at bounding box center [304, 118] width 68 height 26
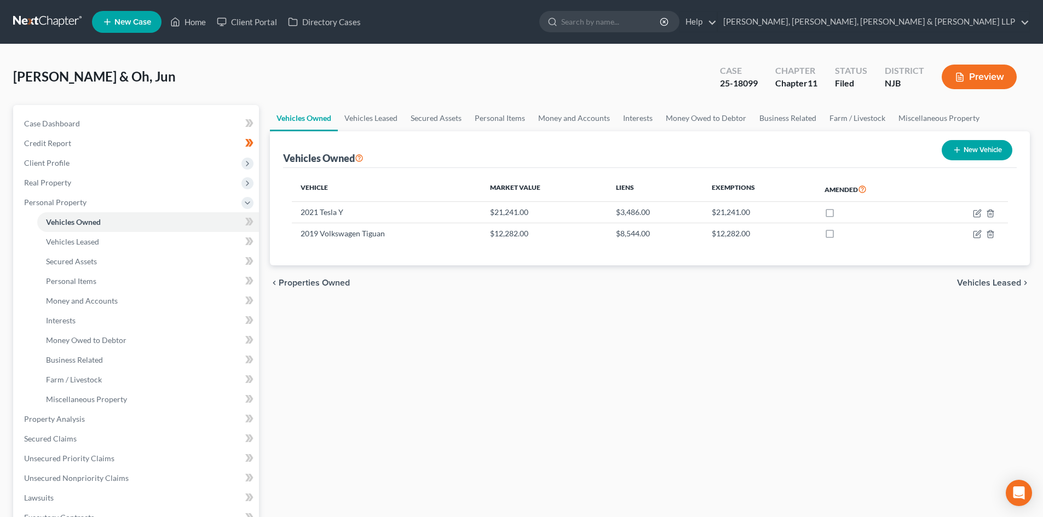
click at [381, 134] on div "Vehicles Owned New Vehicle" at bounding box center [650, 149] width 734 height 37
click at [364, 117] on link "Vehicles Leased" at bounding box center [371, 118] width 66 height 26
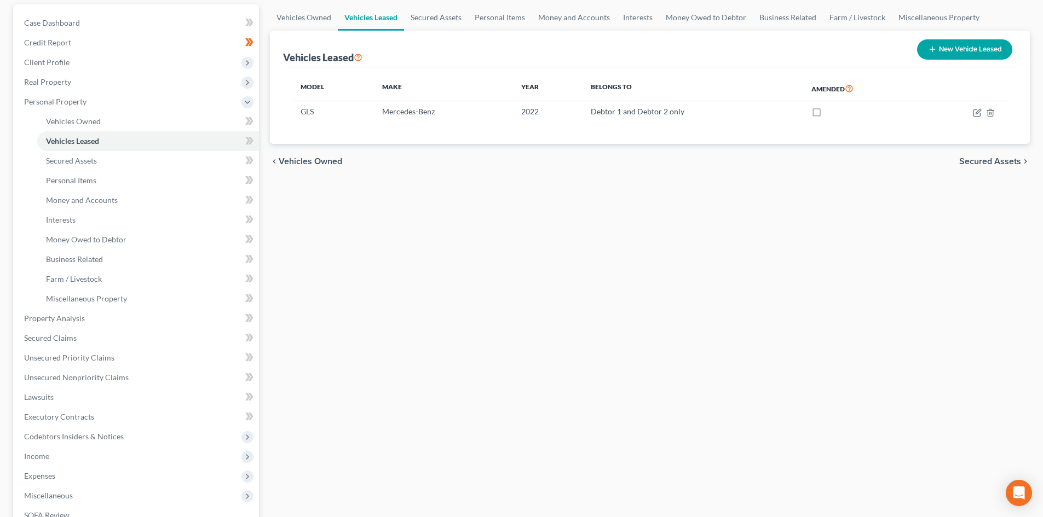
scroll to position [219, 0]
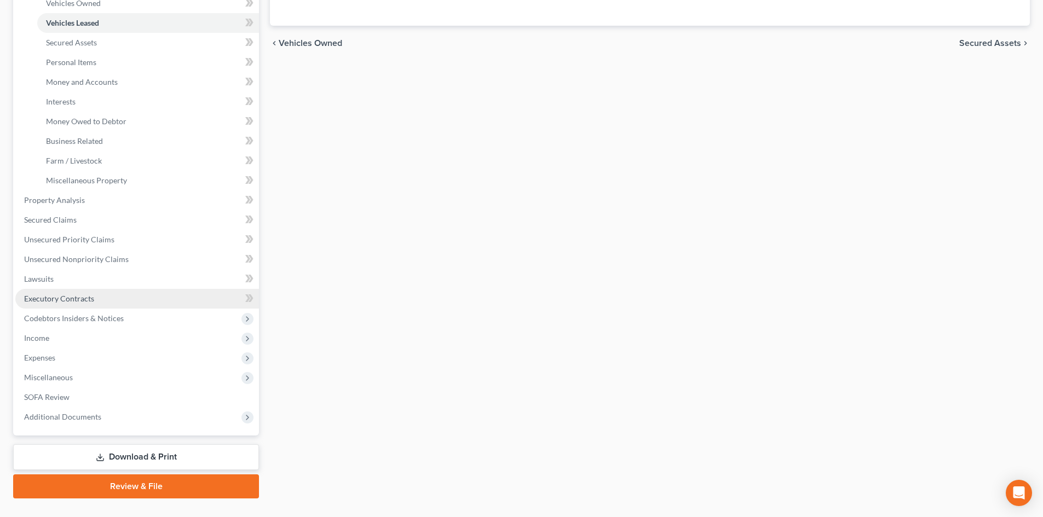
click at [93, 298] on link "Executory Contracts" at bounding box center [137, 299] width 244 height 20
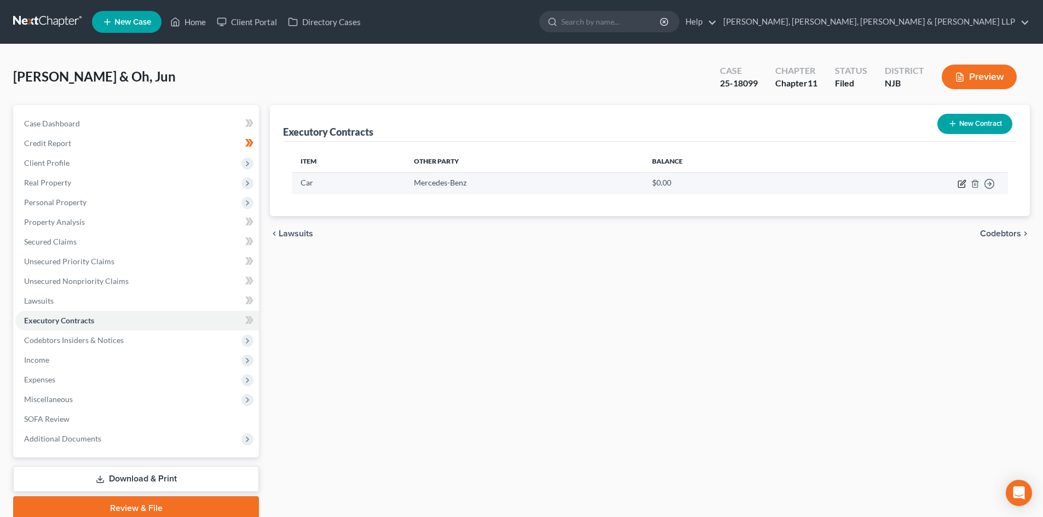
click at [960, 182] on icon "button" at bounding box center [961, 184] width 9 height 9
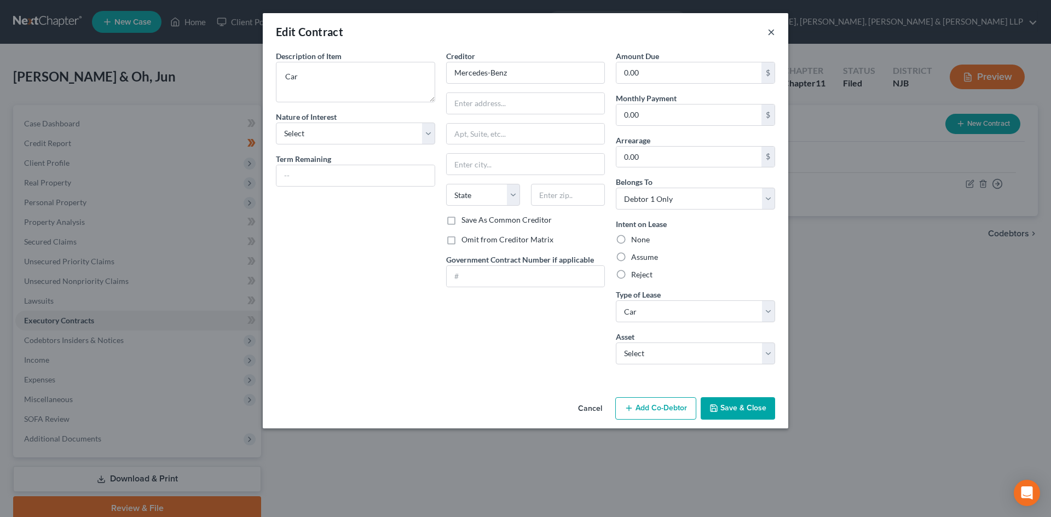
drag, startPoint x: 773, startPoint y: 31, endPoint x: 760, endPoint y: 31, distance: 13.7
click at [773, 31] on button "×" at bounding box center [771, 31] width 8 height 13
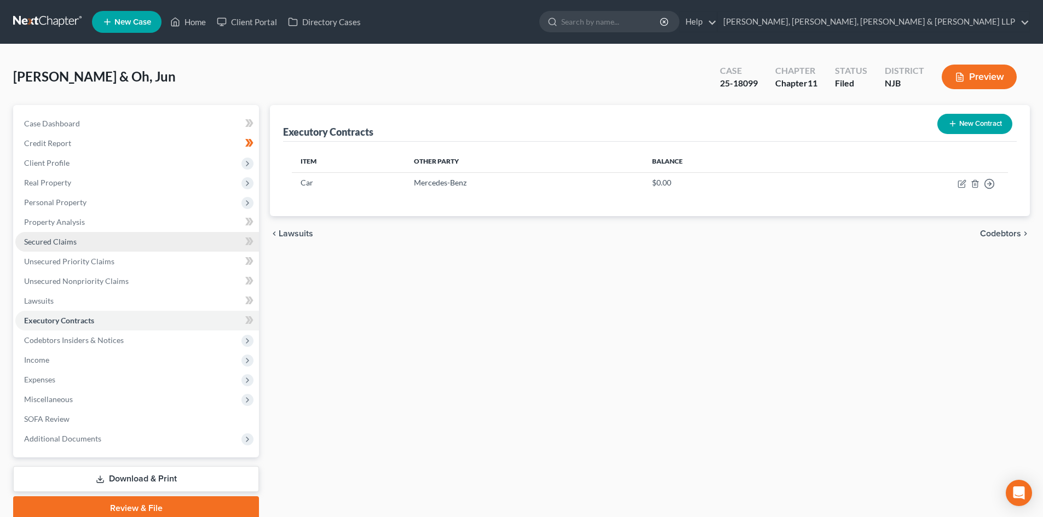
click at [110, 240] on link "Secured Claims" at bounding box center [137, 242] width 244 height 20
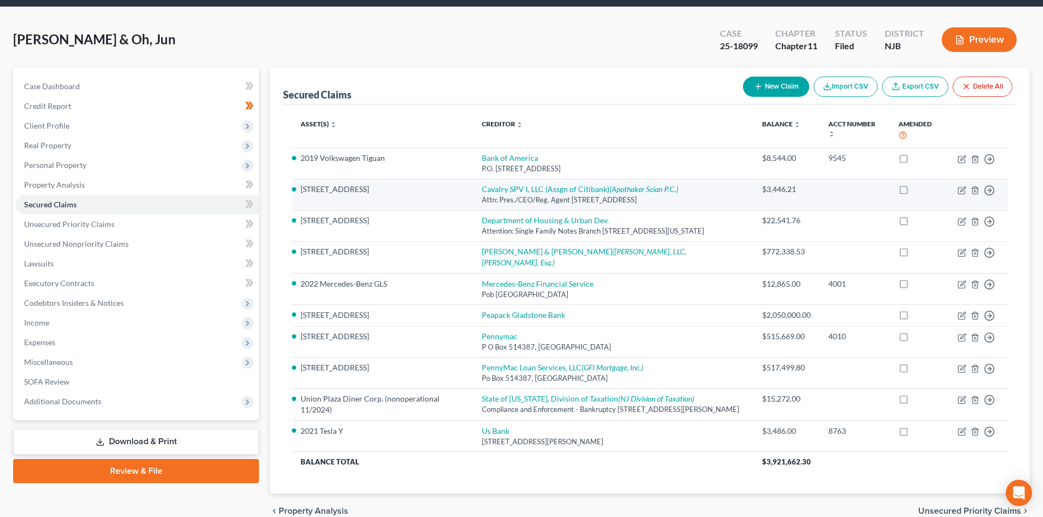
scroll to position [90, 0]
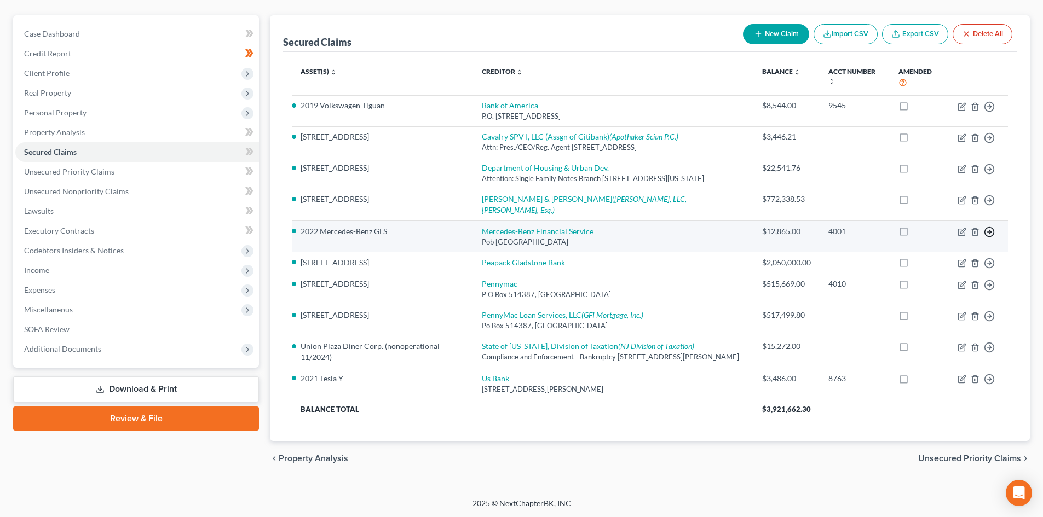
click at [990, 107] on line "button" at bounding box center [990, 107] width 4 height 0
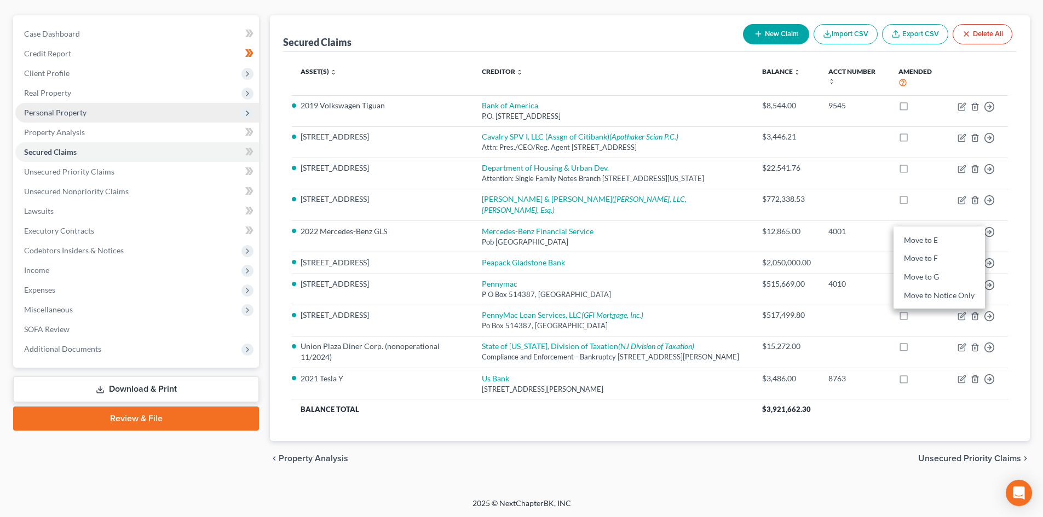
click at [77, 115] on span "Personal Property" at bounding box center [55, 112] width 62 height 9
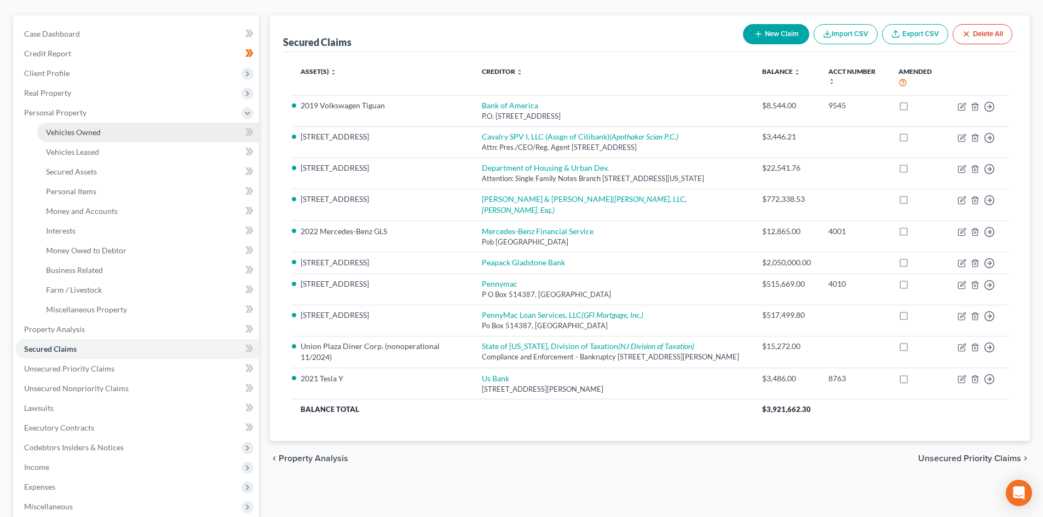
click at [104, 129] on link "Vehicles Owned" at bounding box center [148, 133] width 222 height 20
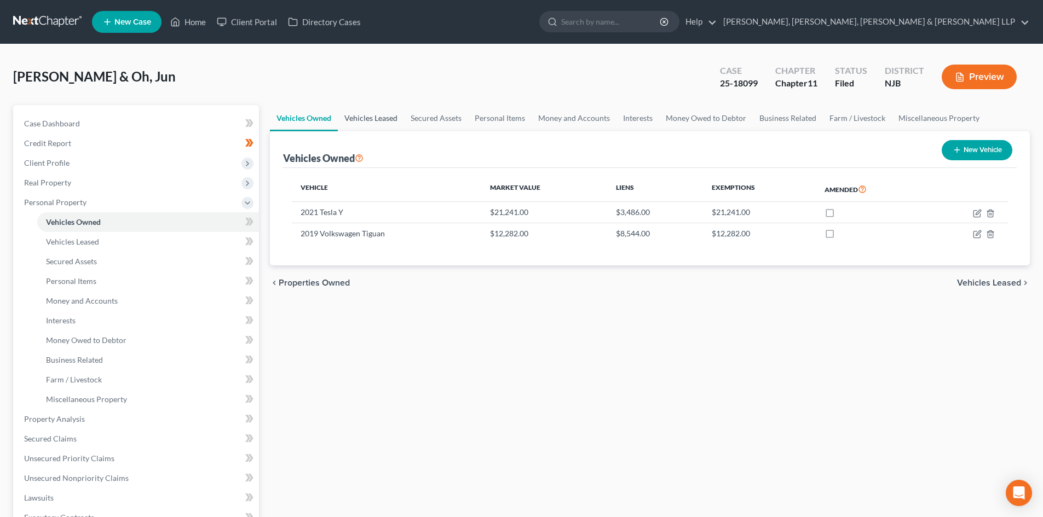
click at [374, 126] on link "Vehicles Leased" at bounding box center [371, 118] width 66 height 26
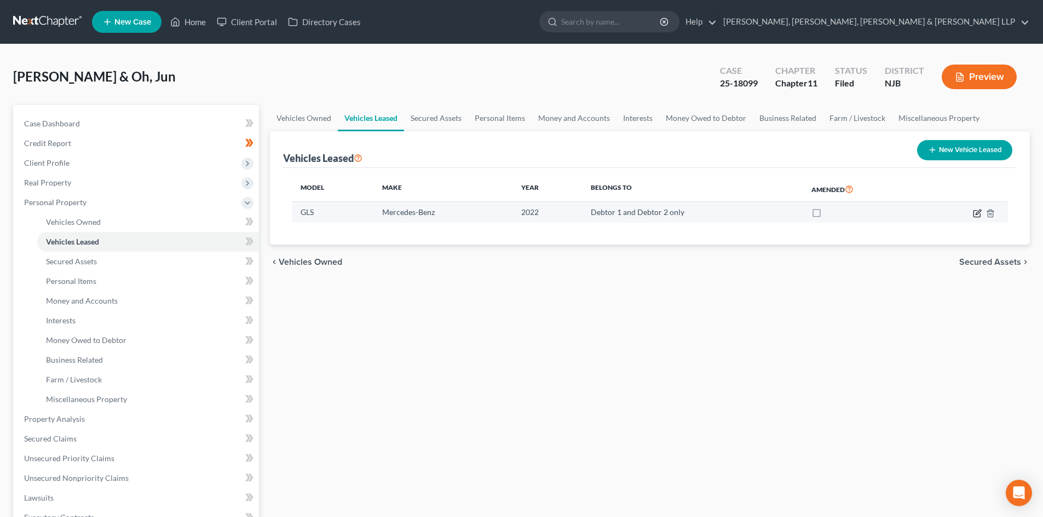
click at [978, 216] on icon "button" at bounding box center [977, 213] width 9 height 9
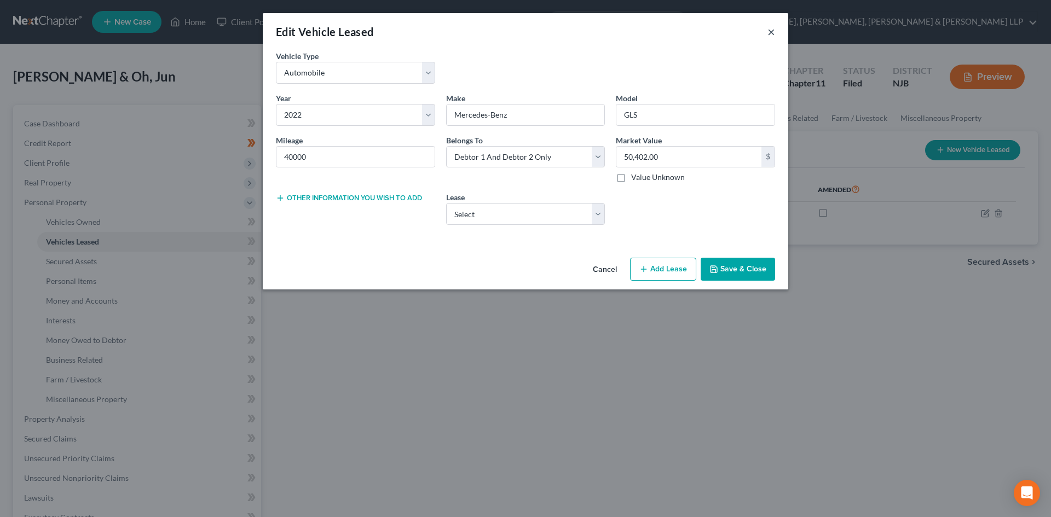
click at [771, 33] on button "×" at bounding box center [771, 31] width 8 height 13
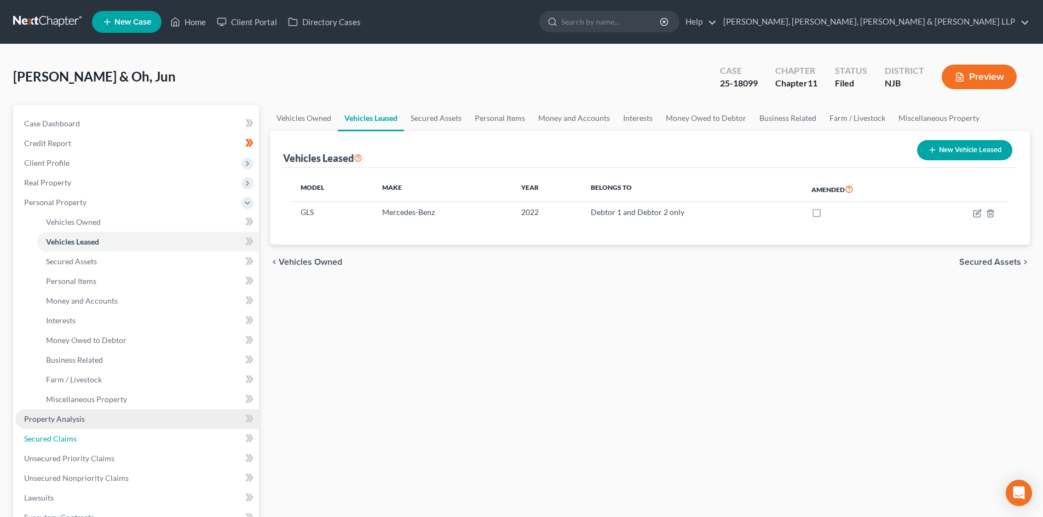
click at [85, 442] on link "Secured Claims" at bounding box center [137, 439] width 244 height 20
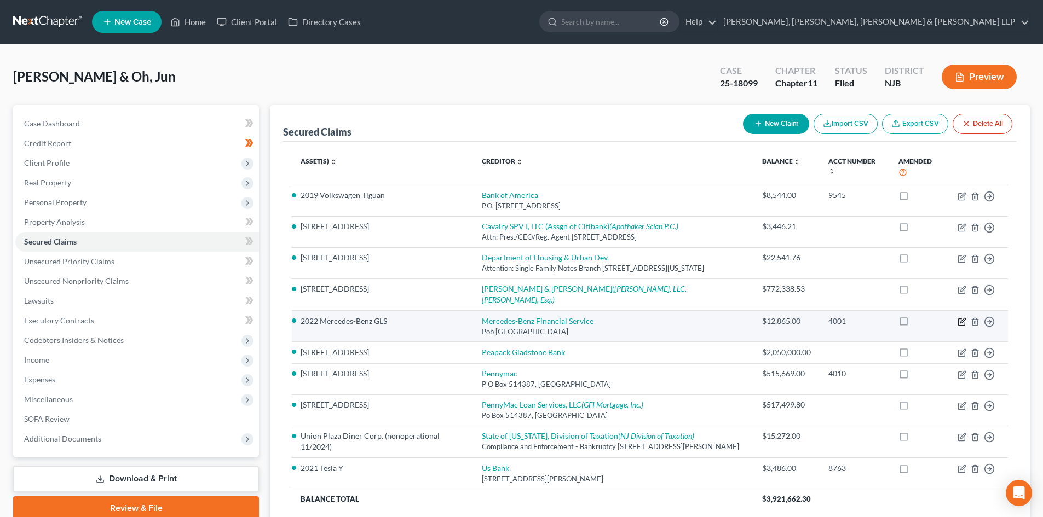
click at [961, 317] on icon "button" at bounding box center [961, 321] width 9 height 9
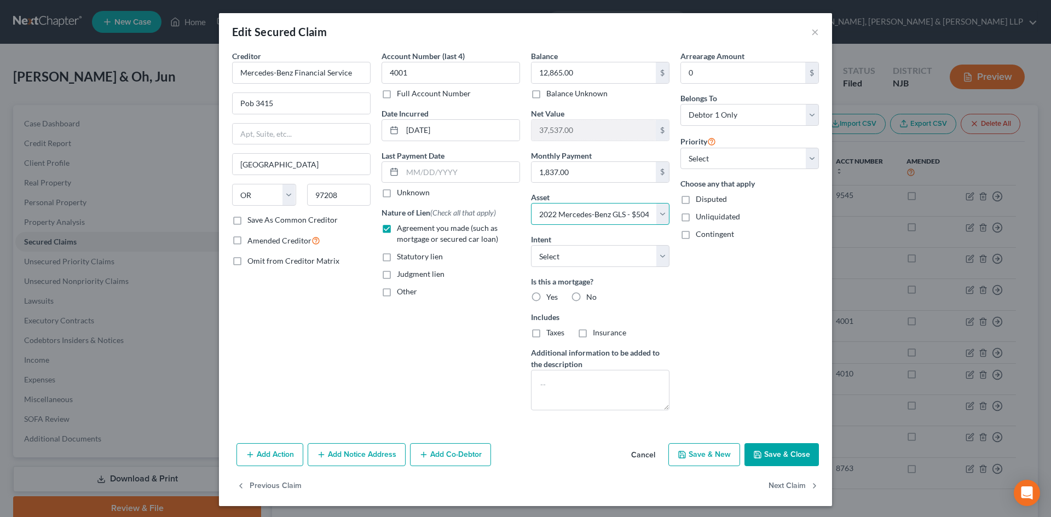
click at [553, 206] on select "Select Other Multiple Assets Household Goods - Household items - $2000.0 Capita…" at bounding box center [600, 214] width 138 height 22
click at [487, 316] on div "Account Number (last 4) 4001 Full Account Number Date Incurred [DATE] Last Paym…" at bounding box center [450, 234] width 149 height 369
drag, startPoint x: 771, startPoint y: 447, endPoint x: 712, endPoint y: 382, distance: 88.7
click at [771, 448] on button "Save & Close" at bounding box center [781, 454] width 74 height 23
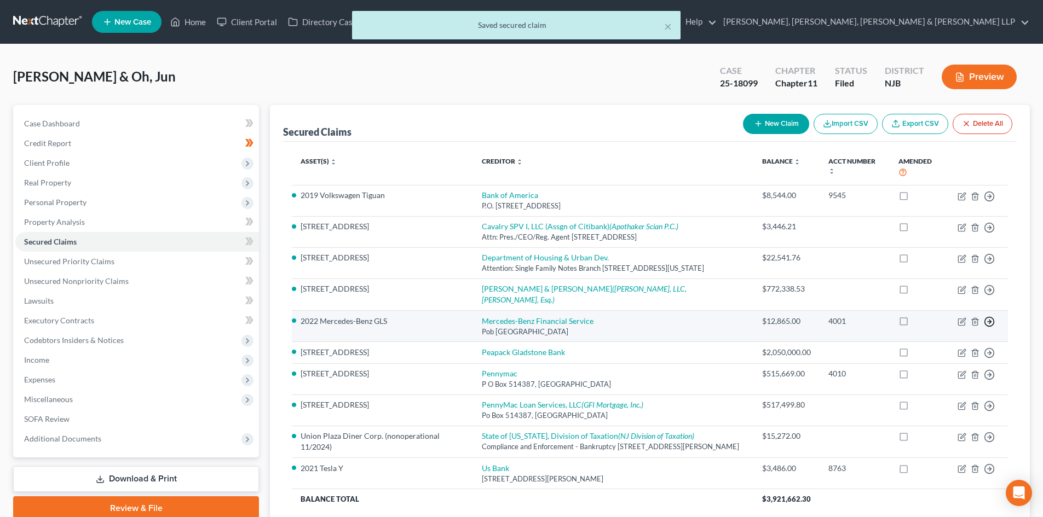
click at [986, 202] on icon "button" at bounding box center [989, 196] width 11 height 11
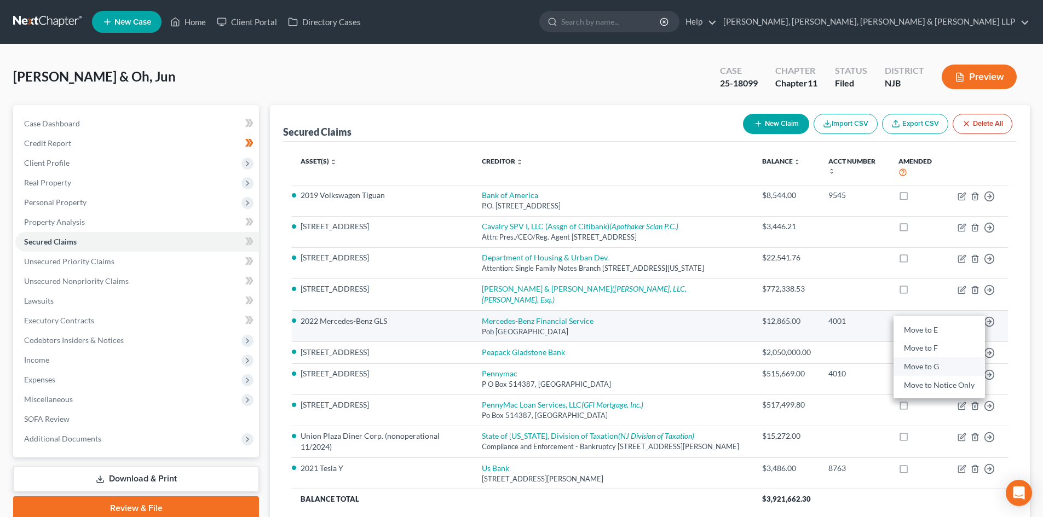
click at [935, 357] on link "Move to G" at bounding box center [938, 366] width 91 height 19
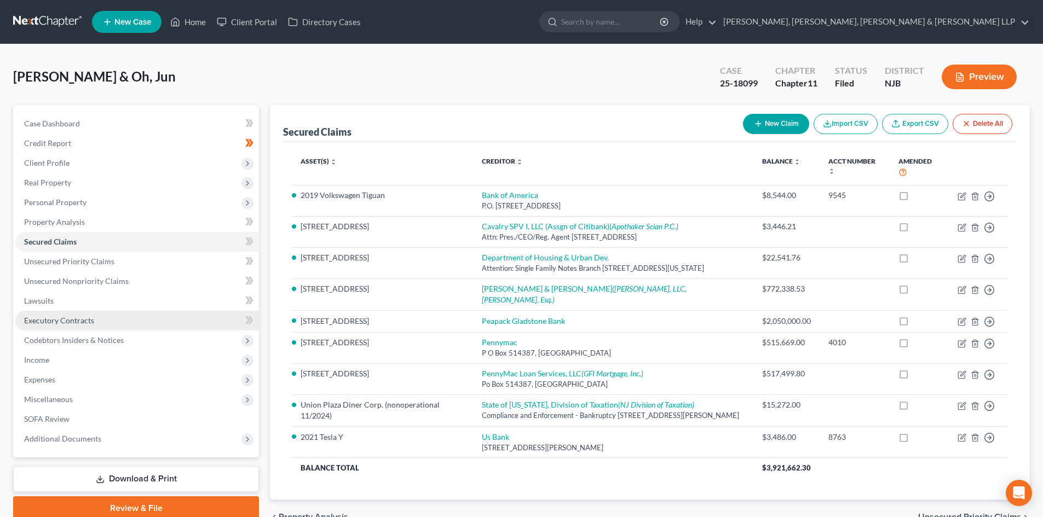
click at [107, 321] on link "Executory Contracts" at bounding box center [137, 321] width 244 height 20
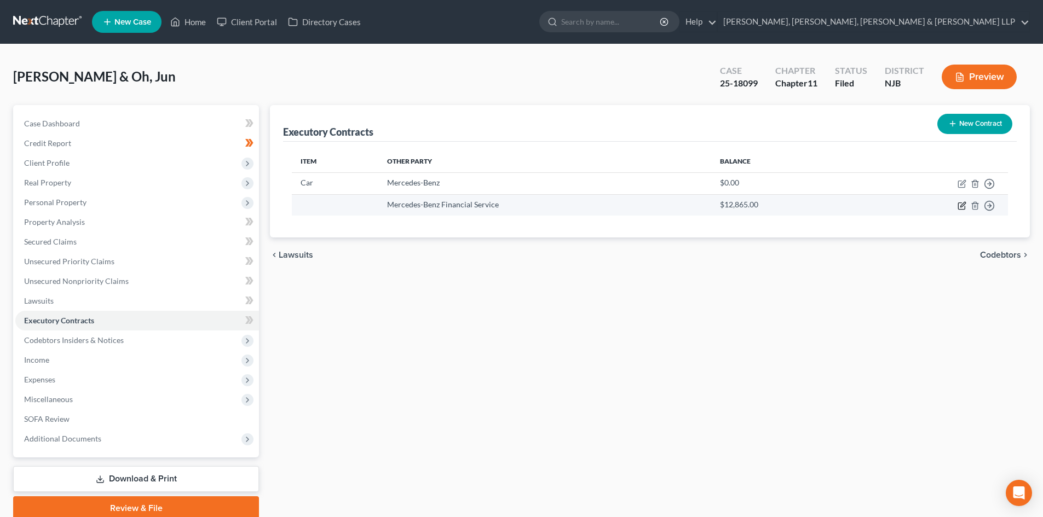
click at [962, 205] on icon "button" at bounding box center [961, 205] width 9 height 9
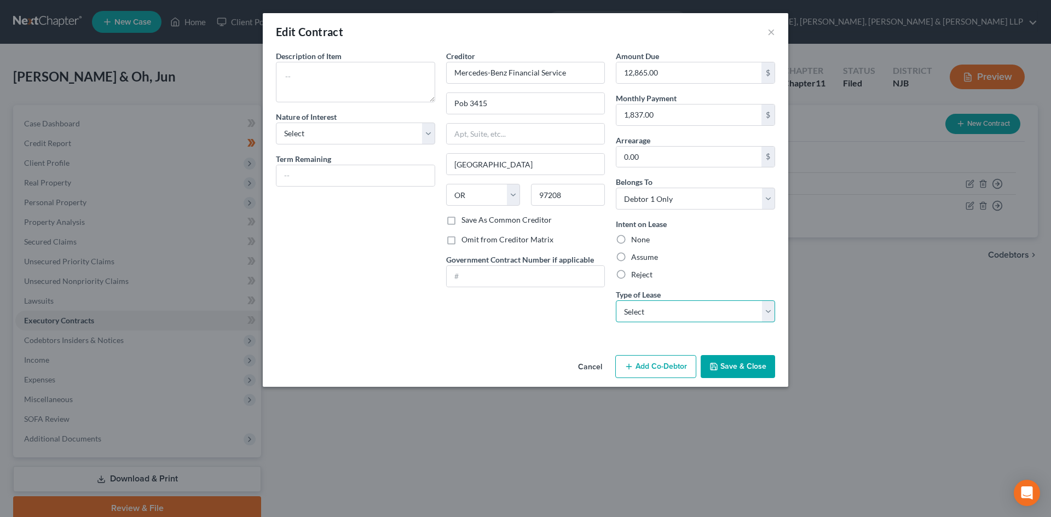
click at [655, 311] on select "Select Real Estate Car Other" at bounding box center [695, 312] width 159 height 22
click at [616, 301] on select "Select Real Estate Car Other" at bounding box center [695, 312] width 159 height 22
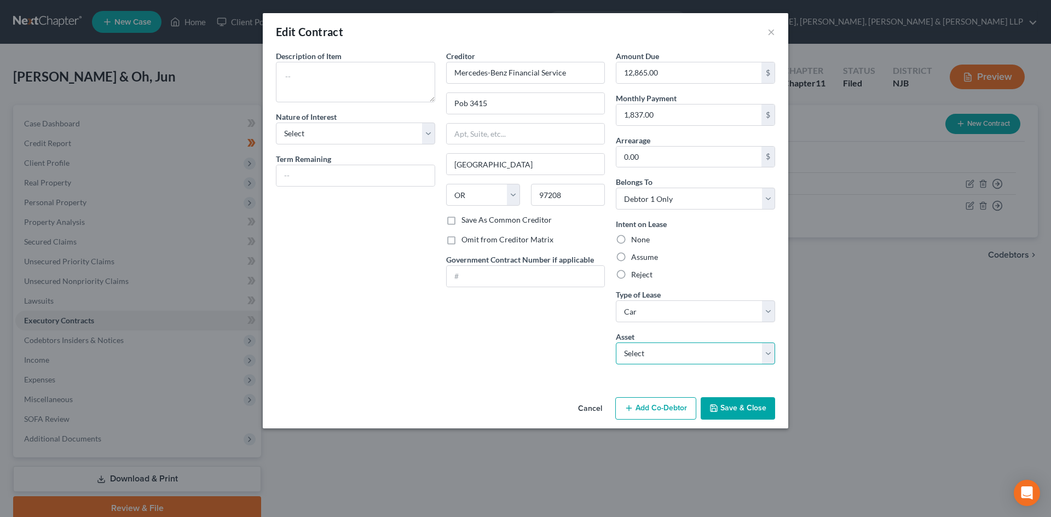
click at [642, 353] on select "Select 2022 Mercedes-Benz GLS - $50402.0" at bounding box center [695, 354] width 159 height 22
click at [616, 343] on select "Select 2022 Mercedes-Benz GLS - $50402.0" at bounding box center [695, 354] width 159 height 22
drag, startPoint x: 640, startPoint y: 262, endPoint x: 685, endPoint y: 366, distance: 112.8
click at [640, 262] on label "Assume" at bounding box center [644, 257] width 27 height 11
click at [640, 259] on input "Assume" at bounding box center [639, 255] width 7 height 7
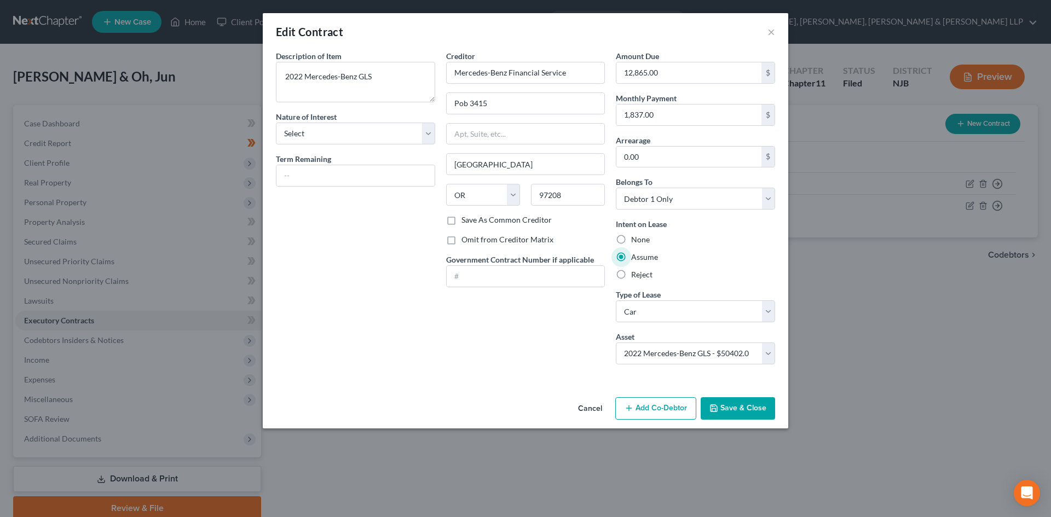
click at [738, 400] on button "Save & Close" at bounding box center [738, 408] width 74 height 23
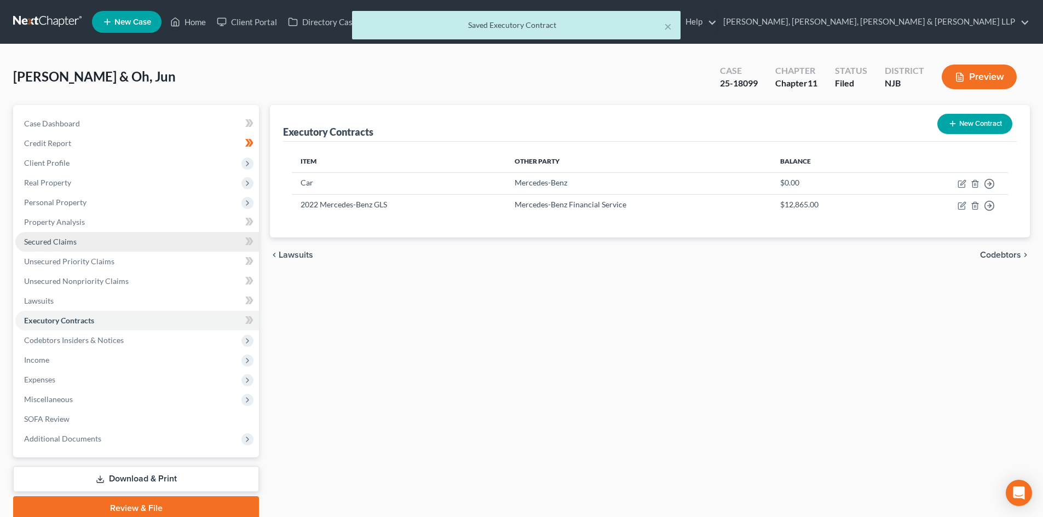
click at [65, 238] on span "Secured Claims" at bounding box center [50, 241] width 53 height 9
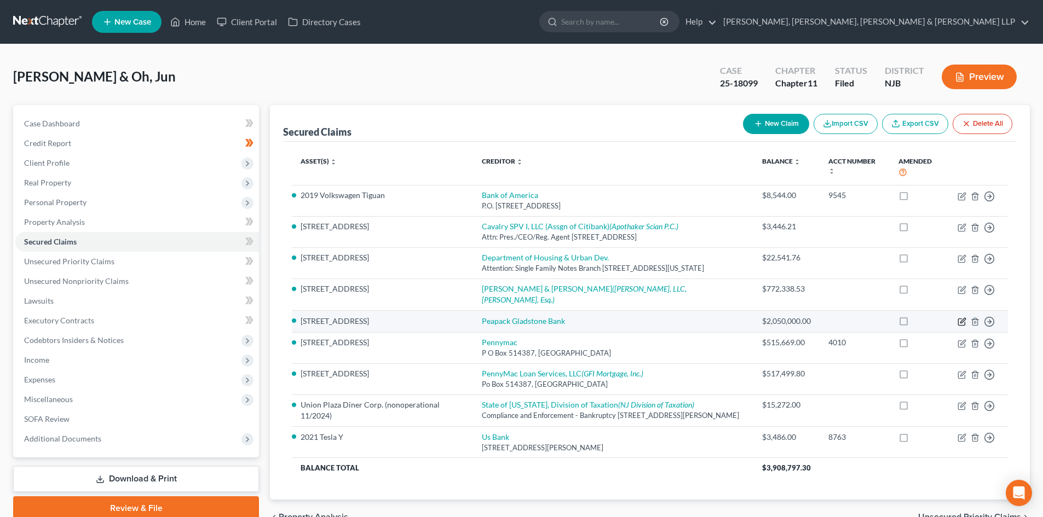
click at [960, 317] on icon "button" at bounding box center [961, 321] width 9 height 9
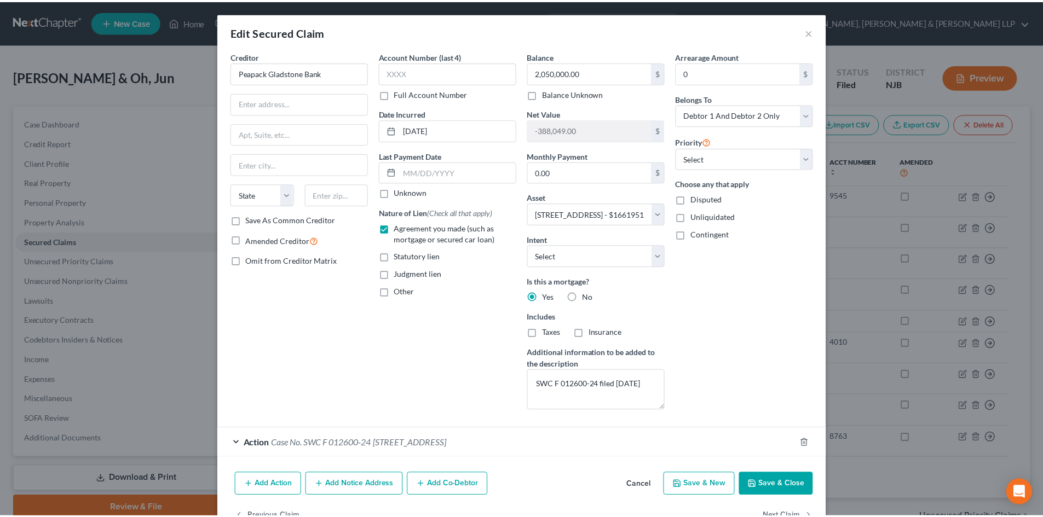
scroll to position [32, 0]
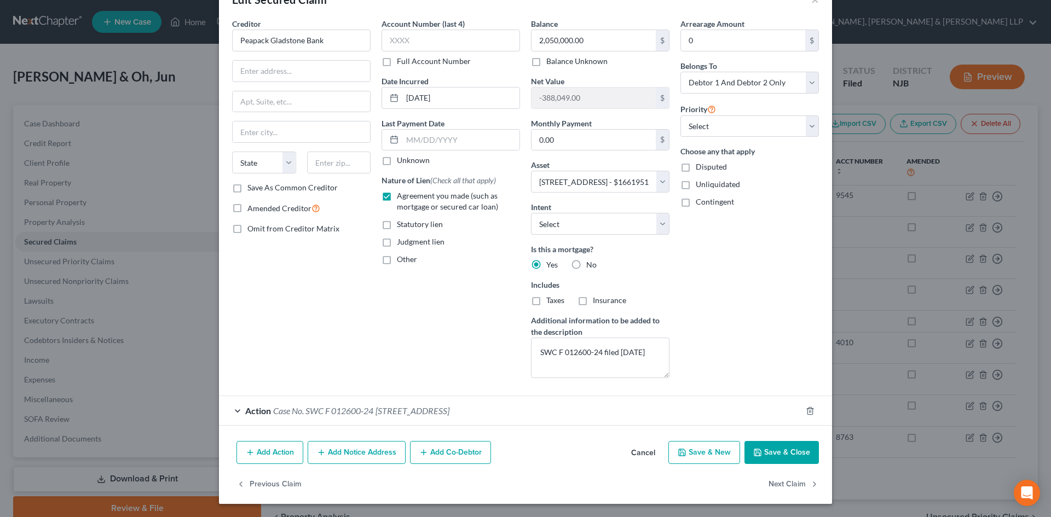
click at [562, 419] on div "Action Case No. SWC F 012600-24 [STREET_ADDRESS]" at bounding box center [510, 410] width 582 height 29
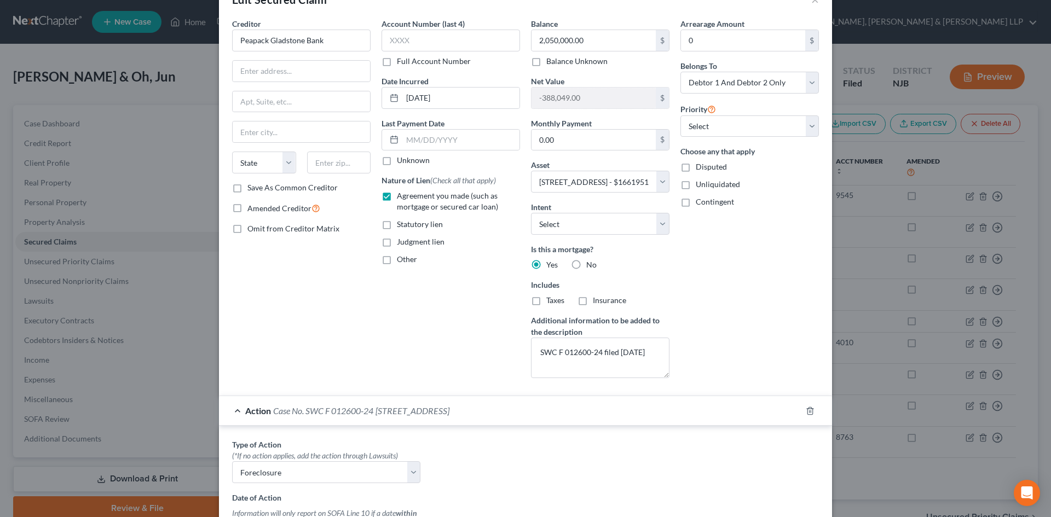
click at [449, 413] on span "[STREET_ADDRESS]" at bounding box center [413, 411] width 74 height 10
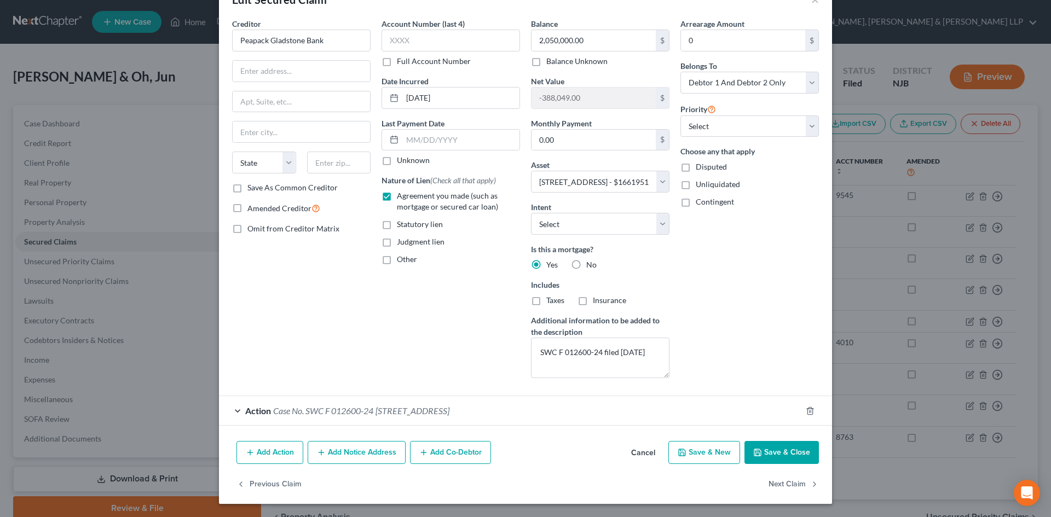
click at [770, 447] on button "Save & Close" at bounding box center [781, 452] width 74 height 23
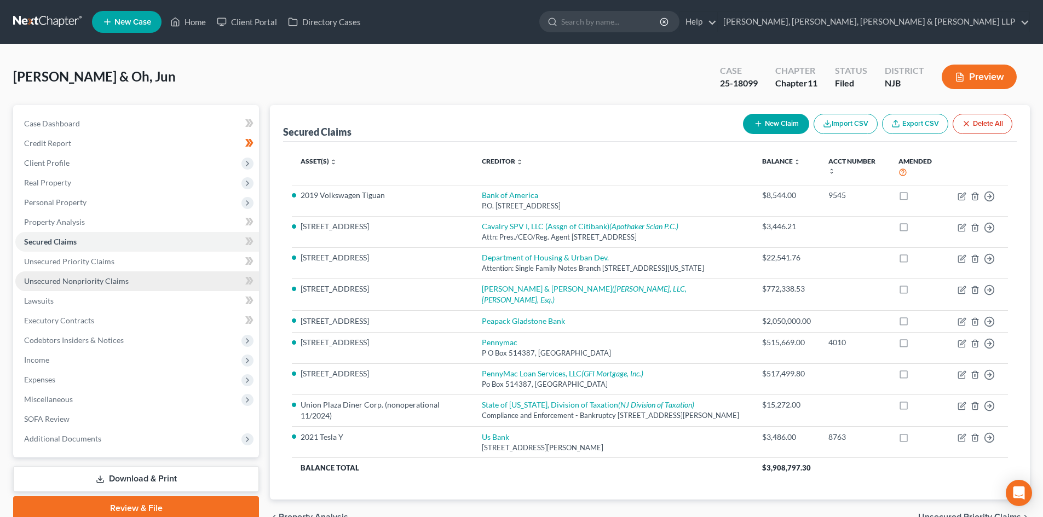
click at [97, 279] on span "Unsecured Nonpriority Claims" at bounding box center [76, 280] width 105 height 9
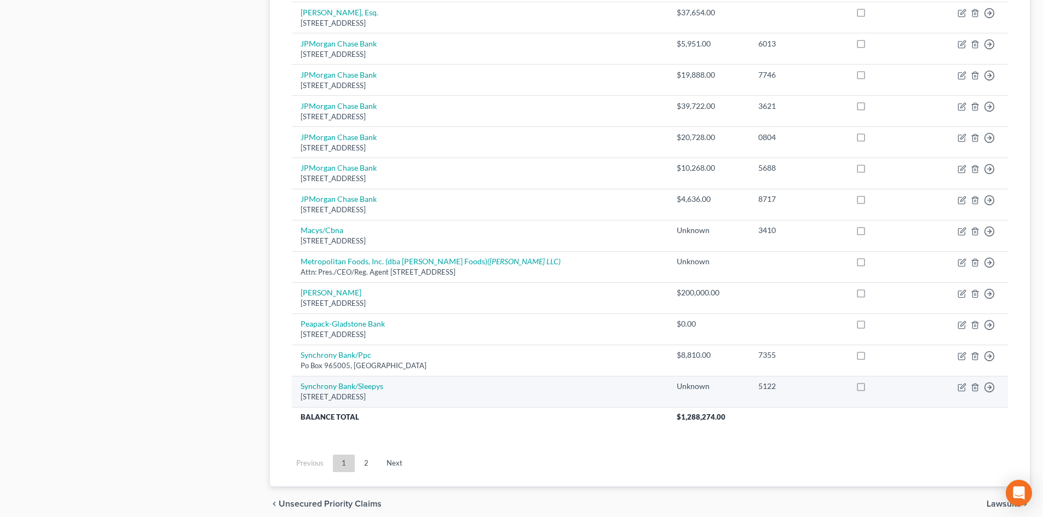
scroll to position [750, 0]
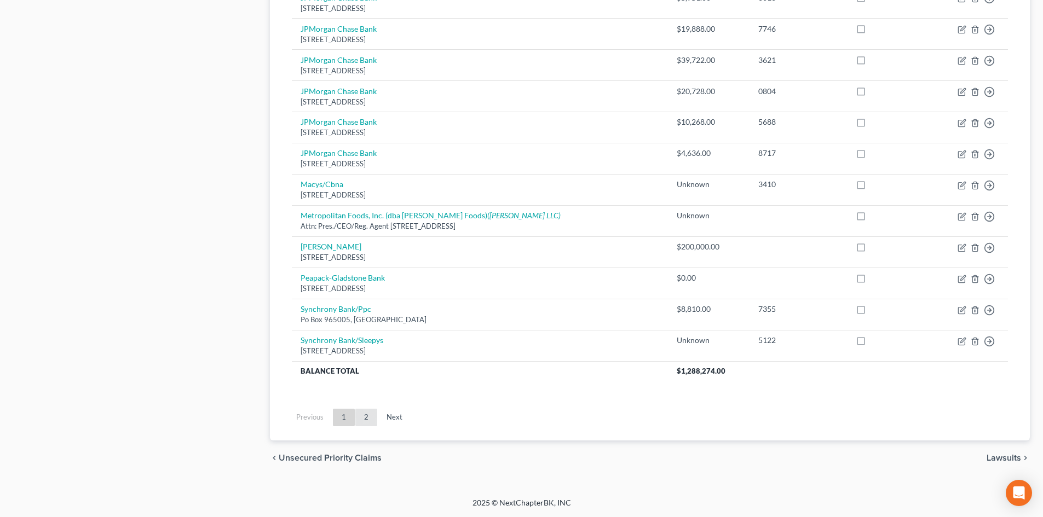
click at [365, 416] on link "2" at bounding box center [366, 418] width 22 height 18
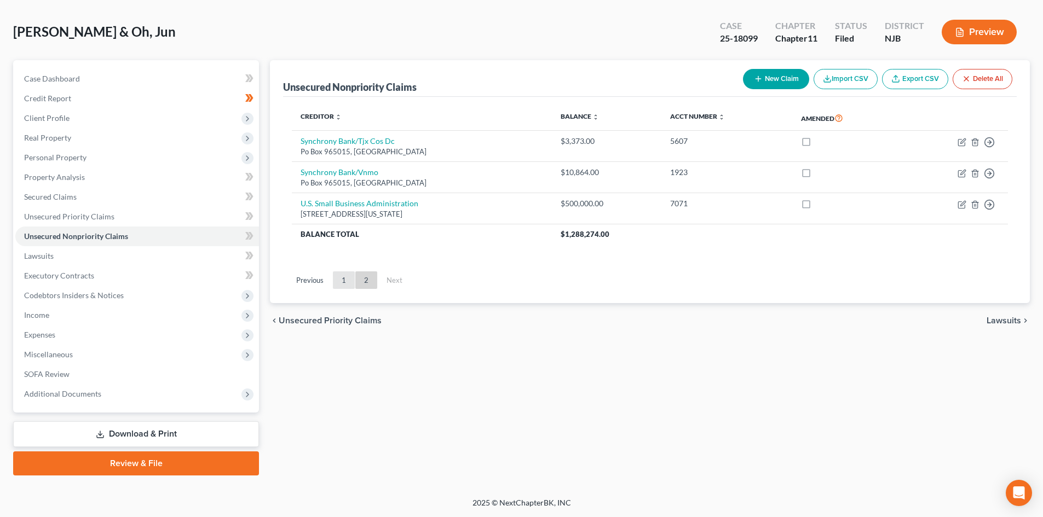
click at [351, 279] on link "1" at bounding box center [344, 281] width 22 height 18
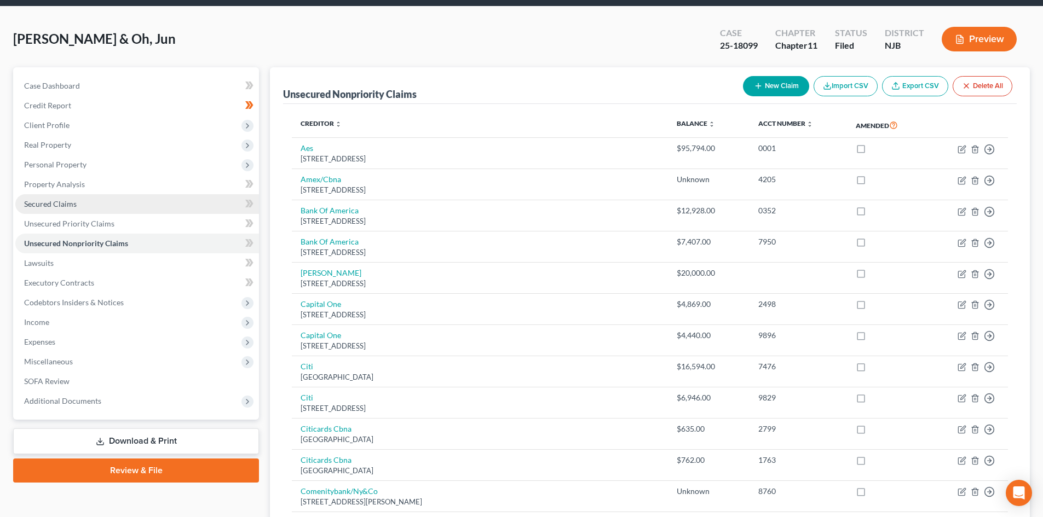
scroll to position [0, 0]
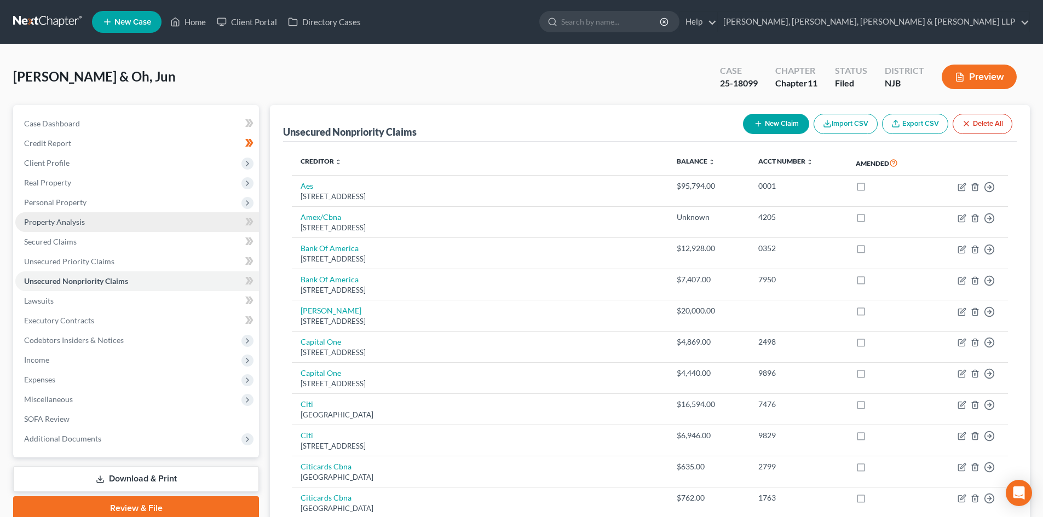
drag, startPoint x: 77, startPoint y: 209, endPoint x: 77, endPoint y: 218, distance: 9.3
click at [77, 209] on span "Personal Property" at bounding box center [137, 203] width 244 height 20
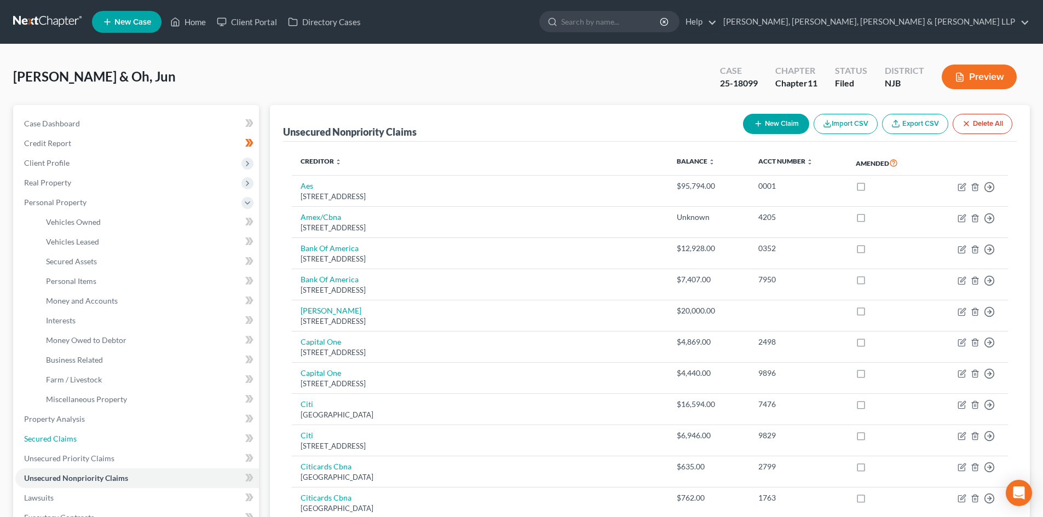
click at [59, 433] on link "Secured Claims" at bounding box center [137, 439] width 244 height 20
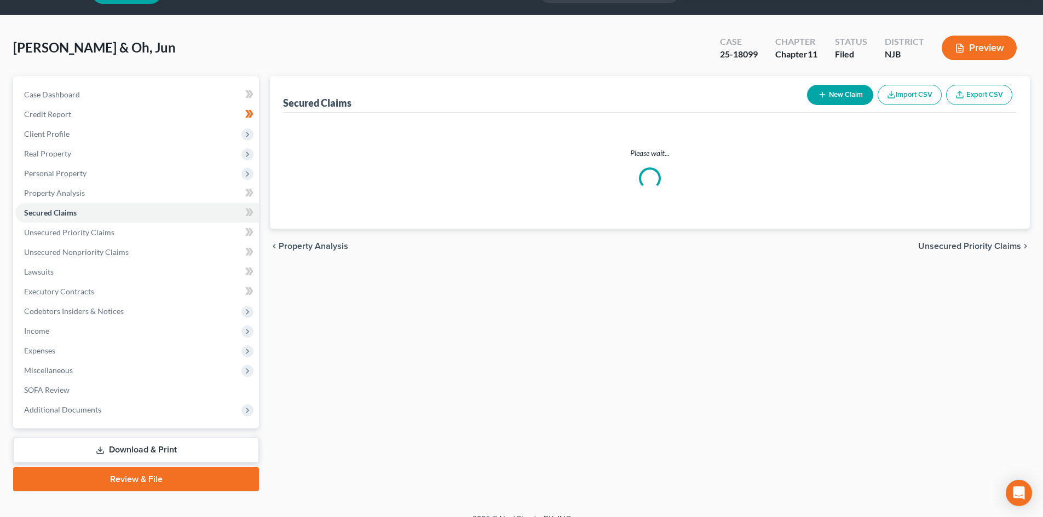
scroll to position [45, 0]
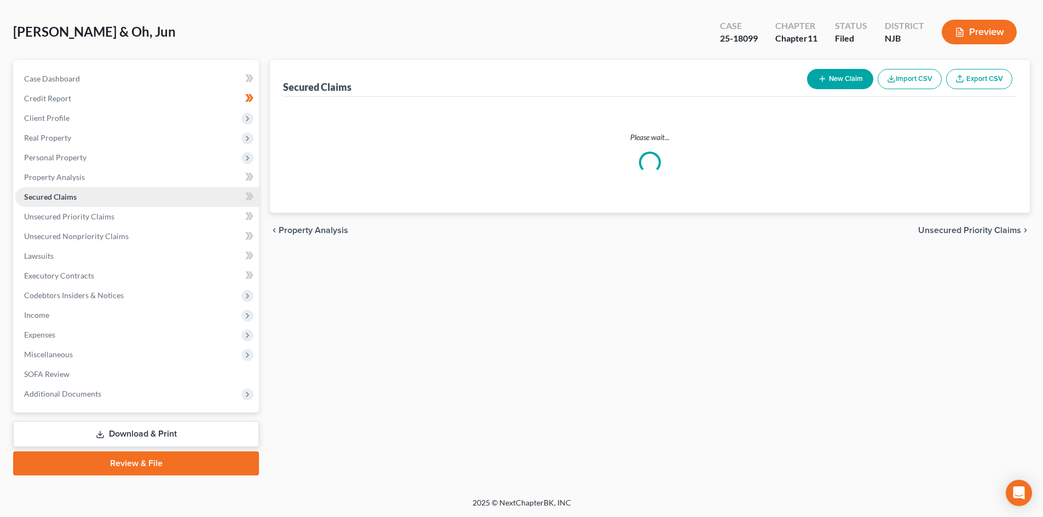
click at [84, 196] on link "Secured Claims" at bounding box center [137, 197] width 244 height 20
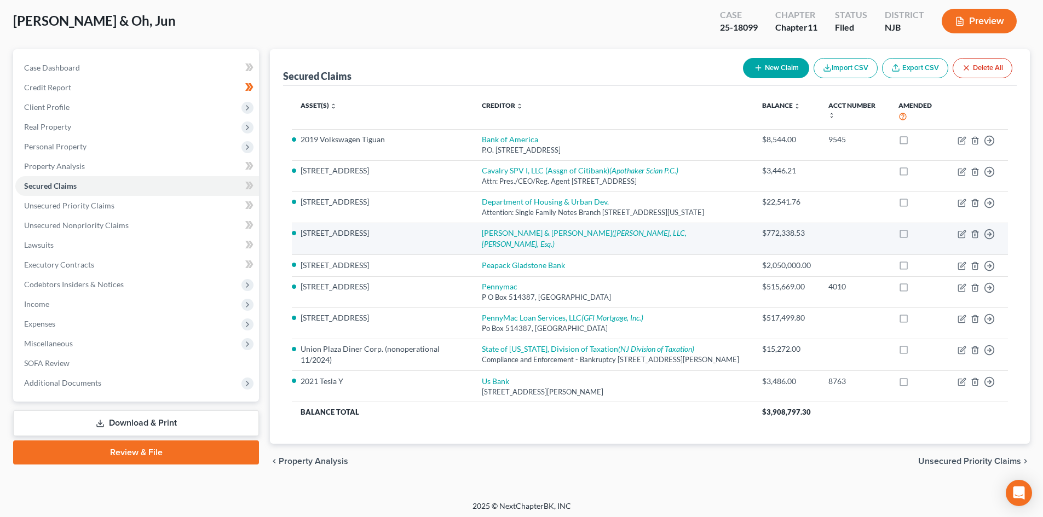
scroll to position [59, 0]
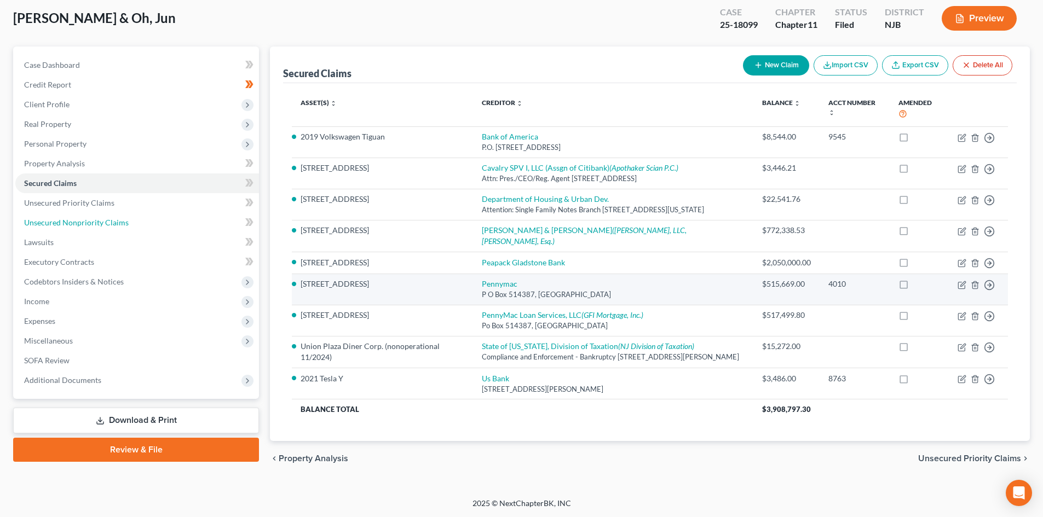
drag, startPoint x: 94, startPoint y: 218, endPoint x: 436, endPoint y: 268, distance: 345.7
click at [94, 220] on span "Unsecured Nonpriority Claims" at bounding box center [76, 222] width 105 height 9
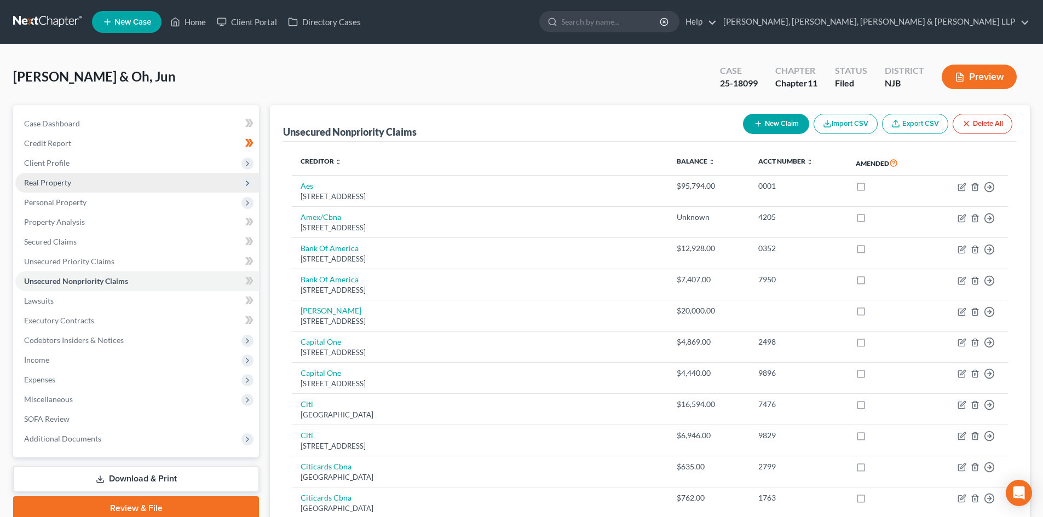
click at [137, 184] on span "Real Property" at bounding box center [137, 183] width 244 height 20
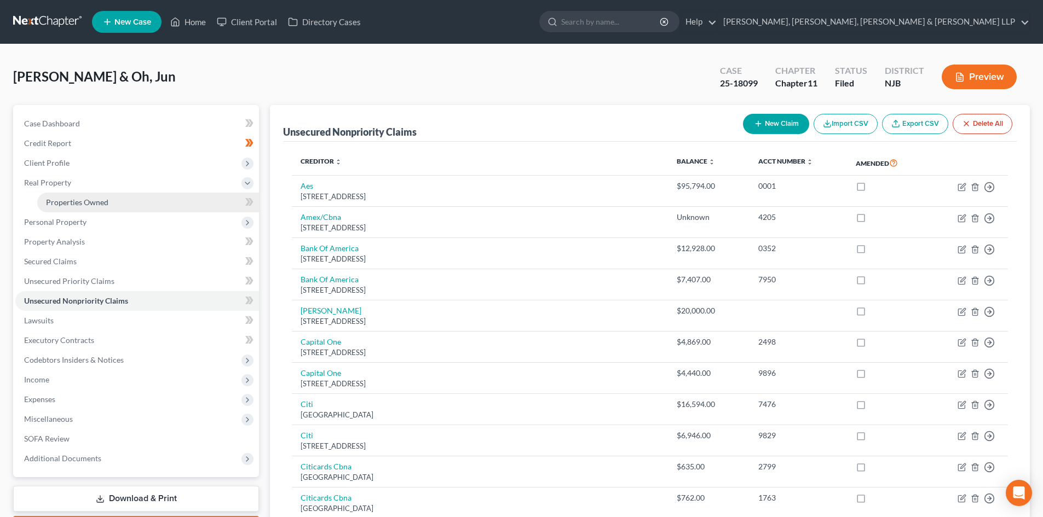
click at [121, 201] on link "Properties Owned" at bounding box center [148, 203] width 222 height 20
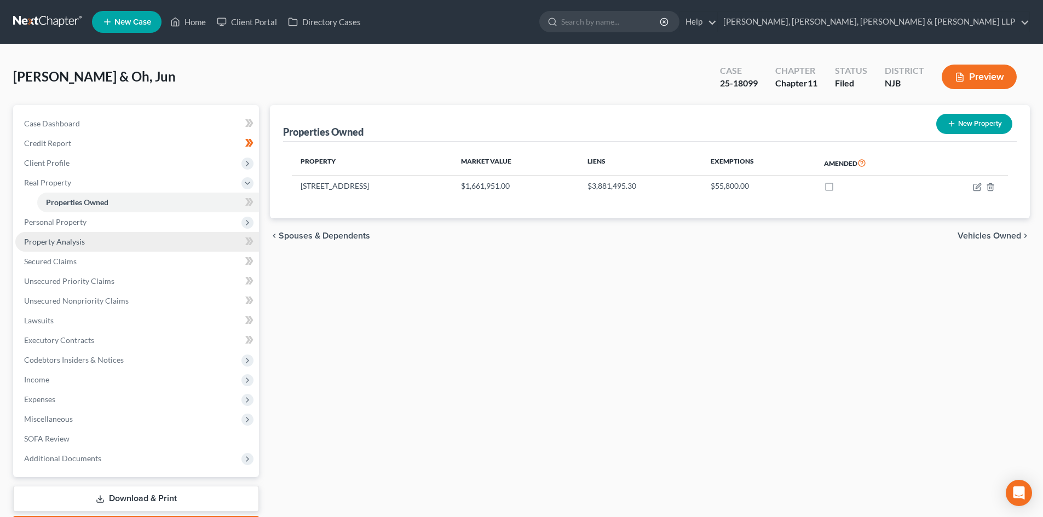
click at [104, 234] on link "Property Analysis" at bounding box center [137, 242] width 244 height 20
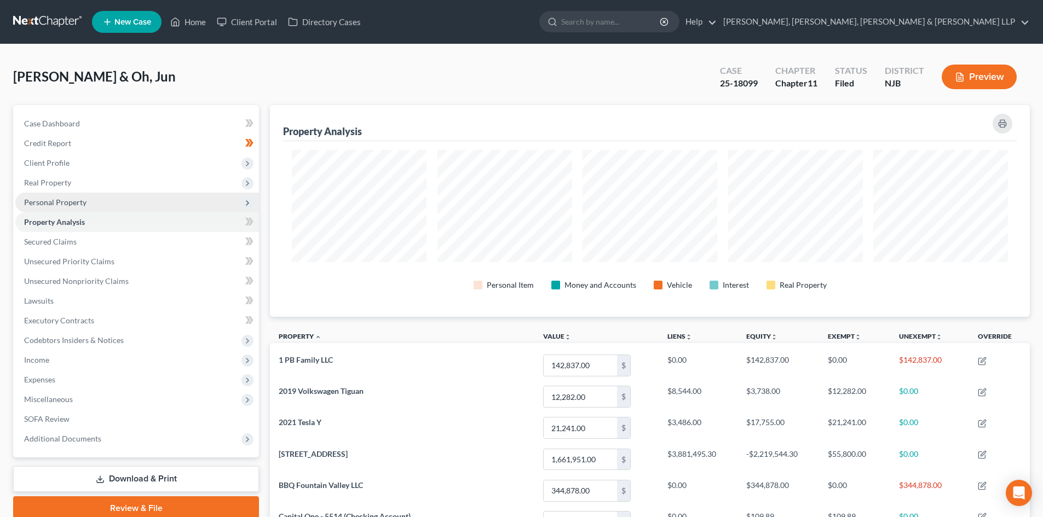
scroll to position [212, 760]
click at [122, 202] on span "Personal Property" at bounding box center [137, 203] width 244 height 20
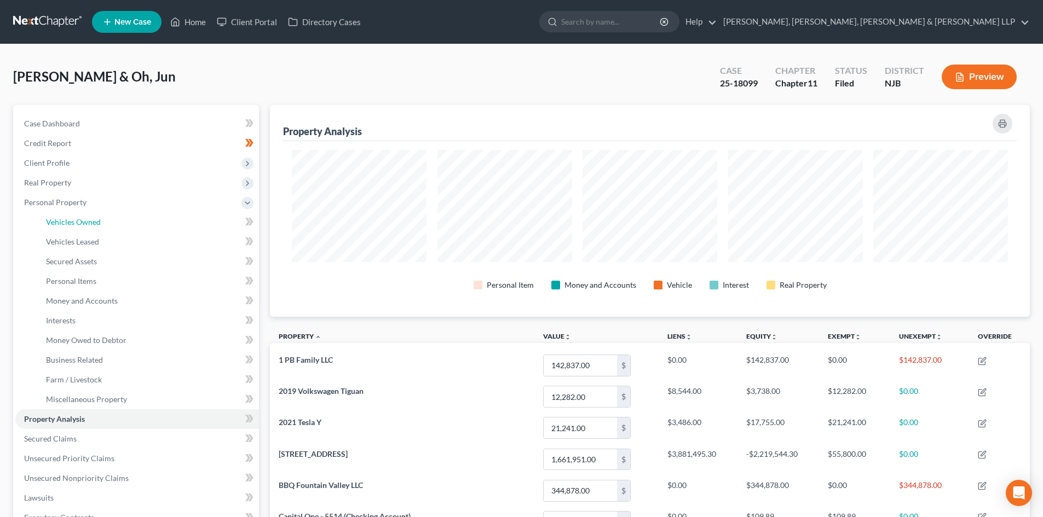
drag, startPoint x: 117, startPoint y: 223, endPoint x: 440, endPoint y: 93, distance: 347.8
click at [117, 224] on link "Vehicles Owned" at bounding box center [148, 222] width 222 height 20
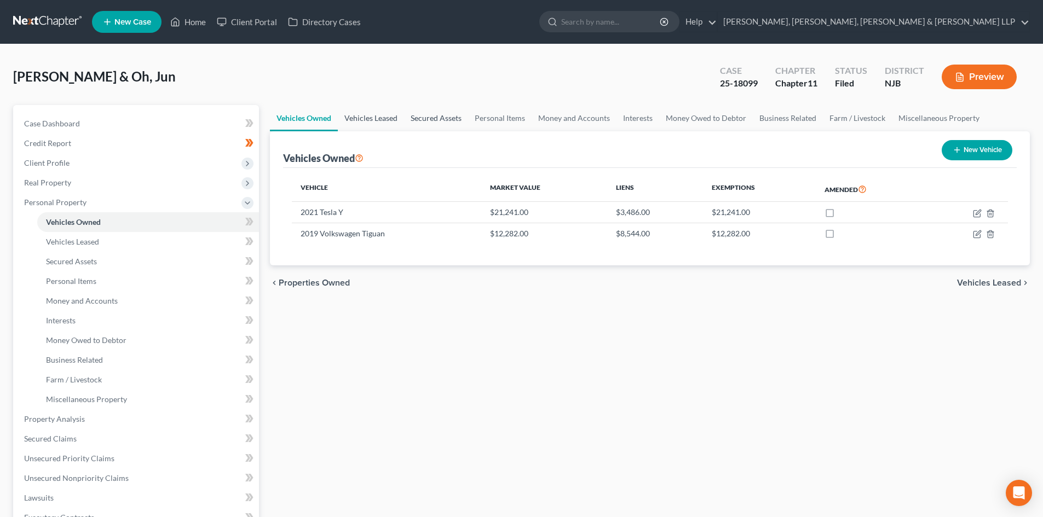
click at [390, 118] on link "Vehicles Leased" at bounding box center [371, 118] width 66 height 26
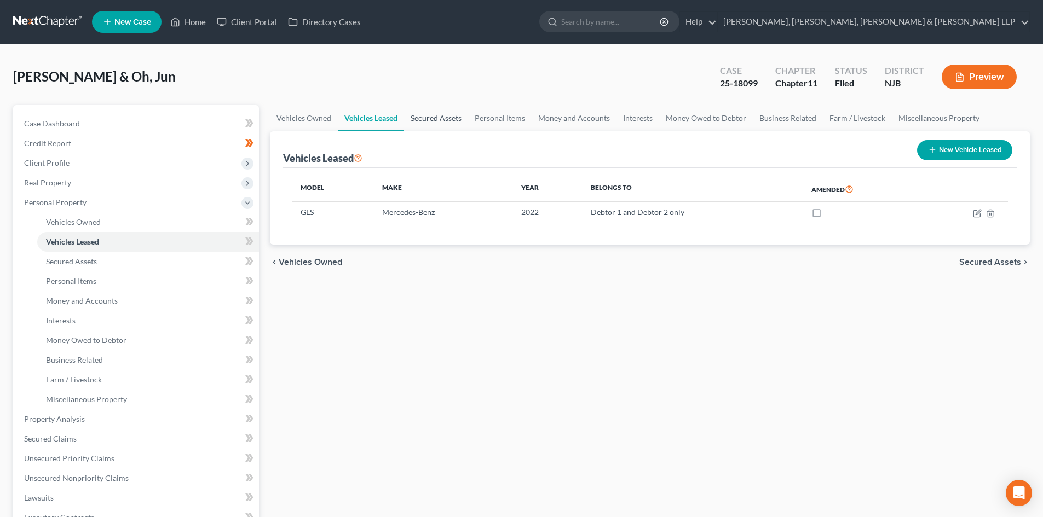
click at [422, 116] on link "Secured Assets" at bounding box center [436, 118] width 64 height 26
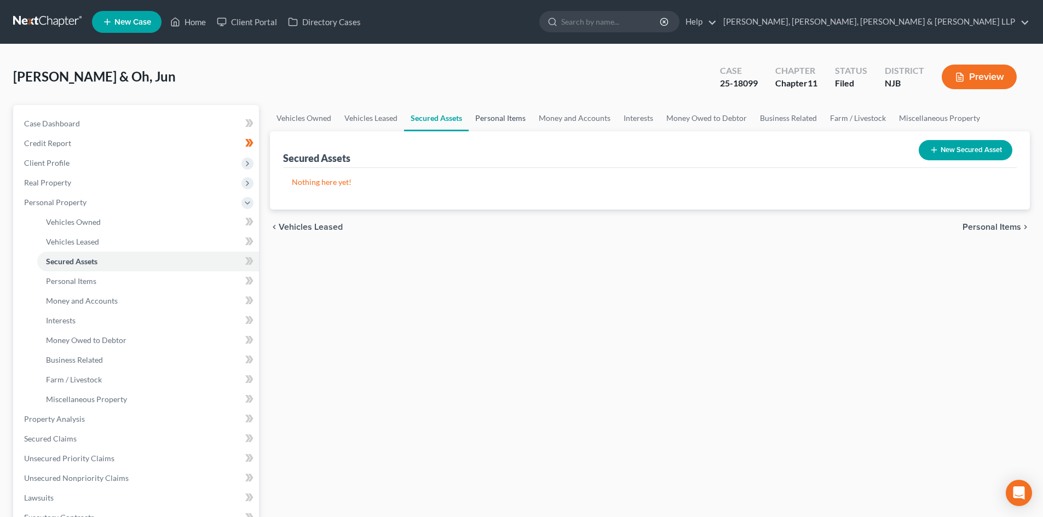
click at [486, 116] on link "Personal Items" at bounding box center [500, 118] width 63 height 26
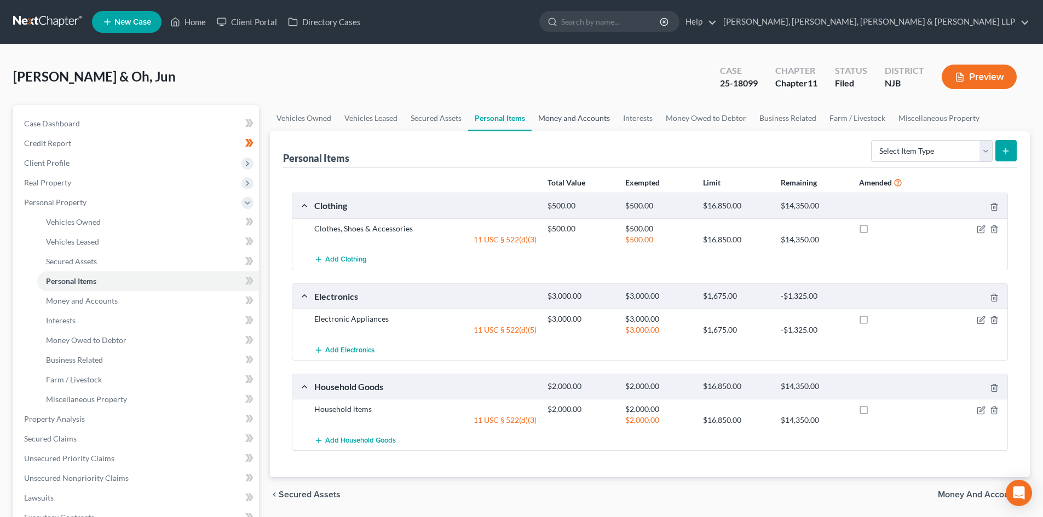
click at [554, 116] on link "Money and Accounts" at bounding box center [574, 118] width 85 height 26
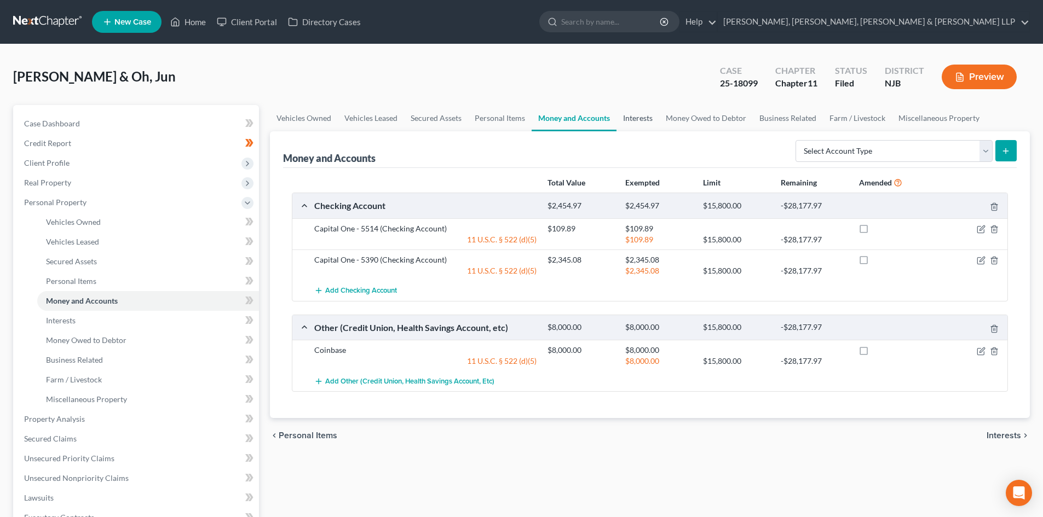
click at [635, 120] on link "Interests" at bounding box center [637, 118] width 43 height 26
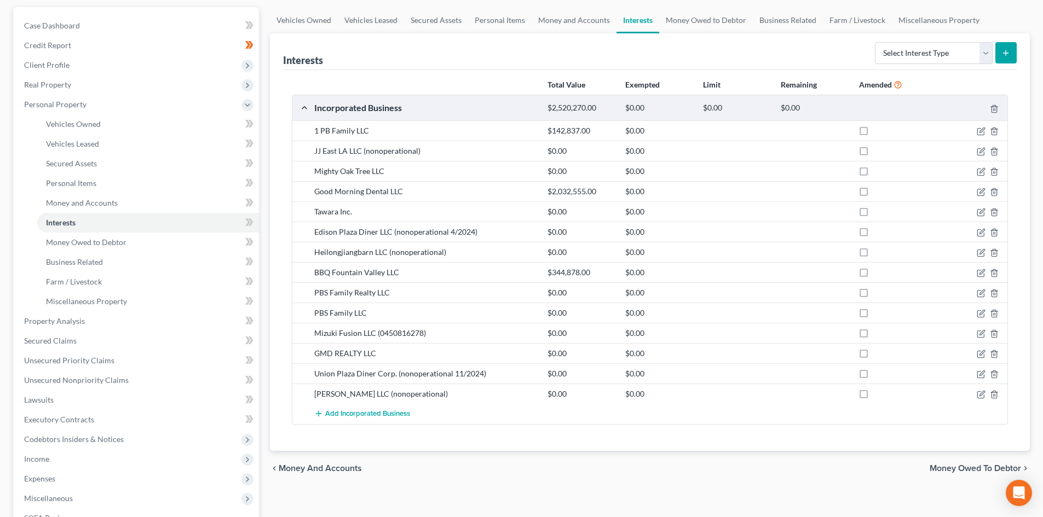
scroll to position [23, 0]
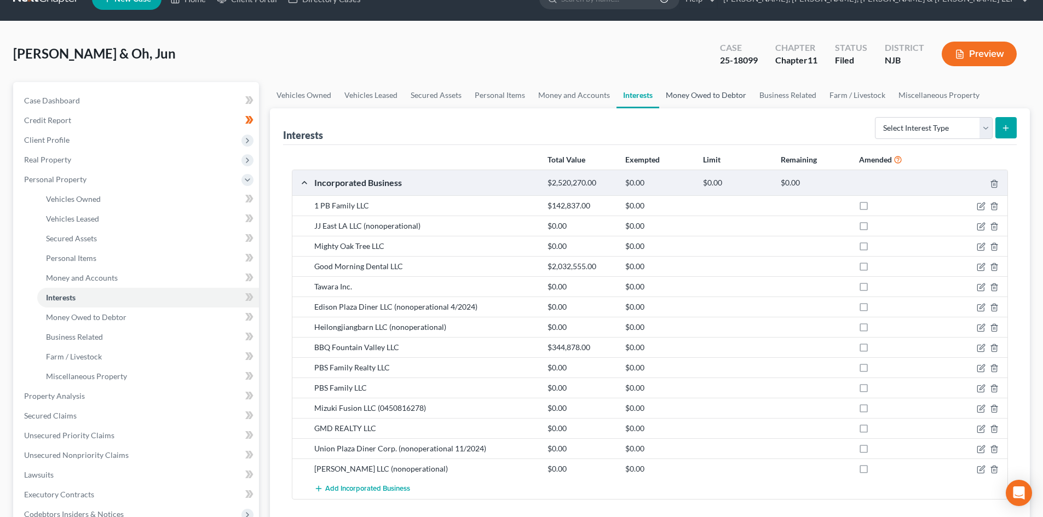
click at [659, 97] on link "Money Owed to Debtor" at bounding box center [706, 95] width 94 height 26
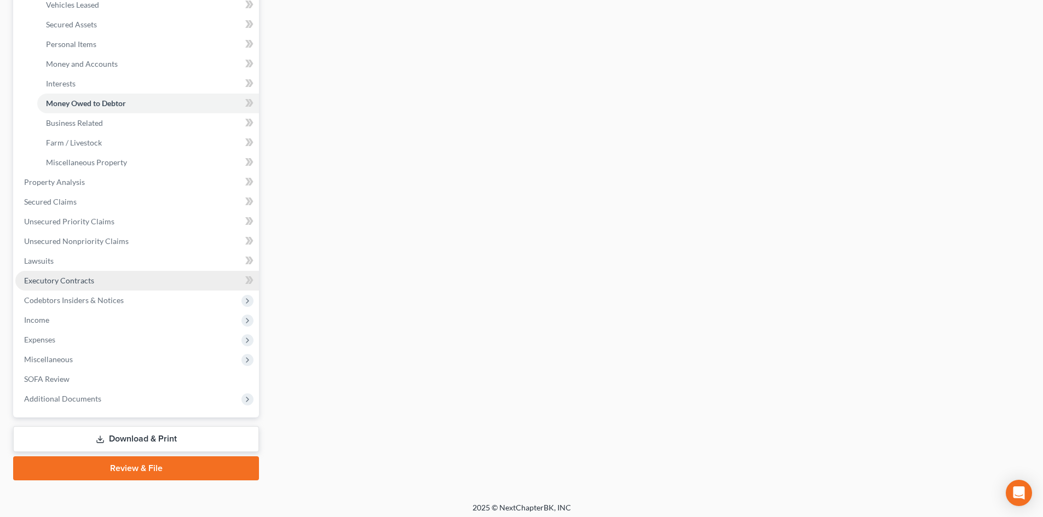
scroll to position [242, 0]
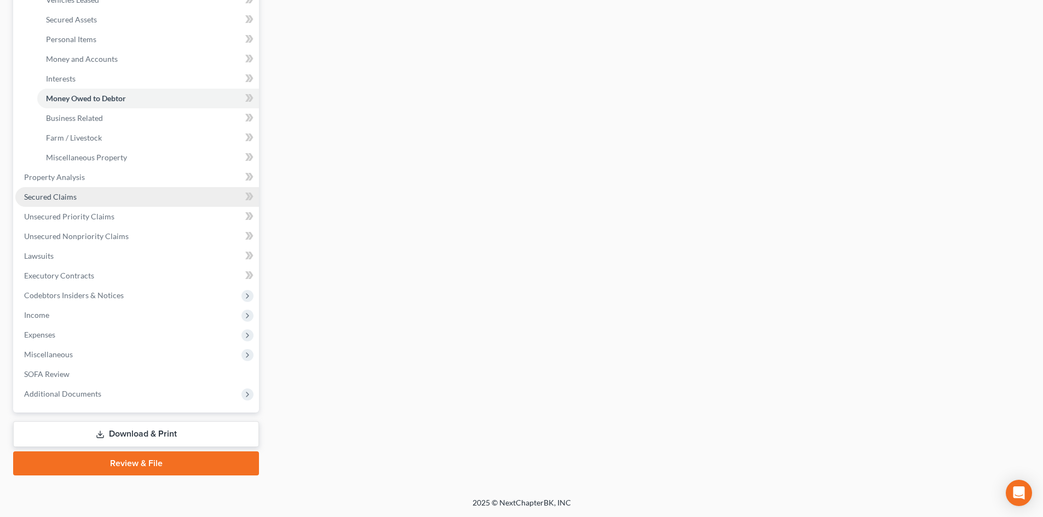
click at [59, 199] on span "Secured Claims" at bounding box center [50, 196] width 53 height 9
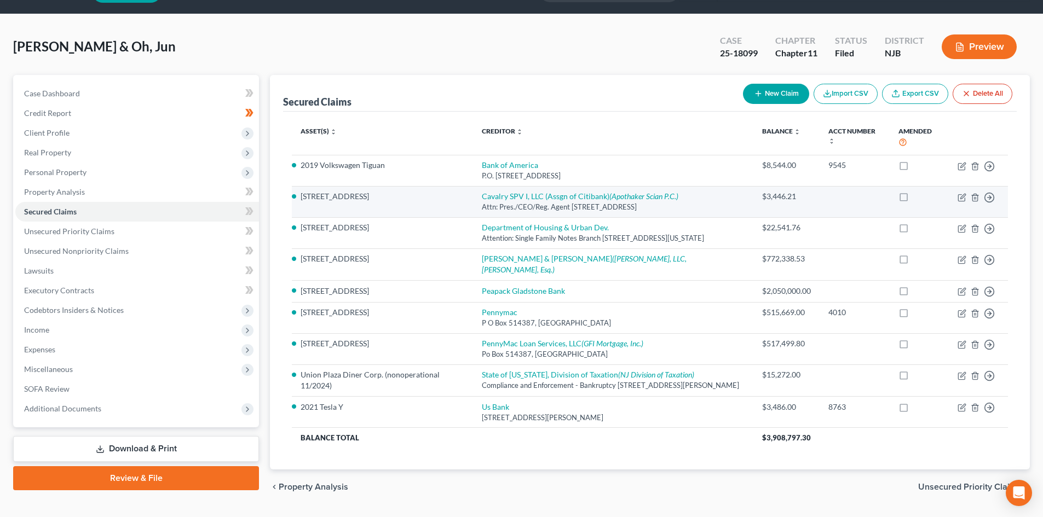
scroll to position [59, 0]
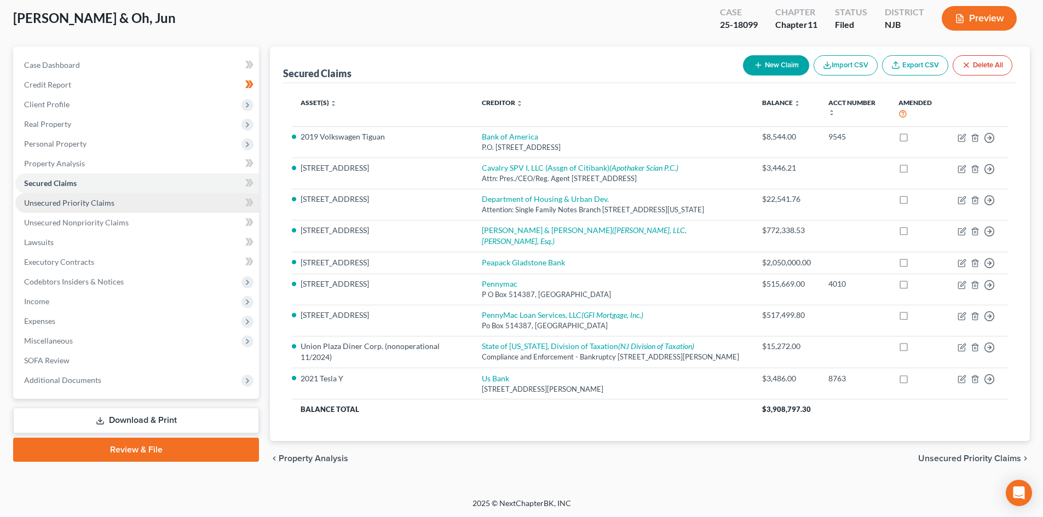
drag, startPoint x: 128, startPoint y: 210, endPoint x: 126, endPoint y: 220, distance: 10.1
click at [127, 211] on link "Unsecured Priority Claims" at bounding box center [137, 203] width 244 height 20
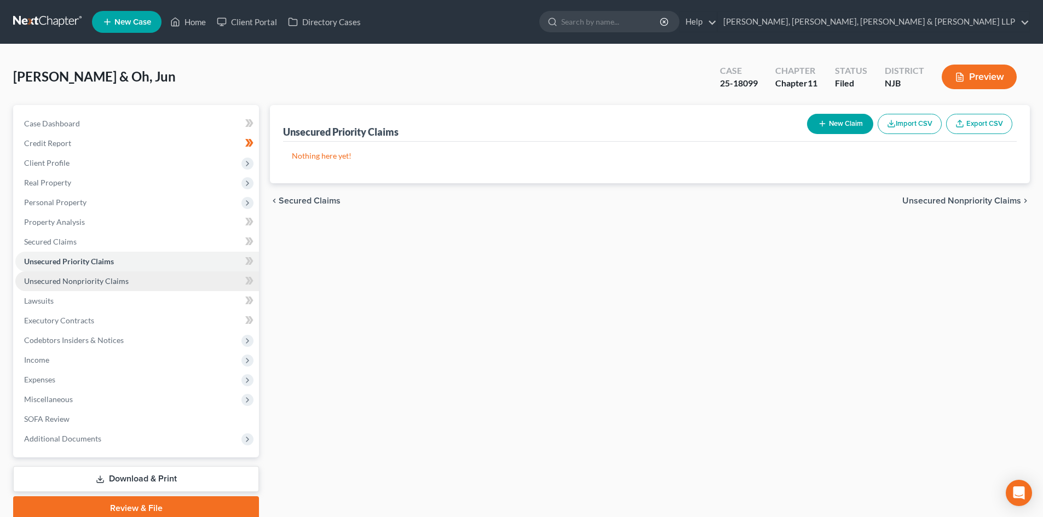
click at [120, 275] on link "Unsecured Nonpriority Claims" at bounding box center [137, 282] width 244 height 20
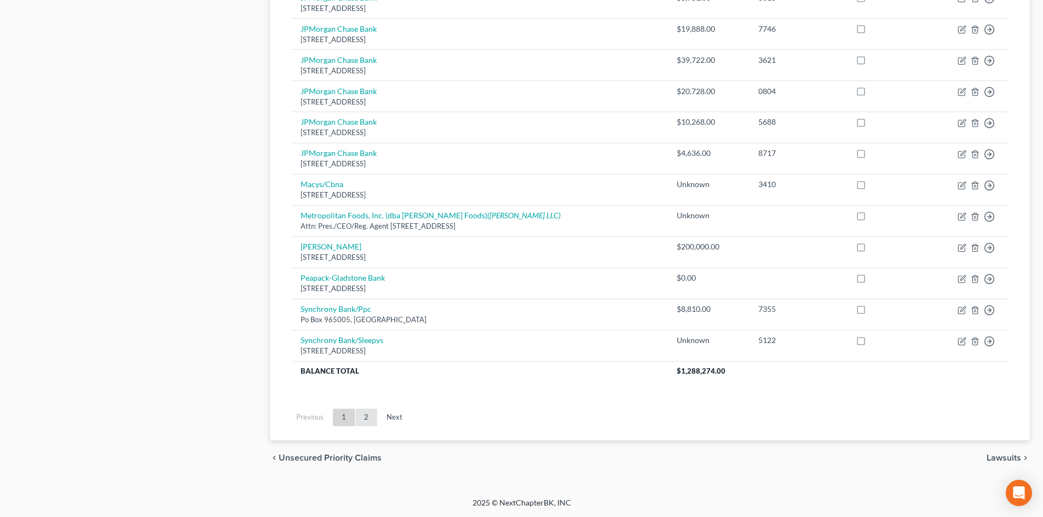
click at [366, 417] on link "2" at bounding box center [366, 418] width 22 height 18
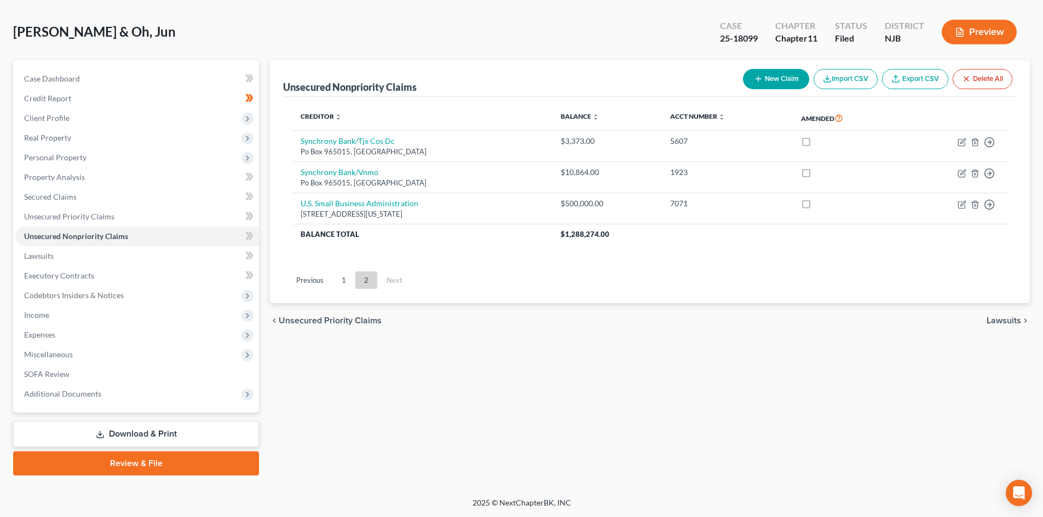
scroll to position [45, 0]
click at [113, 260] on link "Lawsuits" at bounding box center [137, 256] width 244 height 20
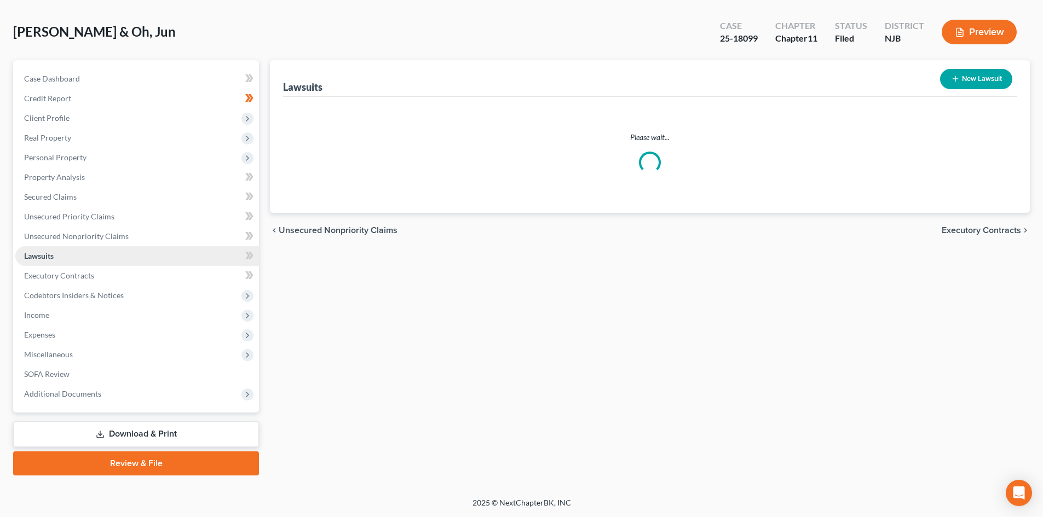
scroll to position [5, 0]
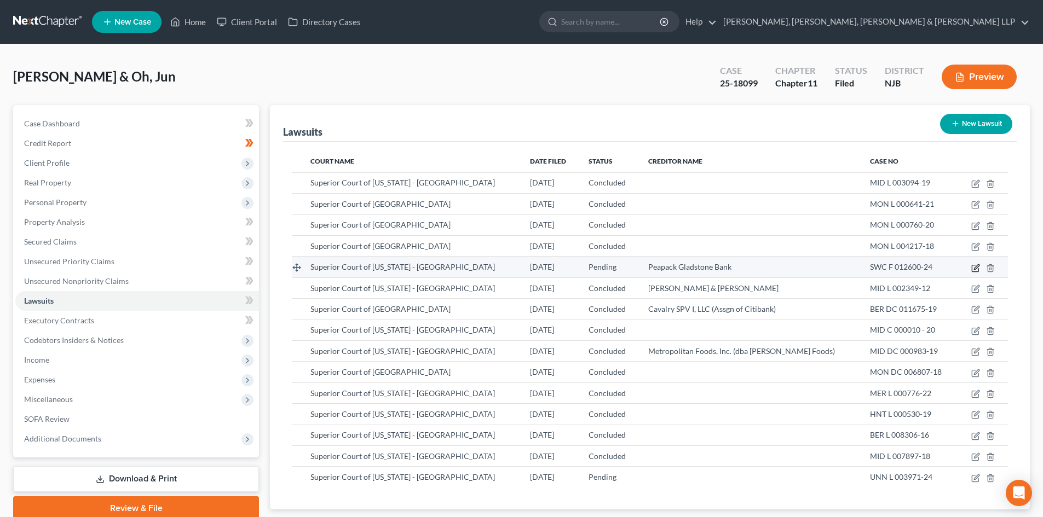
click at [978, 268] on icon "button" at bounding box center [975, 268] width 9 height 9
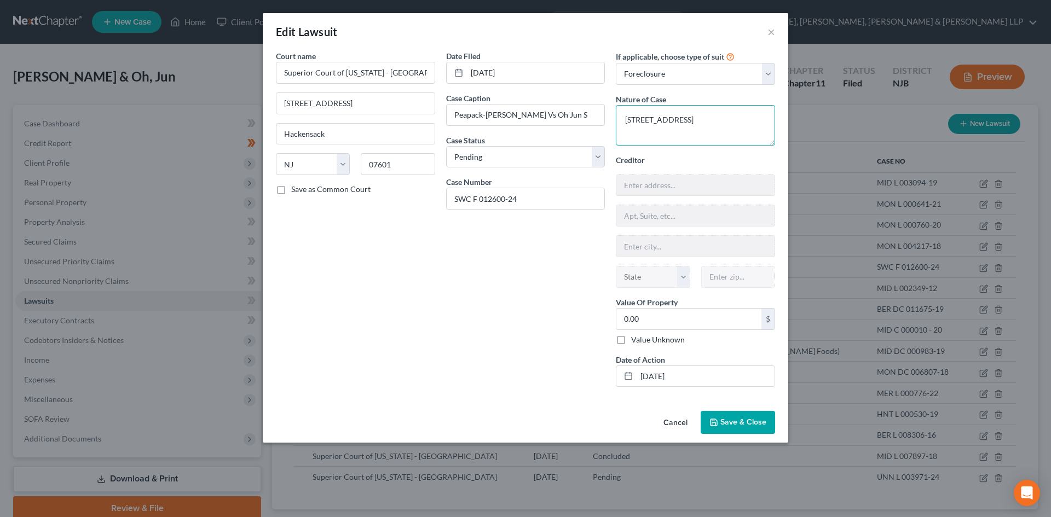
drag, startPoint x: 575, startPoint y: 137, endPoint x: 556, endPoint y: 138, distance: 19.7
click at [556, 137] on div "Court name * Superior Court of [US_STATE] - [GEOGRAPHIC_DATA] [GEOGRAPHIC_DATA]…" at bounding box center [525, 222] width 510 height 345
click at [755, 420] on span "Save & Close" at bounding box center [743, 422] width 46 height 9
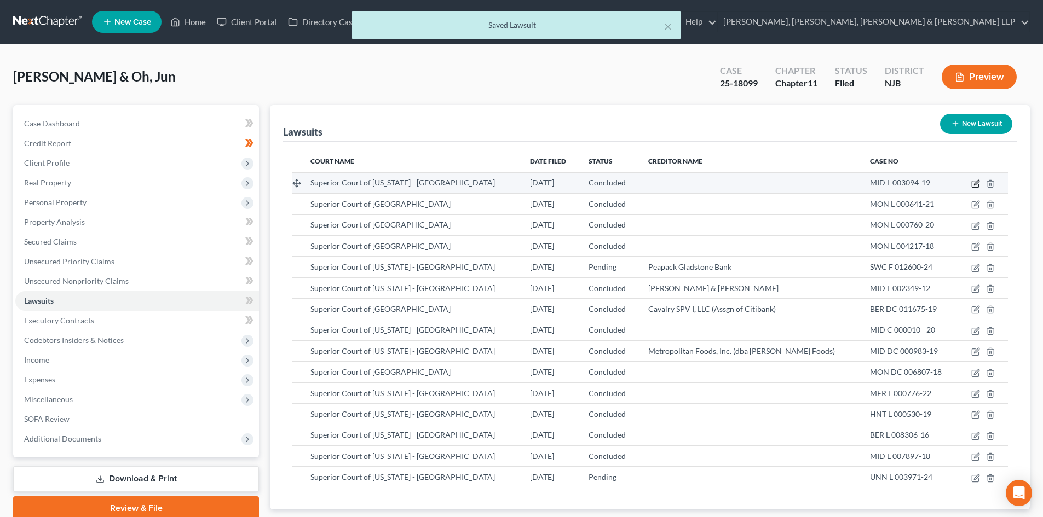
click at [973, 180] on icon "button" at bounding box center [975, 184] width 9 height 9
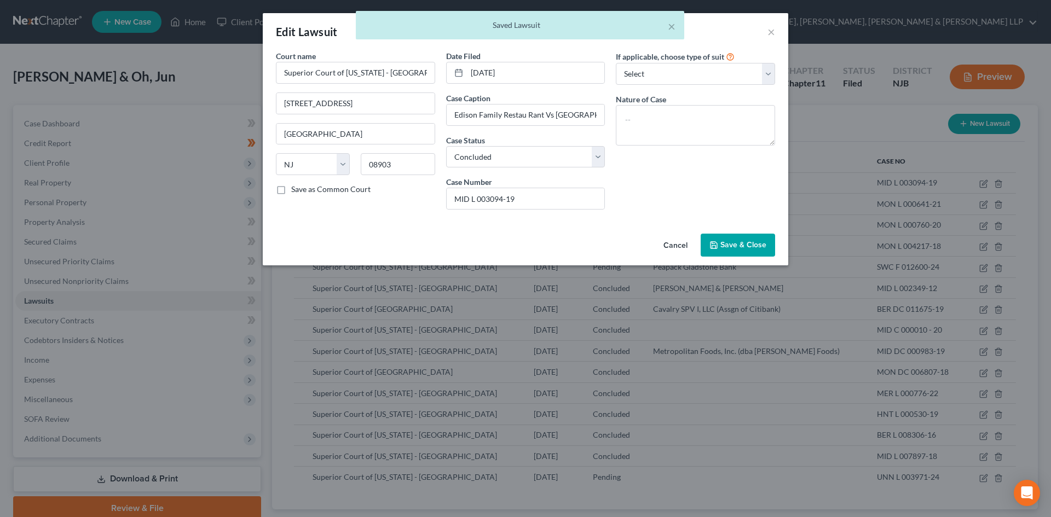
drag, startPoint x: 748, startPoint y: 241, endPoint x: 819, endPoint y: 235, distance: 72.0
click at [747, 241] on span "Save & Close" at bounding box center [743, 244] width 46 height 9
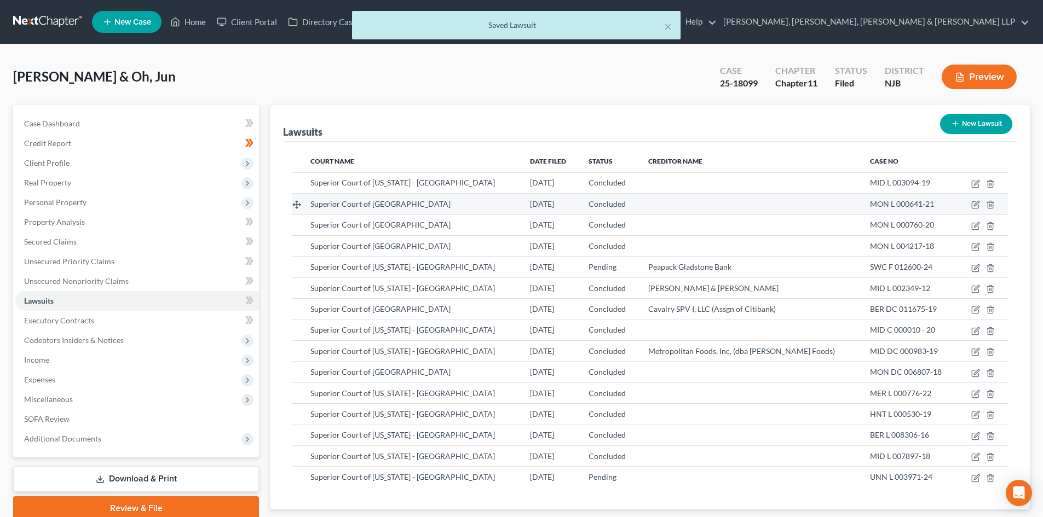
click at [969, 204] on td at bounding box center [983, 204] width 49 height 21
click at [973, 202] on icon "button" at bounding box center [975, 205] width 7 height 7
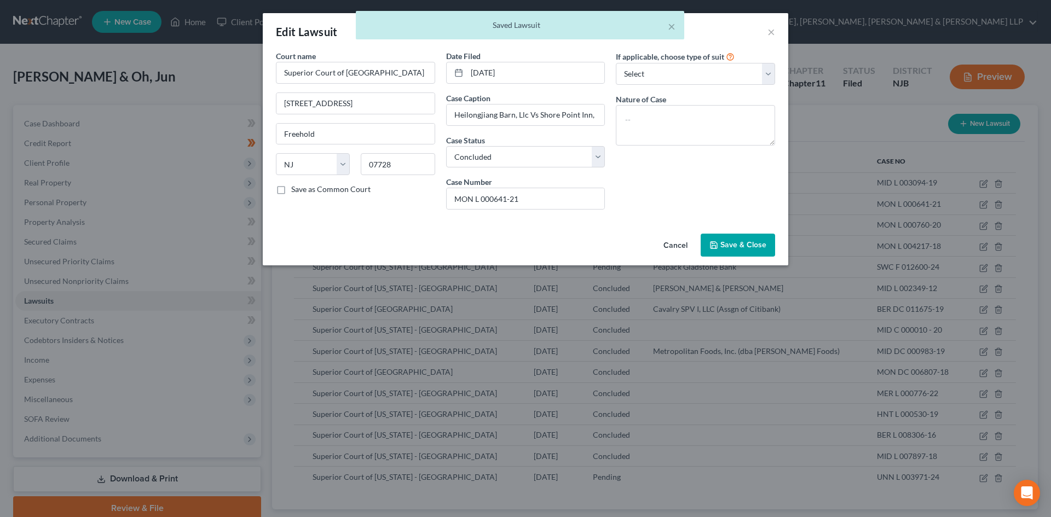
click at [744, 241] on span "Save & Close" at bounding box center [743, 244] width 46 height 9
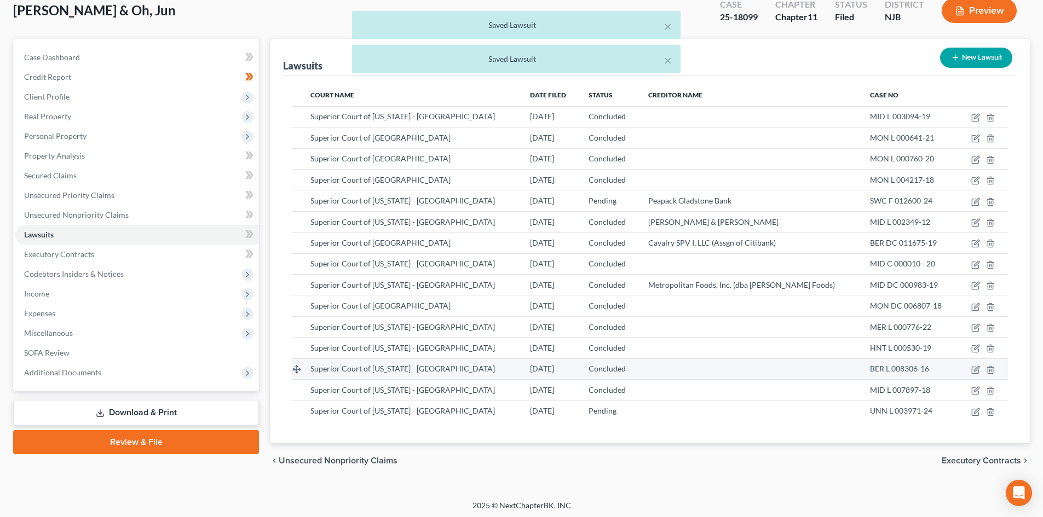
scroll to position [69, 0]
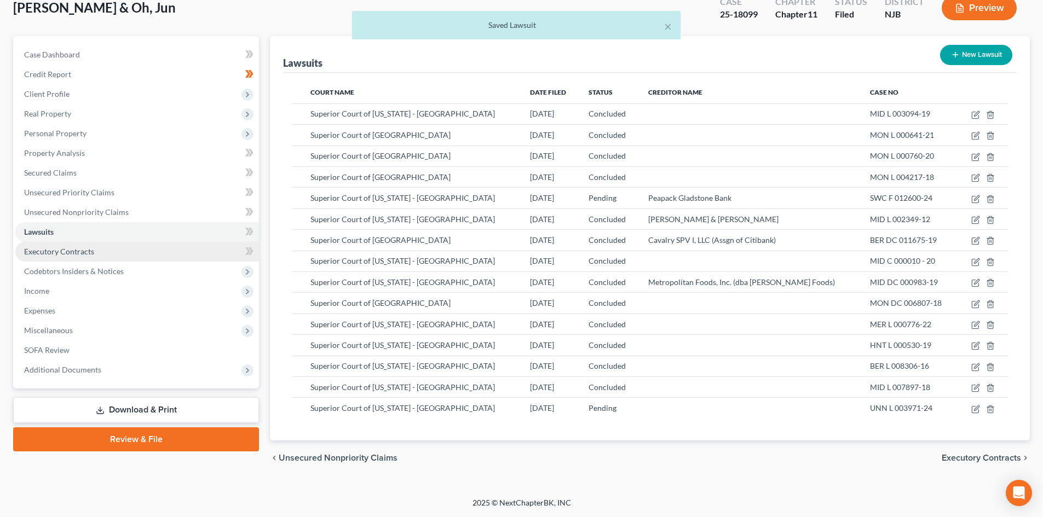
click at [106, 261] on link "Executory Contracts" at bounding box center [137, 252] width 244 height 20
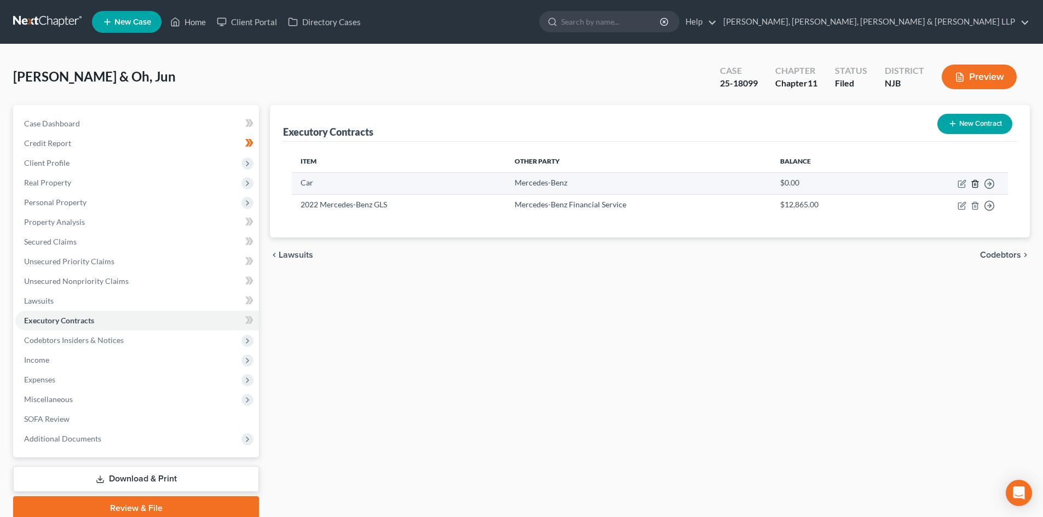
click at [974, 185] on line "button" at bounding box center [974, 184] width 0 height 2
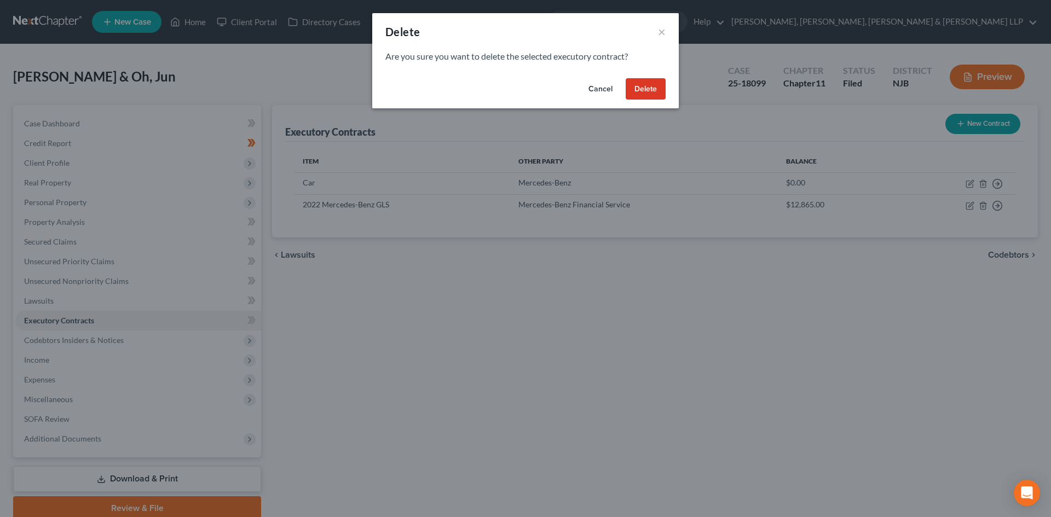
click at [643, 88] on button "Delete" at bounding box center [646, 89] width 40 height 22
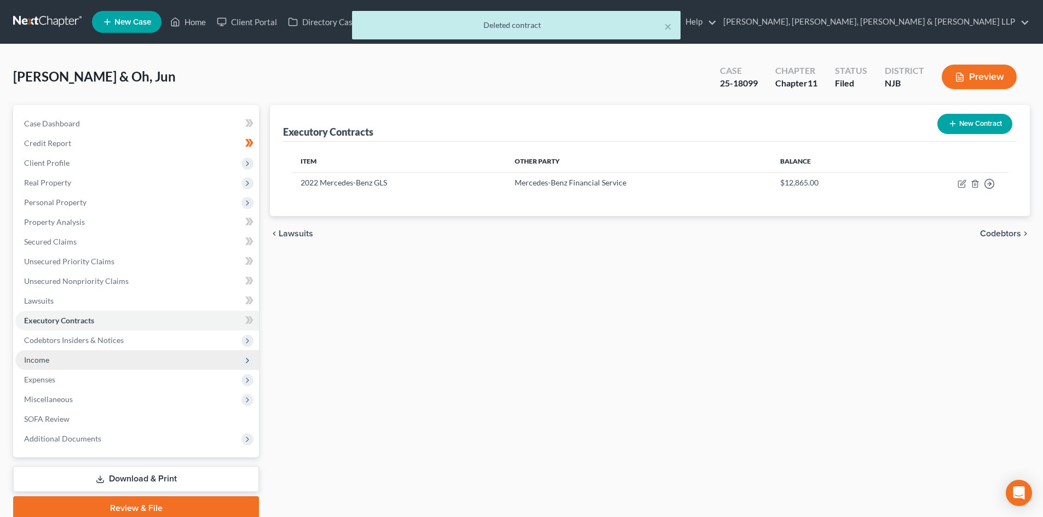
click at [42, 361] on span "Income" at bounding box center [36, 359] width 25 height 9
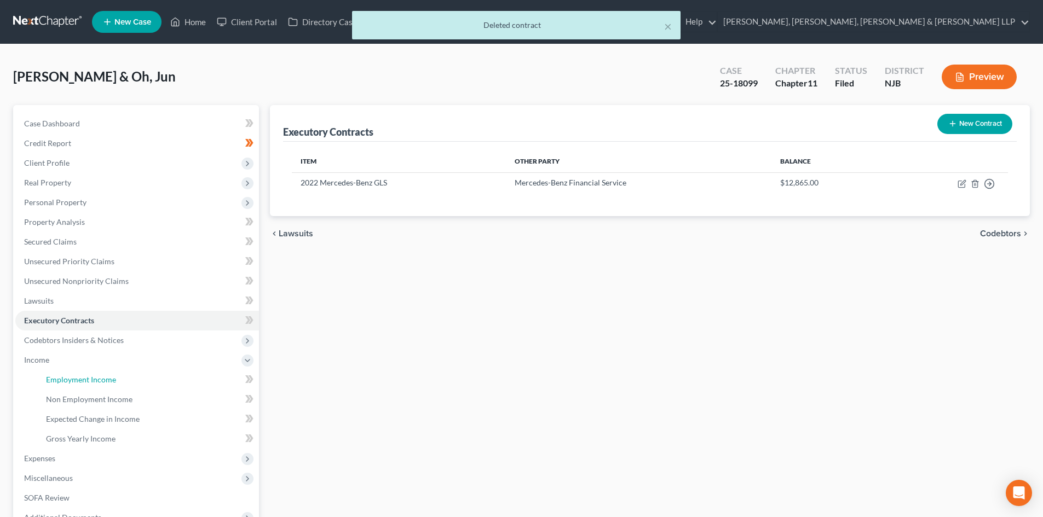
click at [53, 377] on span "Employment Income" at bounding box center [81, 379] width 70 height 9
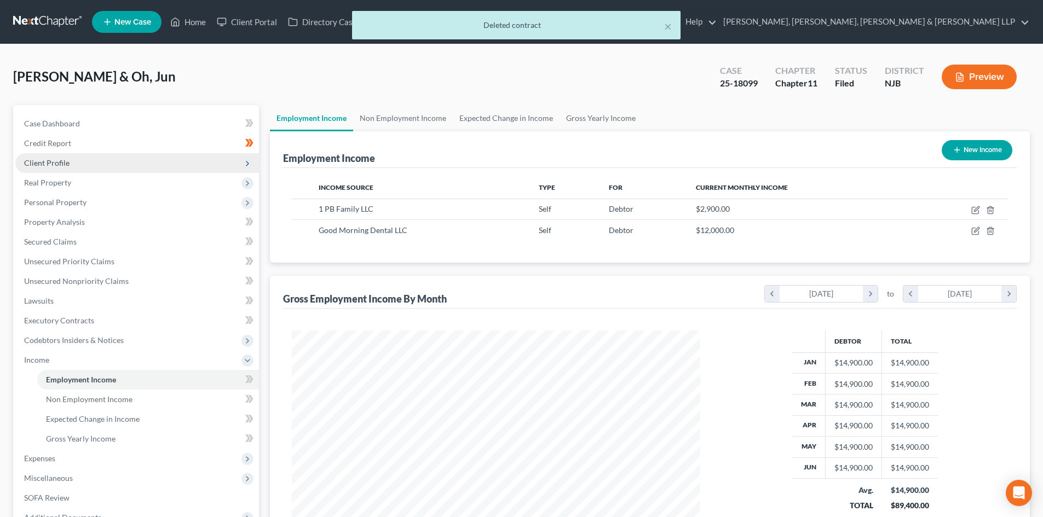
scroll to position [204, 430]
